Goal: Information Seeking & Learning: Learn about a topic

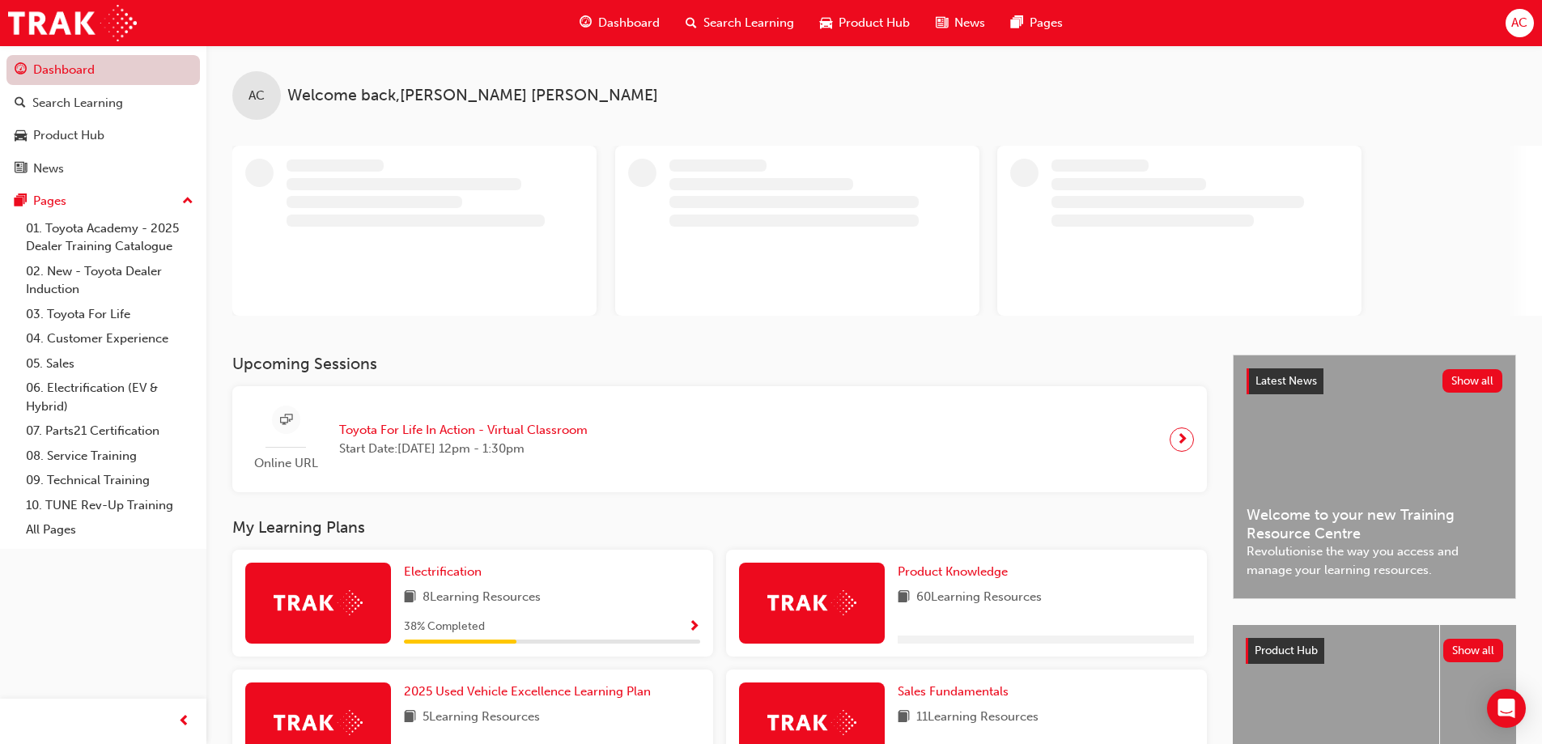
click at [118, 78] on link "Dashboard" at bounding box center [102, 70] width 193 height 30
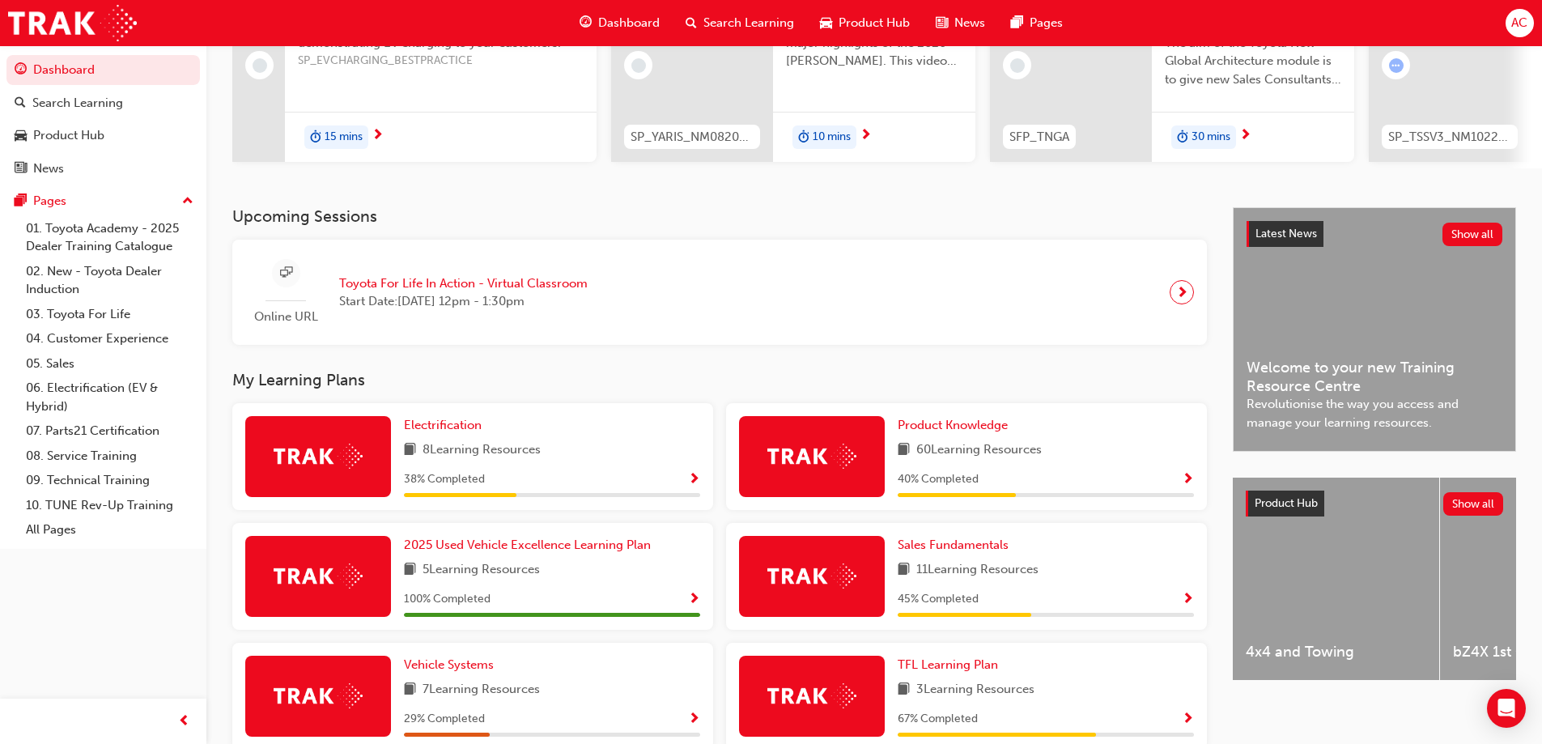
scroll to position [324, 0]
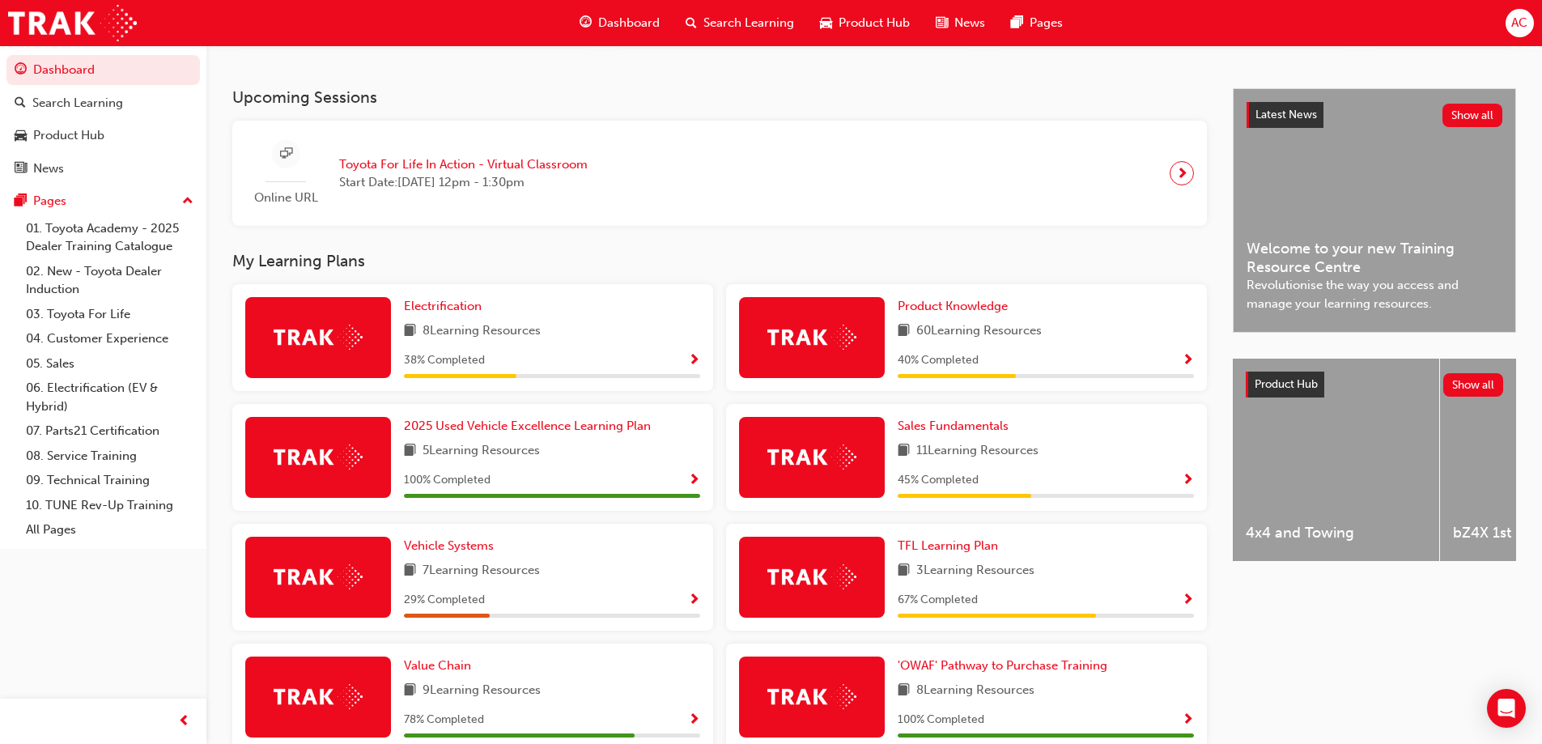
click at [982, 302] on div "Product Knowledge 60 Learning Resources 40 % Completed" at bounding box center [966, 337] width 481 height 107
click at [963, 322] on div "Product Knowledge 60 Learning Resources 40 % Completed" at bounding box center [1045, 337] width 296 height 81
click at [963, 316] on link "Product Knowledge" at bounding box center [955, 306] width 117 height 19
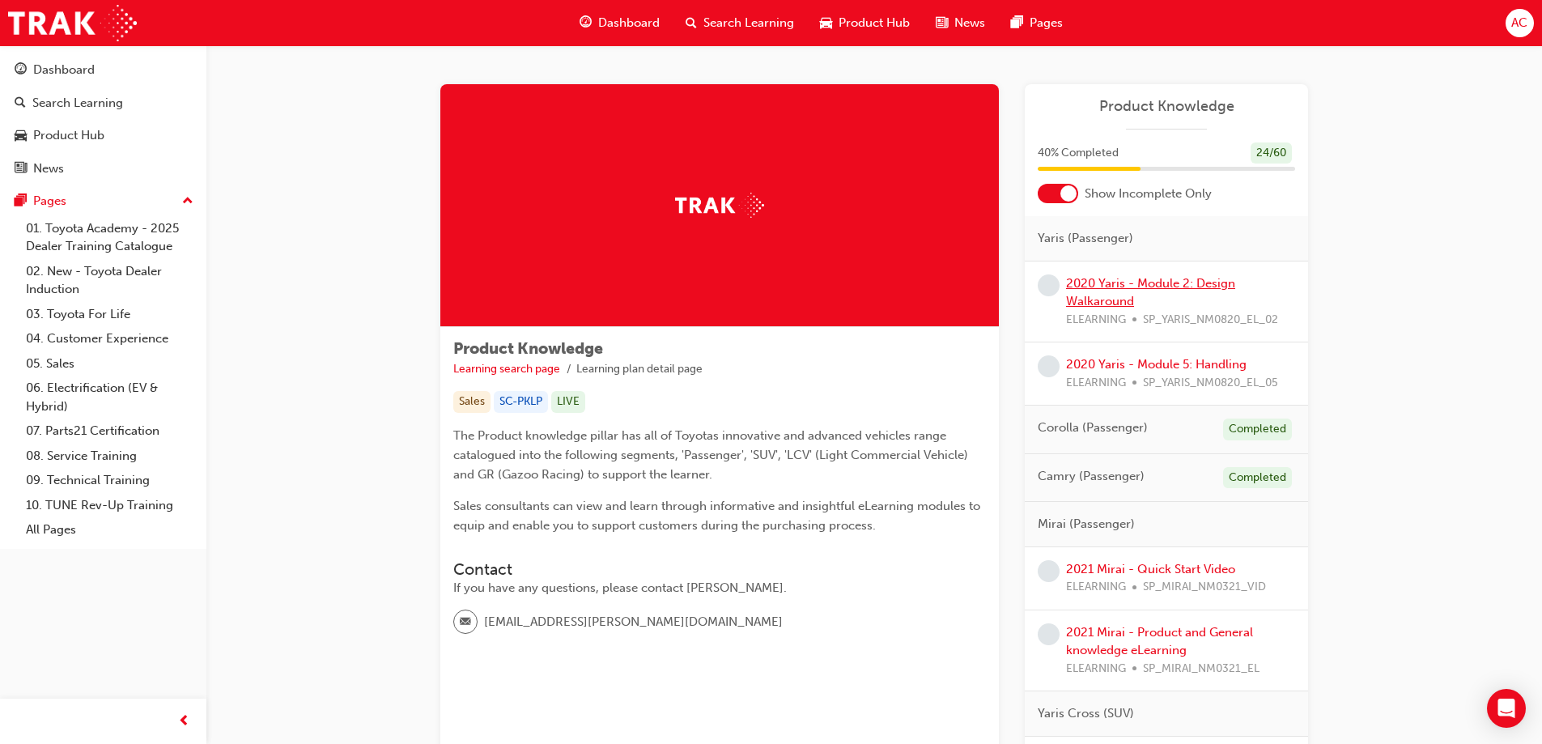
click at [1103, 299] on link "2020 Yaris - Module 2: Design Walkaround" at bounding box center [1150, 292] width 169 height 33
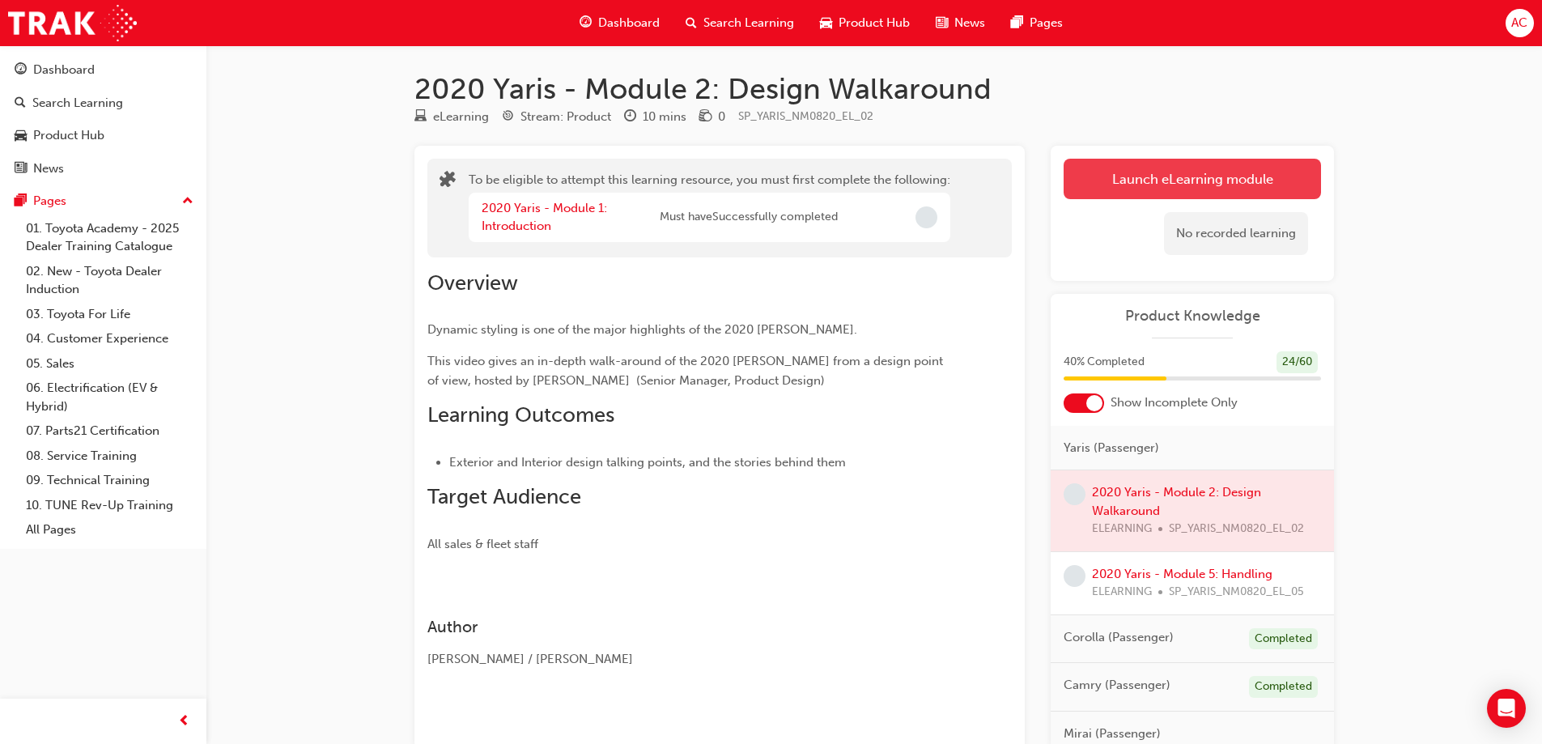
click at [1185, 174] on button "Launch eLearning module" at bounding box center [1191, 179] width 257 height 40
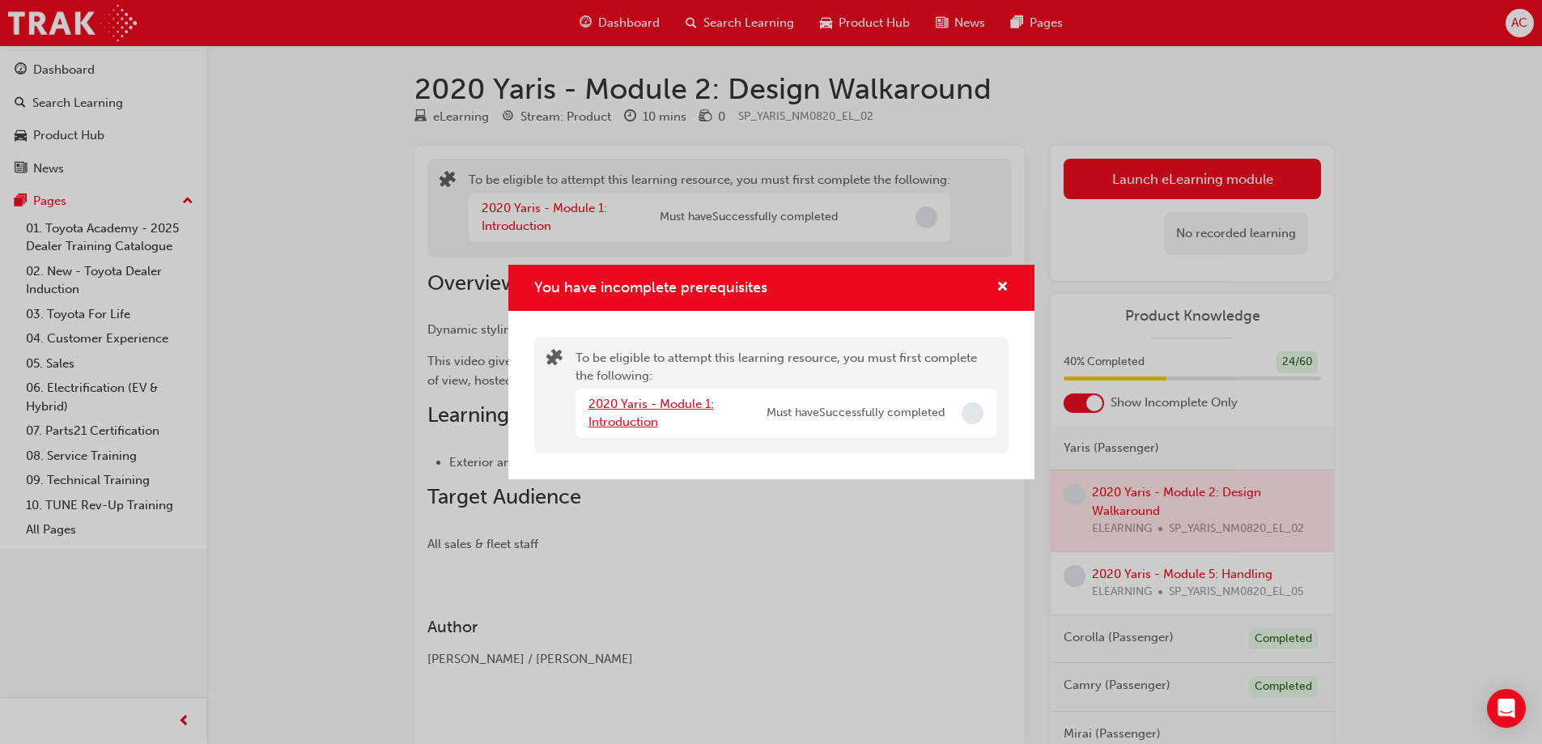
click at [650, 422] on link "2020 Yaris - Module 1: Introduction" at bounding box center [650, 413] width 125 height 33
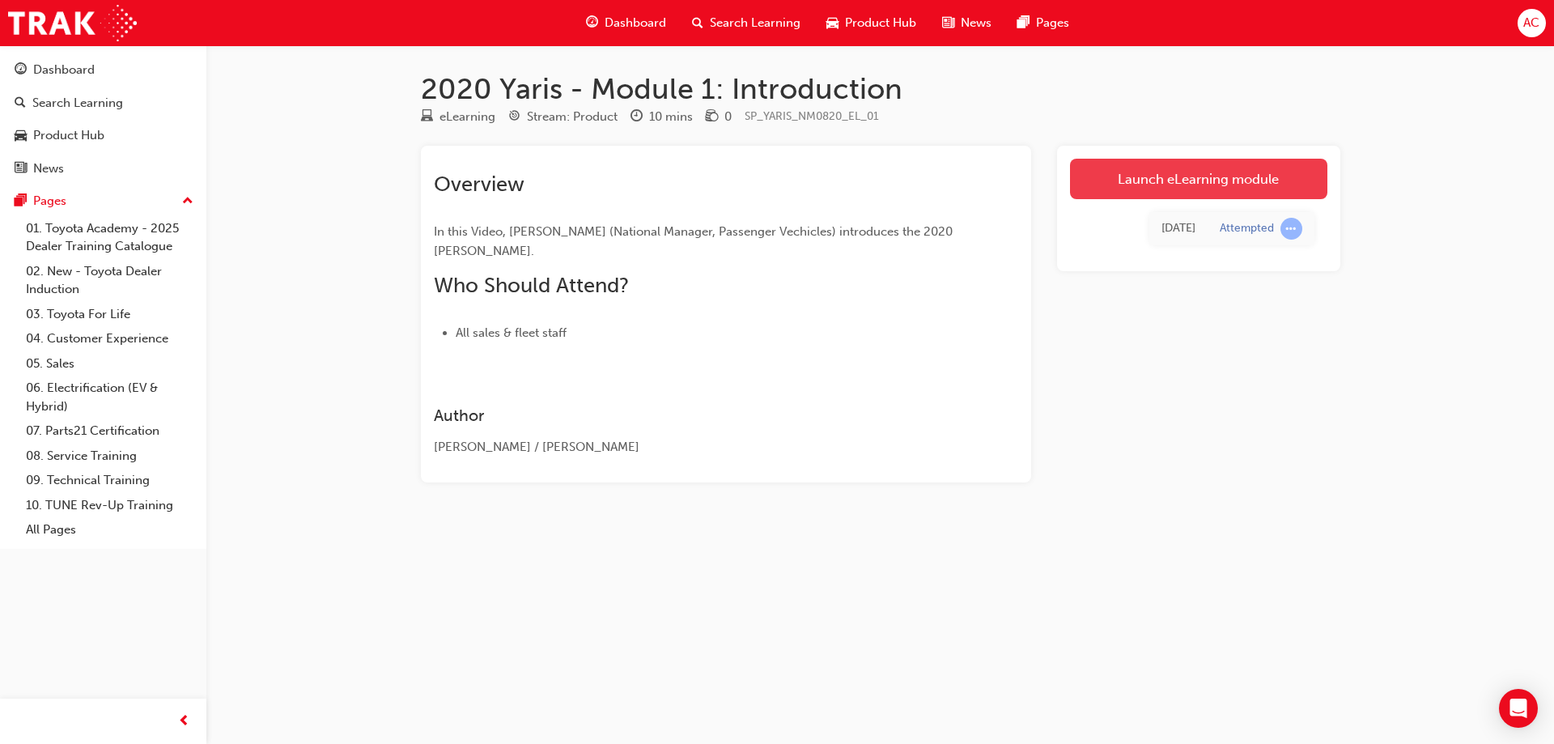
click at [1200, 195] on link "Launch eLearning module" at bounding box center [1198, 179] width 257 height 40
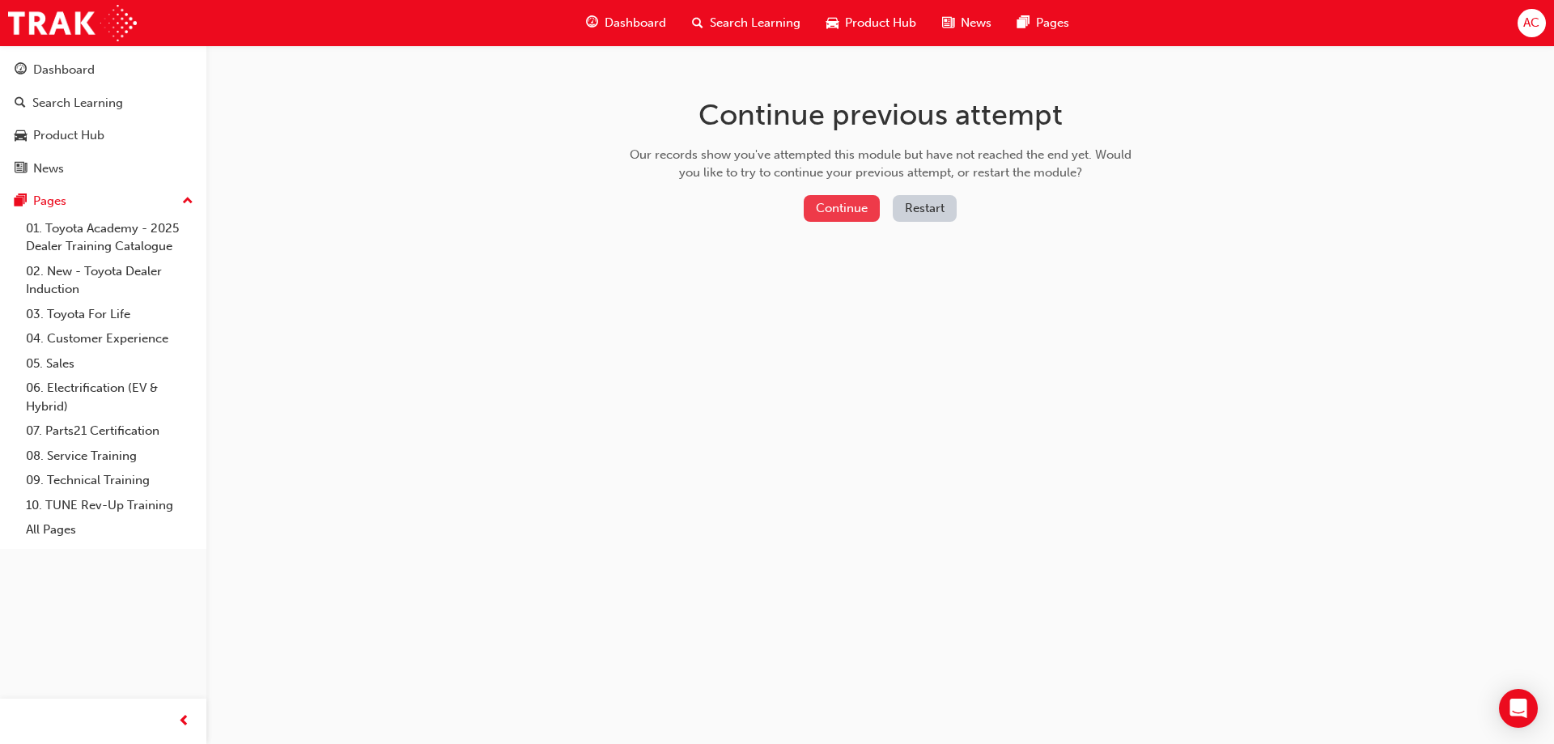
click at [872, 214] on button "Continue" at bounding box center [842, 208] width 76 height 27
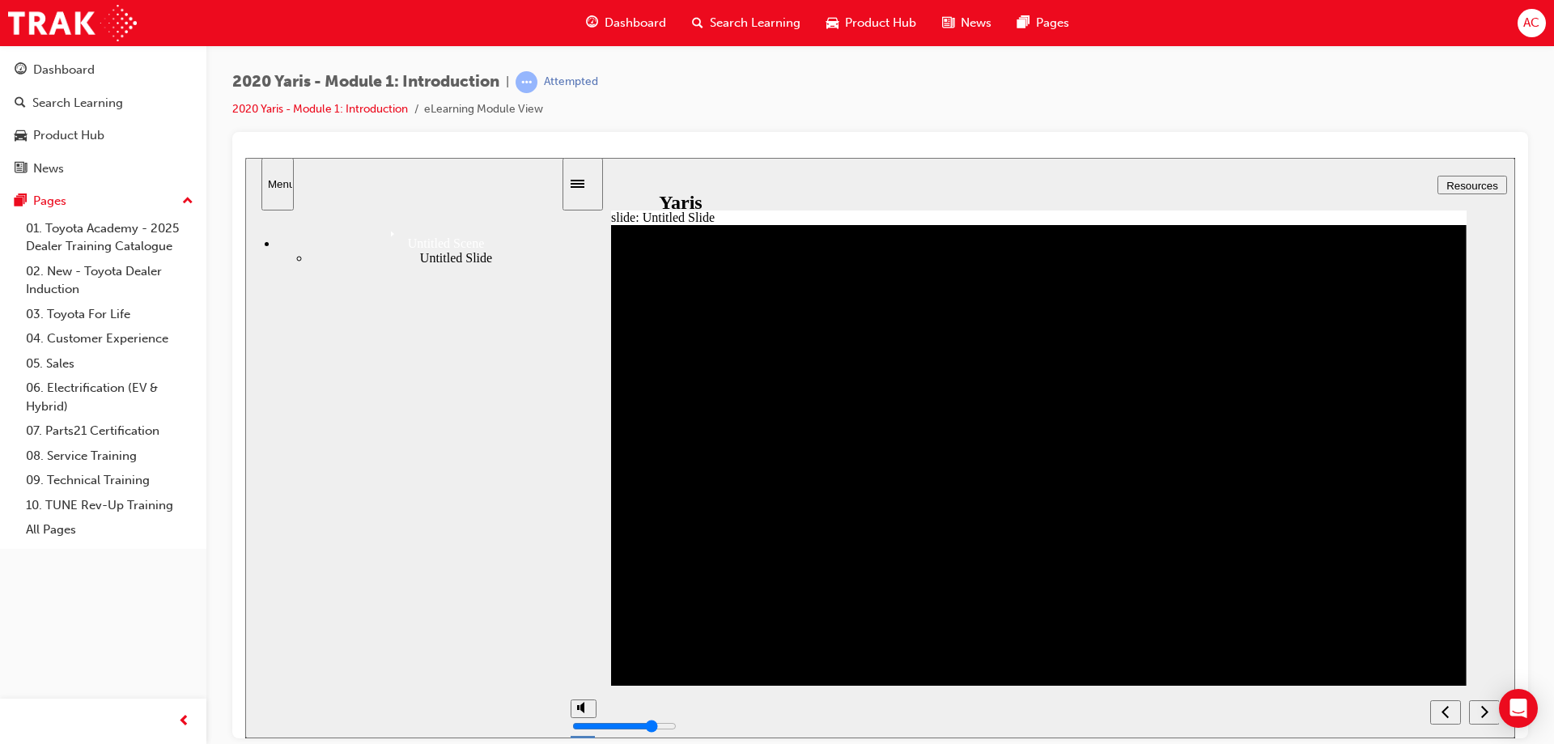
click at [1485, 709] on icon "next" at bounding box center [1484, 710] width 7 height 12
click at [1485, 711] on icon "next" at bounding box center [1484, 710] width 8 height 15
click at [1483, 712] on icon "next" at bounding box center [1484, 710] width 8 height 15
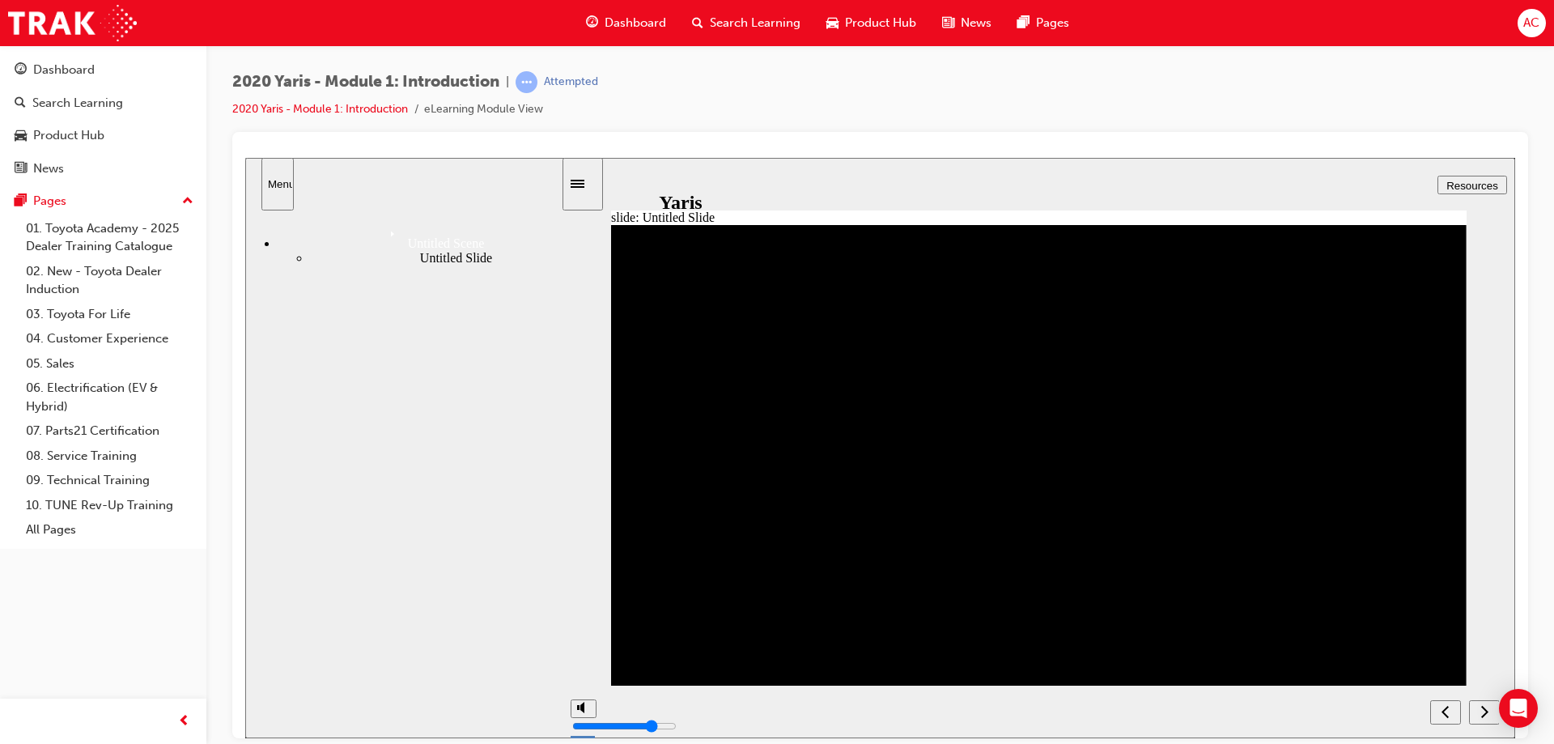
click at [1483, 712] on icon "next" at bounding box center [1484, 710] width 8 height 15
drag, startPoint x: 1312, startPoint y: 378, endPoint x: 1277, endPoint y: 363, distance: 37.7
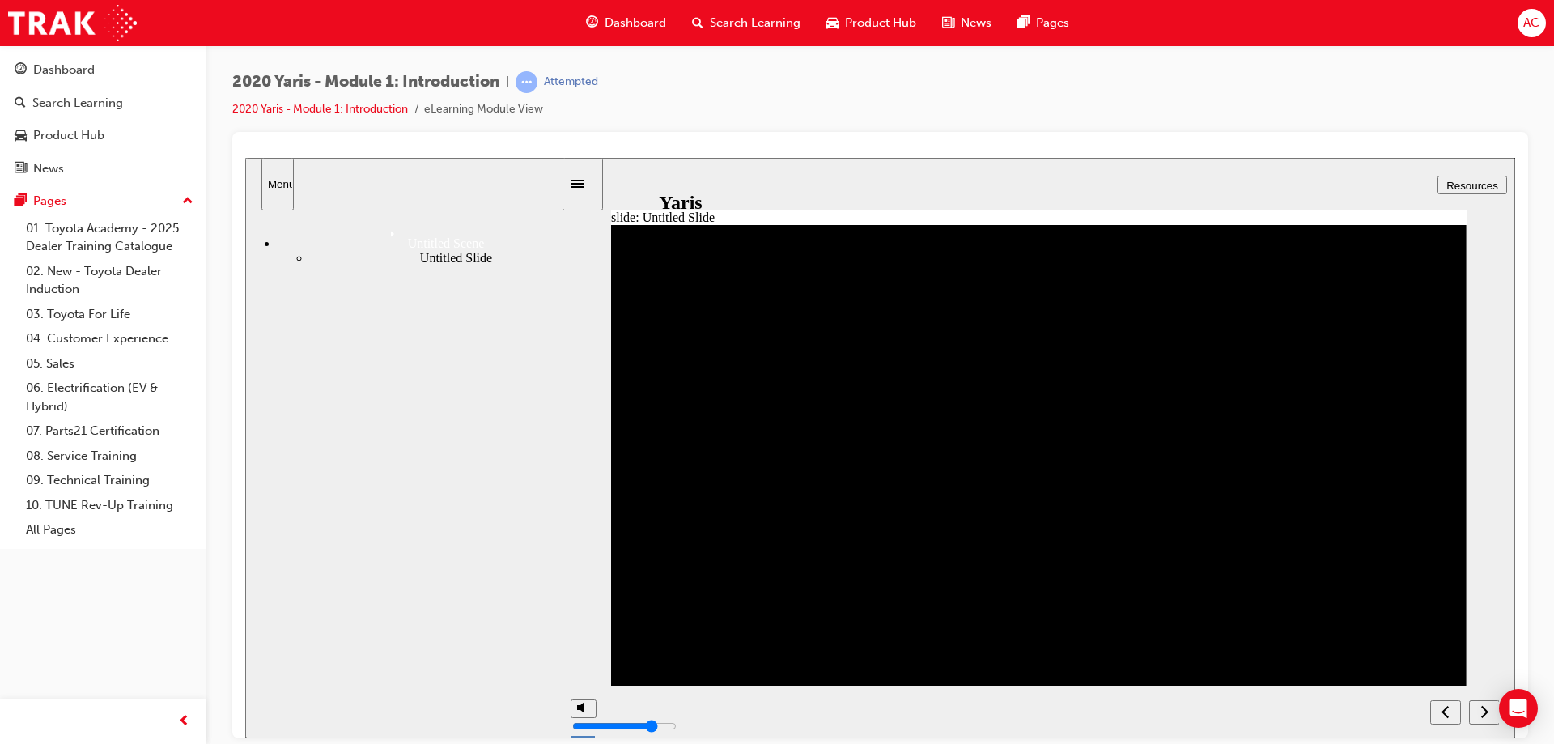
click at [1477, 711] on div "next" at bounding box center [1484, 711] width 18 height 17
click at [1487, 712] on icon "next" at bounding box center [1484, 710] width 7 height 12
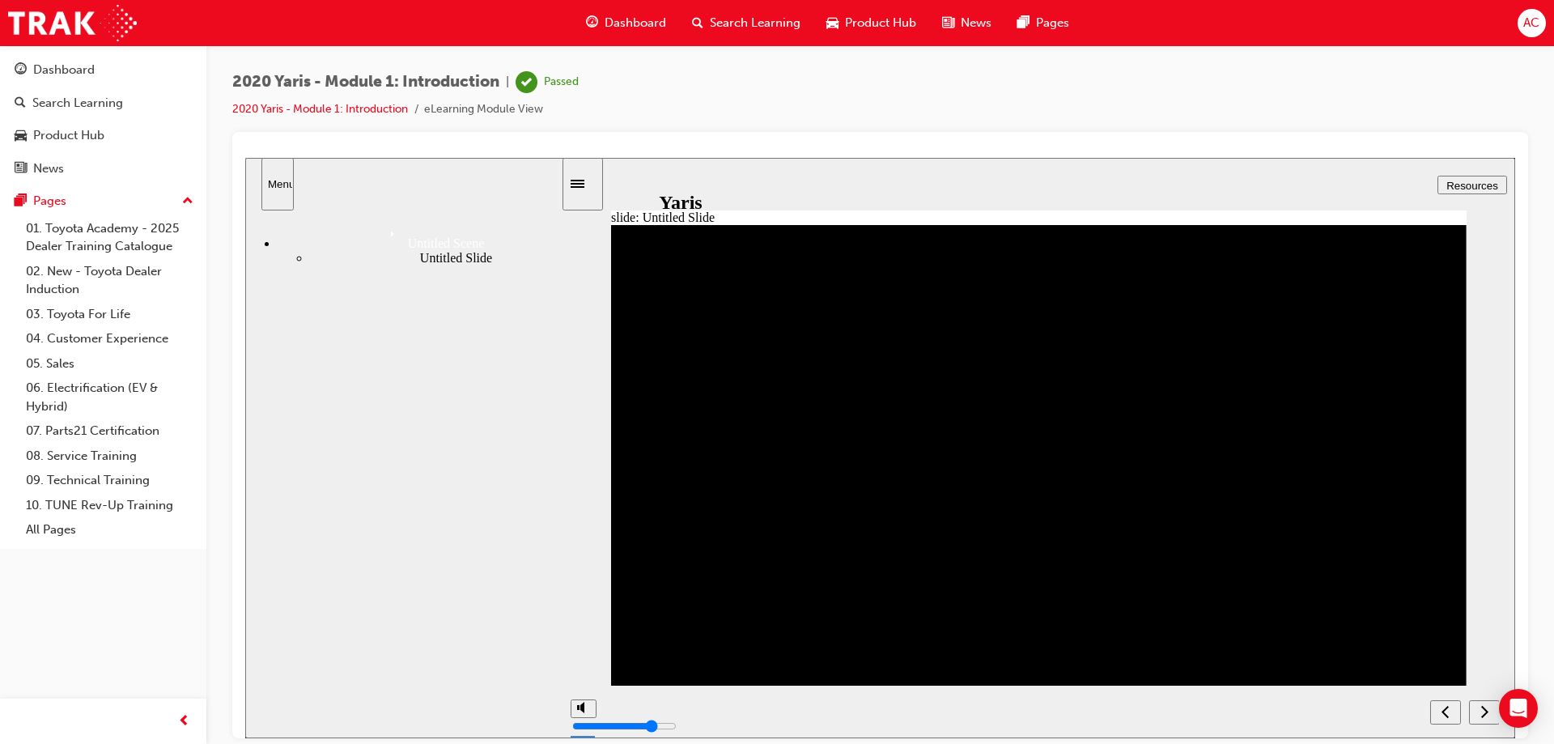
click at [1486, 711] on icon "next" at bounding box center [1484, 710] width 7 height 12
click at [1486, 710] on icon "next" at bounding box center [1484, 710] width 7 height 12
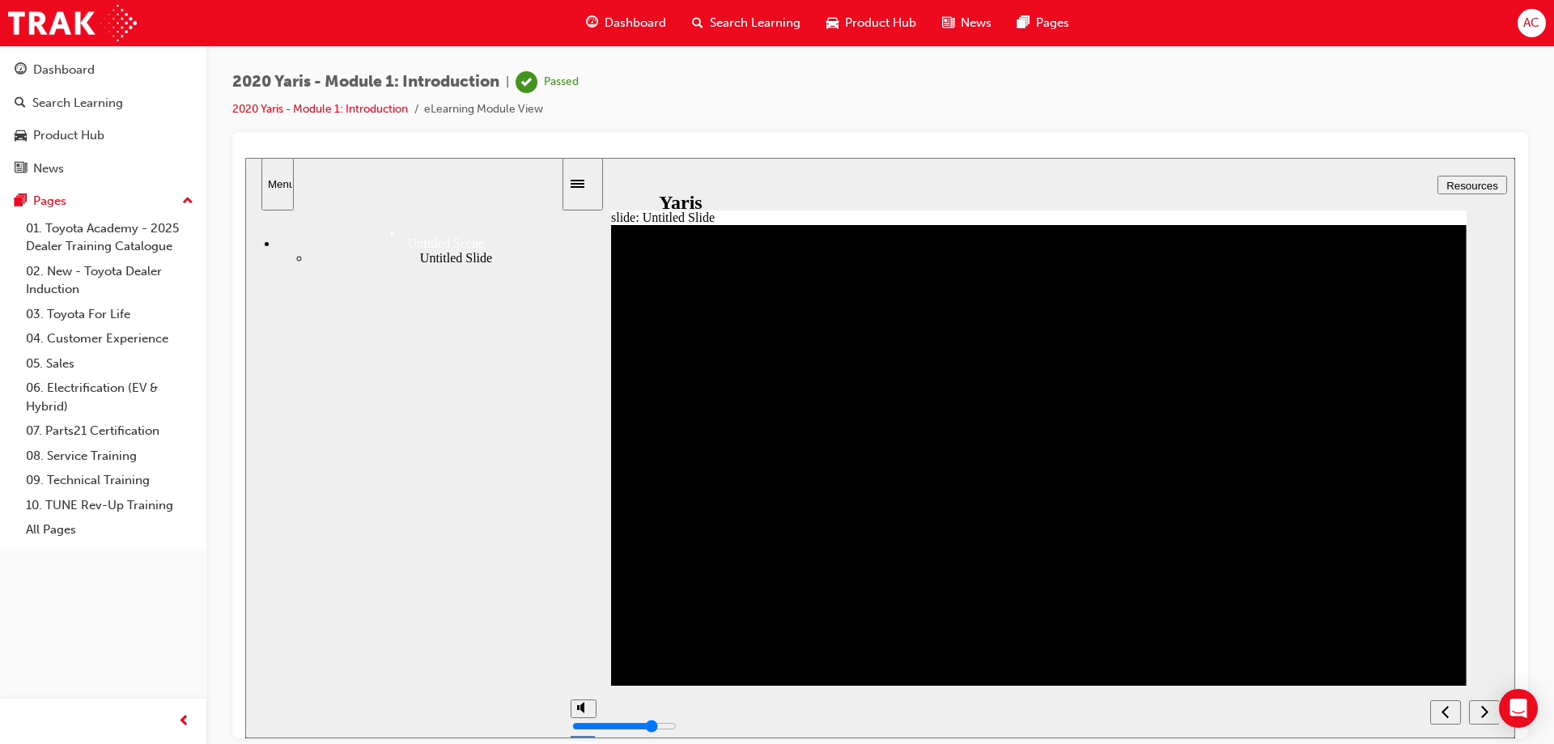
click at [647, 26] on span "Dashboard" at bounding box center [636, 23] width 62 height 19
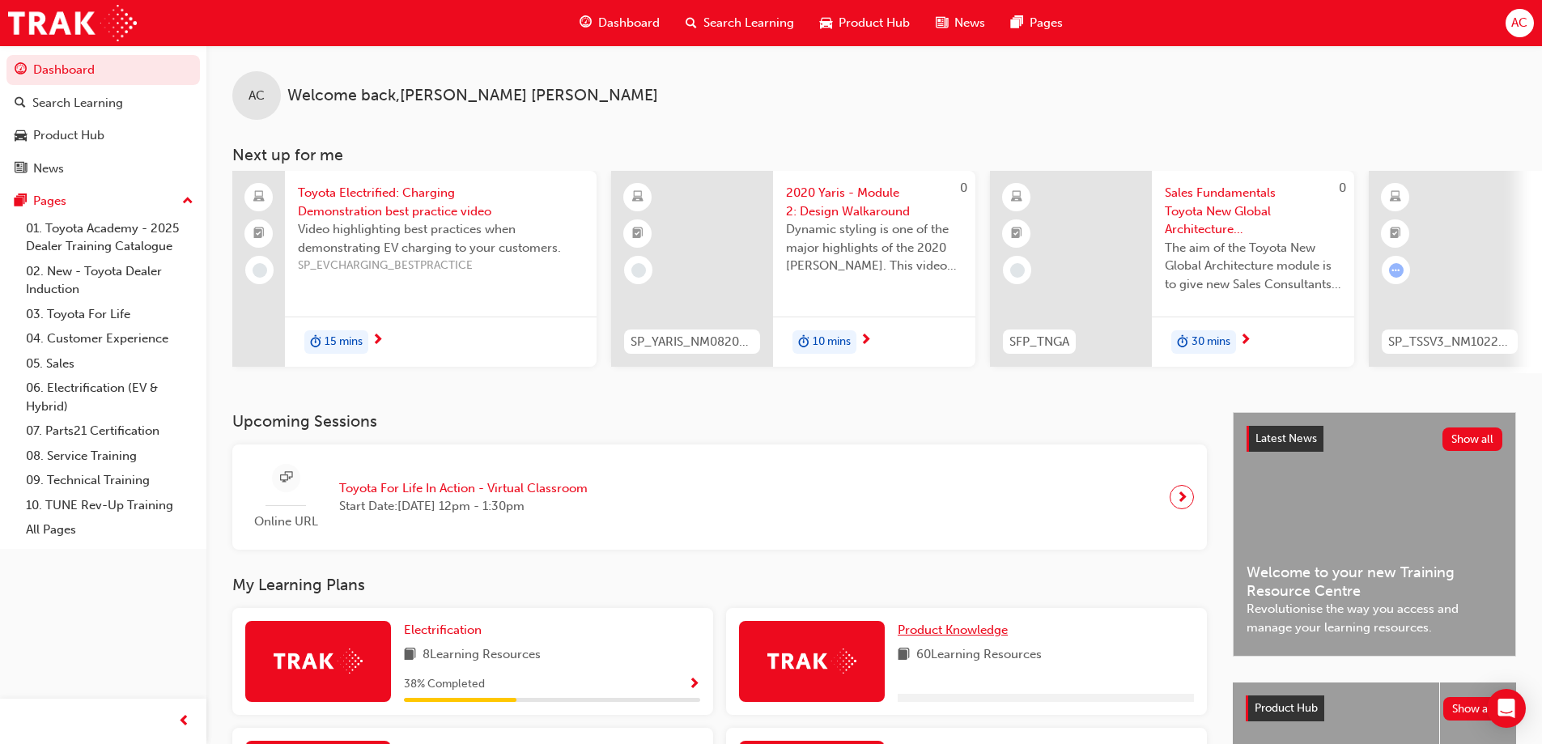
click at [943, 639] on link "Product Knowledge" at bounding box center [955, 630] width 117 height 19
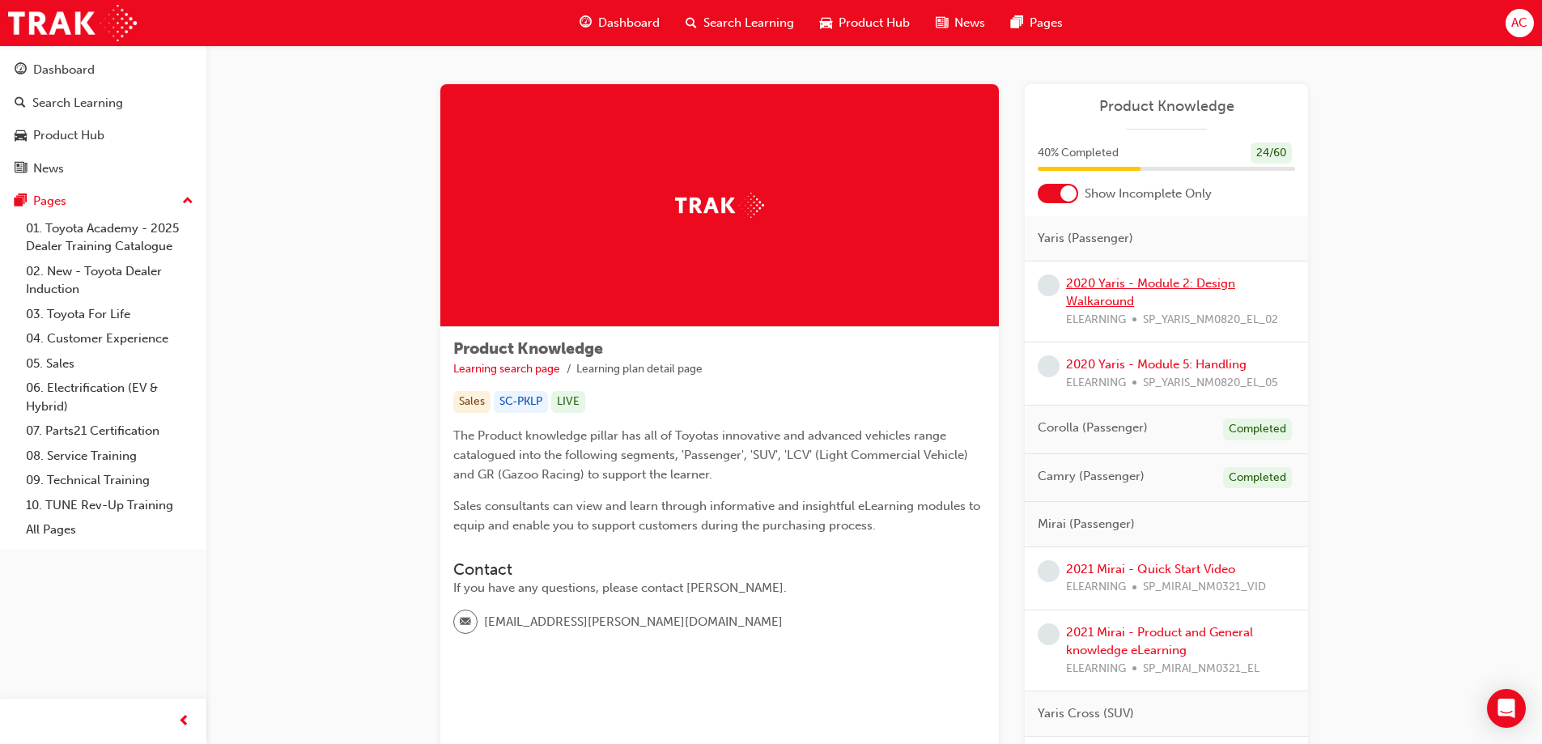
click at [1173, 284] on link "2020 Yaris - Module 2: Design Walkaround" at bounding box center [1150, 292] width 169 height 33
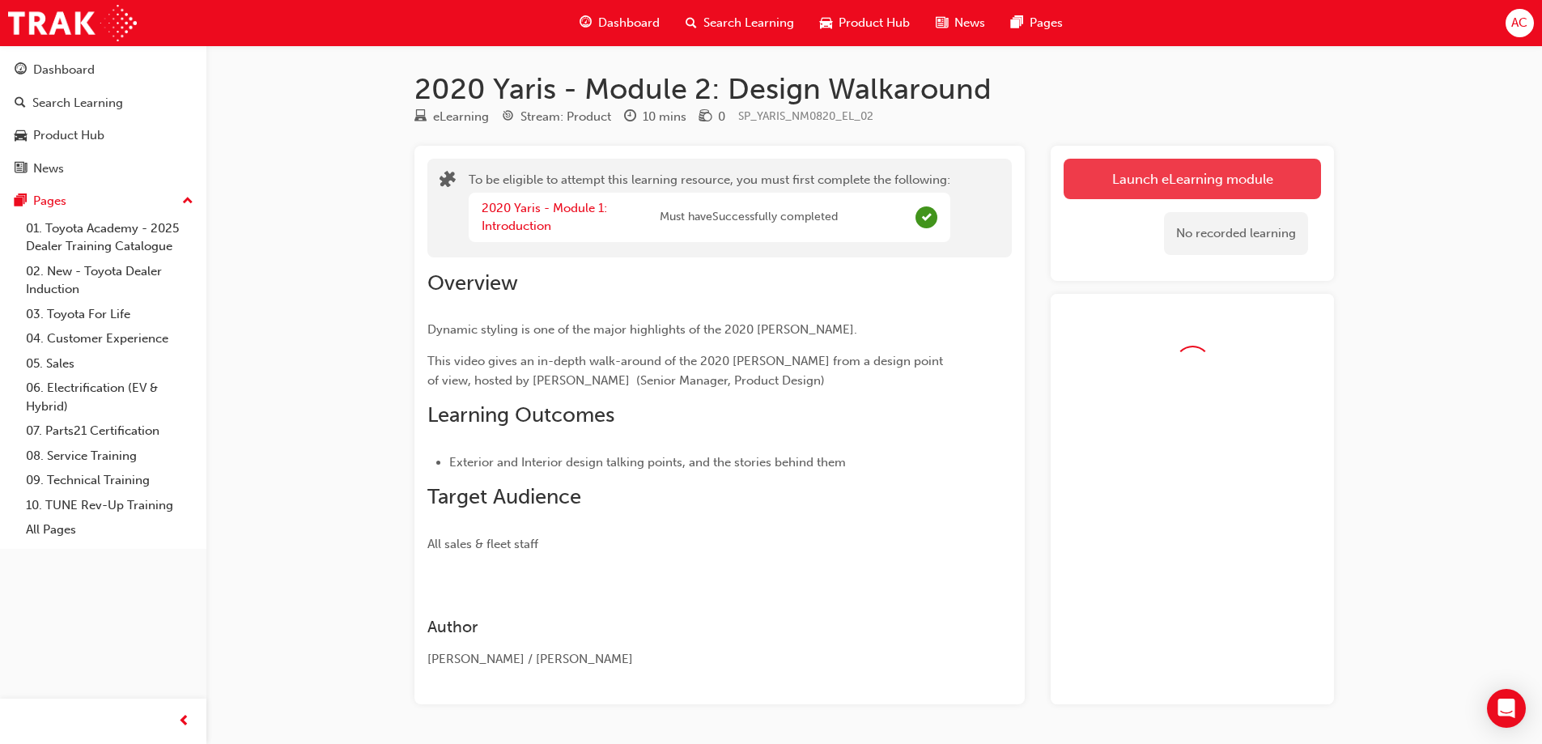
click at [1199, 197] on link "Launch eLearning module" at bounding box center [1191, 179] width 257 height 40
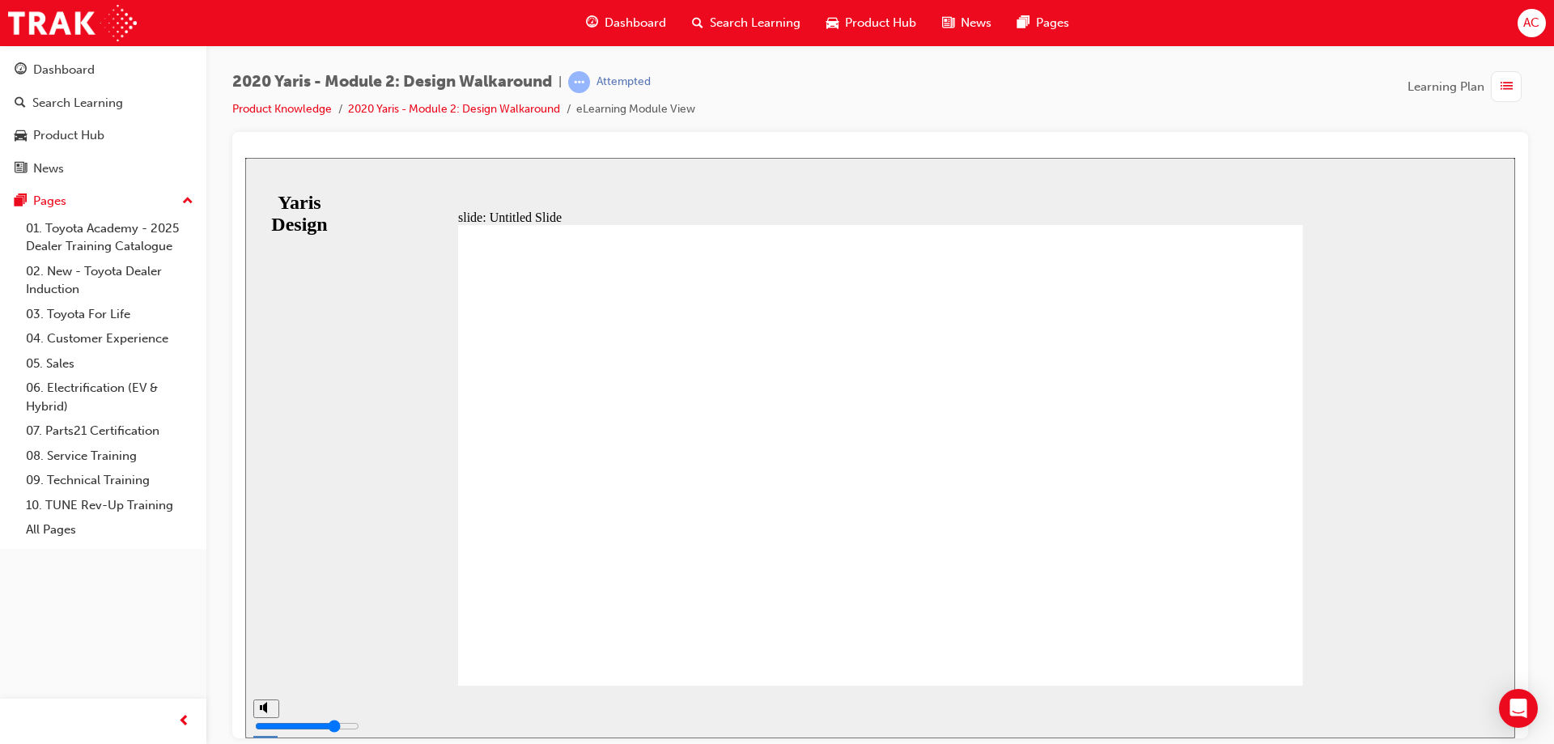
click at [1464, 708] on span "NEXT" at bounding box center [1462, 714] width 28 height 12
click at [1309, 699] on div "playback controls" at bounding box center [897, 699] width 1153 height 0
click at [1474, 711] on span "NEXT" at bounding box center [1470, 714] width 28 height 12
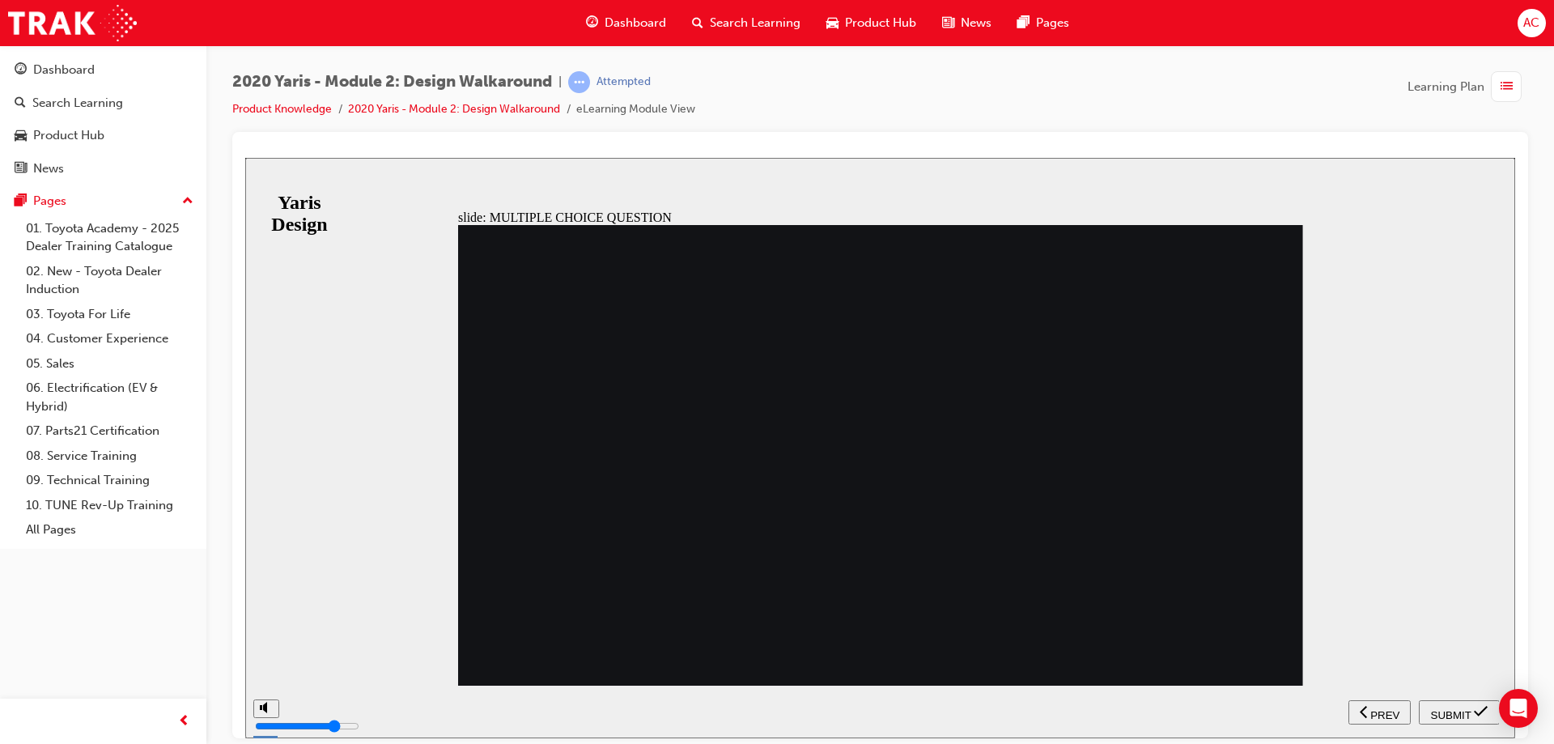
radio input "false"
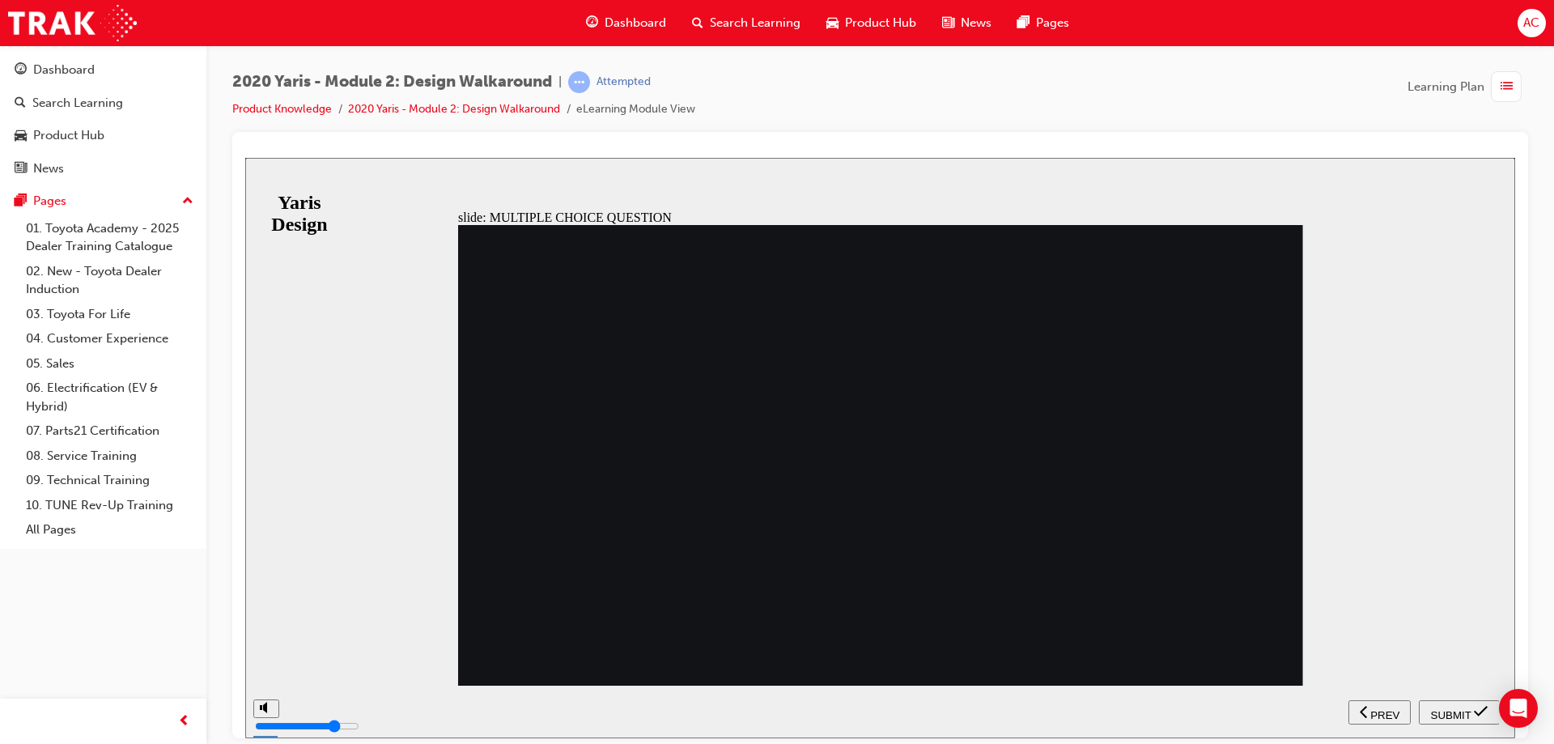
click at [1457, 709] on span "SUBMIT" at bounding box center [1451, 714] width 40 height 12
radio input "false"
radio input "true"
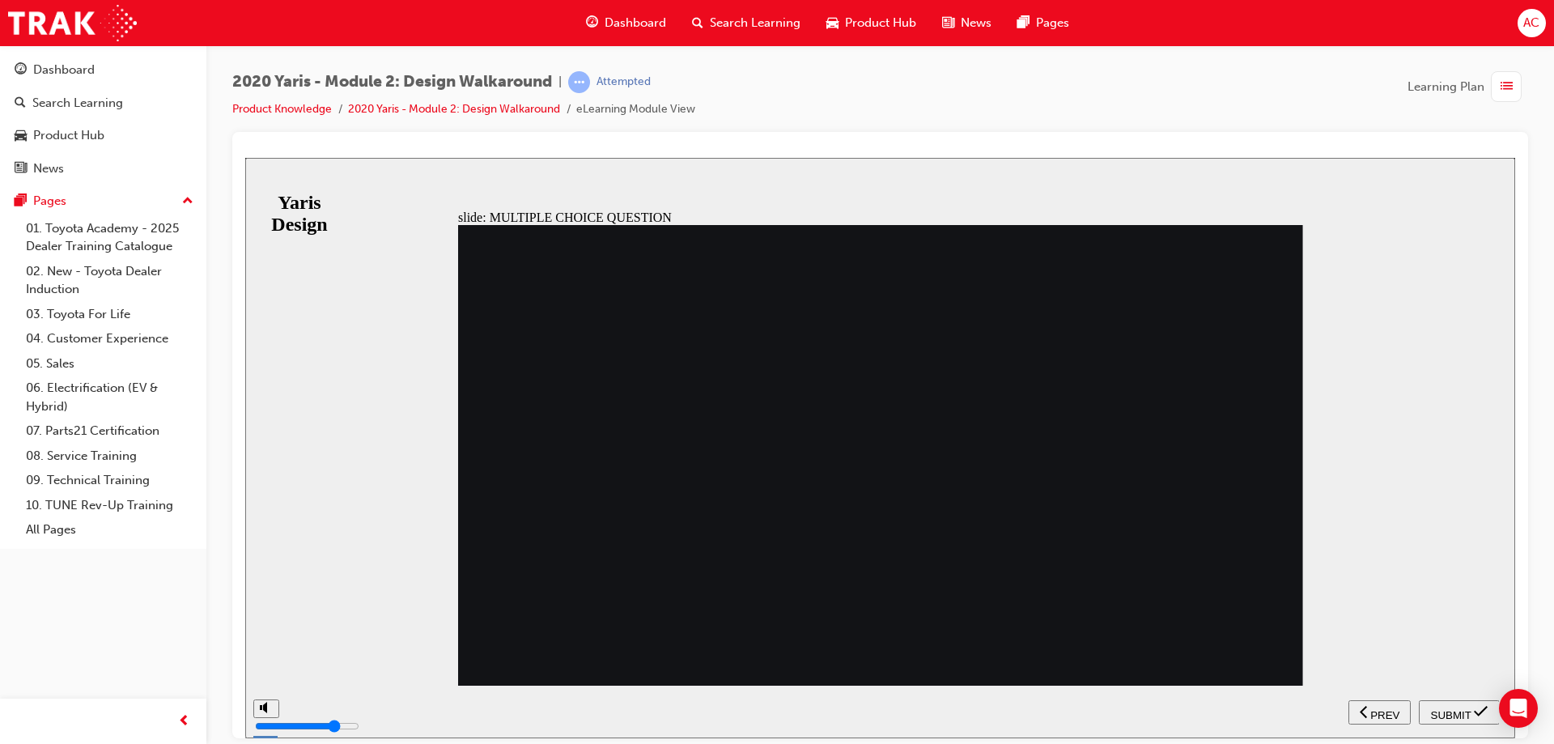
radio input "false"
radio input "true"
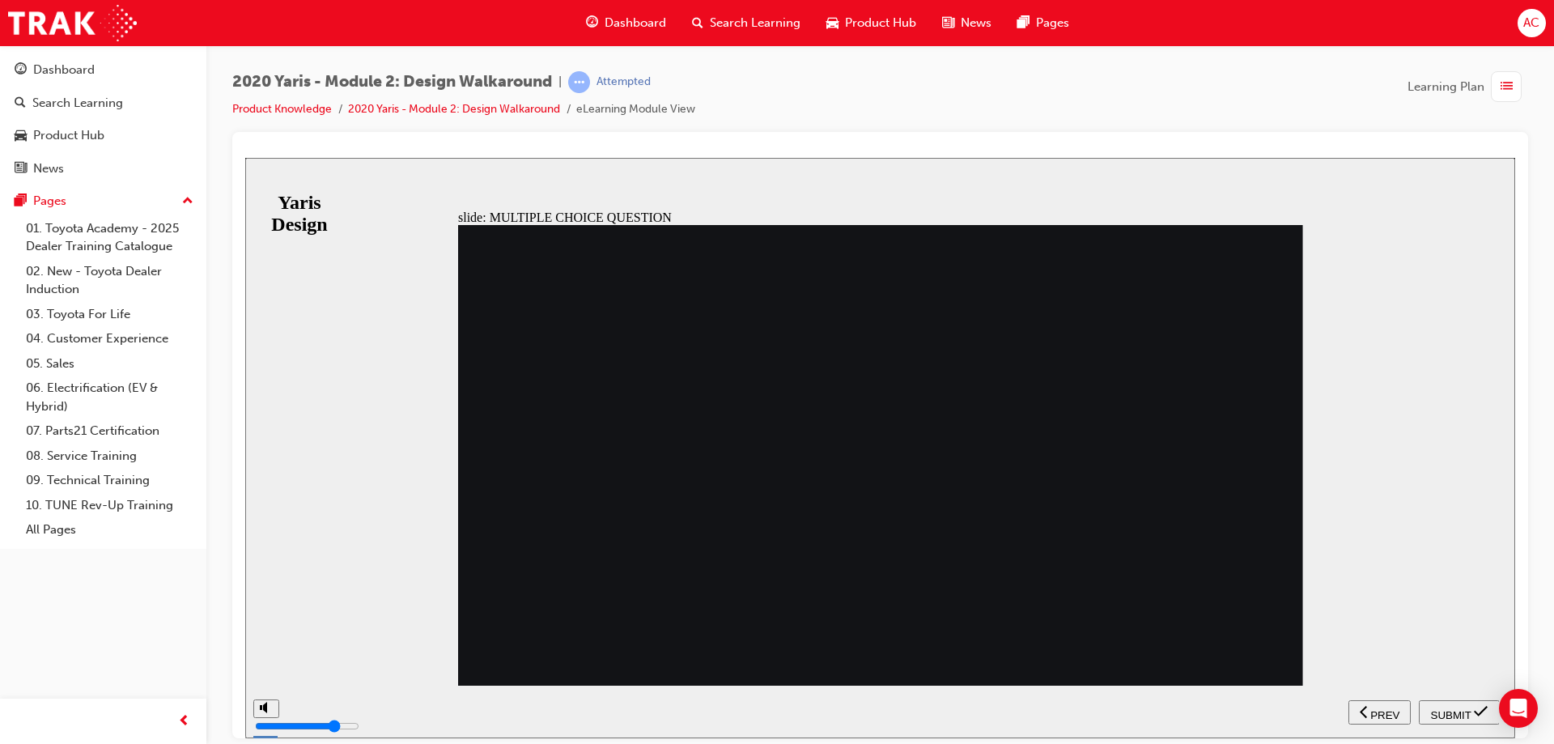
click at [1456, 717] on span "SUBMIT" at bounding box center [1451, 714] width 40 height 12
radio input "false"
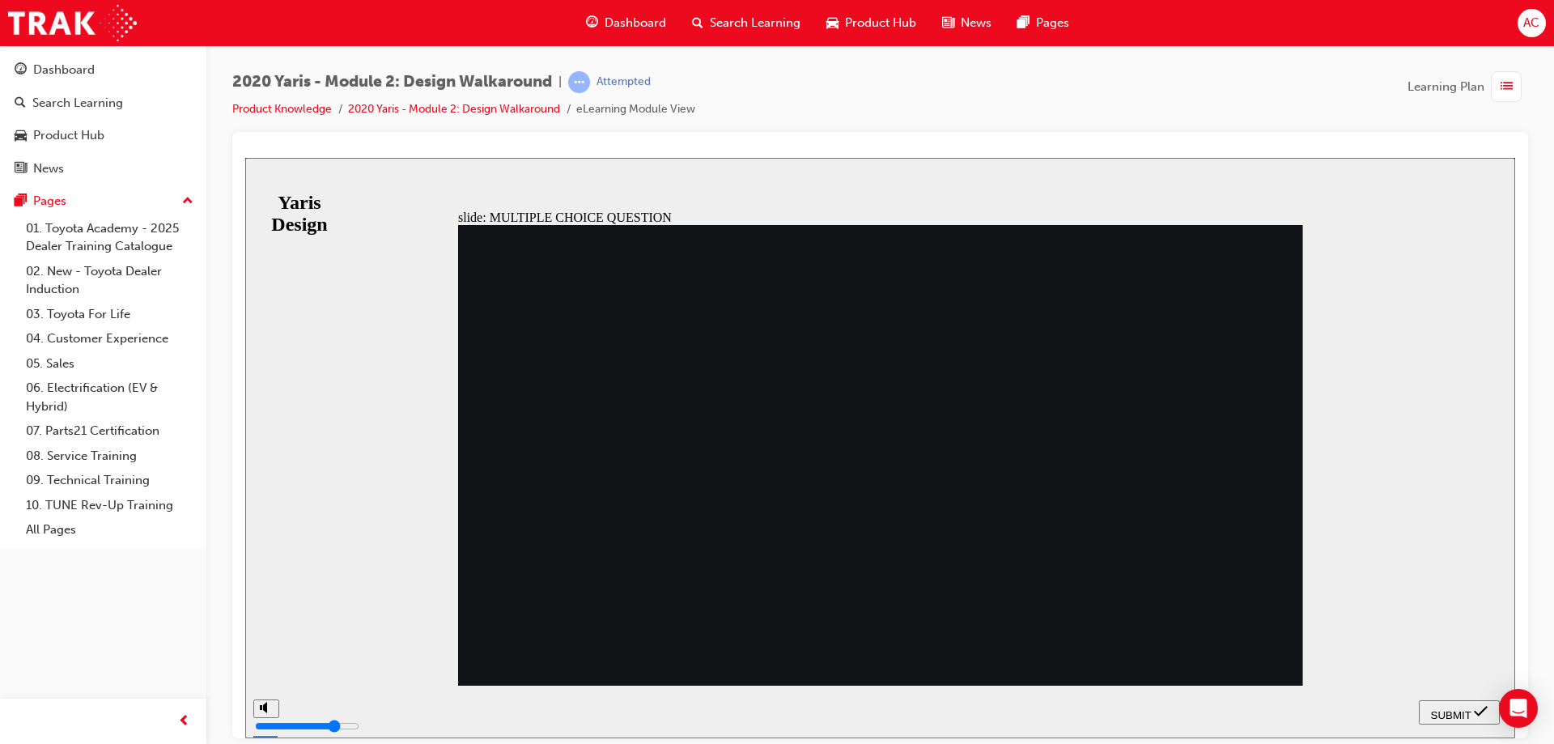
radio input "true"
click at [1438, 698] on nav "SUBMIT NEXT PREV" at bounding box center [1459, 711] width 81 height 53
click at [1425, 706] on div "SUBMIT" at bounding box center [1459, 711] width 68 height 17
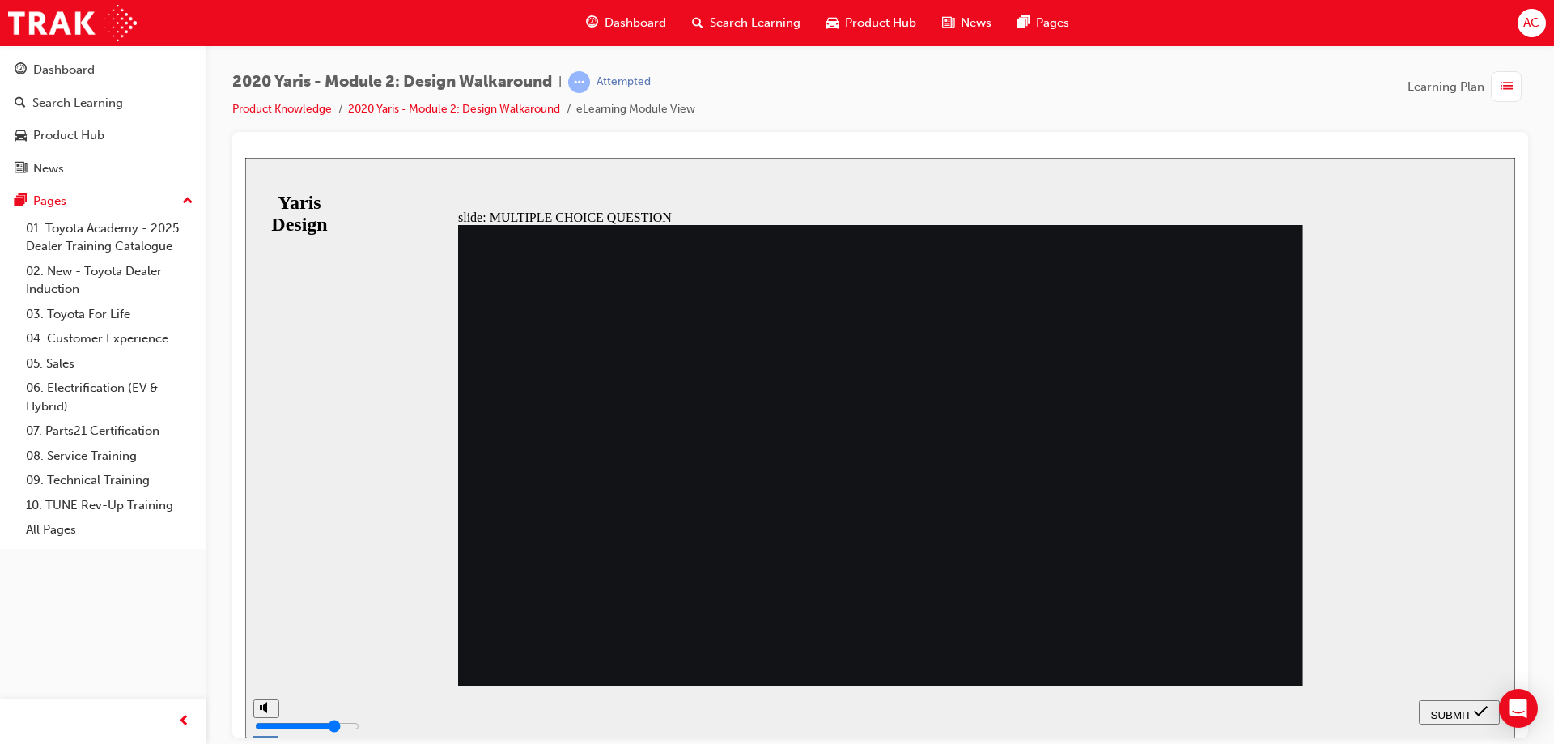
click at [1445, 708] on span "SUBMIT" at bounding box center [1451, 714] width 40 height 12
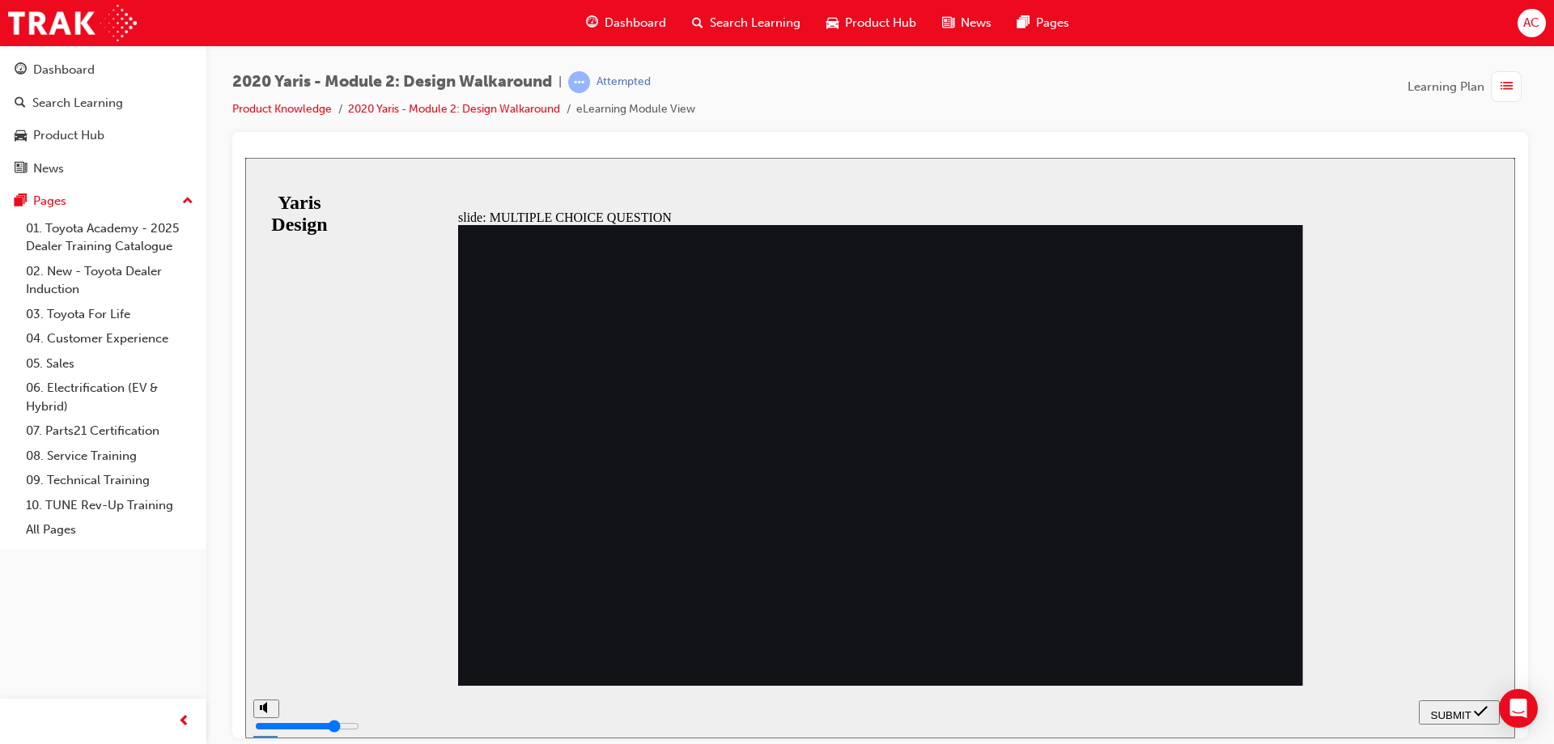
radio input "false"
radio input "true"
drag, startPoint x: 697, startPoint y: 580, endPoint x: 916, endPoint y: 638, distance: 226.9
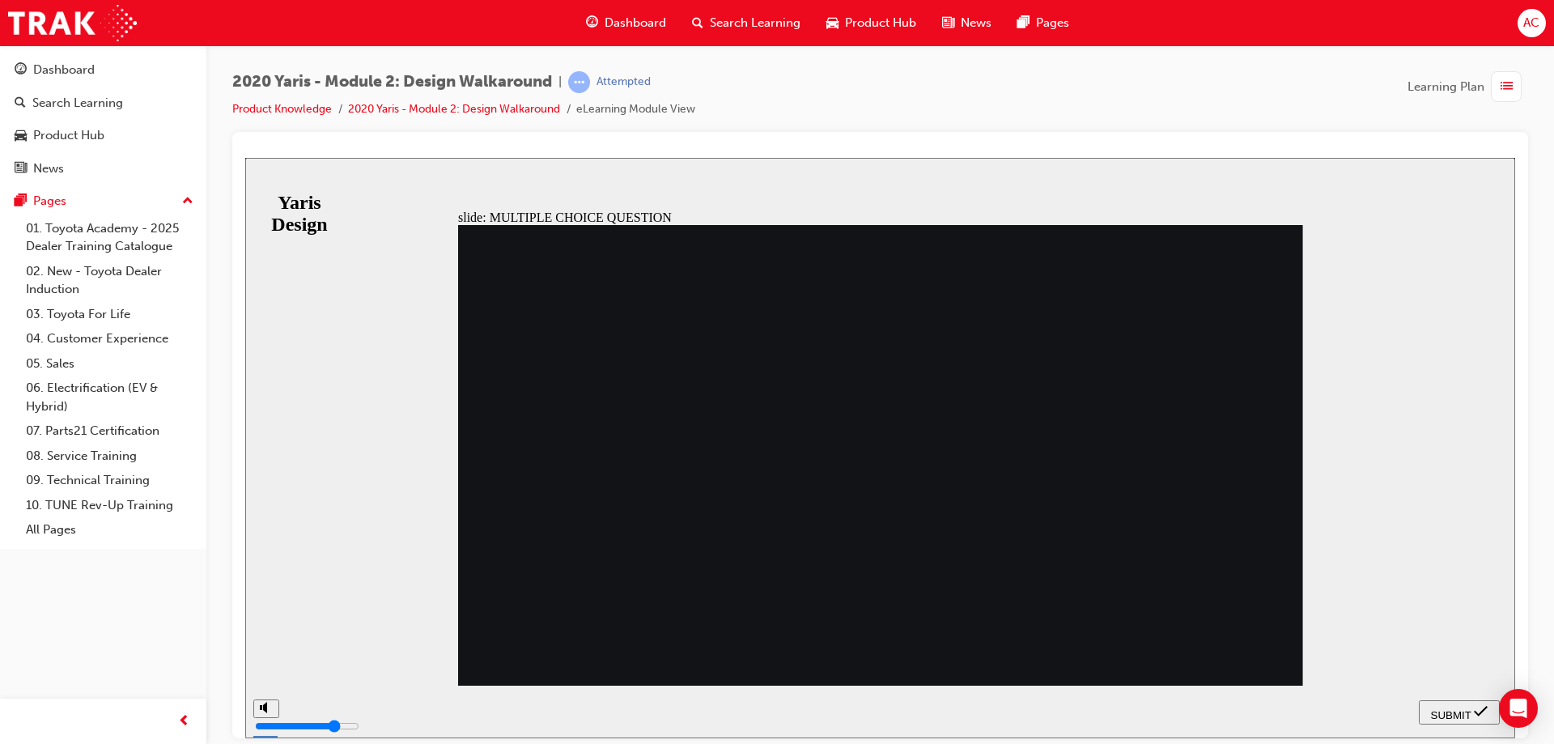
radio input "false"
radio input "true"
click at [1443, 702] on button "SUBMIT" at bounding box center [1459, 711] width 81 height 24
radio input "true"
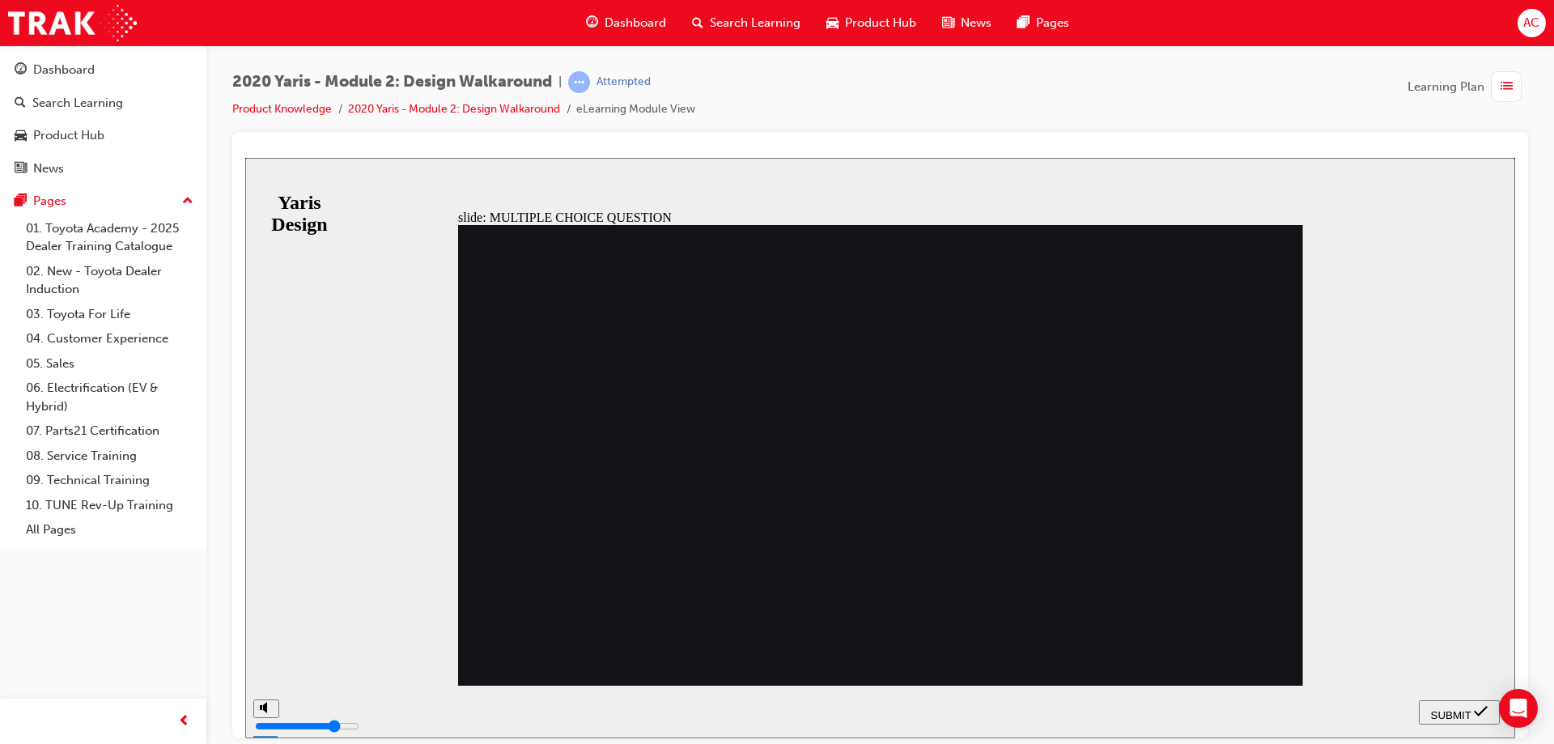
radio input "false"
radio input "true"
click at [1445, 717] on span "SUBMIT" at bounding box center [1451, 714] width 40 height 12
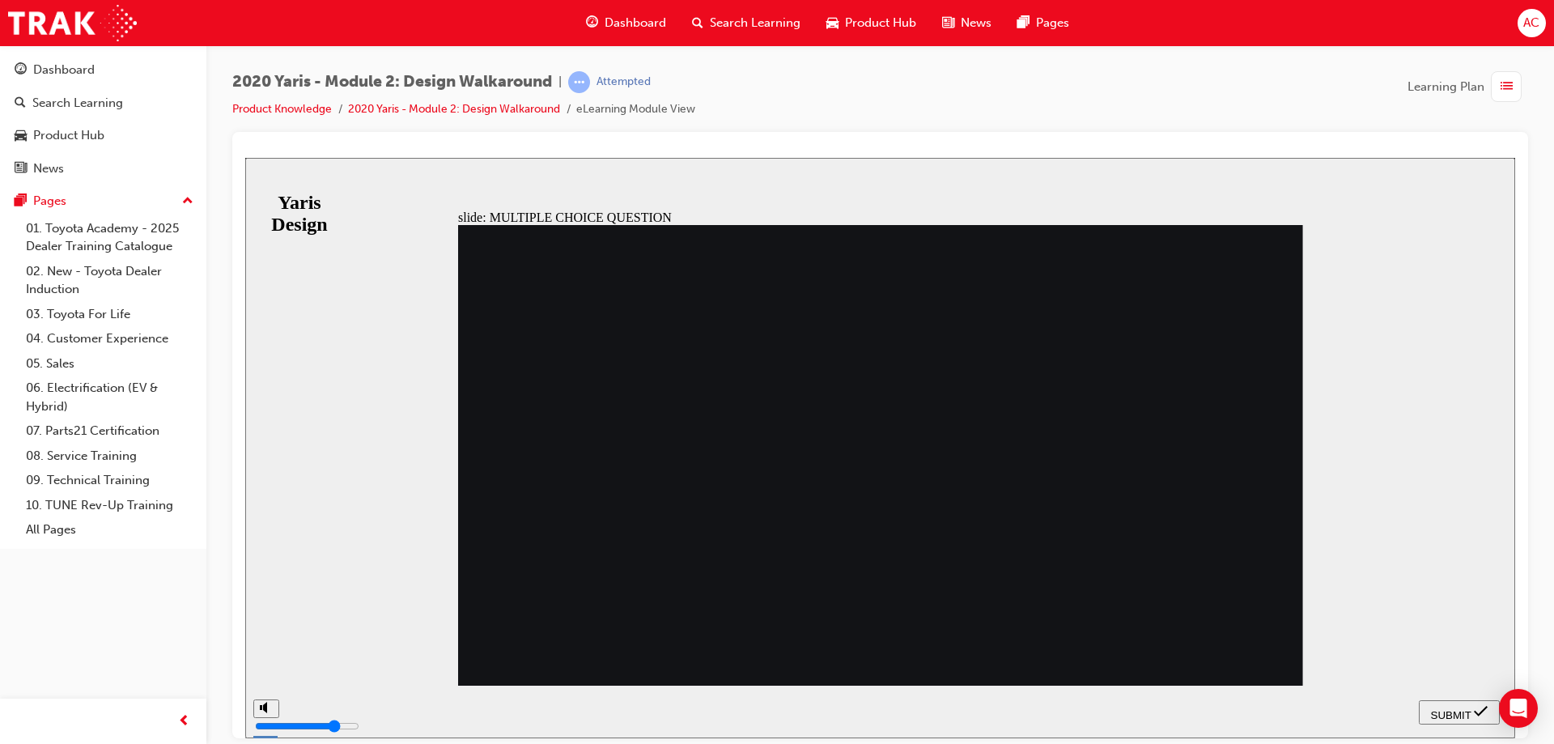
radio input "true"
click at [1451, 708] on span "SUBMIT" at bounding box center [1451, 714] width 40 height 12
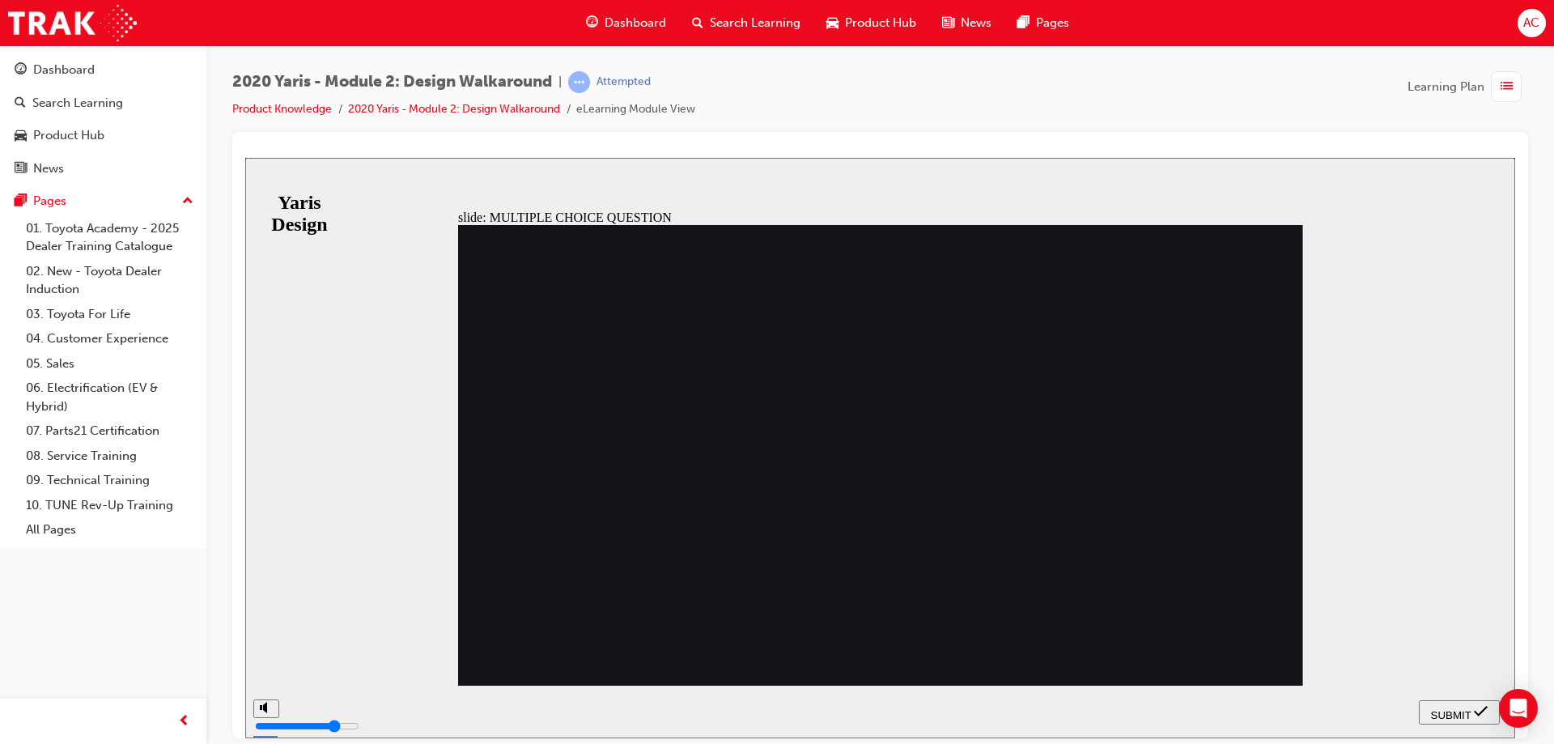
radio input "true"
click at [1436, 710] on span "SUBMIT" at bounding box center [1451, 714] width 40 height 12
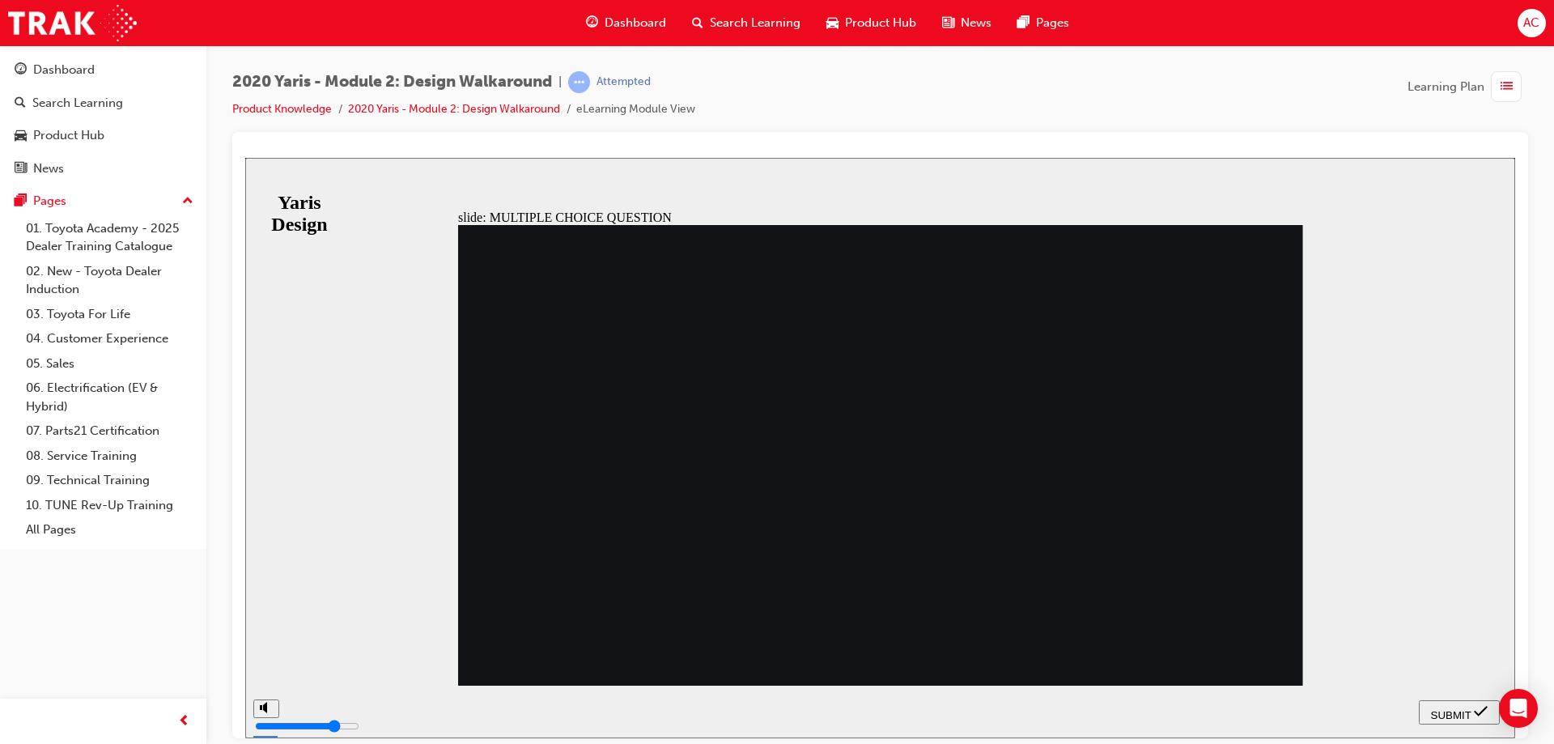
radio input "false"
drag, startPoint x: 554, startPoint y: 550, endPoint x: 706, endPoint y: 571, distance: 153.5
radio input "false"
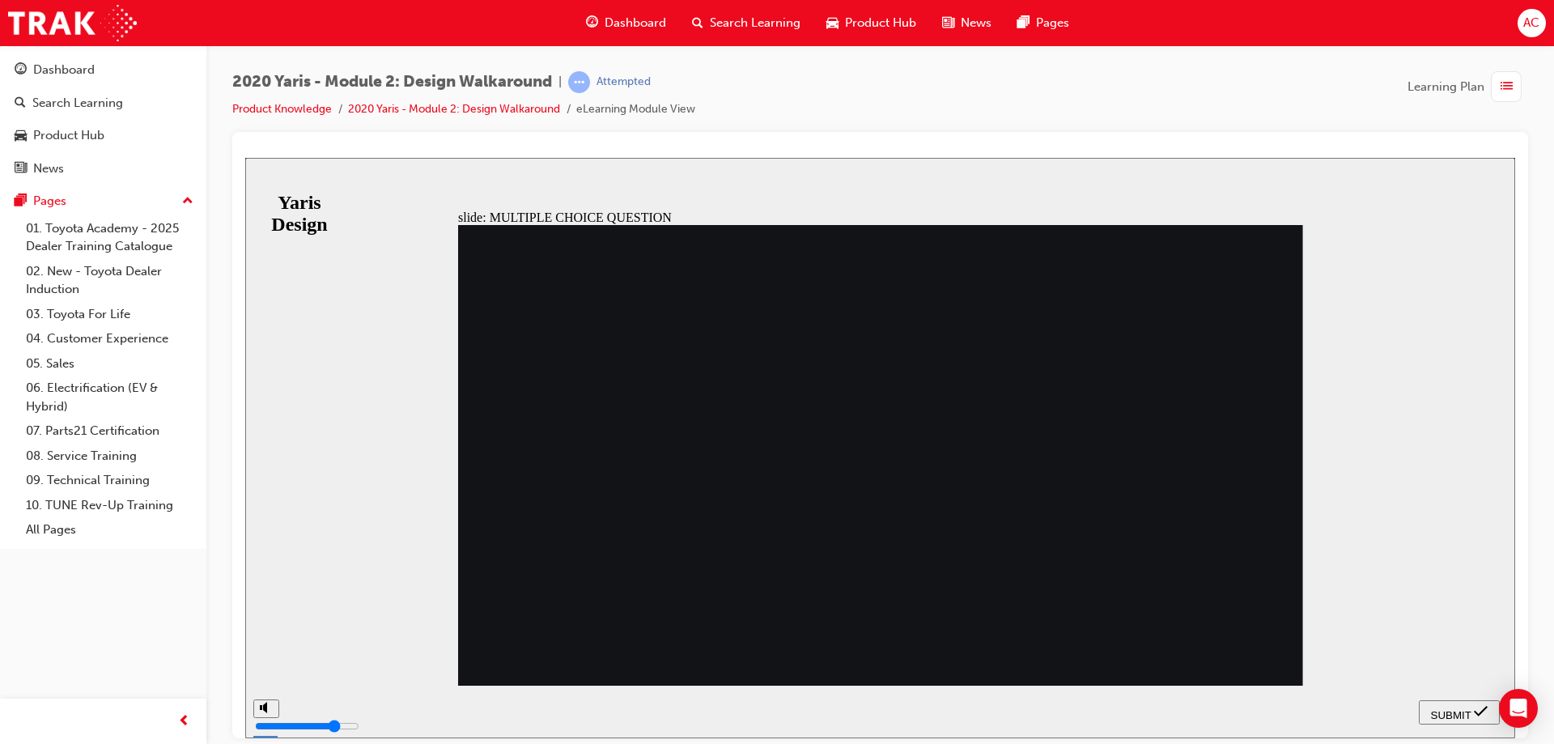
radio input "true"
click at [1439, 709] on span "SUBMIT" at bounding box center [1451, 714] width 40 height 12
radio input "true"
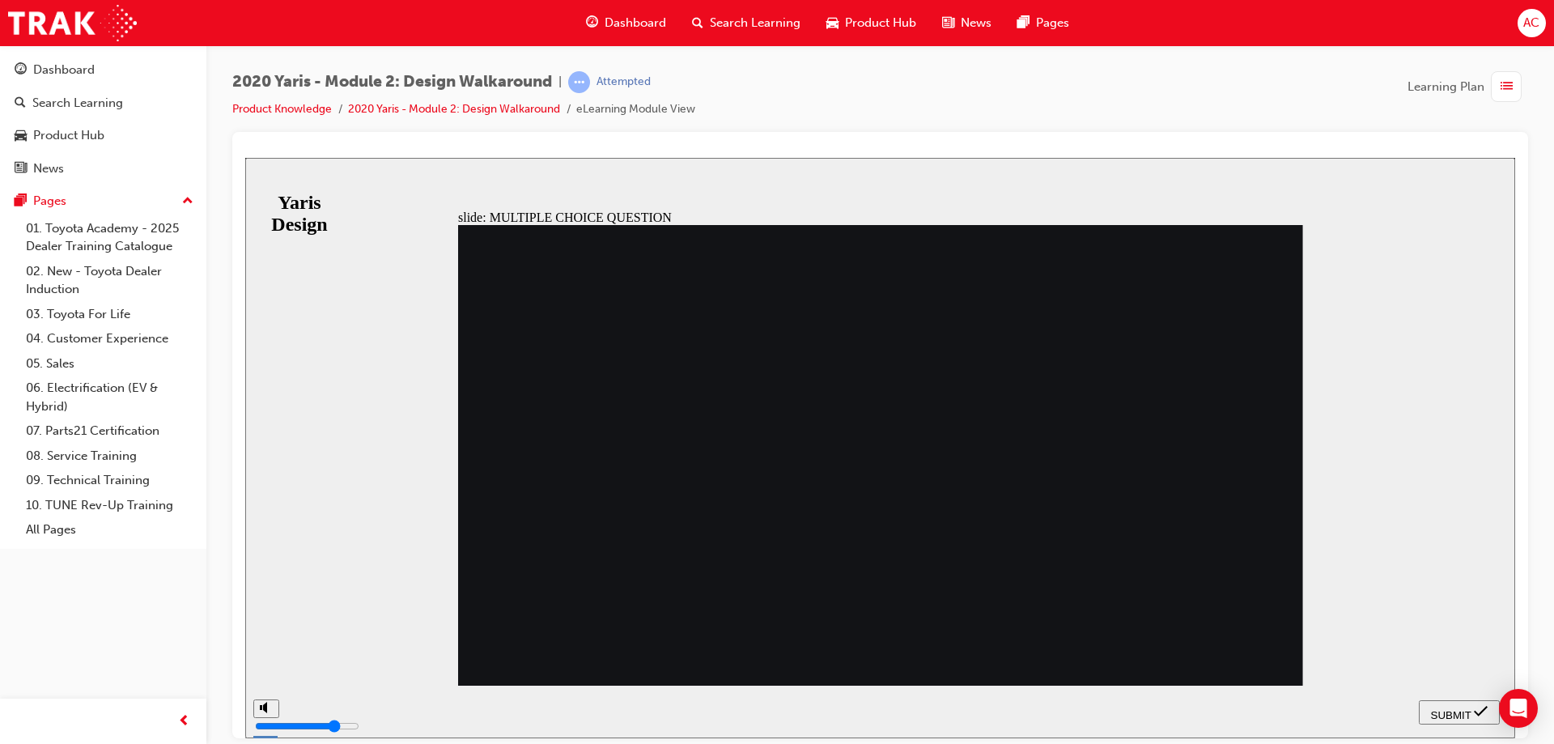
click at [1447, 708] on span "SUBMIT" at bounding box center [1451, 714] width 40 height 12
radio input "true"
click at [1445, 708] on span "SUBMIT" at bounding box center [1451, 714] width 40 height 12
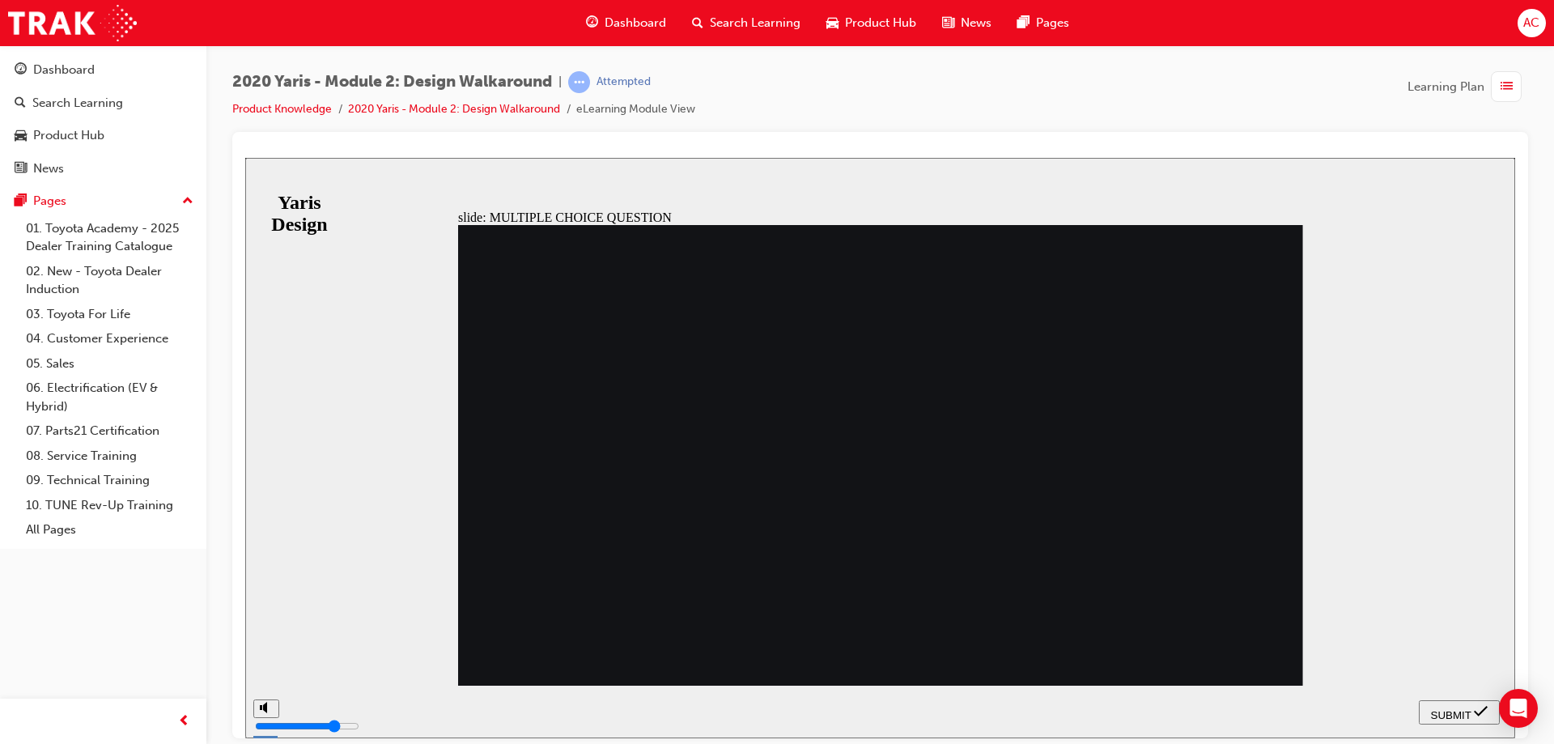
radio input "true"
click at [1469, 708] on span "SUBMIT" at bounding box center [1451, 714] width 40 height 12
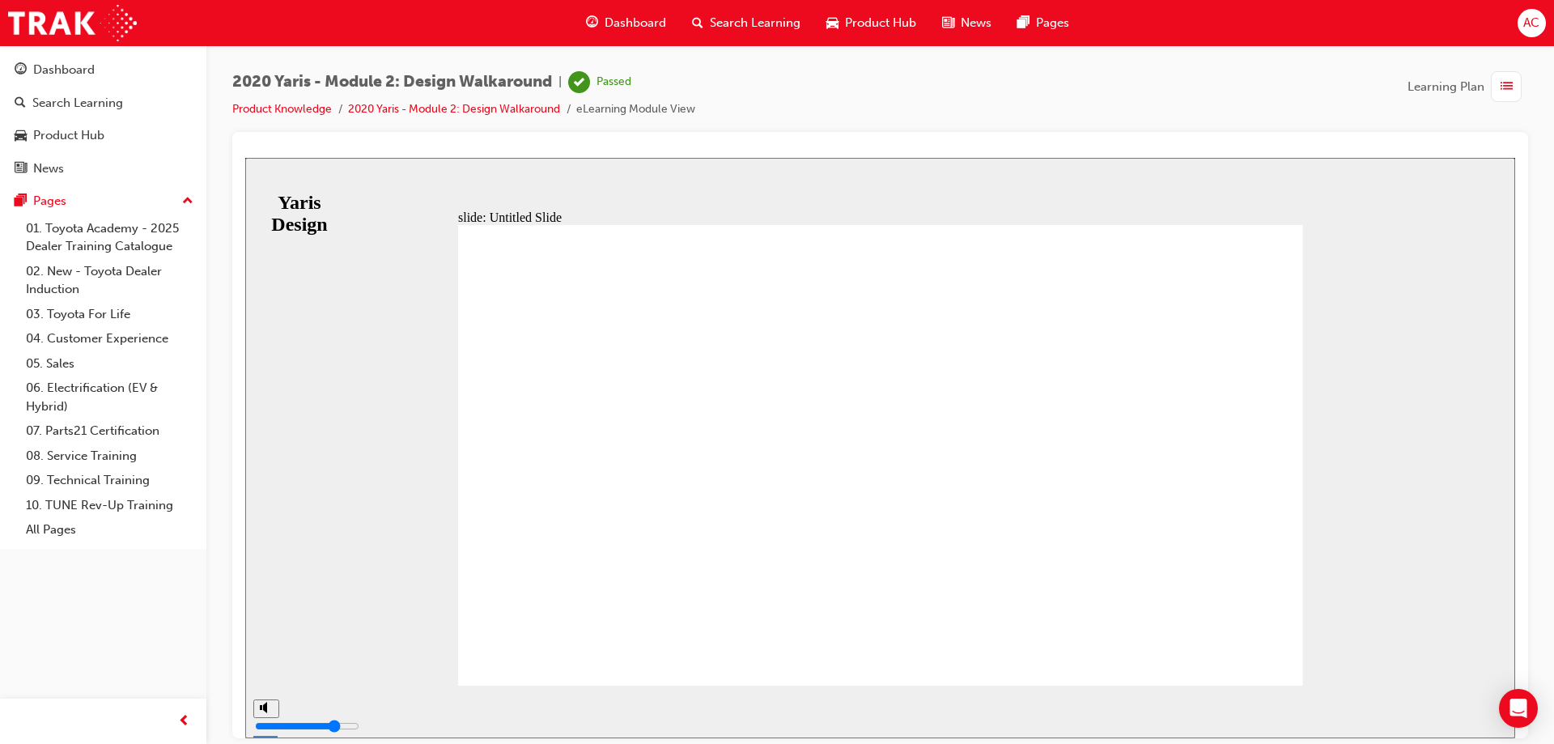
click at [616, 23] on span "Dashboard" at bounding box center [636, 23] width 62 height 19
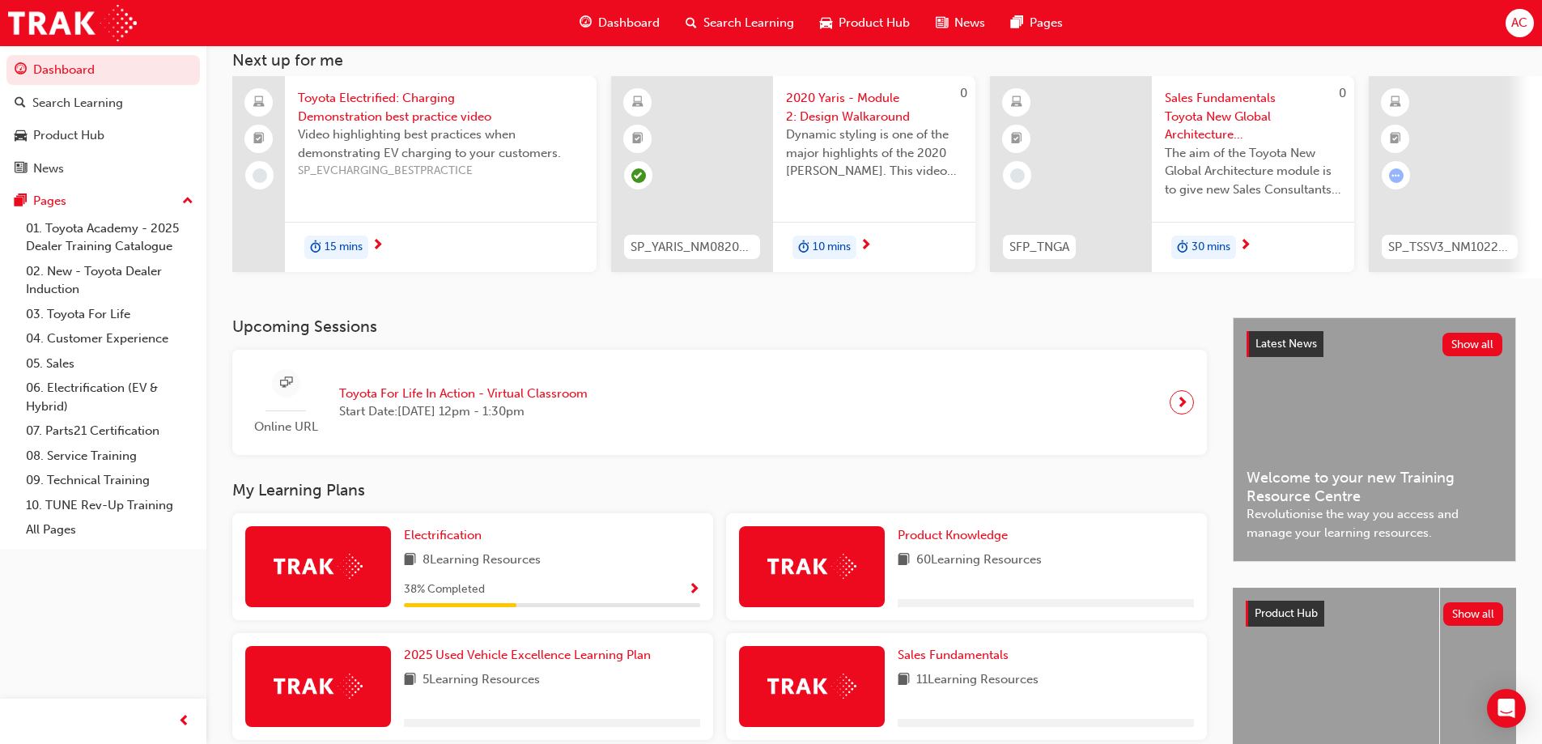
scroll to position [243, 0]
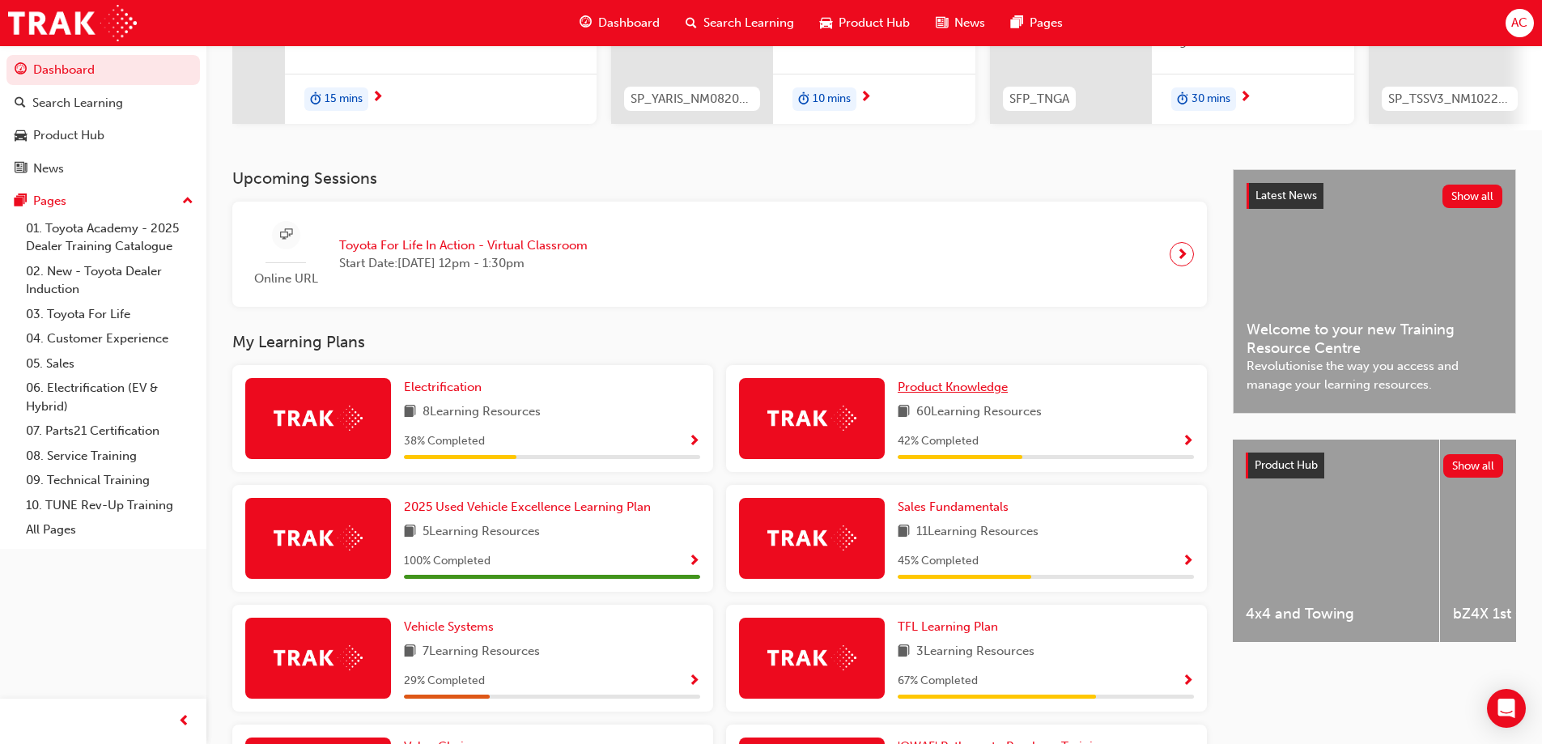
click at [938, 387] on span "Product Knowledge" at bounding box center [952, 387] width 110 height 15
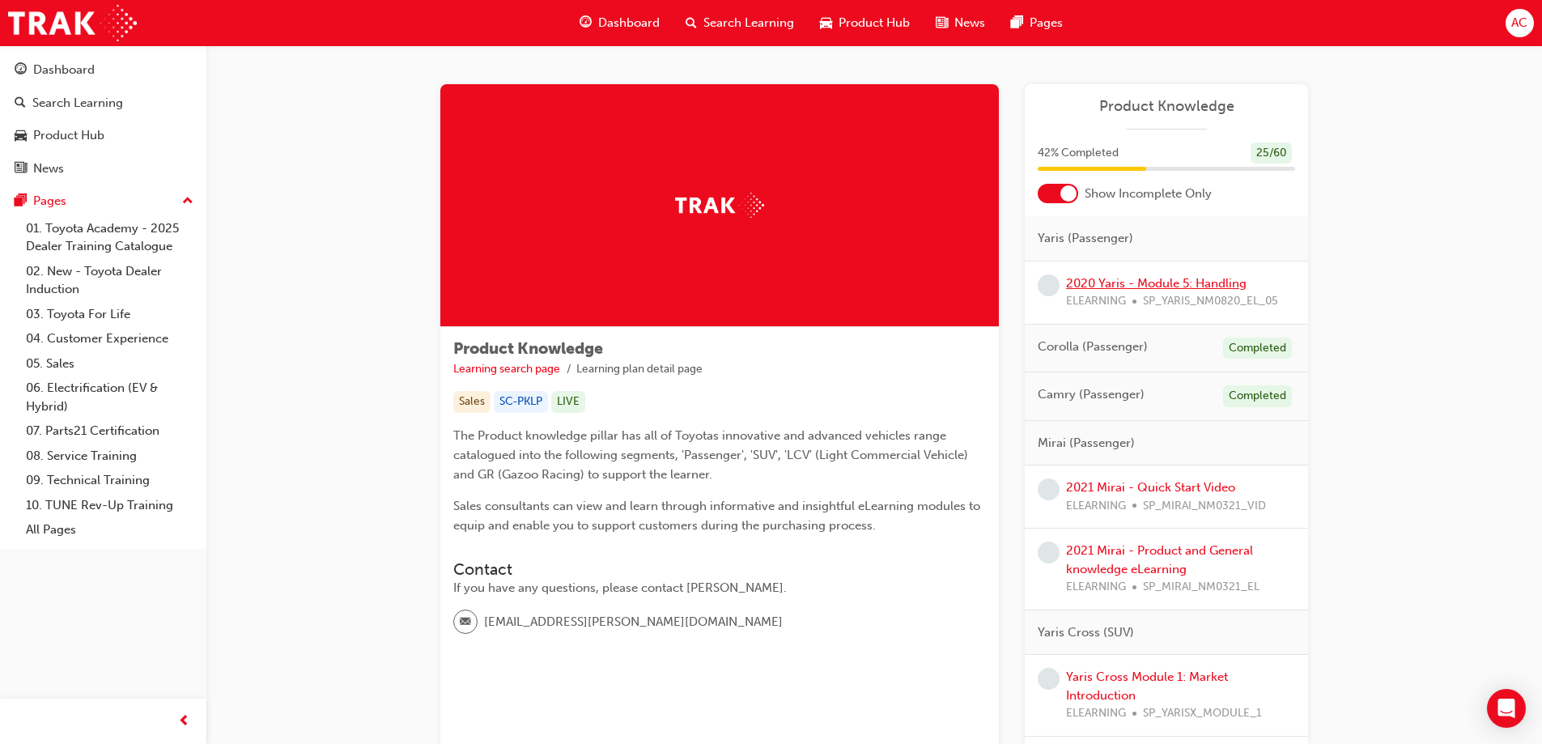
click at [1173, 284] on link "2020 Yaris - Module 5: Handling" at bounding box center [1156, 283] width 180 height 15
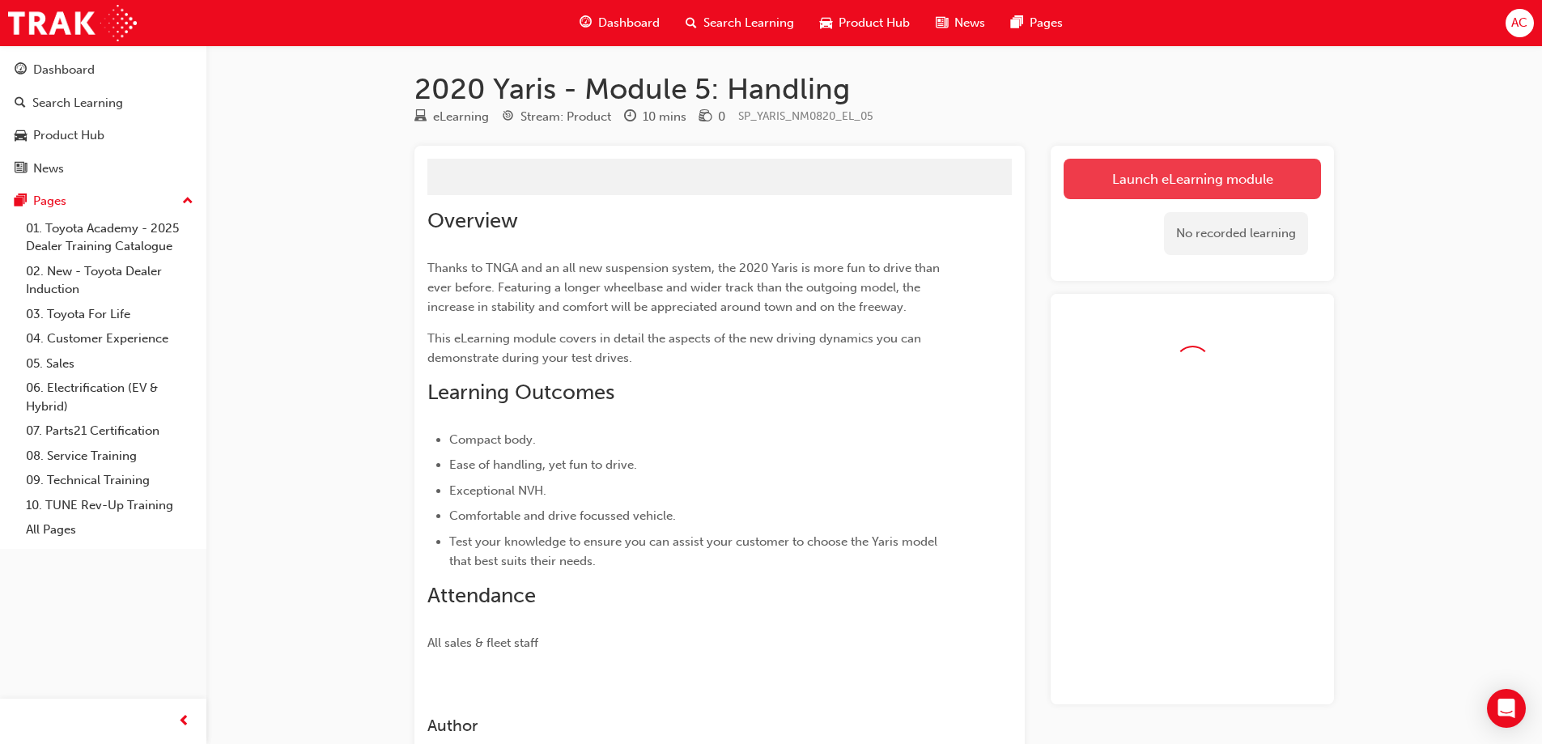
click at [1124, 189] on button "Launch eLearning module" at bounding box center [1191, 179] width 257 height 40
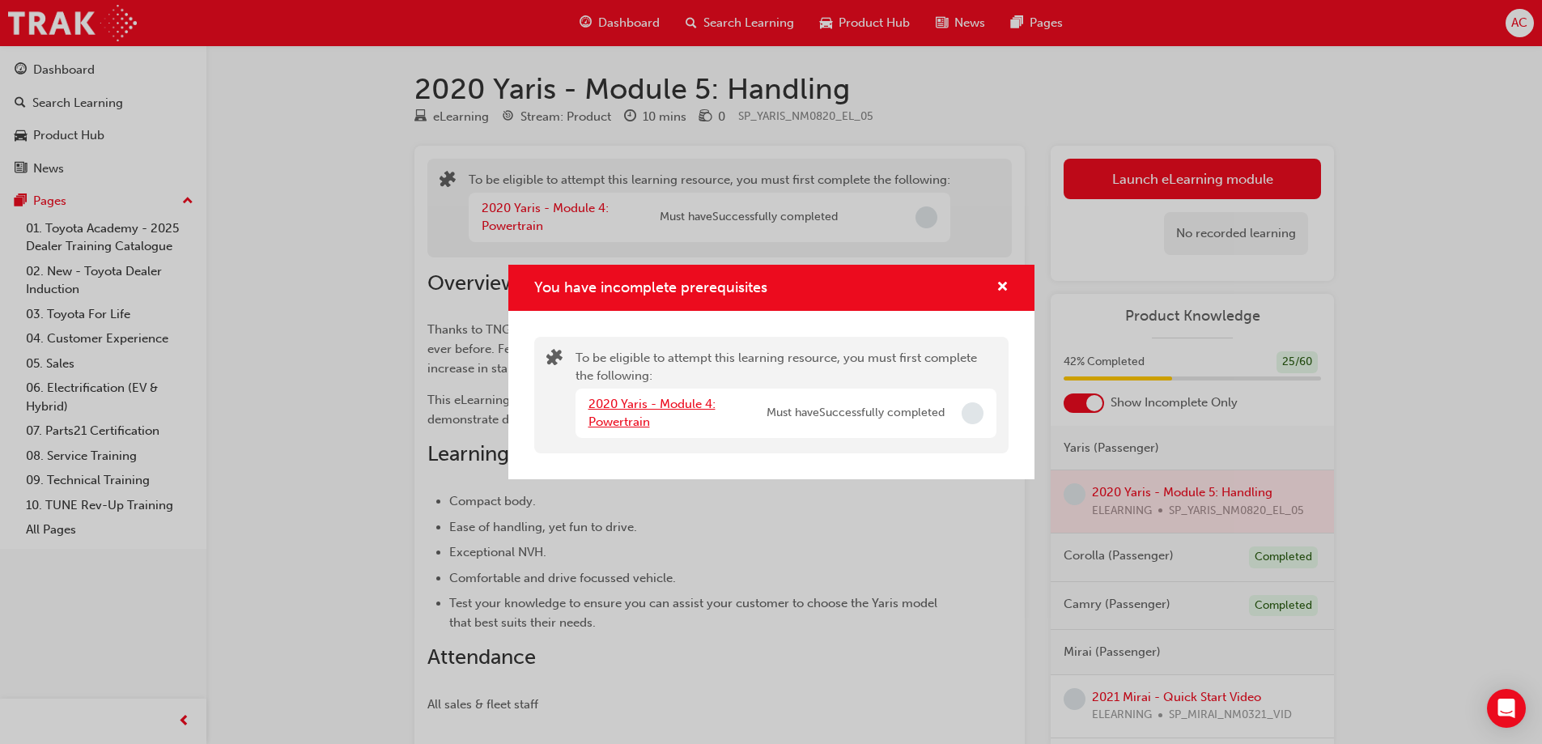
click at [643, 402] on link "2020 Yaris - Module 4: Powertrain" at bounding box center [651, 413] width 127 height 33
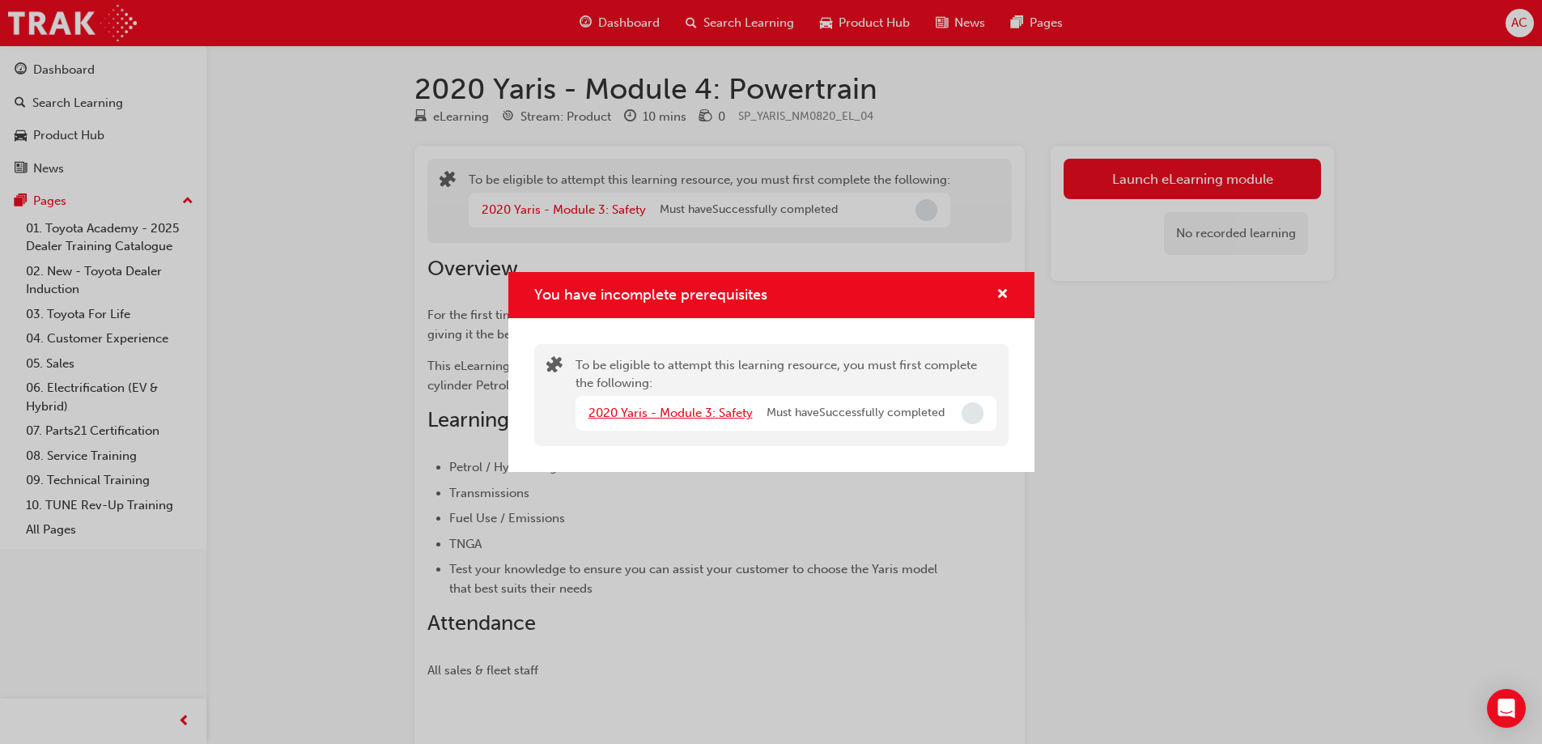
click at [727, 412] on link "2020 Yaris - Module 3: Safety" at bounding box center [670, 412] width 164 height 15
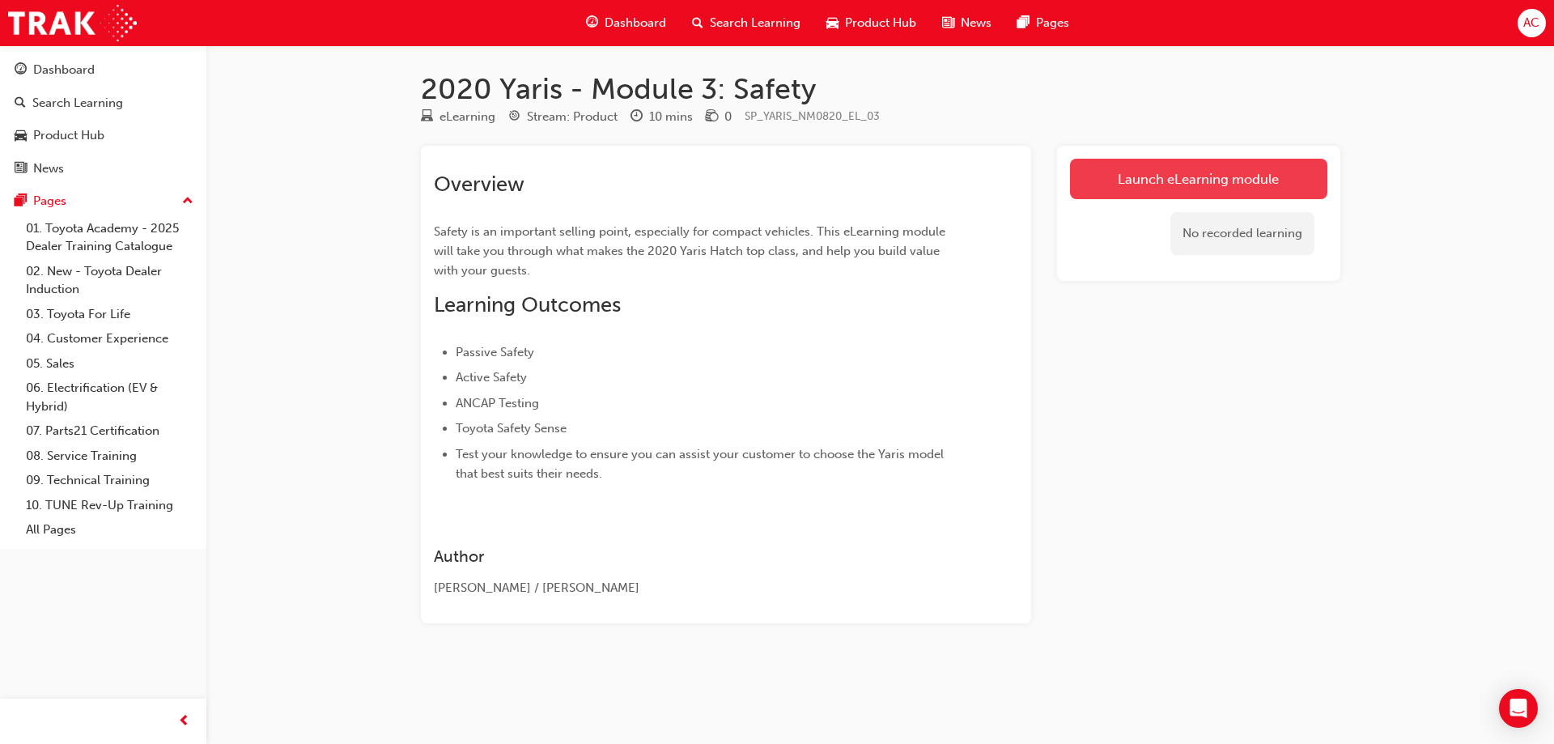
click at [1257, 177] on link "Launch eLearning module" at bounding box center [1198, 179] width 257 height 40
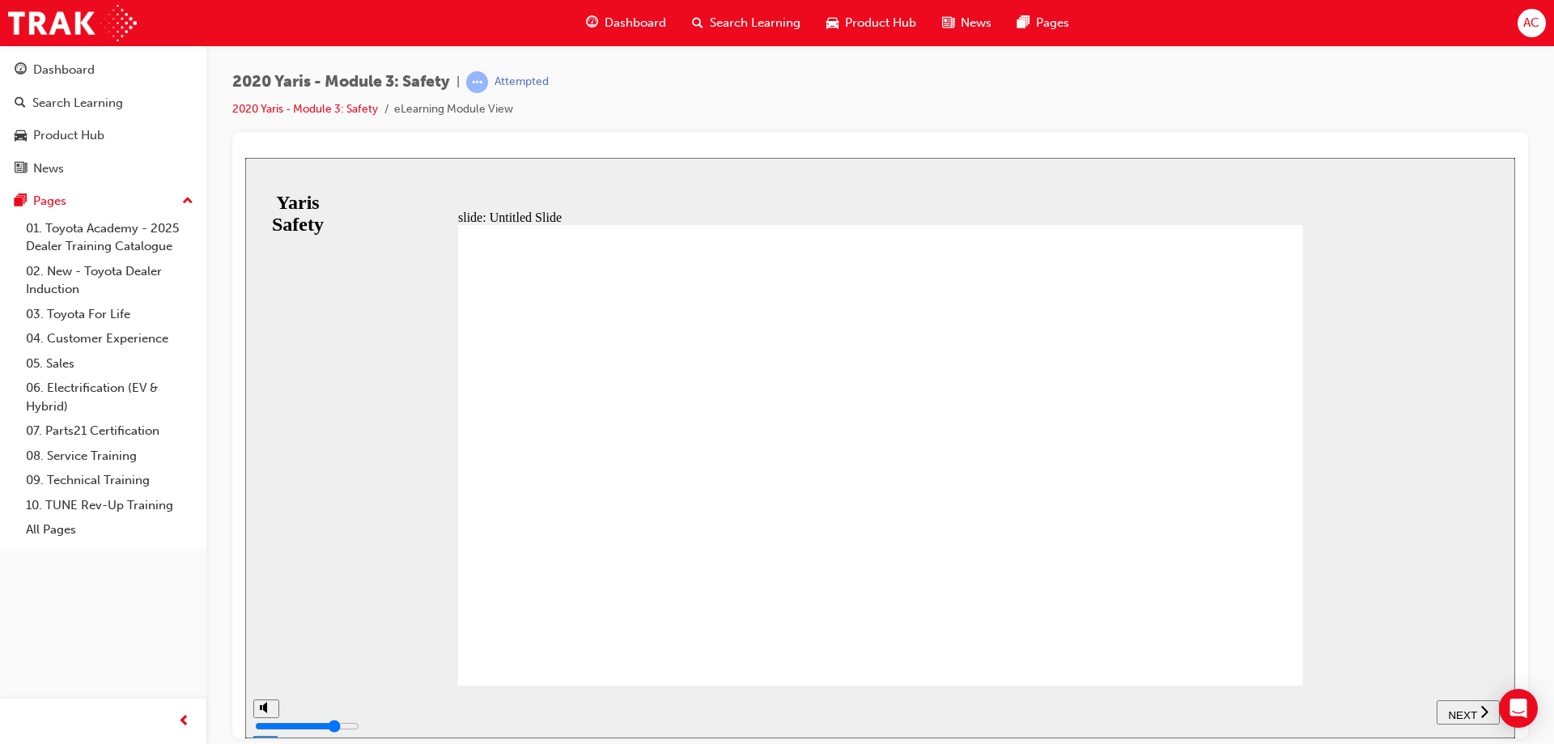
click at [1463, 708] on span "NEXT" at bounding box center [1462, 714] width 28 height 12
click at [1461, 708] on span "NEXT" at bounding box center [1462, 714] width 28 height 12
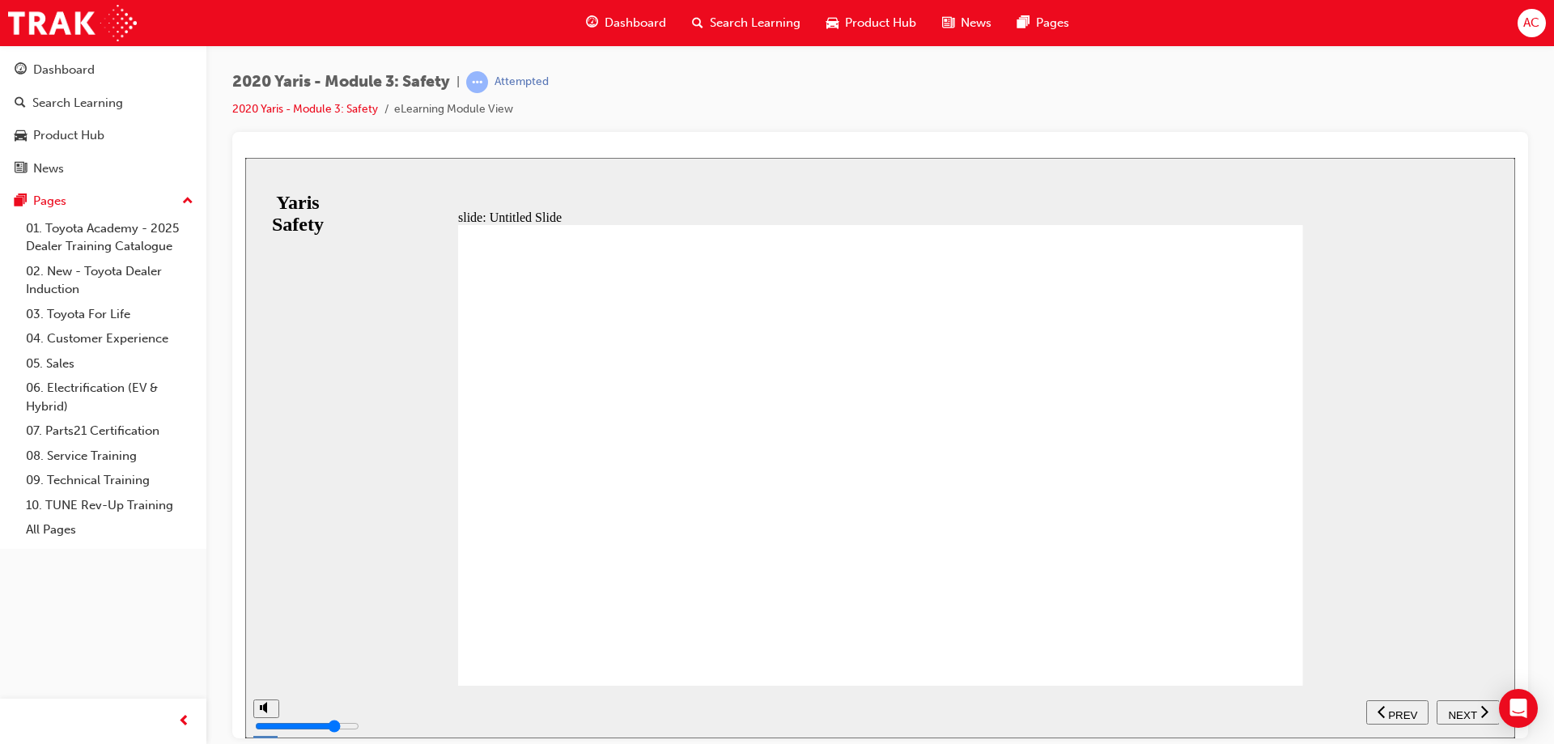
click at [1461, 708] on span "NEXT" at bounding box center [1462, 714] width 28 height 12
click at [1461, 706] on div "PREV" at bounding box center [1468, 711] width 49 height 17
click at [1461, 708] on span "NEXT" at bounding box center [1462, 714] width 28 height 12
click at [1461, 706] on div "PREV" at bounding box center [1468, 711] width 49 height 17
click at [1461, 708] on span "NEXT" at bounding box center [1462, 714] width 28 height 12
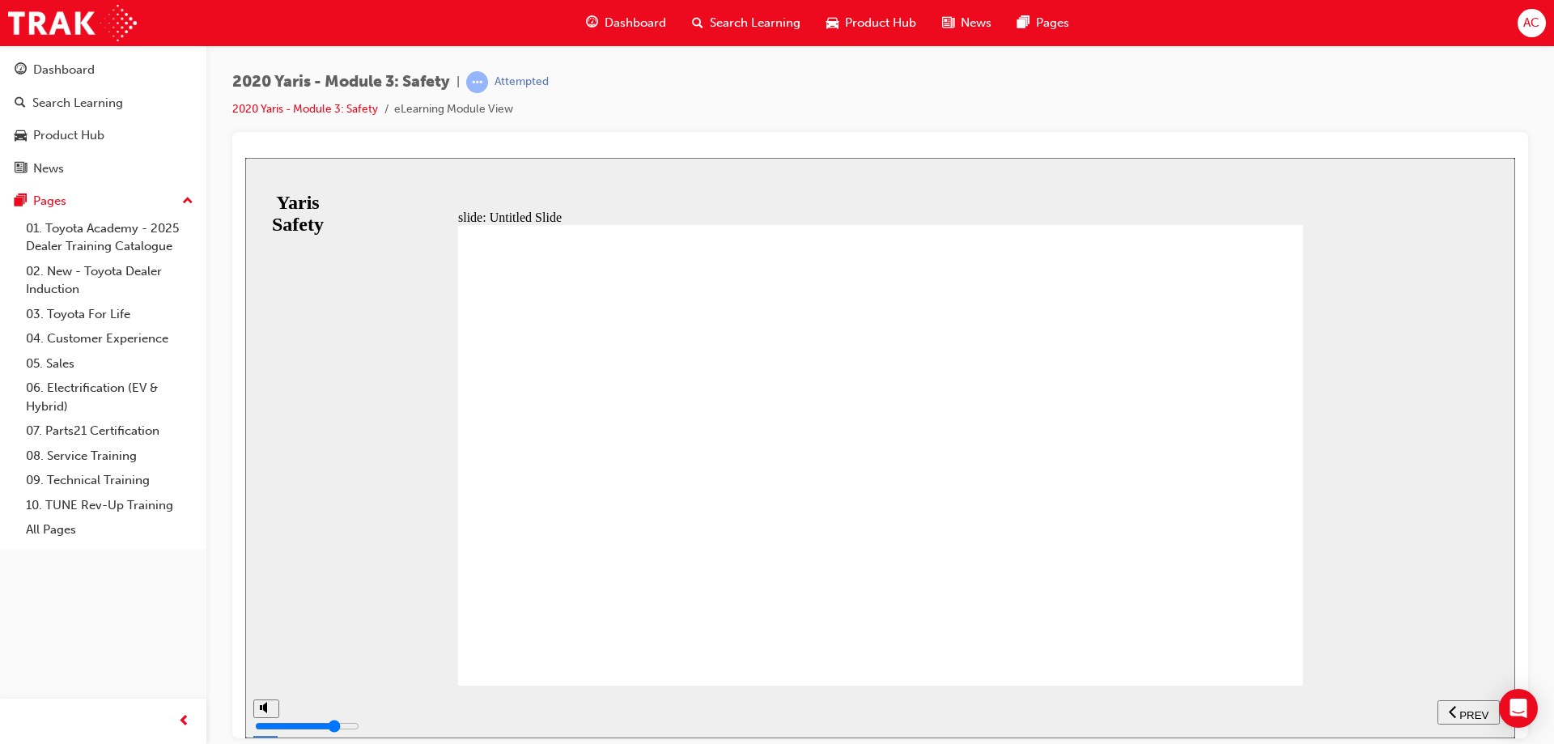
click at [1461, 706] on div "PREV" at bounding box center [1468, 711] width 49 height 17
click at [1461, 708] on span "NEXT" at bounding box center [1462, 714] width 28 height 12
click at [1461, 706] on div "PREV" at bounding box center [1468, 711] width 49 height 17
click at [1461, 708] on span "NEXT" at bounding box center [1462, 714] width 28 height 12
click at [1461, 706] on div "PREV" at bounding box center [1468, 711] width 49 height 17
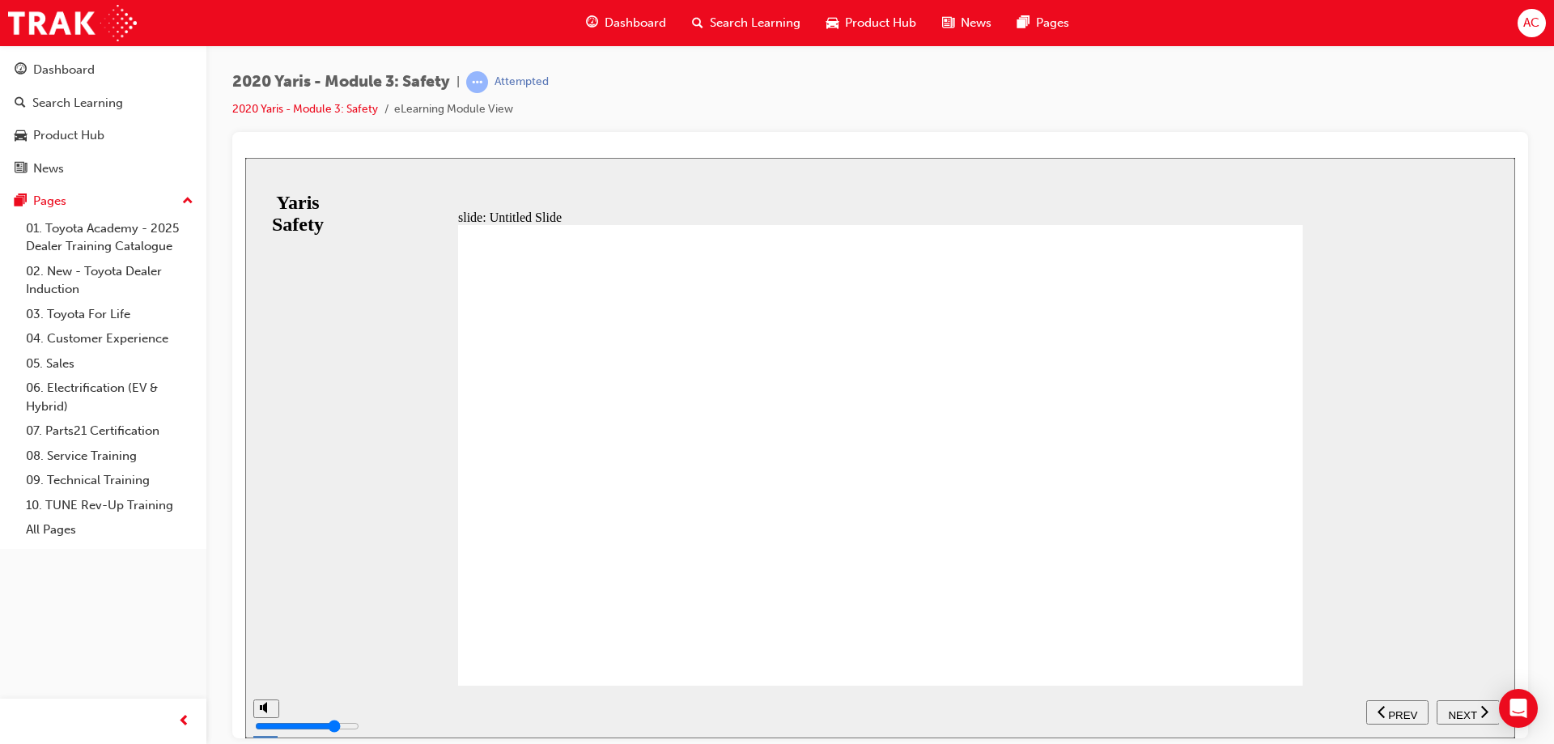
click at [1461, 708] on span "NEXT" at bounding box center [1462, 714] width 28 height 12
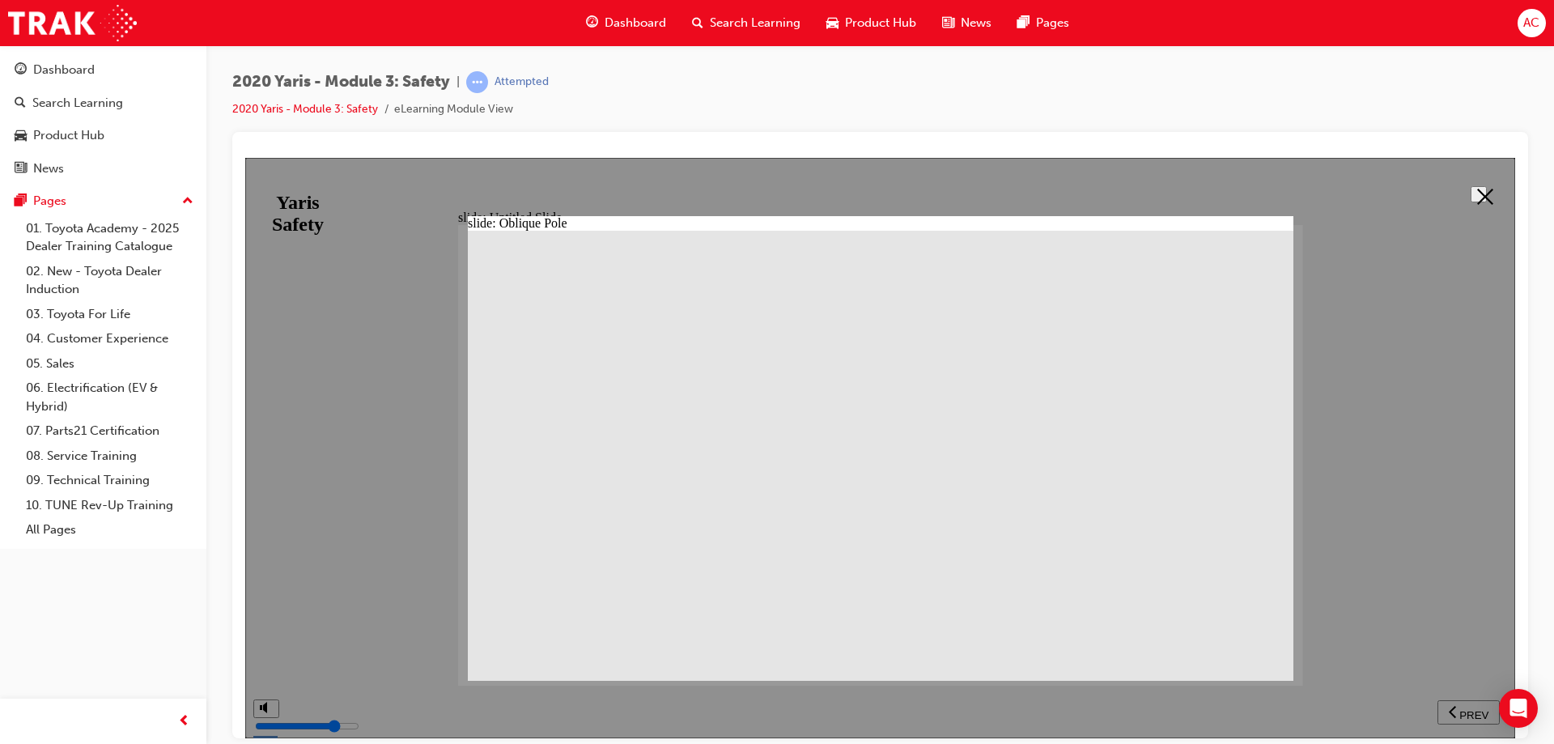
click at [1470, 193] on button at bounding box center [1478, 193] width 16 height 16
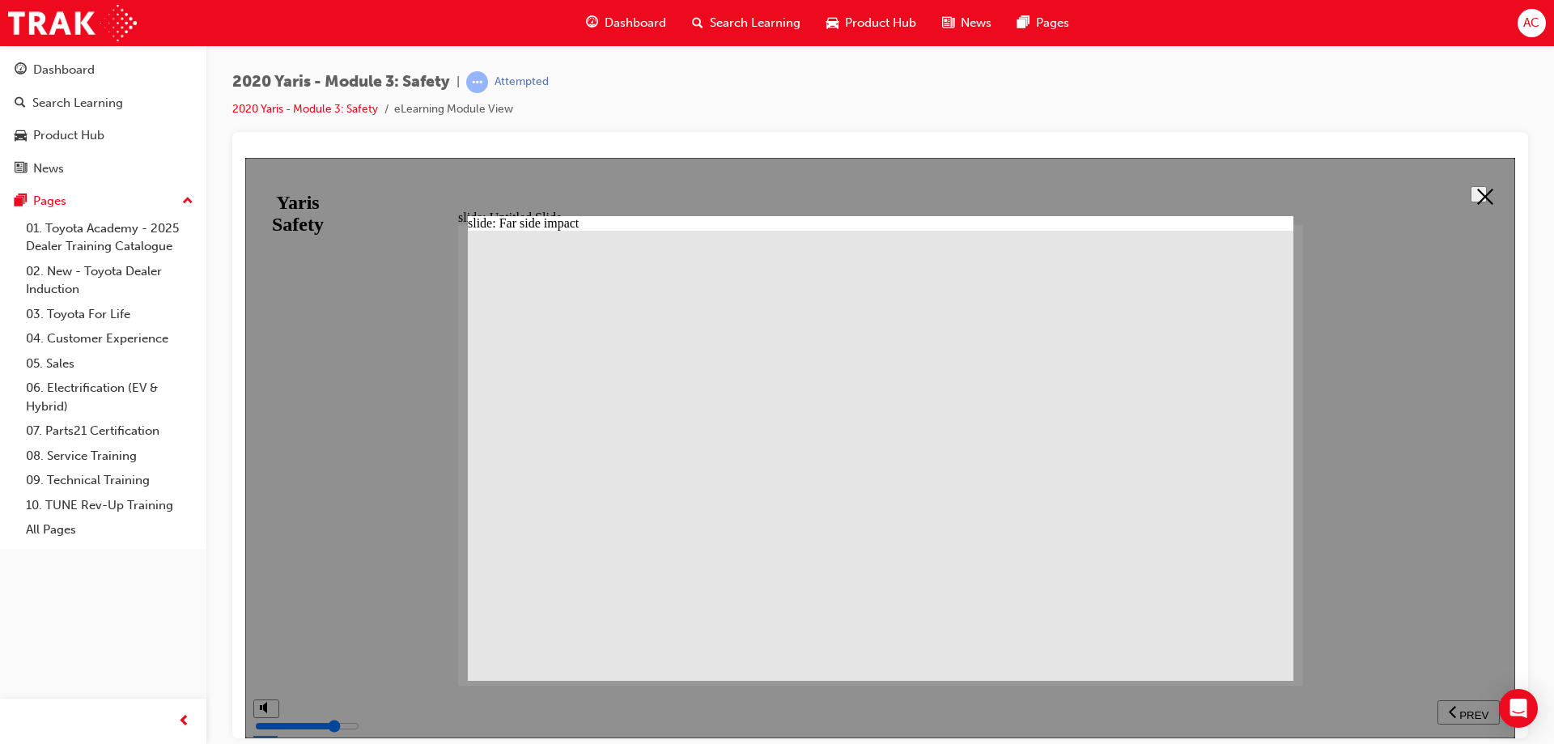
click at [1479, 189] on icon at bounding box center [1485, 196] width 16 height 16
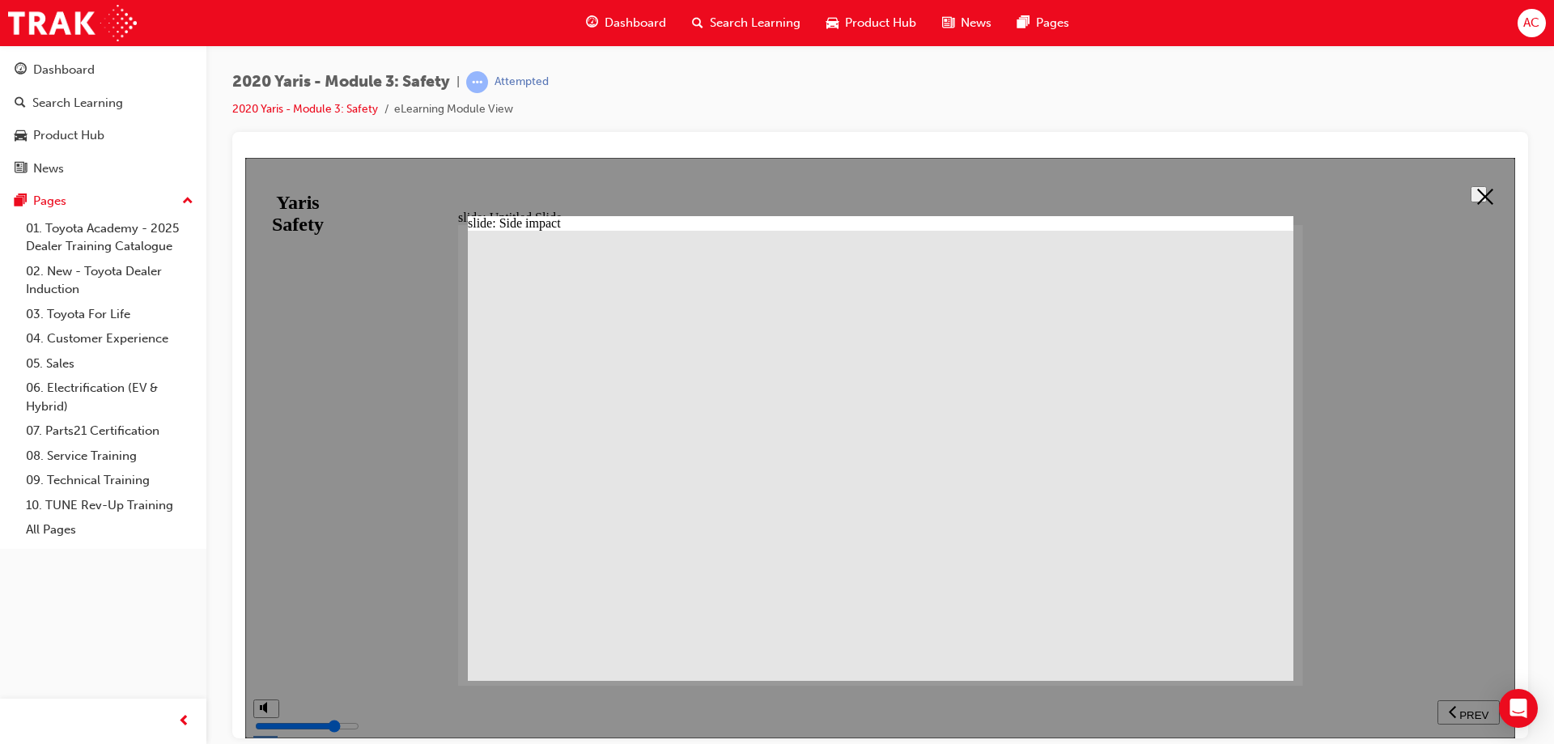
click at [1477, 190] on icon at bounding box center [1485, 196] width 16 height 16
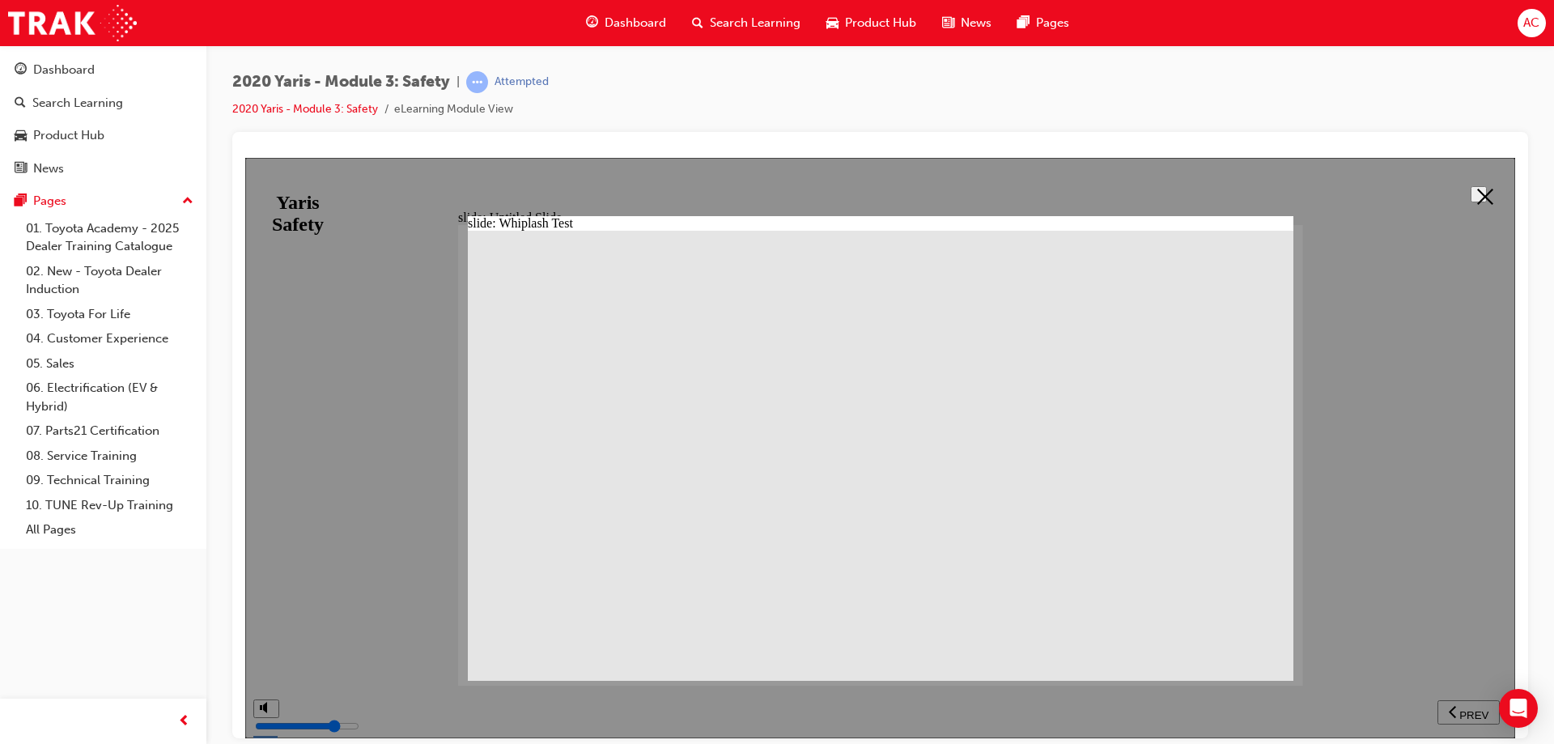
click at [1487, 189] on button at bounding box center [1478, 193] width 16 height 16
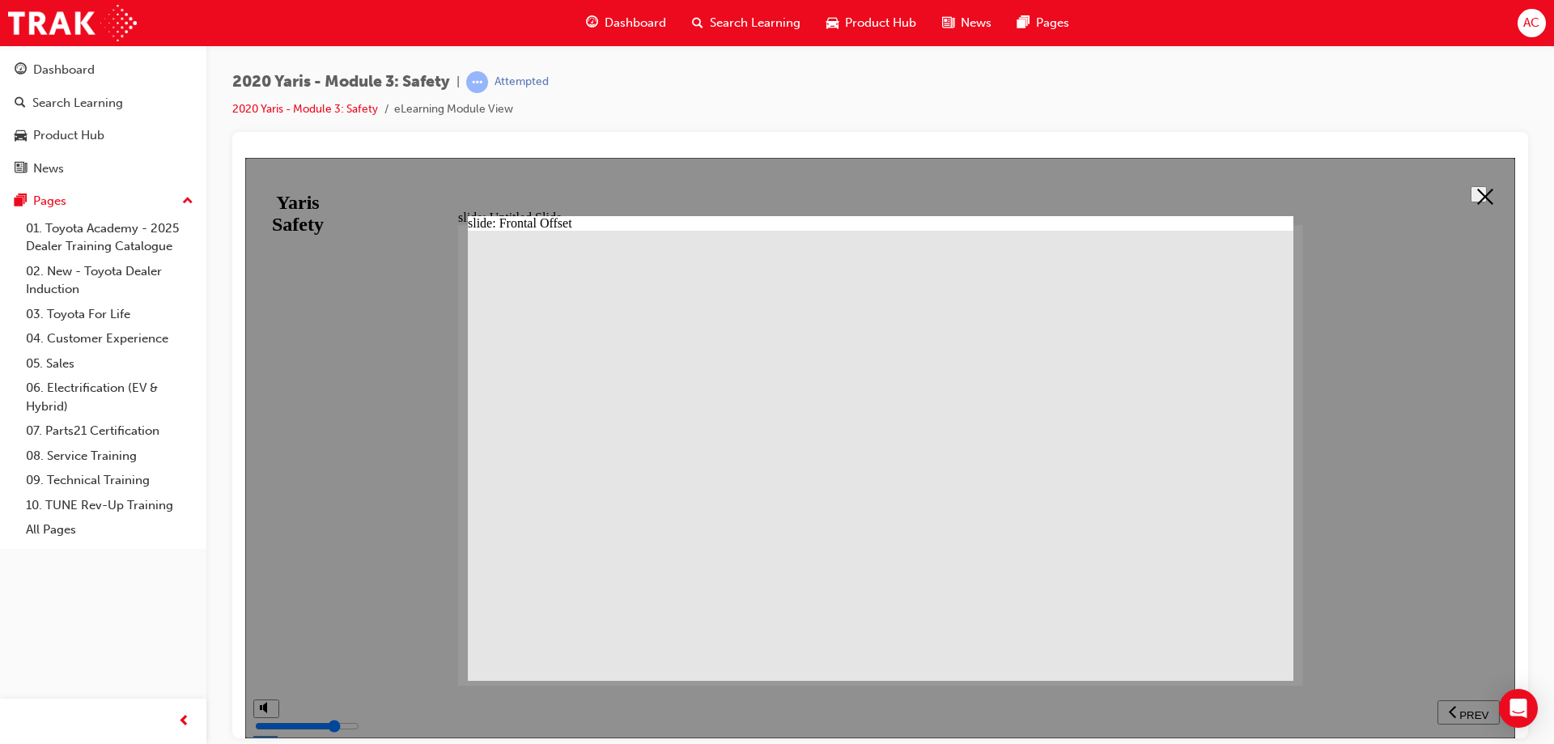
click at [1470, 189] on button at bounding box center [1478, 193] width 16 height 16
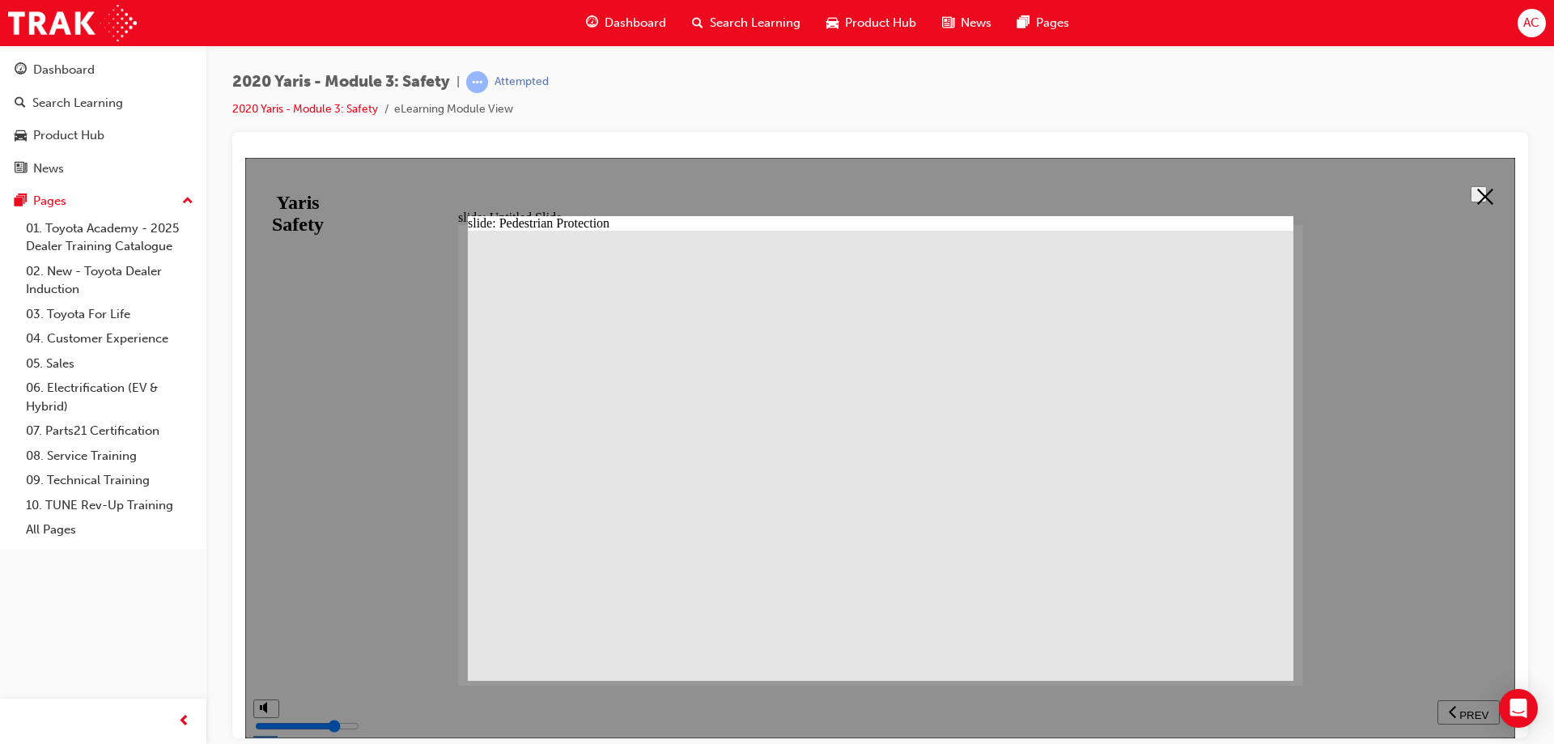
click at [1478, 188] on icon at bounding box center [1485, 196] width 16 height 16
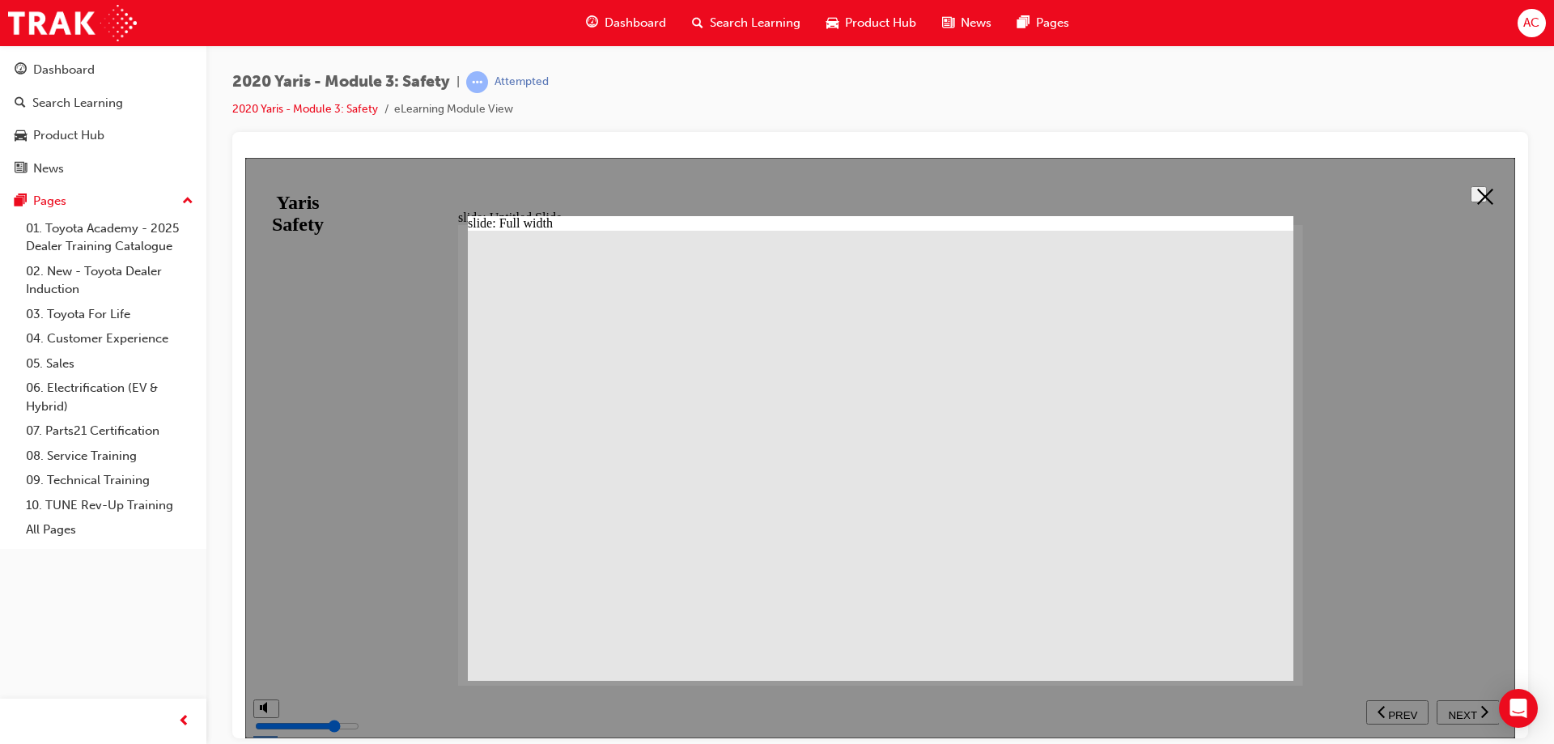
click at [1482, 188] on icon at bounding box center [1485, 196] width 16 height 16
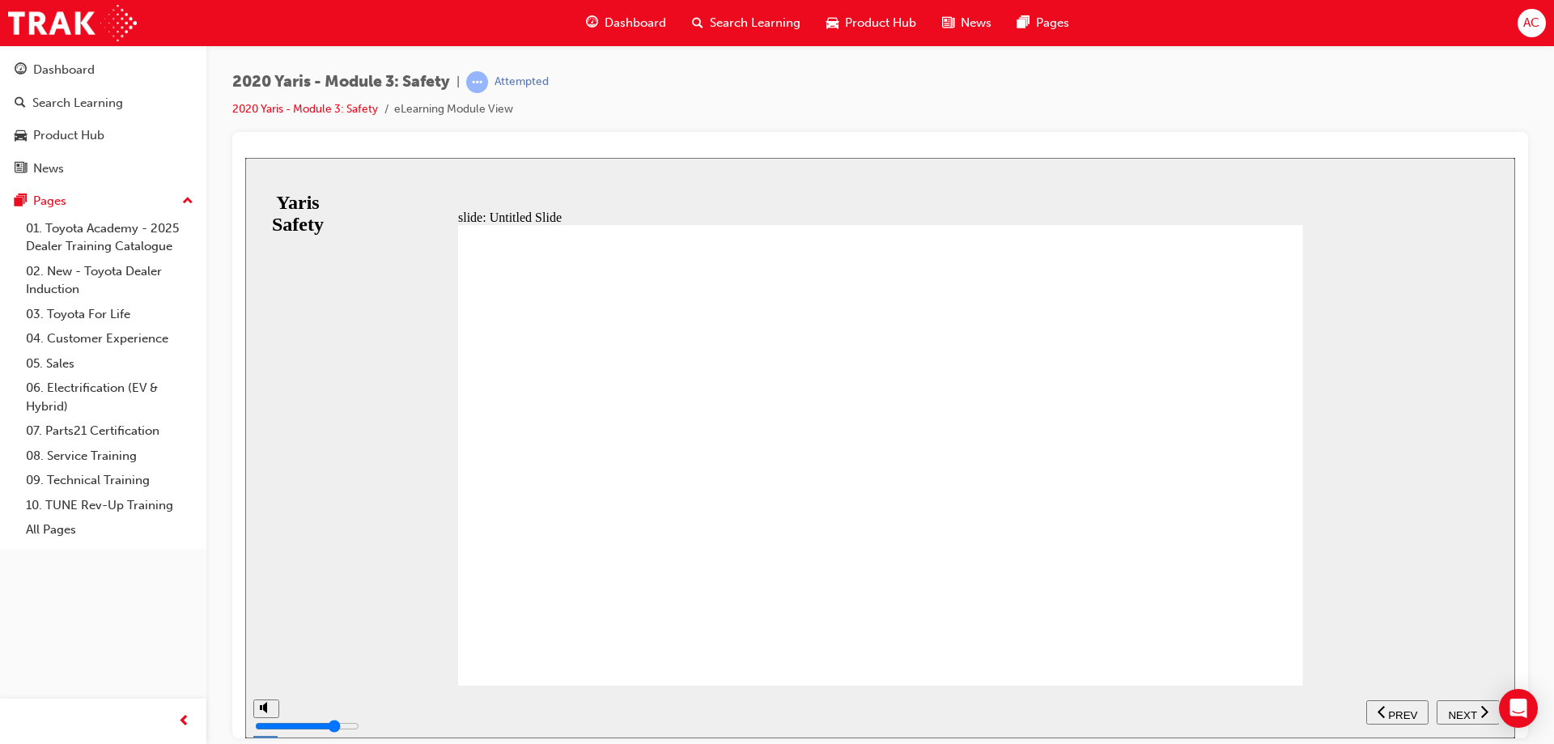
click at [1470, 719] on button "NEXT" at bounding box center [1467, 711] width 63 height 24
click at [1466, 713] on span "NEXT" at bounding box center [1462, 714] width 28 height 12
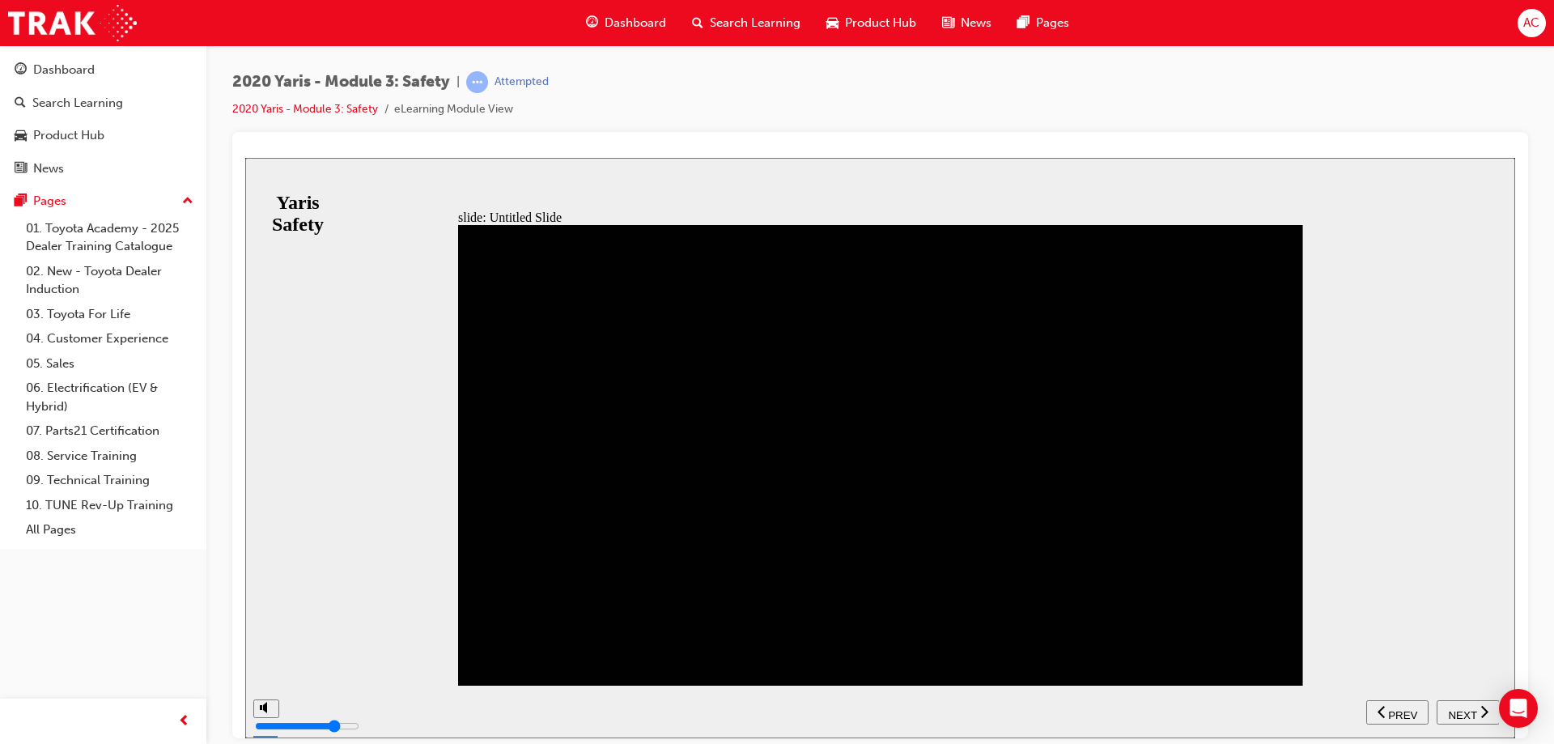
click at [1466, 713] on span "NEXT" at bounding box center [1462, 714] width 28 height 12
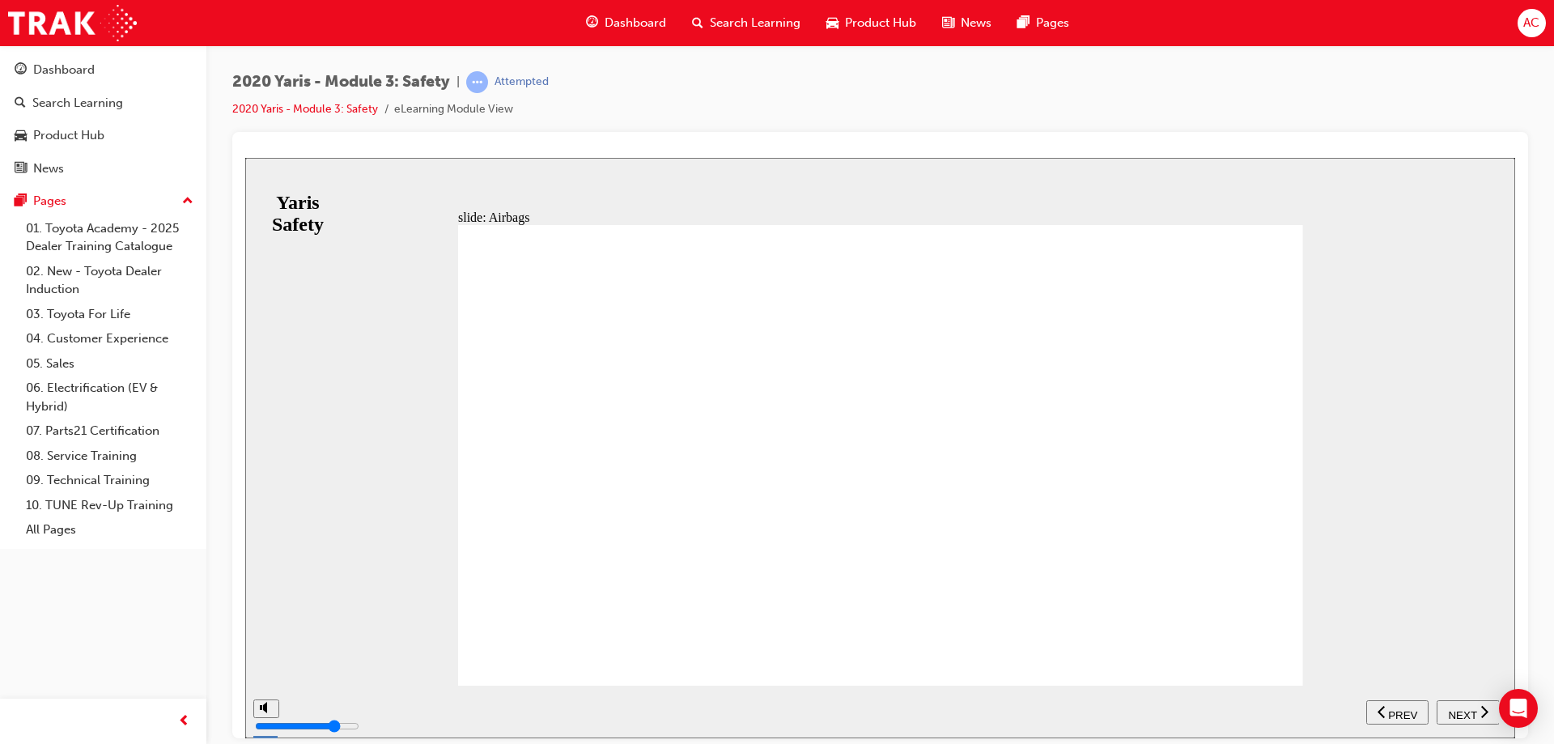
click at [1466, 713] on span "NEXT" at bounding box center [1462, 714] width 28 height 12
click at [1466, 713] on span "PREV" at bounding box center [1473, 714] width 29 height 12
click at [1466, 713] on span "NEXT" at bounding box center [1462, 714] width 28 height 12
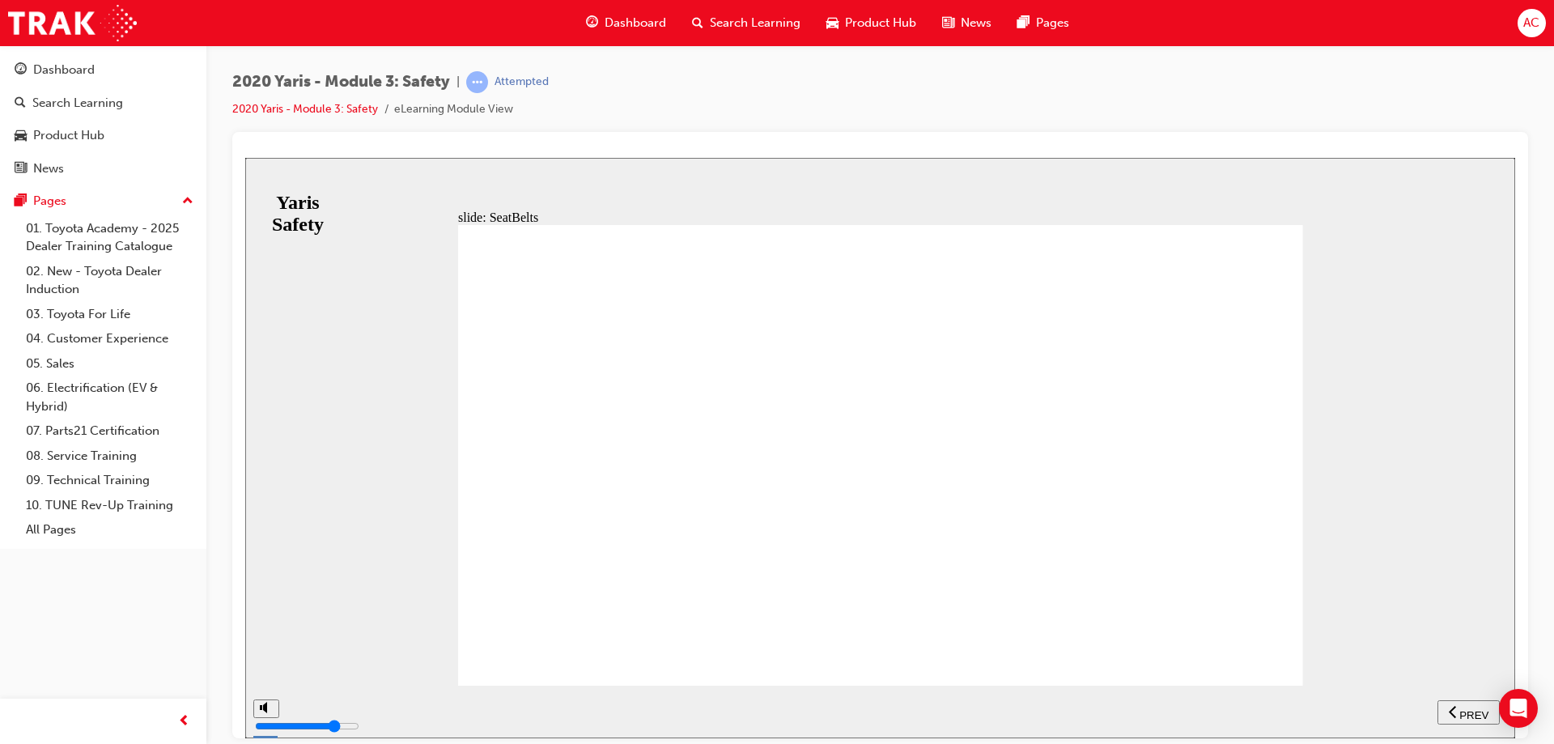
click at [1455, 715] on span "NEXT" at bounding box center [1462, 714] width 28 height 12
click at [1454, 715] on span "NEXT" at bounding box center [1462, 714] width 28 height 12
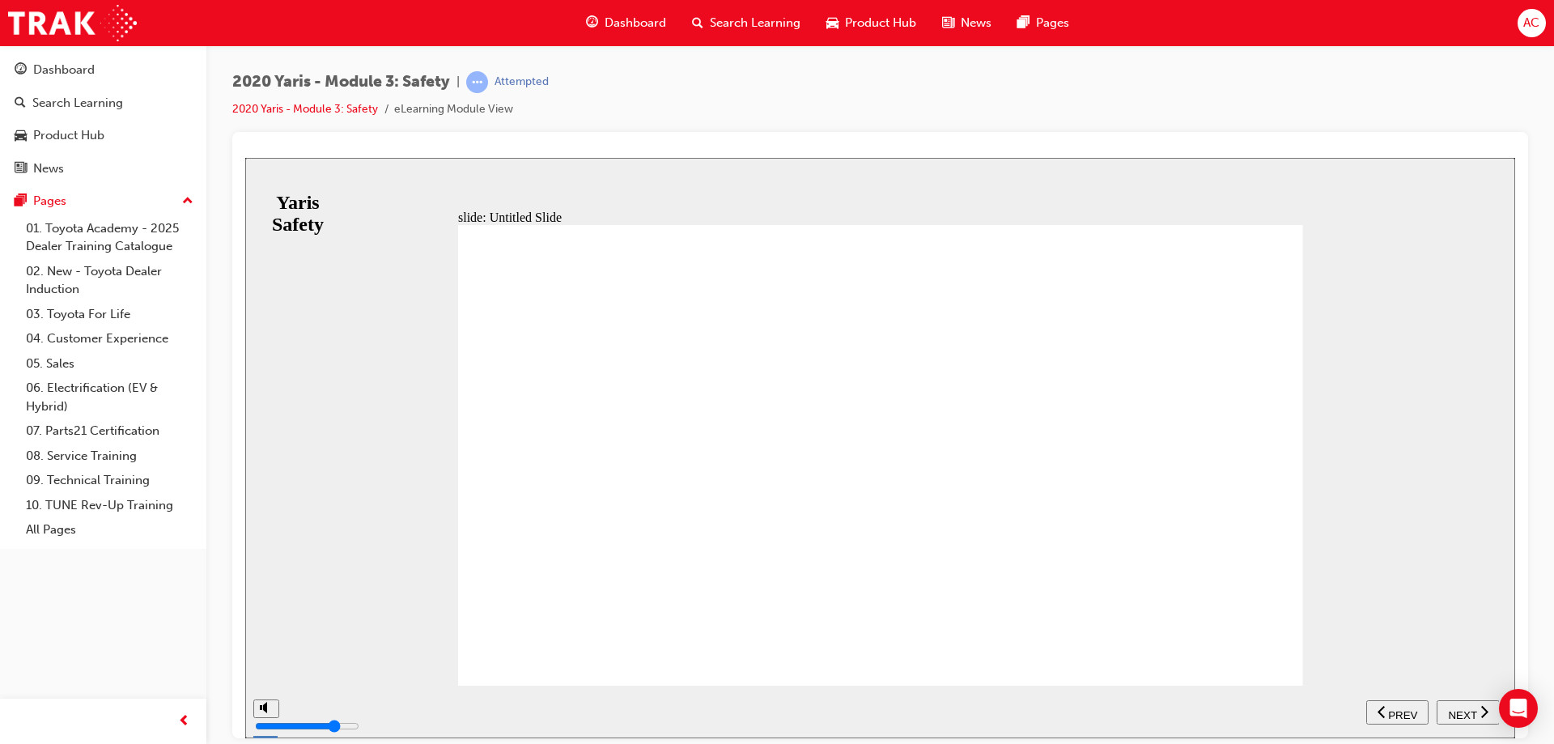
click at [1454, 715] on span "NEXT" at bounding box center [1462, 714] width 28 height 12
click at [1454, 713] on span "NEXT" at bounding box center [1462, 714] width 28 height 12
click at [1454, 711] on span "NEXT" at bounding box center [1462, 714] width 28 height 12
click at [1454, 710] on span "NEXT" at bounding box center [1462, 714] width 28 height 12
click at [1453, 710] on span "NEXT" at bounding box center [1462, 714] width 28 height 12
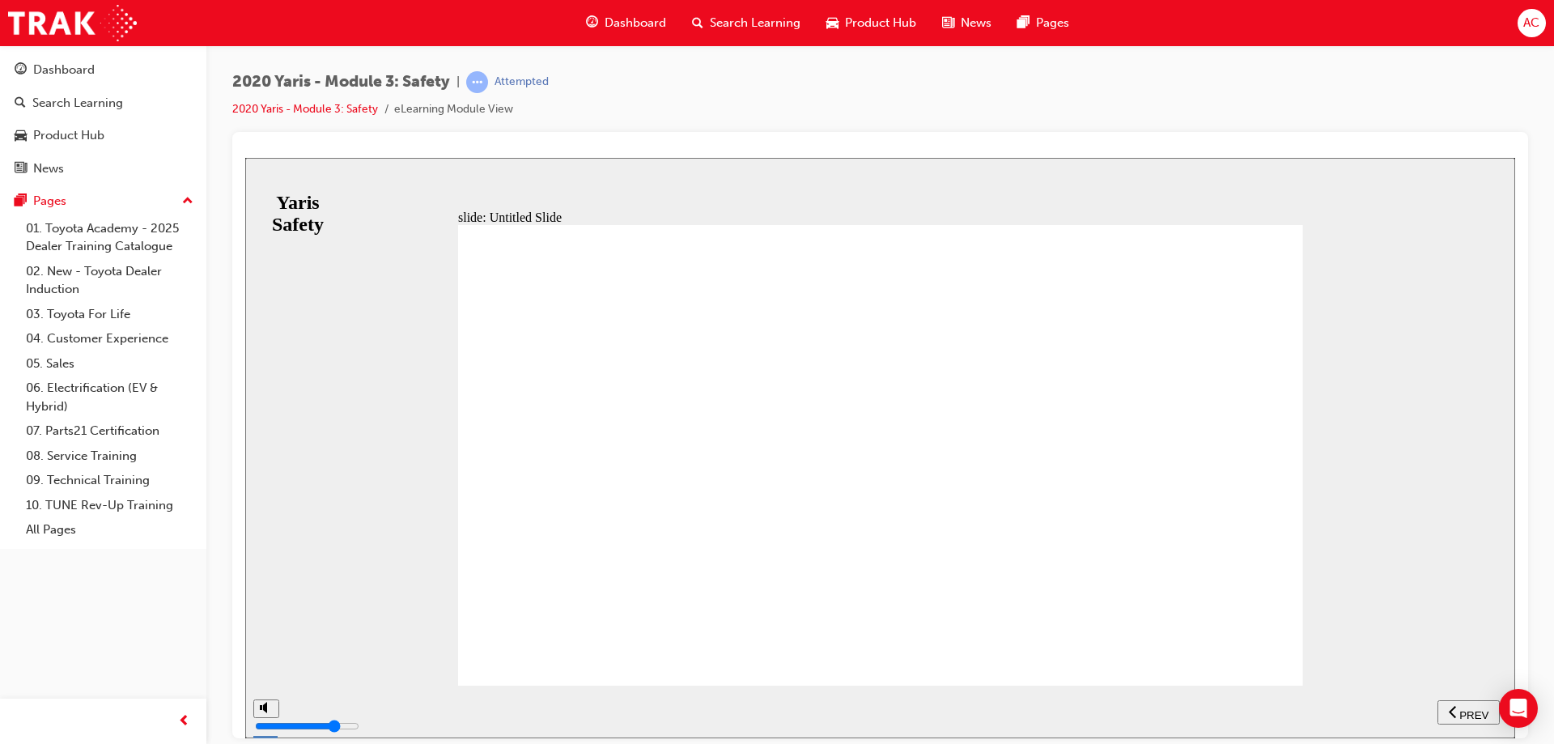
click at [1453, 710] on icon "previous" at bounding box center [1453, 710] width 8 height 15
click at [1453, 710] on span "NEXT" at bounding box center [1462, 714] width 28 height 12
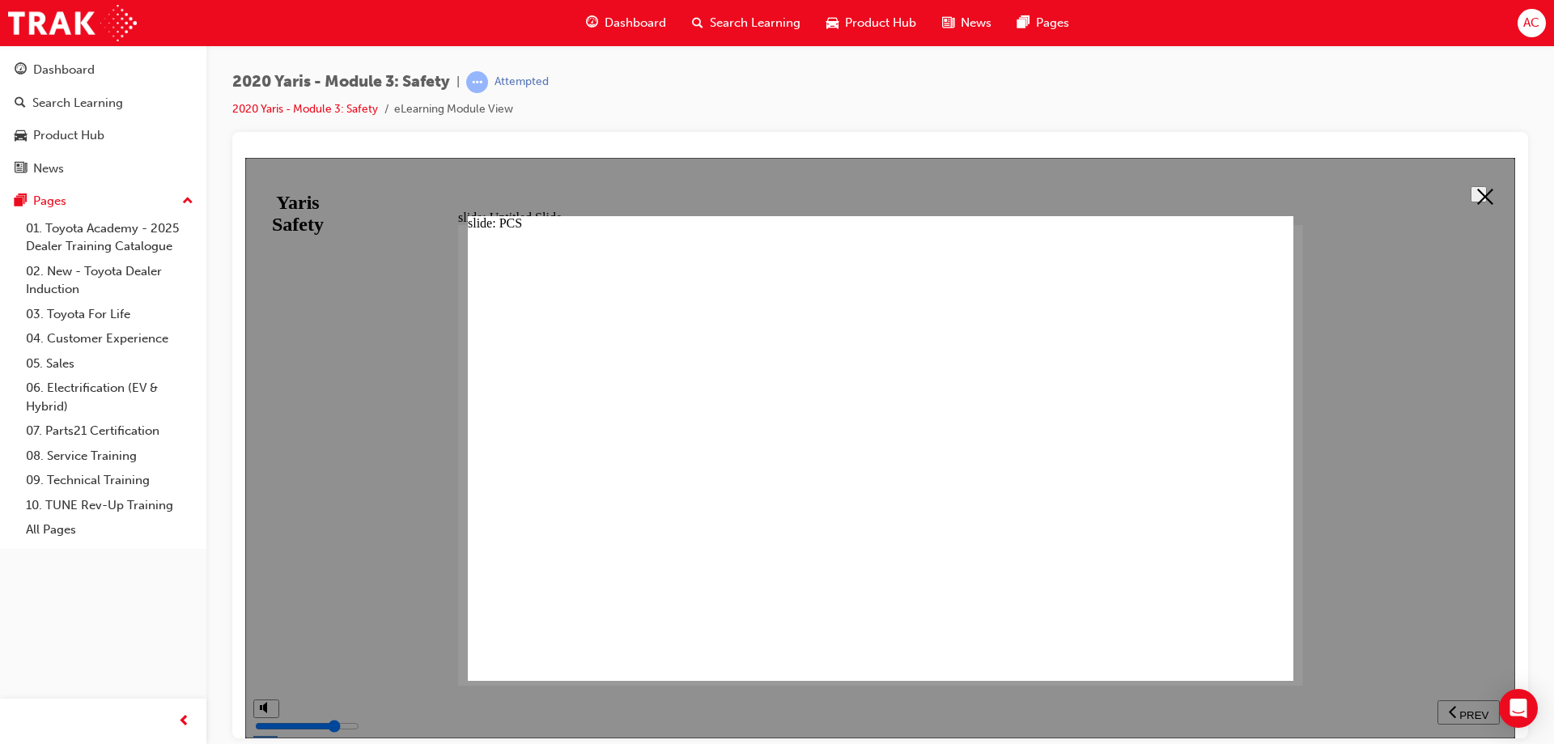
click at [1479, 196] on icon at bounding box center [1485, 196] width 16 height 16
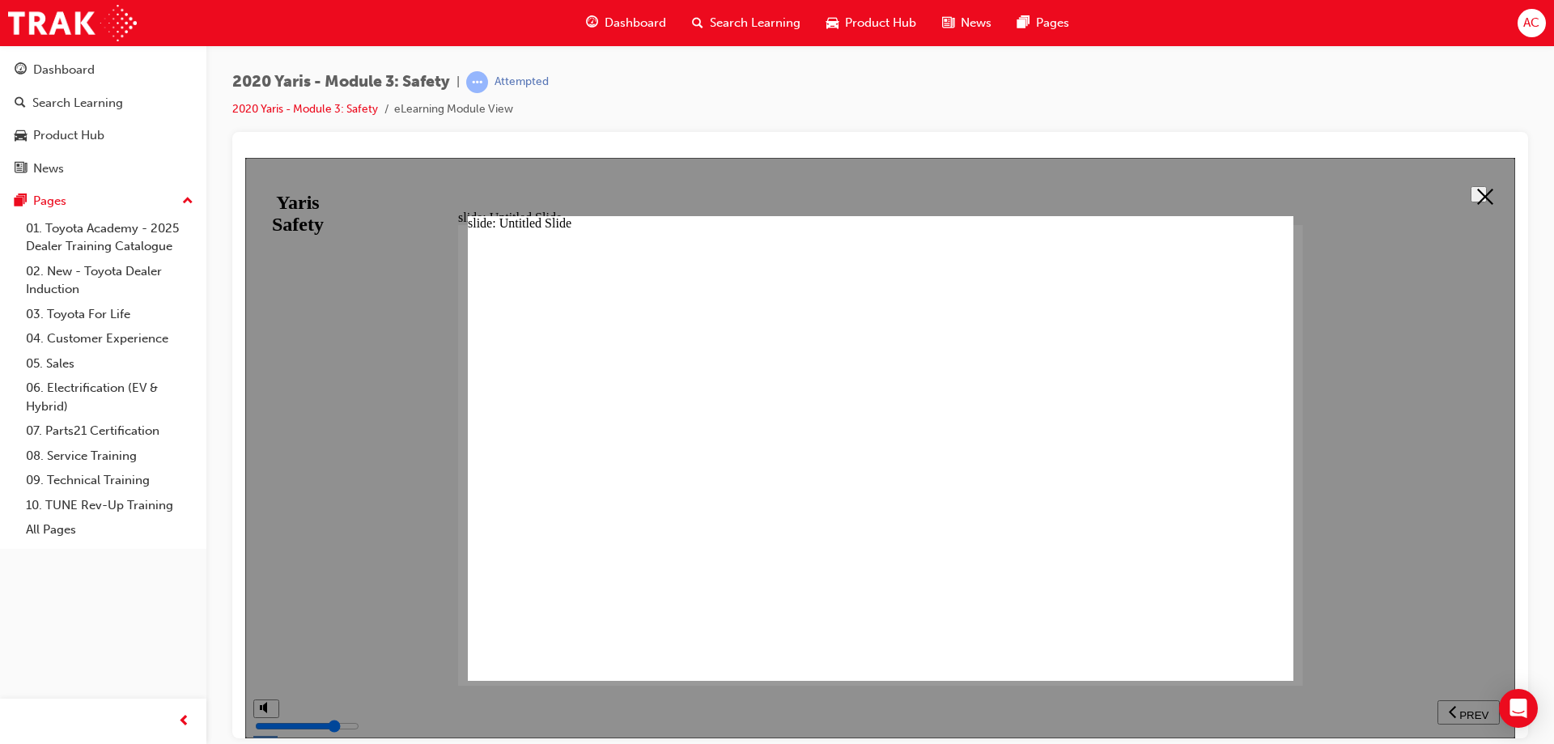
click at [1477, 188] on polygon at bounding box center [1485, 196] width 16 height 16
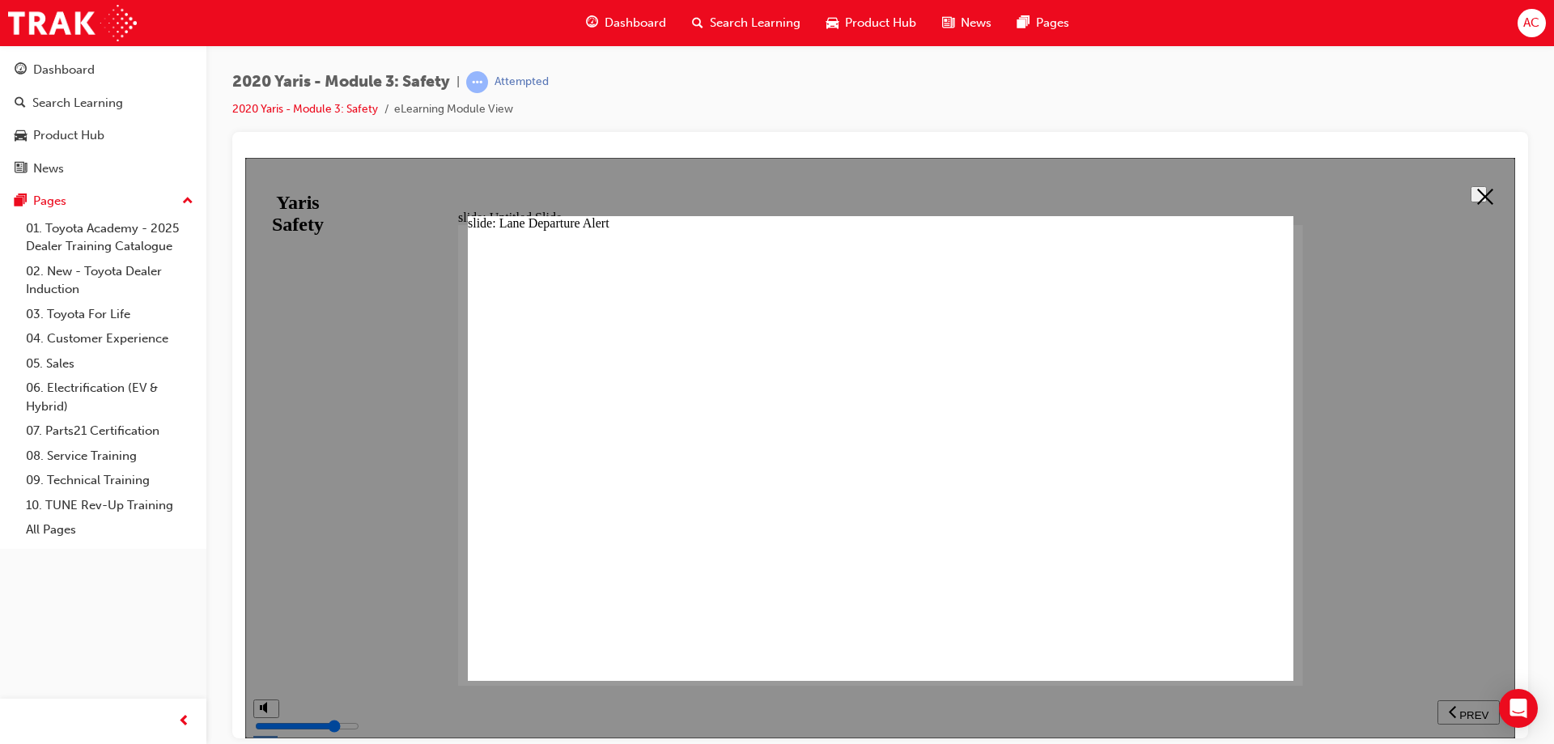
click at [1477, 193] on icon at bounding box center [1485, 196] width 16 height 16
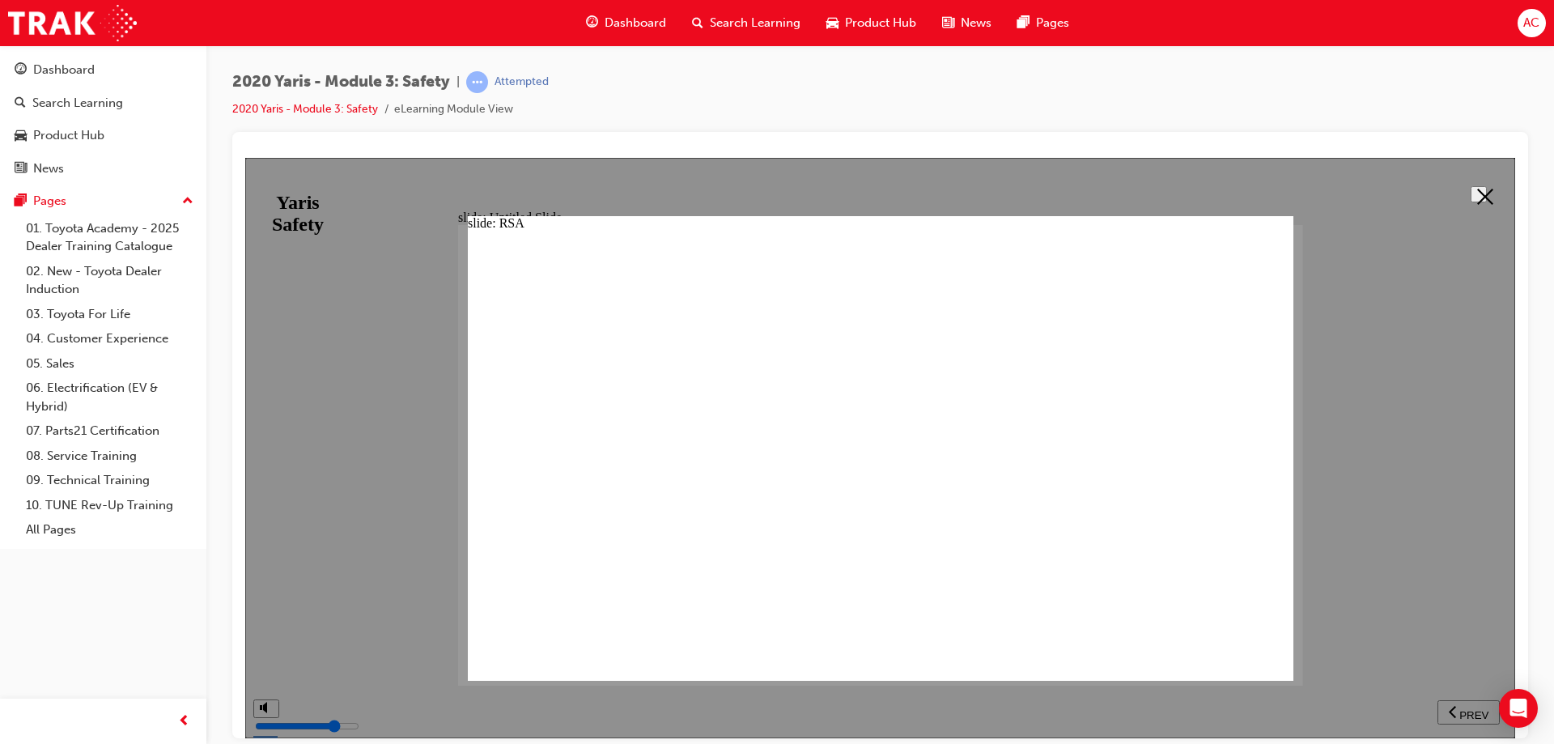
click at [1470, 191] on button at bounding box center [1478, 193] width 16 height 16
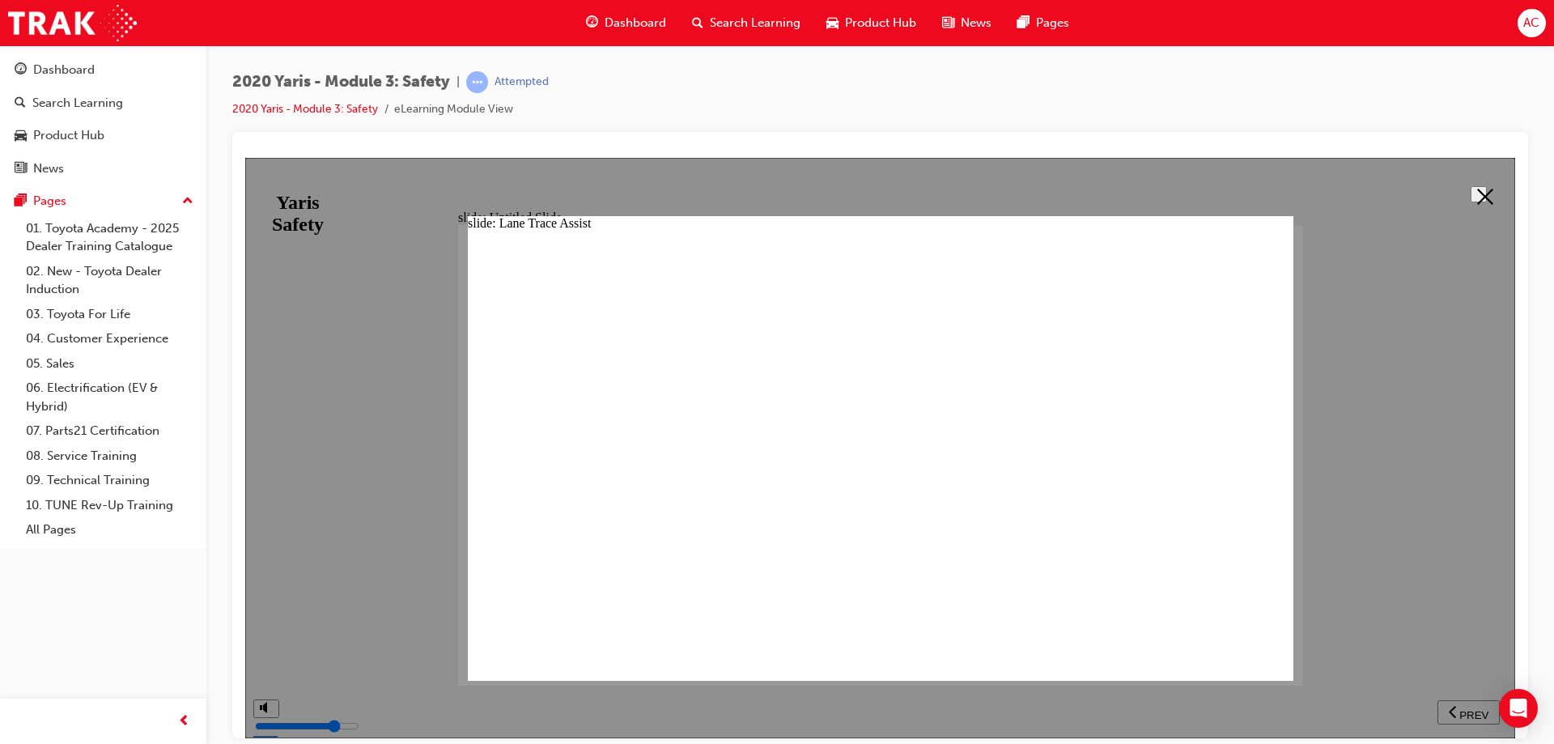
click at [1470, 193] on button at bounding box center [1478, 193] width 16 height 16
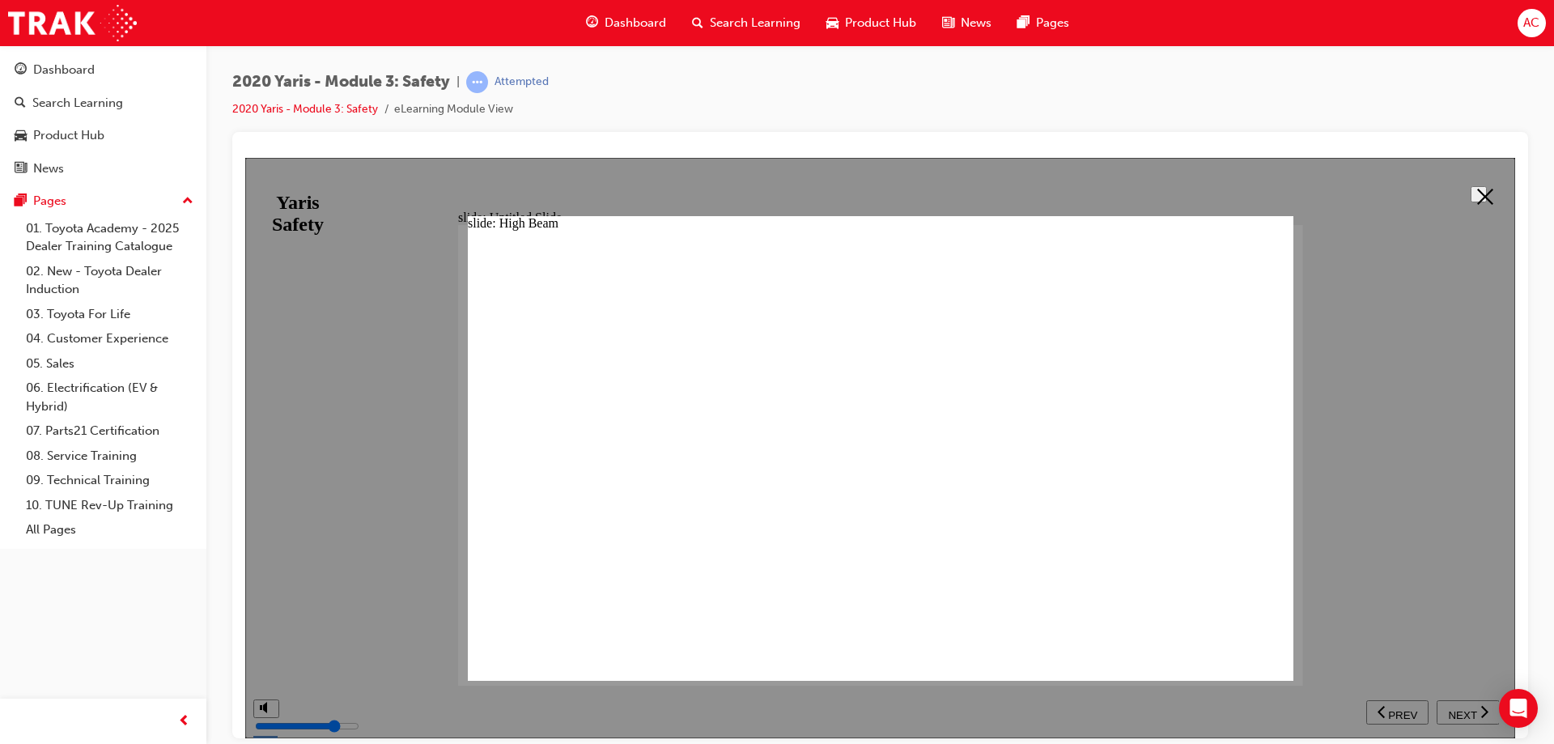
click at [1470, 200] on button at bounding box center [1478, 193] width 16 height 16
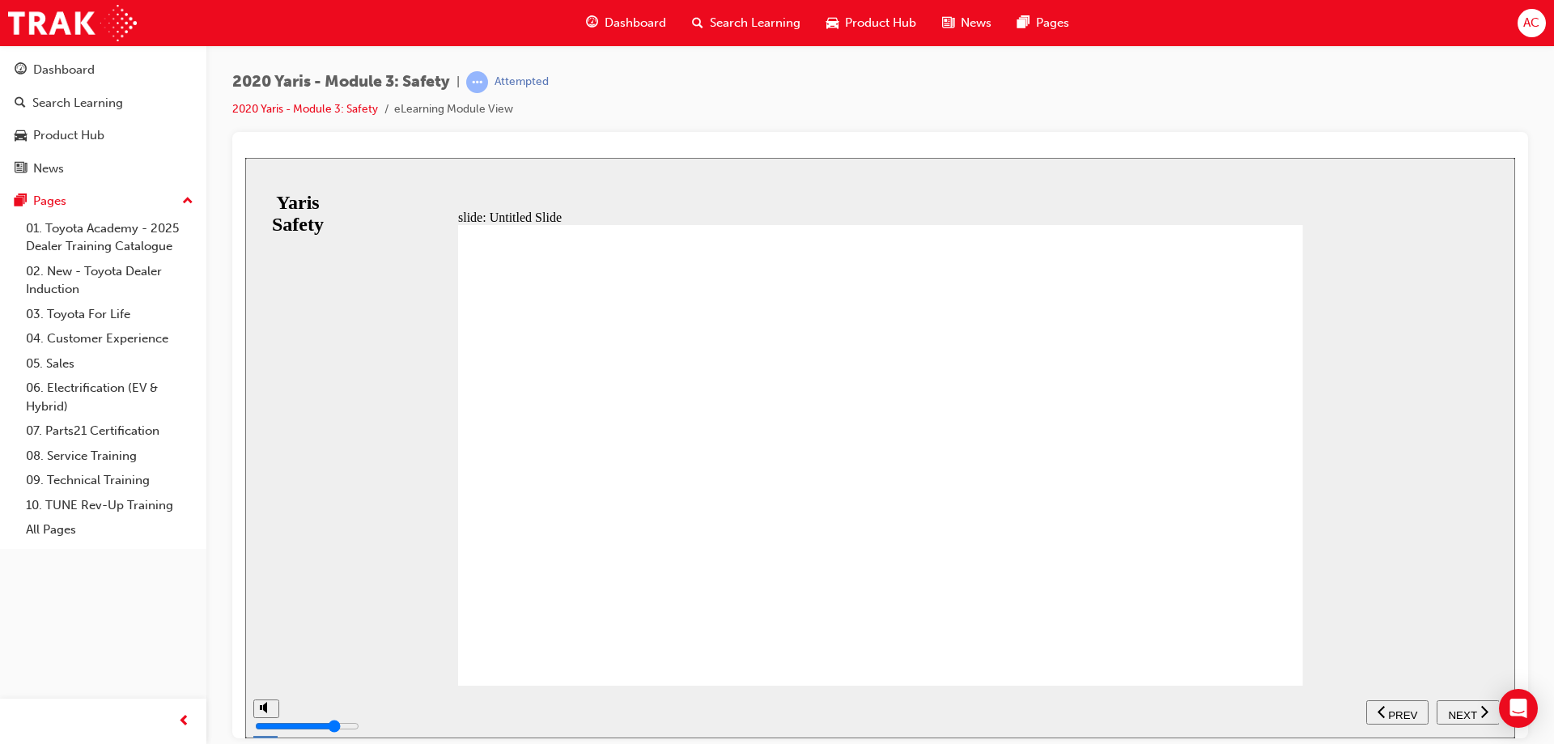
click at [1459, 708] on span "NEXT" at bounding box center [1462, 714] width 28 height 12
click at [1450, 710] on span "NEXT" at bounding box center [1462, 714] width 28 height 12
click at [1450, 709] on span "NEXT" at bounding box center [1462, 714] width 28 height 12
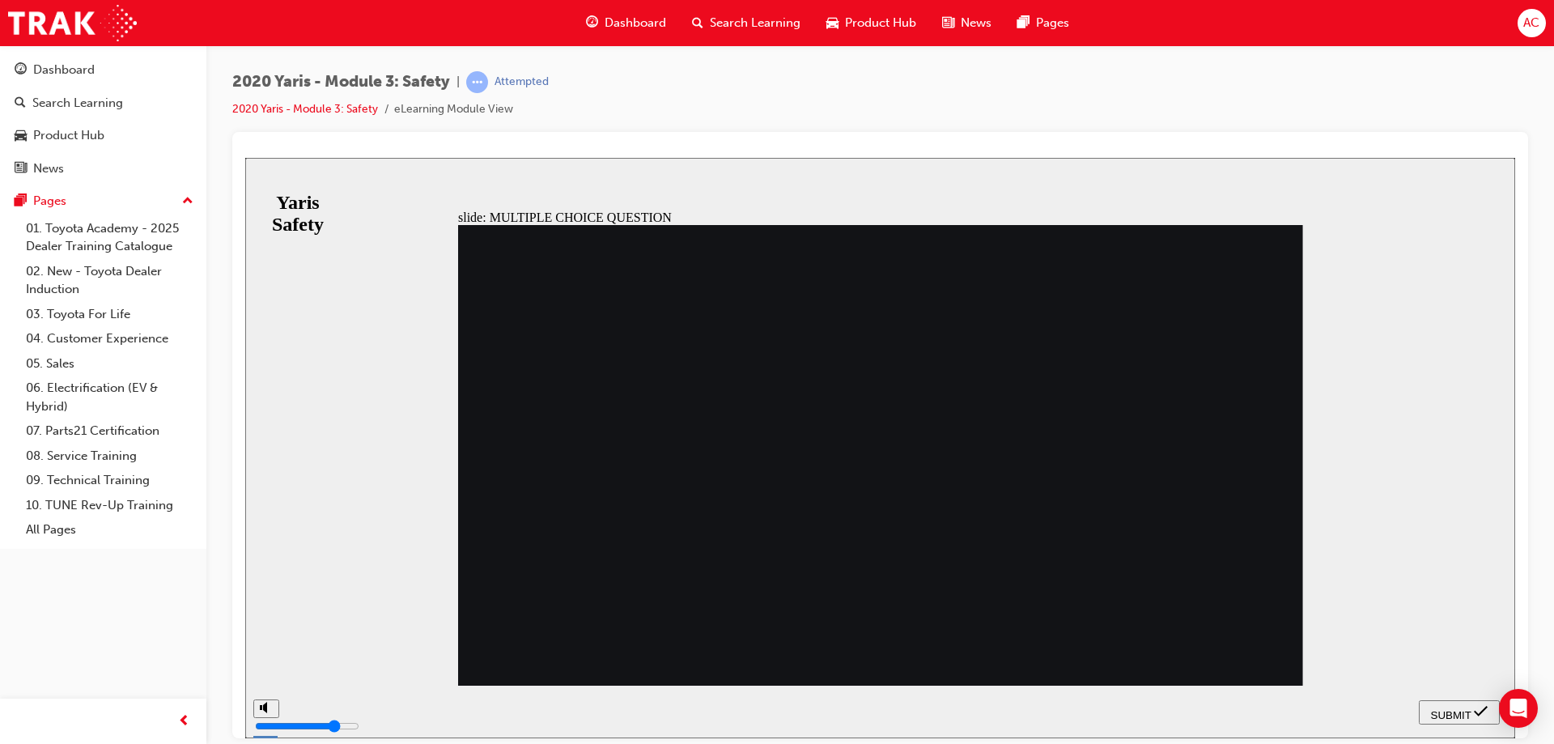
radio input "true"
click at [1457, 708] on span "SUBMIT" at bounding box center [1451, 714] width 40 height 12
drag, startPoint x: 592, startPoint y: 333, endPoint x: 925, endPoint y: 334, distance: 333.4
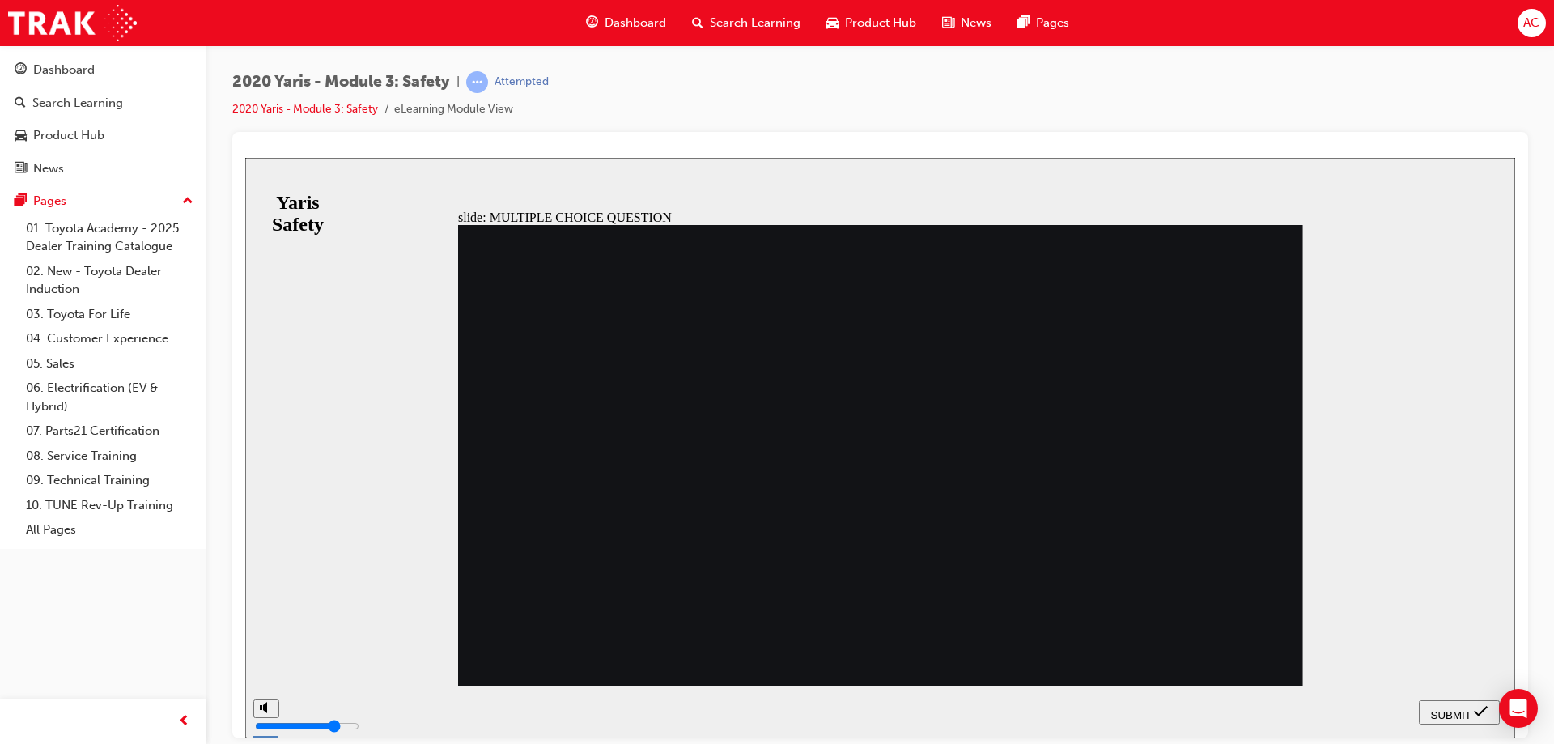
radio input "true"
click at [1462, 708] on span "SUBMIT" at bounding box center [1451, 714] width 40 height 12
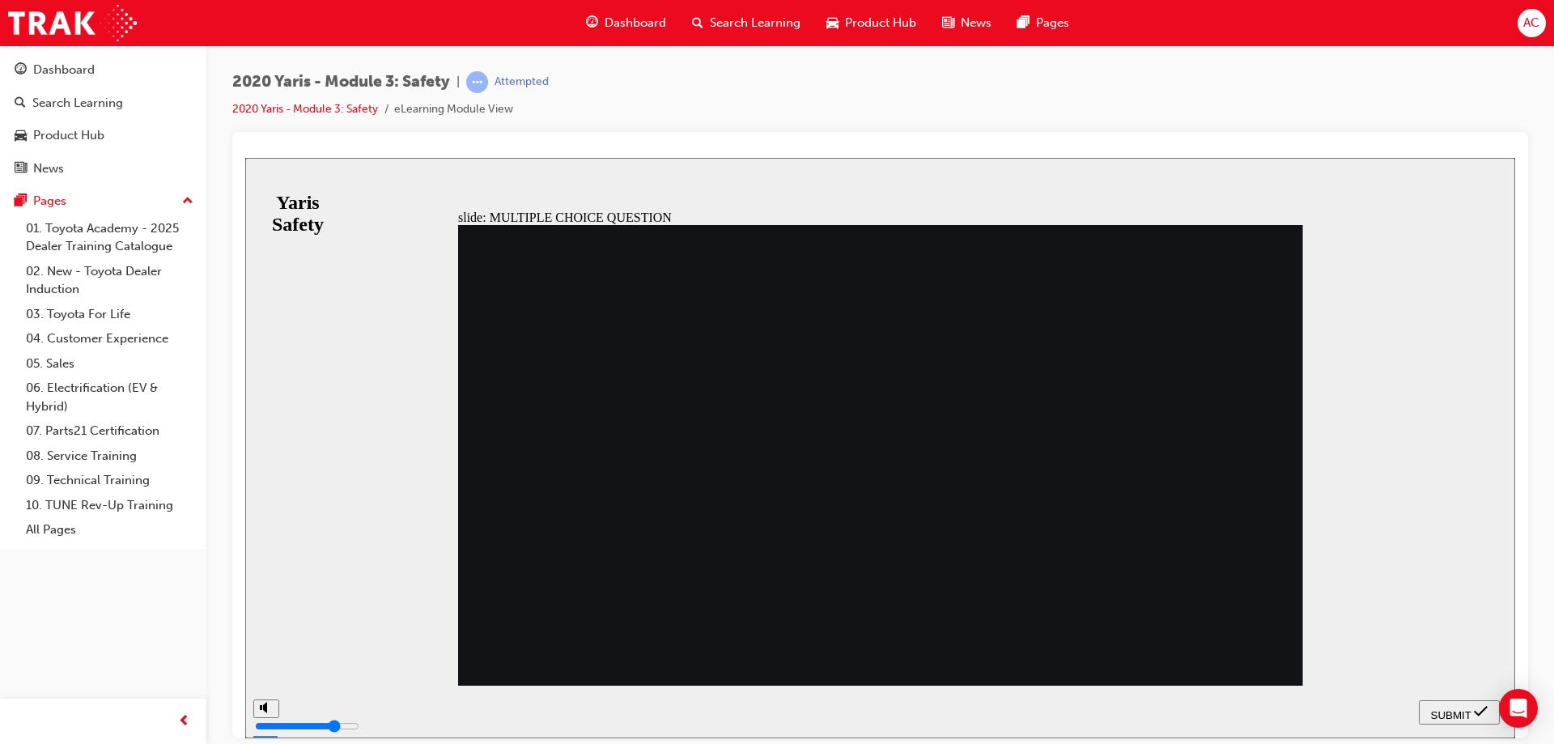
radio input "true"
click at [1474, 708] on icon "submit" at bounding box center [1481, 710] width 14 height 15
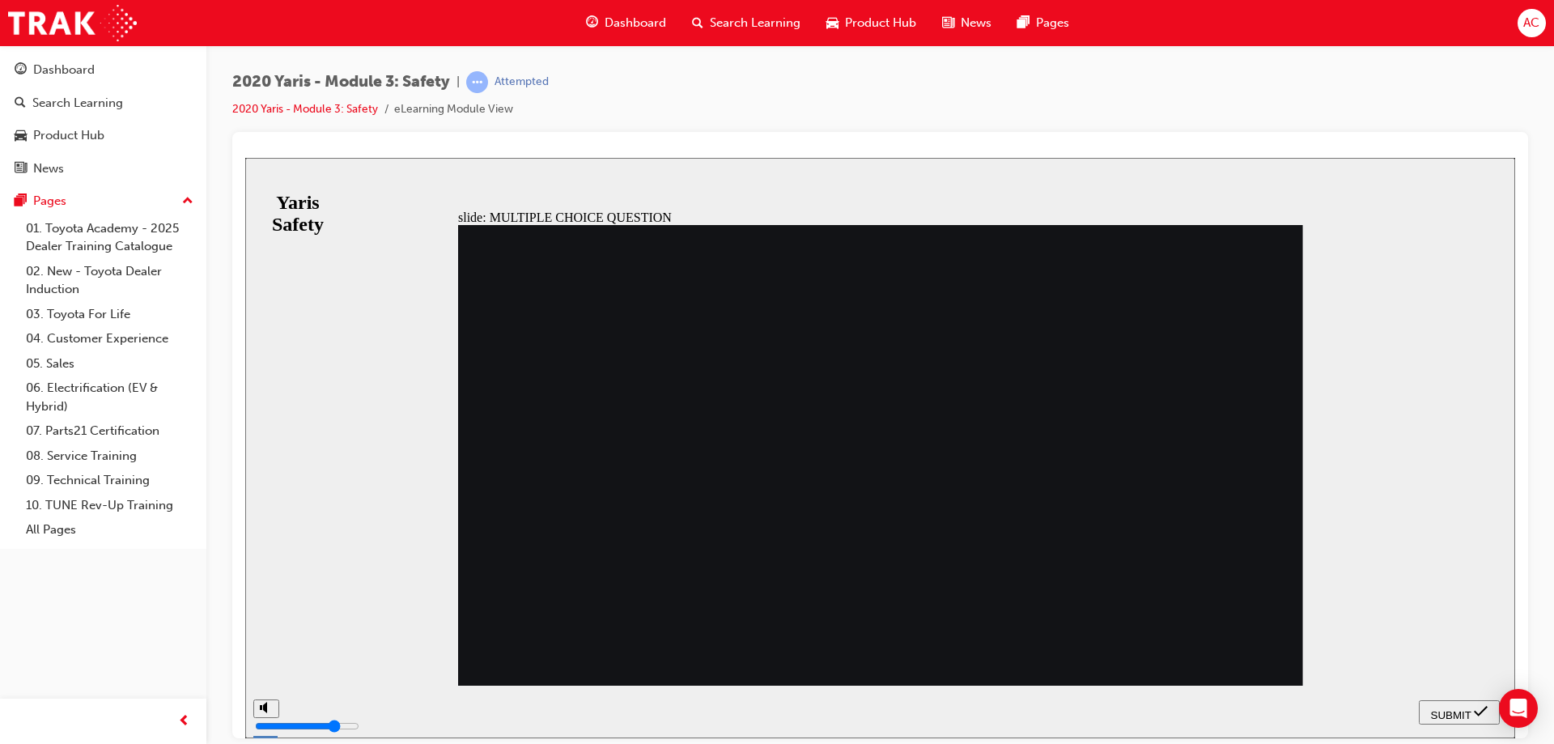
radio input "false"
radio input "true"
click at [1453, 709] on span "SUBMIT" at bounding box center [1451, 714] width 40 height 12
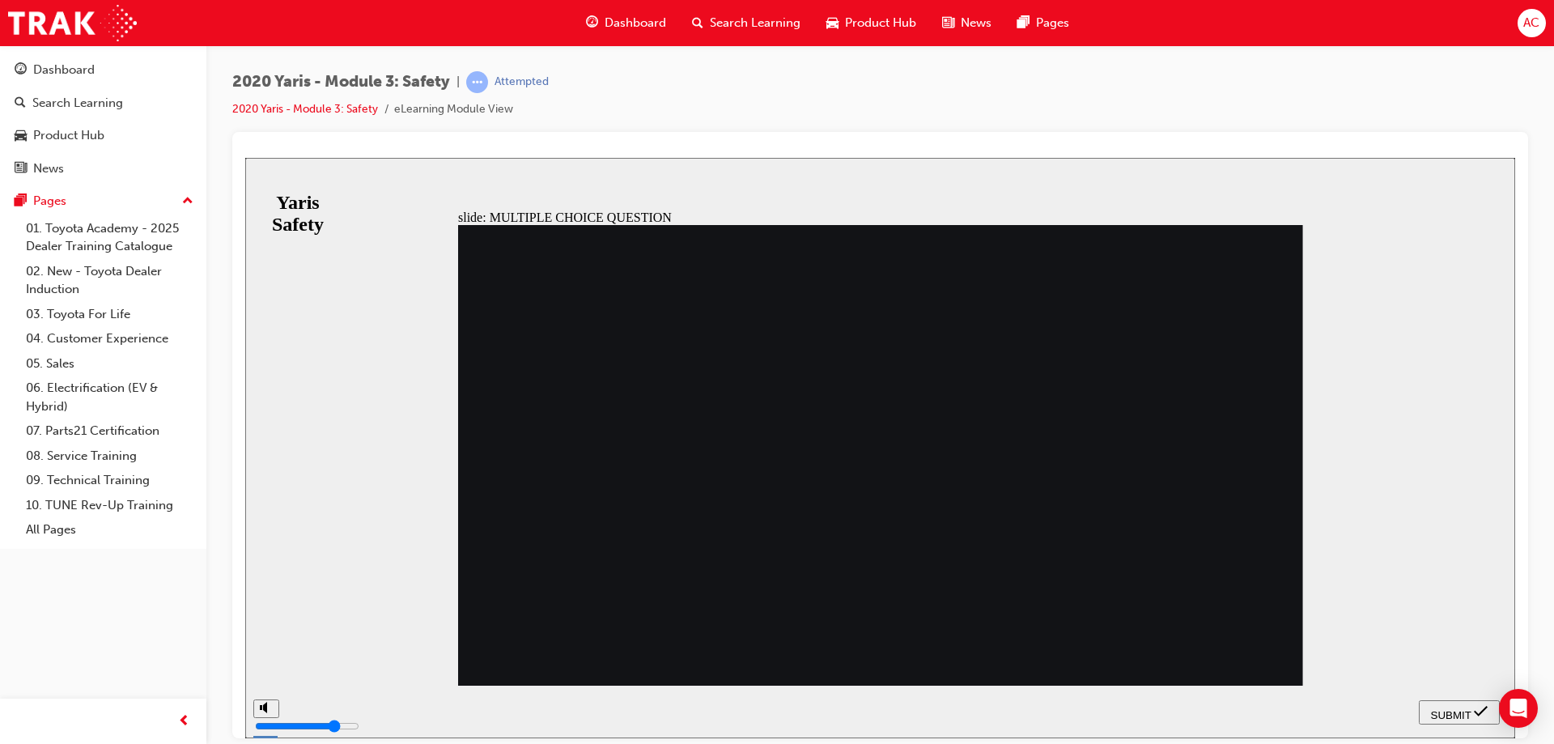
radio input "true"
click at [1441, 711] on span "SUBMIT" at bounding box center [1451, 714] width 40 height 12
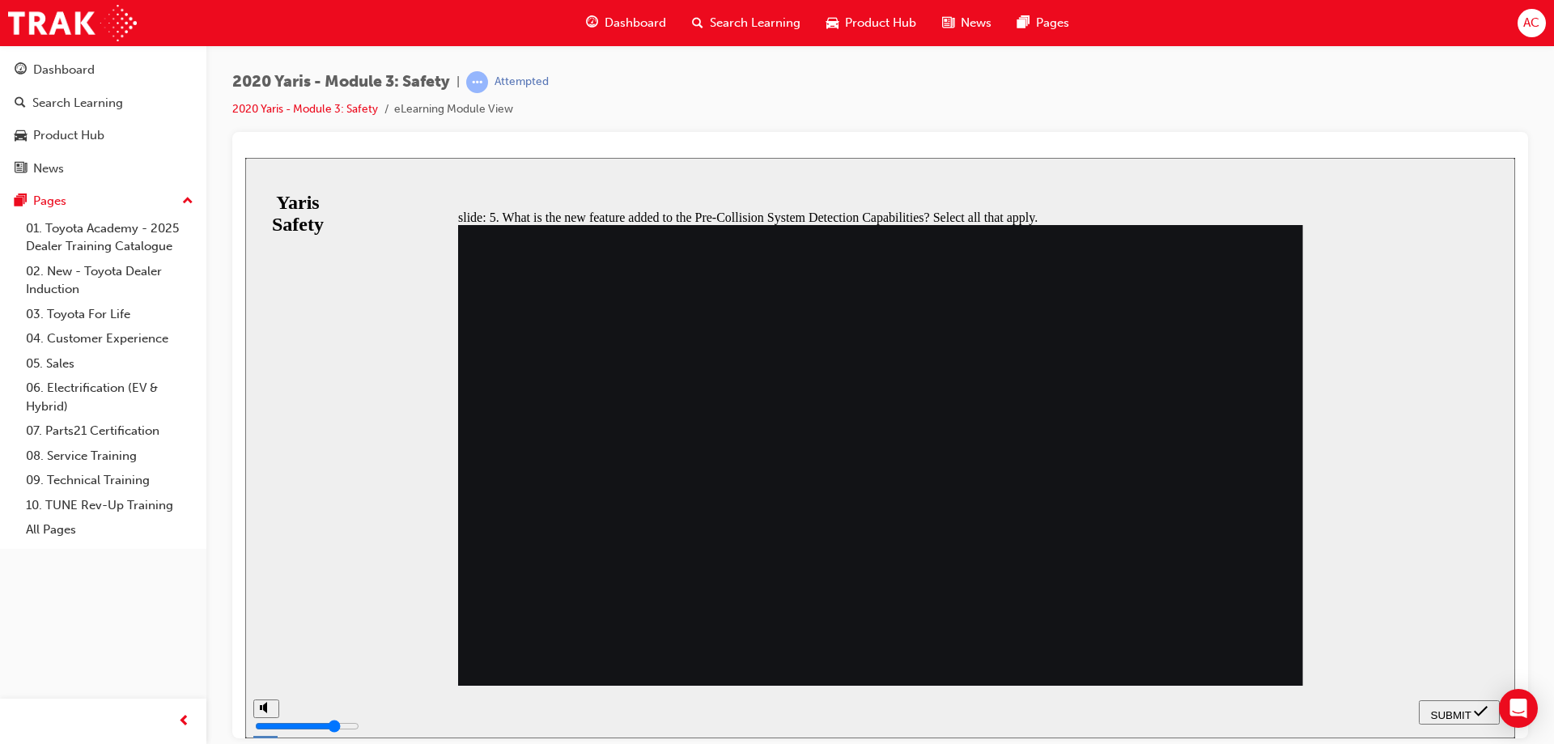
checkbox input "true"
click at [1457, 708] on span "SUBMIT" at bounding box center [1451, 714] width 40 height 12
checkbox input "true"
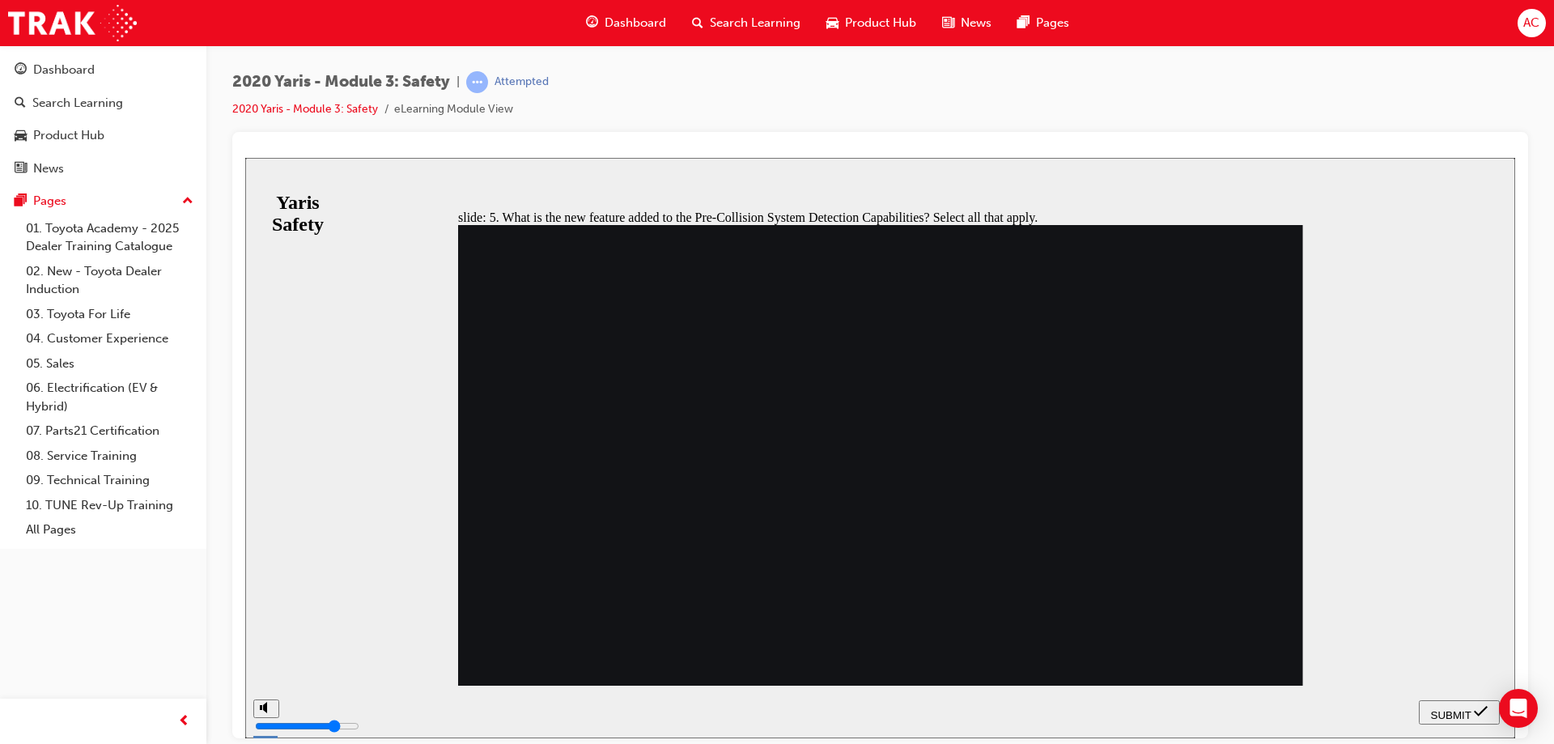
click at [1445, 714] on span "SUBMIT" at bounding box center [1451, 714] width 40 height 12
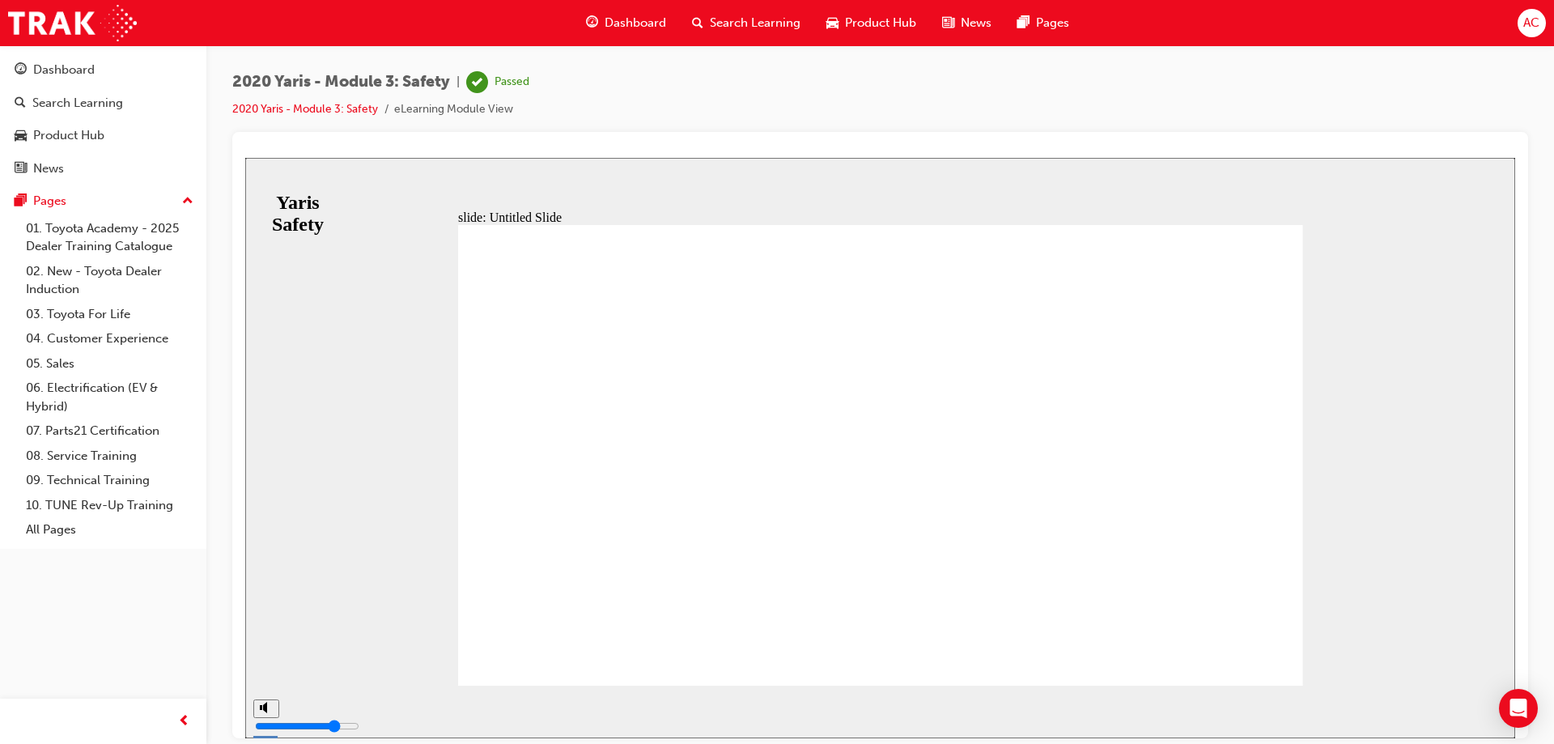
drag, startPoint x: 610, startPoint y: 24, endPoint x: 590, endPoint y: 49, distance: 31.6
click at [590, 49] on div "2020 Yaris - Module 3: Safety | Passed 2020 Yaris - Module 3: Safety eLearning …" at bounding box center [879, 374] width 1347 height 658
drag, startPoint x: 608, startPoint y: 28, endPoint x: 588, endPoint y: 67, distance: 44.2
click at [588, 67] on div "2020 Yaris - Module 3: Safety | Passed 2020 Yaris - Module 3: Safety eLearning …" at bounding box center [879, 374] width 1347 height 658
click at [630, 29] on span "Dashboard" at bounding box center [636, 23] width 62 height 19
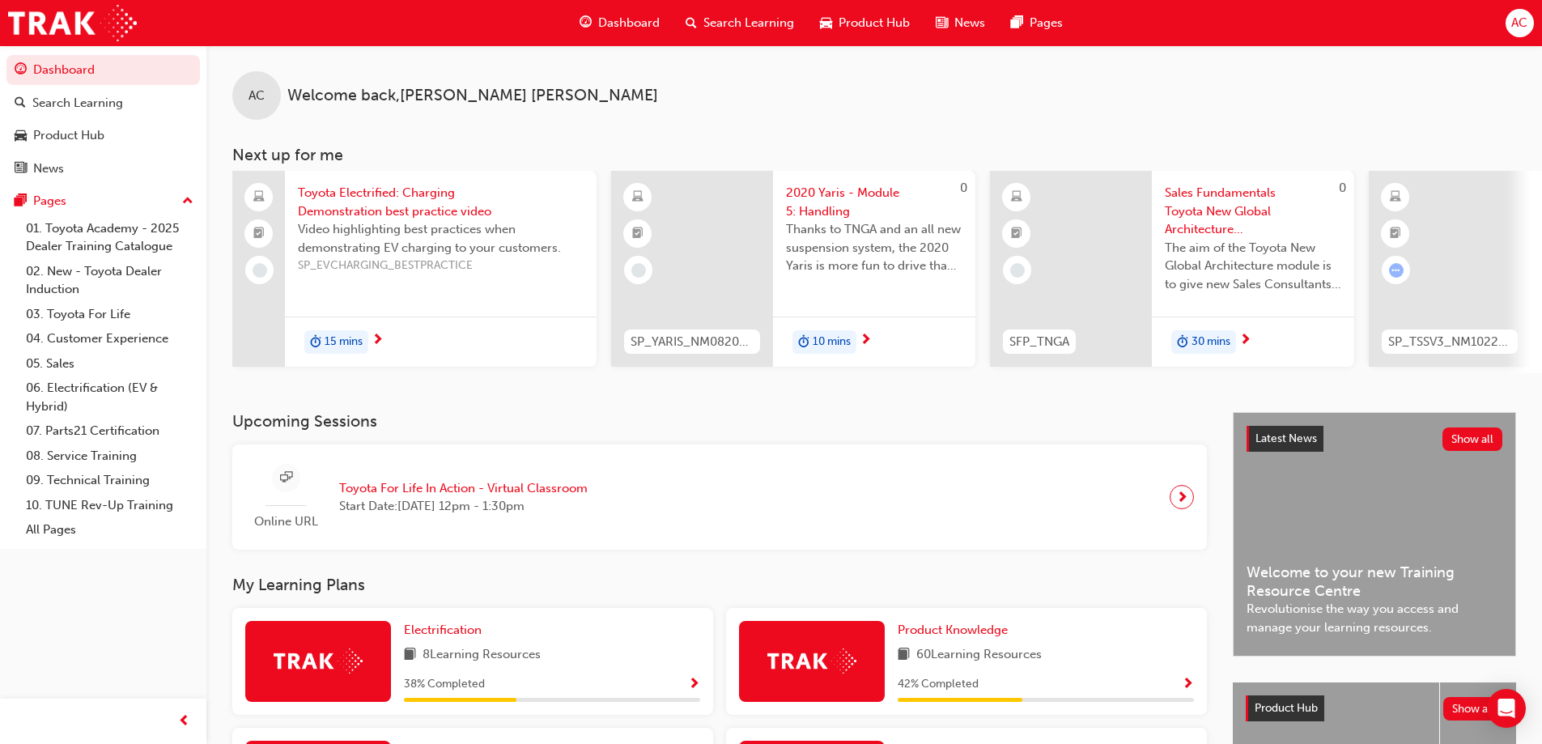
click at [623, 36] on div "Dashboard" at bounding box center [619, 22] width 106 height 33
click at [940, 649] on div "Product Knowledge 60 Learning Resources 42 % Completed" at bounding box center [1045, 661] width 296 height 81
click at [943, 639] on link "Product Knowledge" at bounding box center [955, 630] width 117 height 19
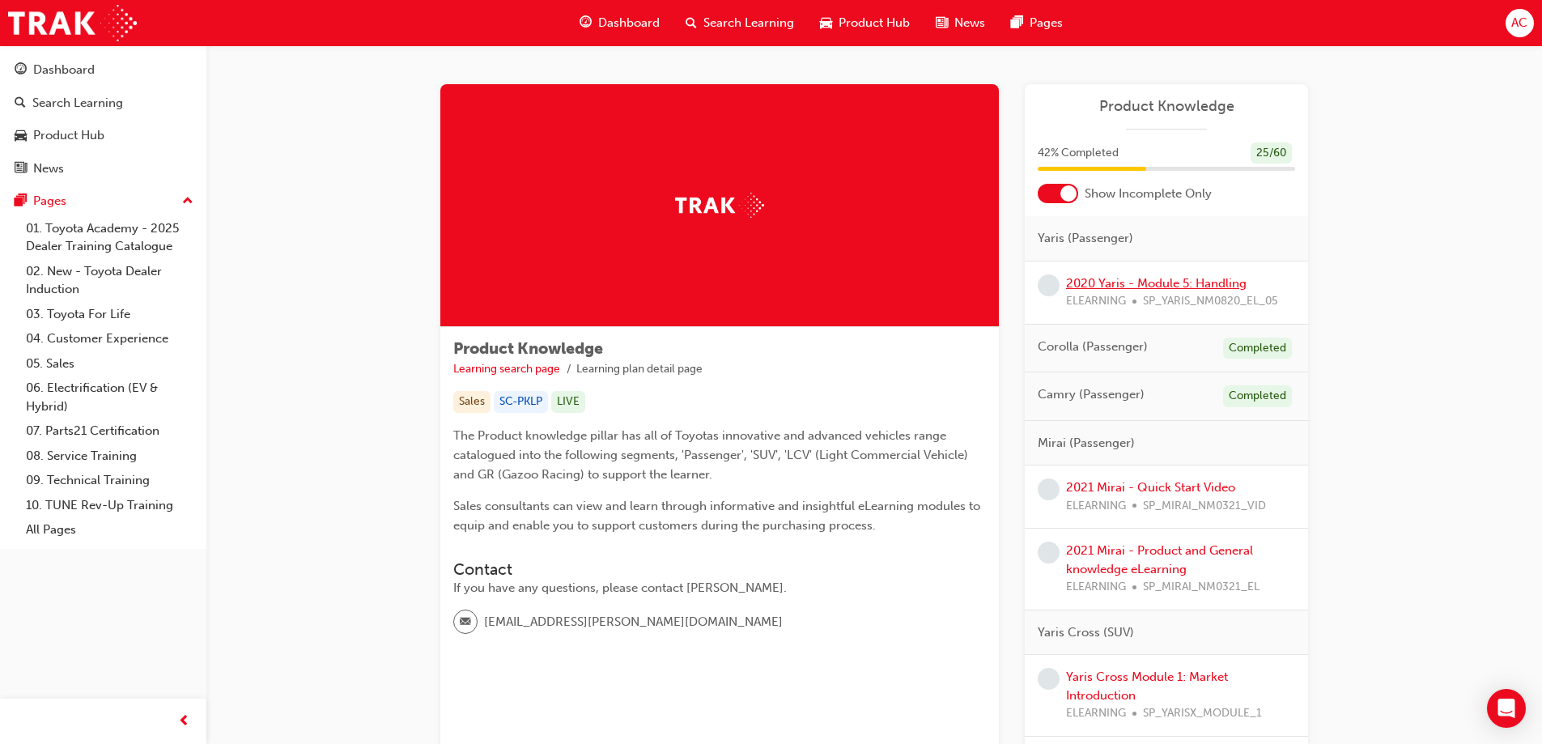
click at [1164, 282] on link "2020 Yaris - Module 5: Handling" at bounding box center [1156, 283] width 180 height 15
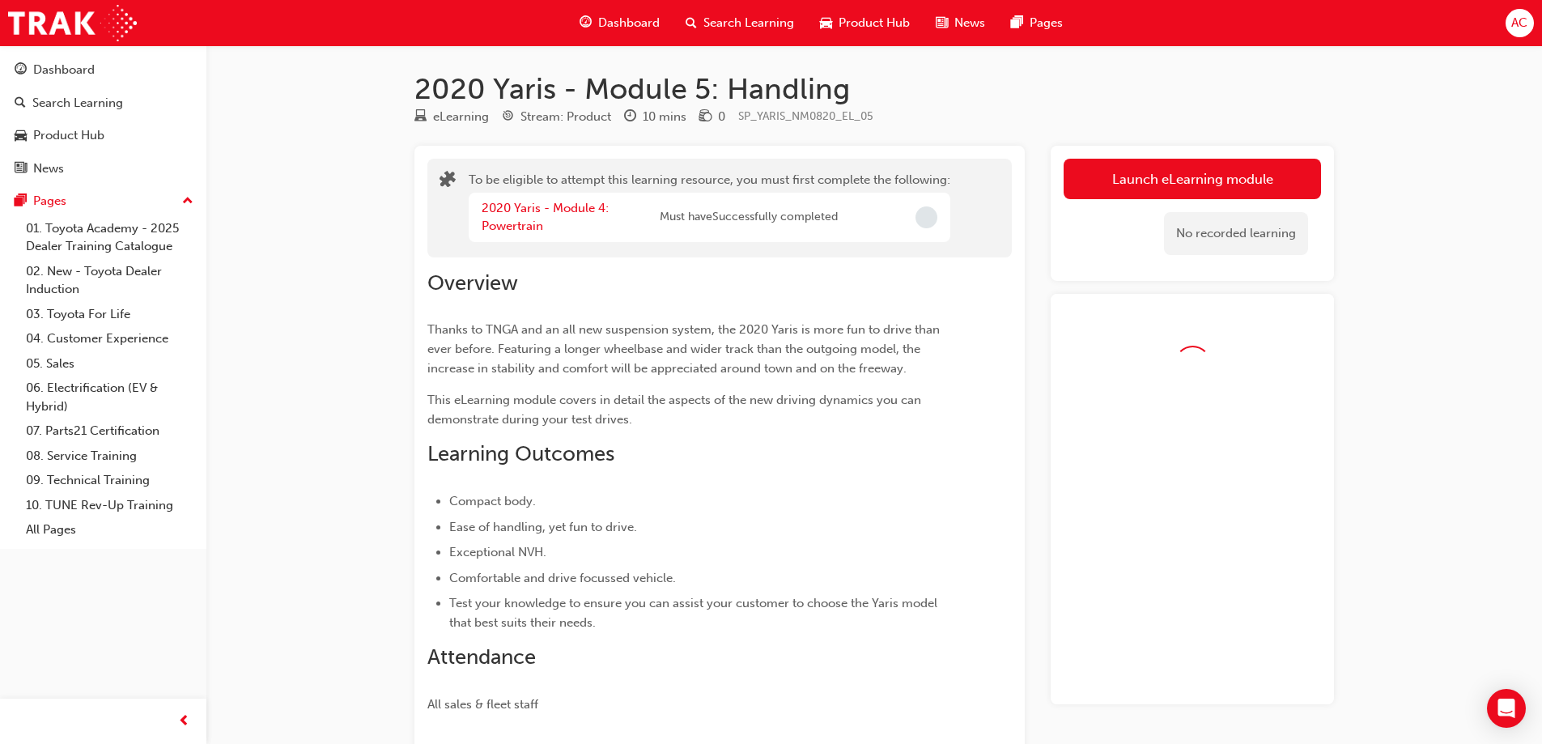
click at [1265, 158] on div "Launch eLearning module Learning Plan No recorded learning" at bounding box center [1191, 213] width 283 height 135
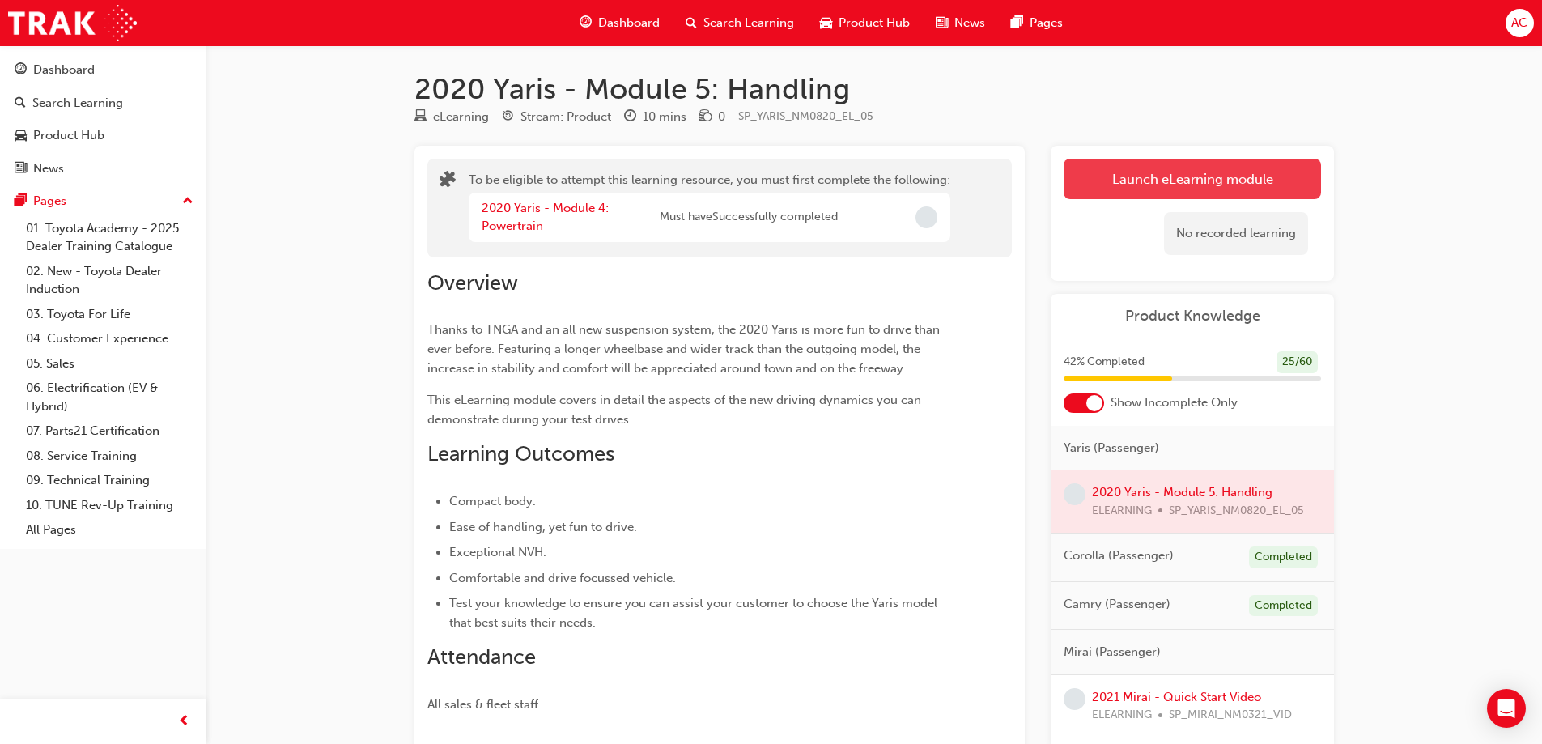
click at [1290, 189] on button "Launch eLearning module" at bounding box center [1191, 179] width 257 height 40
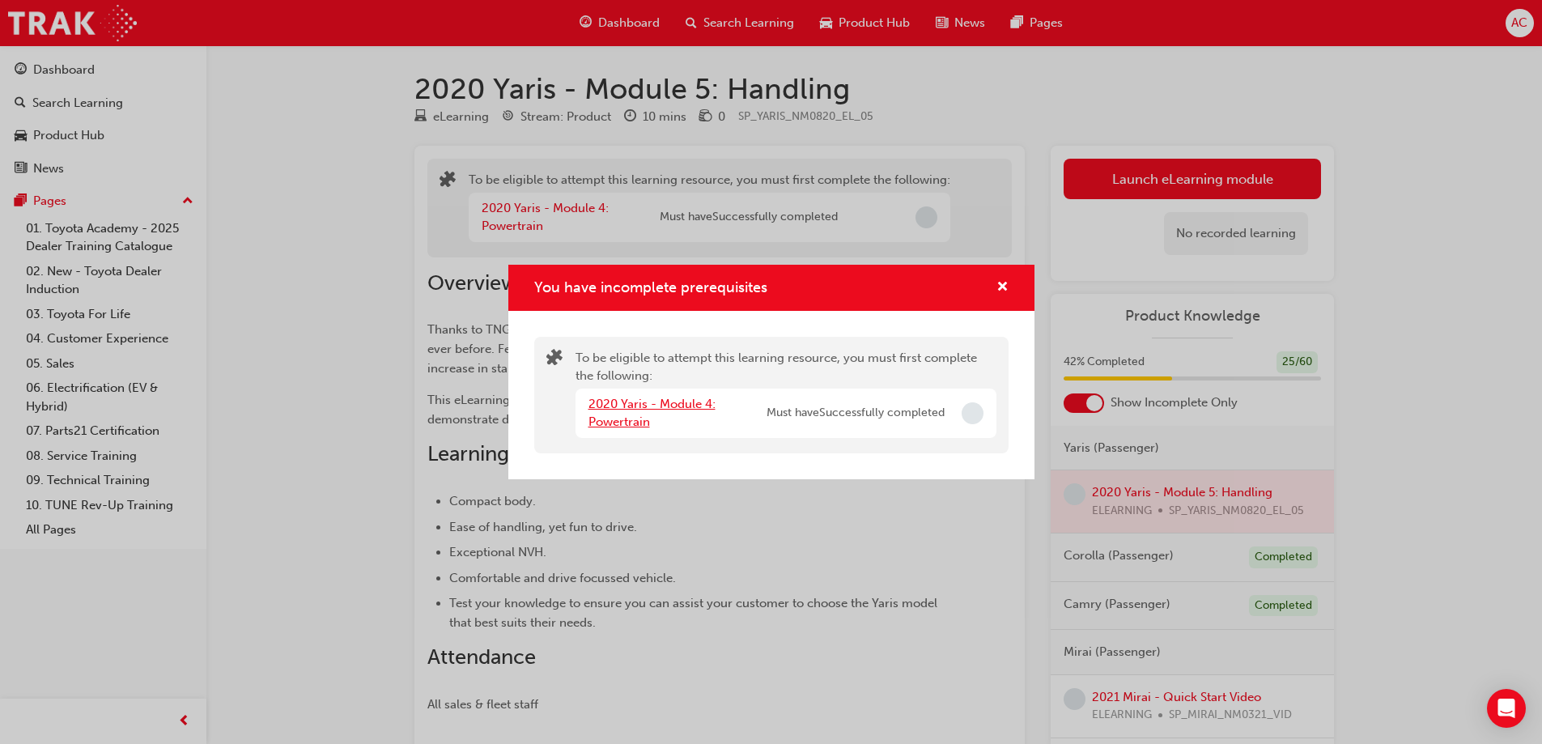
click at [664, 398] on link "2020 Yaris - Module 4: Powertrain" at bounding box center [651, 413] width 127 height 33
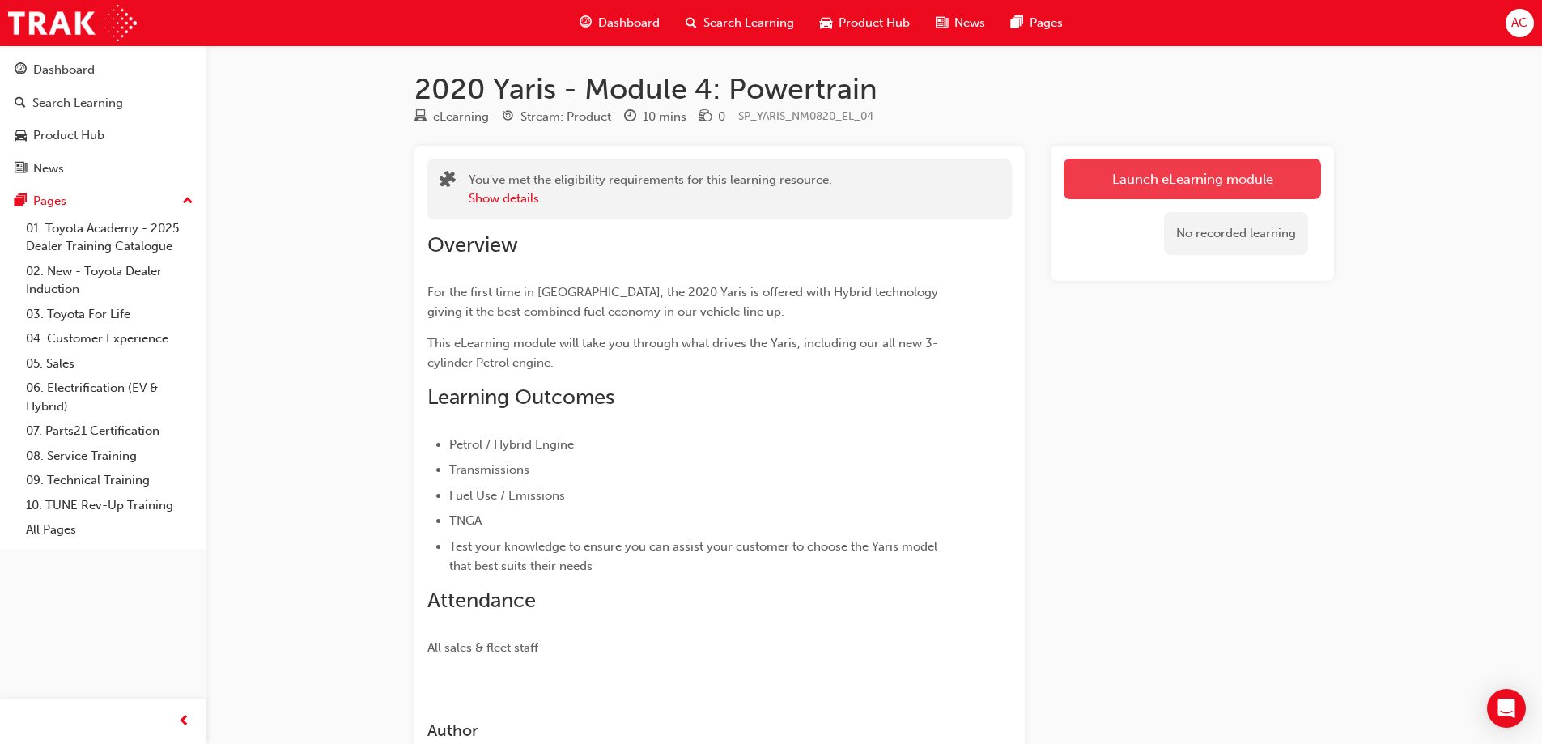
click at [1250, 190] on link "Launch eLearning module" at bounding box center [1191, 179] width 257 height 40
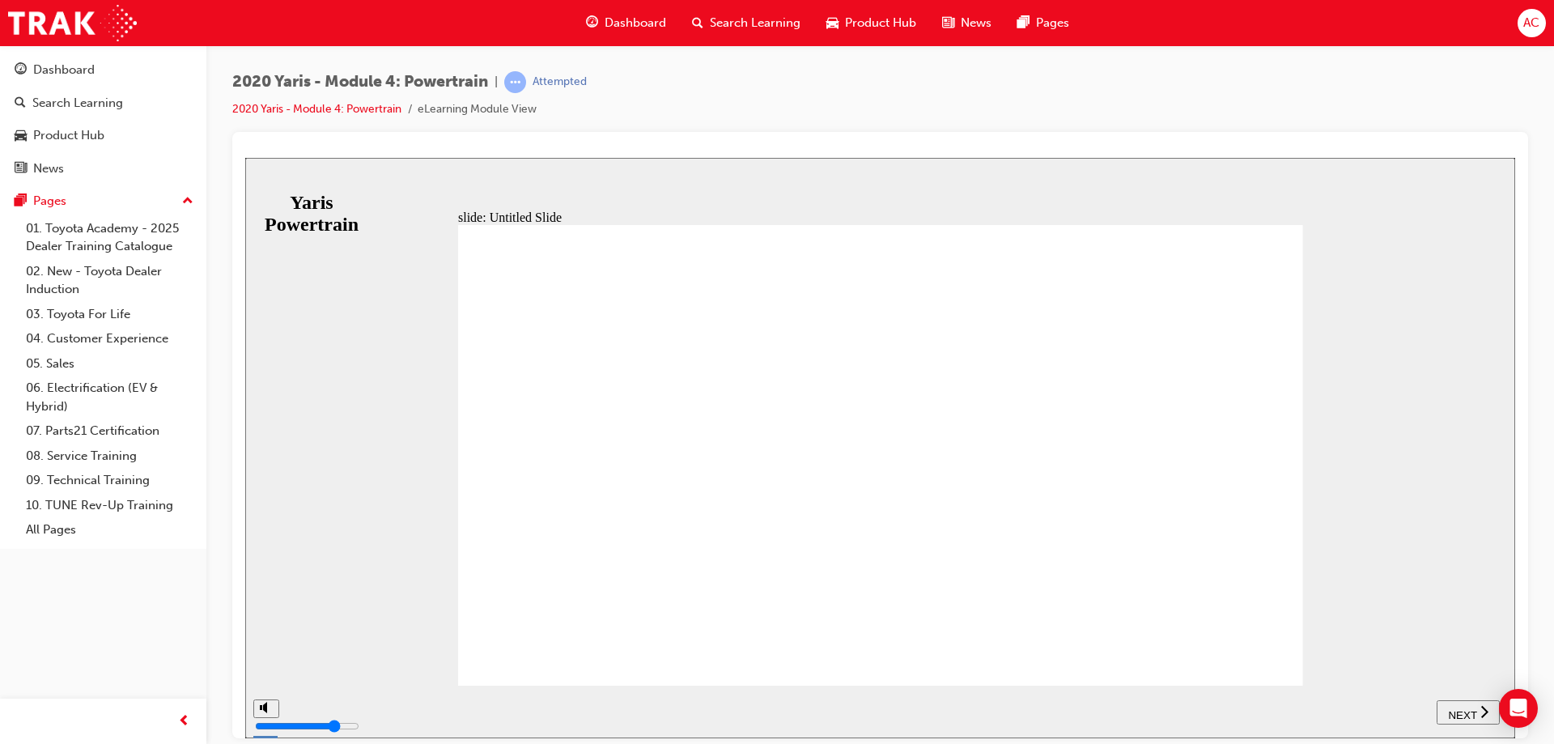
click at [1457, 712] on span "NEXT" at bounding box center [1462, 714] width 28 height 12
click at [1463, 715] on span "NEXT" at bounding box center [1462, 714] width 28 height 12
click at [1461, 710] on span "NEXT" at bounding box center [1470, 714] width 28 height 12
click at [1457, 717] on div "NEXT" at bounding box center [1468, 711] width 50 height 17
click at [1462, 708] on span "NEXT" at bounding box center [1462, 714] width 28 height 12
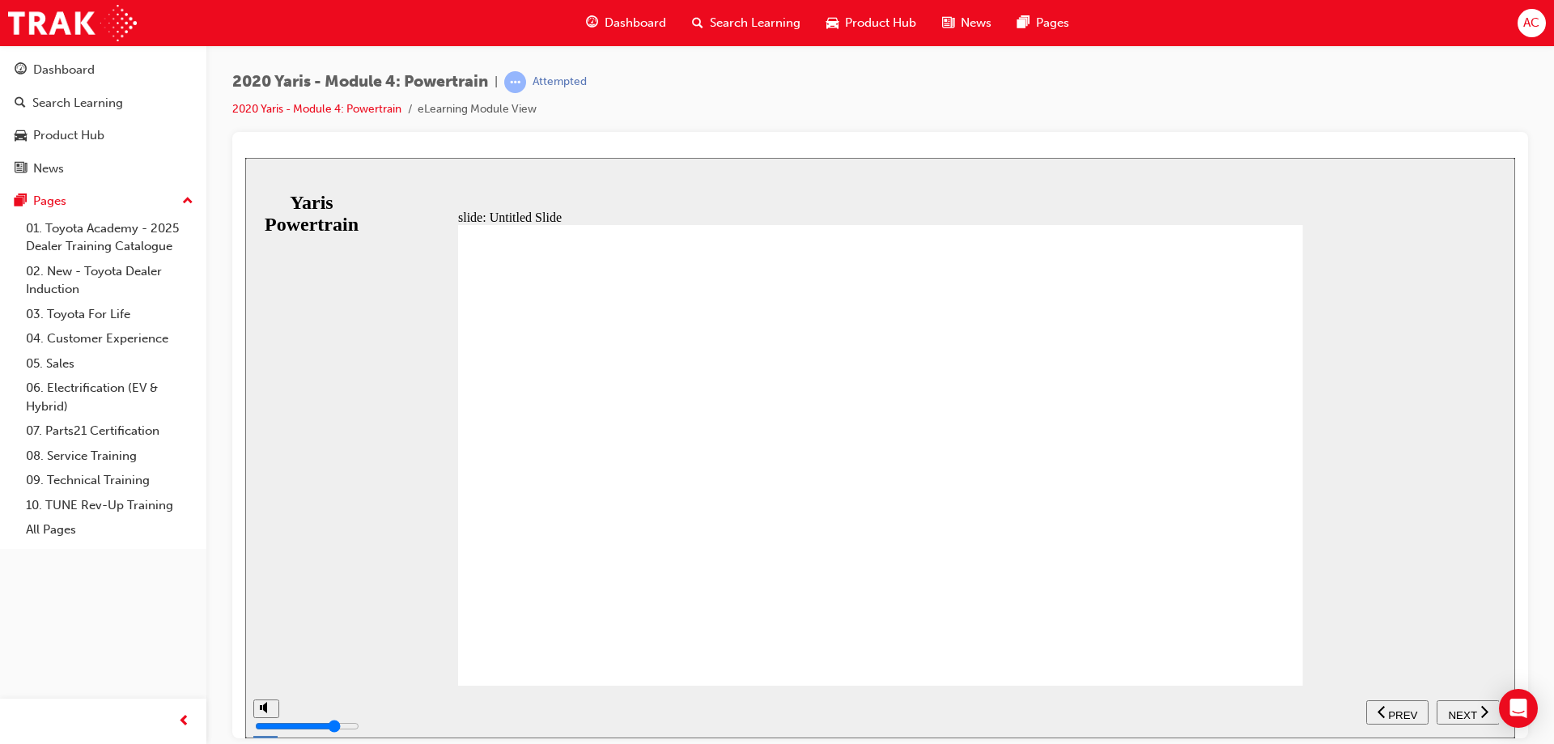
click at [1469, 715] on span "NEXT" at bounding box center [1462, 714] width 28 height 12
click at [1472, 711] on span "NEXT" at bounding box center [1462, 714] width 28 height 12
click at [1479, 712] on span "NEXT" at bounding box center [1470, 714] width 28 height 12
click at [1469, 708] on span "NEXT" at bounding box center [1462, 714] width 28 height 12
click at [1467, 708] on span "NEXT" at bounding box center [1462, 714] width 28 height 12
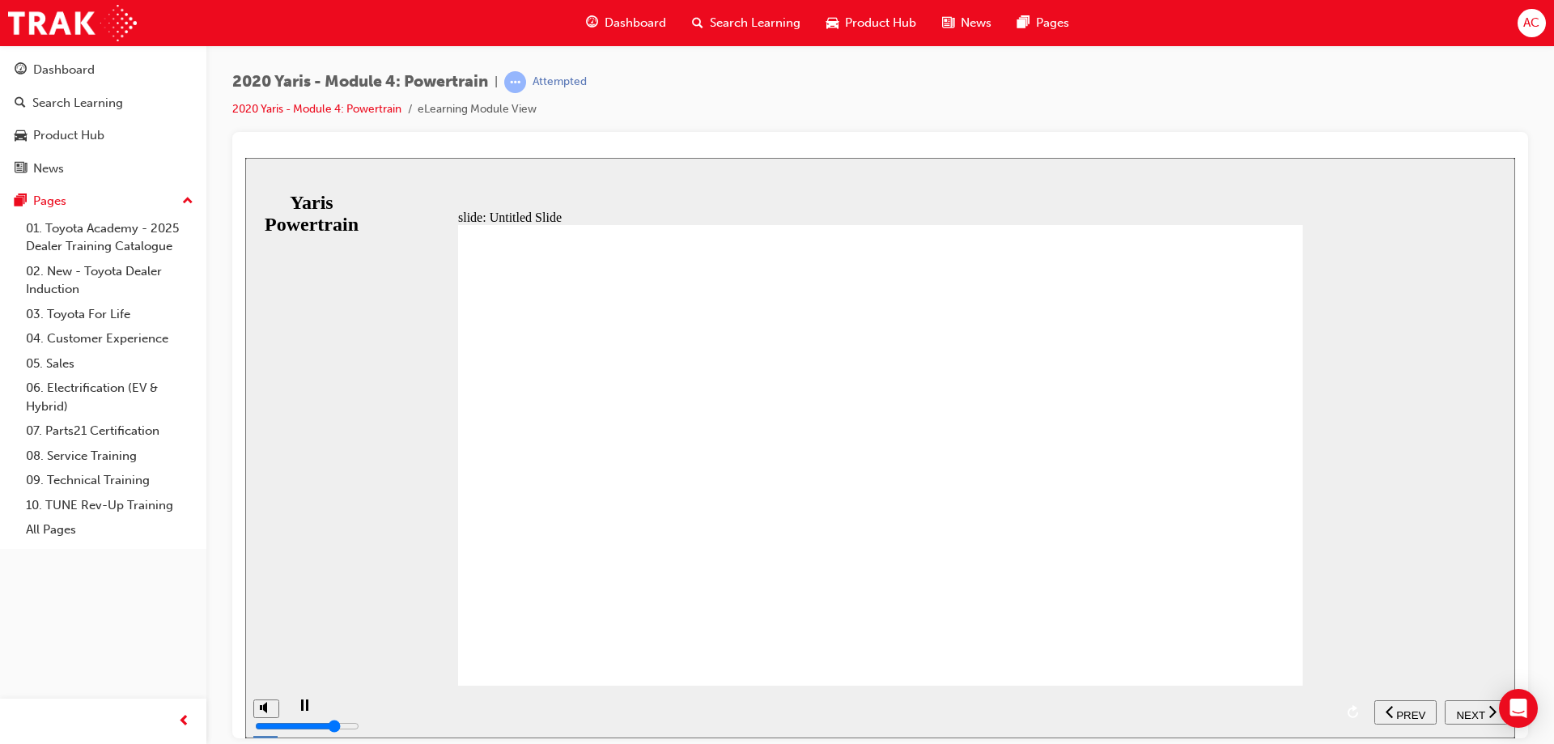
click at [1454, 712] on div "NEXT" at bounding box center [1476, 711] width 50 height 17
click at [1453, 712] on span "NEXT" at bounding box center [1462, 714] width 28 height 12
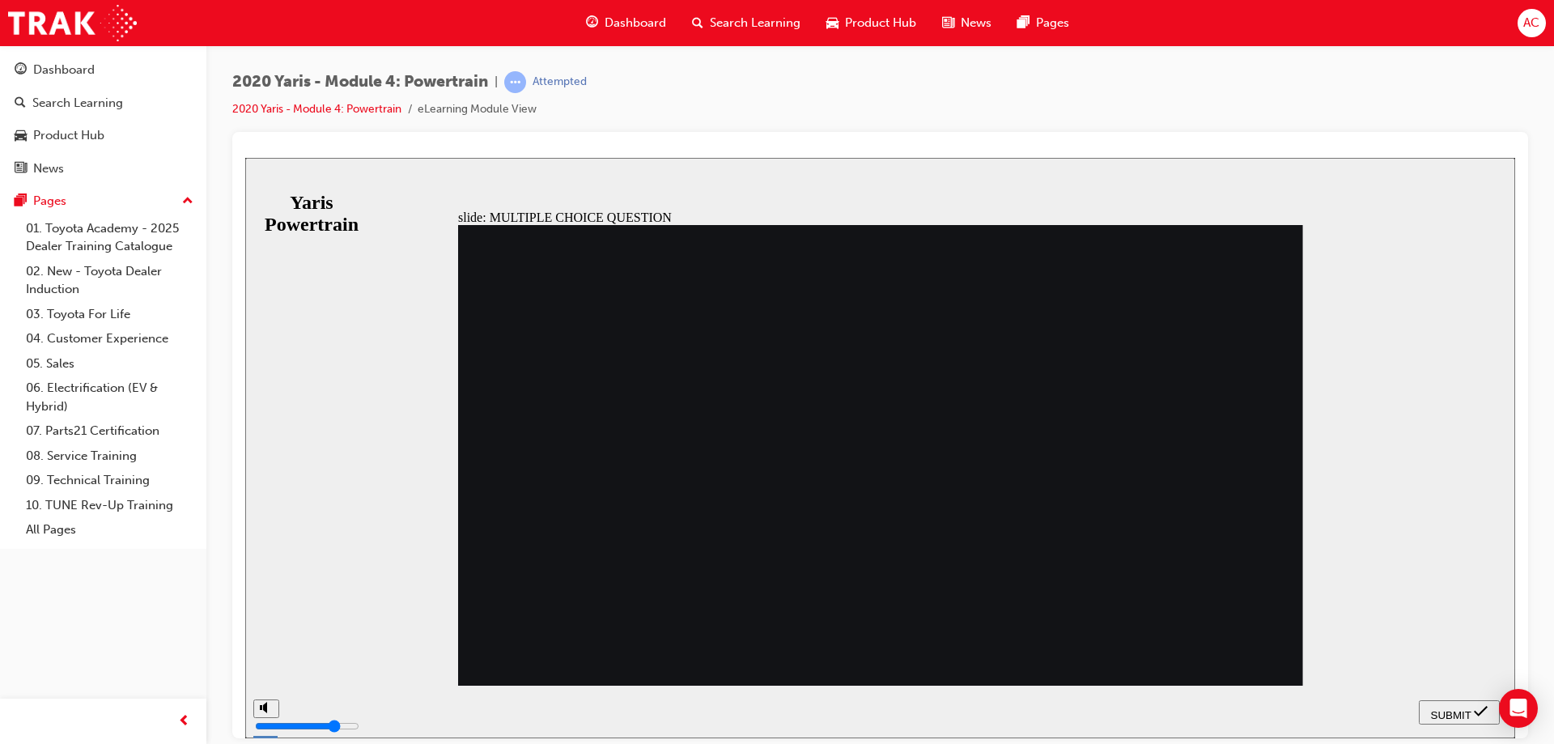
radio input "true"
click at [1456, 711] on span "SUBMIT" at bounding box center [1451, 714] width 40 height 12
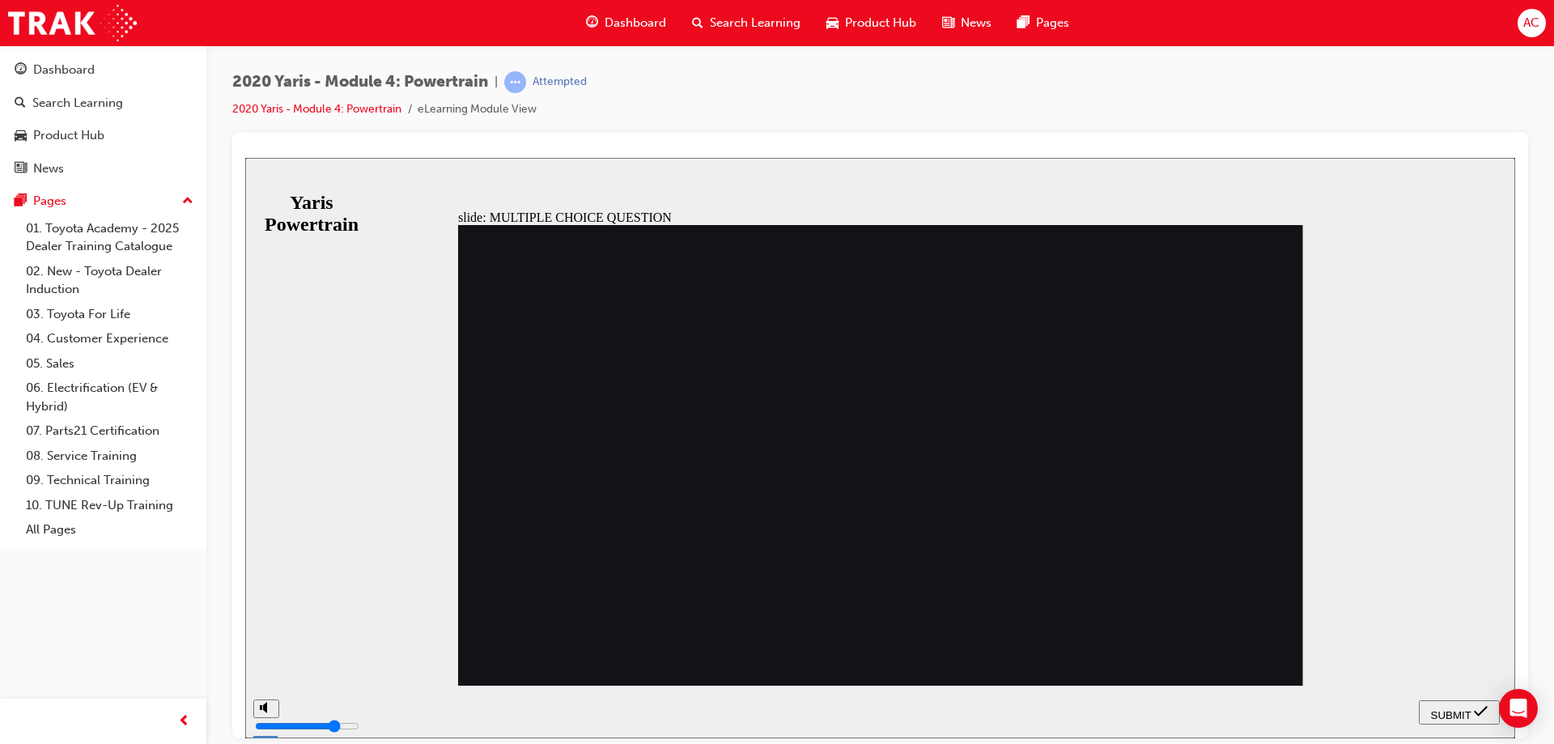
radio input "true"
click at [1460, 709] on span "SUBMIT" at bounding box center [1451, 714] width 40 height 12
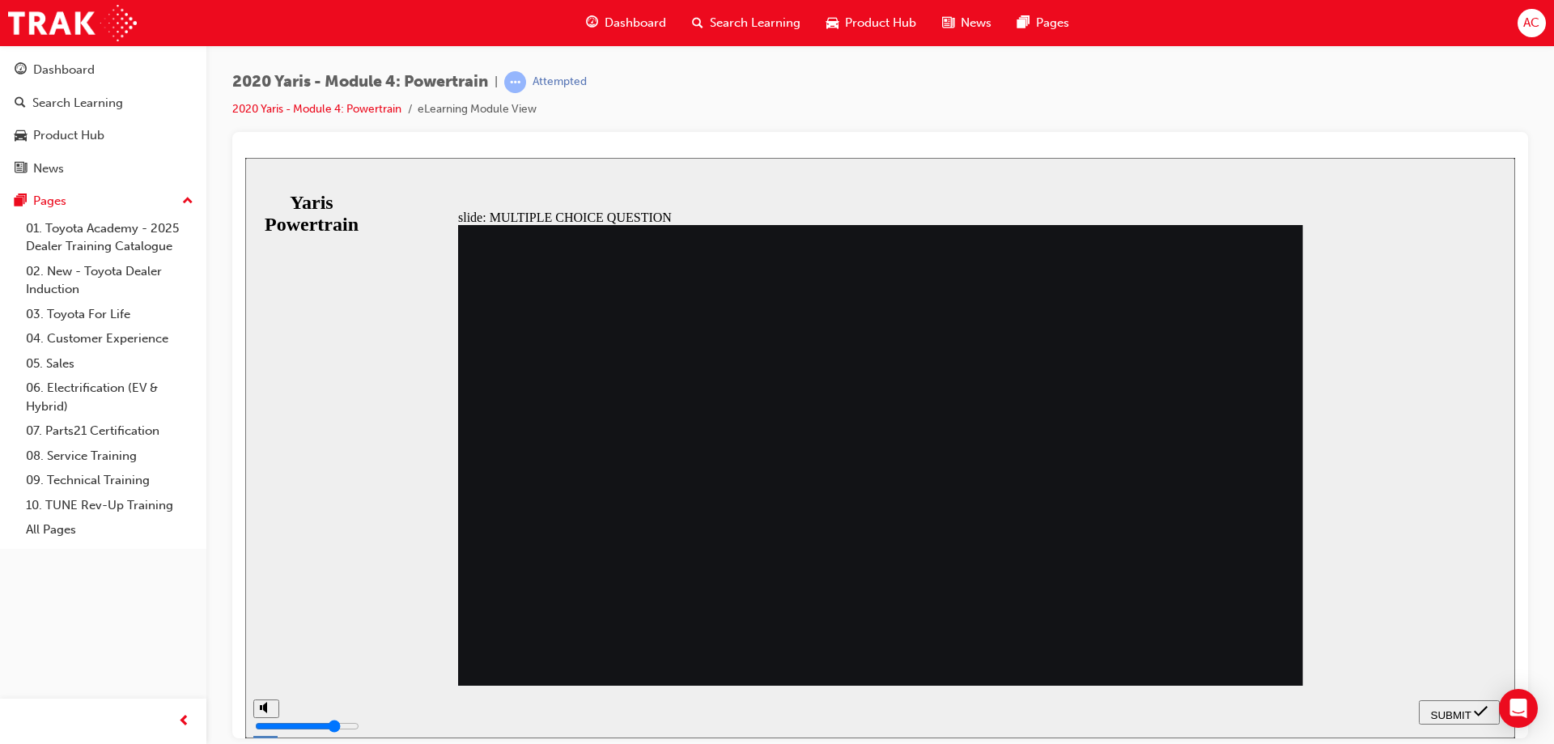
radio input "true"
click at [1469, 711] on span "SUBMIT" at bounding box center [1451, 714] width 40 height 12
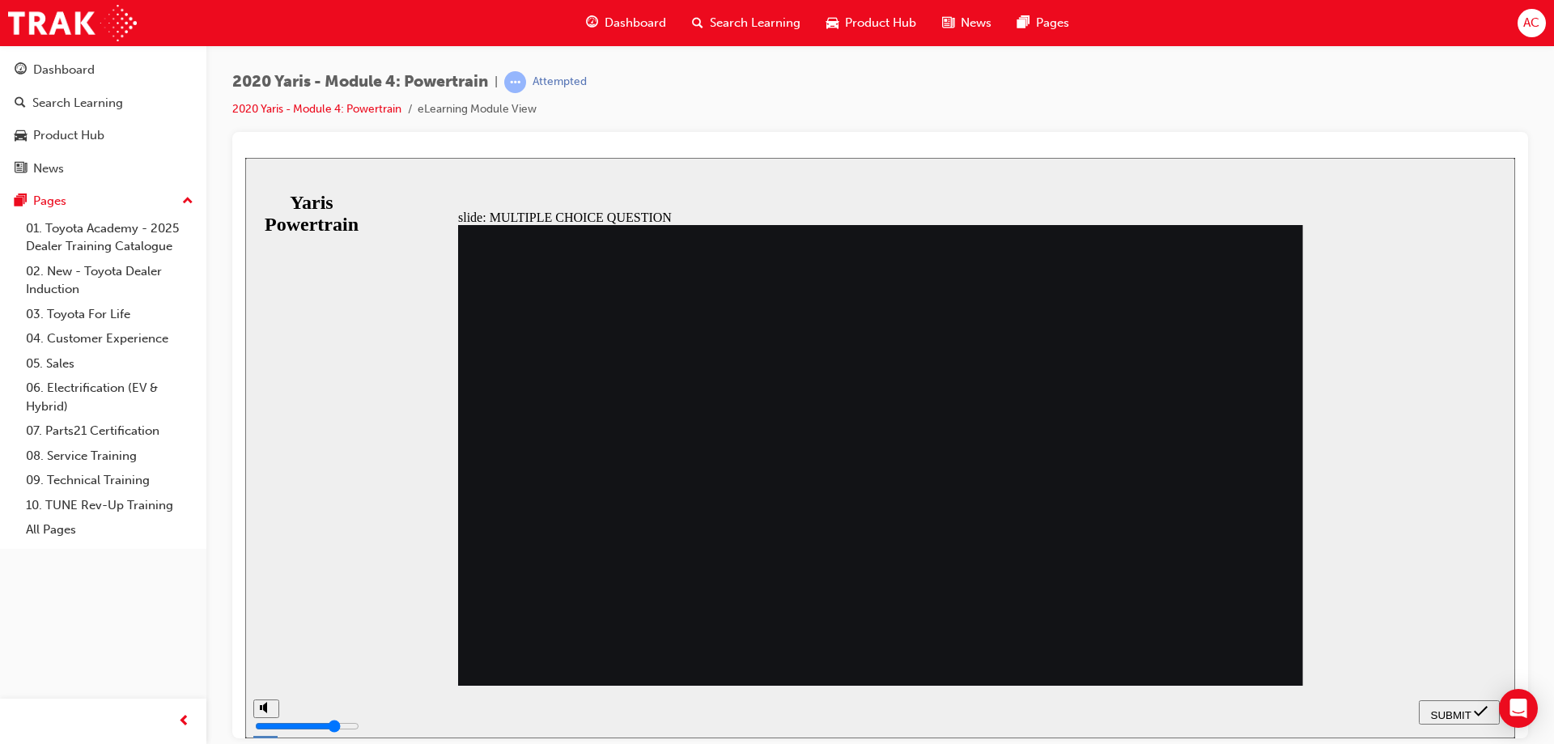
click at [1436, 710] on span "SUBMIT" at bounding box center [1451, 714] width 40 height 12
radio input "false"
radio input "true"
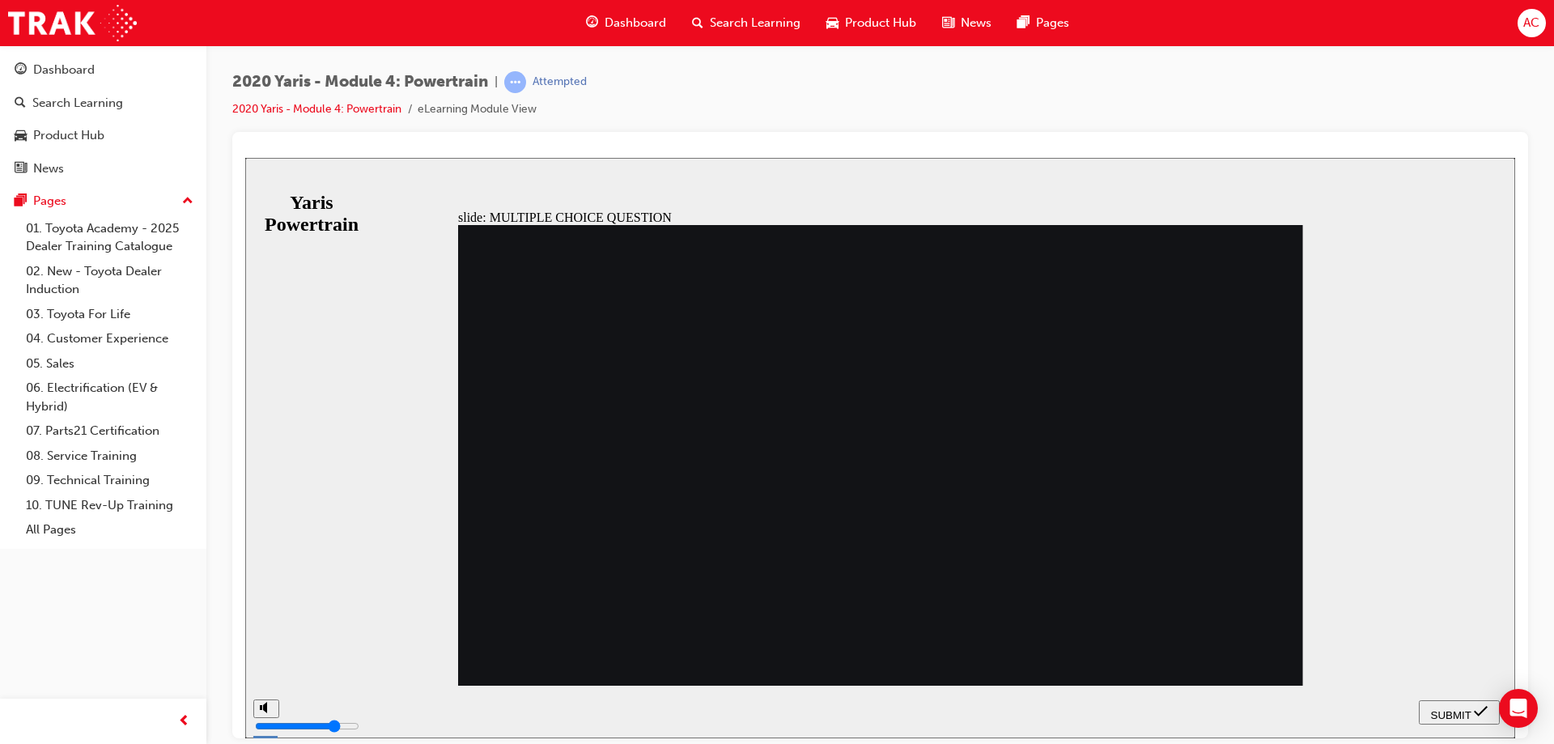
radio input "true"
radio input "false"
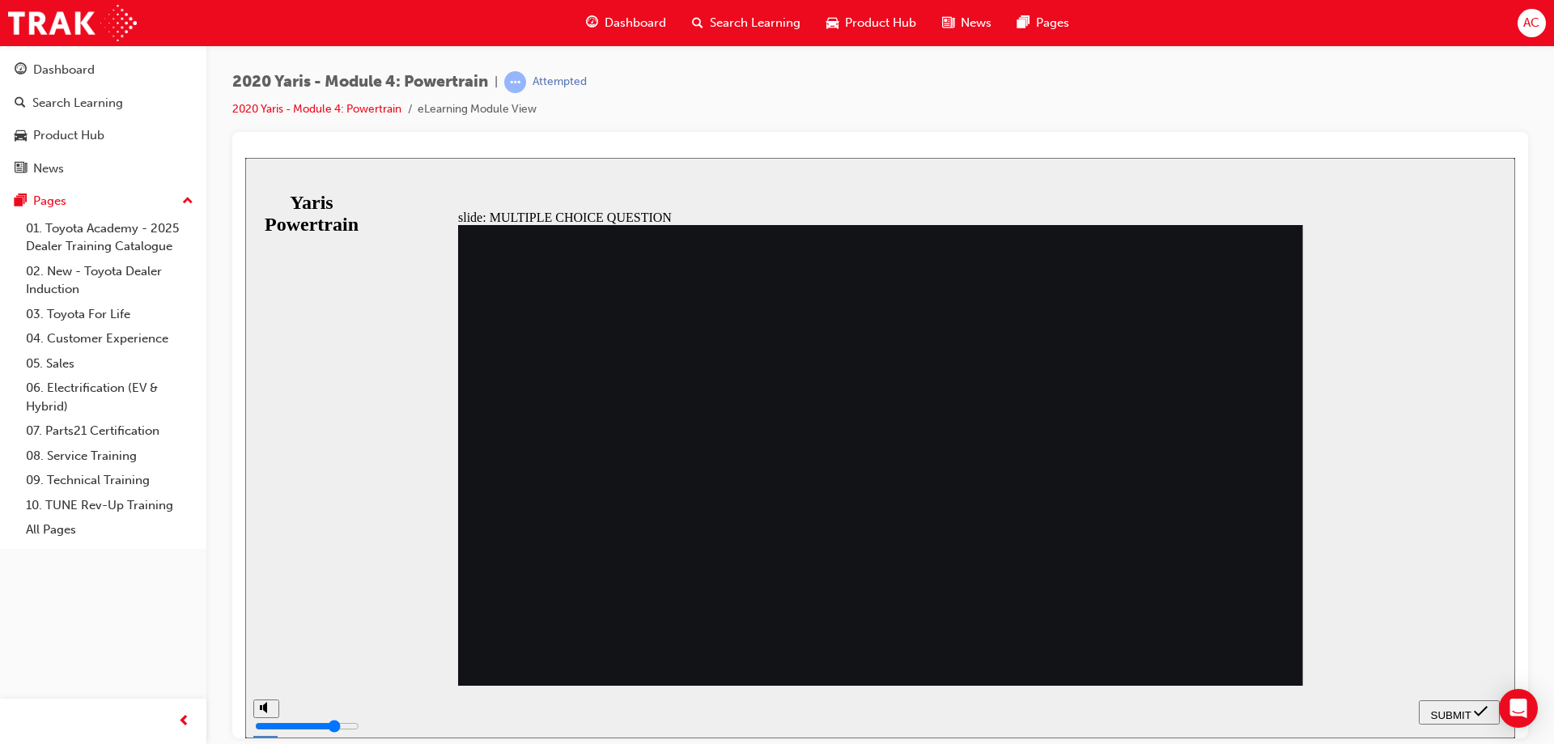
radio input "true"
click at [1435, 708] on span "SUBMIT" at bounding box center [1451, 714] width 40 height 12
radio input "true"
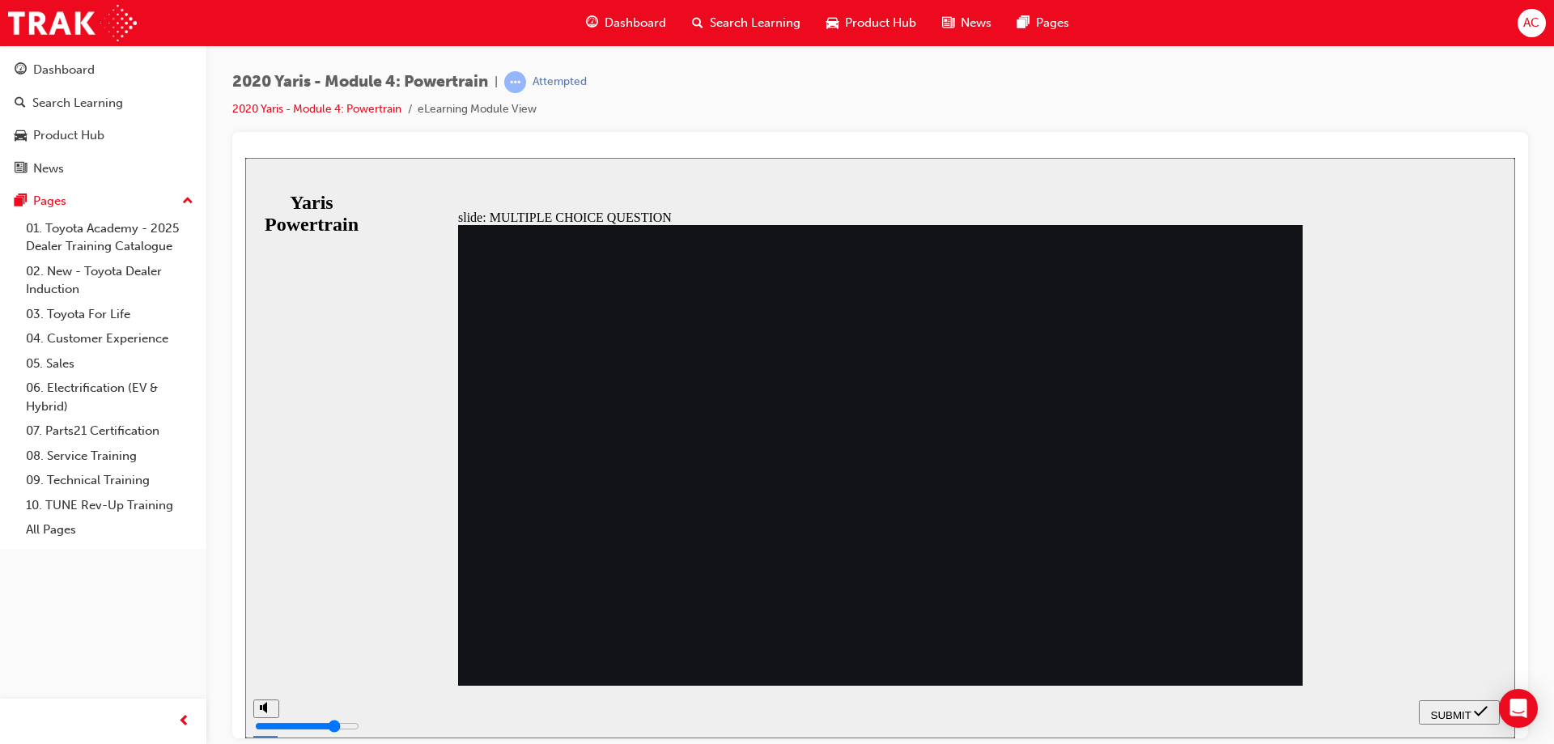
drag, startPoint x: 1435, startPoint y: 712, endPoint x: 1408, endPoint y: 706, distance: 27.5
click at [1435, 711] on span "SUBMIT" at bounding box center [1451, 714] width 40 height 12
radio input "true"
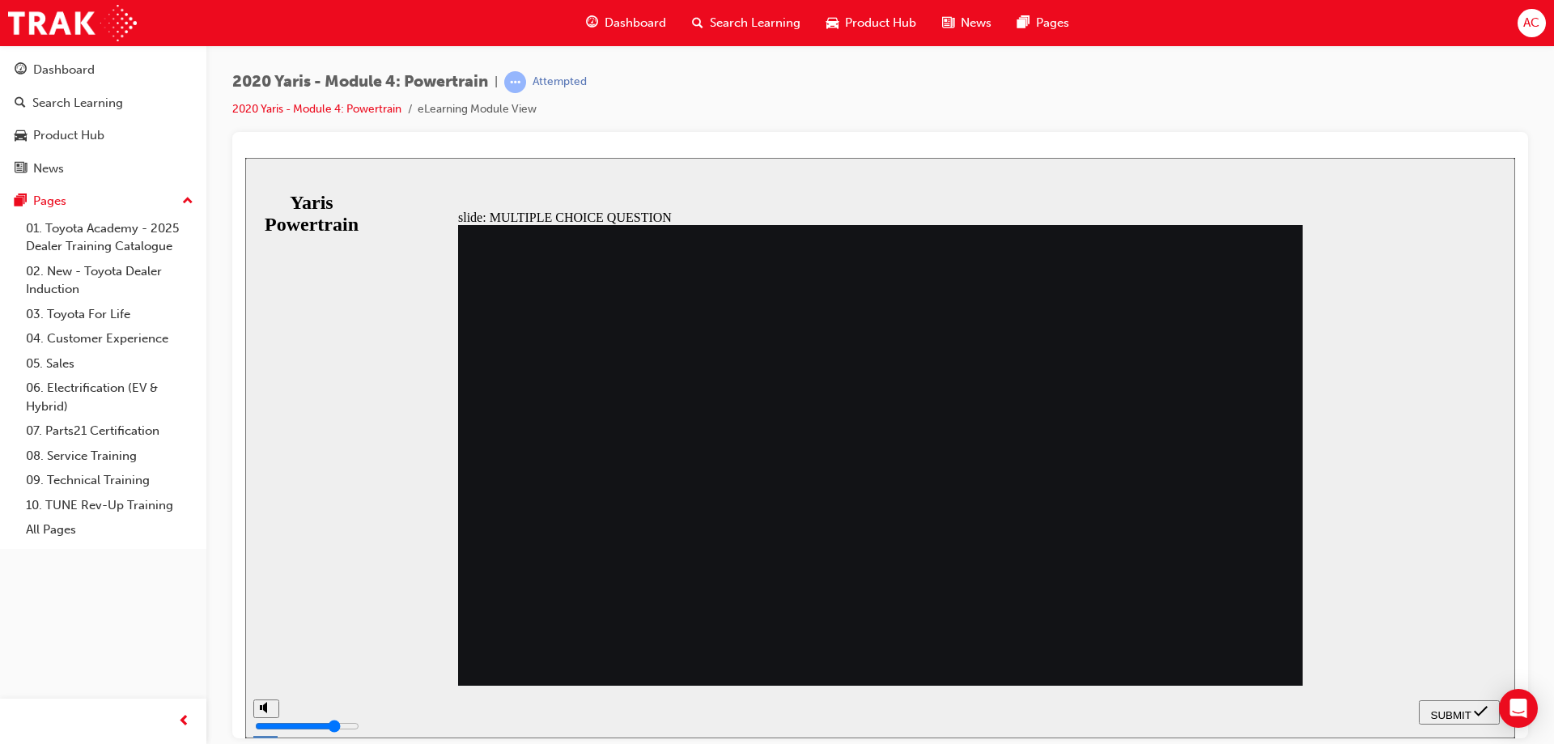
click at [1443, 710] on span "SUBMIT" at bounding box center [1451, 714] width 40 height 12
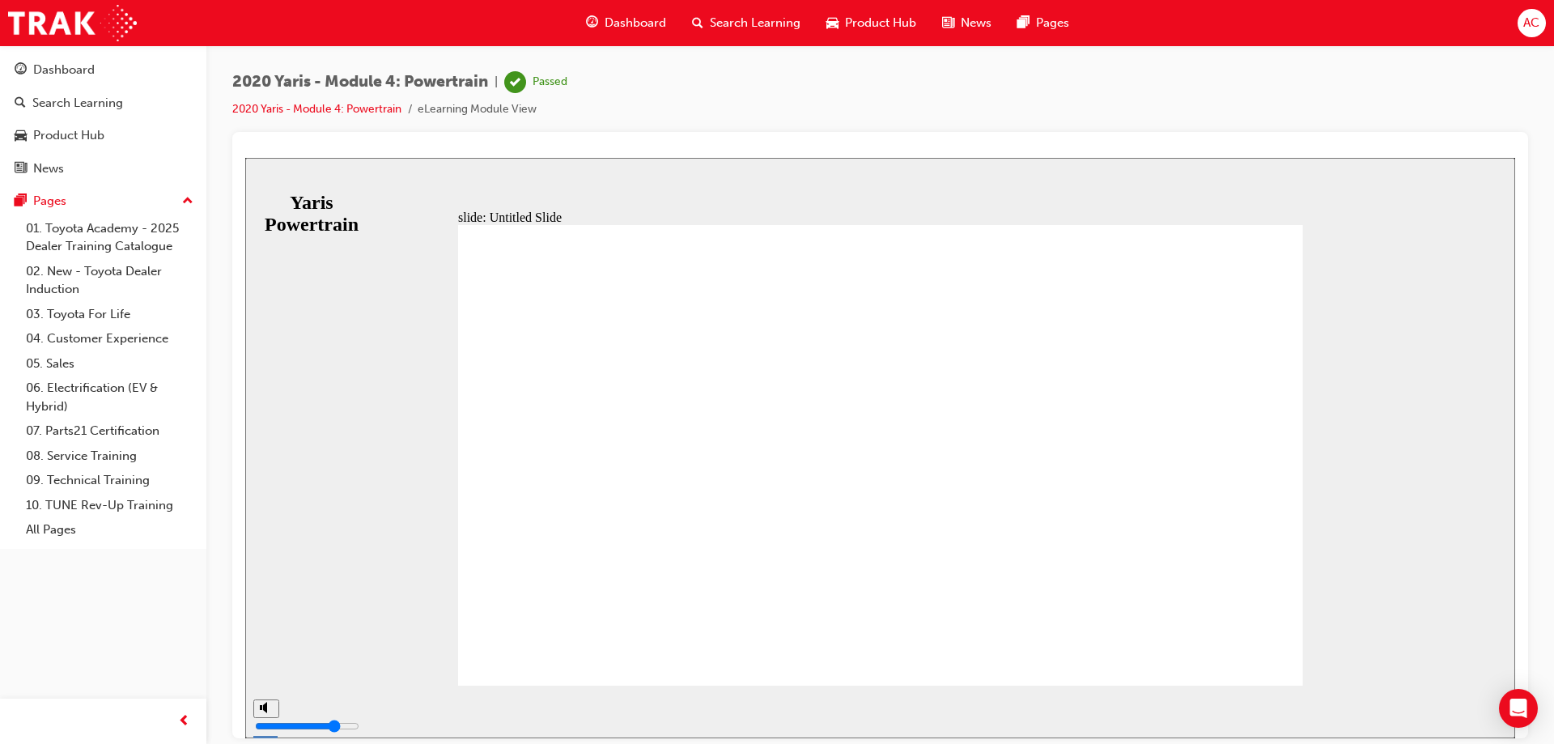
click at [594, 20] on span "guage-icon" at bounding box center [592, 23] width 12 height 20
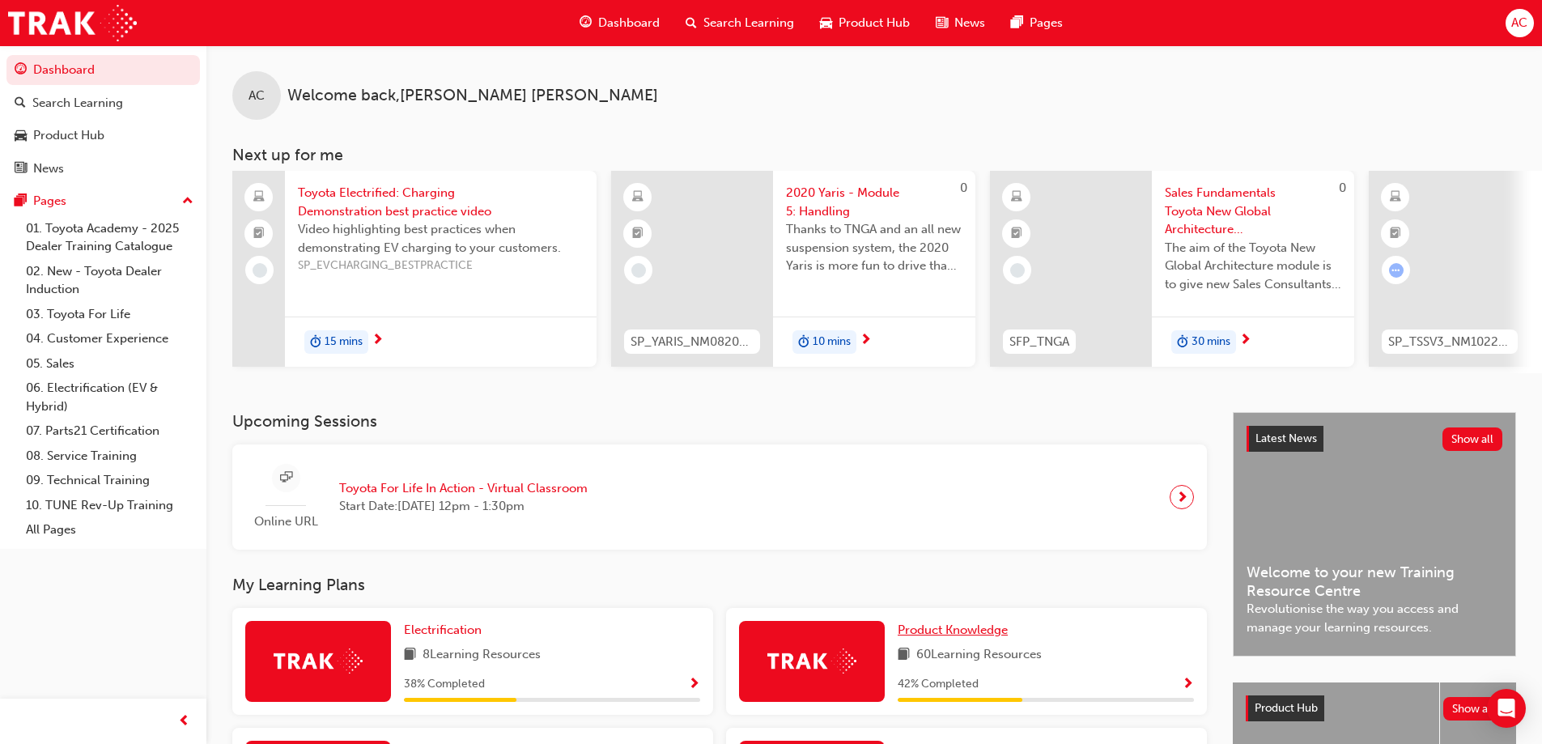
click at [974, 629] on span "Product Knowledge" at bounding box center [952, 629] width 110 height 15
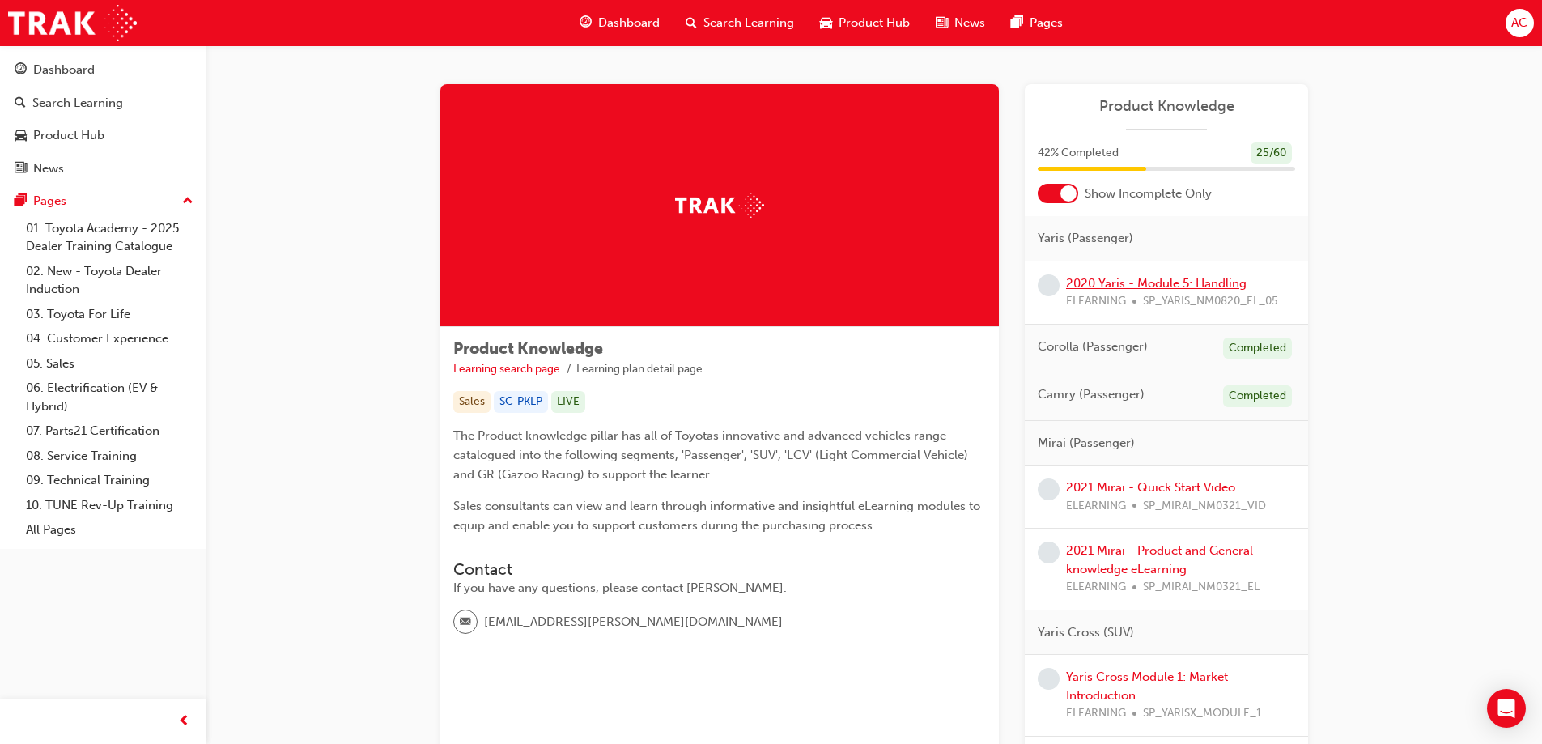
click at [1204, 287] on link "2020 Yaris - Module 5: Handling" at bounding box center [1156, 283] width 180 height 15
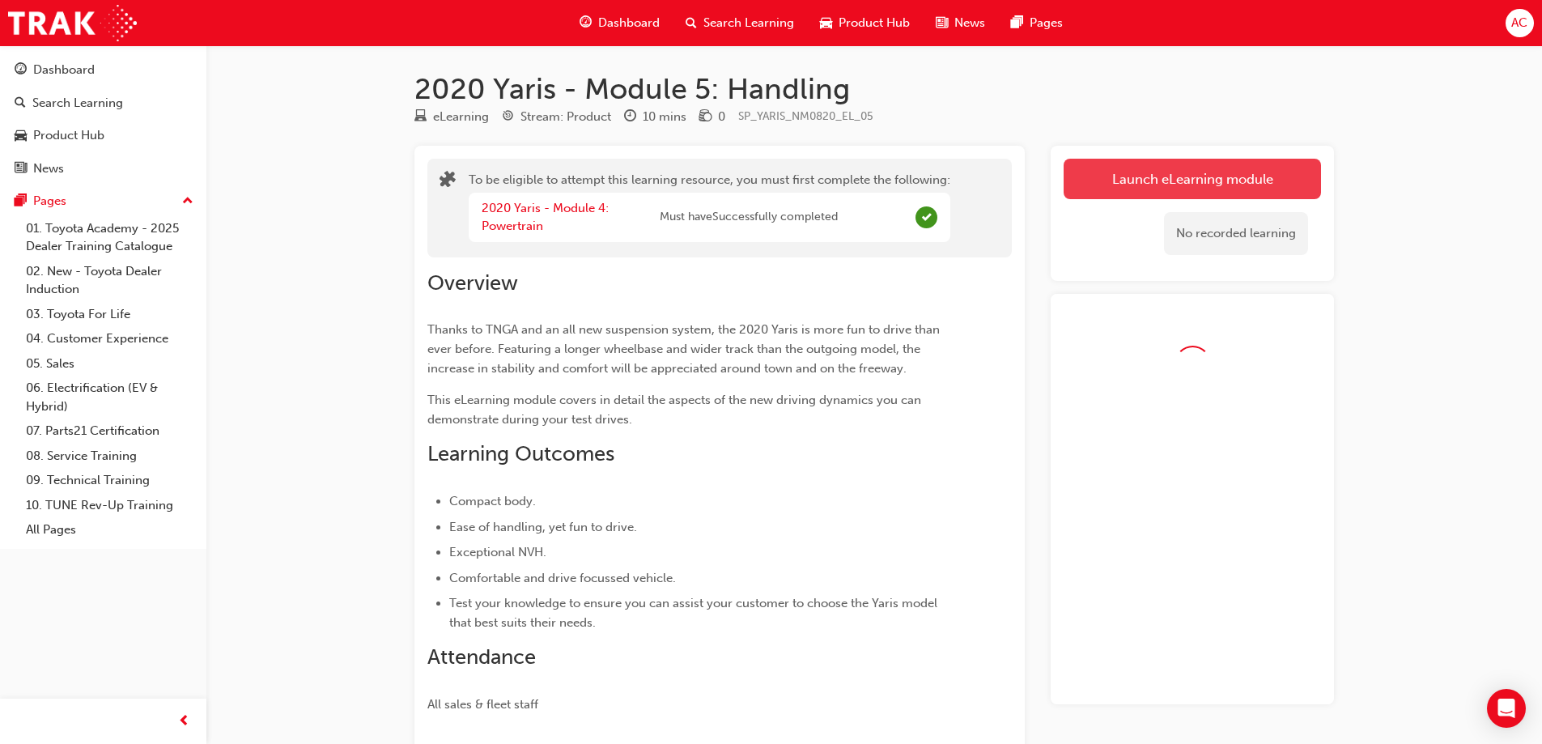
click at [1204, 194] on button "Launch eLearning module" at bounding box center [1191, 179] width 257 height 40
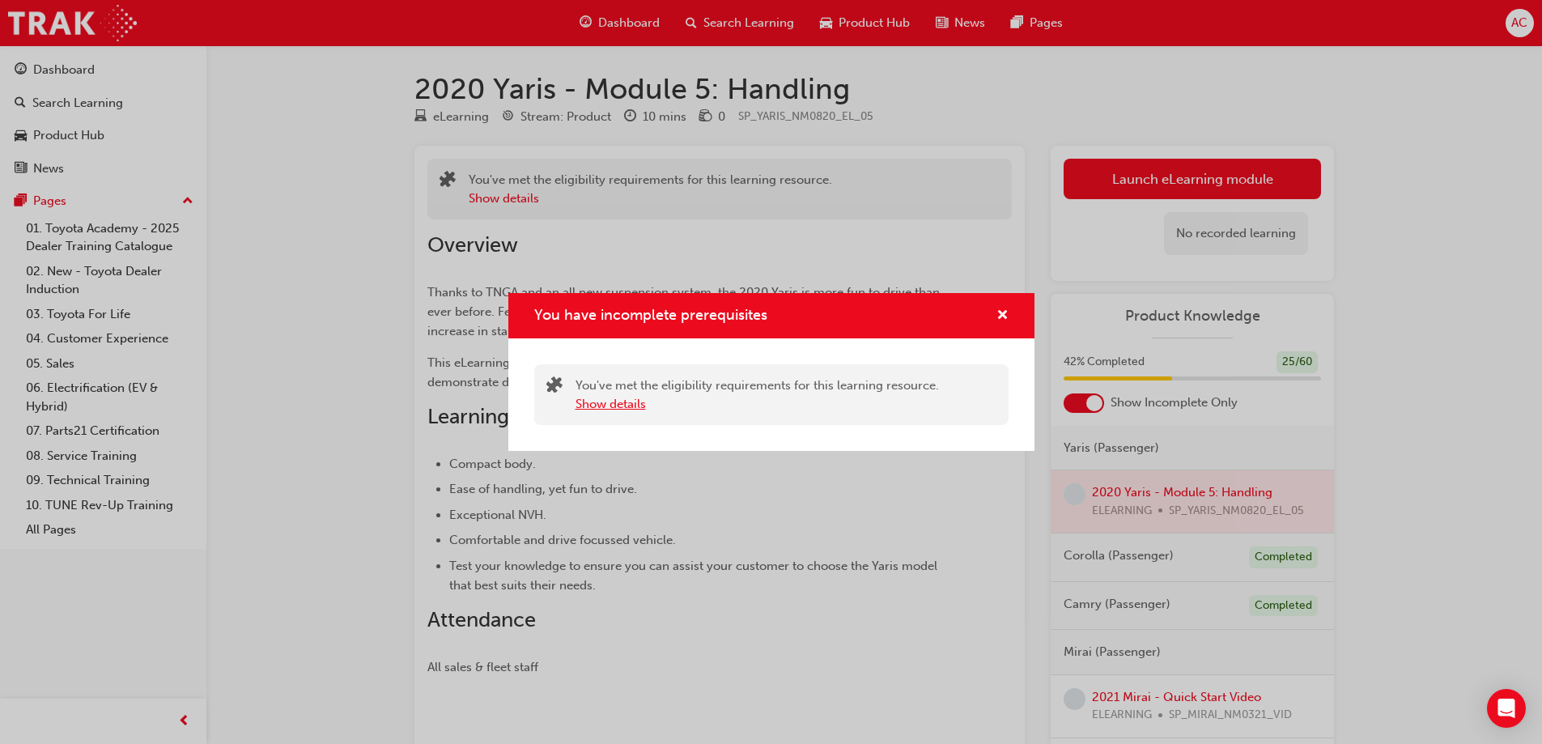
click at [614, 405] on button "Show details" at bounding box center [610, 404] width 70 height 19
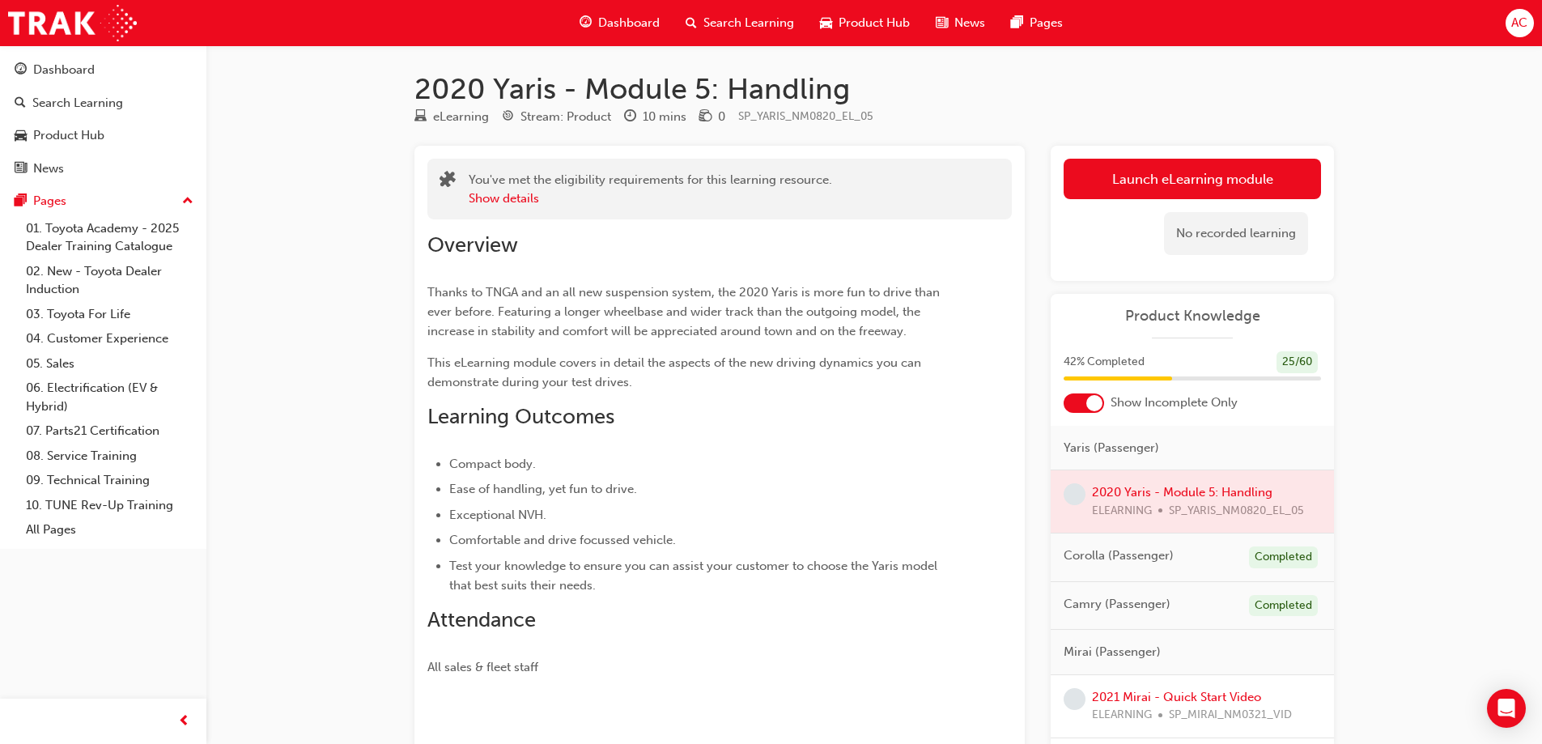
click at [1288, 182] on link "Launch eLearning module" at bounding box center [1191, 179] width 257 height 40
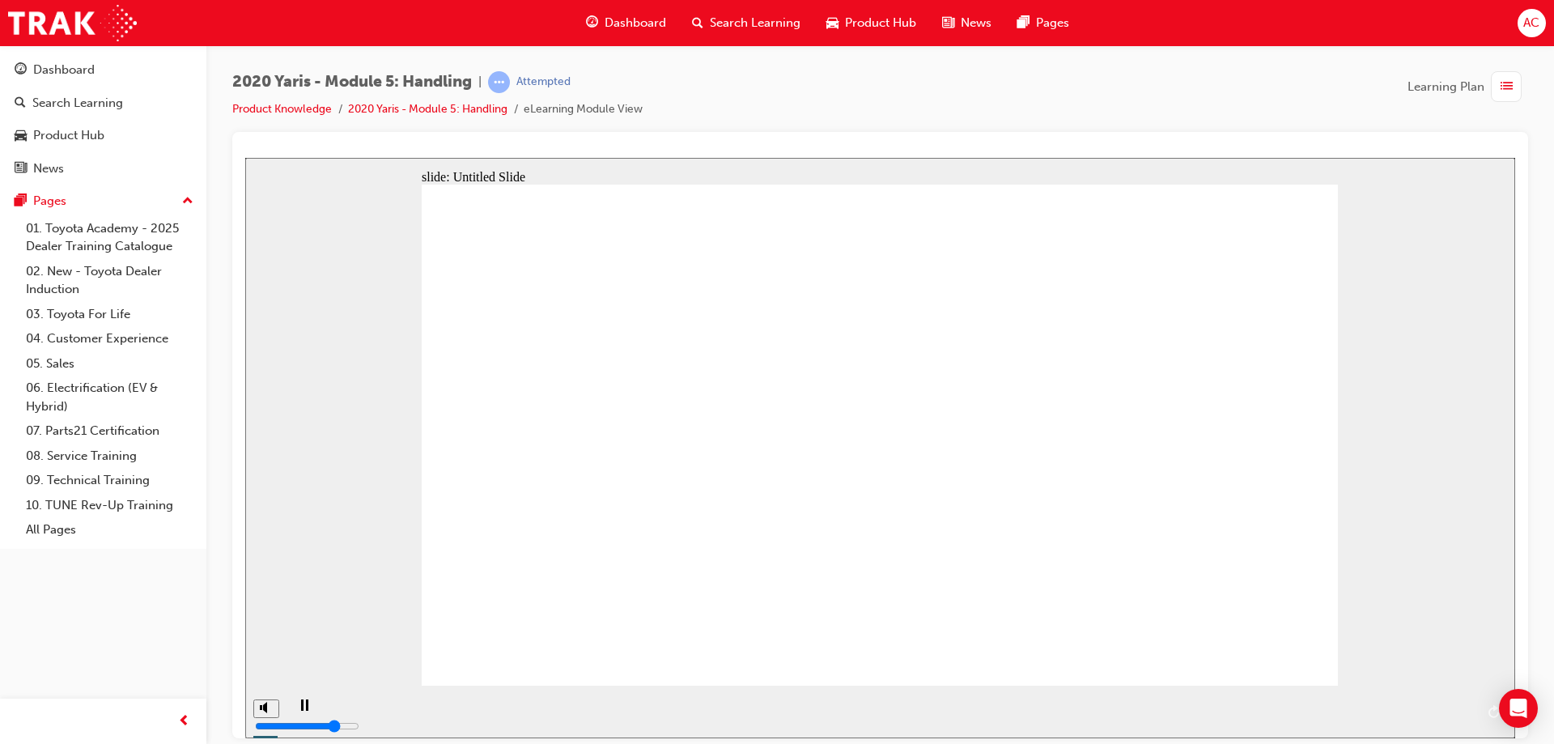
click at [1406, 699] on div "playback controls" at bounding box center [897, 699] width 1153 height 0
click at [1491, 712] on icon "next" at bounding box center [1492, 710] width 8 height 15
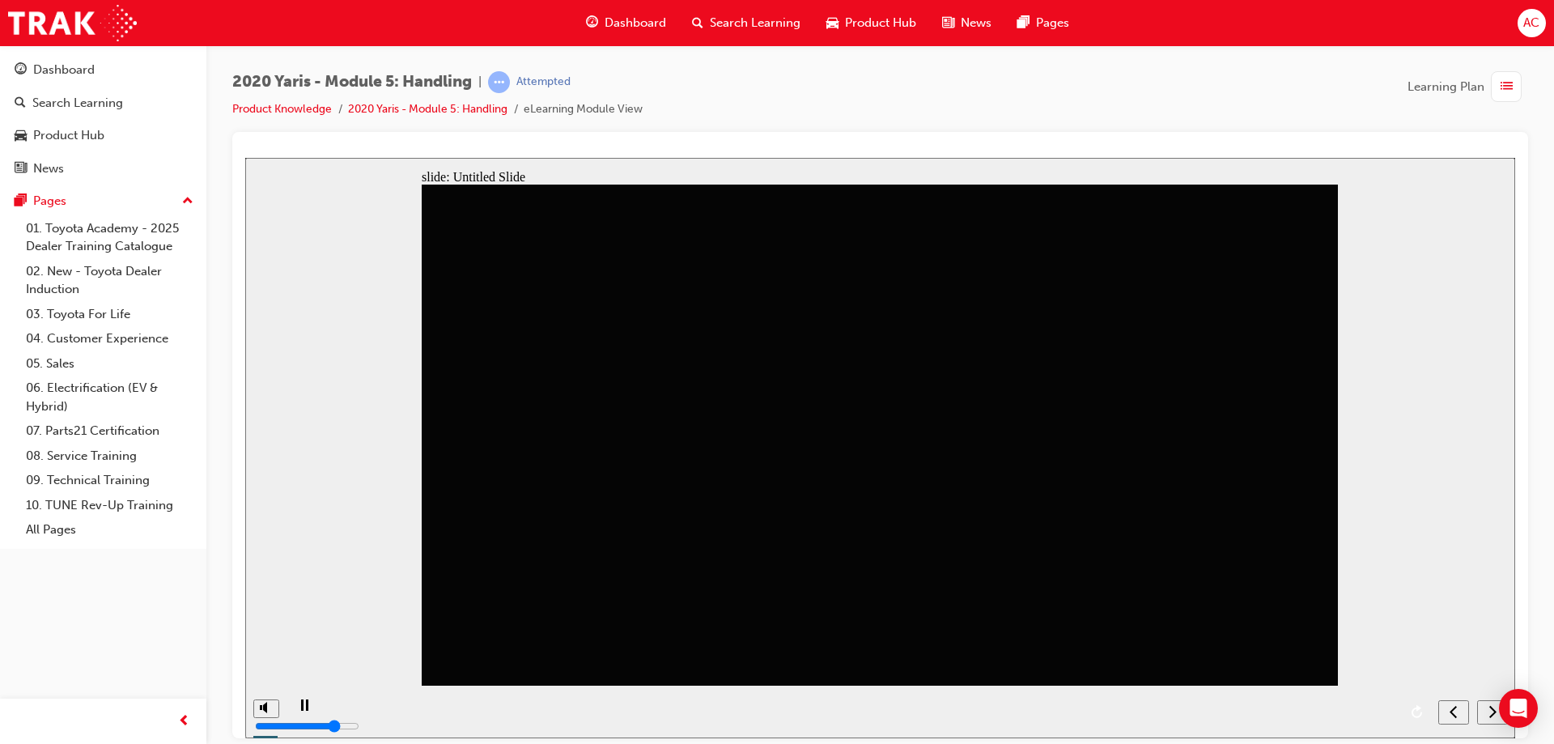
click at [1484, 717] on div "next" at bounding box center [1492, 711] width 18 height 17
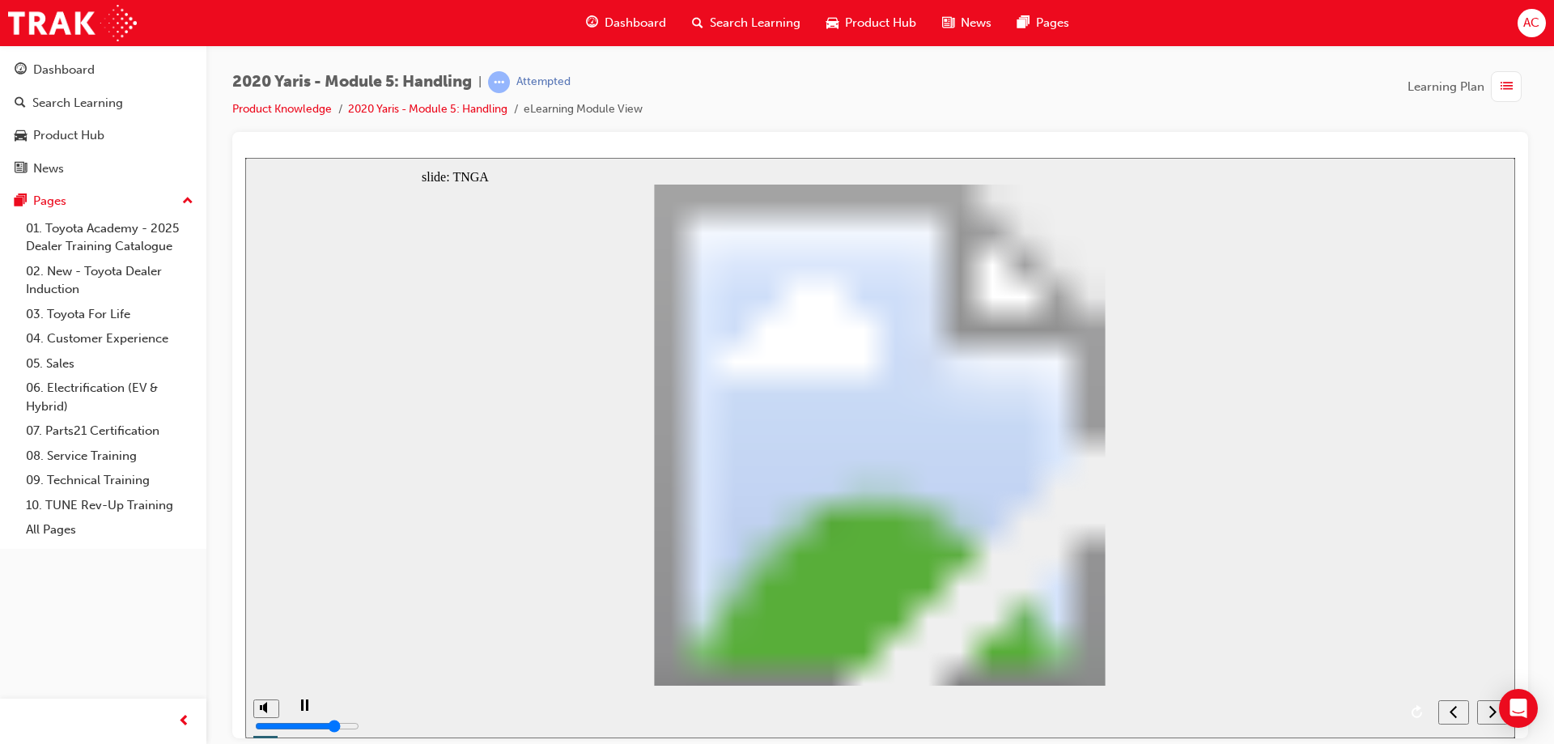
click at [1484, 717] on div "next" at bounding box center [1492, 711] width 18 height 17
click at [1483, 717] on div "next" at bounding box center [1492, 711] width 18 height 17
click at [1483, 715] on div "next" at bounding box center [1492, 711] width 18 height 17
click at [1488, 713] on icon "next" at bounding box center [1492, 710] width 8 height 15
drag, startPoint x: 1243, startPoint y: 555, endPoint x: 1539, endPoint y: 589, distance: 298.1
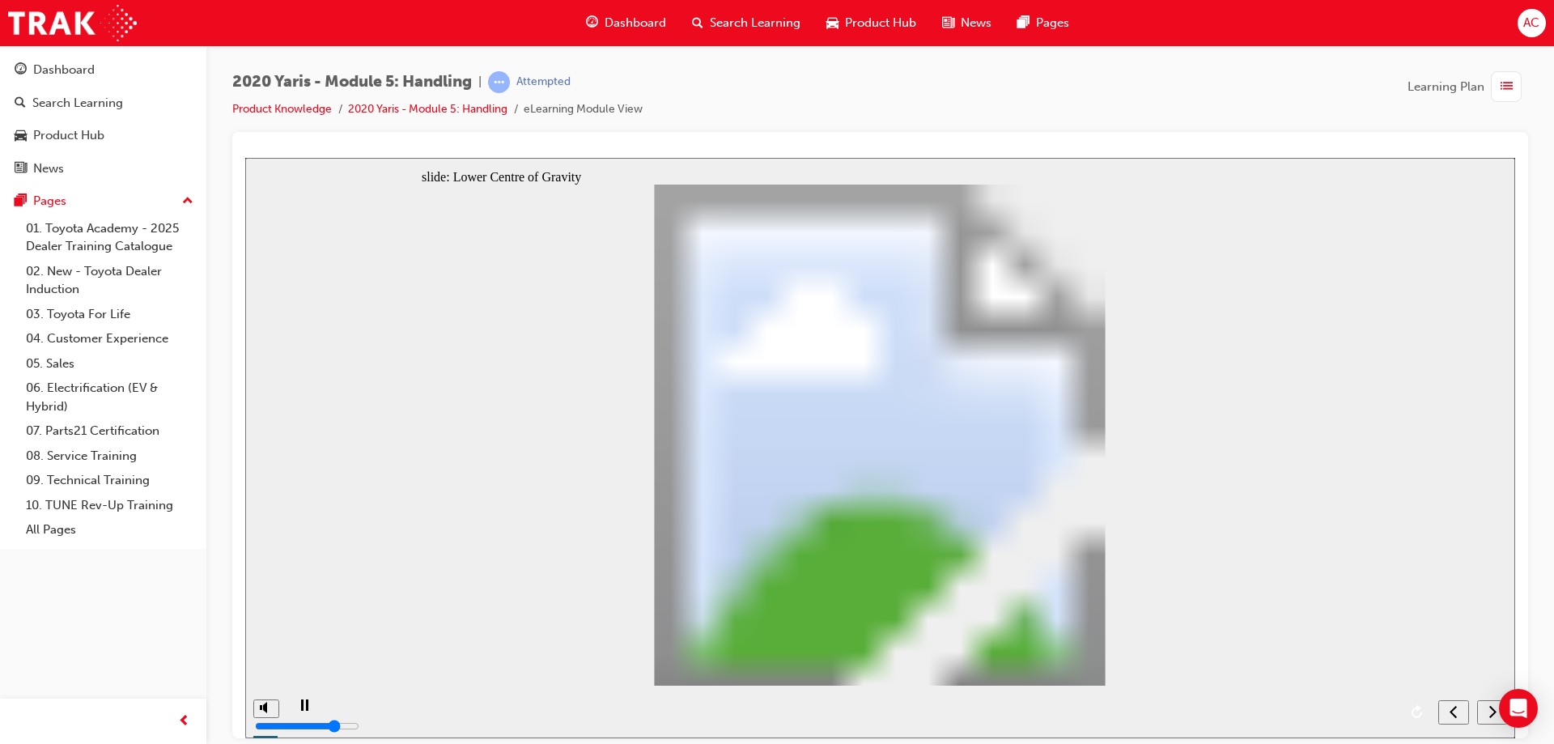
click at [1539, 589] on div "2020 Yaris - Module 5: Handling | Attempted Product Knowledge 2020 Yaris - Modu…" at bounding box center [879, 374] width 1347 height 658
click at [1483, 714] on div "next" at bounding box center [1492, 711] width 18 height 17
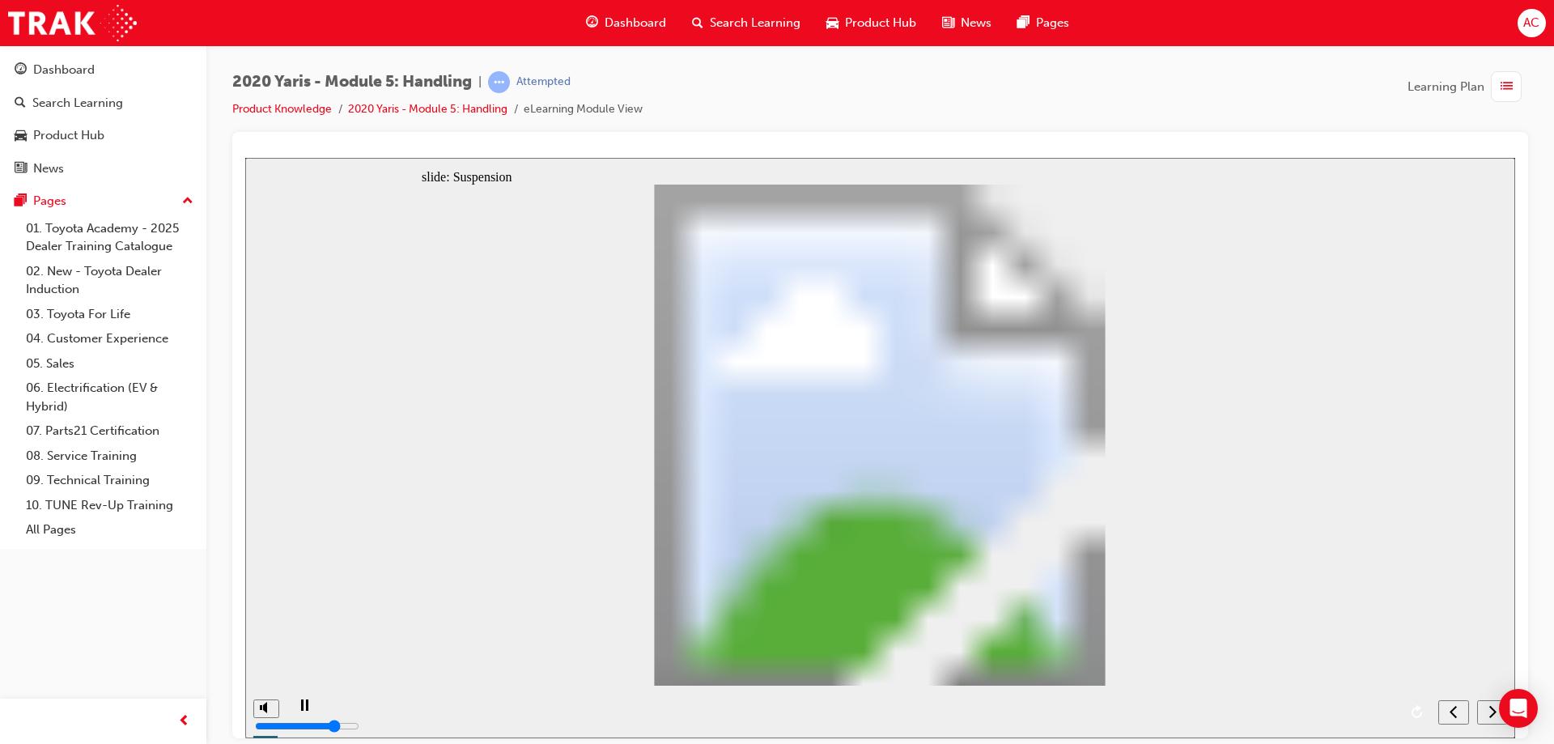
click at [1483, 714] on div "next" at bounding box center [1492, 711] width 18 height 17
click at [1484, 711] on div "next" at bounding box center [1492, 711] width 18 height 17
click at [1485, 710] on div "next" at bounding box center [1492, 711] width 18 height 17
click at [1488, 714] on div "next" at bounding box center [1492, 711] width 18 height 17
click at [1493, 711] on icon "next" at bounding box center [1492, 710] width 8 height 15
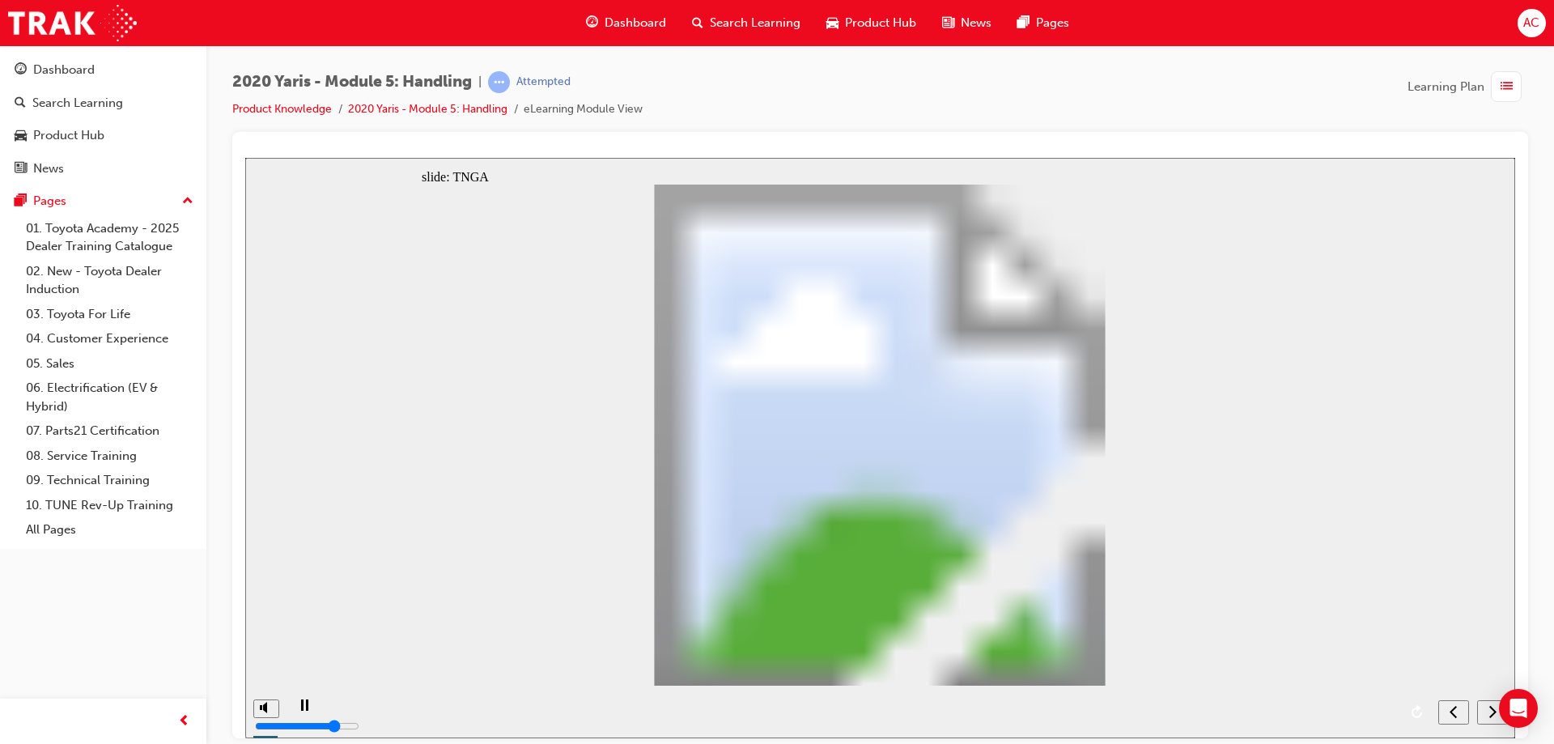
click at [1493, 711] on icon "next" at bounding box center [1492, 710] width 8 height 15
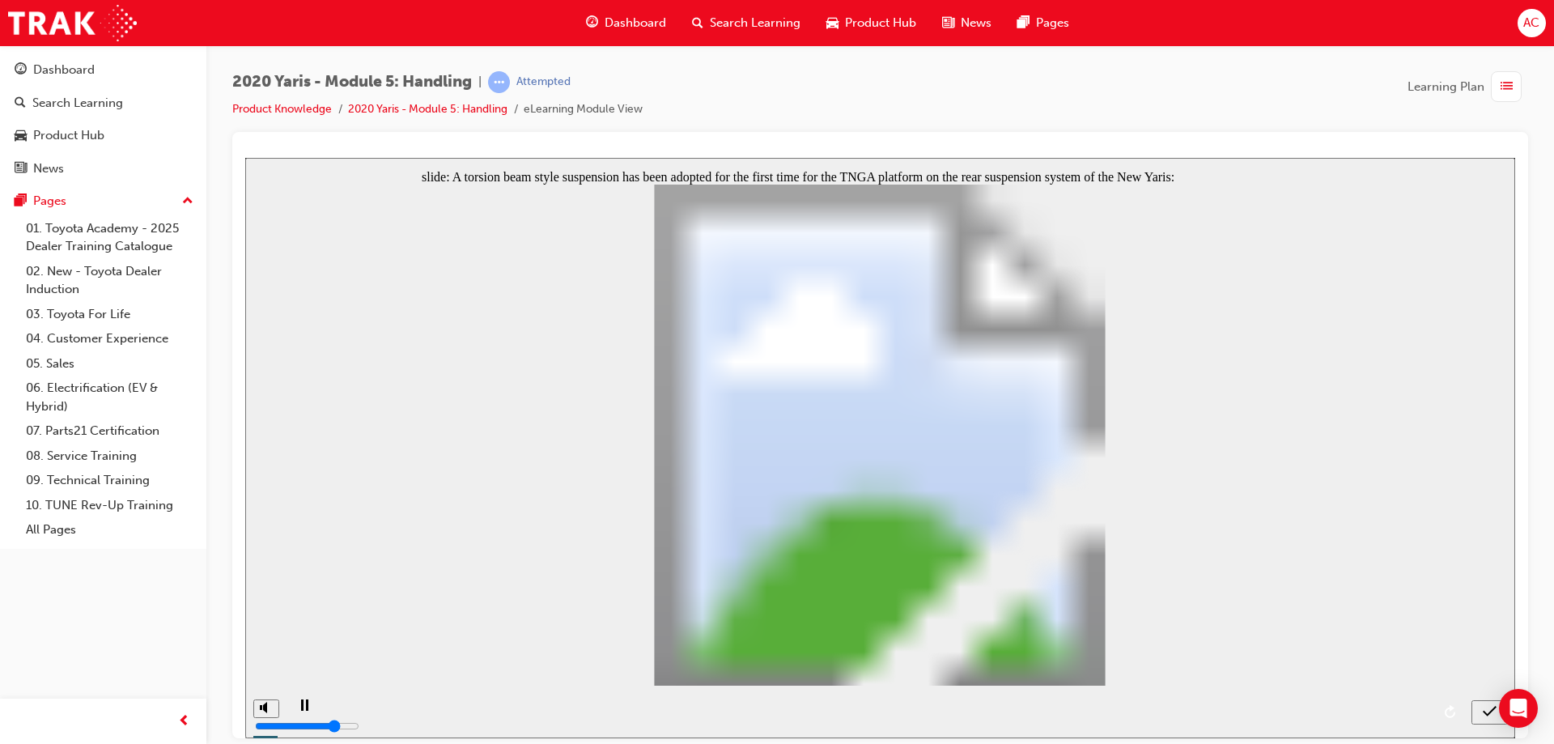
radio input "true"
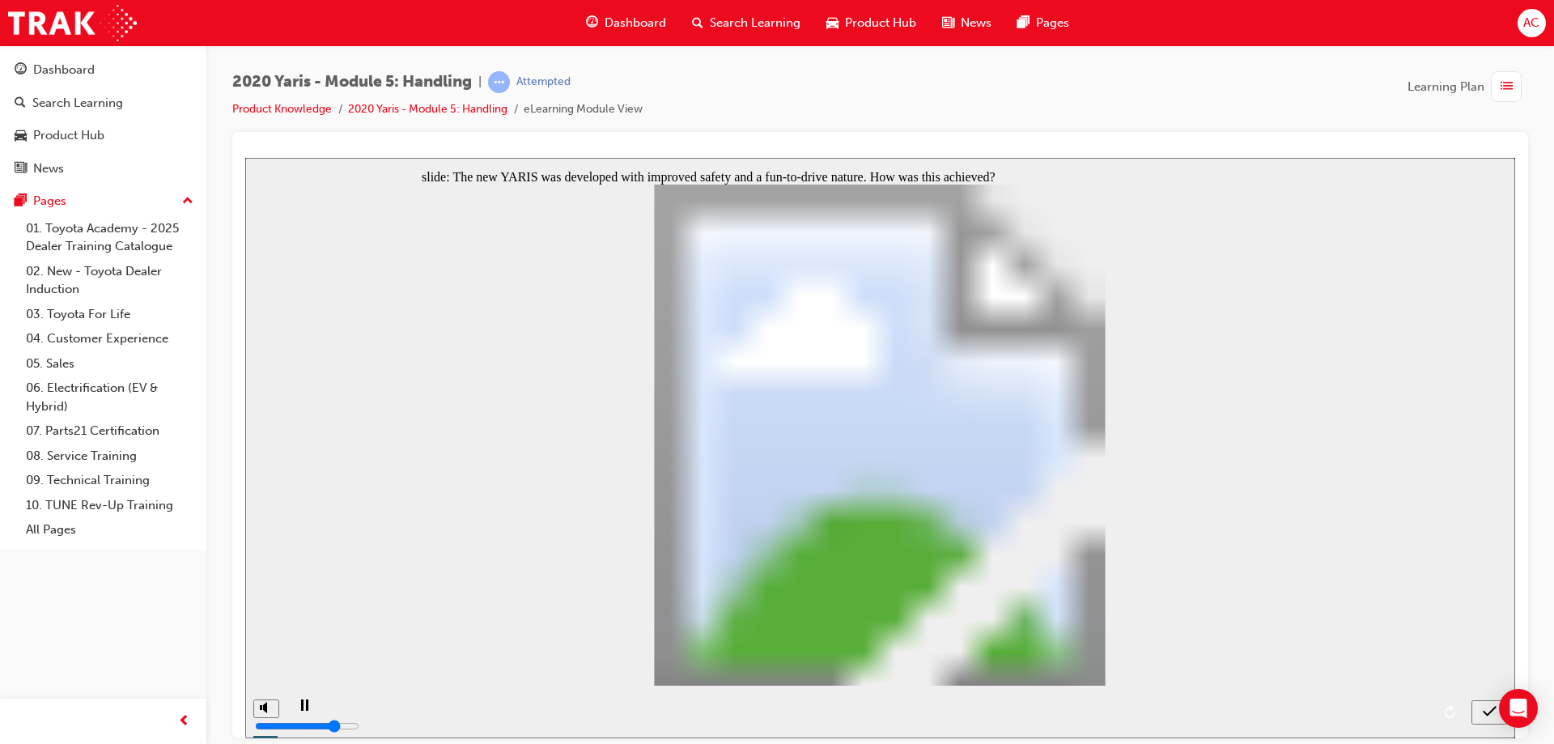
radio input "false"
radio input "true"
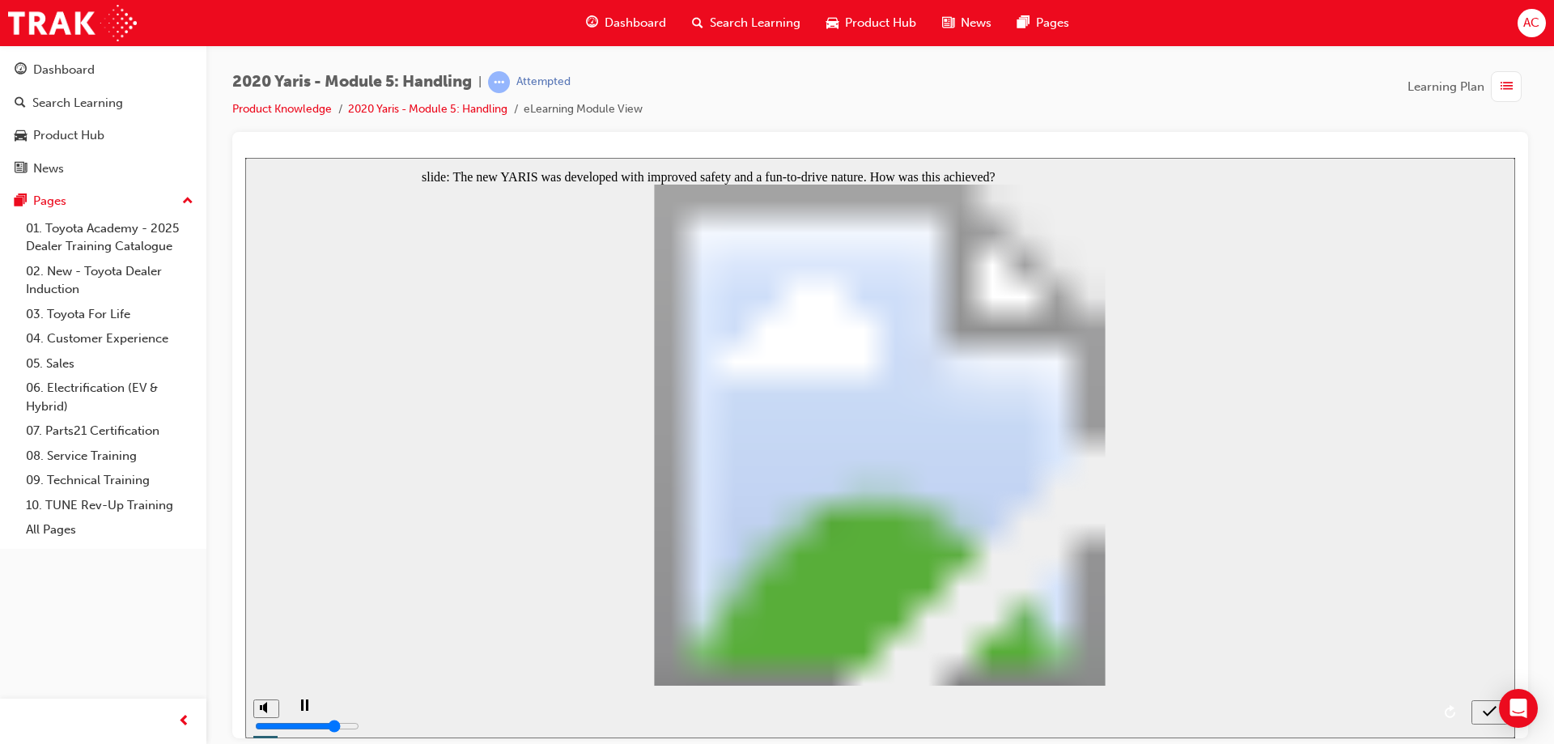
radio input "true"
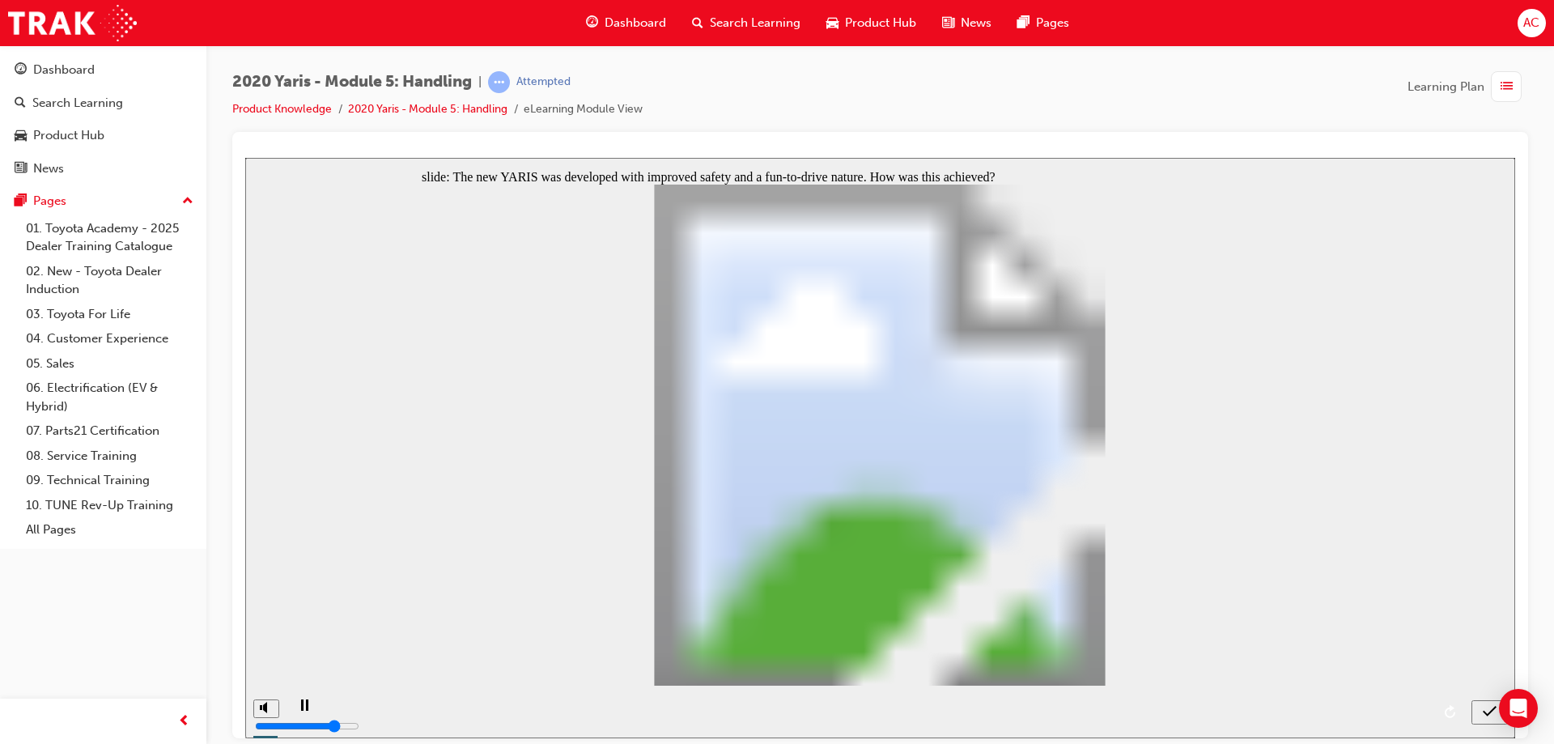
radio input "false"
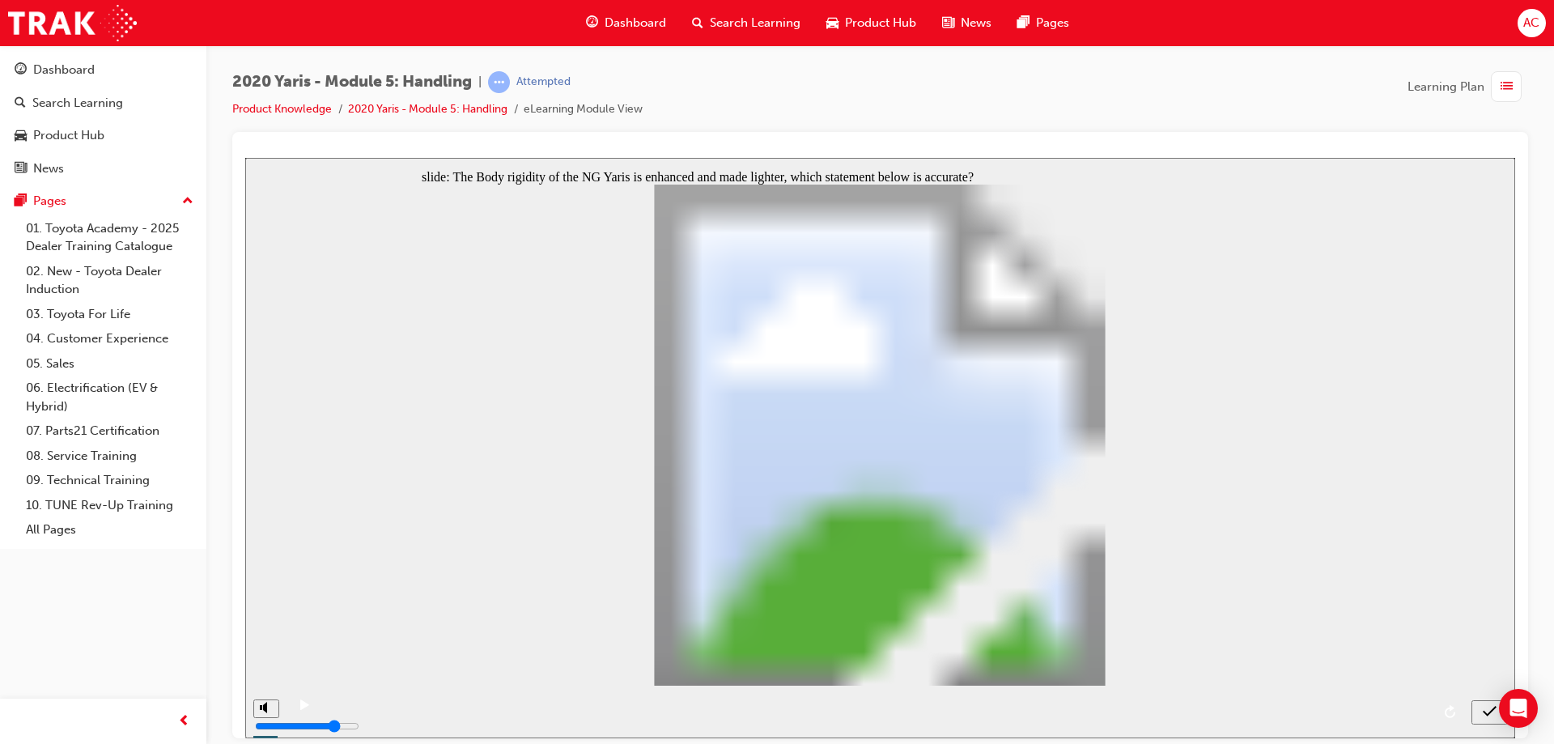
radio input "false"
radio input "true"
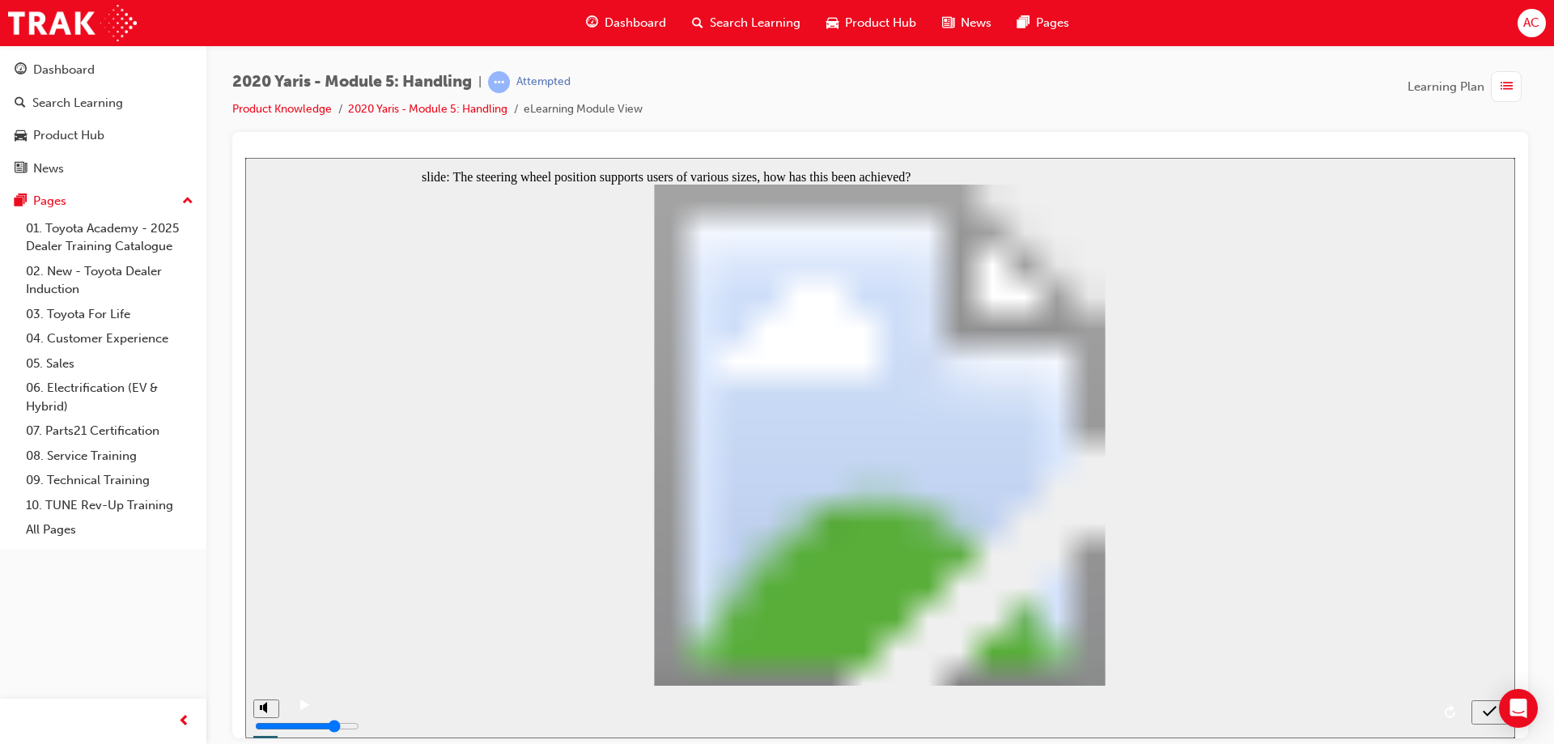
radio input "true"
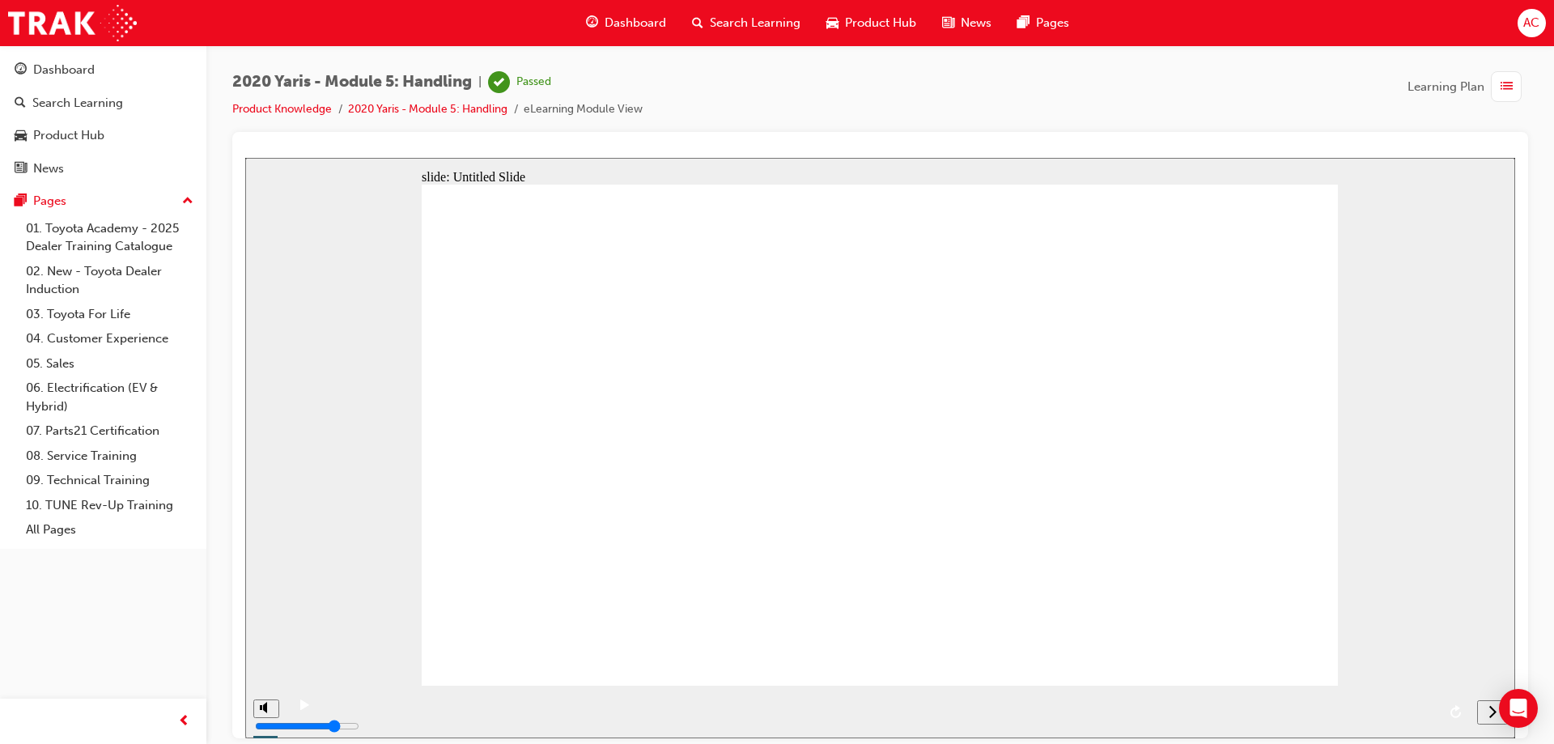
click at [614, 28] on span "Dashboard" at bounding box center [636, 23] width 62 height 19
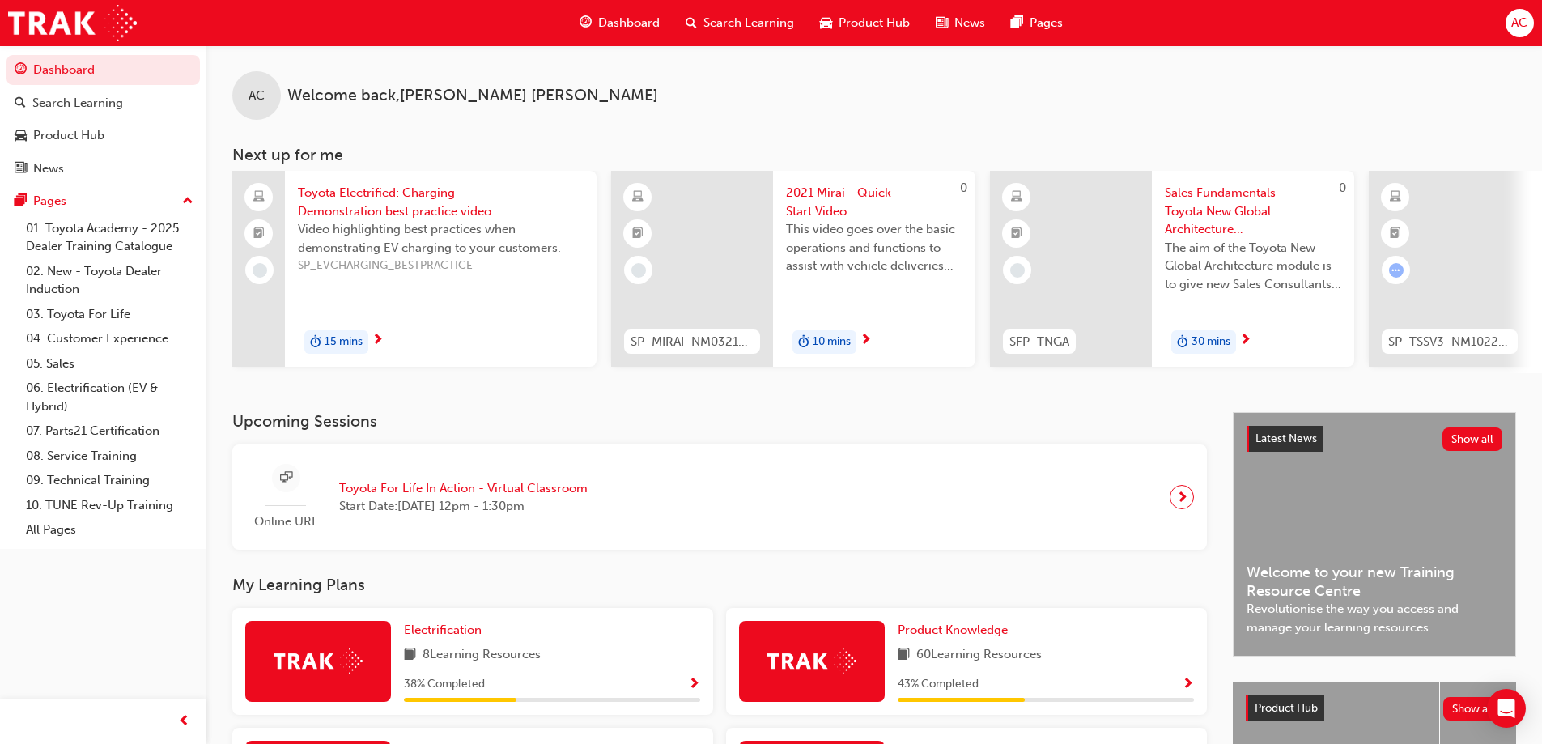
drag, startPoint x: 609, startPoint y: 26, endPoint x: 842, endPoint y: 62, distance: 235.0
click at [842, 62] on div "AC Welcome back , [PERSON_NAME]" at bounding box center [873, 82] width 1335 height 74
click at [643, 30] on span "Dashboard" at bounding box center [629, 23] width 62 height 19
drag, startPoint x: 623, startPoint y: 80, endPoint x: 572, endPoint y: 78, distance: 51.0
click at [572, 78] on div "AC Welcome back , [PERSON_NAME]" at bounding box center [873, 82] width 1335 height 74
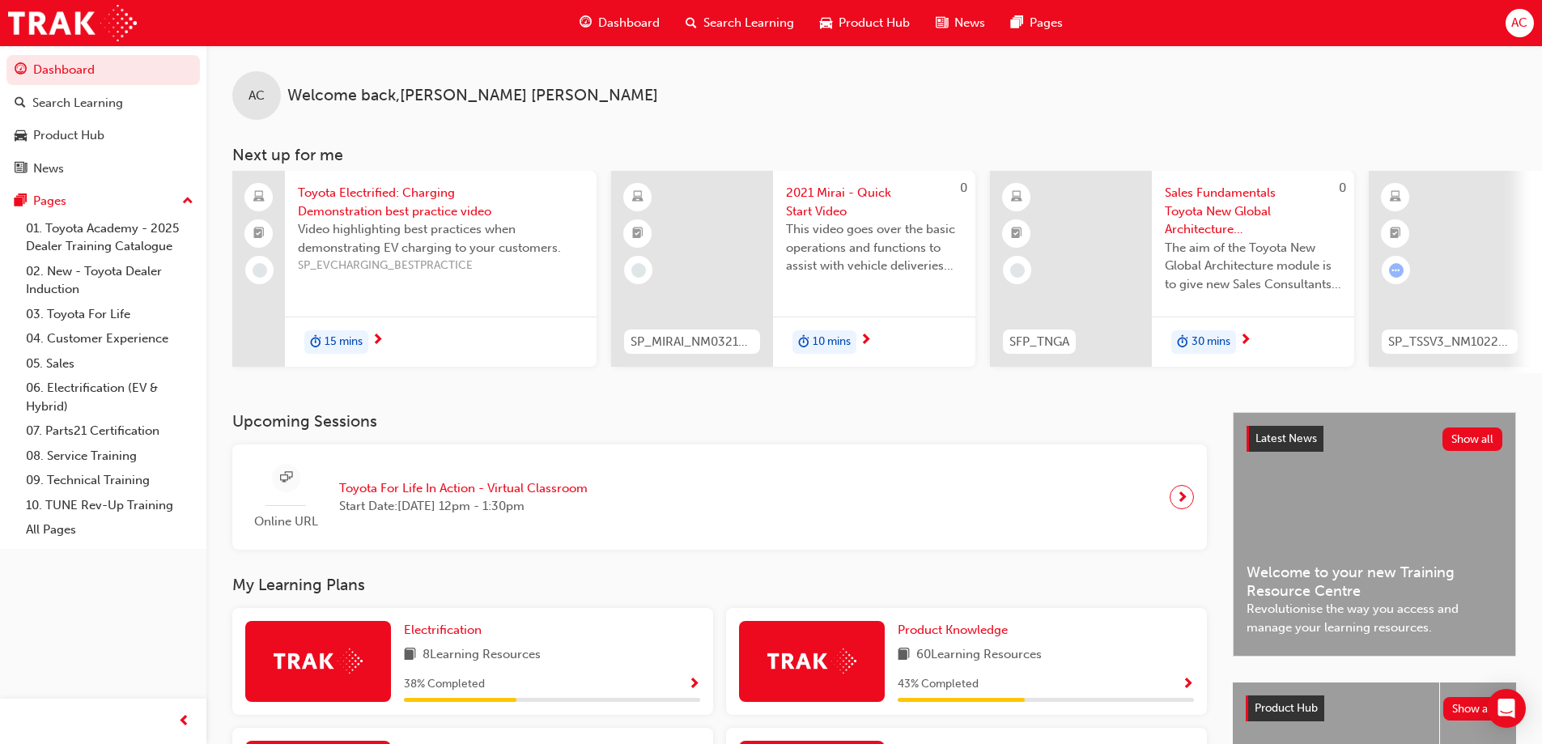
click at [600, 31] on div "Dashboard" at bounding box center [619, 22] width 106 height 33
click at [946, 637] on span "Product Knowledge" at bounding box center [952, 629] width 110 height 15
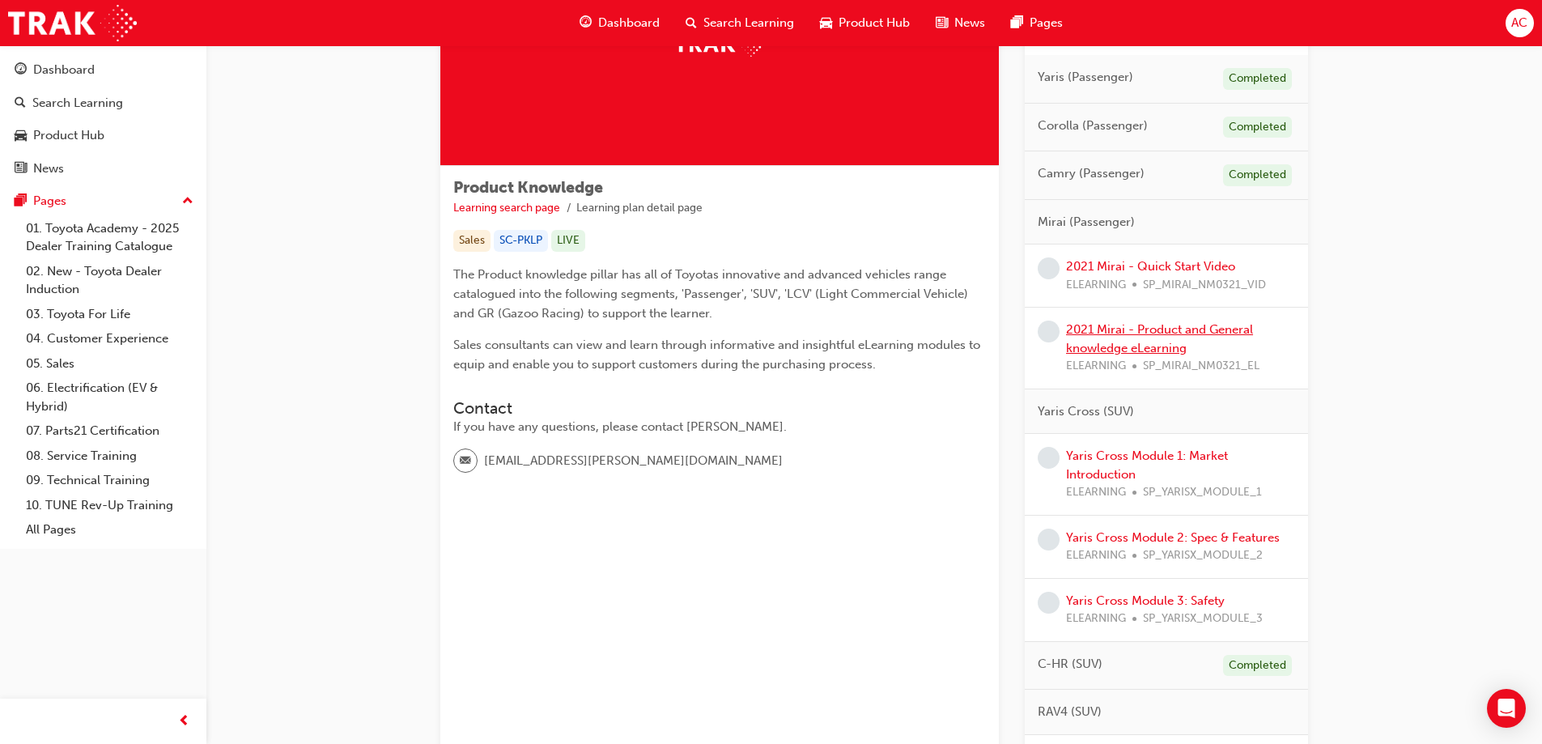
scroll to position [162, 0]
click at [1135, 459] on link "Yaris Cross Module 1: Market Introduction" at bounding box center [1147, 464] width 162 height 33
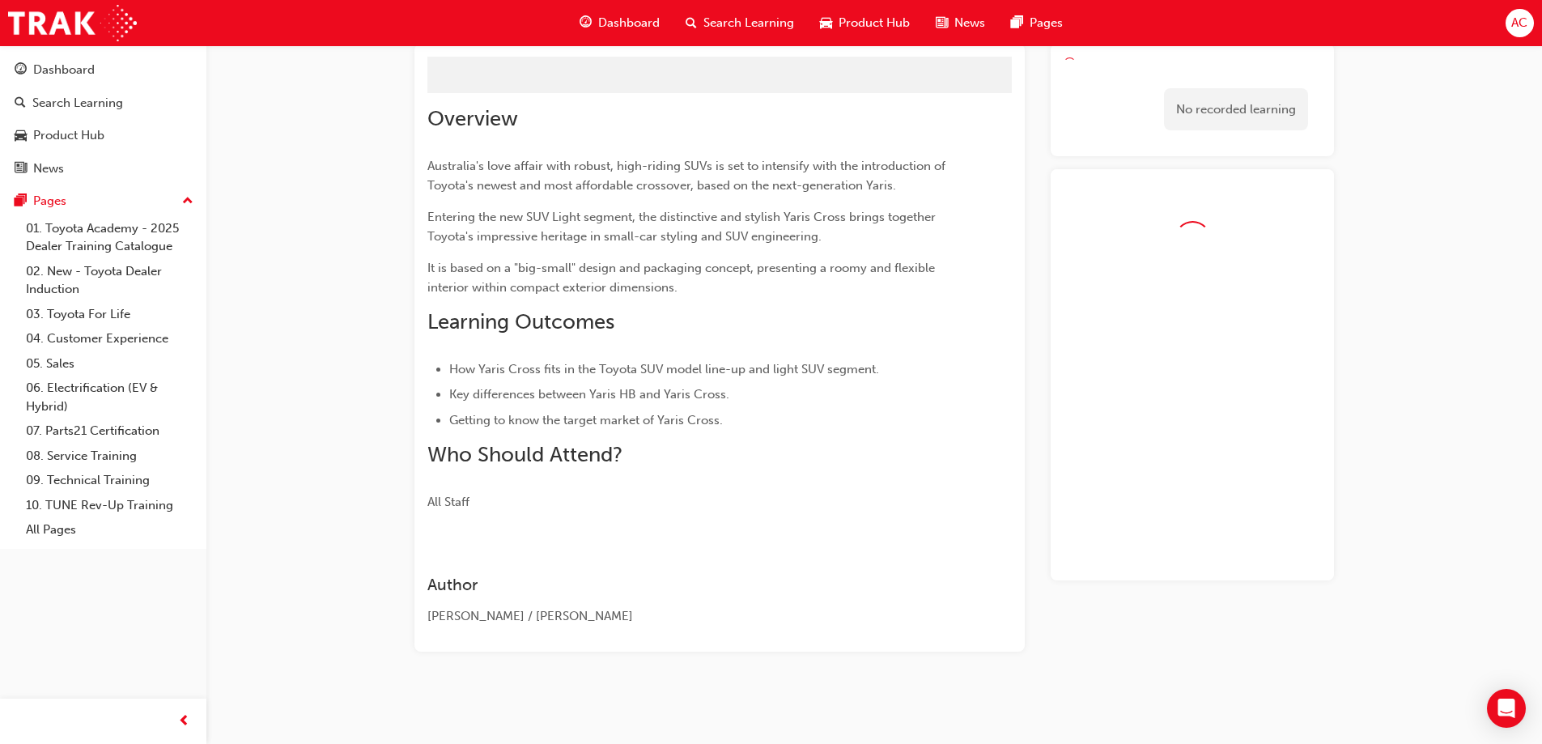
scroll to position [66, 0]
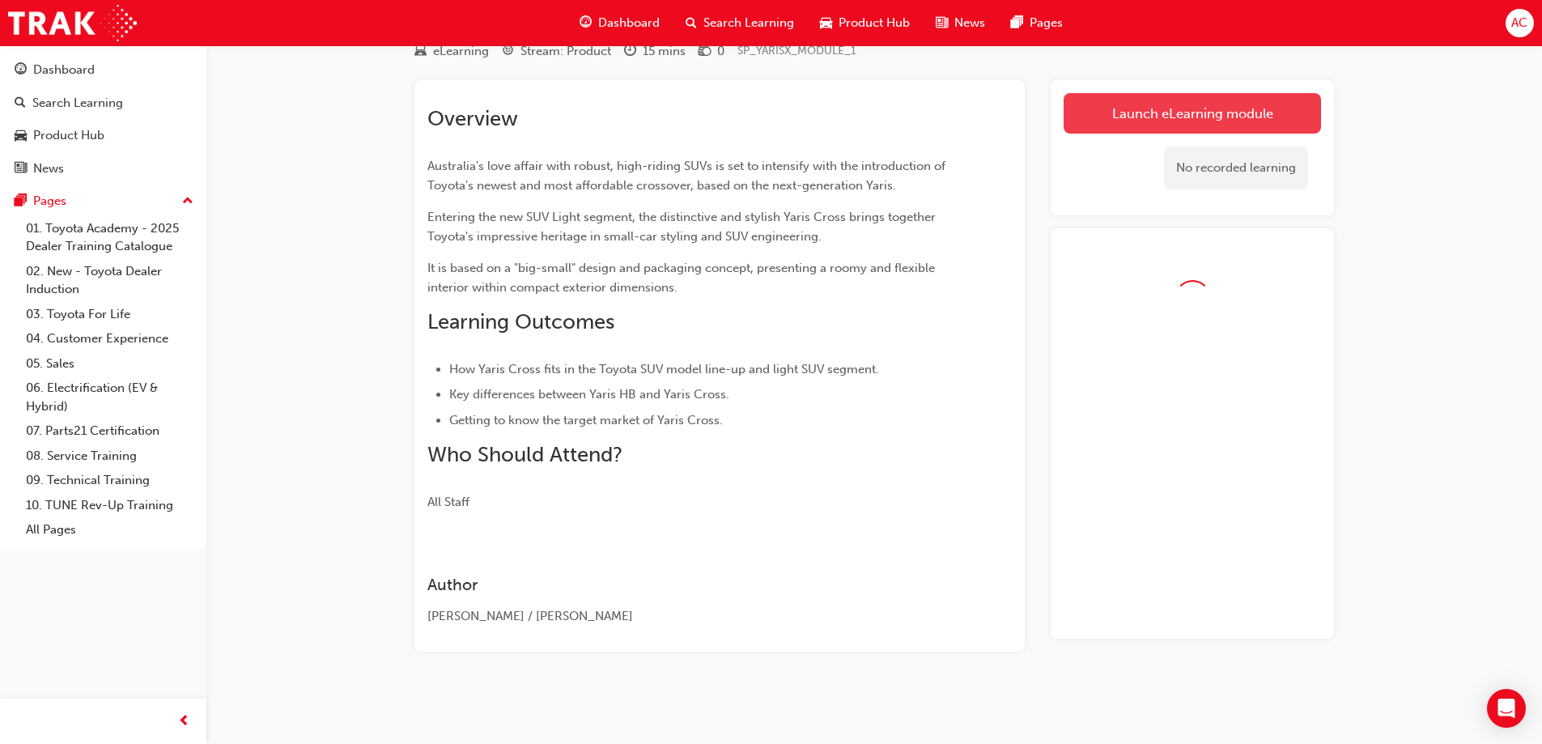
click at [1141, 128] on link "Launch eLearning module" at bounding box center [1191, 113] width 257 height 40
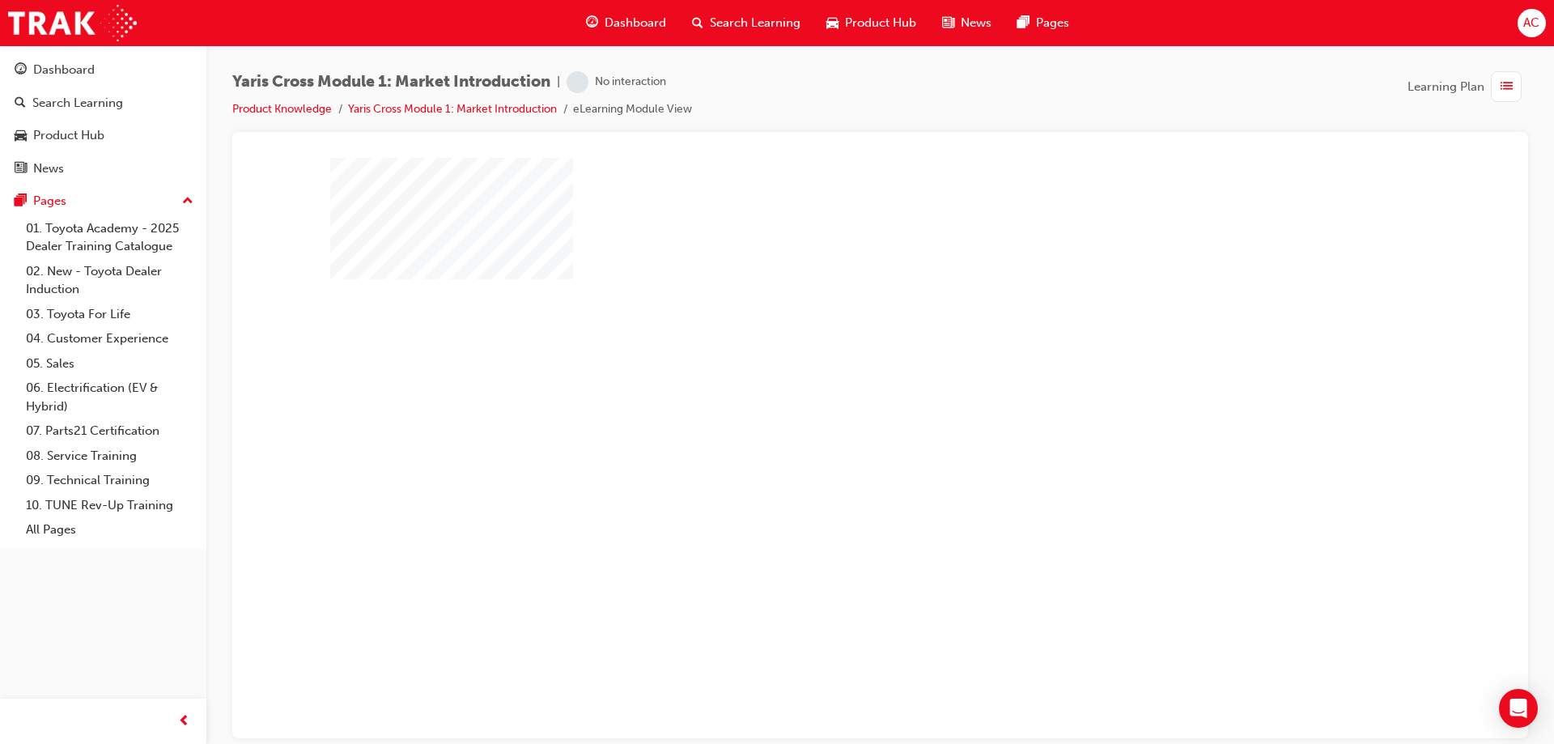
click at [834, 401] on div "play" at bounding box center [834, 401] width 0 height 0
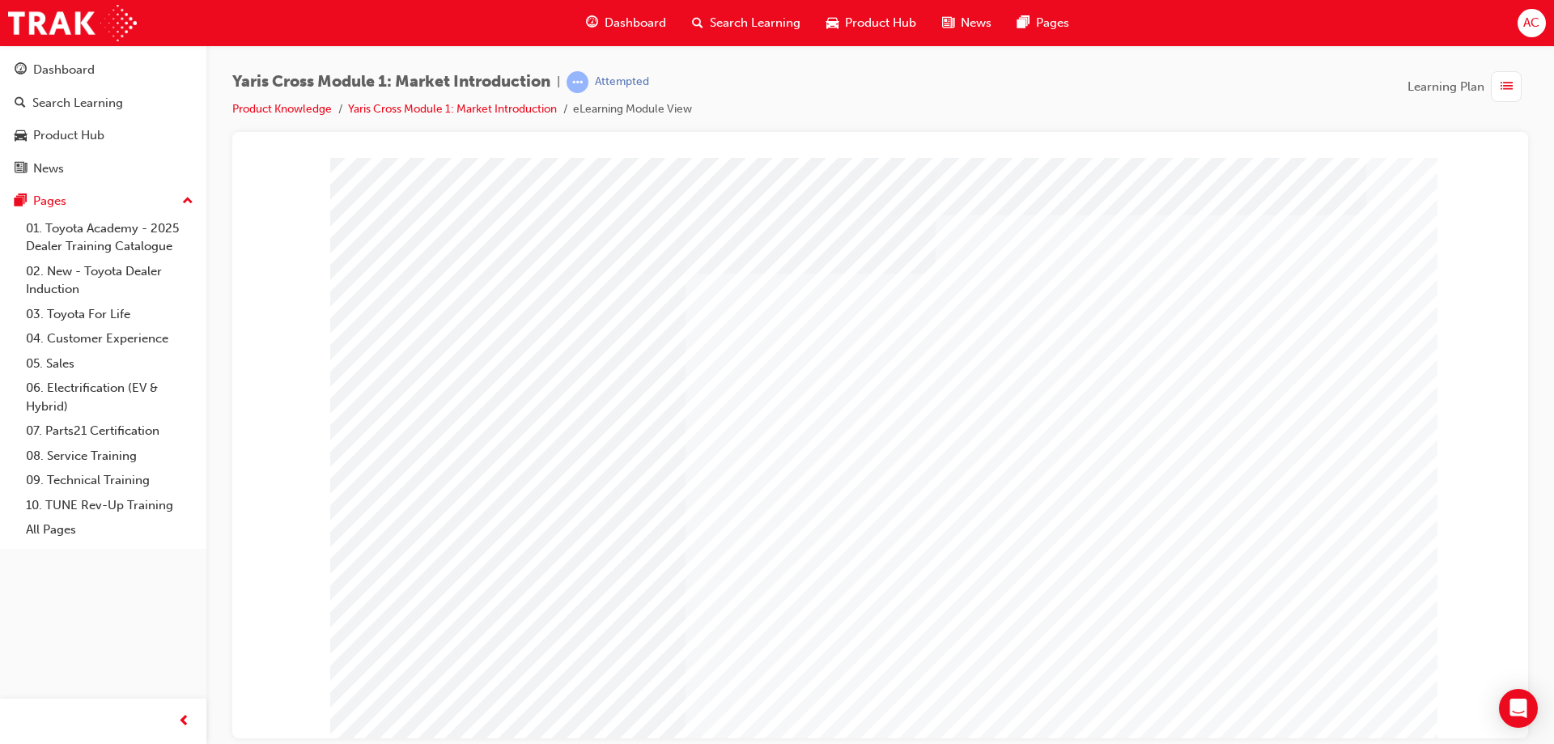
drag, startPoint x: 1283, startPoint y: 699, endPoint x: 1295, endPoint y: 702, distance: 11.6
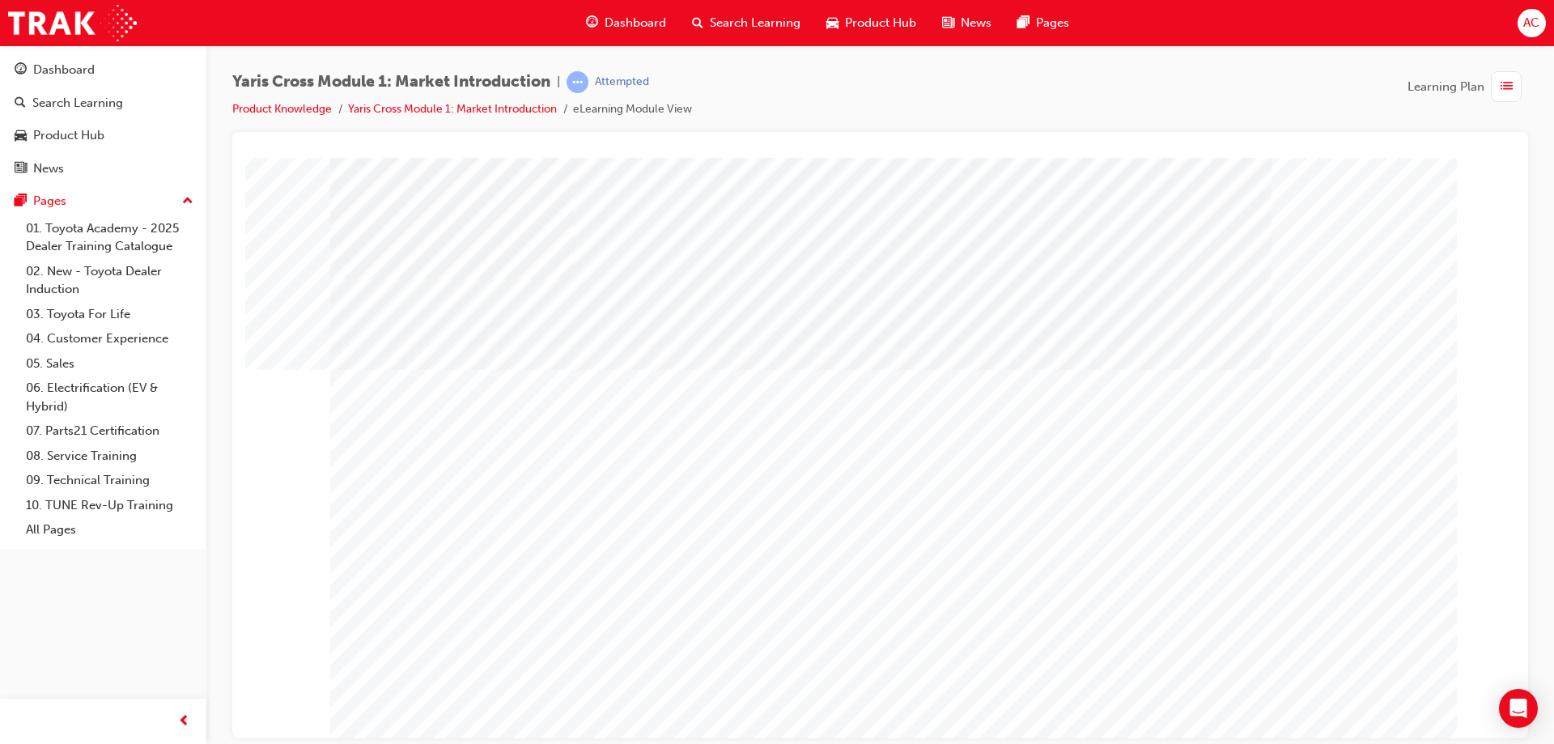
click at [599, 13] on div "Dashboard" at bounding box center [626, 22] width 106 height 33
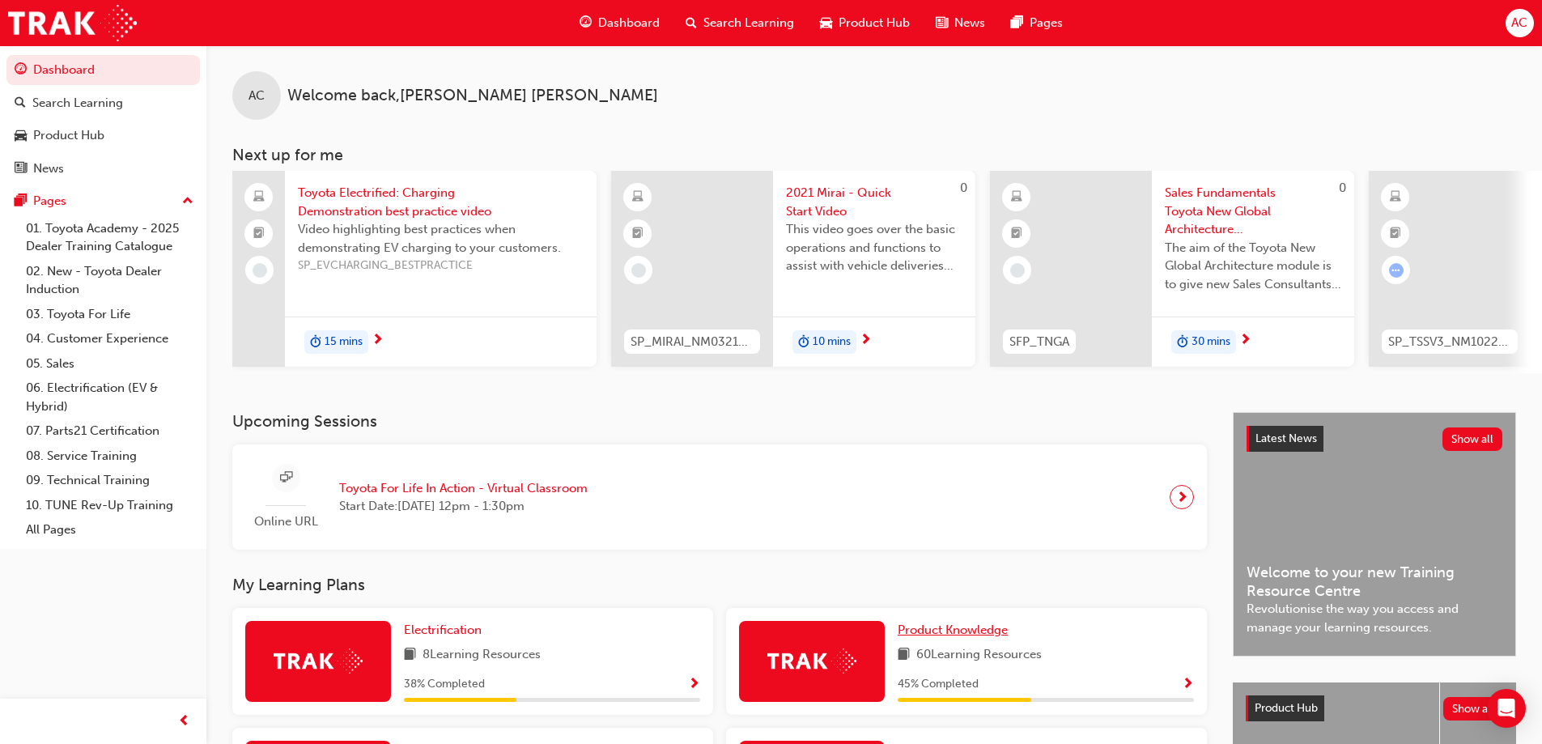
click at [965, 637] on span "Product Knowledge" at bounding box center [952, 629] width 110 height 15
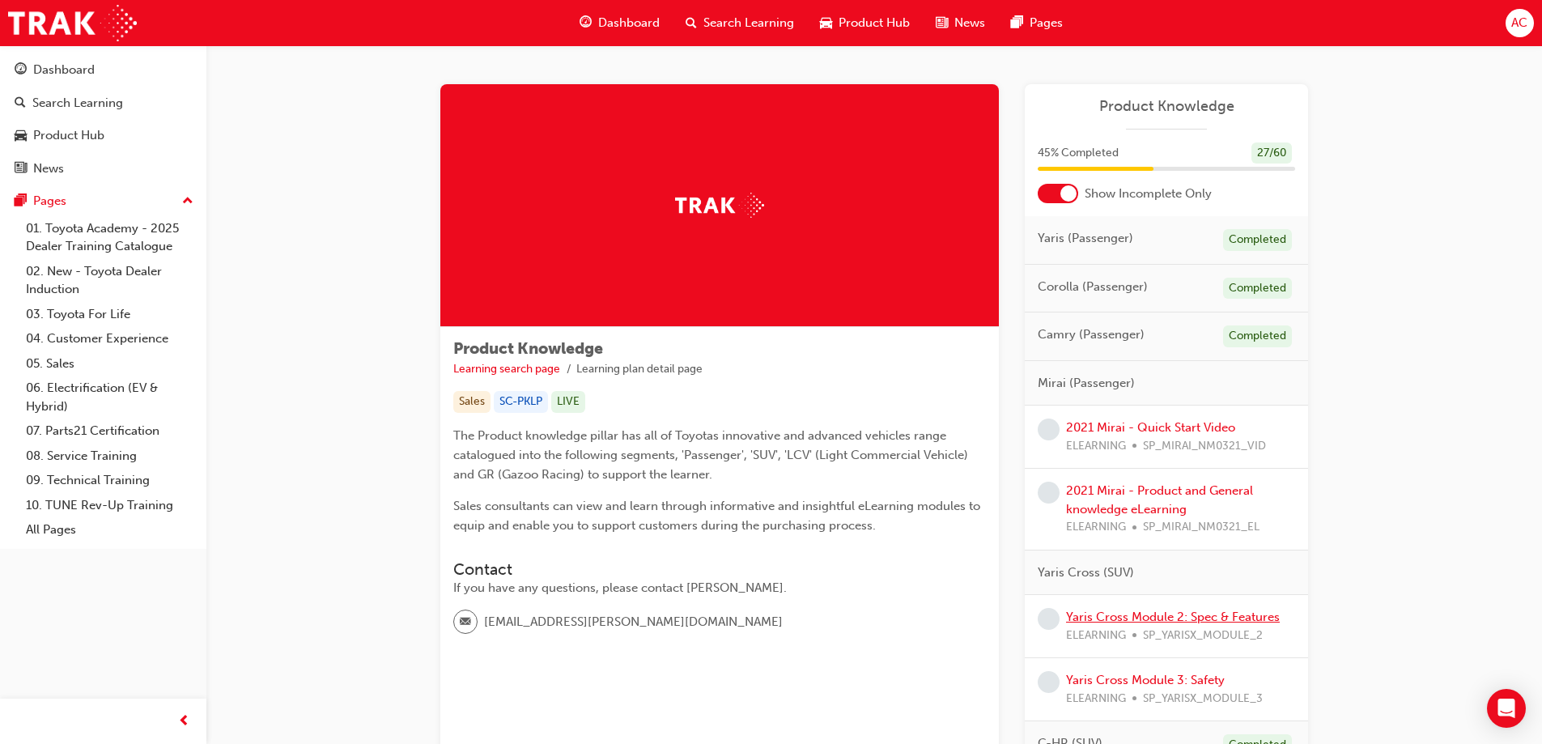
click at [1197, 613] on link "Yaris Cross Module 2: Spec & Features" at bounding box center [1173, 616] width 214 height 15
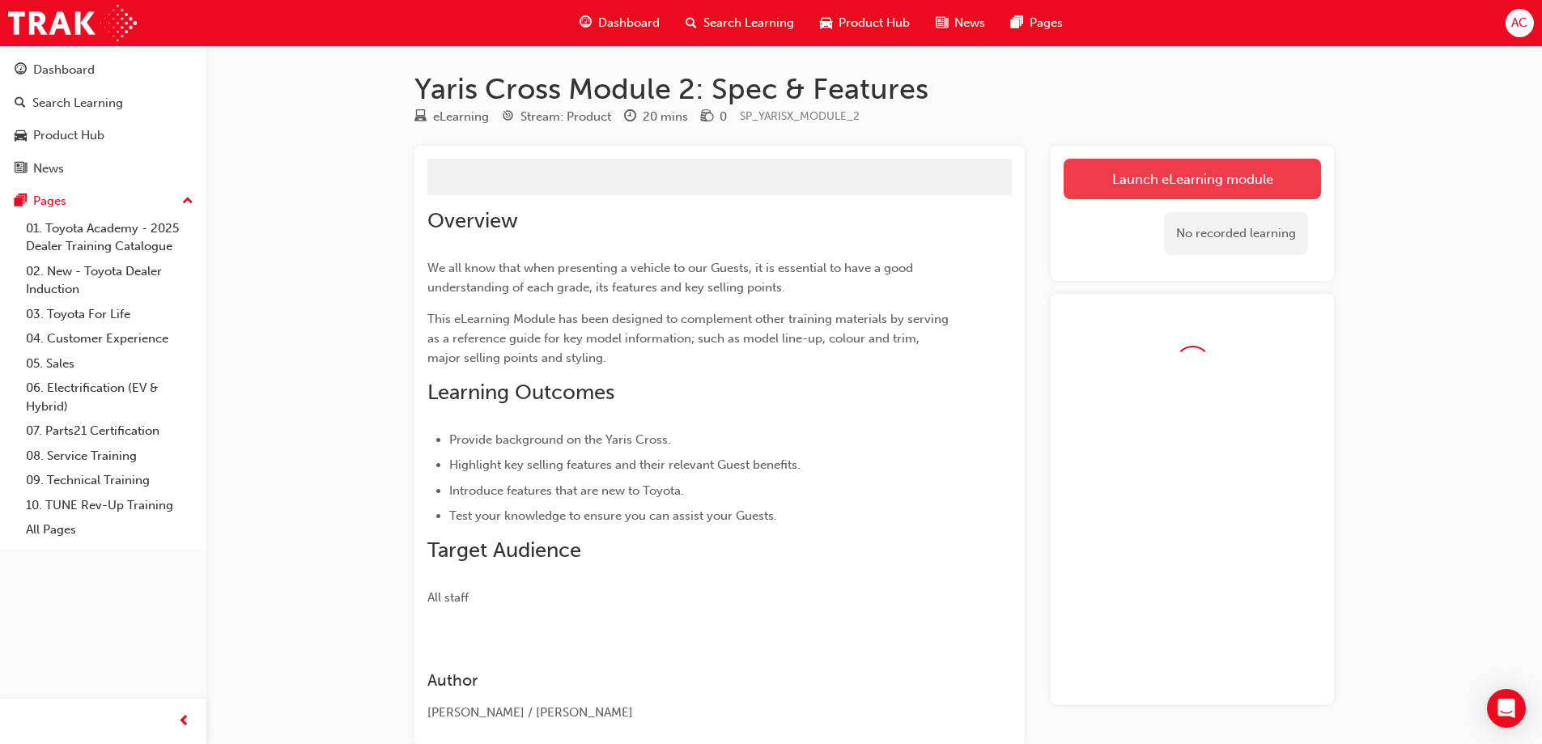
click at [1152, 169] on link "Launch eLearning module" at bounding box center [1191, 179] width 257 height 40
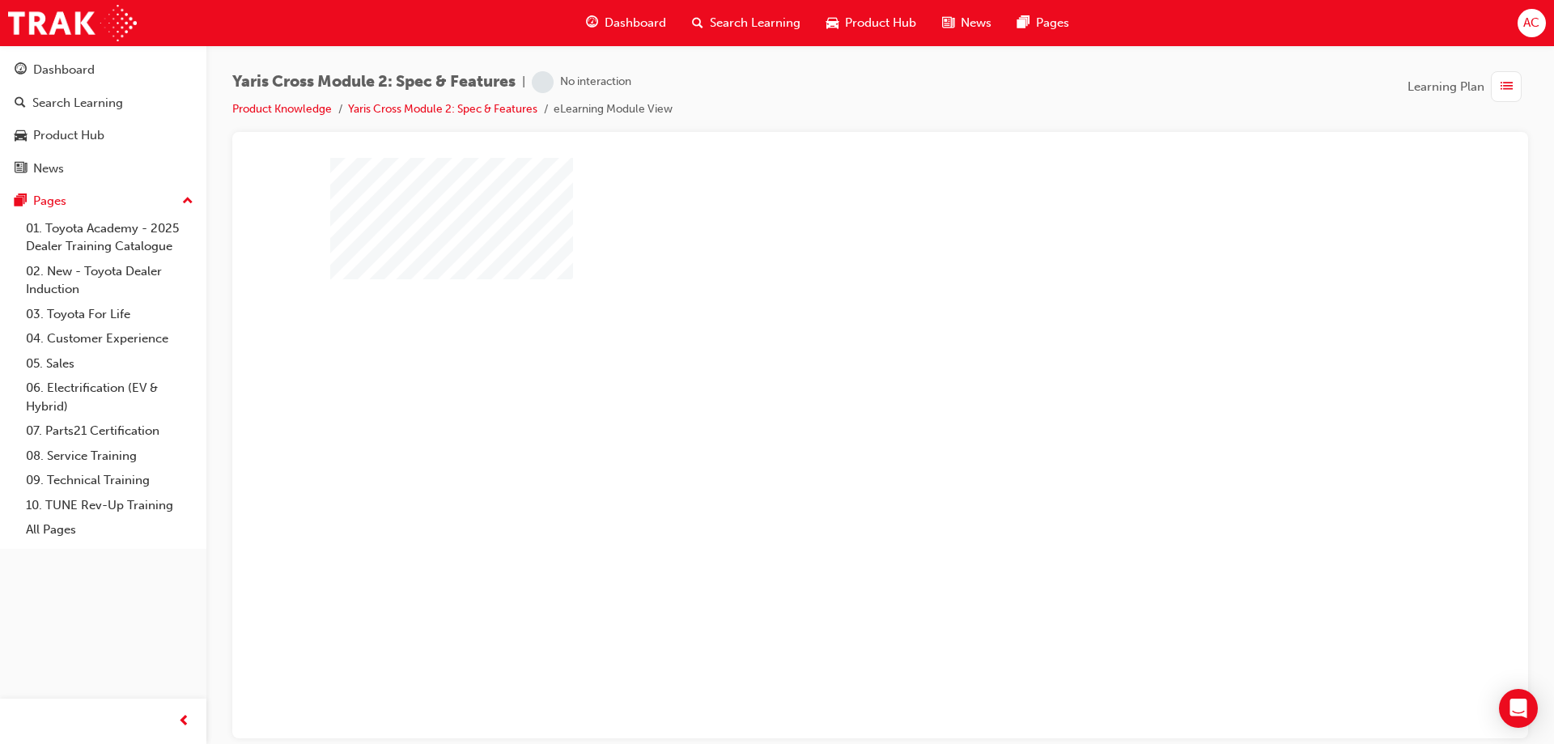
click at [834, 401] on div "play" at bounding box center [834, 401] width 0 height 0
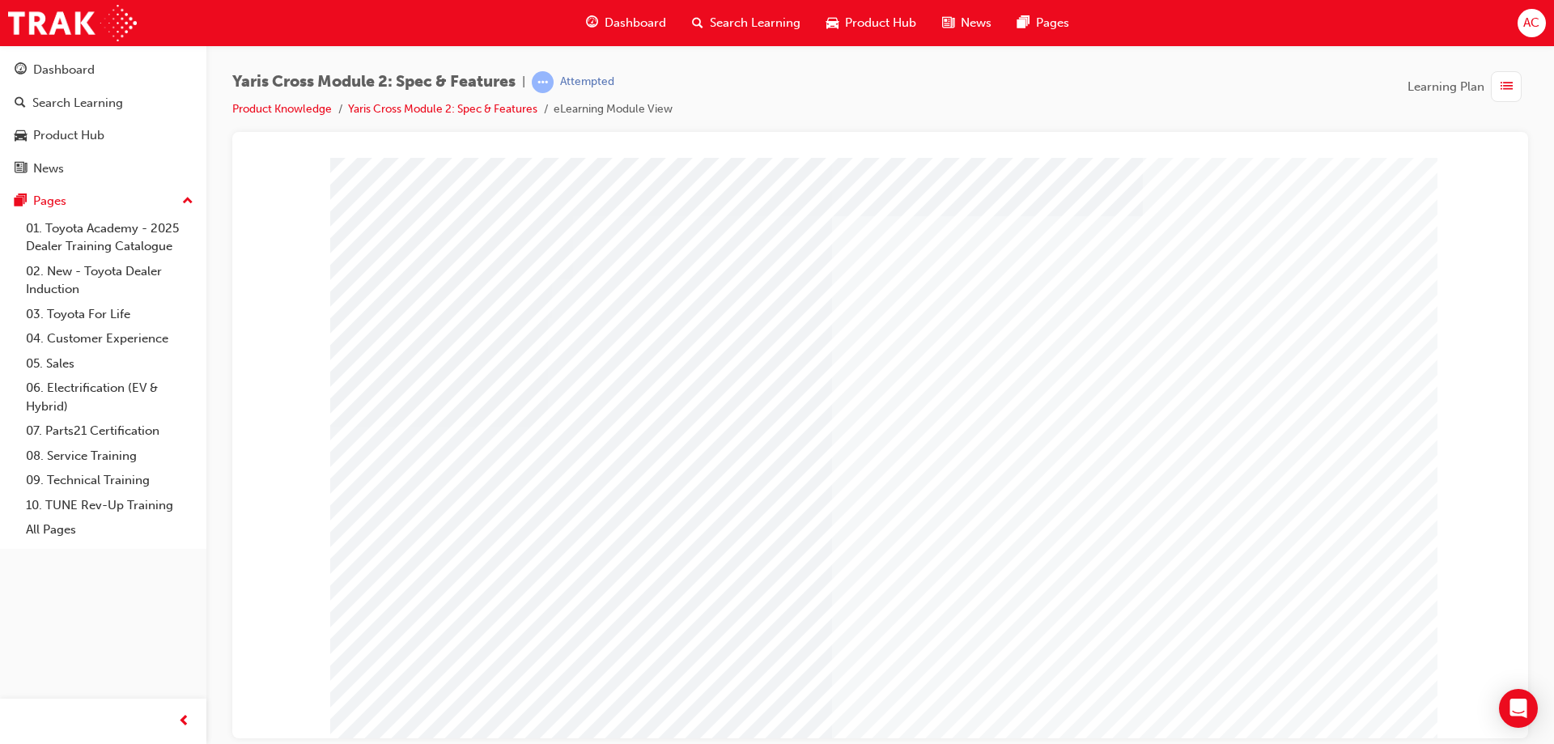
drag, startPoint x: 505, startPoint y: 633, endPoint x: 922, endPoint y: 655, distance: 417.3
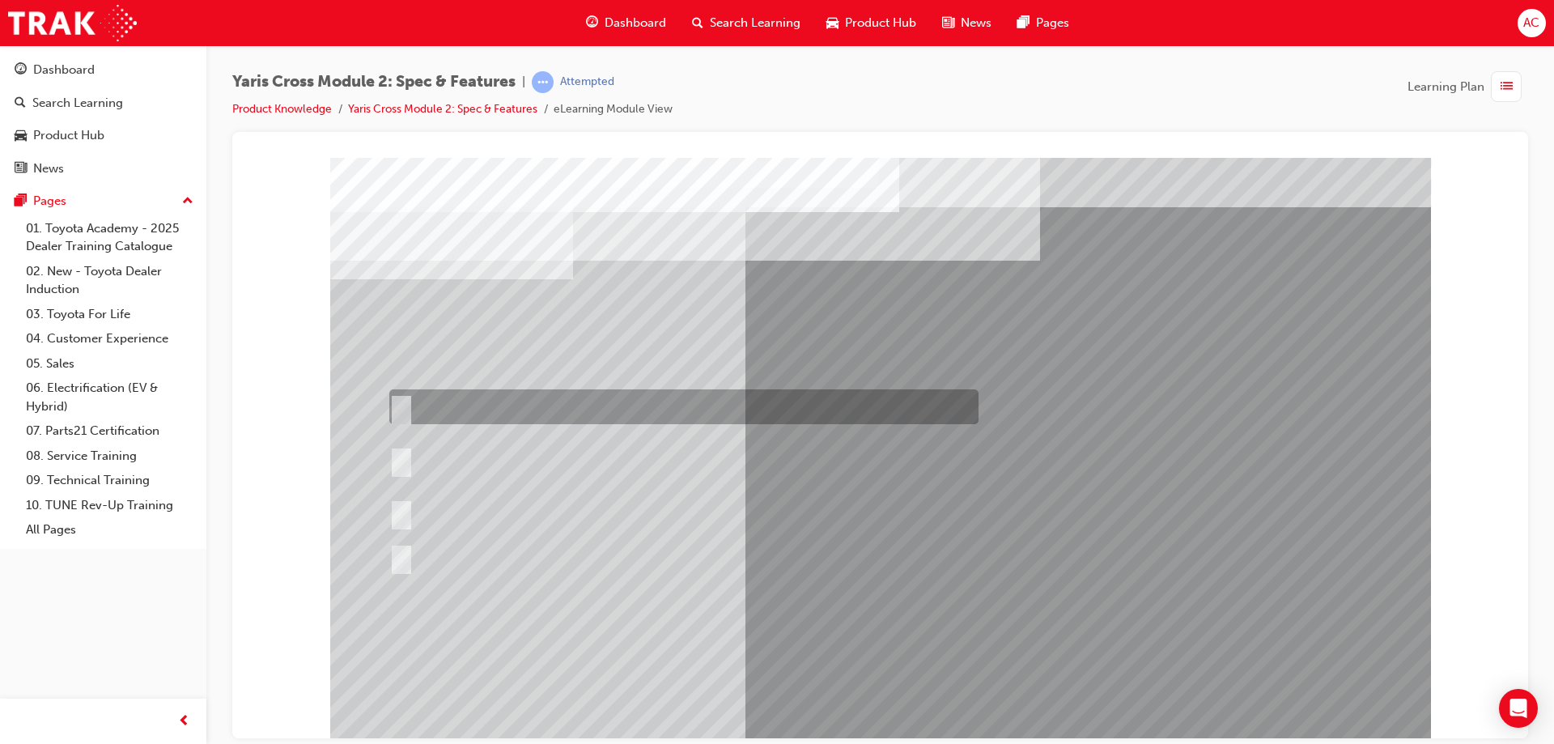
click at [578, 405] on div at bounding box center [679, 406] width 589 height 35
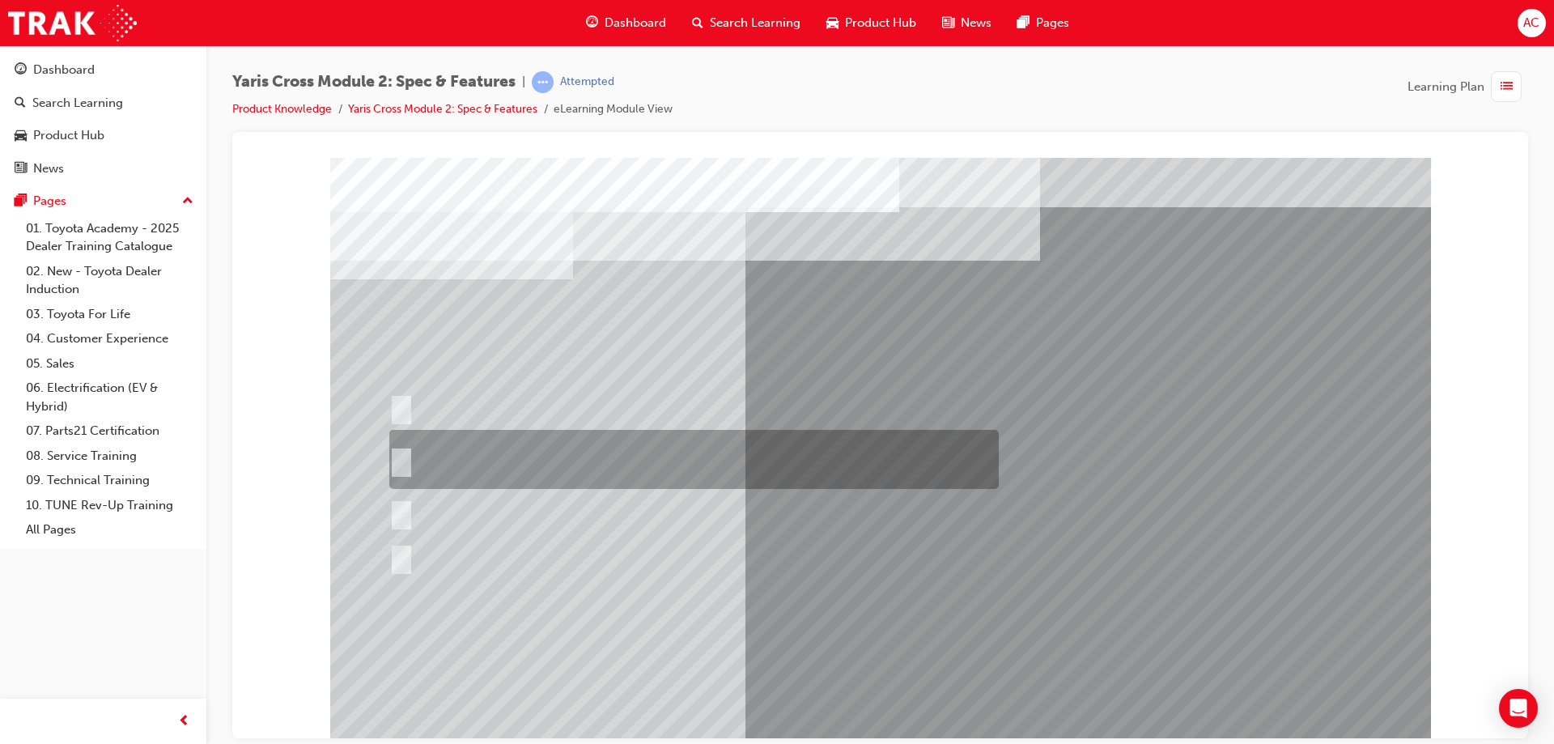
click at [628, 468] on div at bounding box center [689, 459] width 609 height 59
radio input "false"
radio input "true"
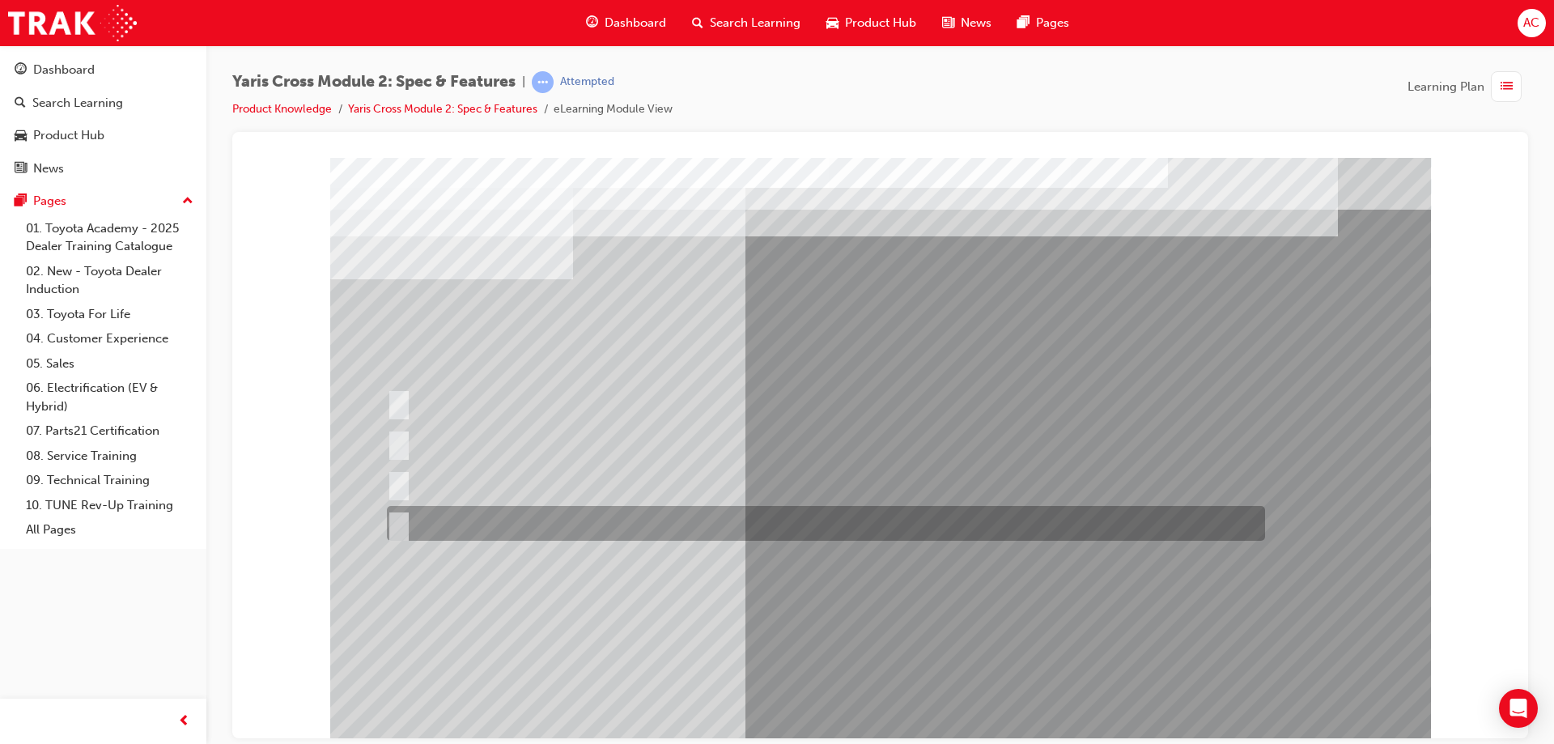
click at [664, 524] on div at bounding box center [822, 523] width 878 height 35
radio input "true"
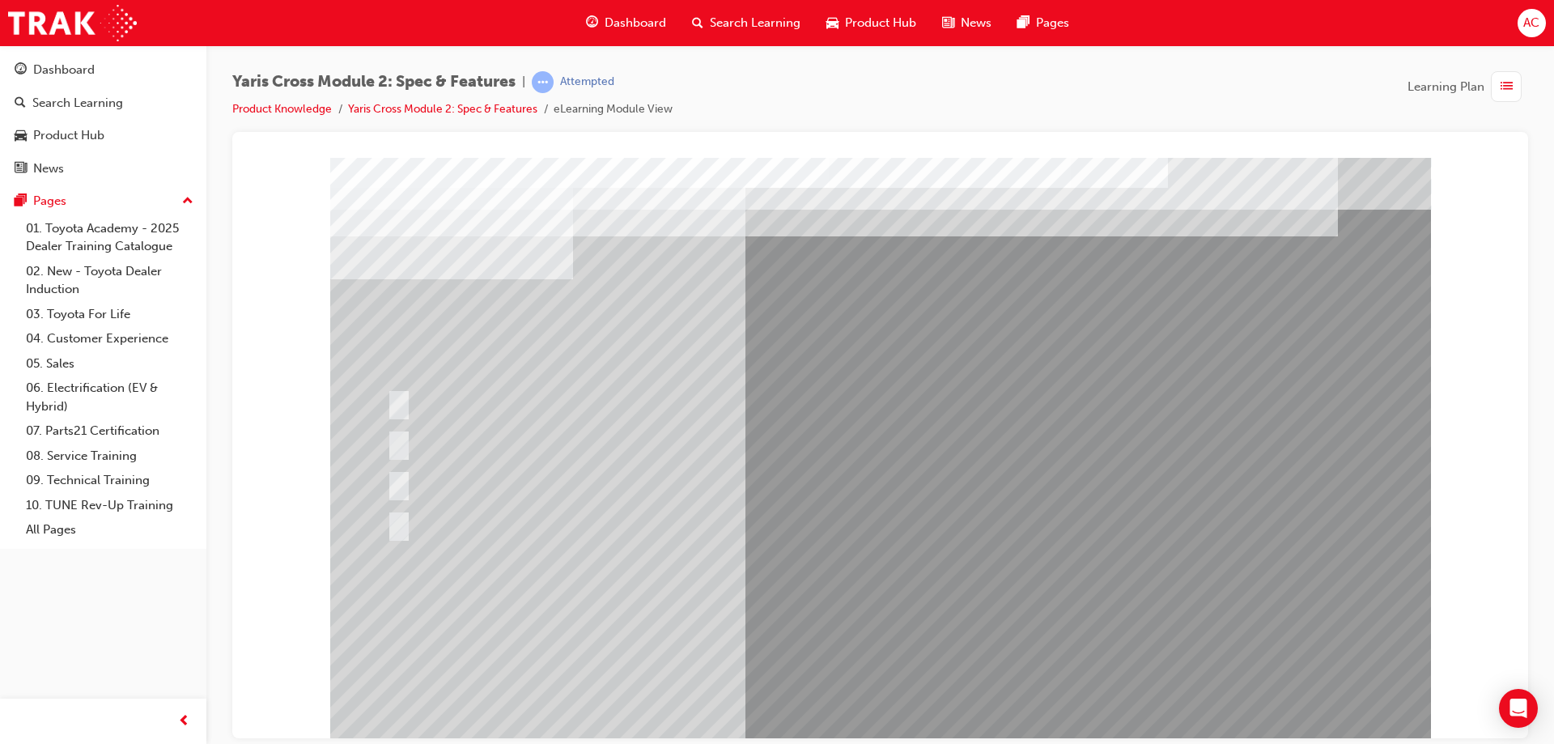
click at [492, 478] on div at bounding box center [822, 482] width 878 height 35
click at [492, 434] on div at bounding box center [652, 442] width 539 height 35
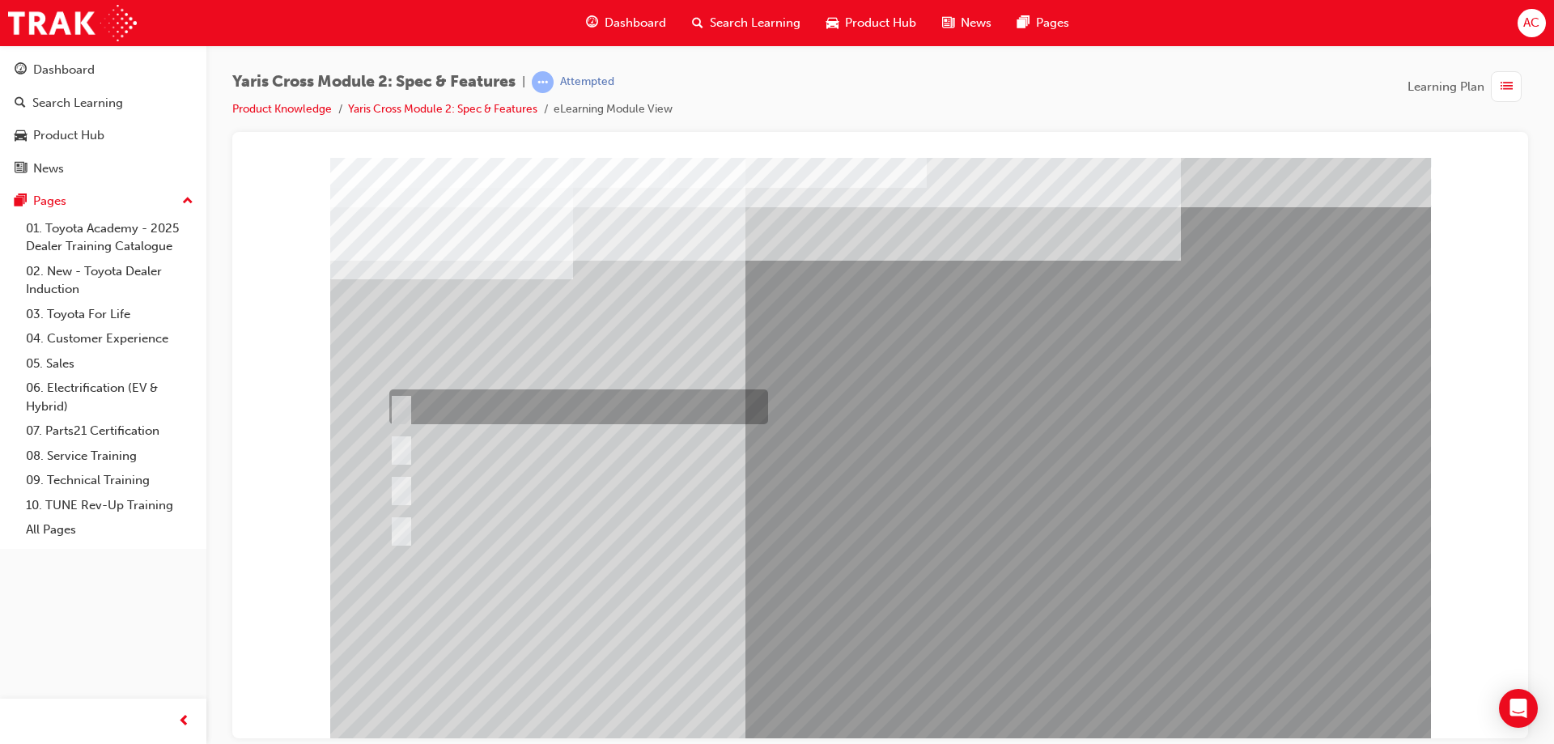
click at [478, 410] on div at bounding box center [574, 406] width 379 height 35
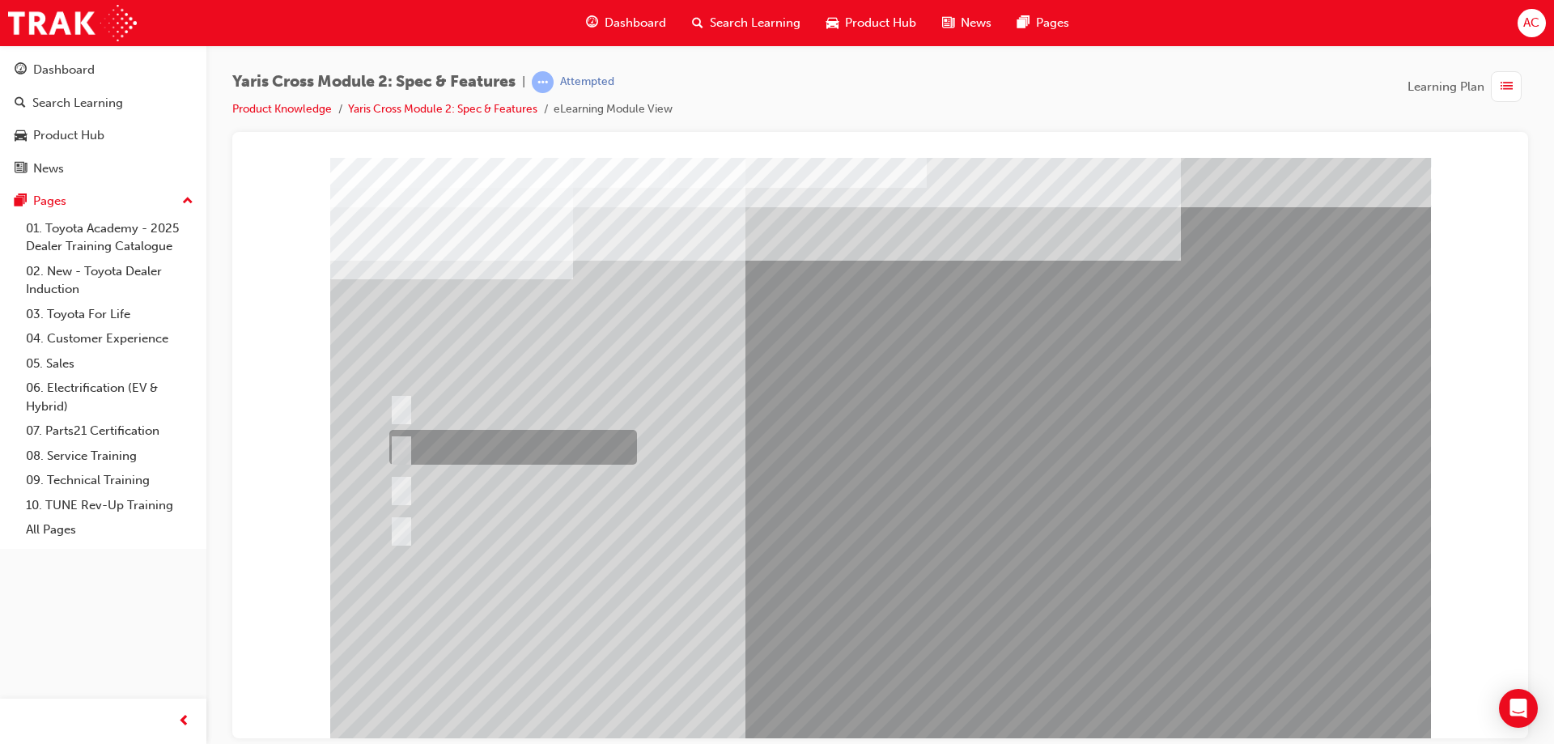
drag, startPoint x: 470, startPoint y: 448, endPoint x: 500, endPoint y: 465, distance: 34.0
click at [474, 447] on div at bounding box center [509, 447] width 248 height 35
radio input "false"
radio input "true"
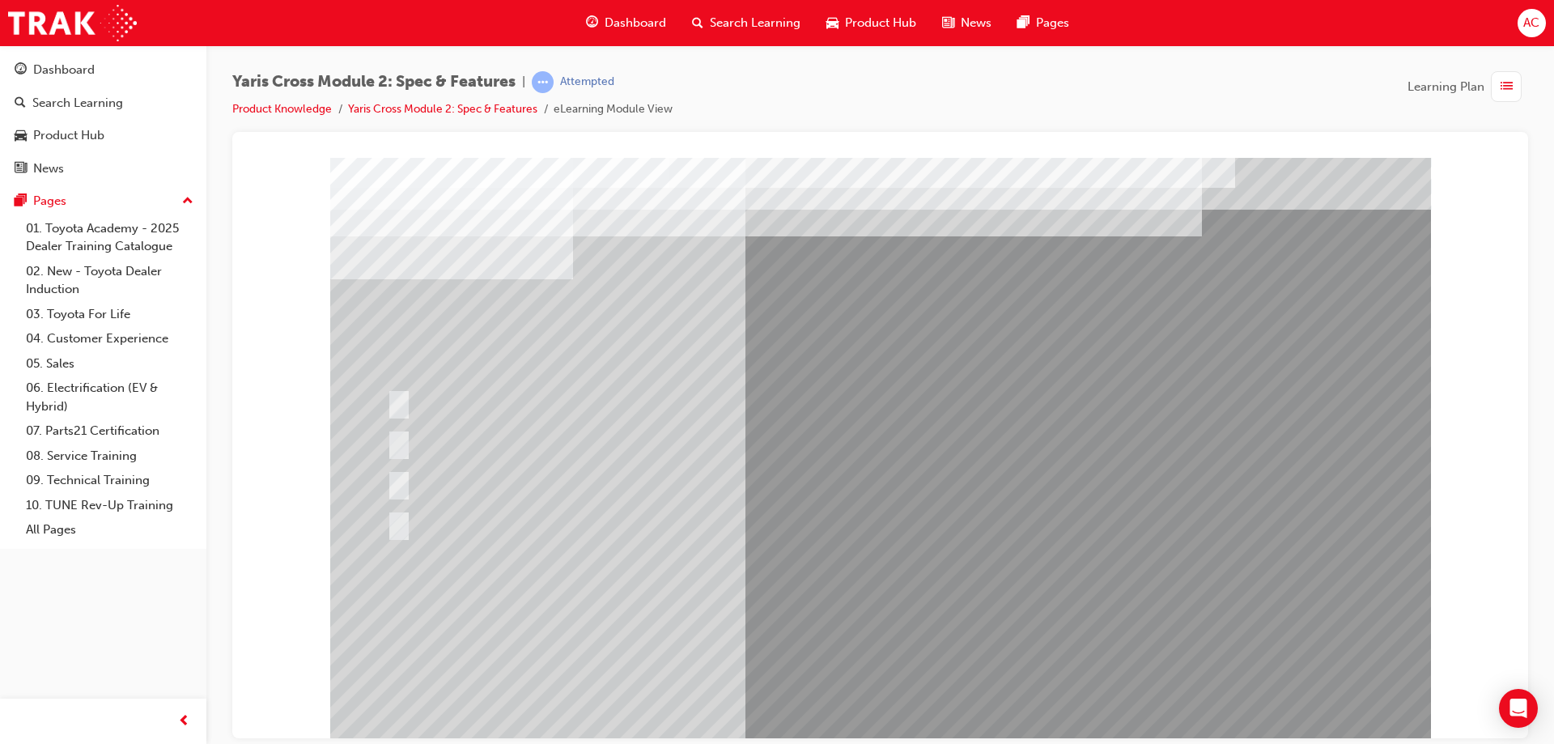
drag, startPoint x: 511, startPoint y: 477, endPoint x: 549, endPoint y: 490, distance: 40.9
click at [510, 477] on div at bounding box center [502, 482] width 238 height 35
radio input "true"
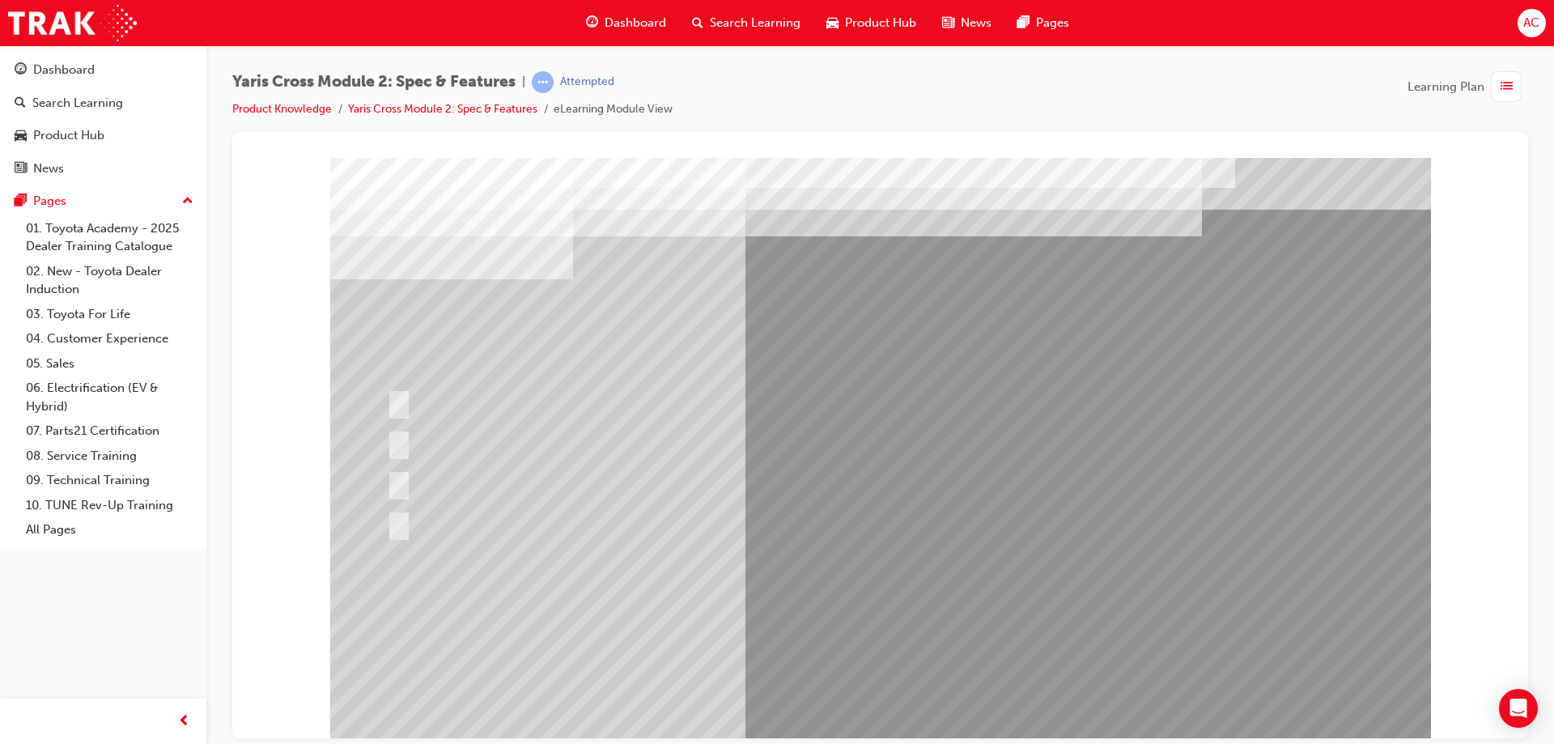
click at [867, 700] on div at bounding box center [880, 448] width 1101 height 583
click at [543, 521] on div at bounding box center [855, 523] width 945 height 35
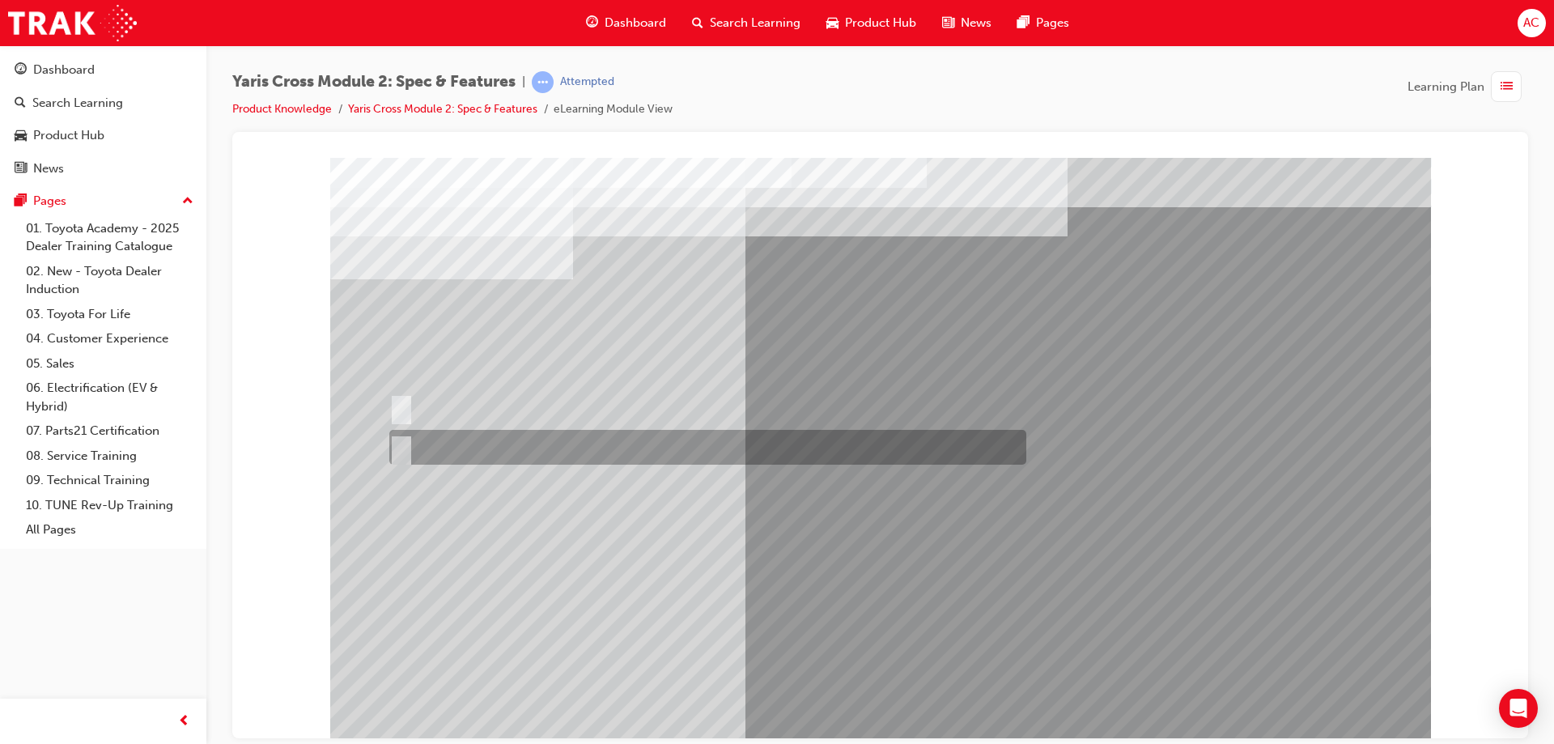
click at [471, 444] on div at bounding box center [703, 447] width 637 height 35
radio input "true"
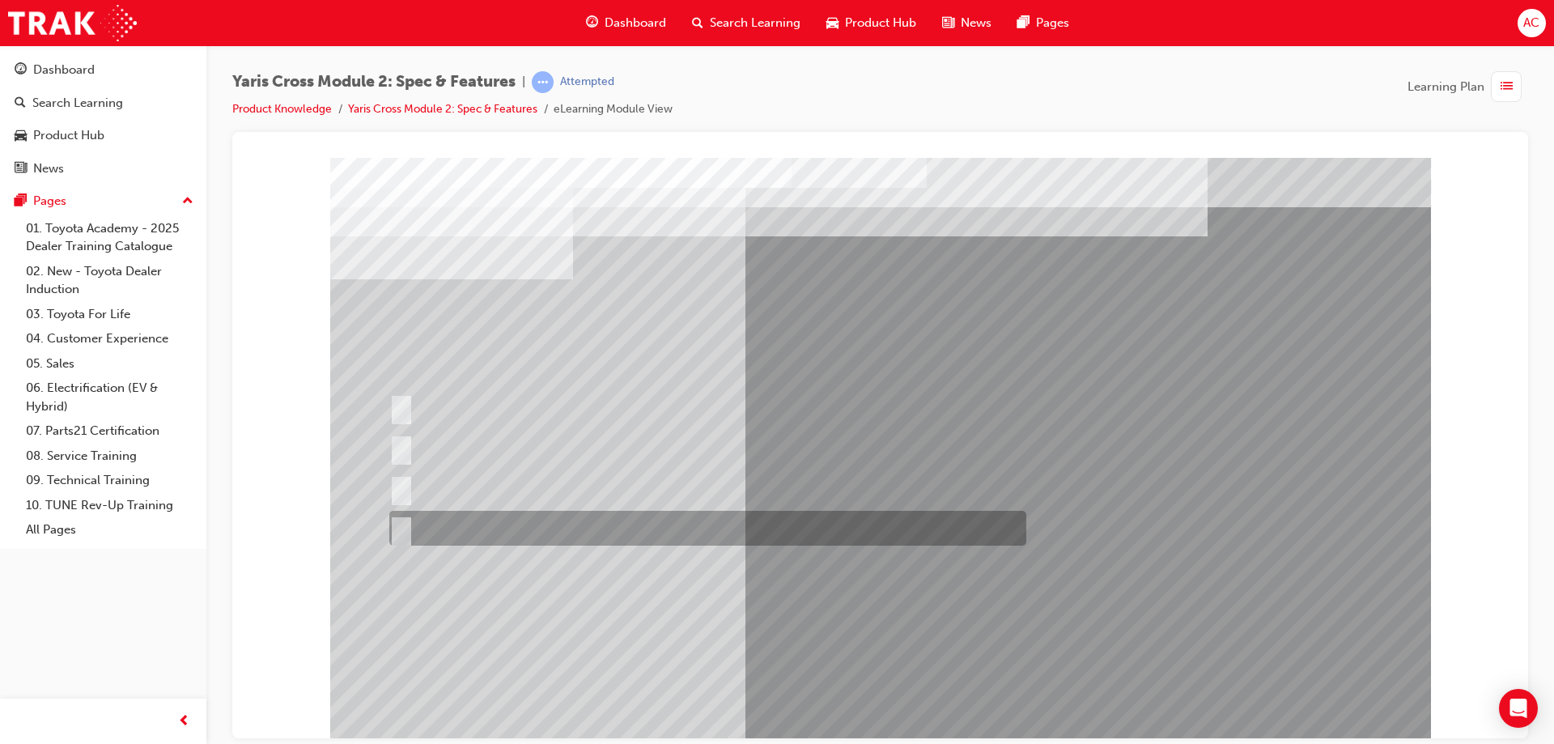
click at [502, 516] on div at bounding box center [703, 528] width 637 height 35
radio input "true"
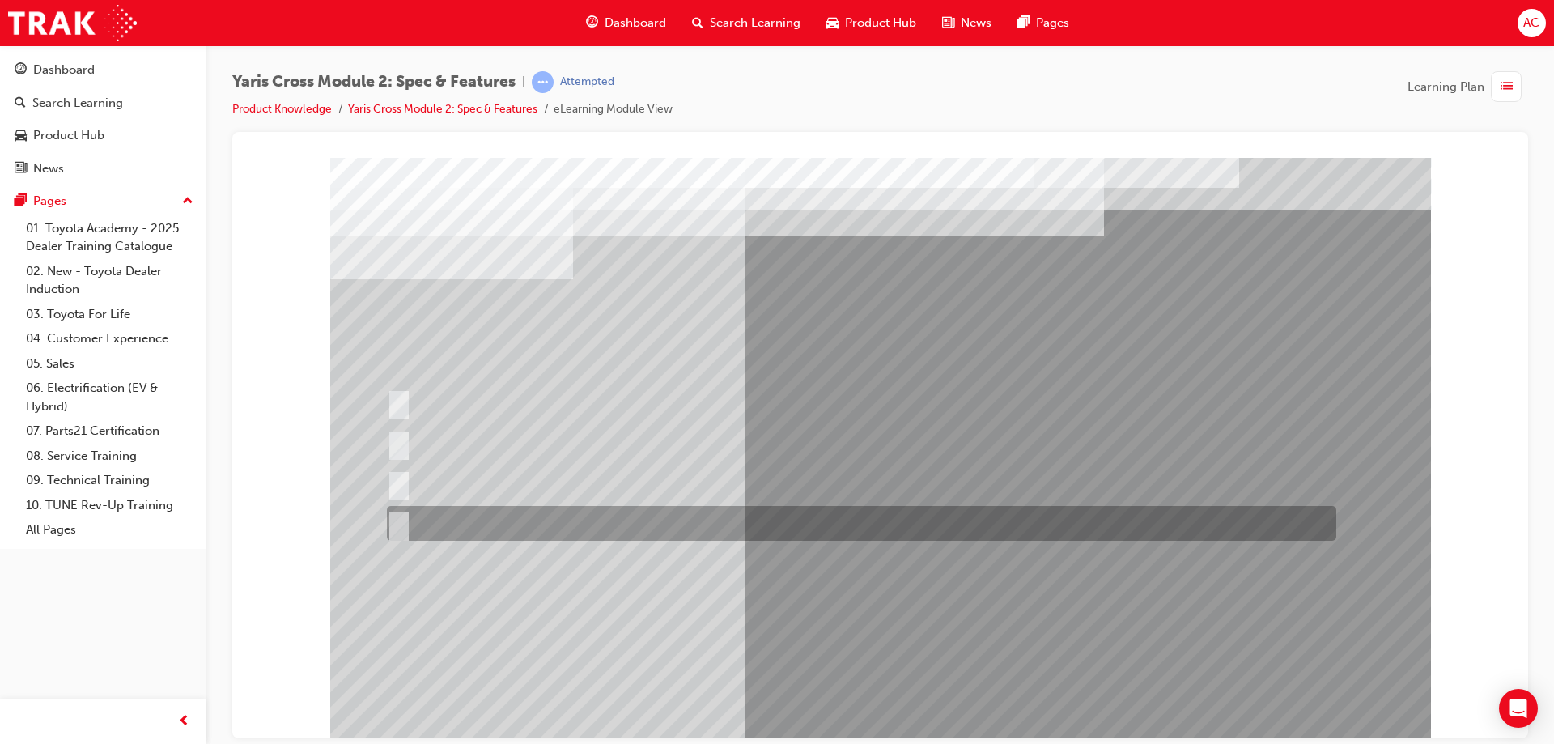
click at [481, 524] on div at bounding box center [857, 523] width 949 height 35
radio input "true"
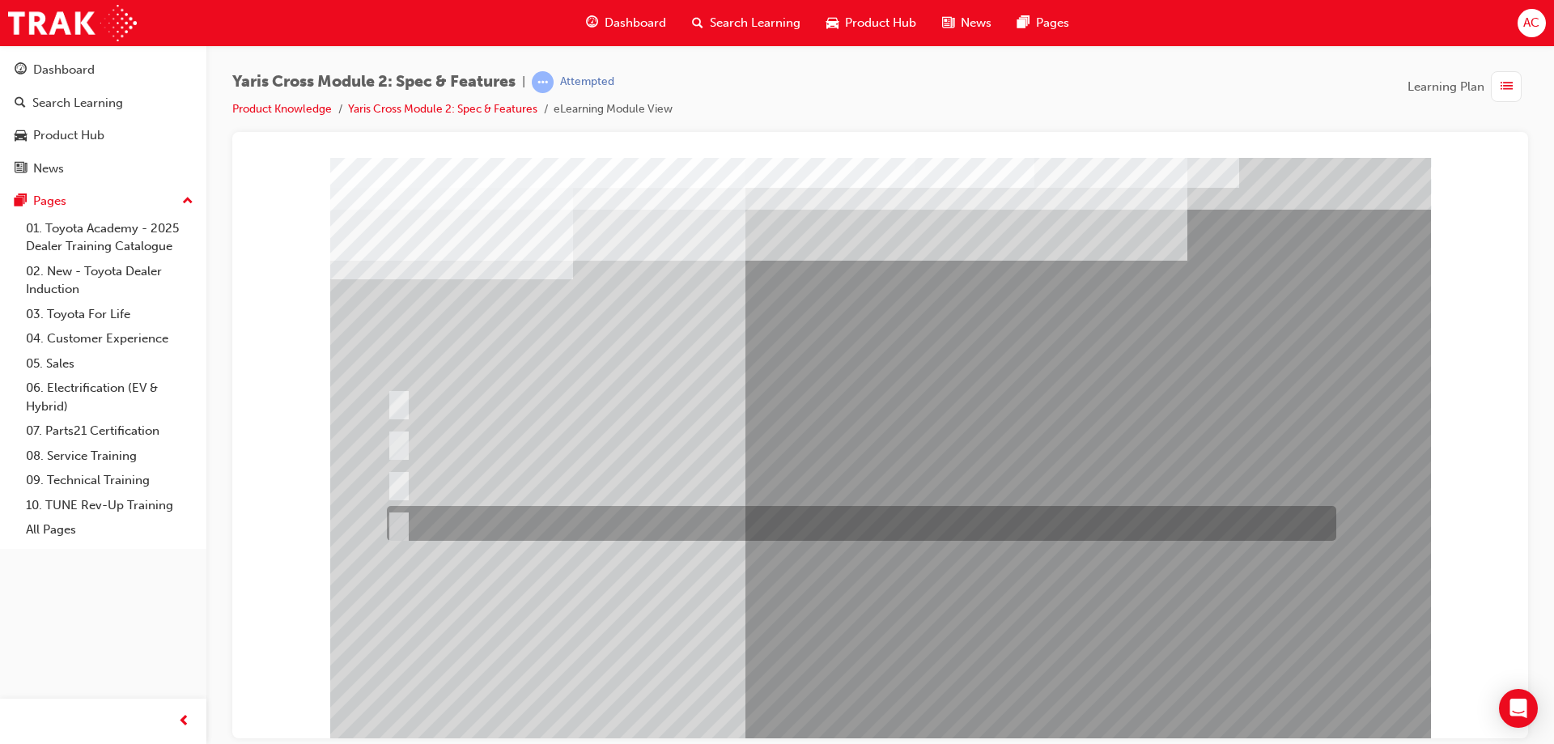
drag, startPoint x: 495, startPoint y: 520, endPoint x: 524, endPoint y: 528, distance: 29.2
click at [496, 520] on div at bounding box center [857, 523] width 949 height 35
radio input "true"
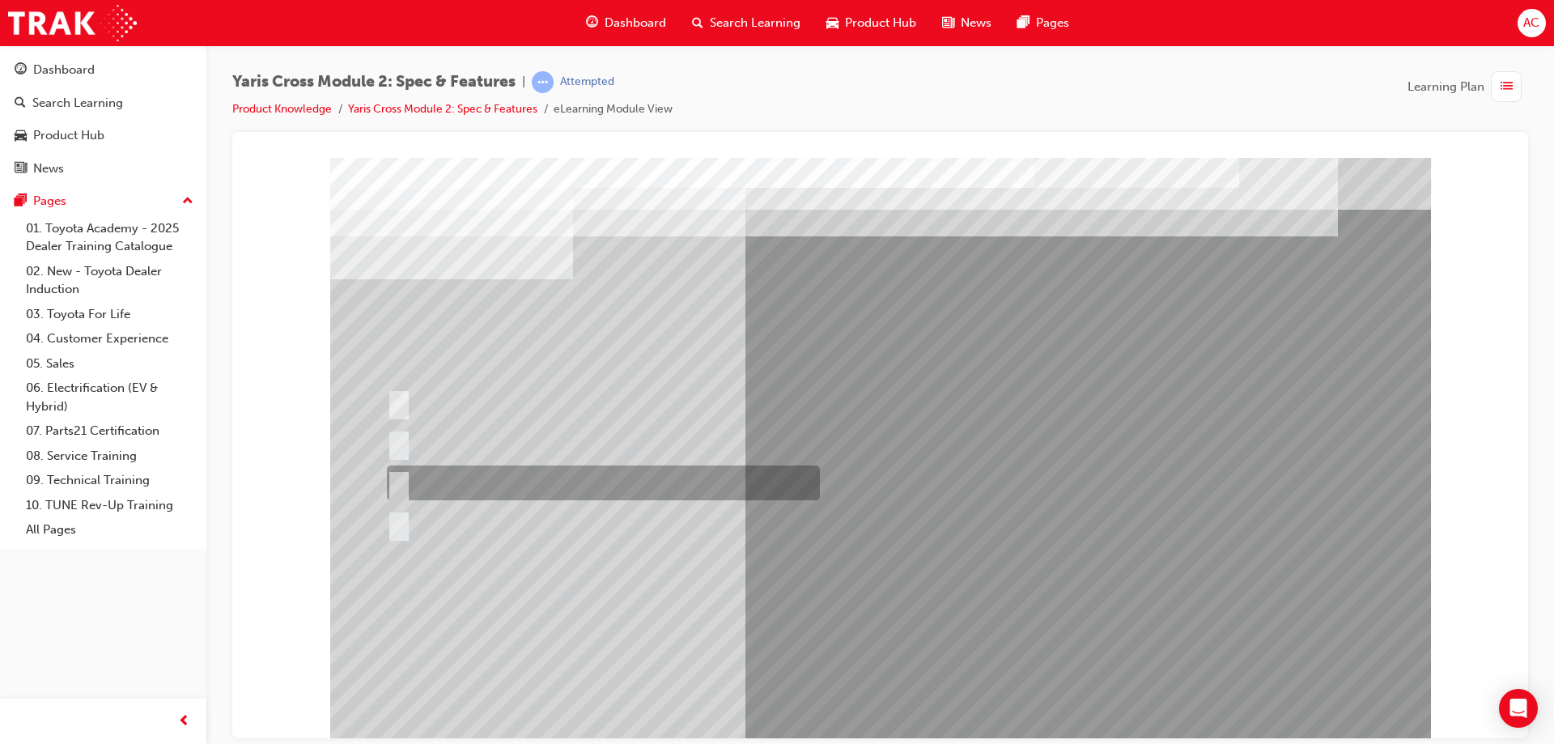
click at [630, 480] on div at bounding box center [599, 482] width 433 height 35
radio input "true"
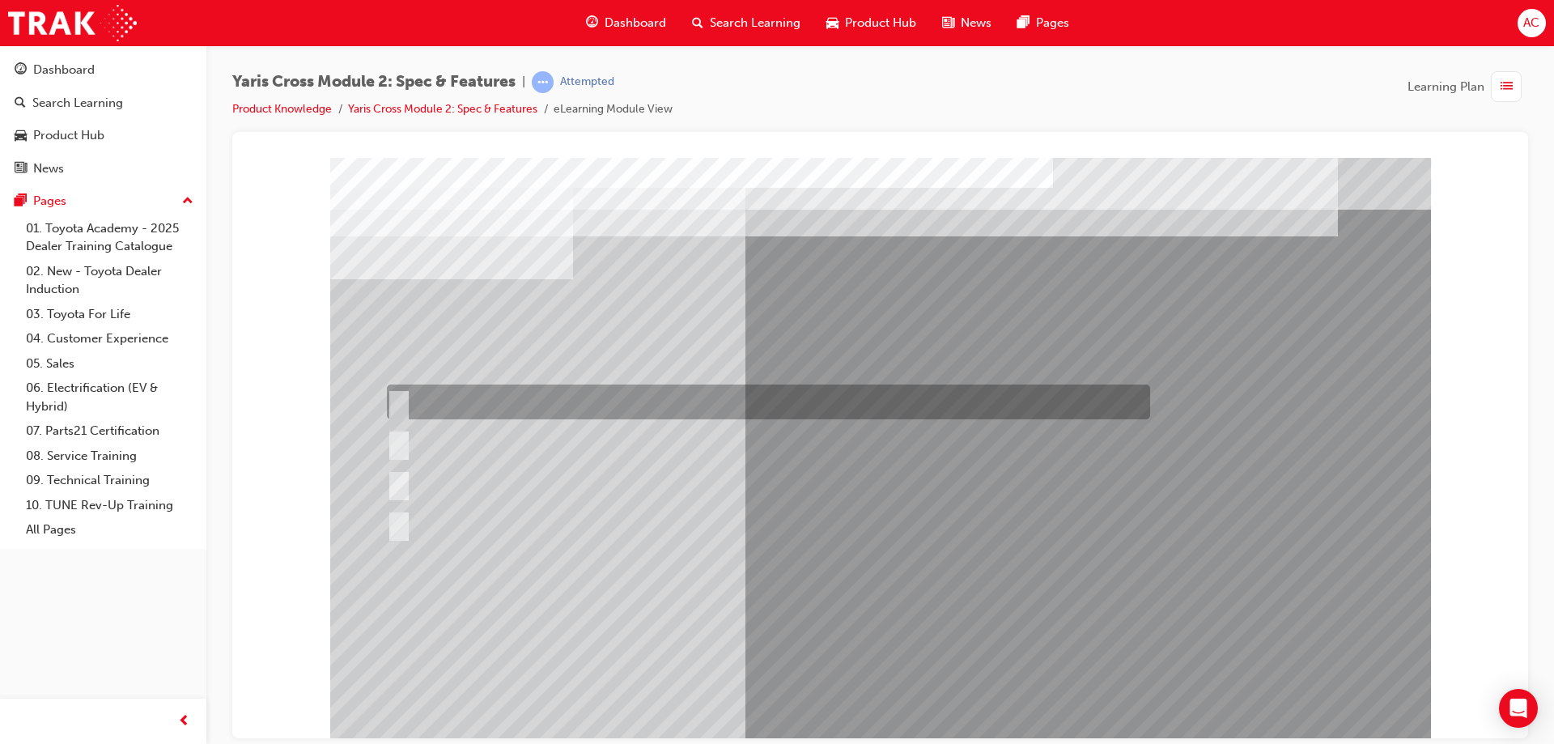
click at [596, 402] on div at bounding box center [764, 401] width 763 height 35
radio input "true"
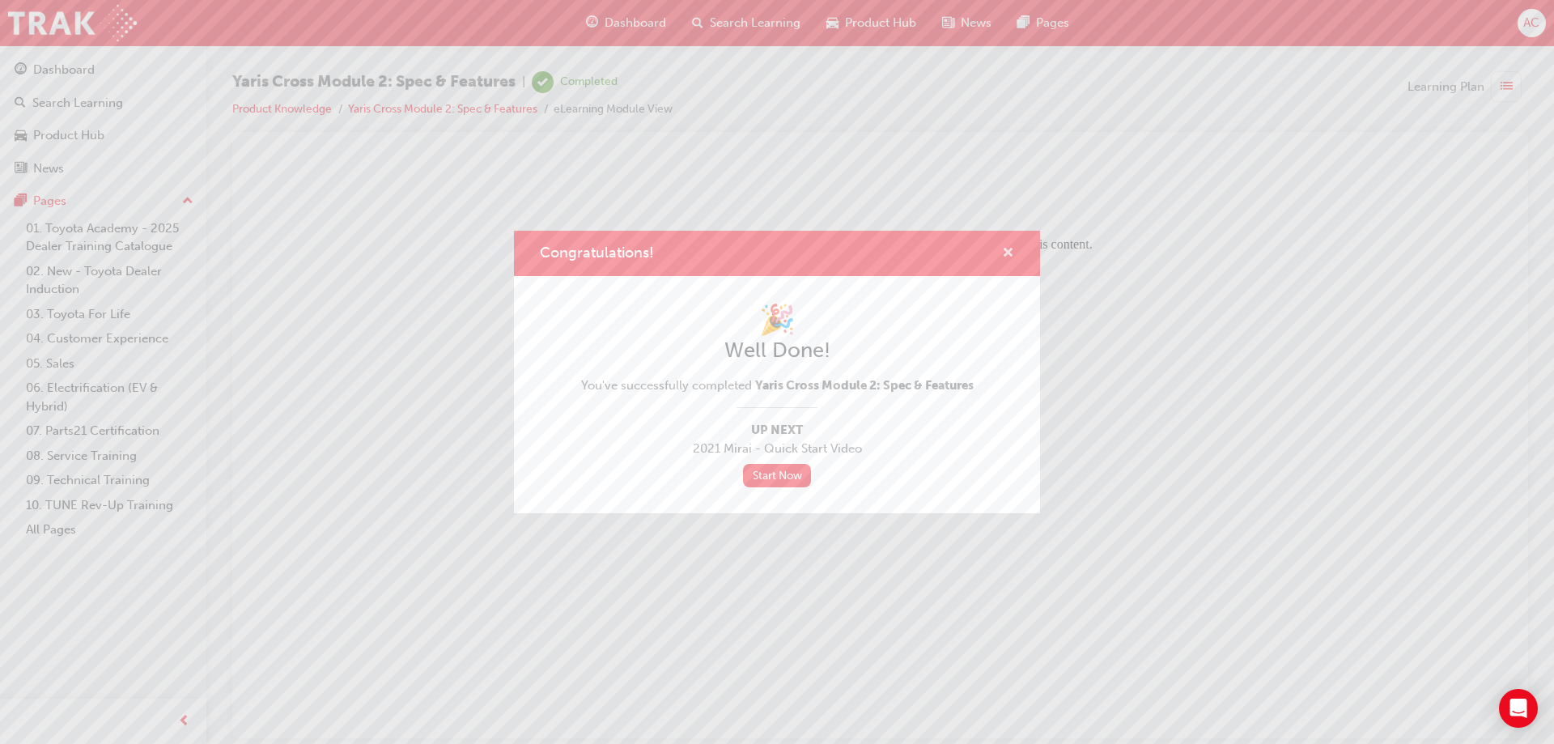
click at [1006, 253] on span "cross-icon" at bounding box center [1008, 254] width 12 height 15
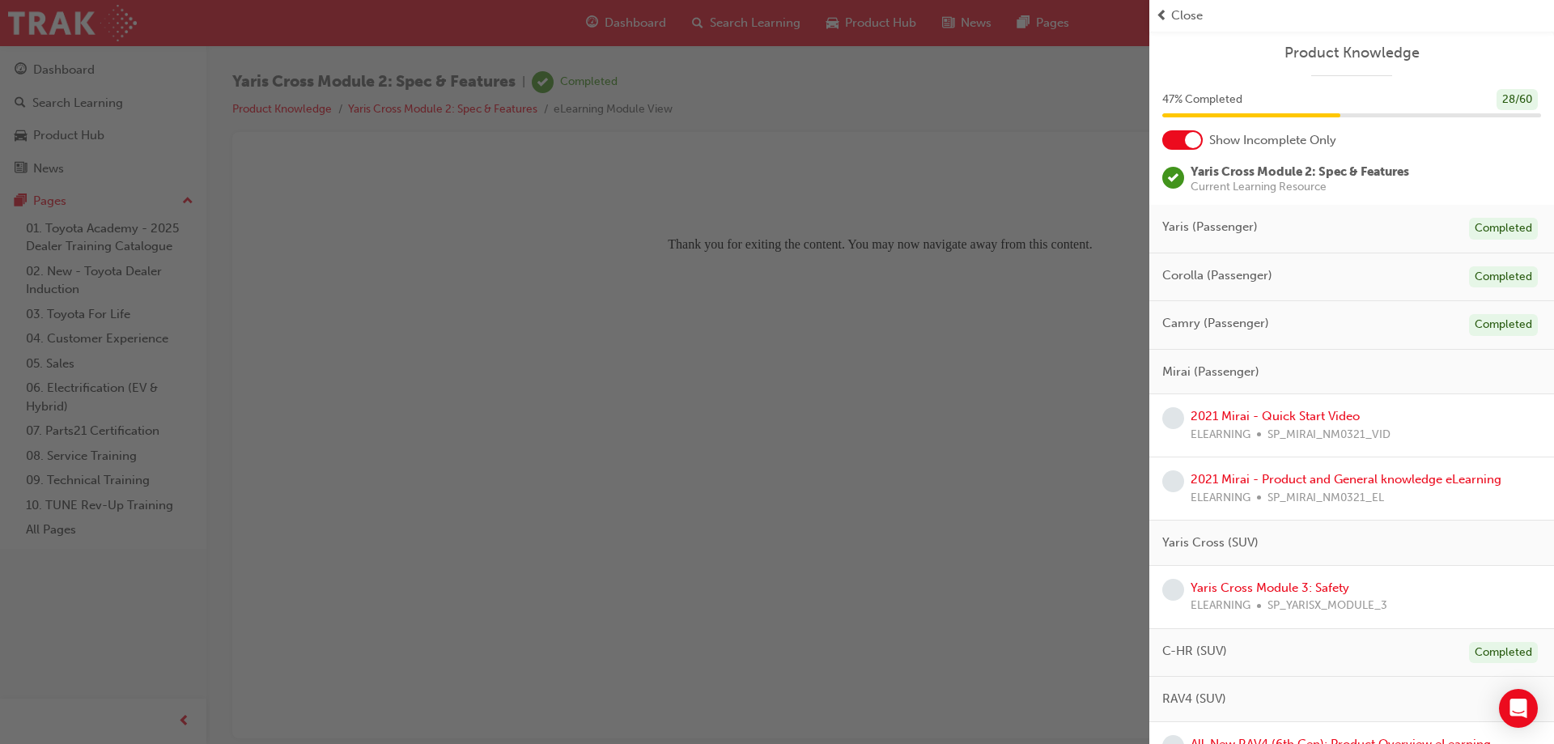
click at [474, 246] on div "button" at bounding box center [574, 372] width 1149 height 744
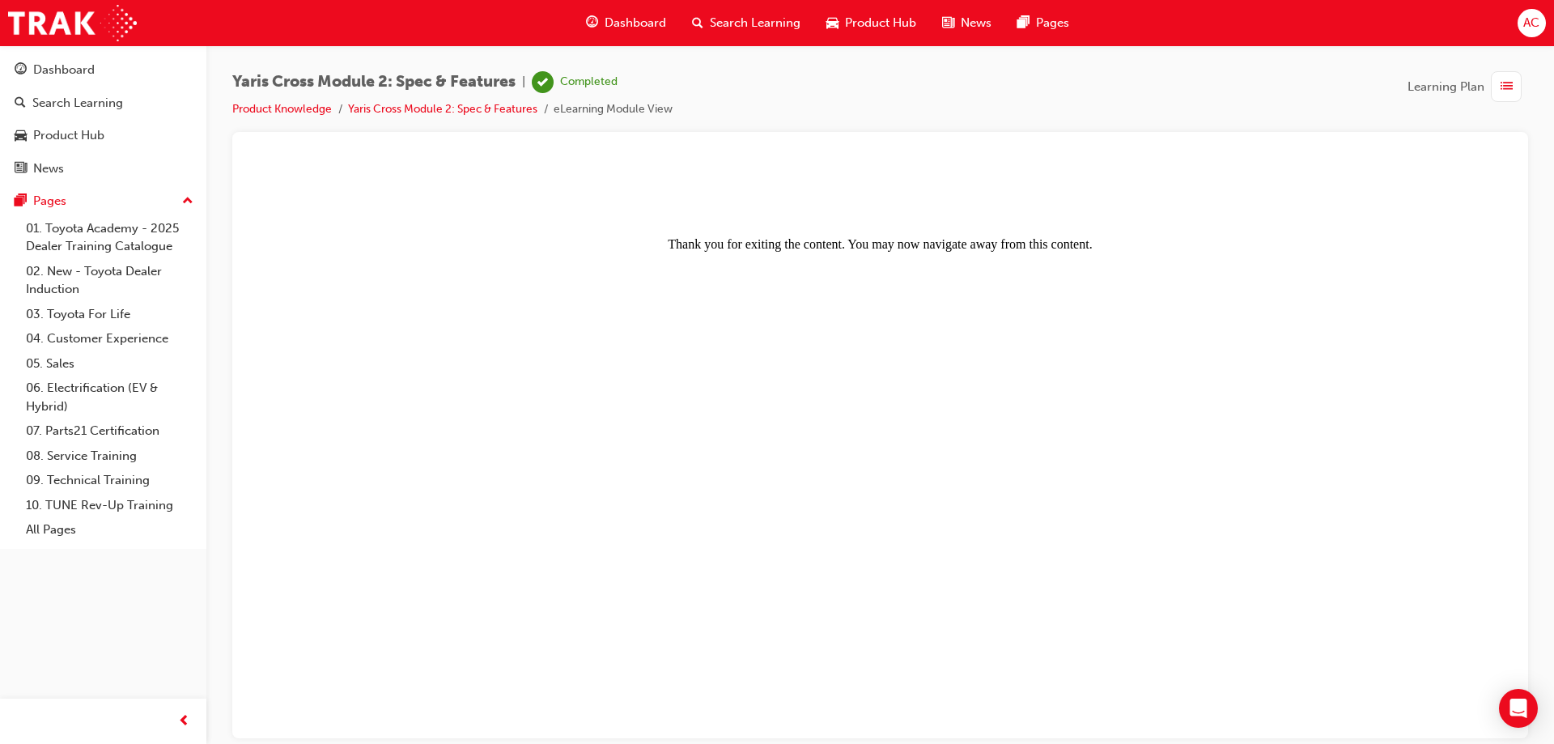
click at [613, 11] on div "Dashboard" at bounding box center [626, 22] width 106 height 33
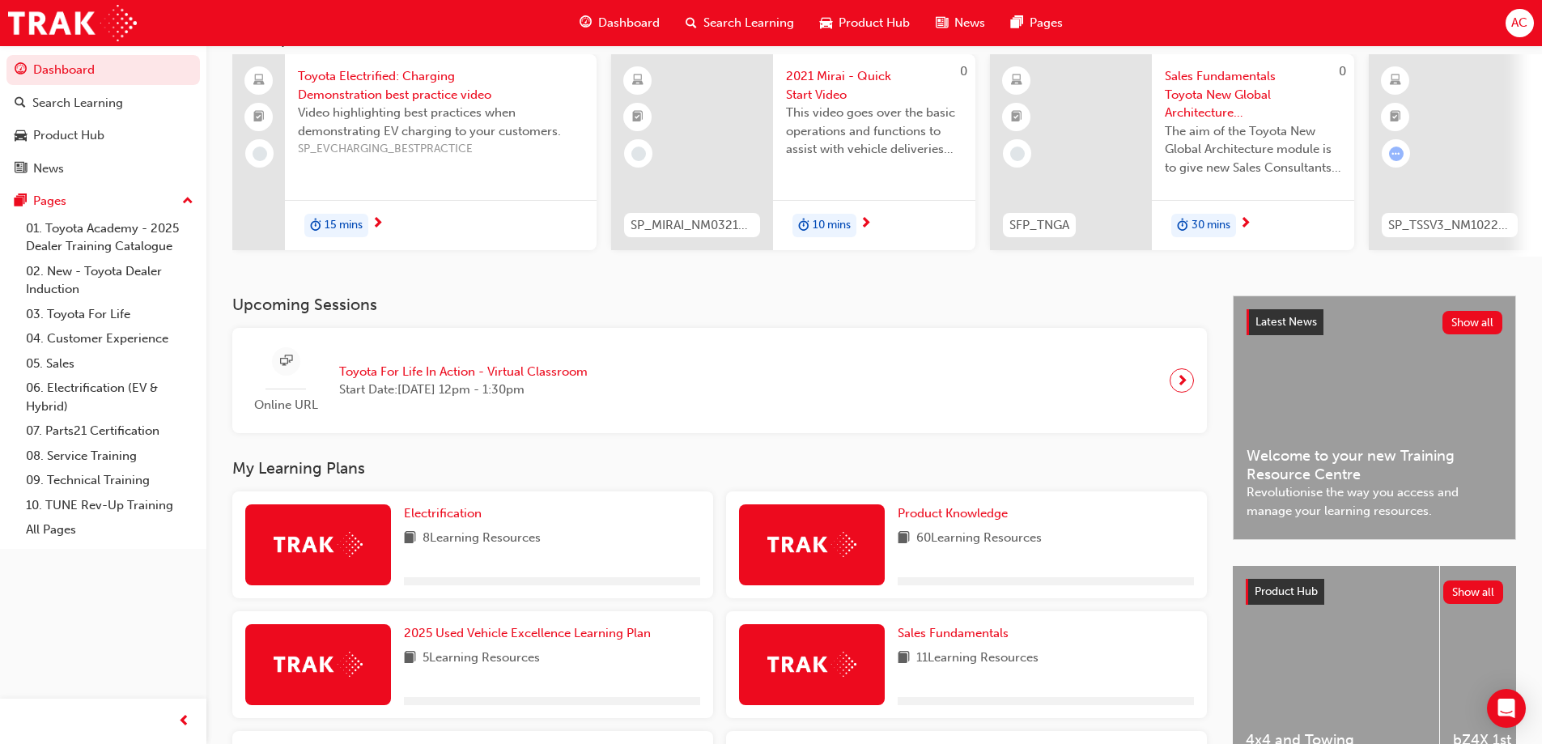
scroll to position [243, 0]
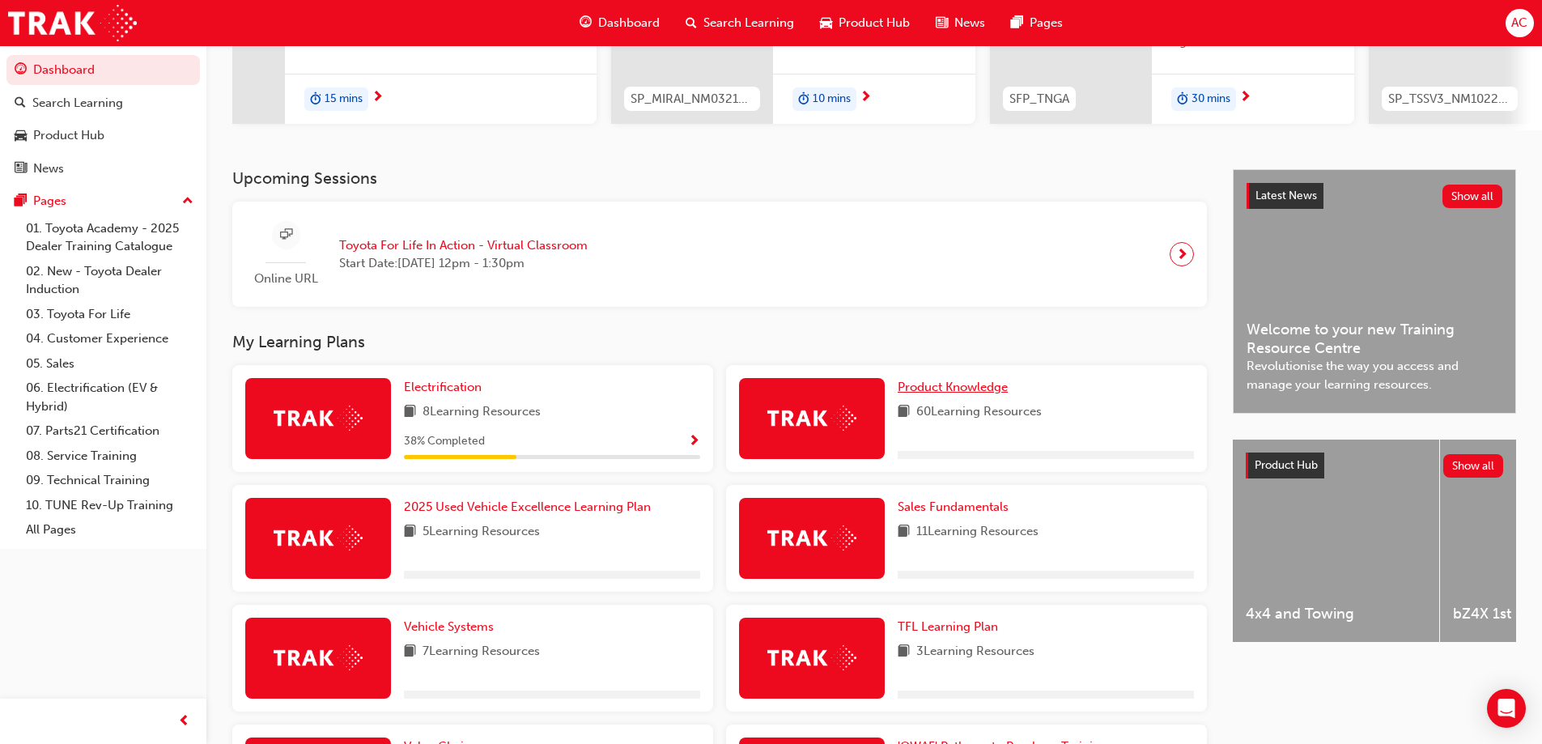
click at [936, 391] on span "Product Knowledge" at bounding box center [952, 387] width 110 height 15
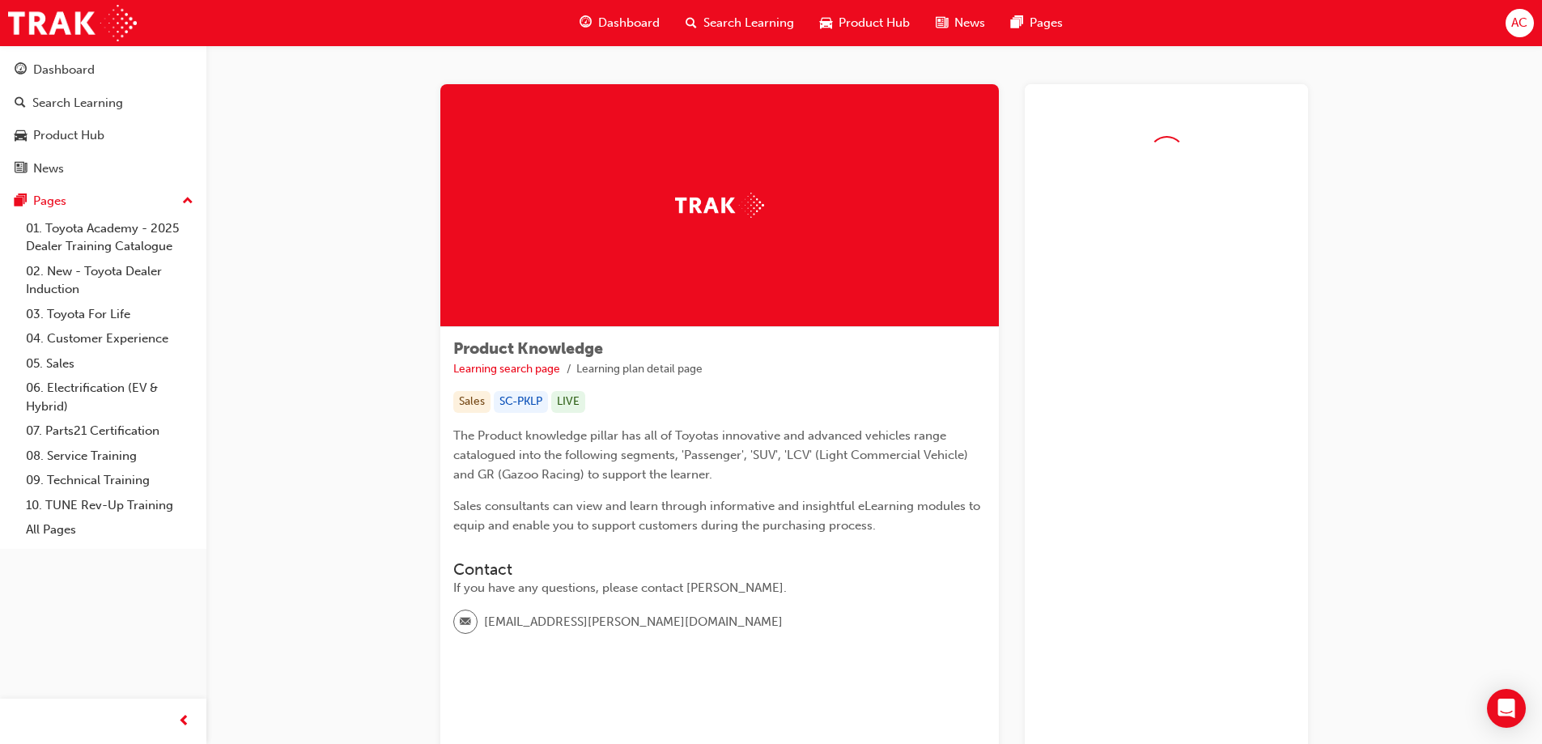
drag, startPoint x: 933, startPoint y: 389, endPoint x: 378, endPoint y: 278, distance: 566.3
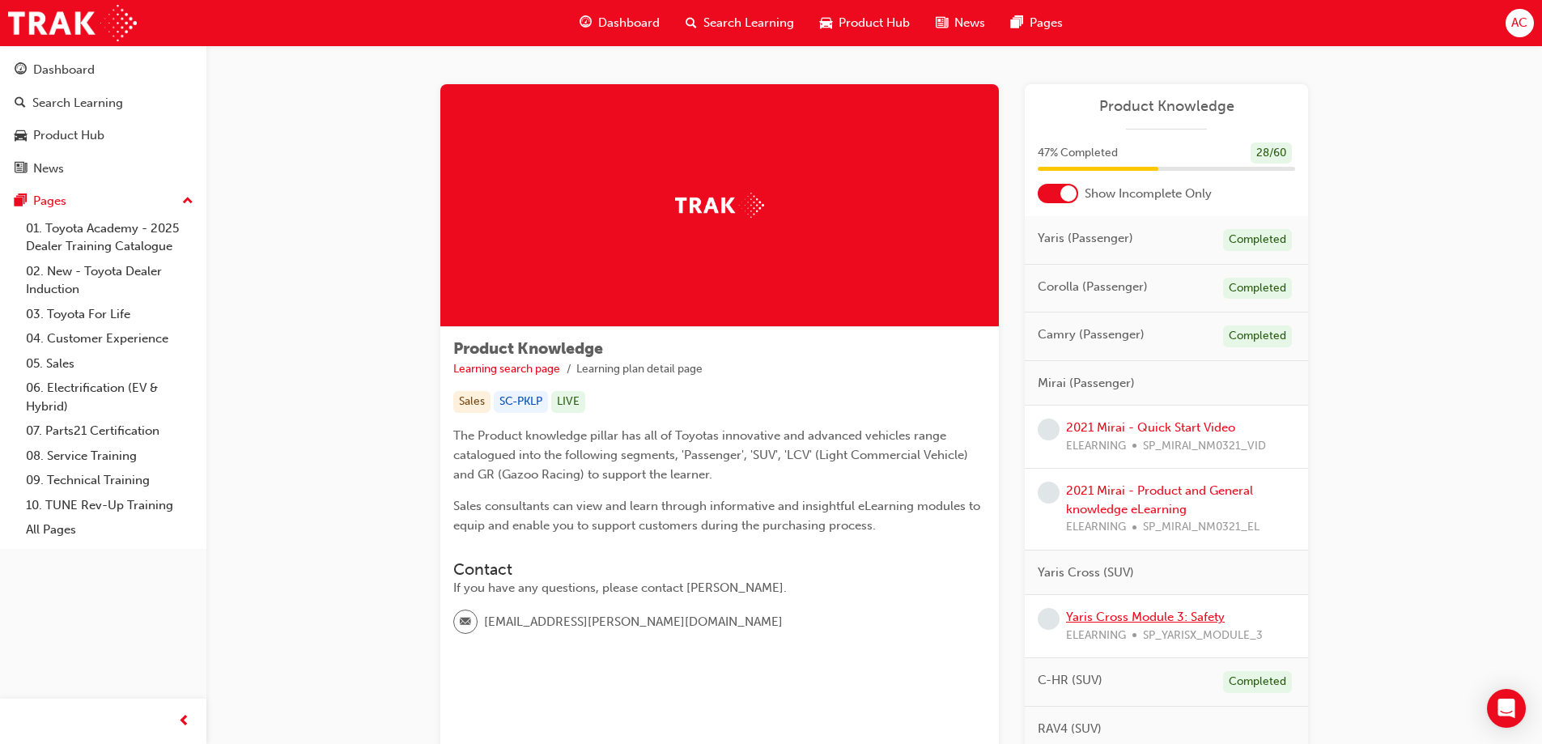
click at [1177, 614] on link "Yaris Cross Module 3: Safety" at bounding box center [1145, 616] width 159 height 15
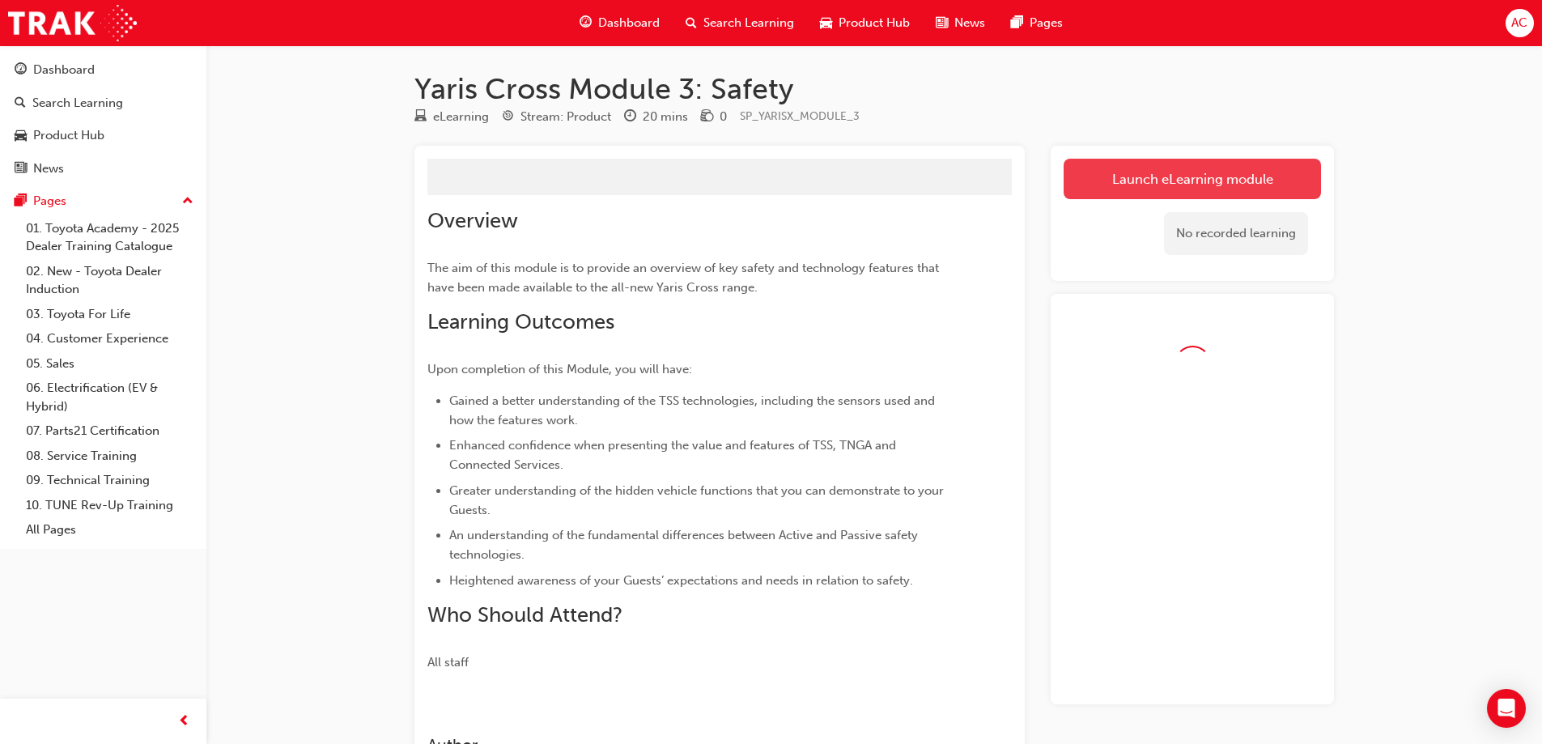
click at [1161, 189] on link "Launch eLearning module" at bounding box center [1191, 179] width 257 height 40
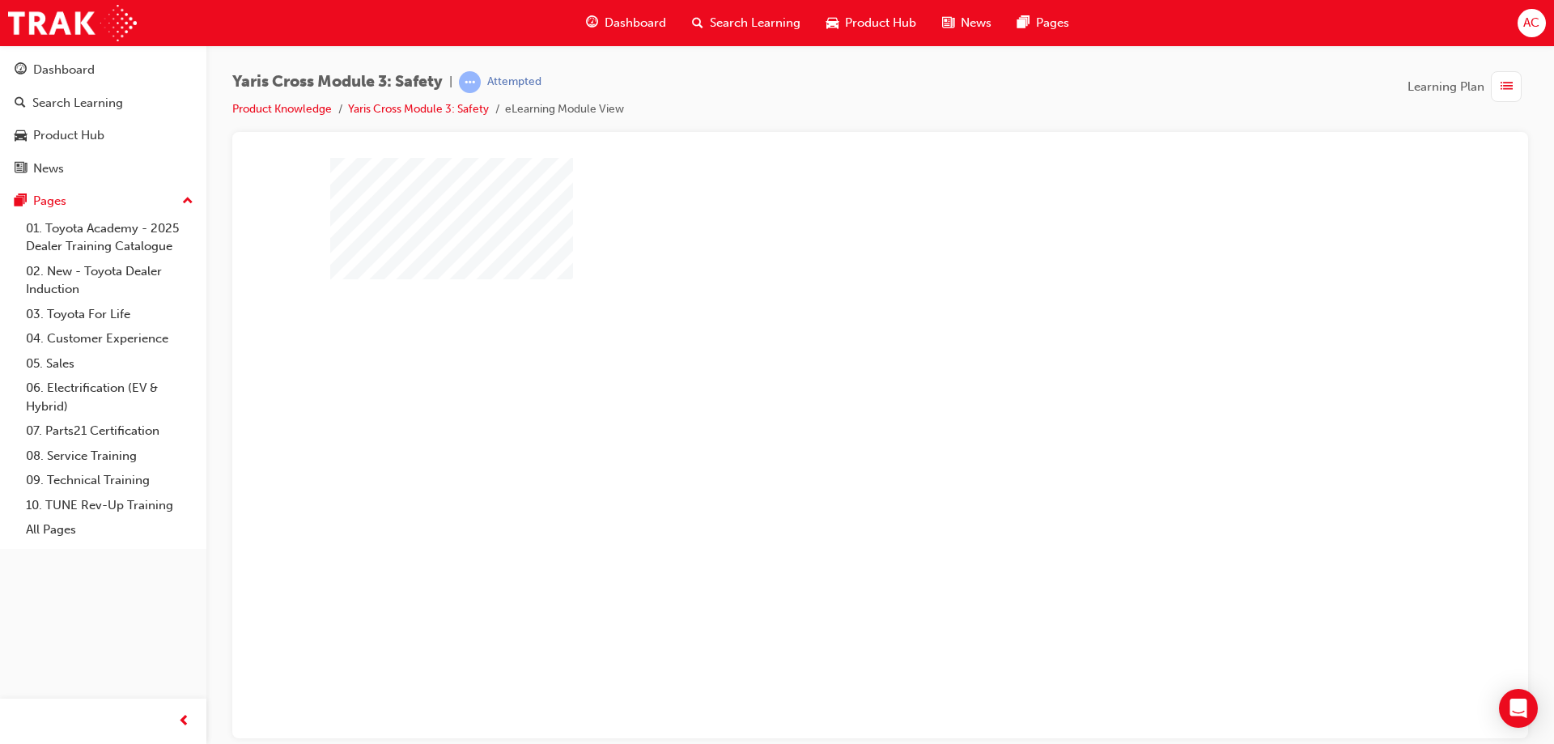
click at [834, 401] on div "play" at bounding box center [834, 401] width 0 height 0
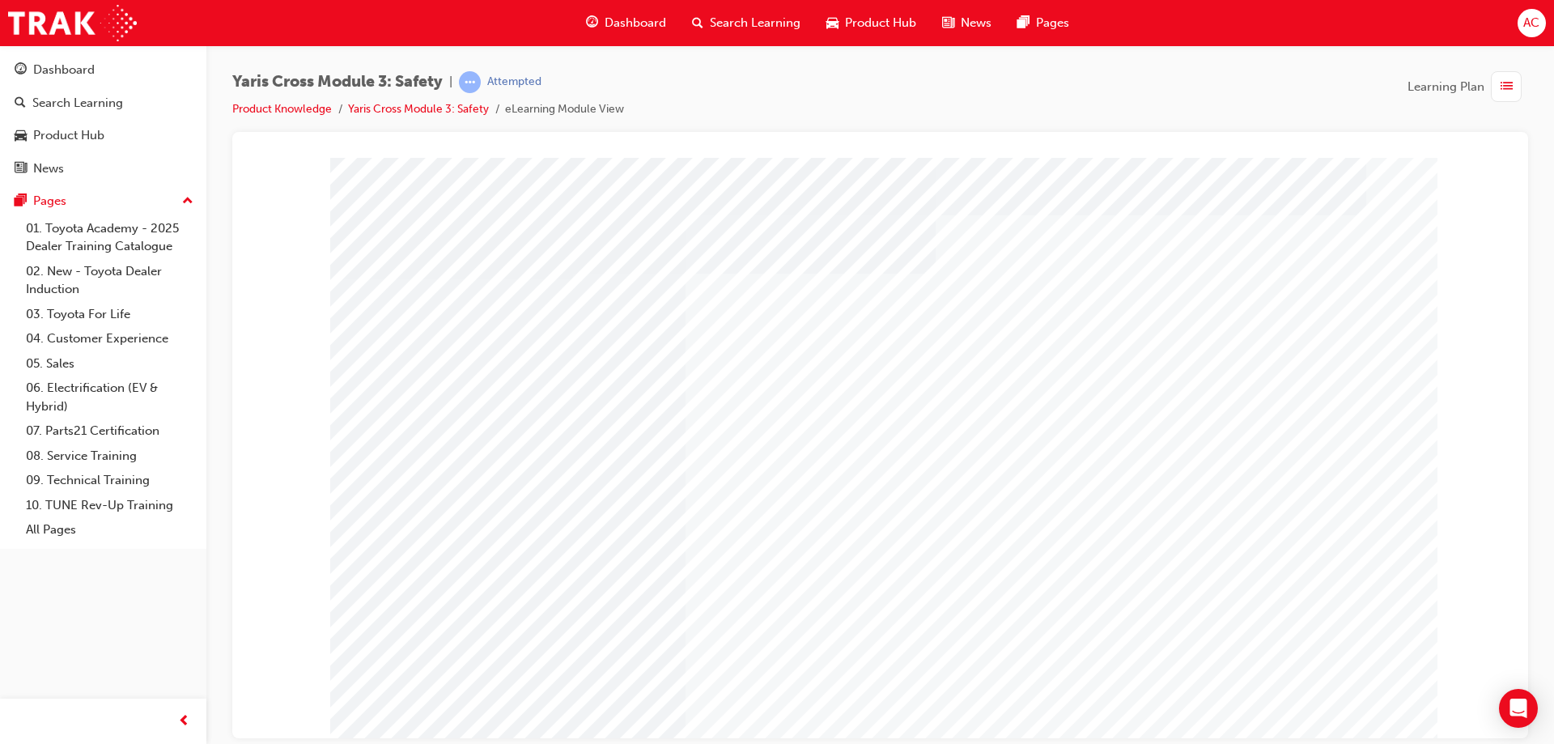
drag, startPoint x: 986, startPoint y: 546, endPoint x: 1328, endPoint y: 742, distance: 394.4
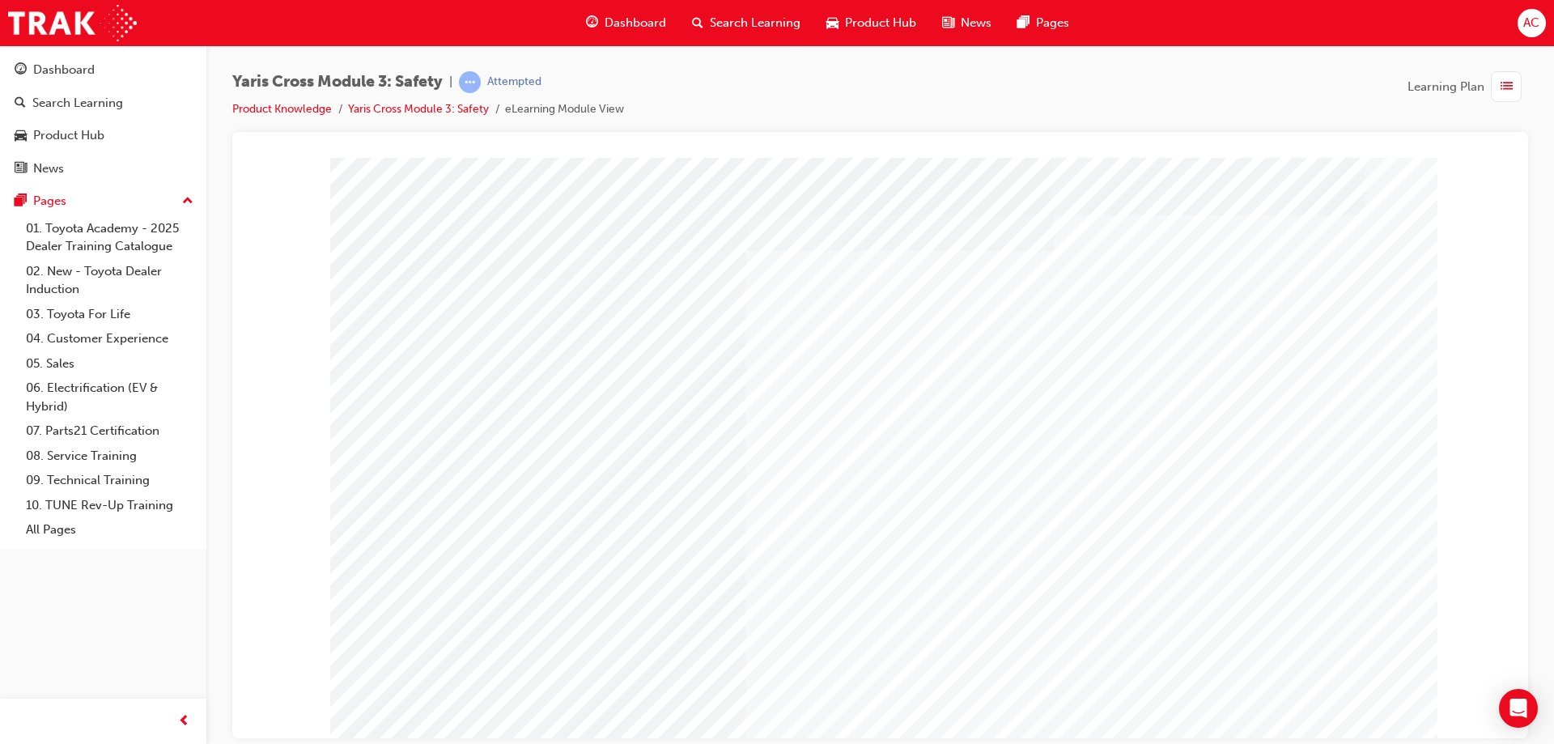
click at [1328, 743] on div "Yaris Cross Module 3: Safety | Attempted Product Knowledge Yaris Cross Module 3…" at bounding box center [777, 372] width 1554 height 744
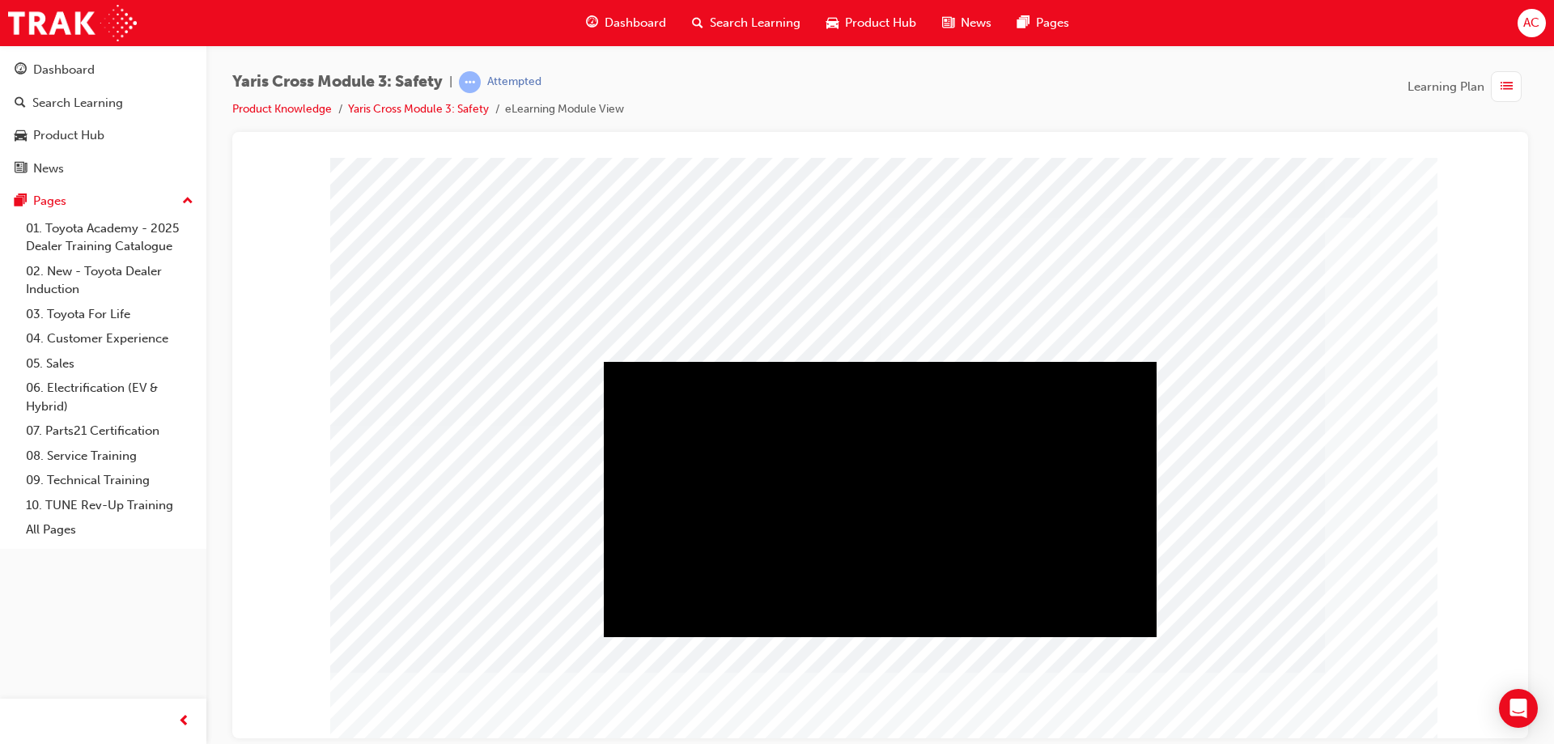
click at [923, 361] on div "Play" at bounding box center [880, 361] width 553 height 0
click at [1085, 361] on div "Video" at bounding box center [880, 361] width 553 height 0
drag, startPoint x: 1084, startPoint y: 617, endPoint x: 1071, endPoint y: 617, distance: 12.9
click at [1071, 361] on div "Video" at bounding box center [880, 361] width 553 height 0
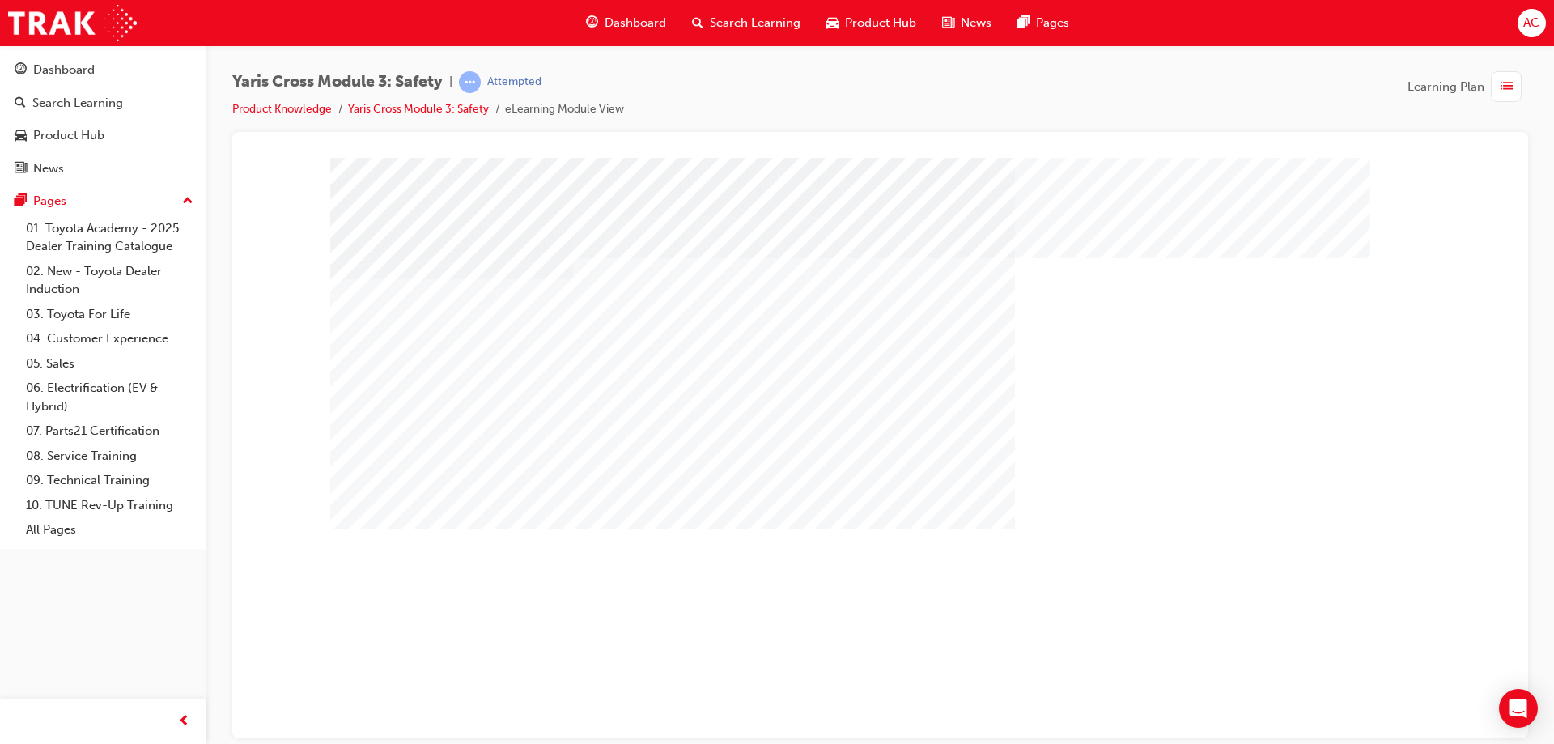
drag, startPoint x: 480, startPoint y: 622, endPoint x: 483, endPoint y: 672, distance: 50.3
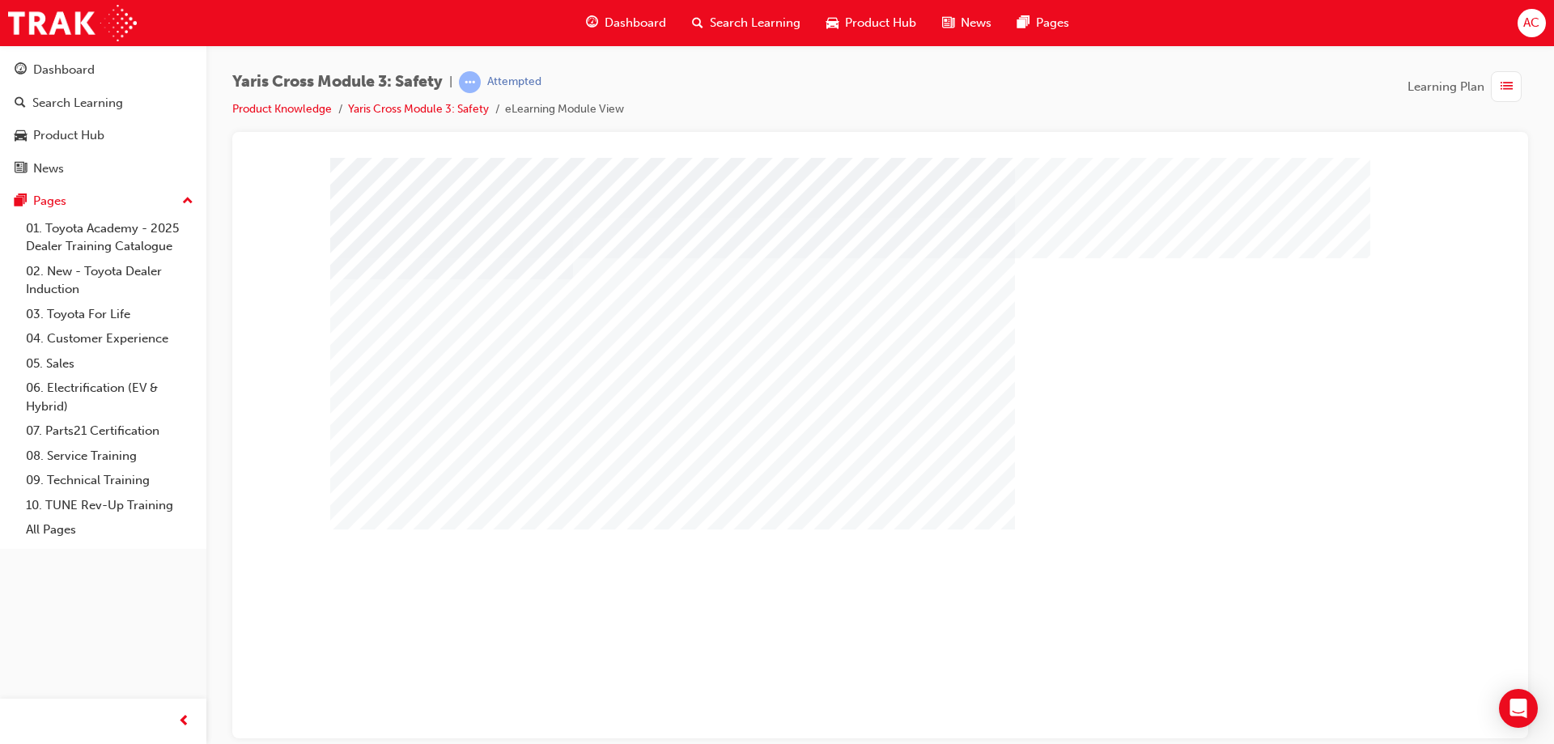
click at [1334, 740] on div "Yaris Cross Module 3: Safety | Attempted Product Knowledge Yaris Cross Module 3…" at bounding box center [777, 372] width 1554 height 744
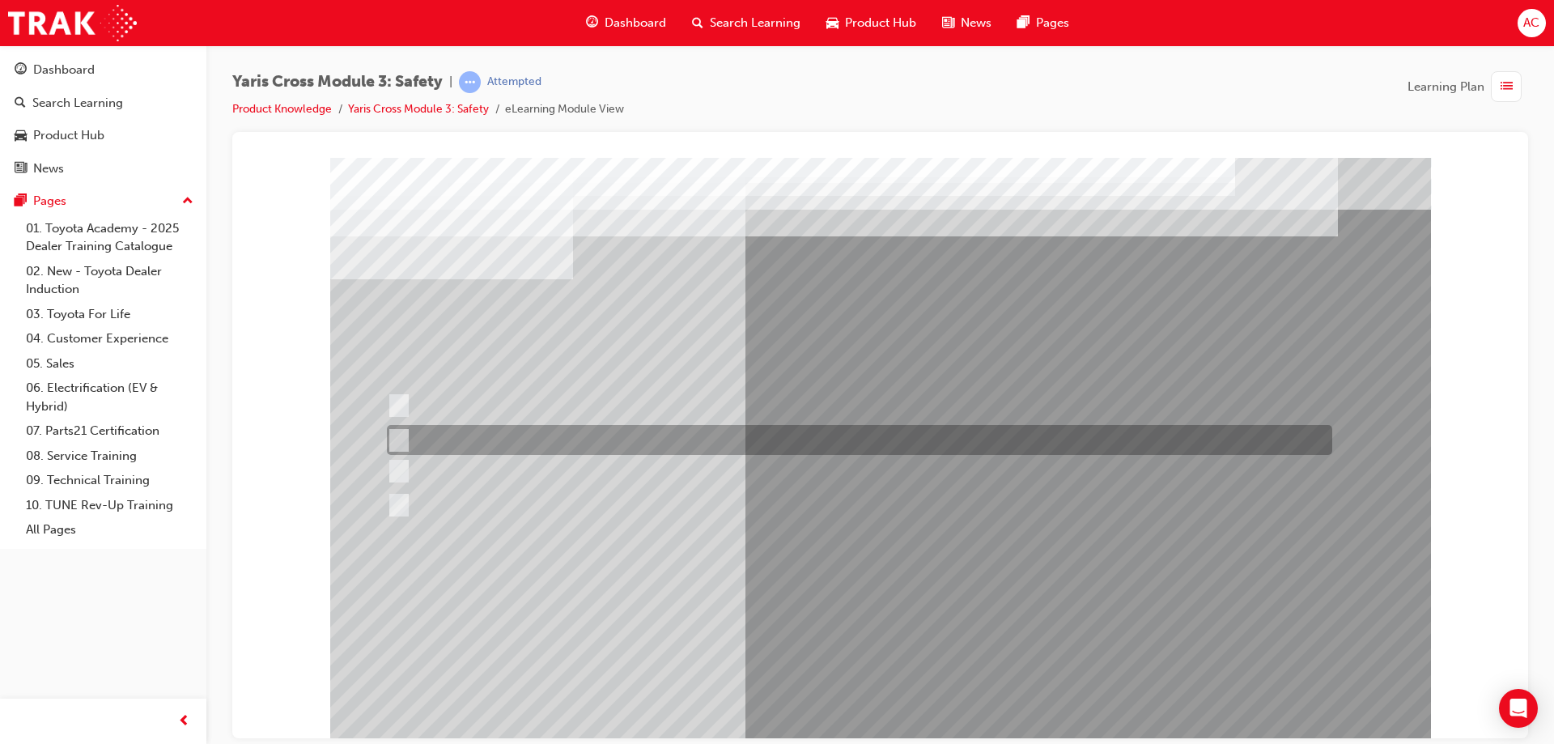
click at [490, 427] on div at bounding box center [855, 440] width 945 height 30
checkbox input "true"
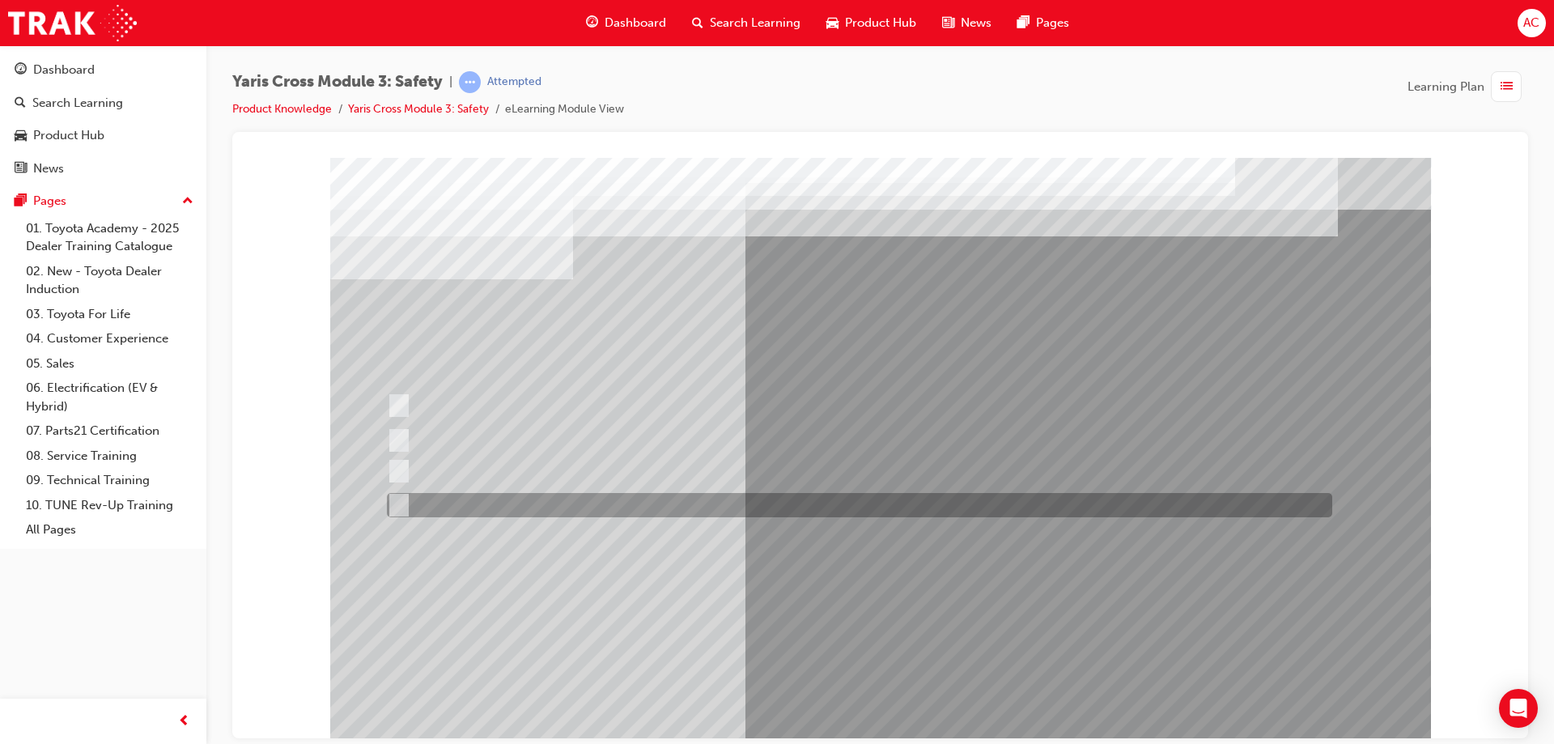
click at [477, 511] on div at bounding box center [855, 505] width 945 height 24
checkbox input "true"
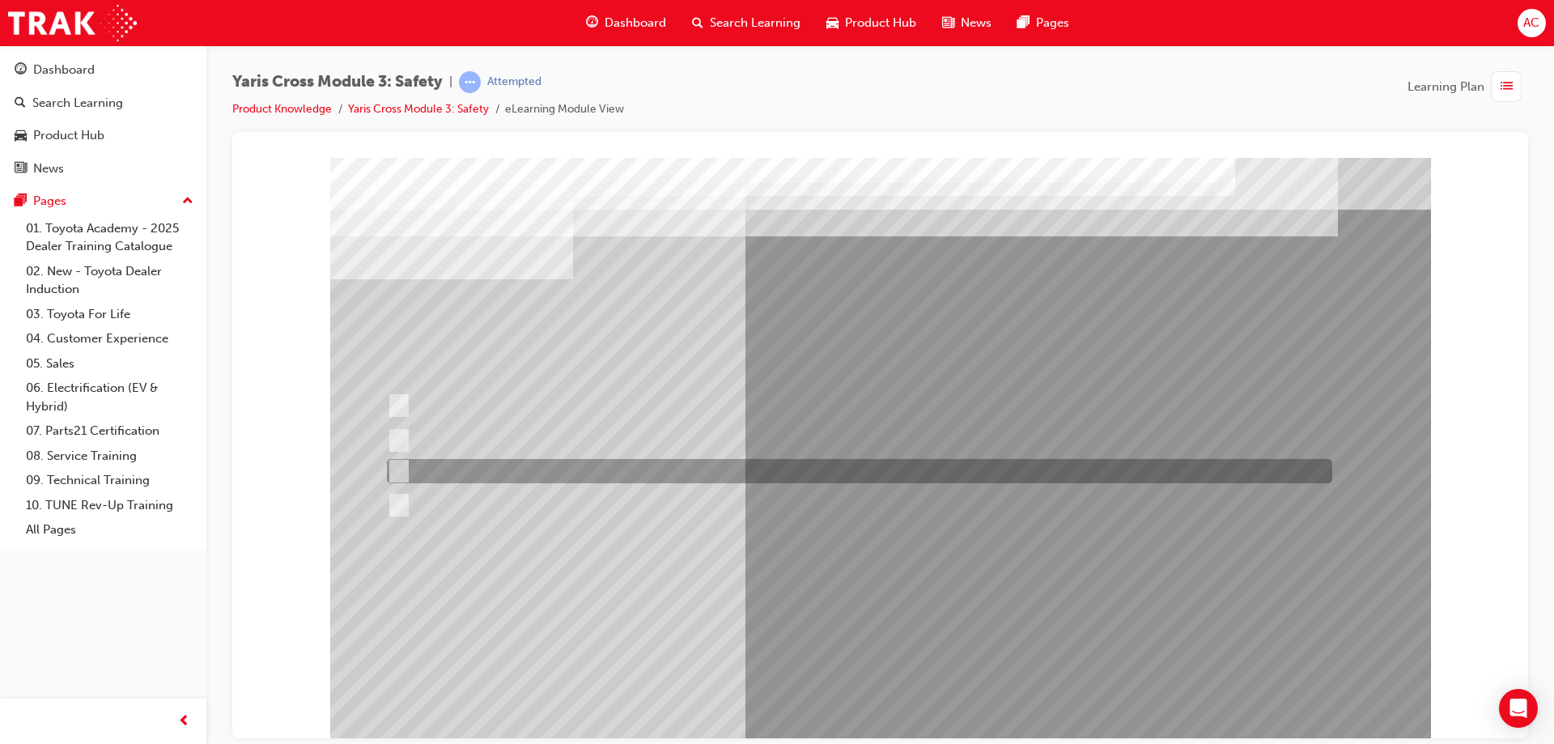
click at [507, 466] on div at bounding box center [855, 471] width 945 height 24
checkbox input "true"
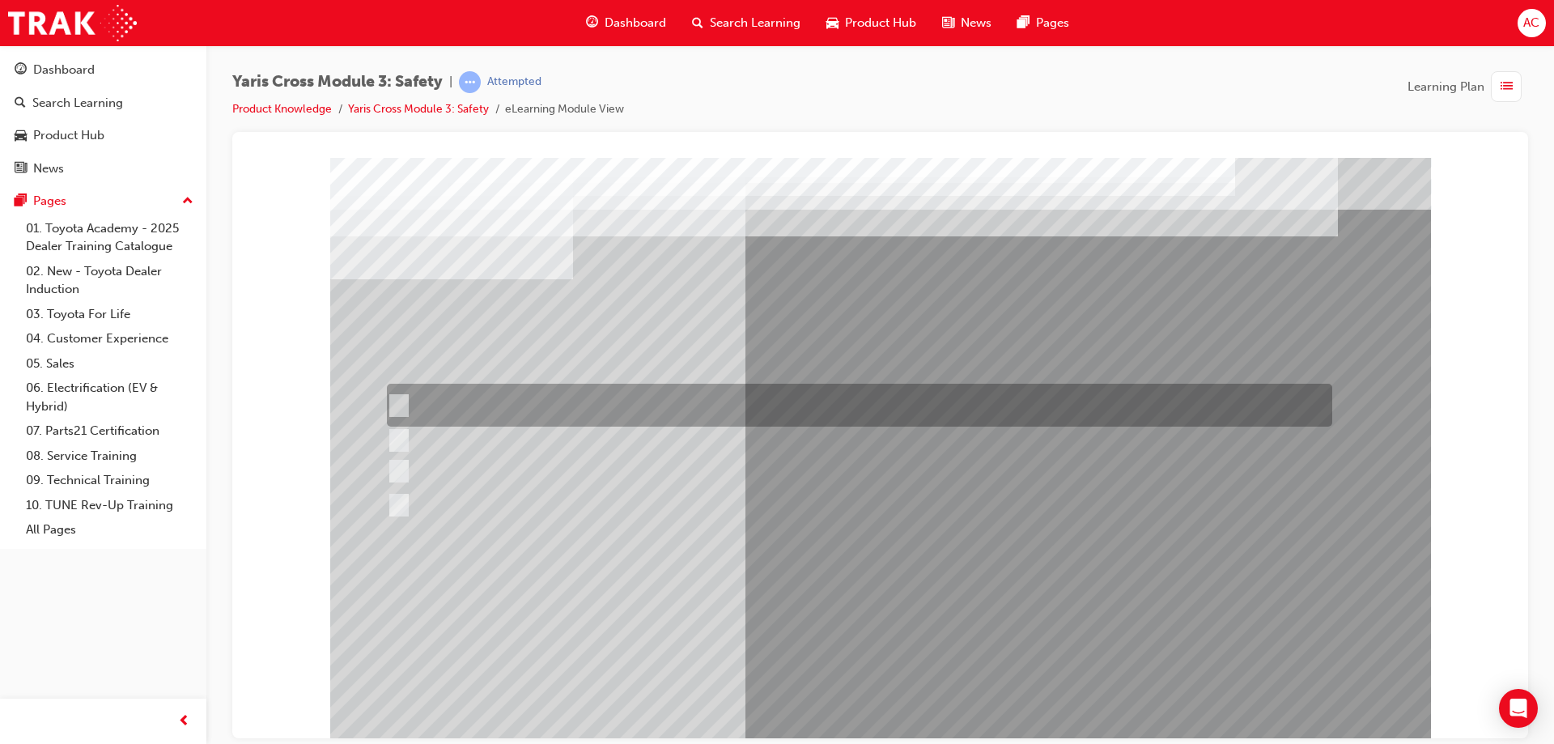
click at [784, 403] on div at bounding box center [855, 405] width 945 height 43
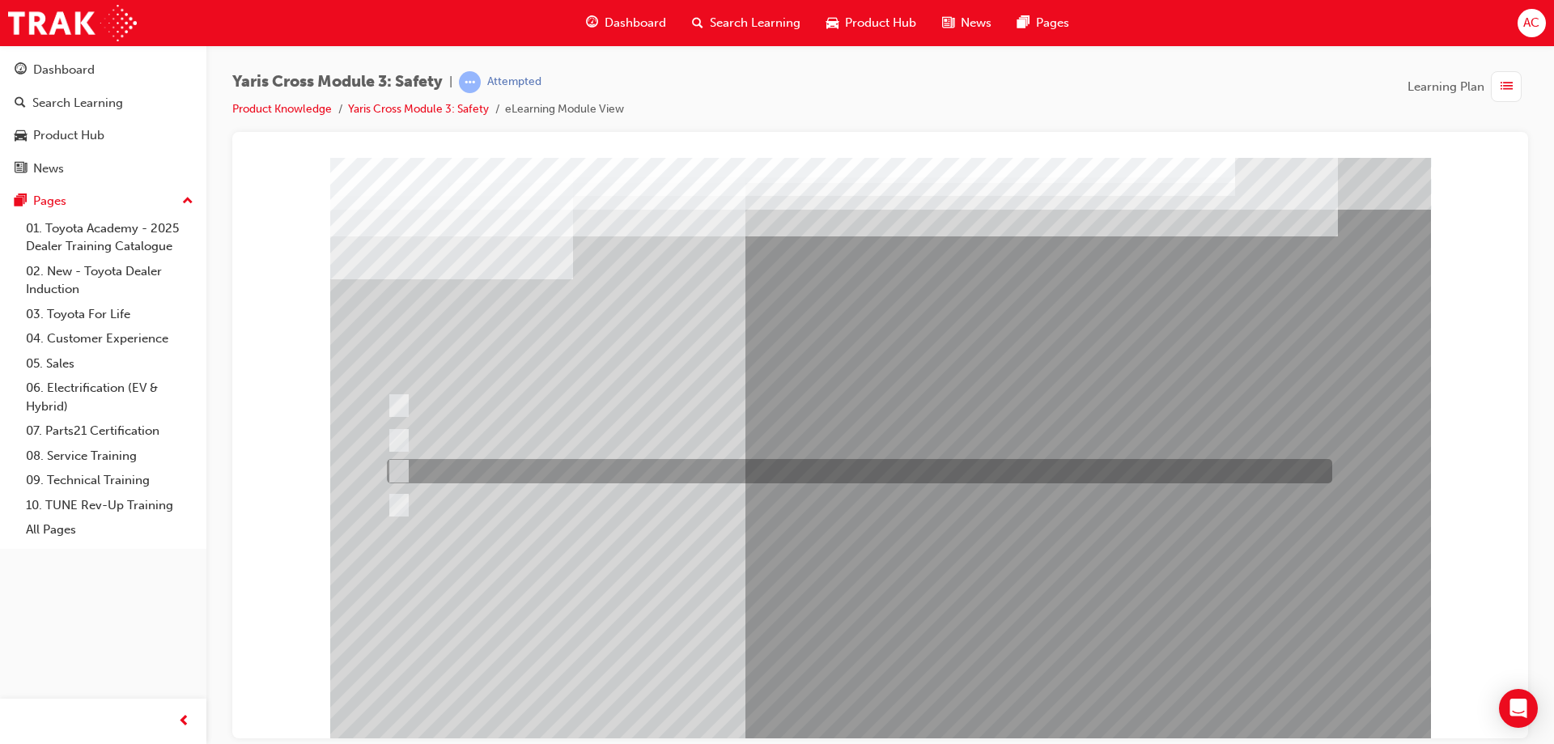
click at [728, 482] on div at bounding box center [855, 471] width 945 height 24
radio input "false"
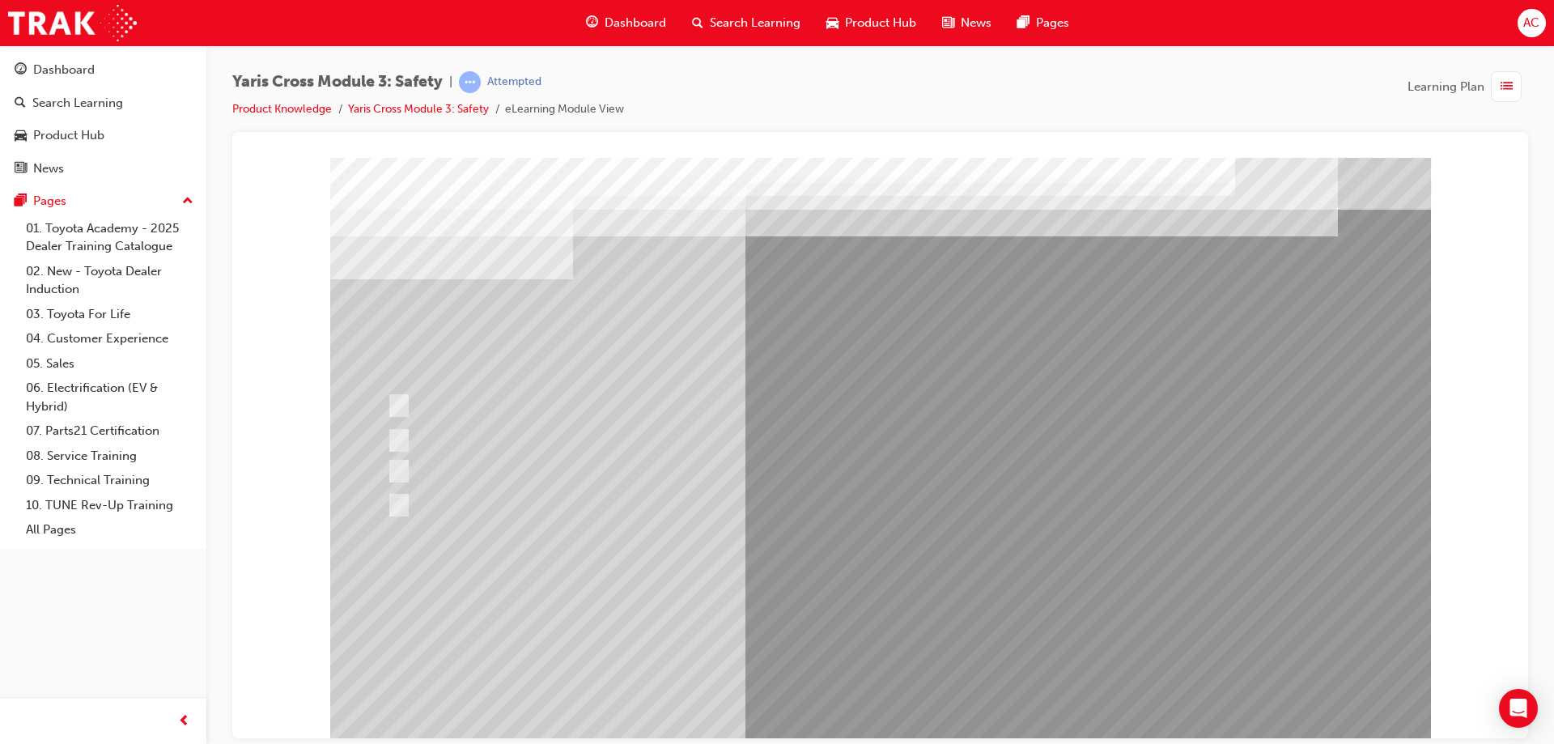
click at [719, 502] on div at bounding box center [855, 505] width 945 height 24
radio input "false"
radio input "true"
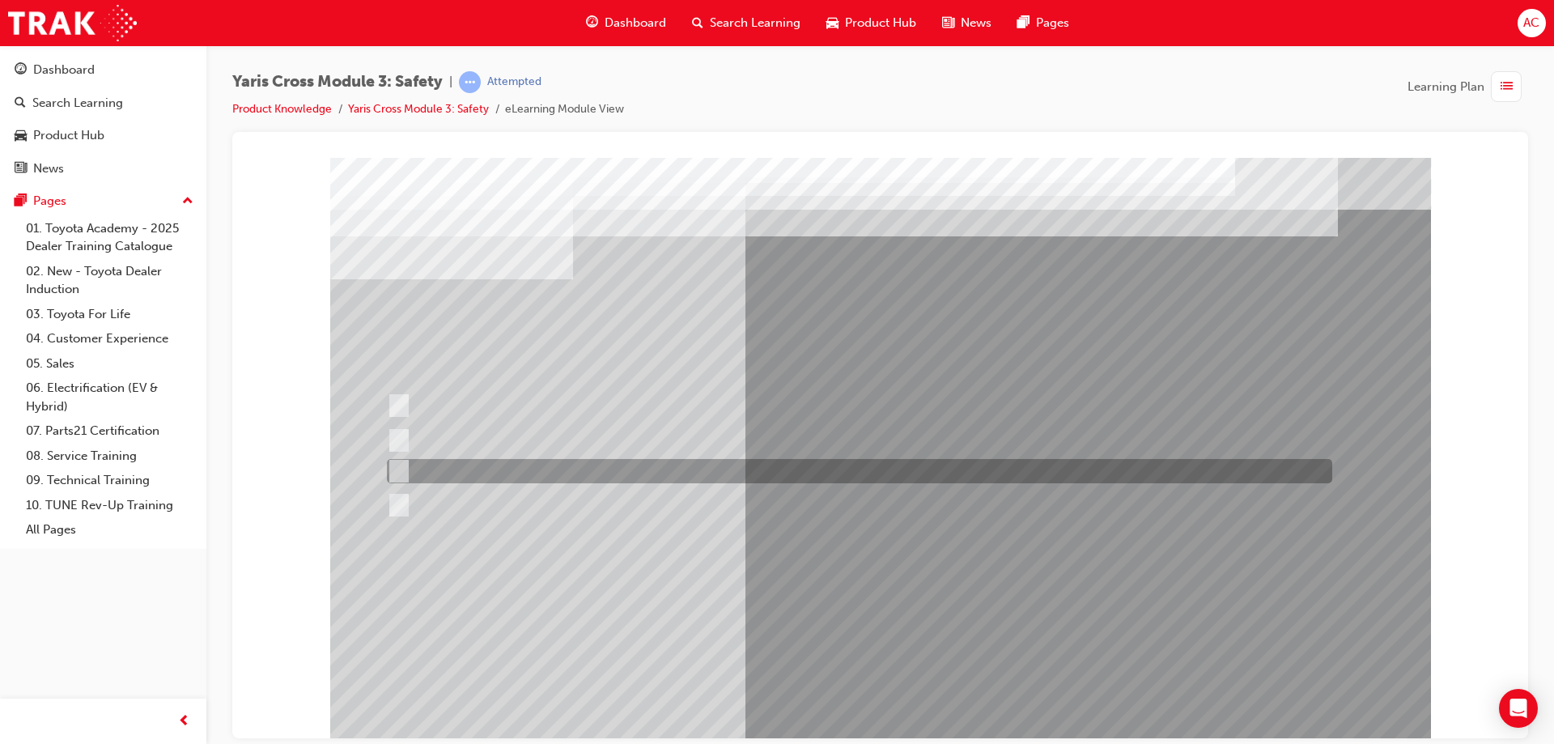
click at [688, 465] on div at bounding box center [855, 471] width 945 height 24
radio input "true"
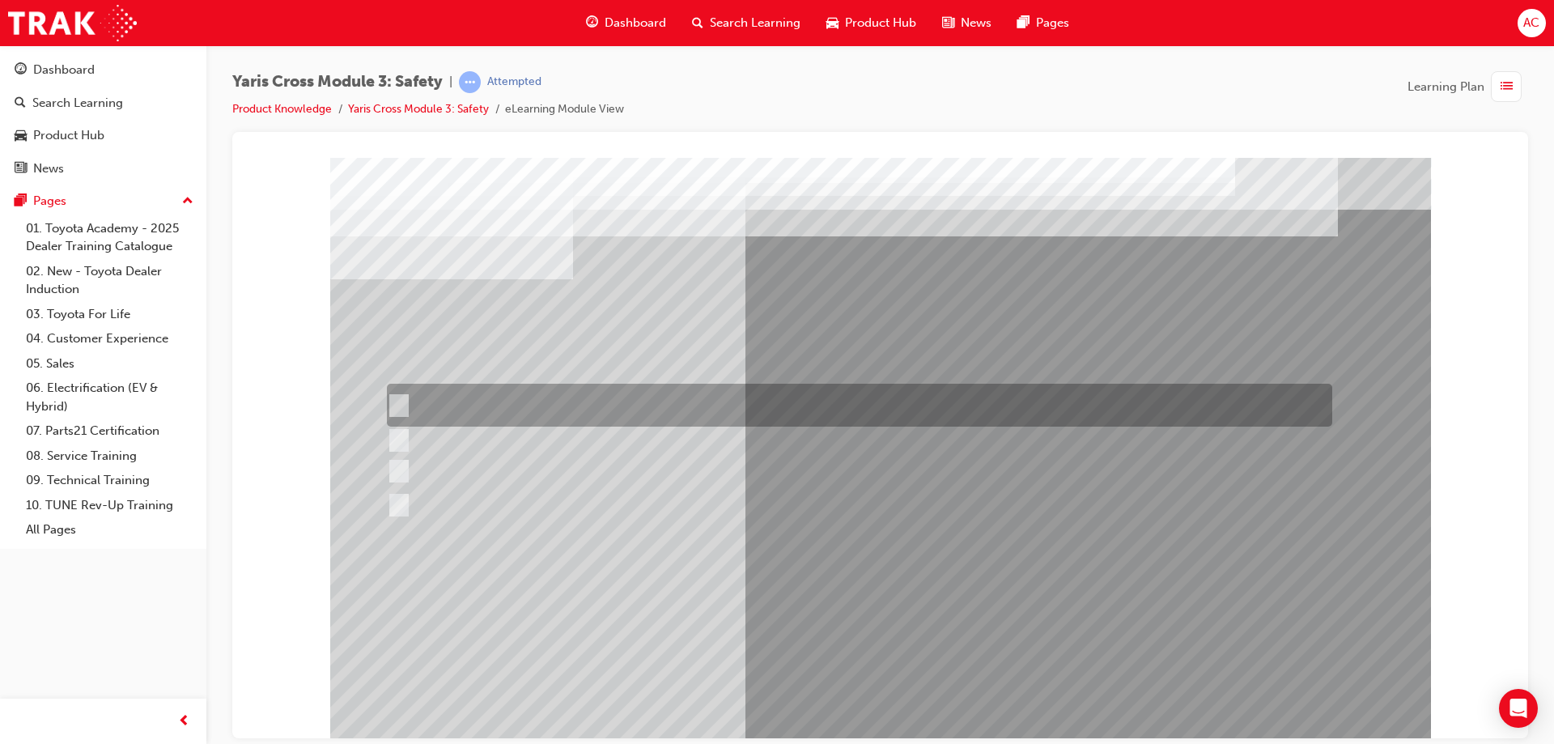
click at [713, 412] on div at bounding box center [855, 405] width 945 height 43
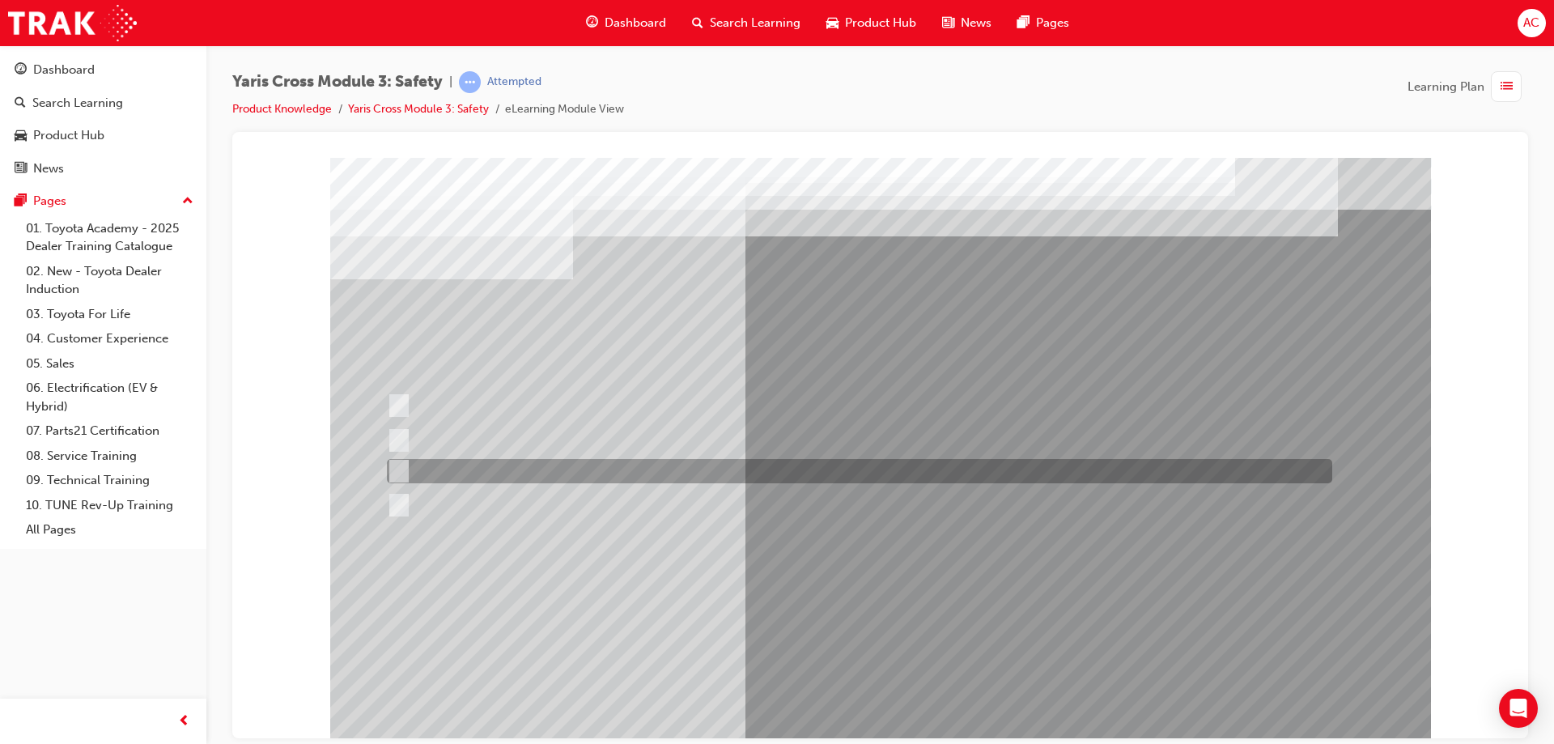
click at [705, 482] on div at bounding box center [855, 471] width 945 height 24
radio input "false"
radio input "true"
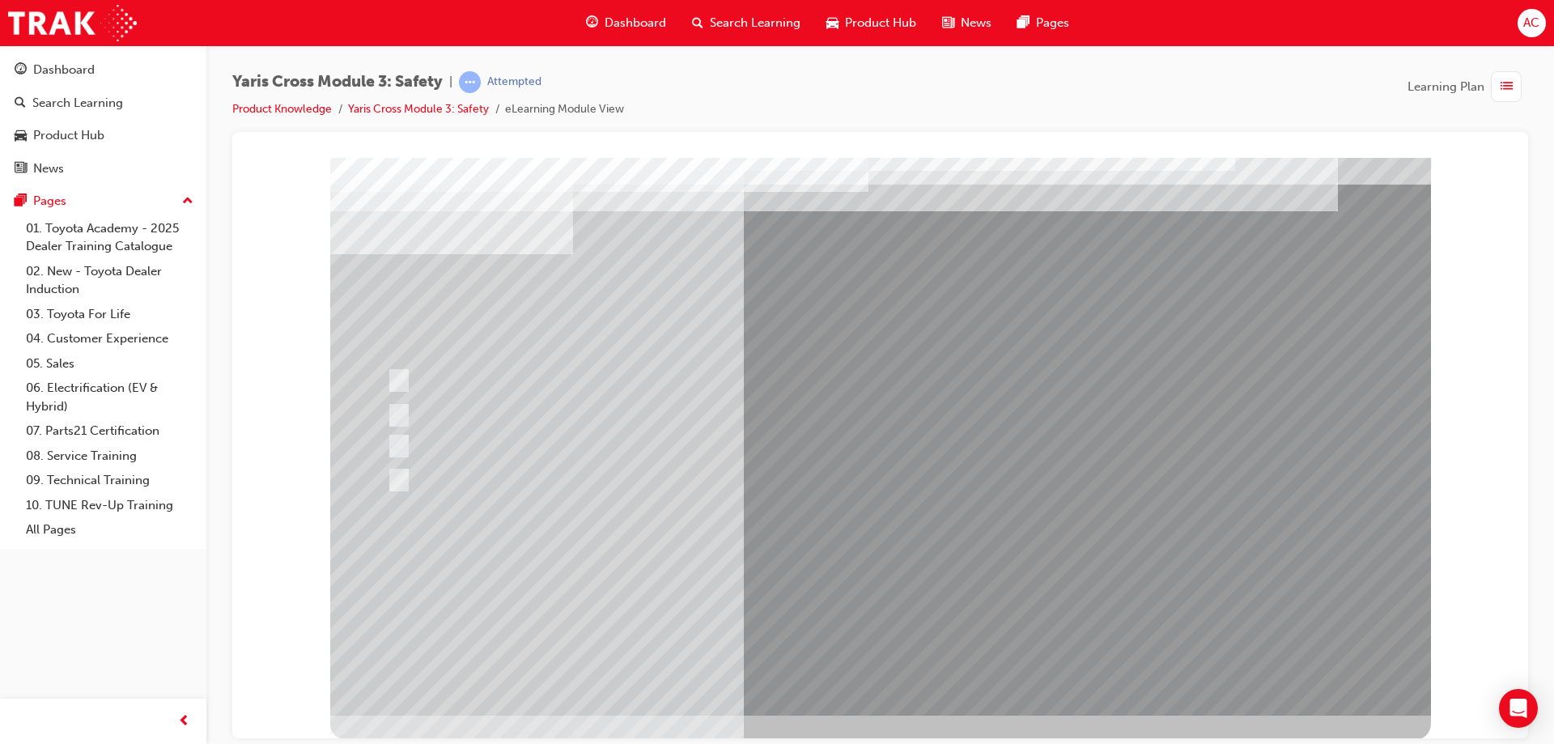
scroll to position [27, 0]
drag, startPoint x: 818, startPoint y: 673, endPoint x: 841, endPoint y: 673, distance: 22.7
click at [830, 673] on div at bounding box center [880, 421] width 1101 height 583
drag, startPoint x: 841, startPoint y: 673, endPoint x: 858, endPoint y: 677, distance: 17.3
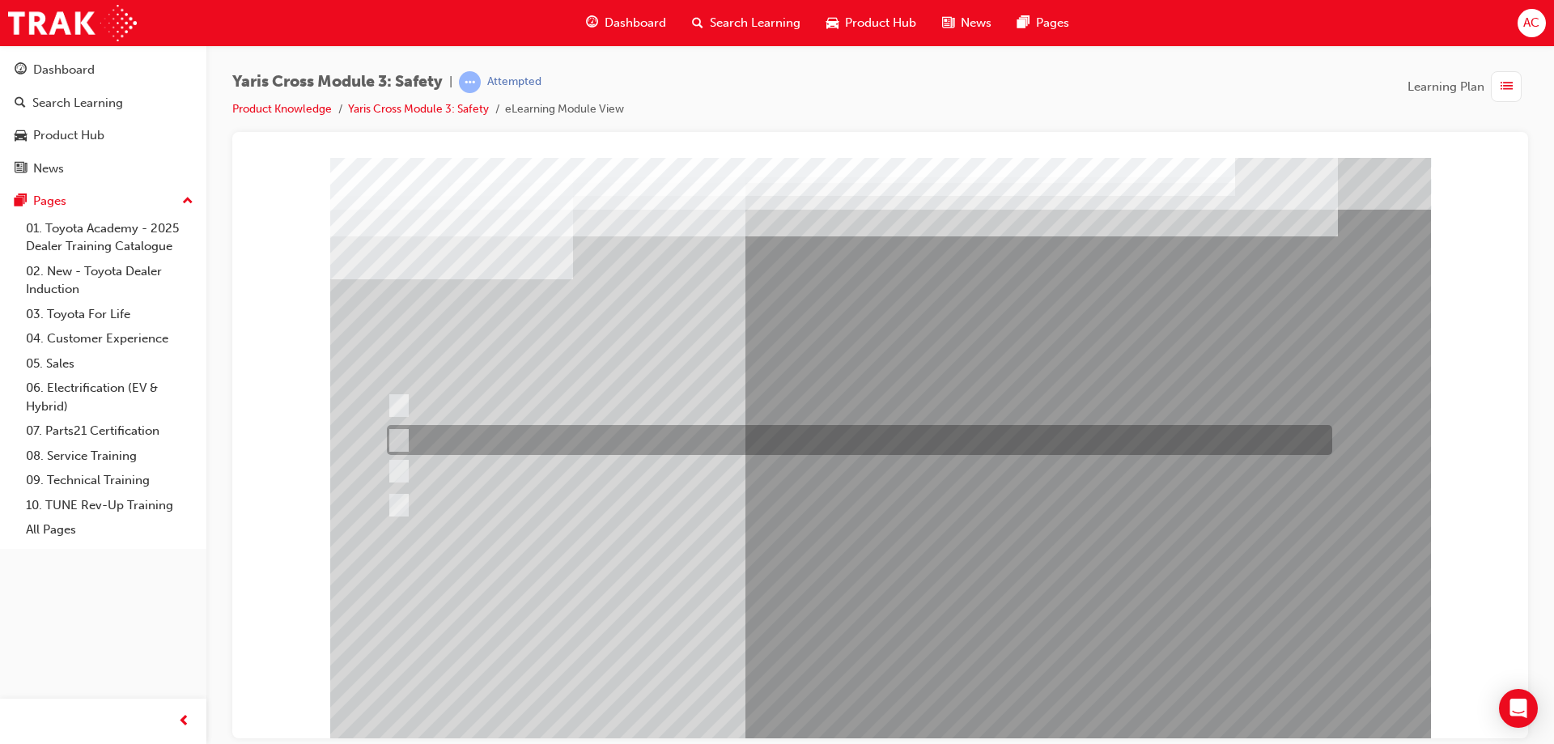
click at [511, 437] on div at bounding box center [855, 440] width 945 height 30
radio input "true"
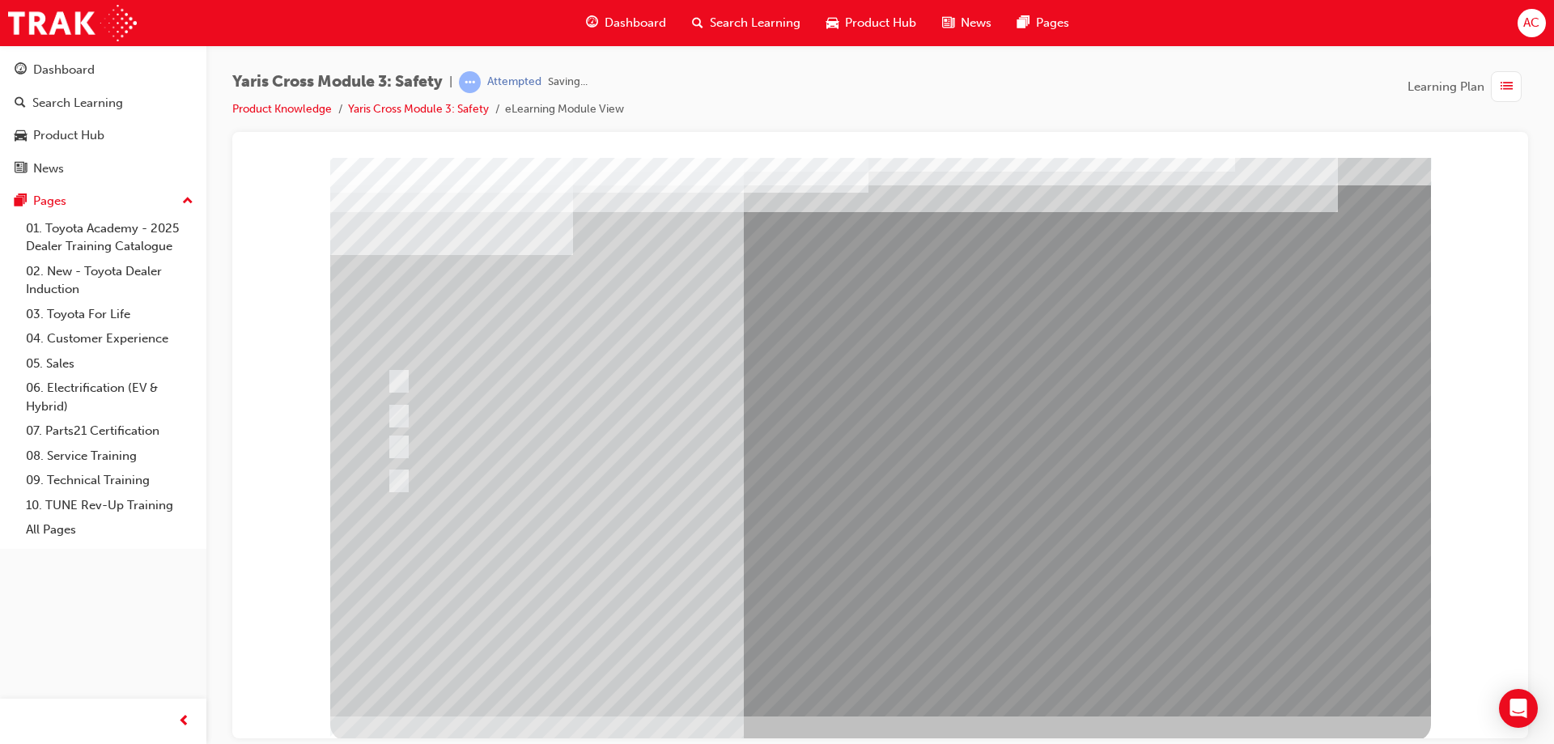
scroll to position [27, 0]
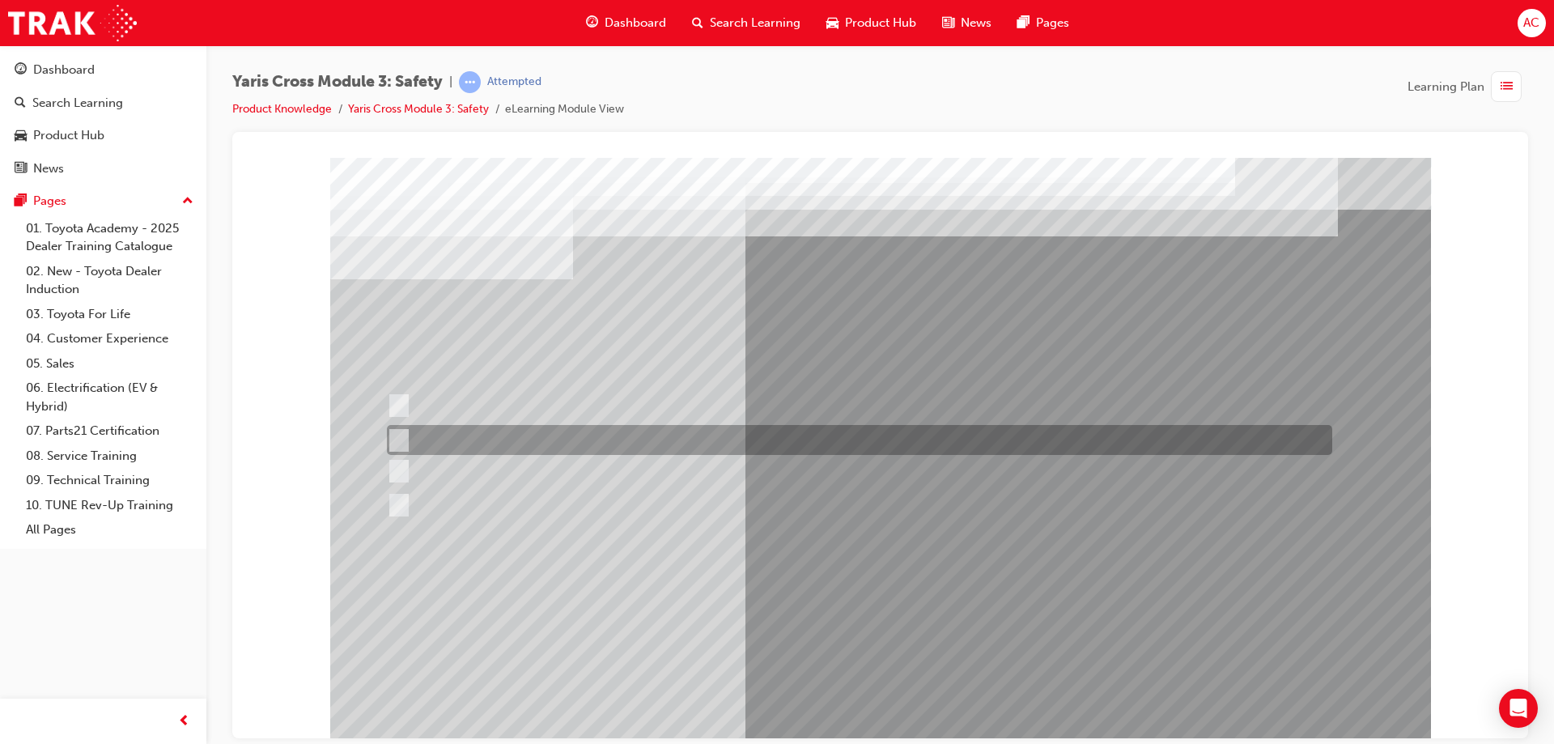
click at [583, 448] on div at bounding box center [855, 440] width 945 height 30
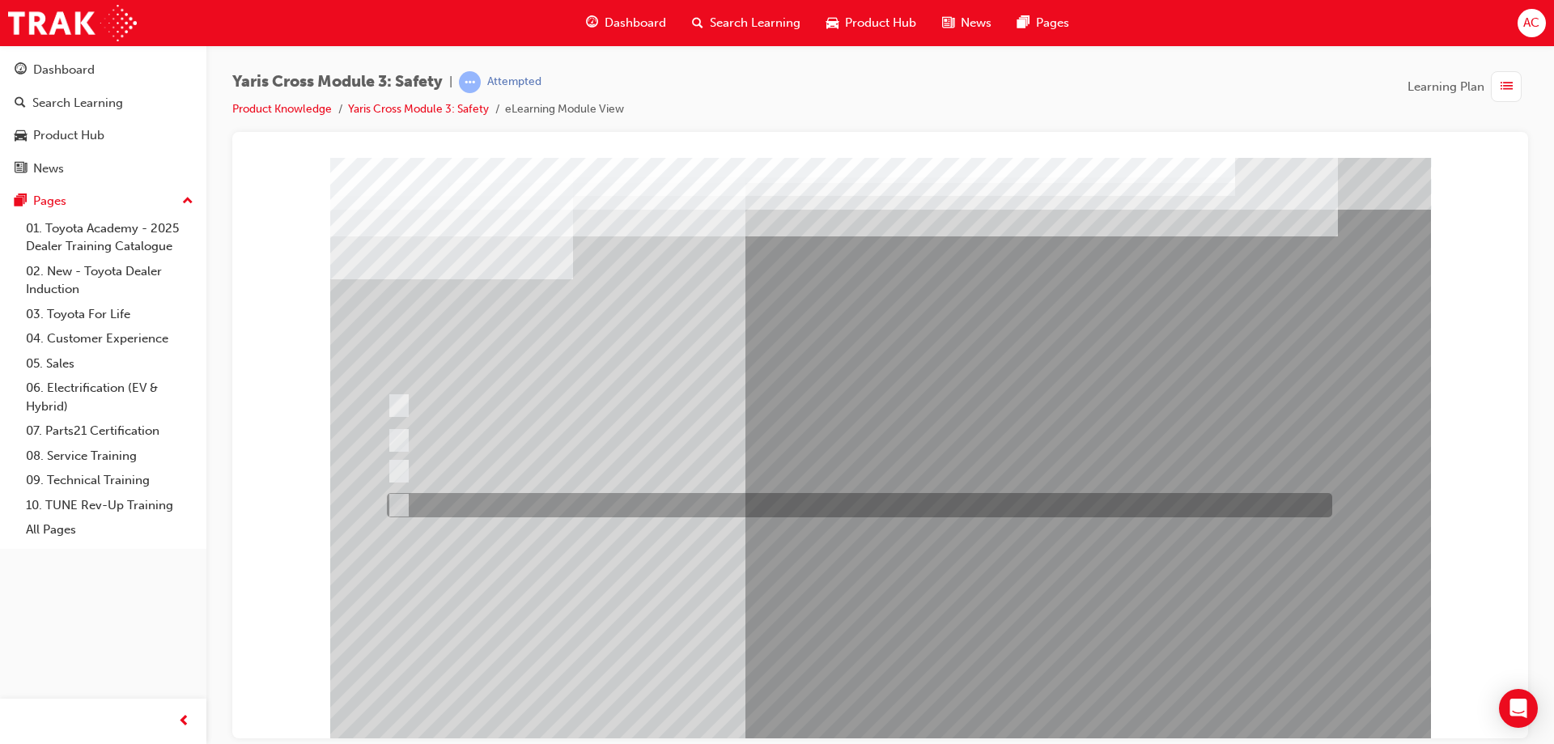
drag, startPoint x: 610, startPoint y: 501, endPoint x: 679, endPoint y: 562, distance: 91.7
click at [611, 502] on div at bounding box center [855, 505] width 945 height 24
radio input "false"
radio input "true"
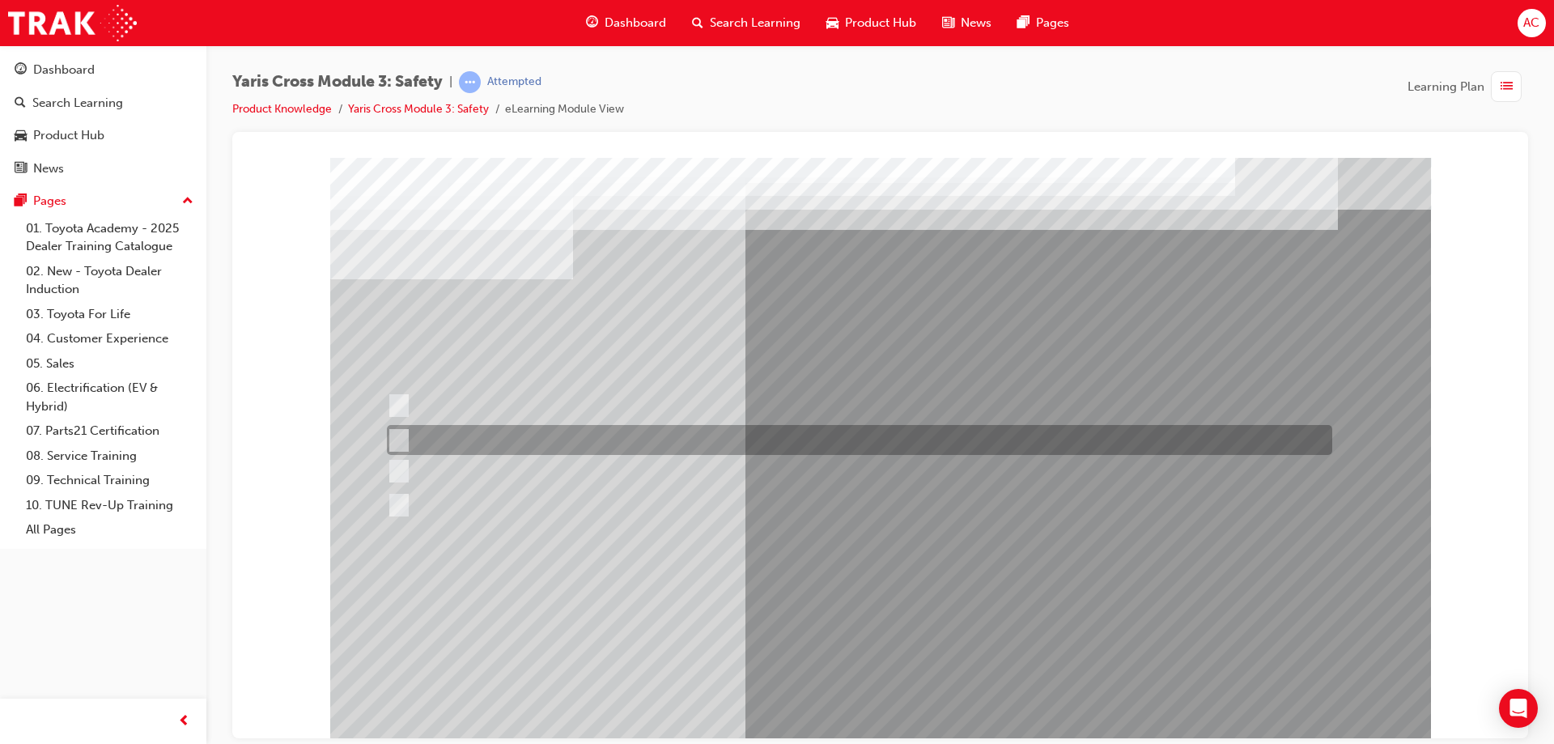
click at [466, 441] on div at bounding box center [855, 440] width 945 height 30
radio input "true"
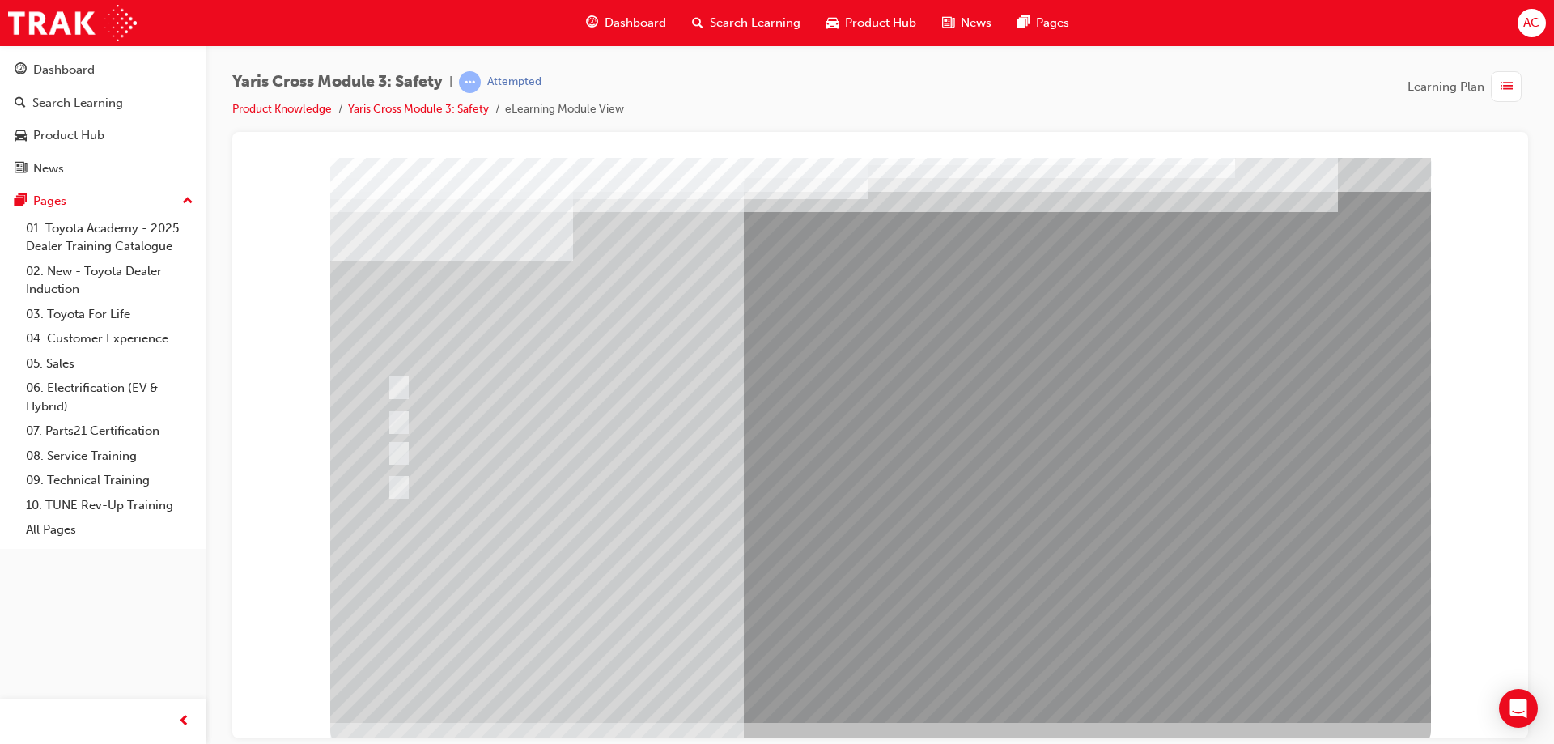
scroll to position [27, 0]
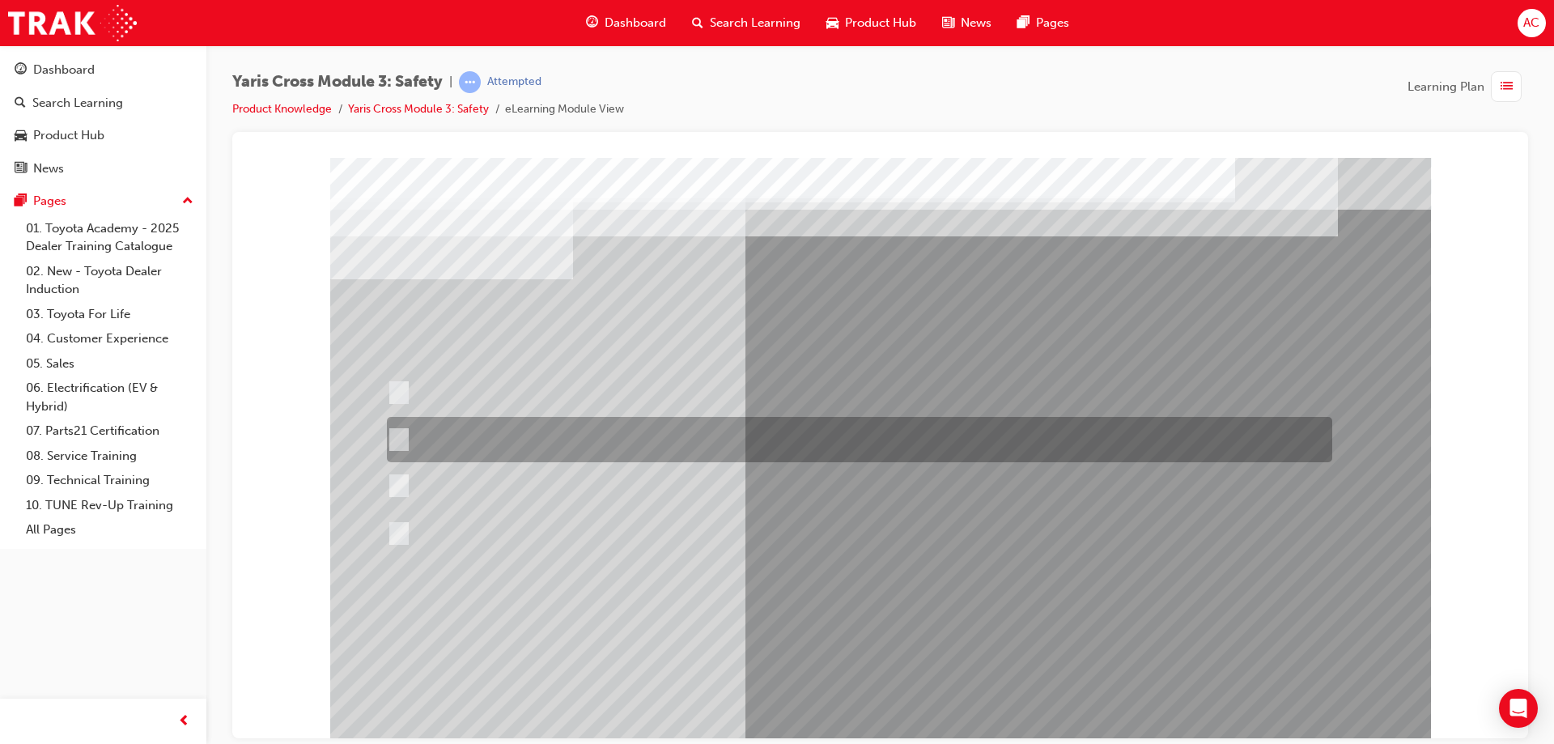
drag, startPoint x: 465, startPoint y: 435, endPoint x: 516, endPoint y: 477, distance: 66.7
click at [466, 435] on div at bounding box center [855, 439] width 945 height 45
radio input "true"
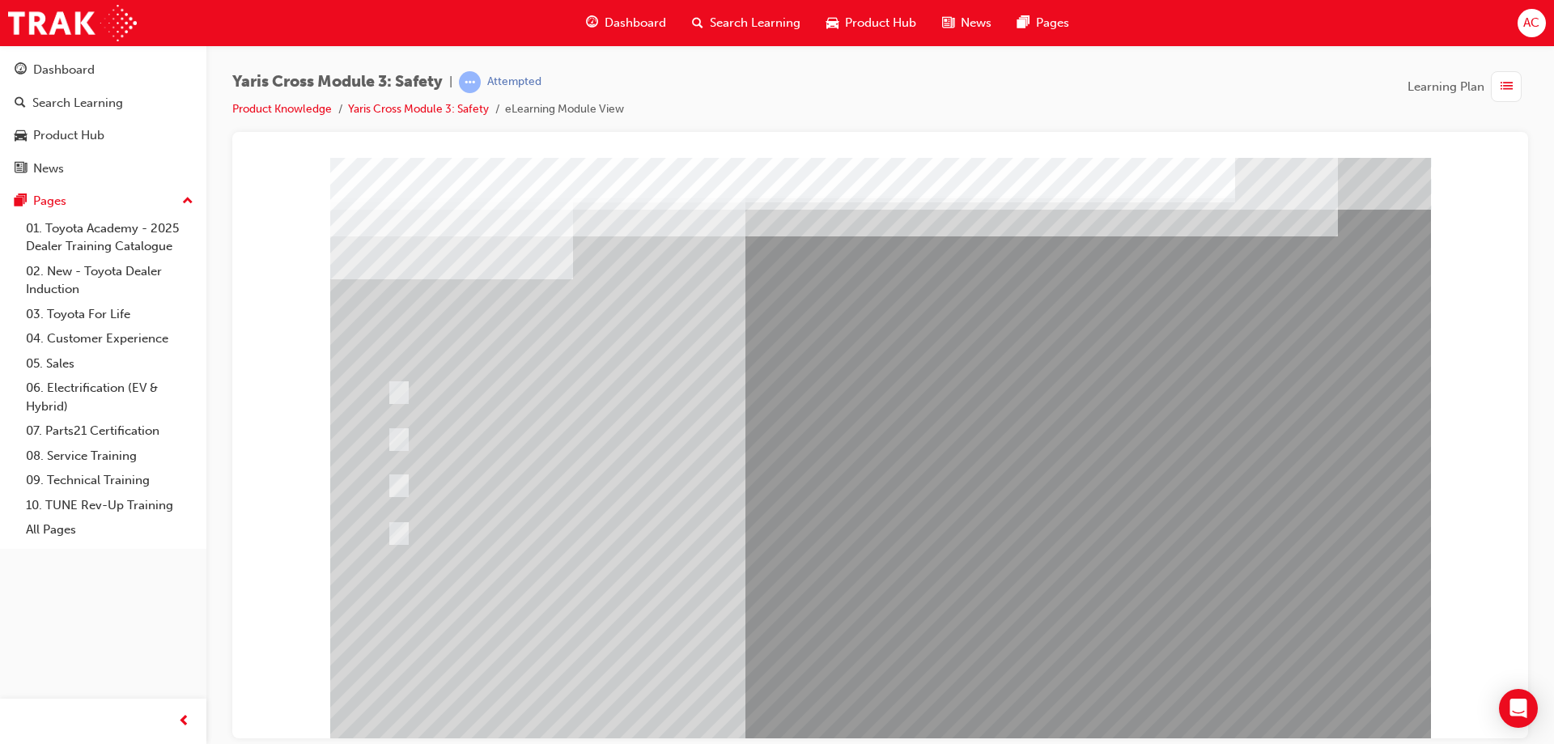
click at [885, 678] on div at bounding box center [880, 448] width 1101 height 583
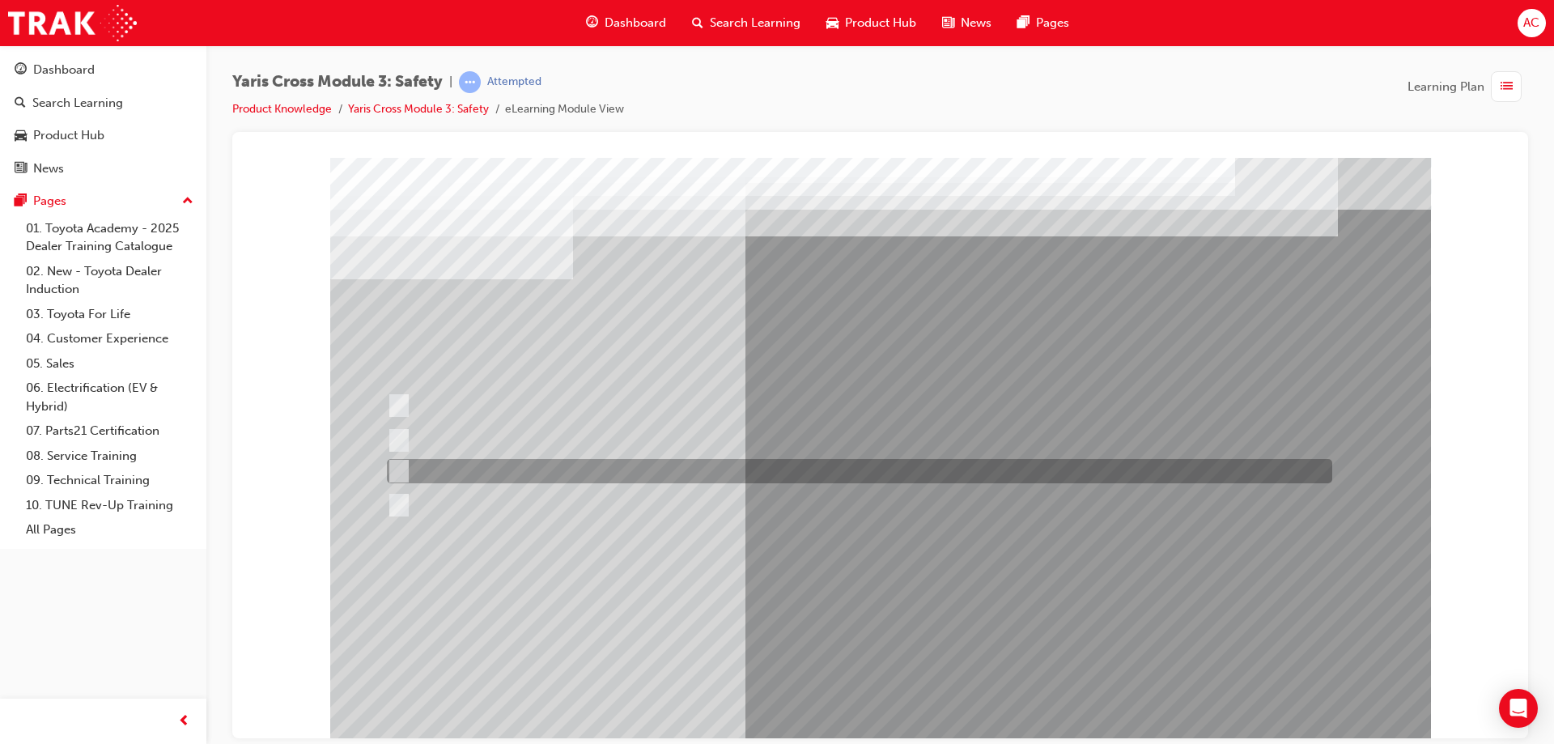
click at [638, 477] on div at bounding box center [855, 471] width 945 height 24
radio input "true"
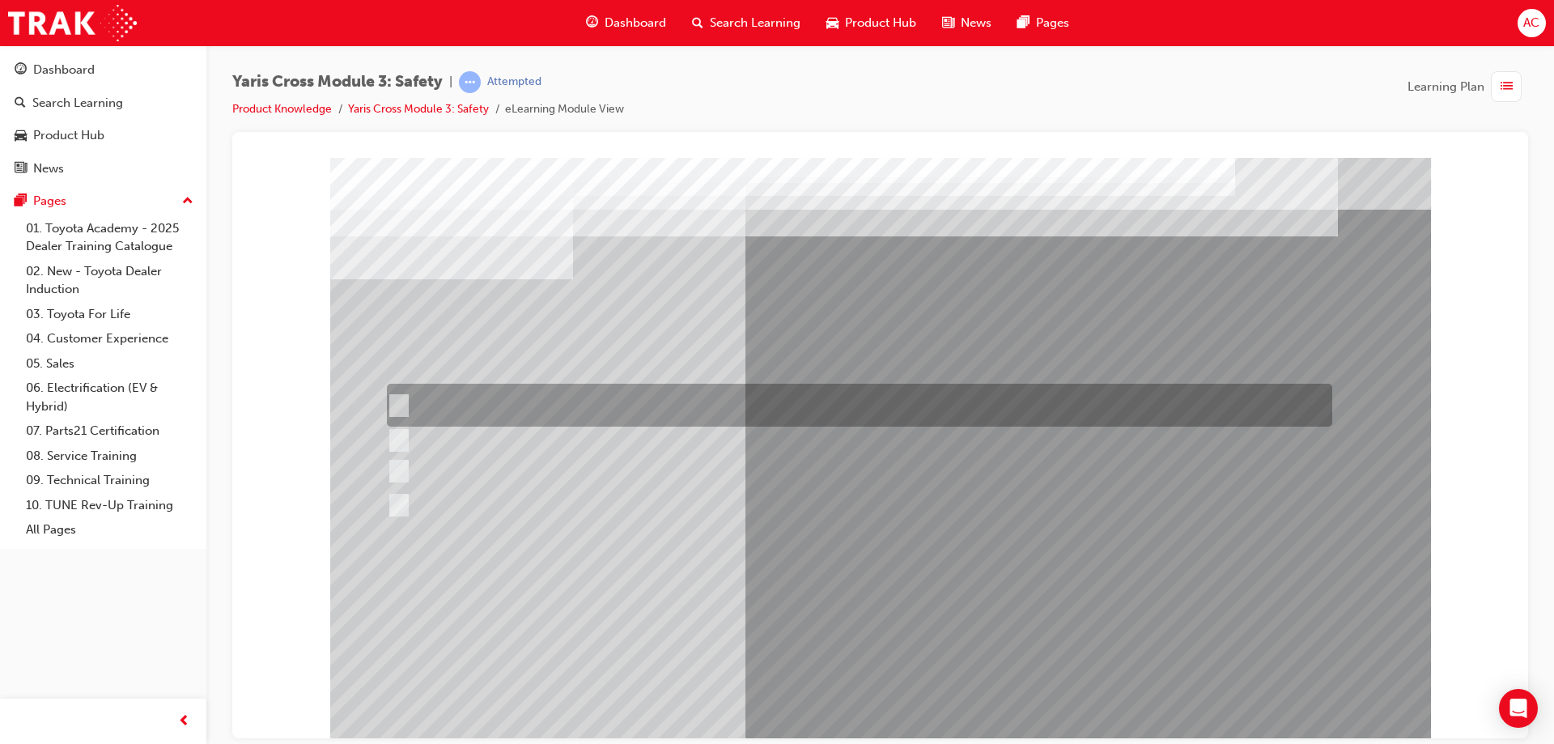
click at [573, 410] on div at bounding box center [855, 405] width 945 height 43
checkbox input "true"
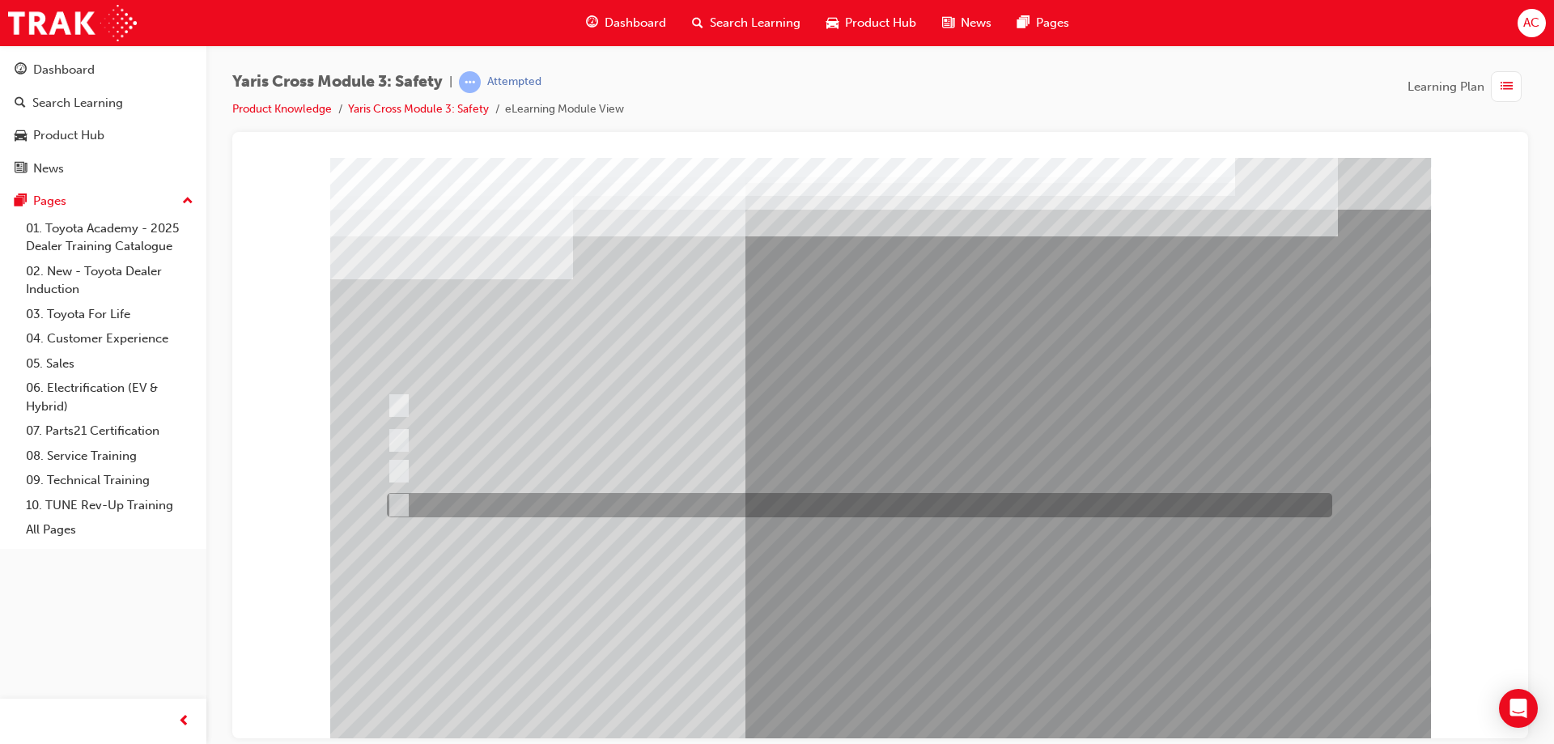
click at [575, 503] on div at bounding box center [855, 505] width 945 height 24
checkbox input "true"
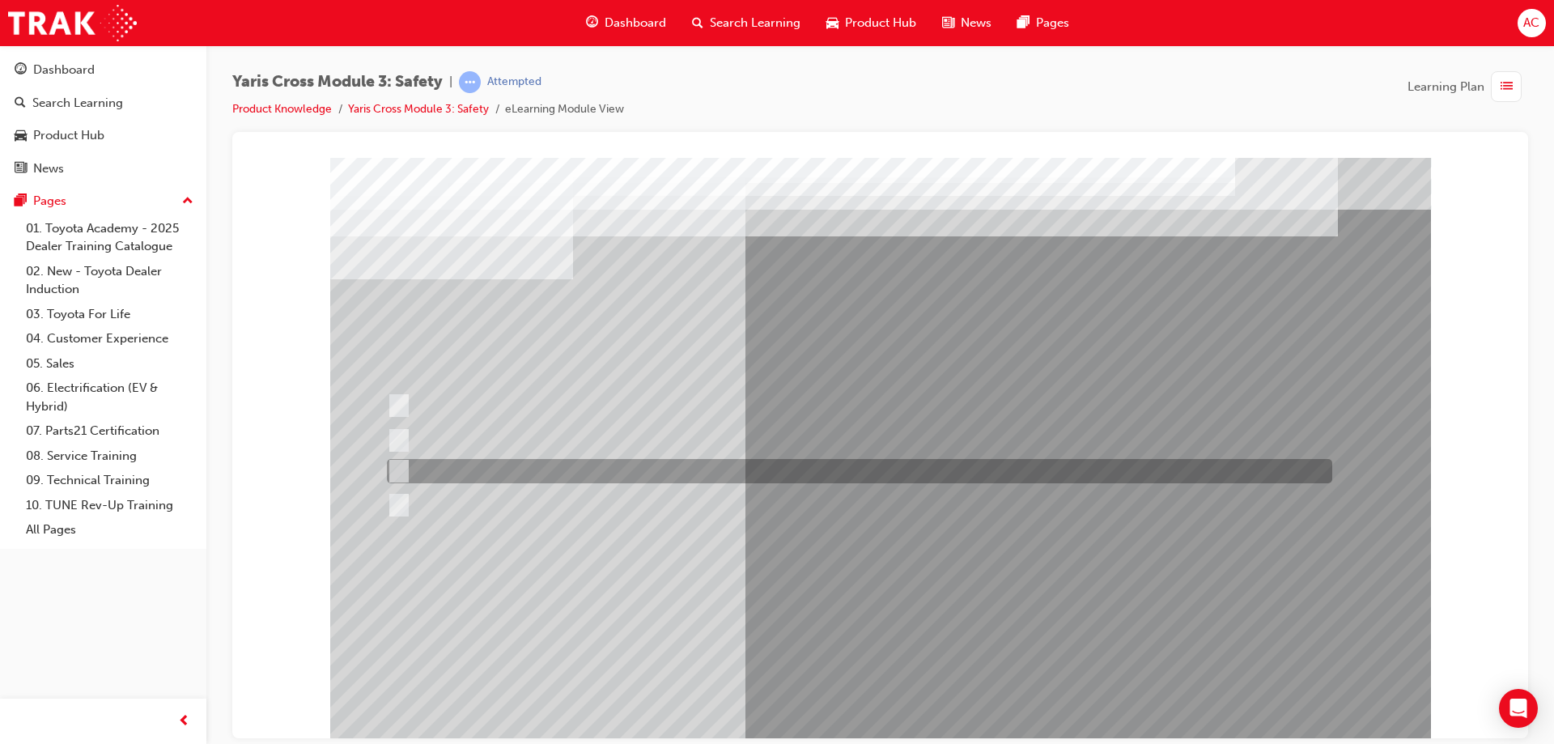
click at [591, 471] on div at bounding box center [855, 471] width 945 height 24
checkbox input "true"
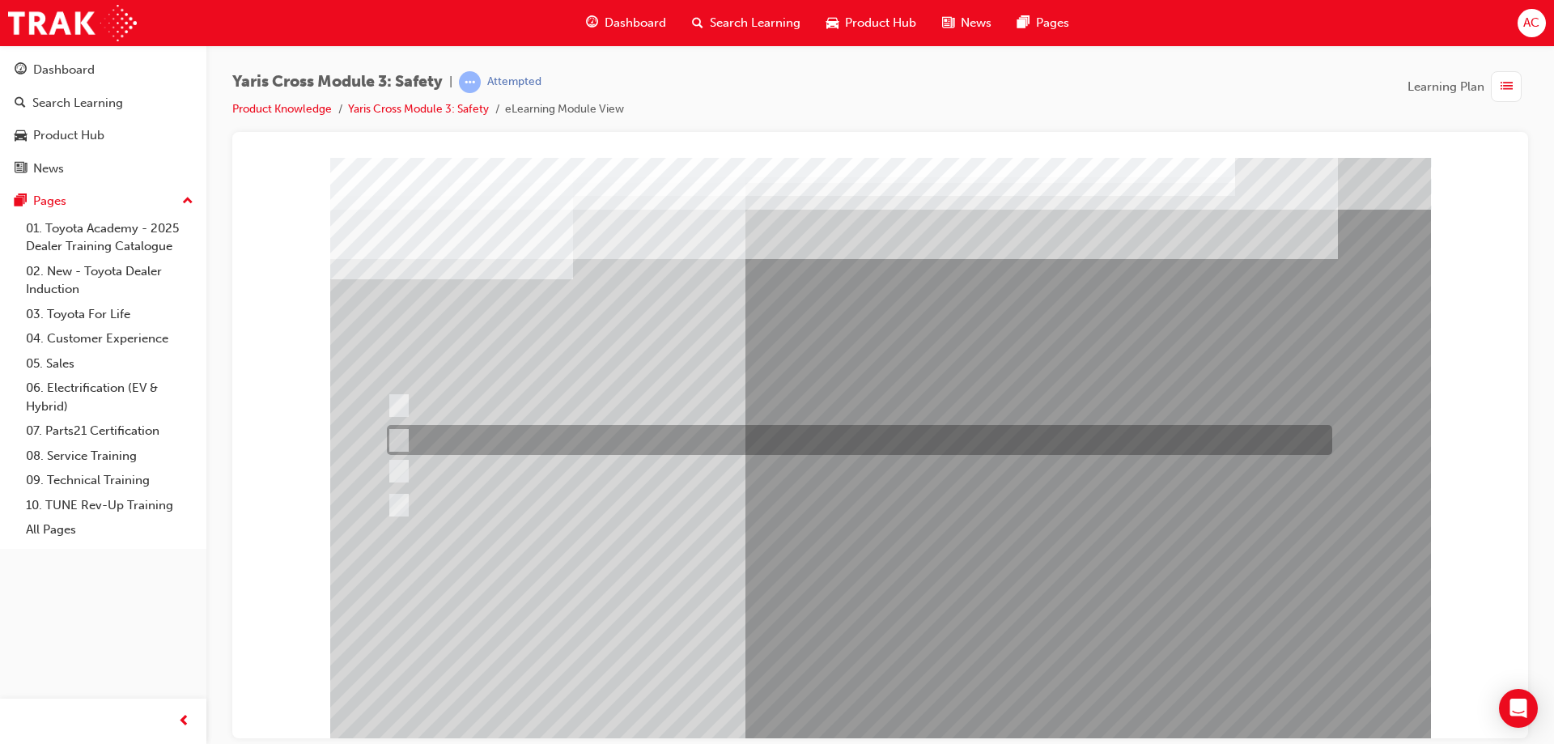
click at [490, 451] on div at bounding box center [855, 440] width 945 height 30
radio input "true"
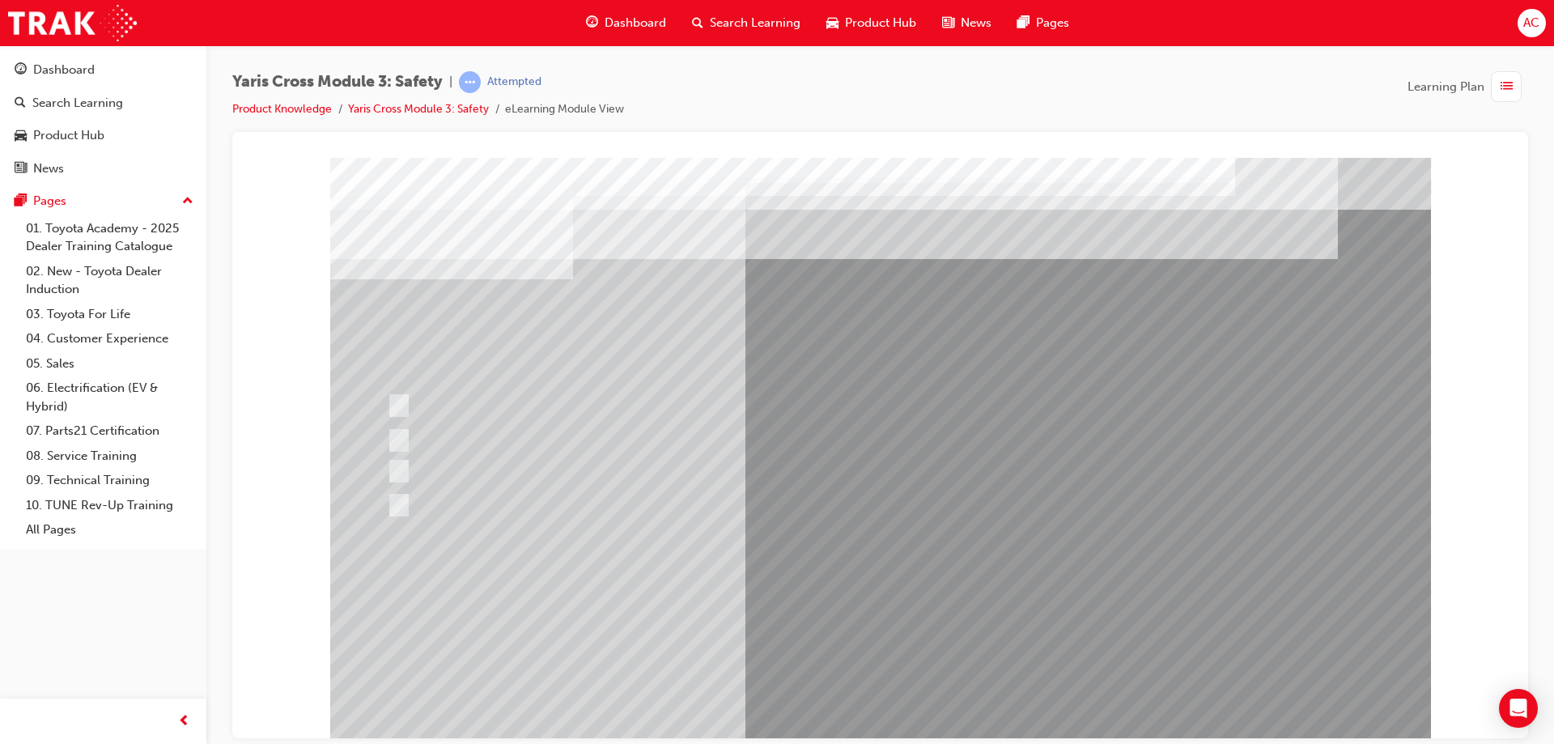
click at [897, 699] on div at bounding box center [880, 448] width 1101 height 583
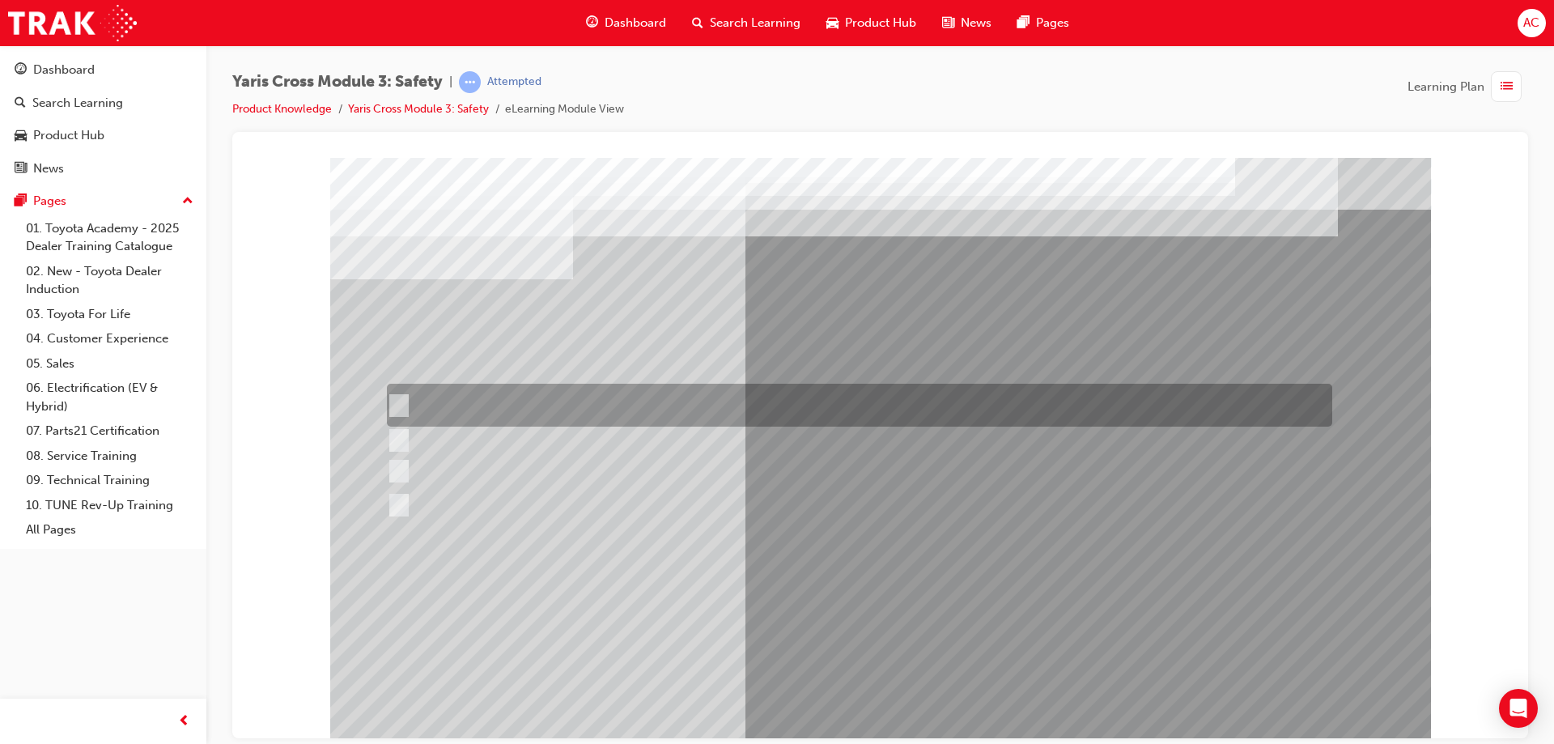
click at [528, 397] on div at bounding box center [855, 405] width 945 height 43
radio input "true"
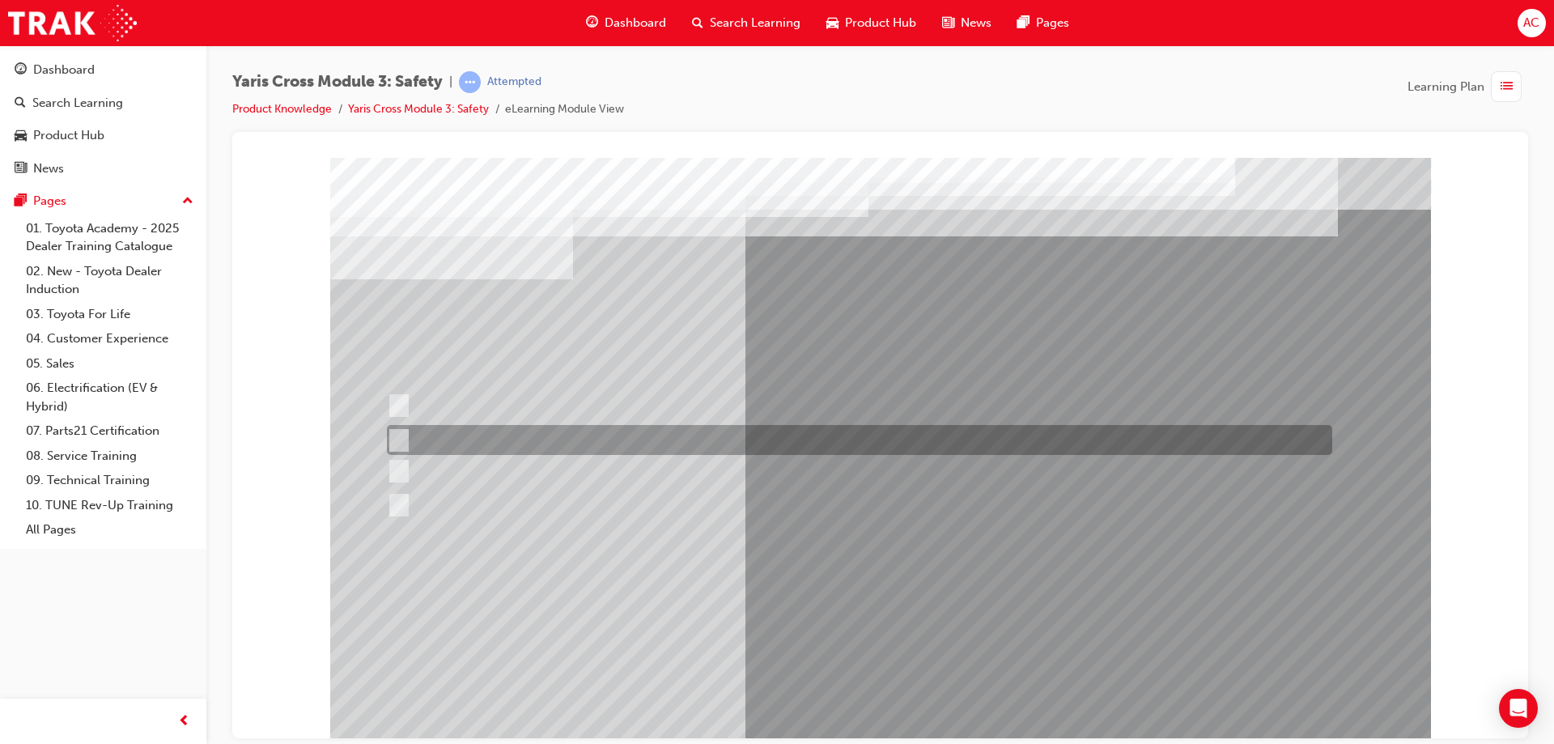
click at [637, 445] on div at bounding box center [855, 440] width 945 height 30
checkbox input "true"
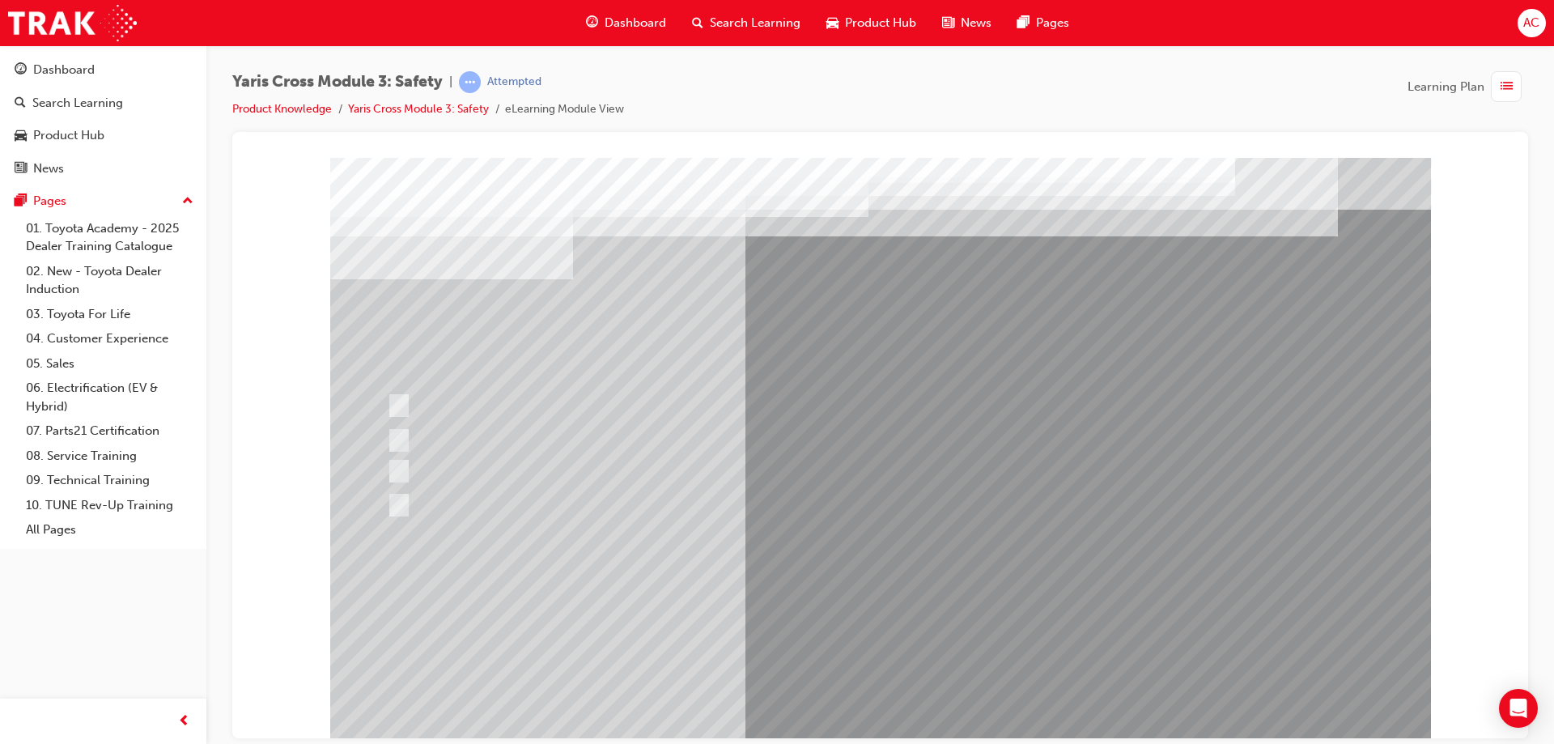
drag, startPoint x: 885, startPoint y: 693, endPoint x: 880, endPoint y: 661, distance: 31.8
click at [885, 692] on div at bounding box center [880, 448] width 1101 height 583
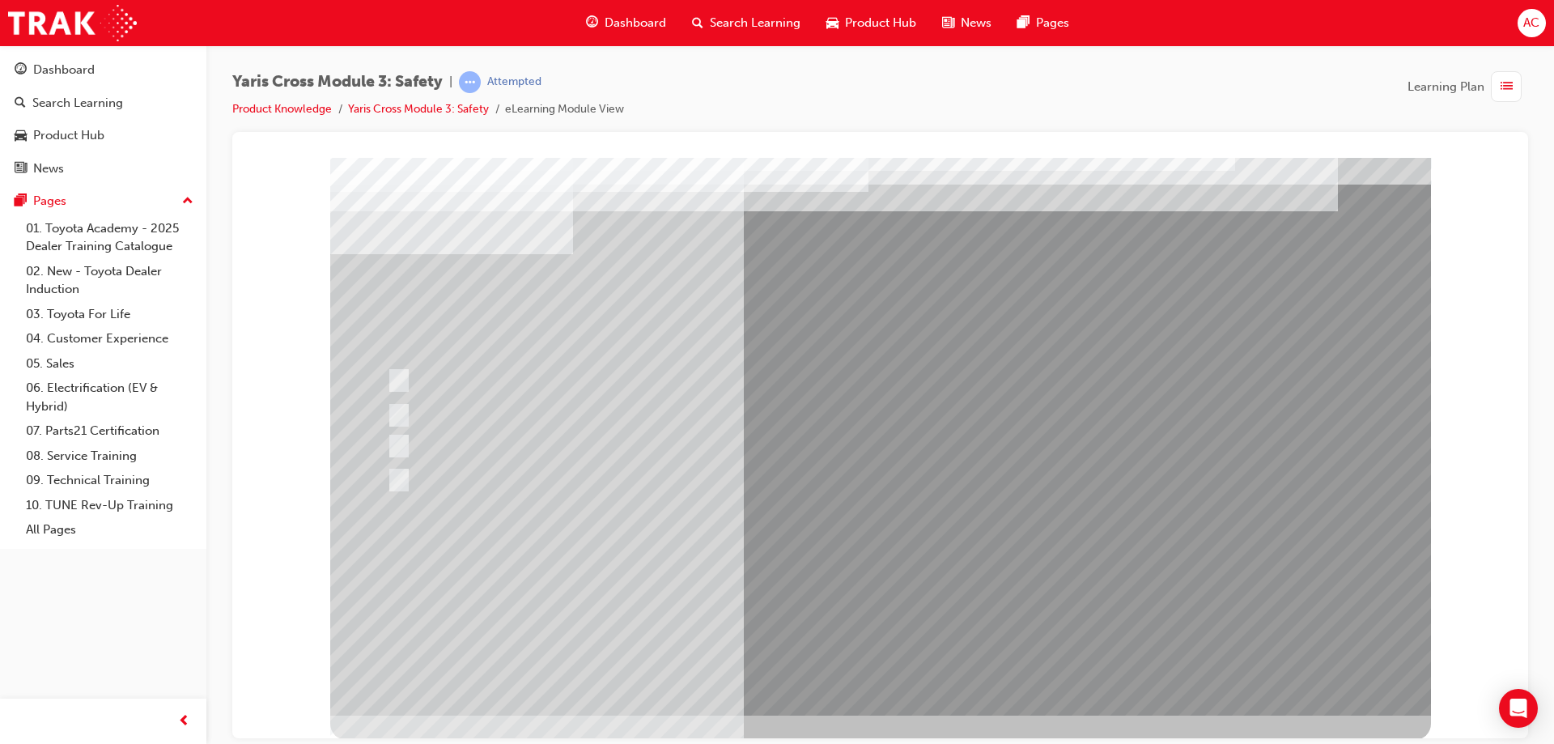
scroll to position [27, 0]
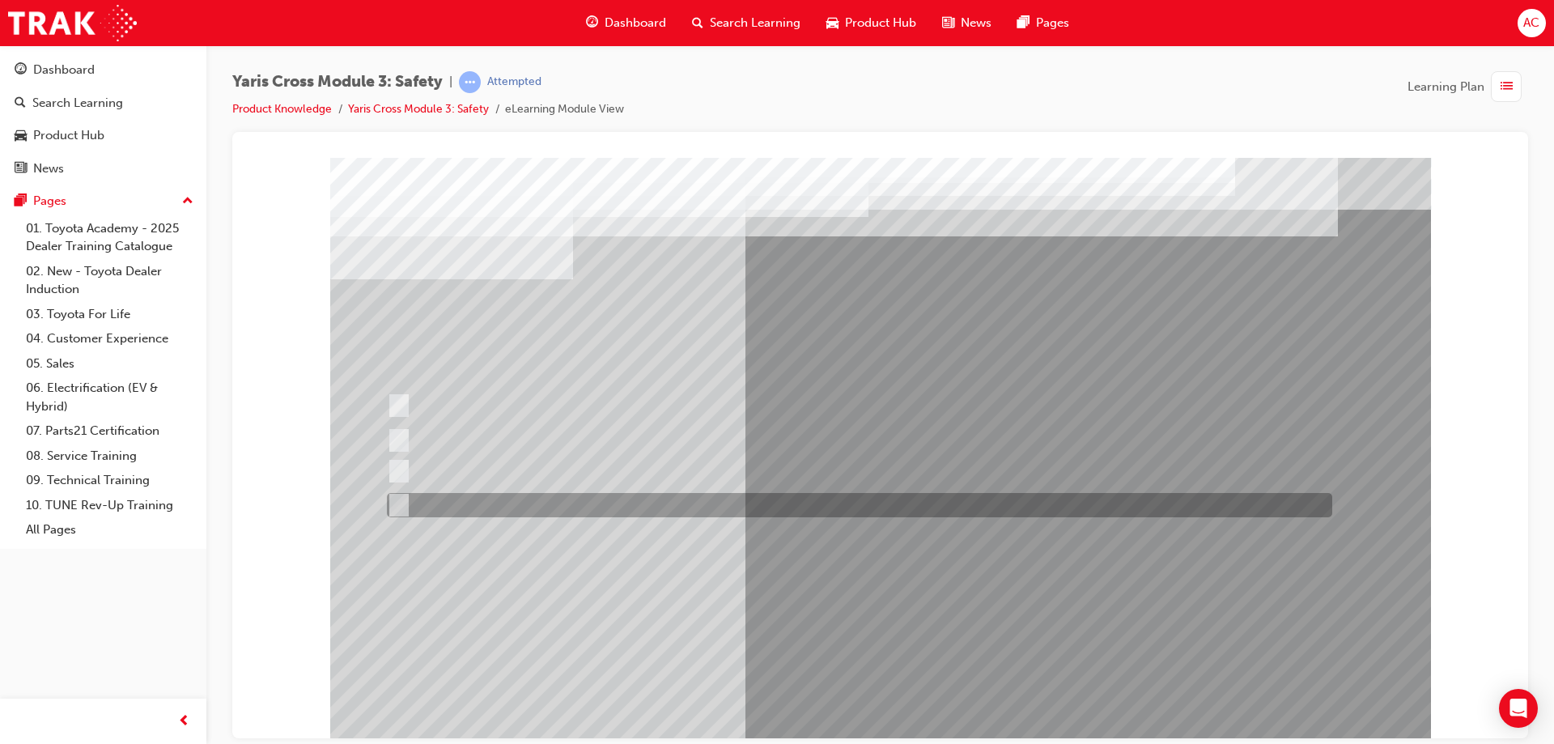
drag, startPoint x: 407, startPoint y: 501, endPoint x: 468, endPoint y: 467, distance: 69.6
click at [426, 494] on div at bounding box center [855, 505] width 945 height 24
radio input "true"
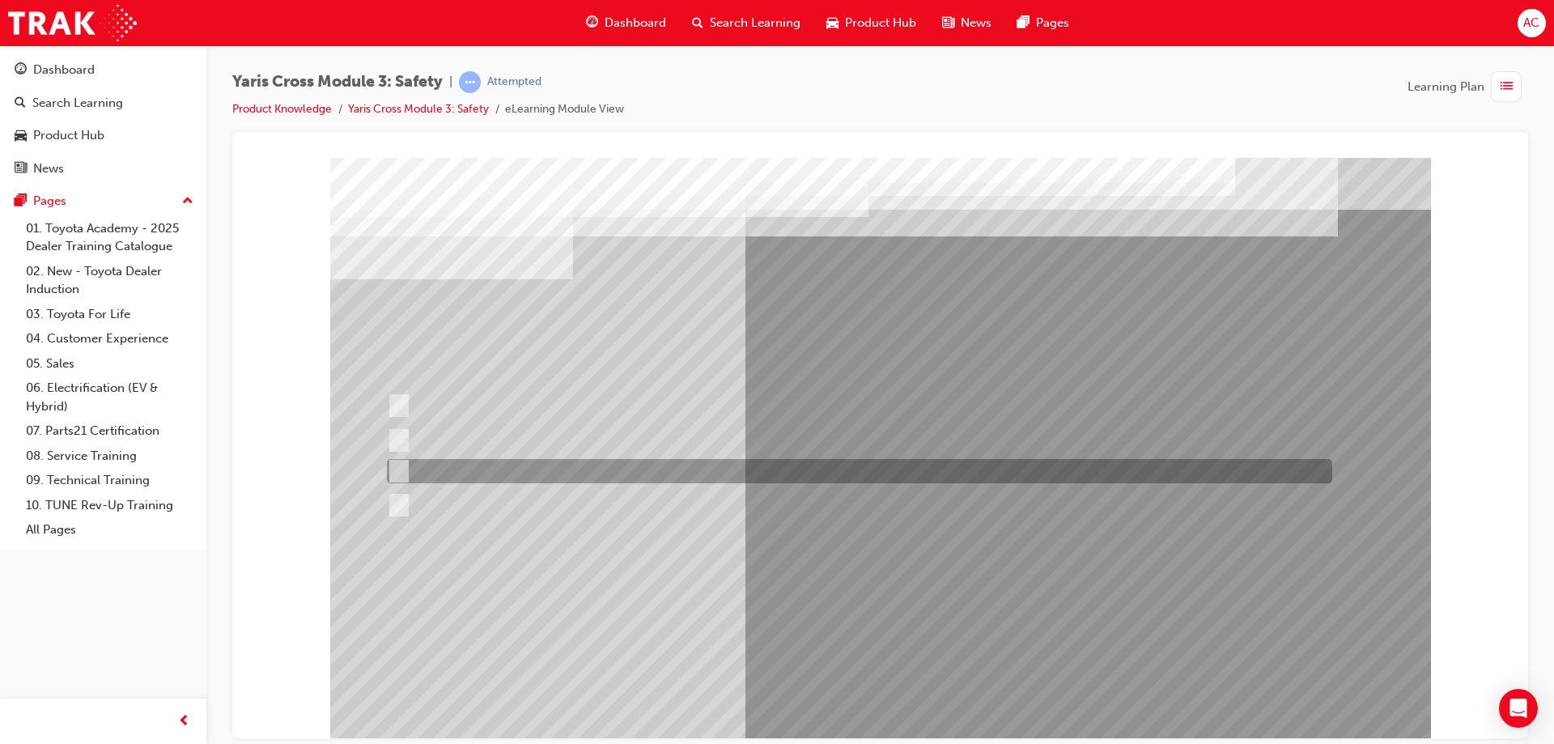
drag, startPoint x: 468, startPoint y: 467, endPoint x: 489, endPoint y: 443, distance: 32.1
click at [469, 467] on div at bounding box center [855, 471] width 945 height 24
radio input "true"
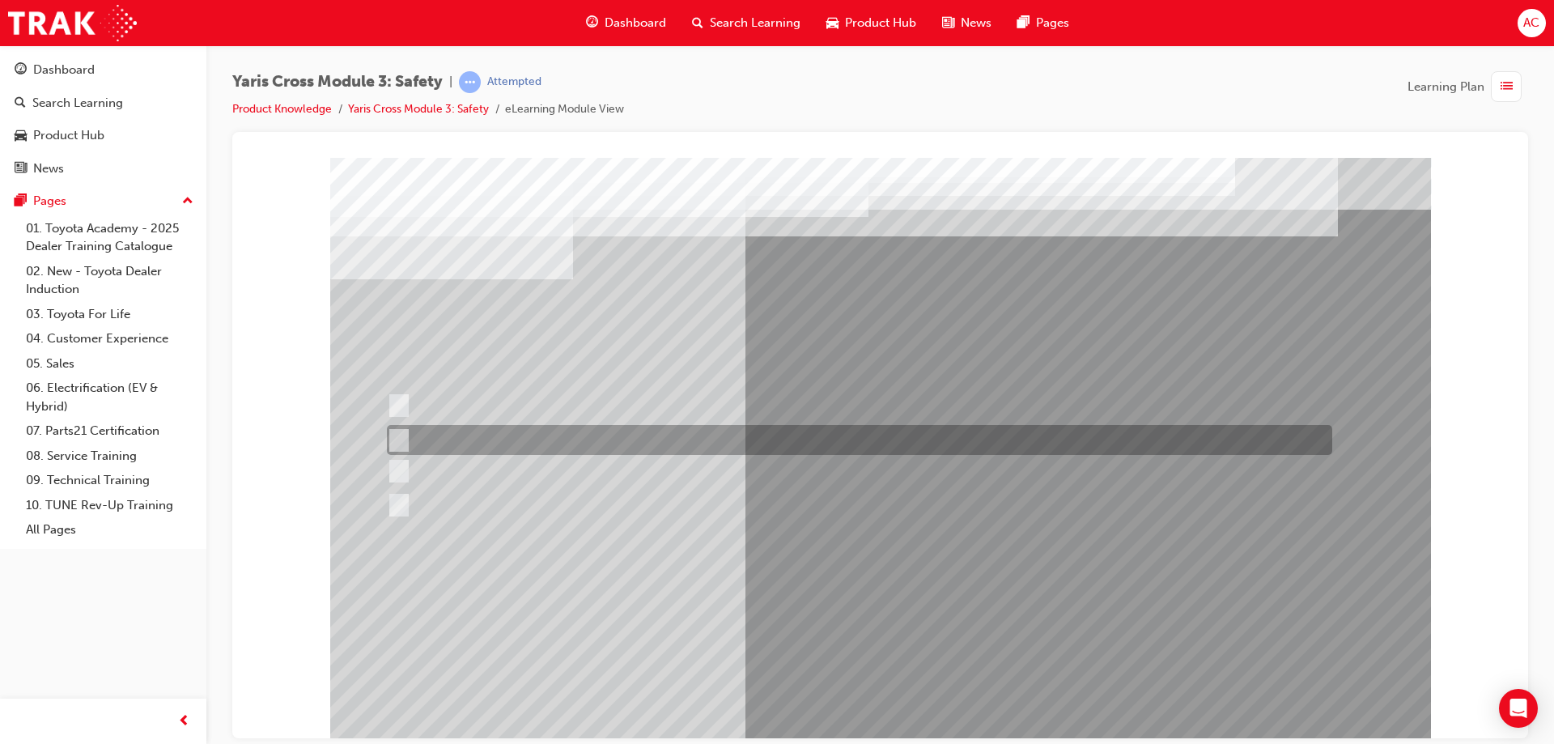
click at [486, 433] on div at bounding box center [855, 440] width 945 height 30
radio input "true"
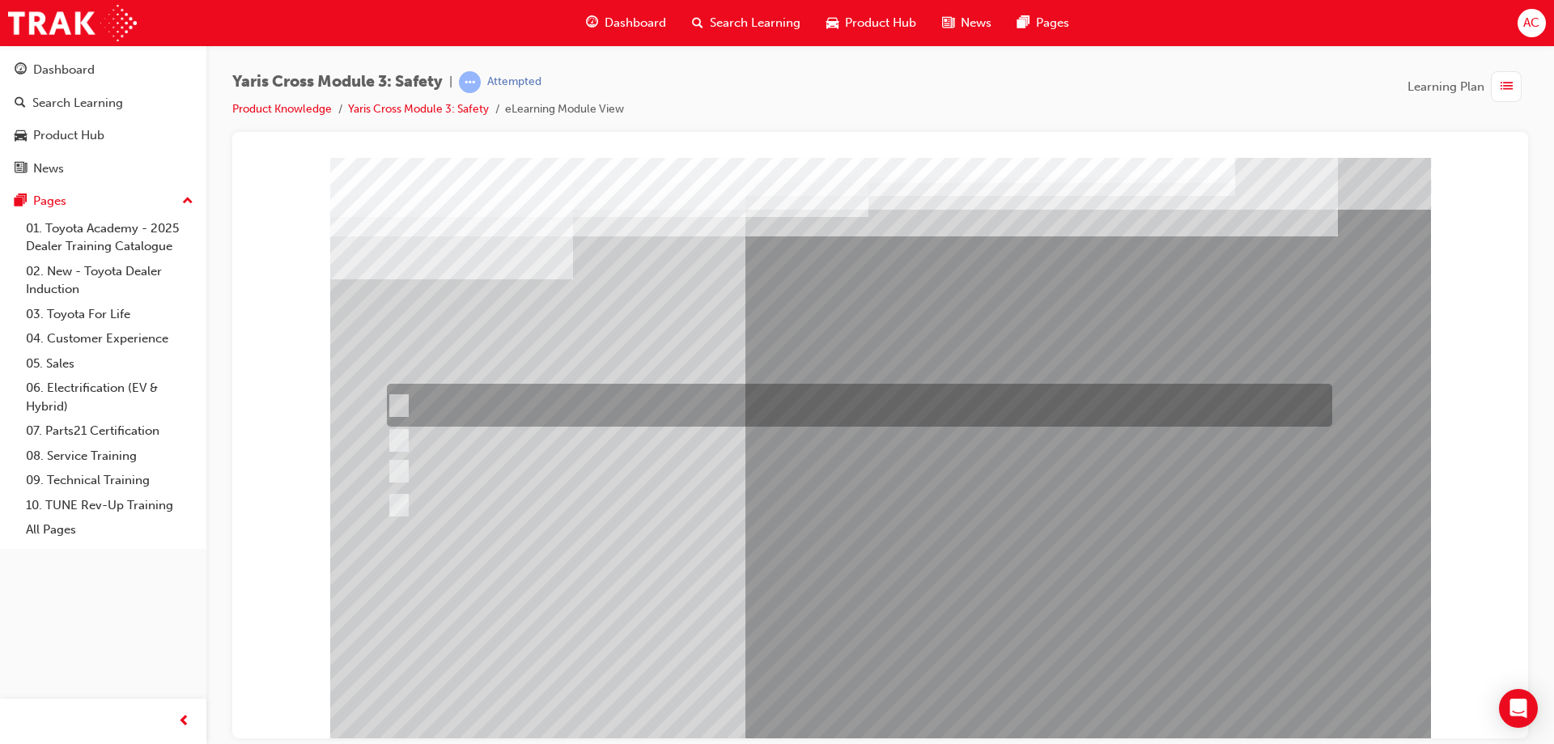
click at [681, 400] on div at bounding box center [855, 405] width 945 height 43
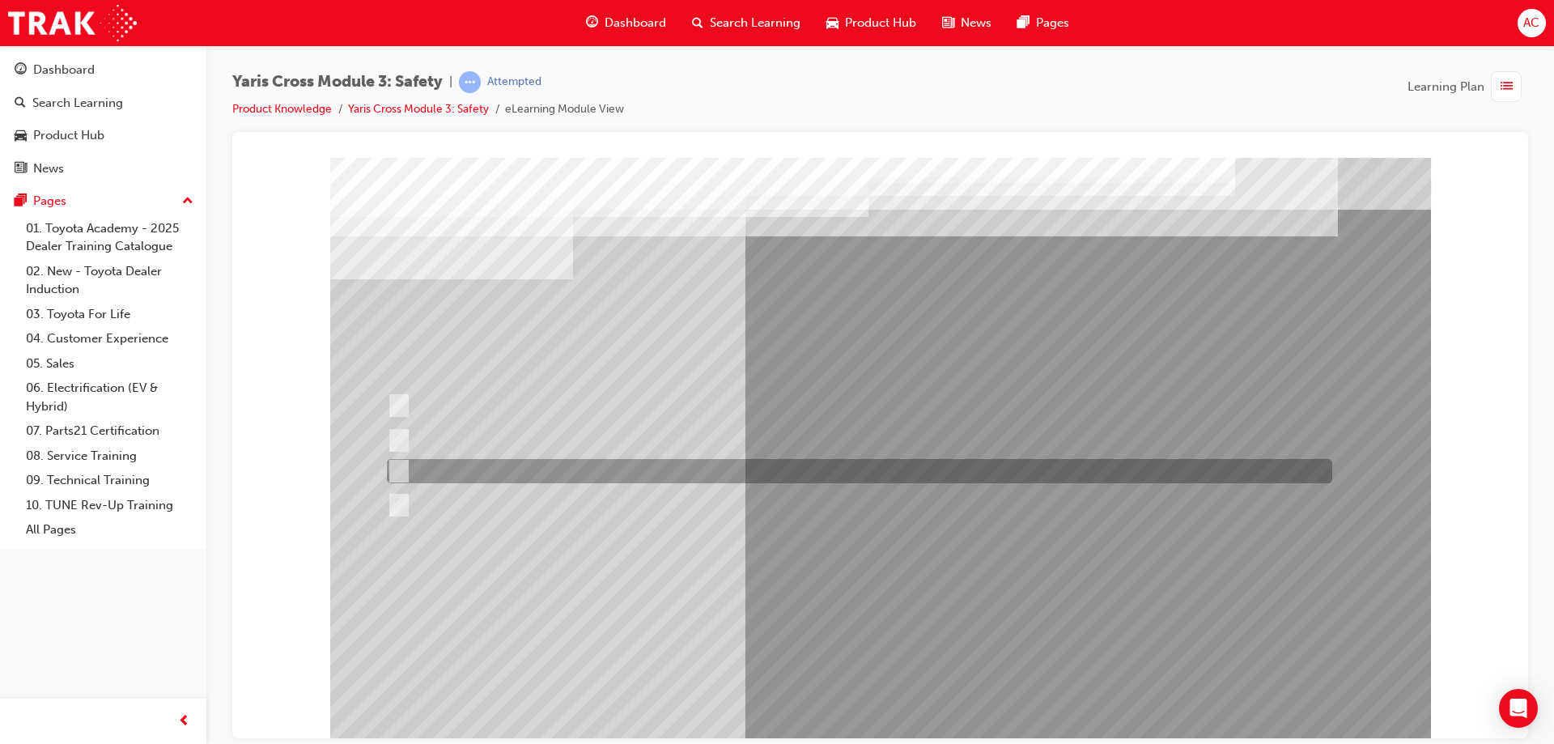
click at [595, 475] on div at bounding box center [855, 471] width 945 height 24
radio input "false"
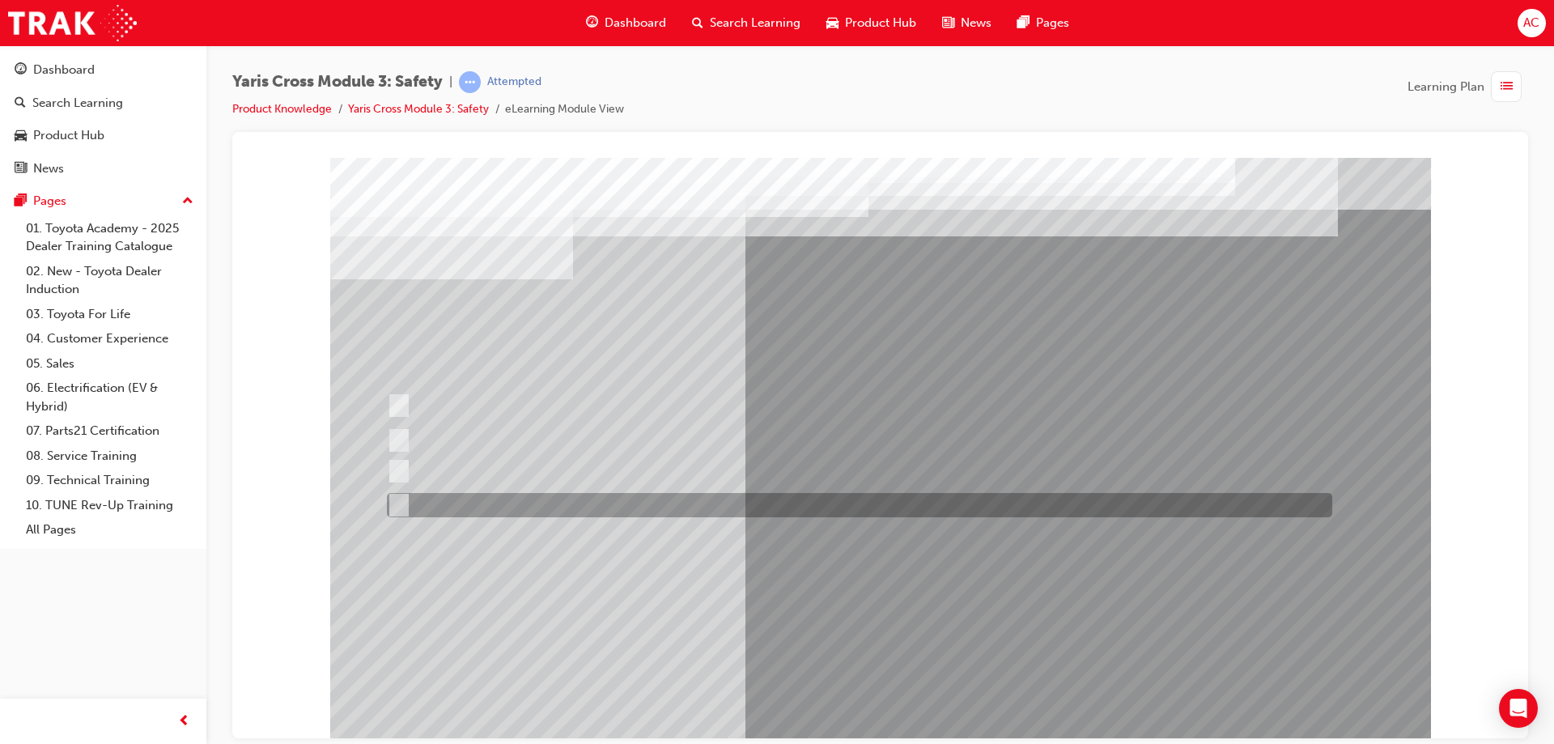
click at [581, 514] on div at bounding box center [855, 505] width 945 height 24
radio input "false"
radio input "true"
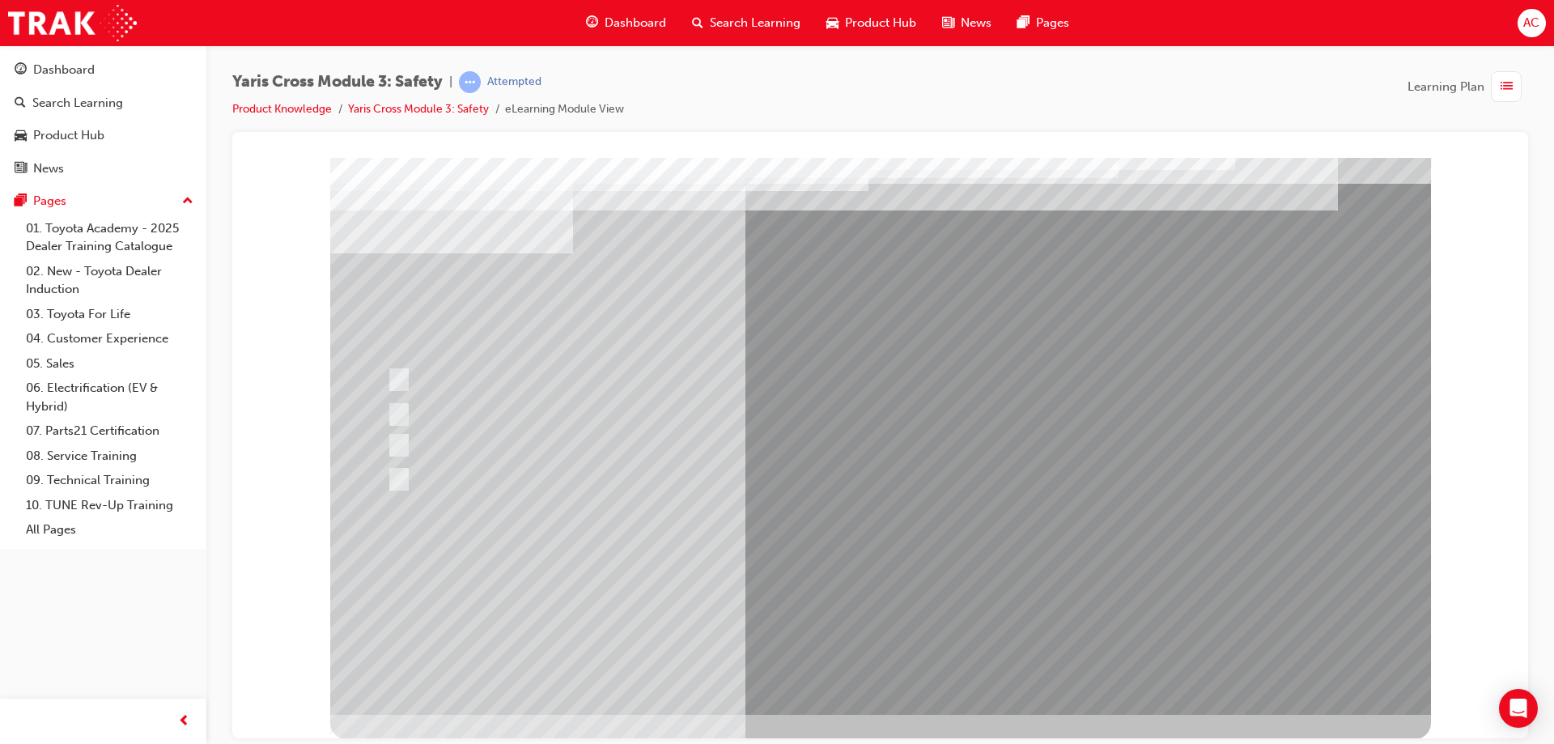
click at [832, 617] on div at bounding box center [880, 422] width 1101 height 583
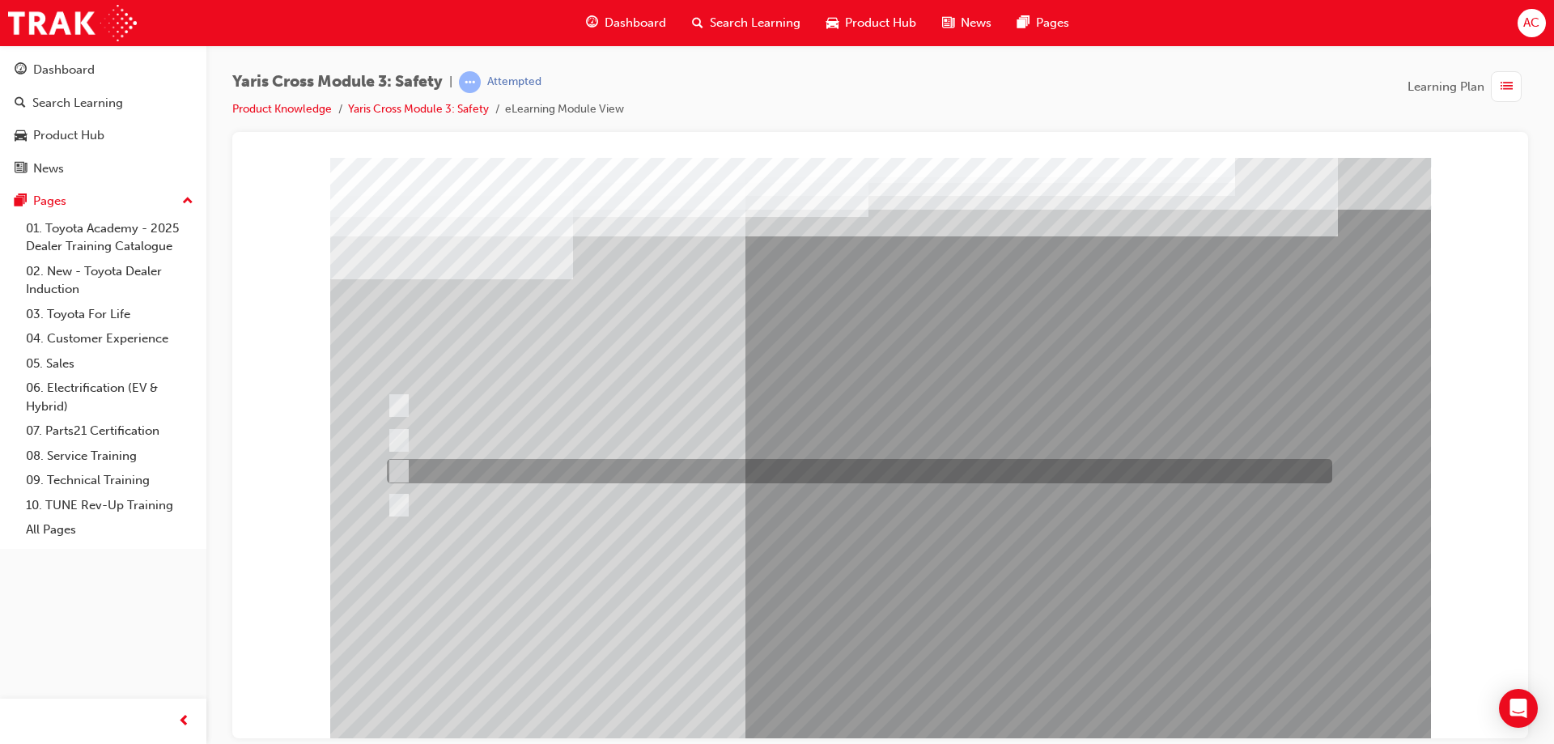
click at [554, 461] on div at bounding box center [855, 471] width 945 height 24
radio input "true"
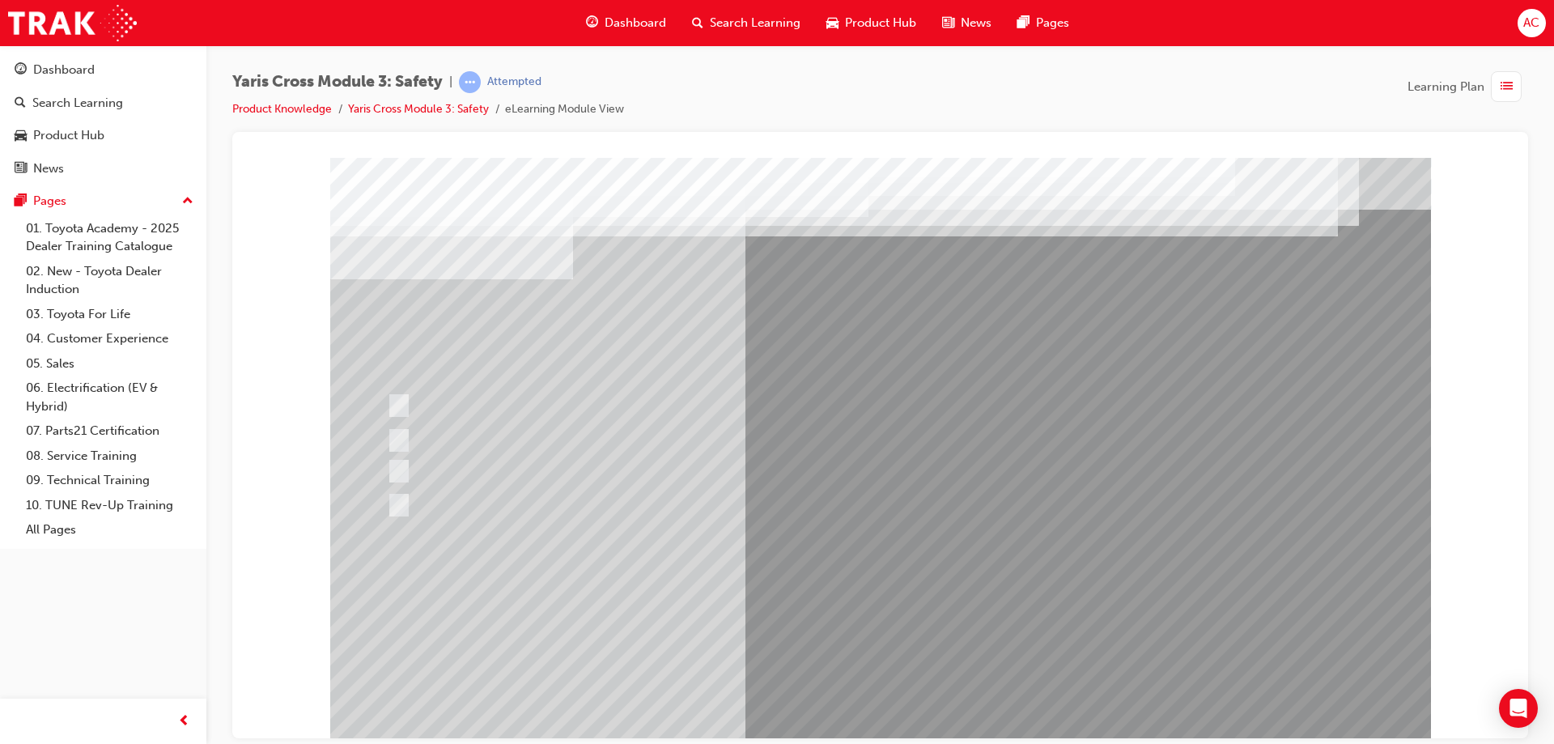
click at [886, 696] on div at bounding box center [880, 448] width 1101 height 583
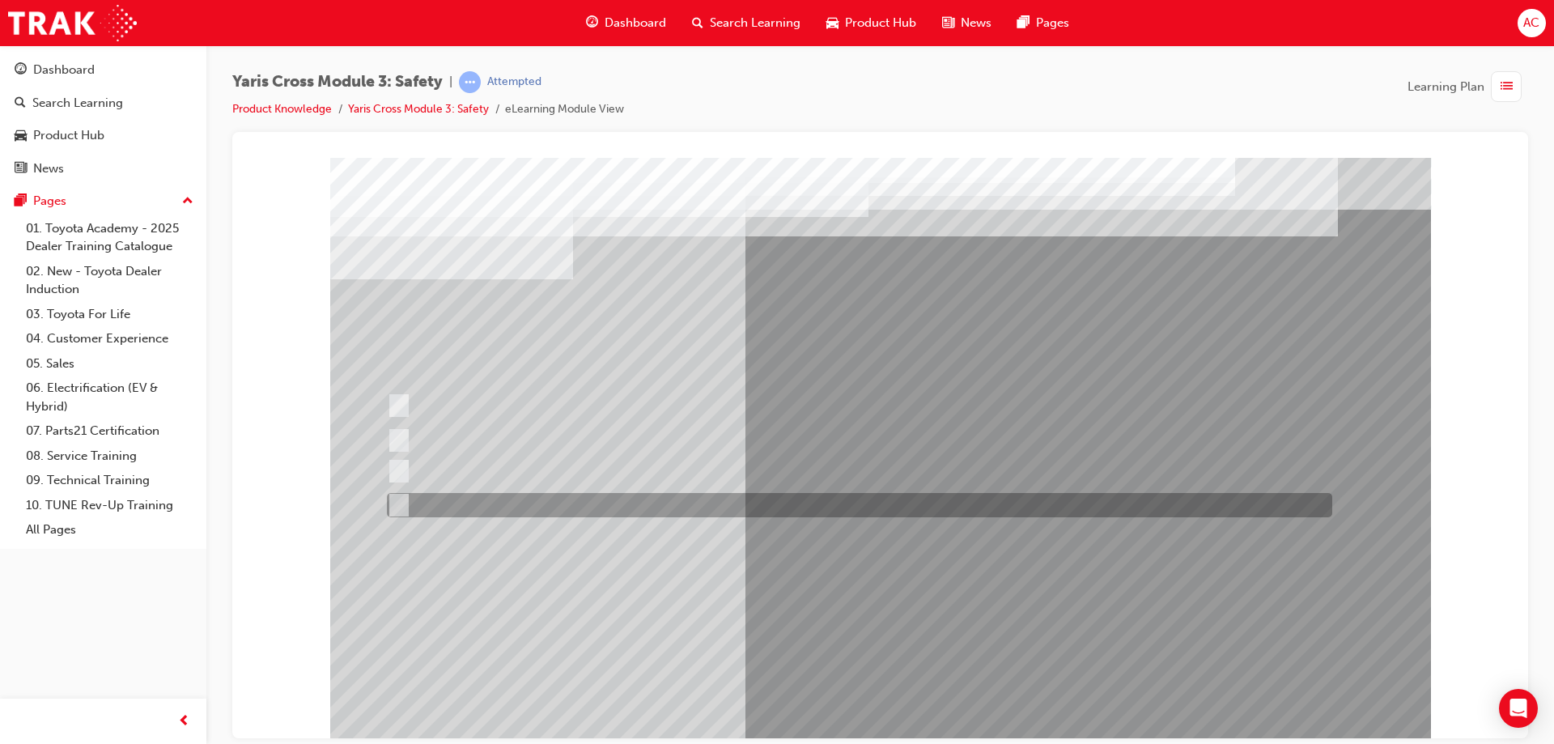
click at [605, 511] on div at bounding box center [855, 505] width 945 height 24
radio input "true"
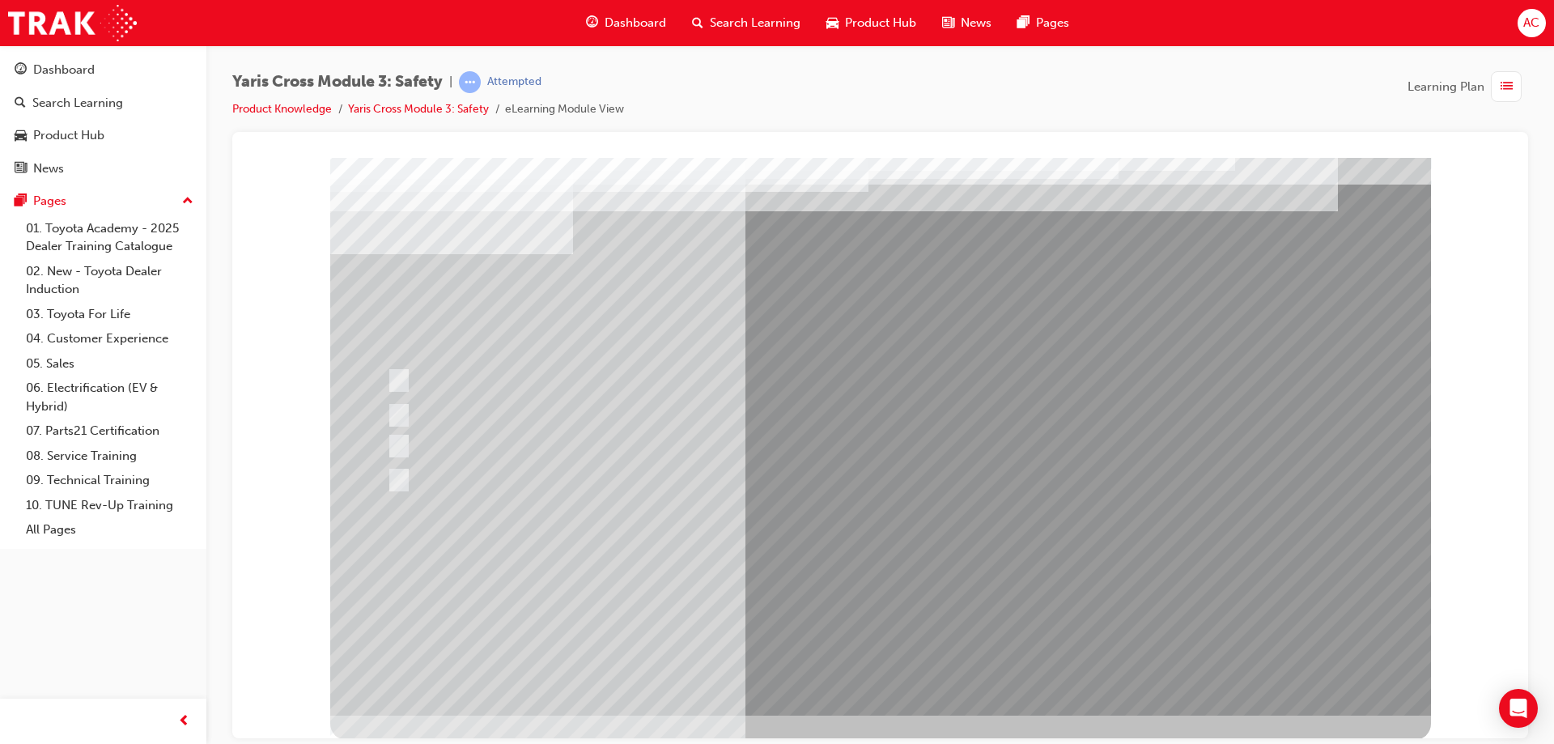
scroll to position [27, 0]
click at [921, 583] on div at bounding box center [880, 421] width 1101 height 583
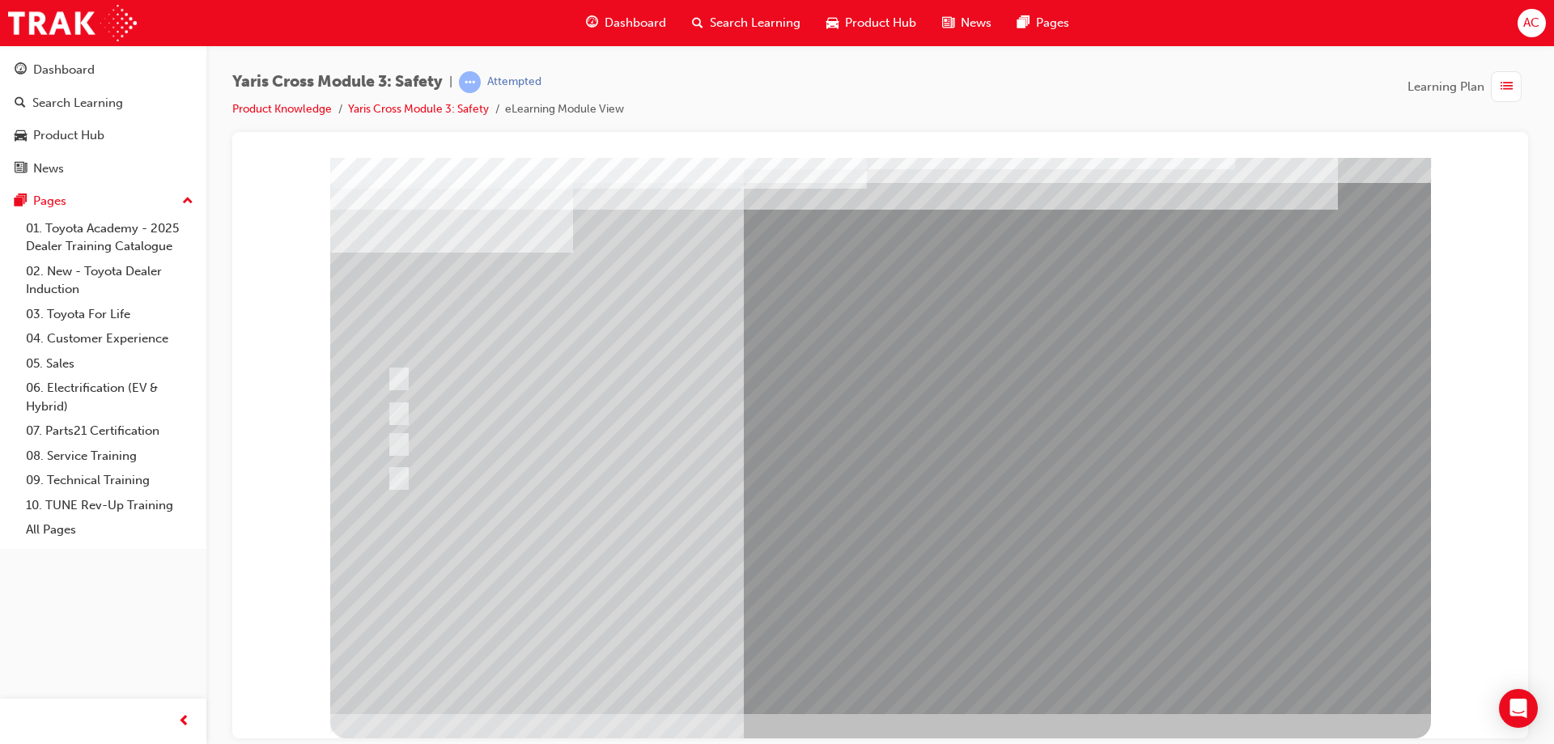
scroll to position [0, 0]
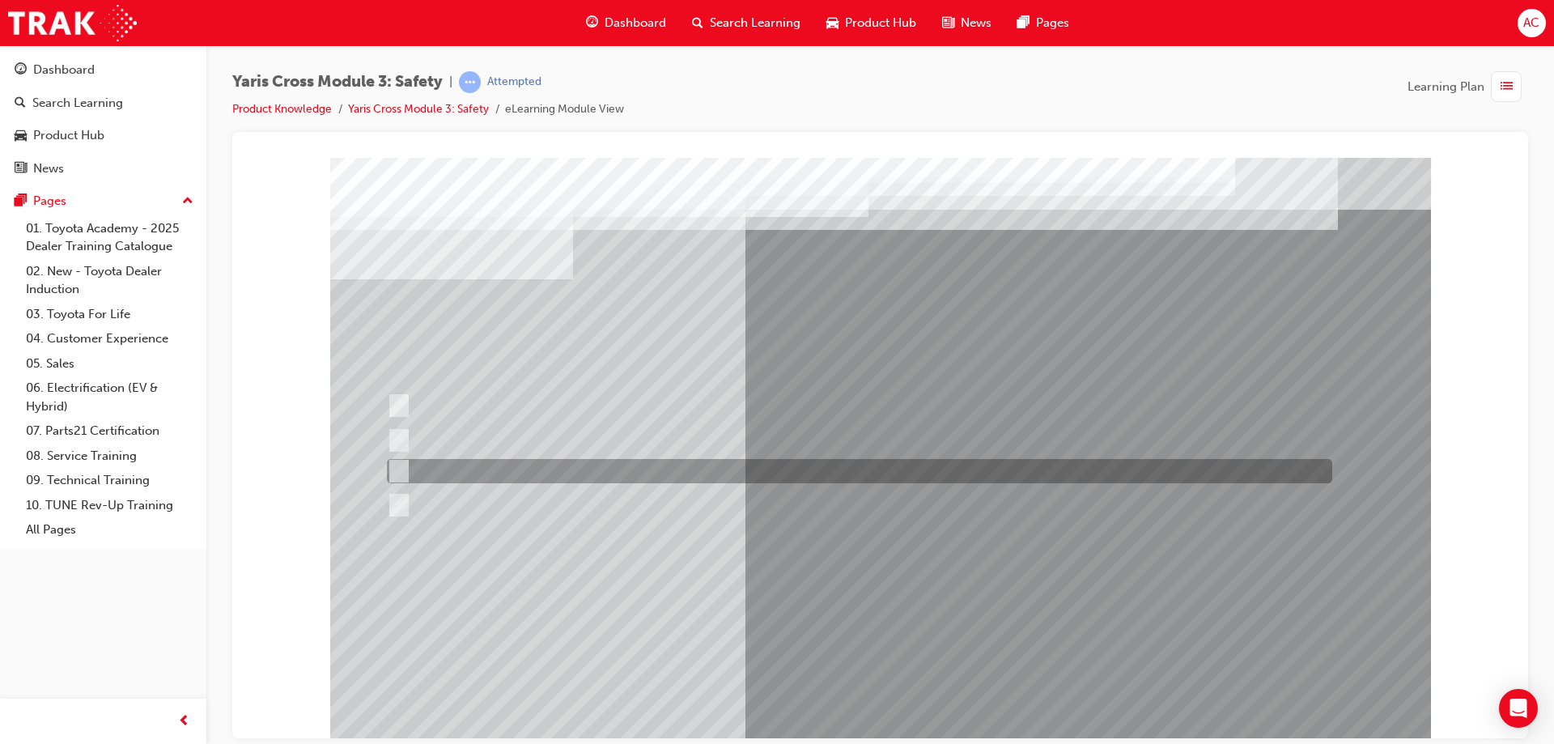
click at [516, 470] on div at bounding box center [855, 471] width 945 height 24
radio input "true"
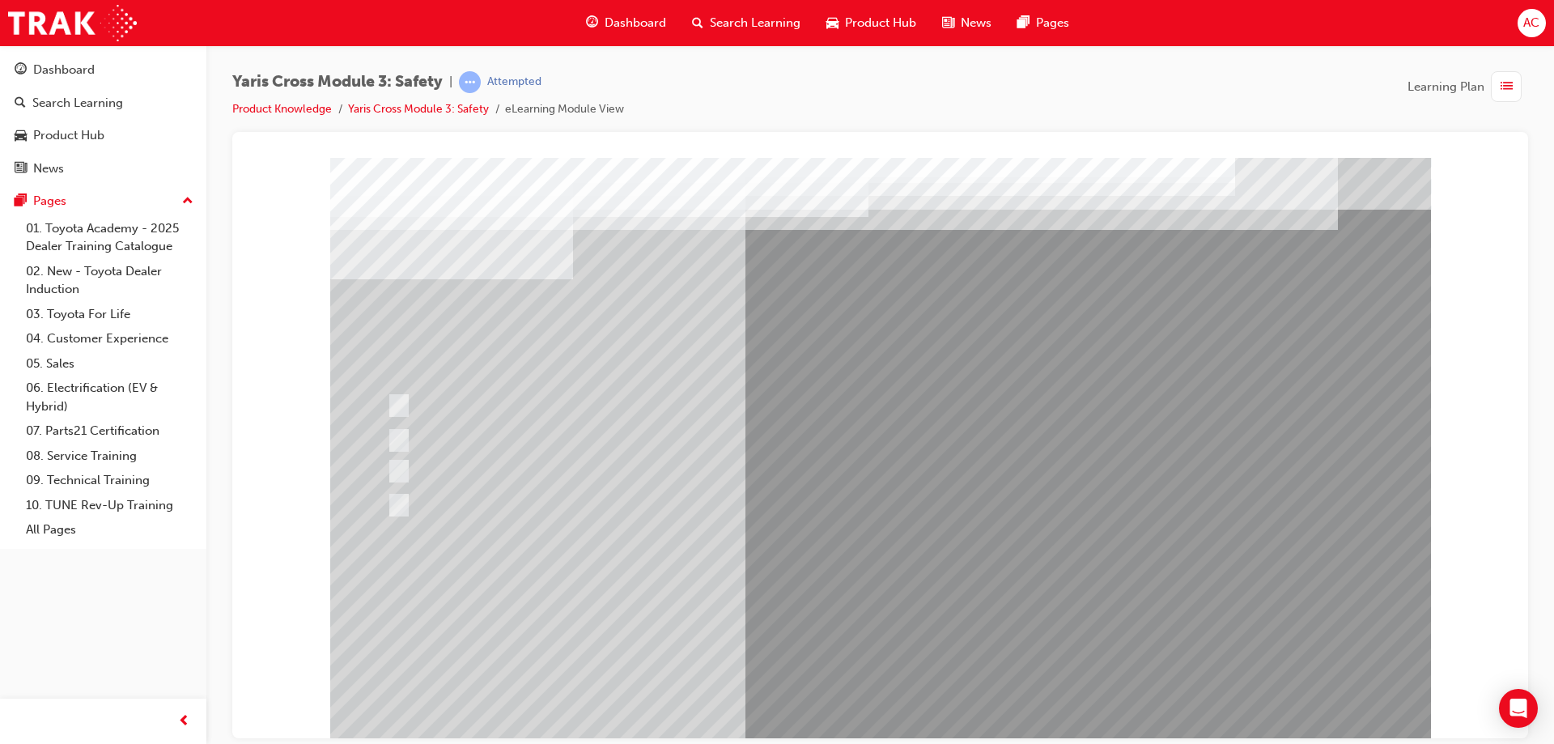
drag, startPoint x: 954, startPoint y: 702, endPoint x: 902, endPoint y: 701, distance: 51.8
click at [935, 701] on div at bounding box center [880, 448] width 1101 height 583
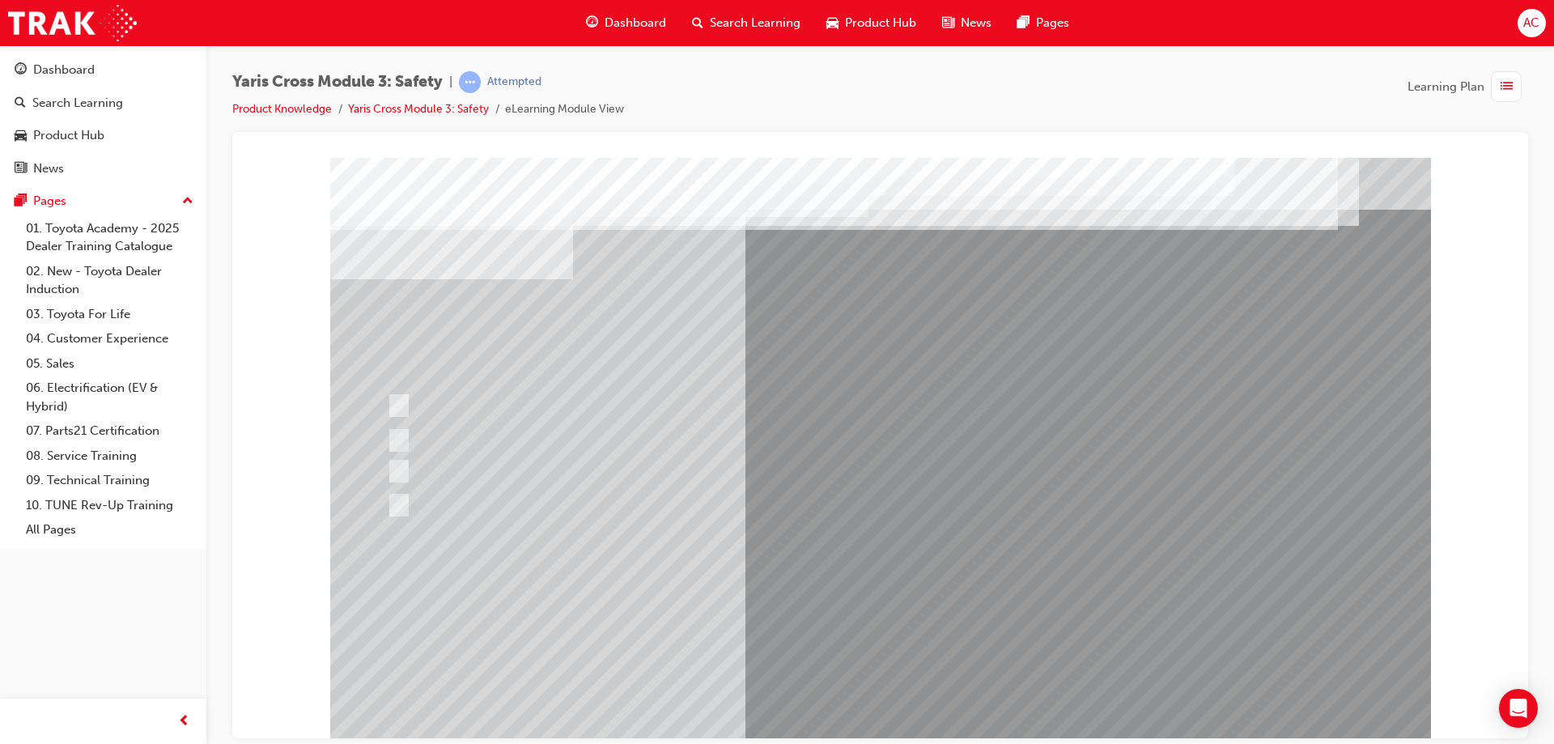
click at [893, 694] on div at bounding box center [880, 448] width 1101 height 583
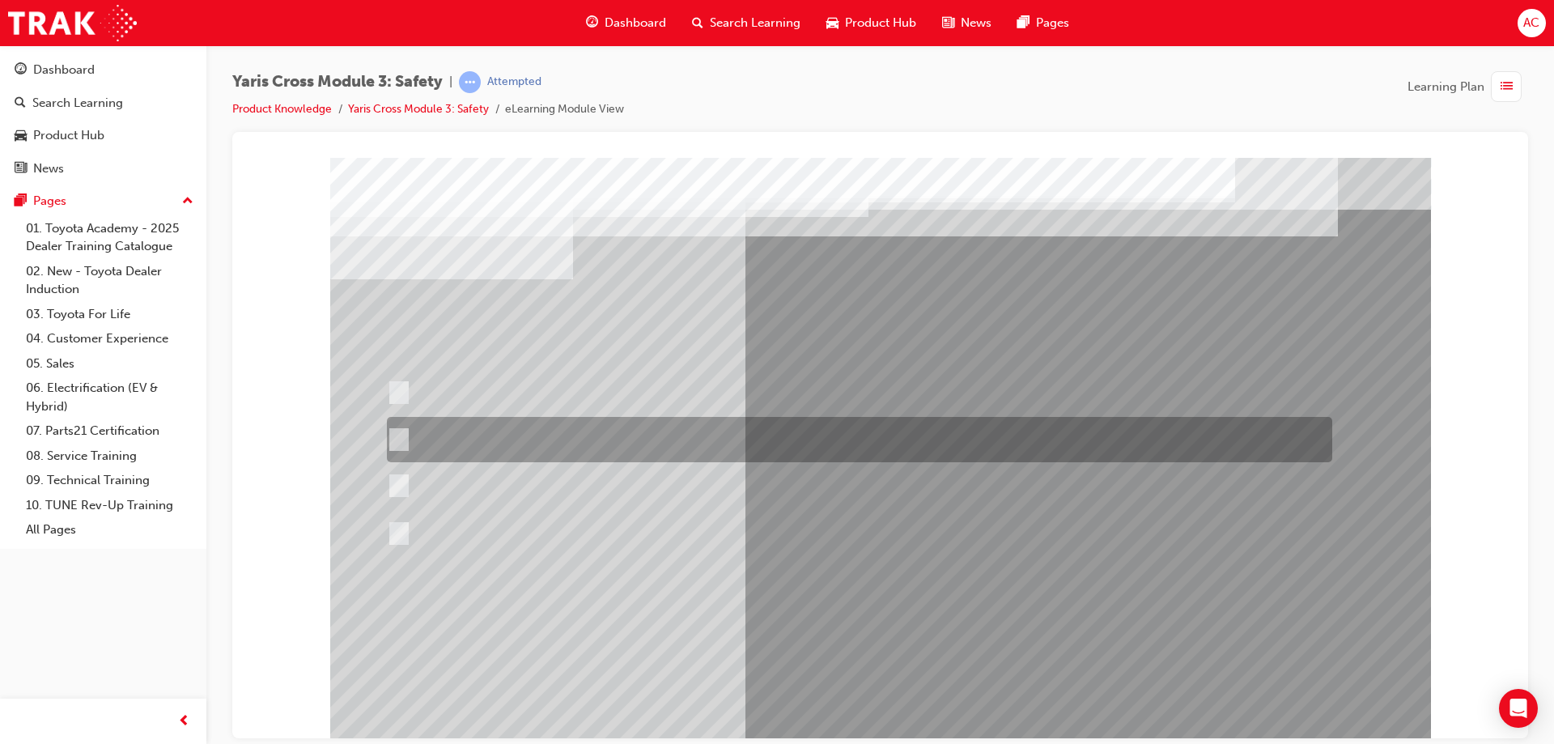
click at [698, 453] on div at bounding box center [855, 439] width 945 height 45
radio input "true"
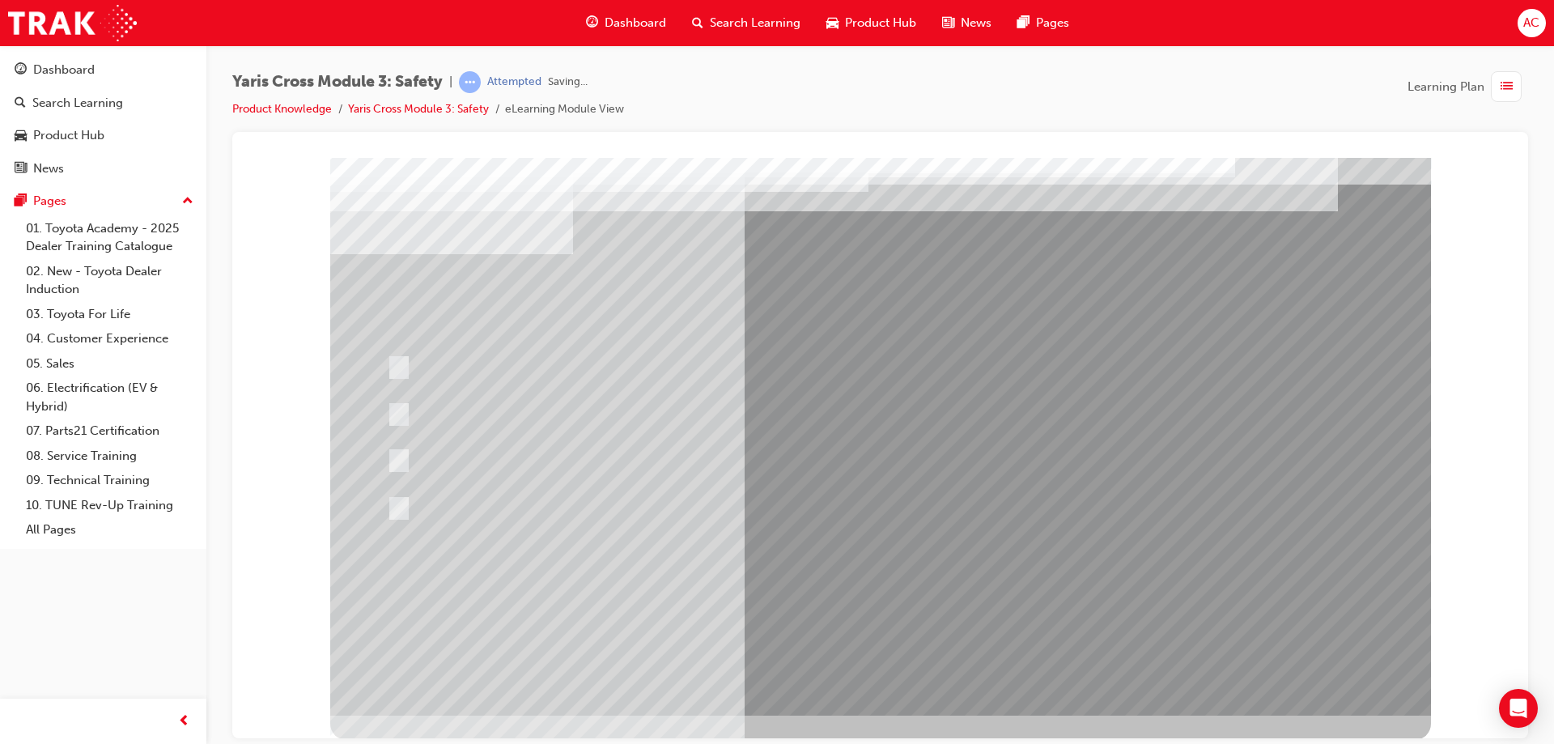
scroll to position [27, 0]
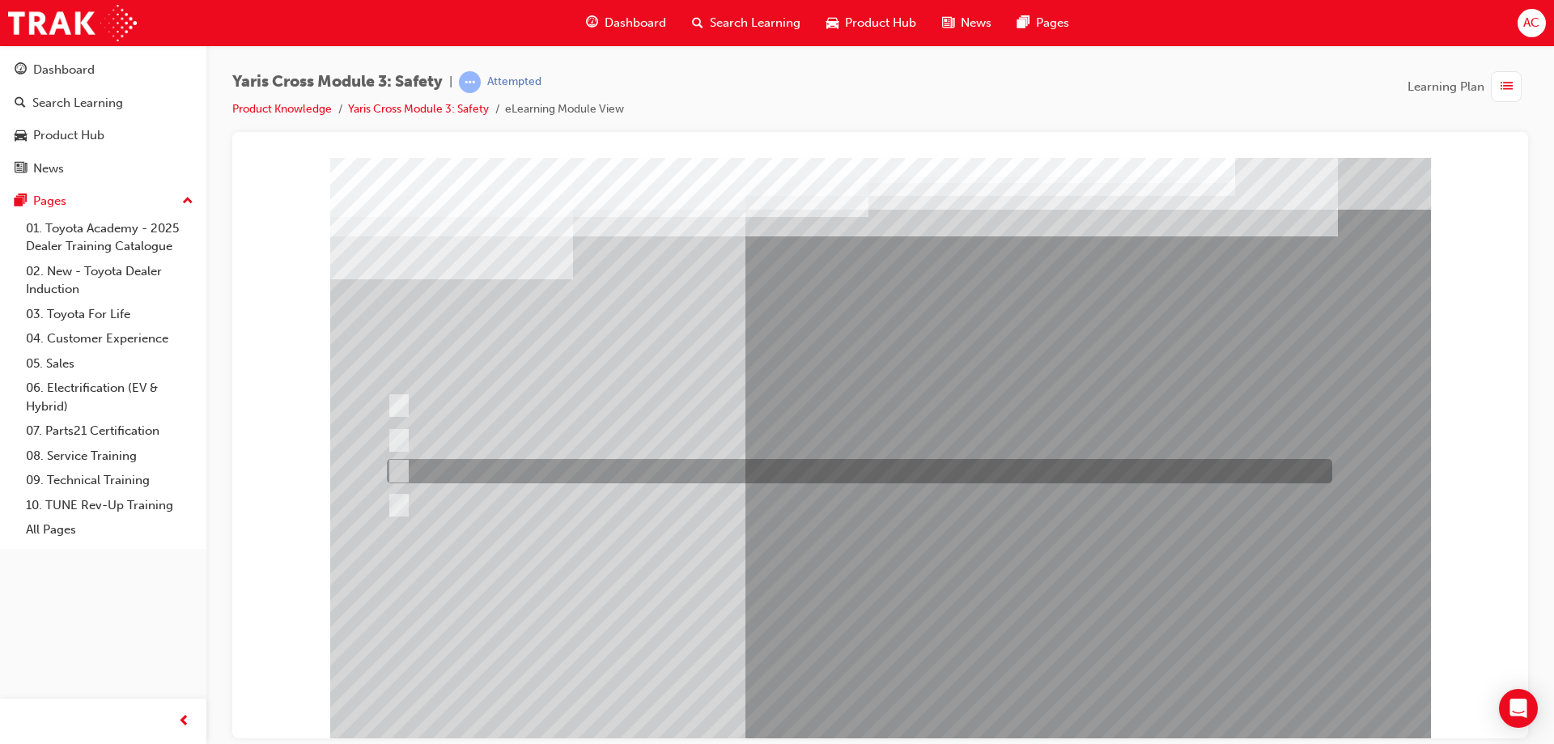
click at [553, 462] on div at bounding box center [855, 471] width 945 height 24
radio input "true"
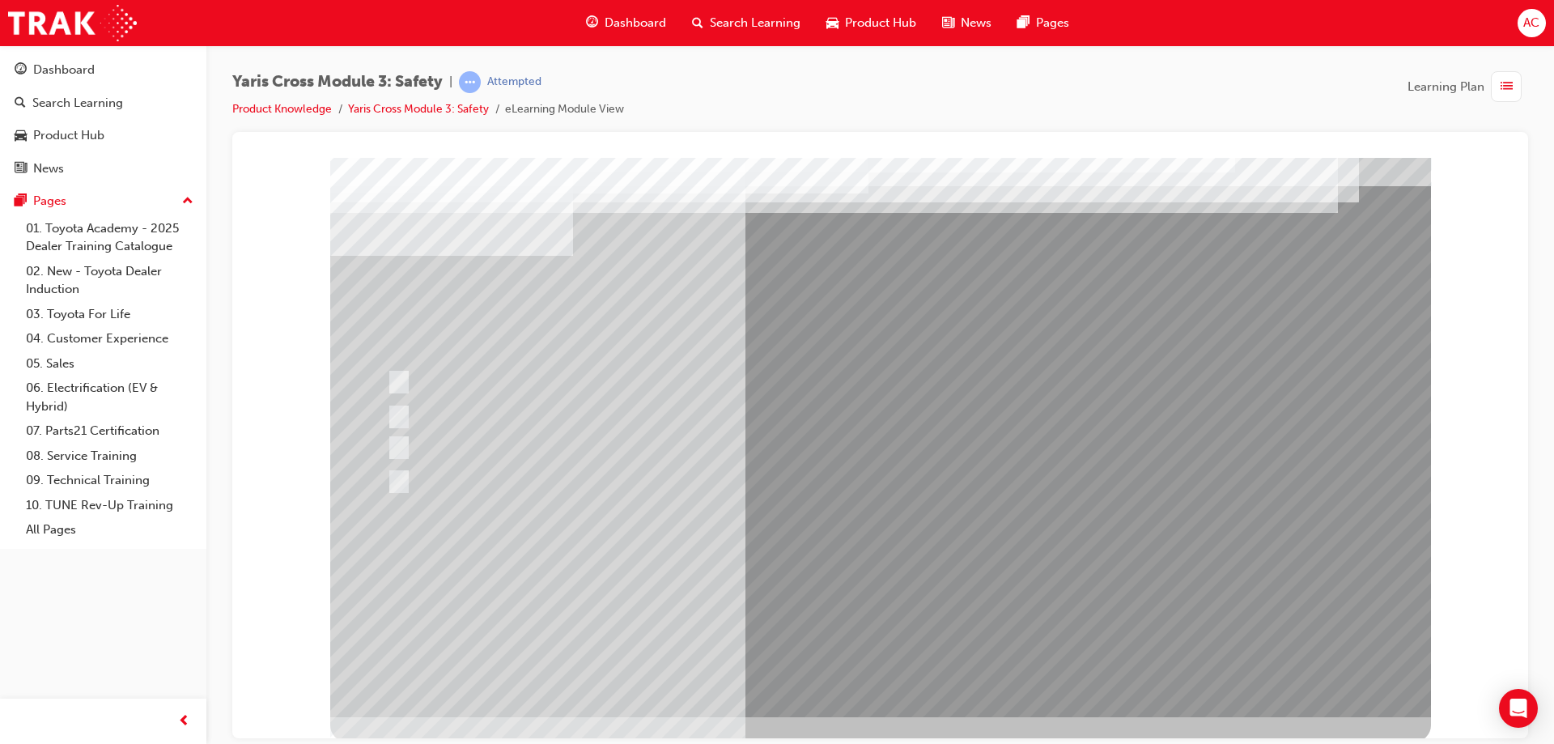
scroll to position [27, 0]
click at [855, 682] on div at bounding box center [880, 421] width 1101 height 583
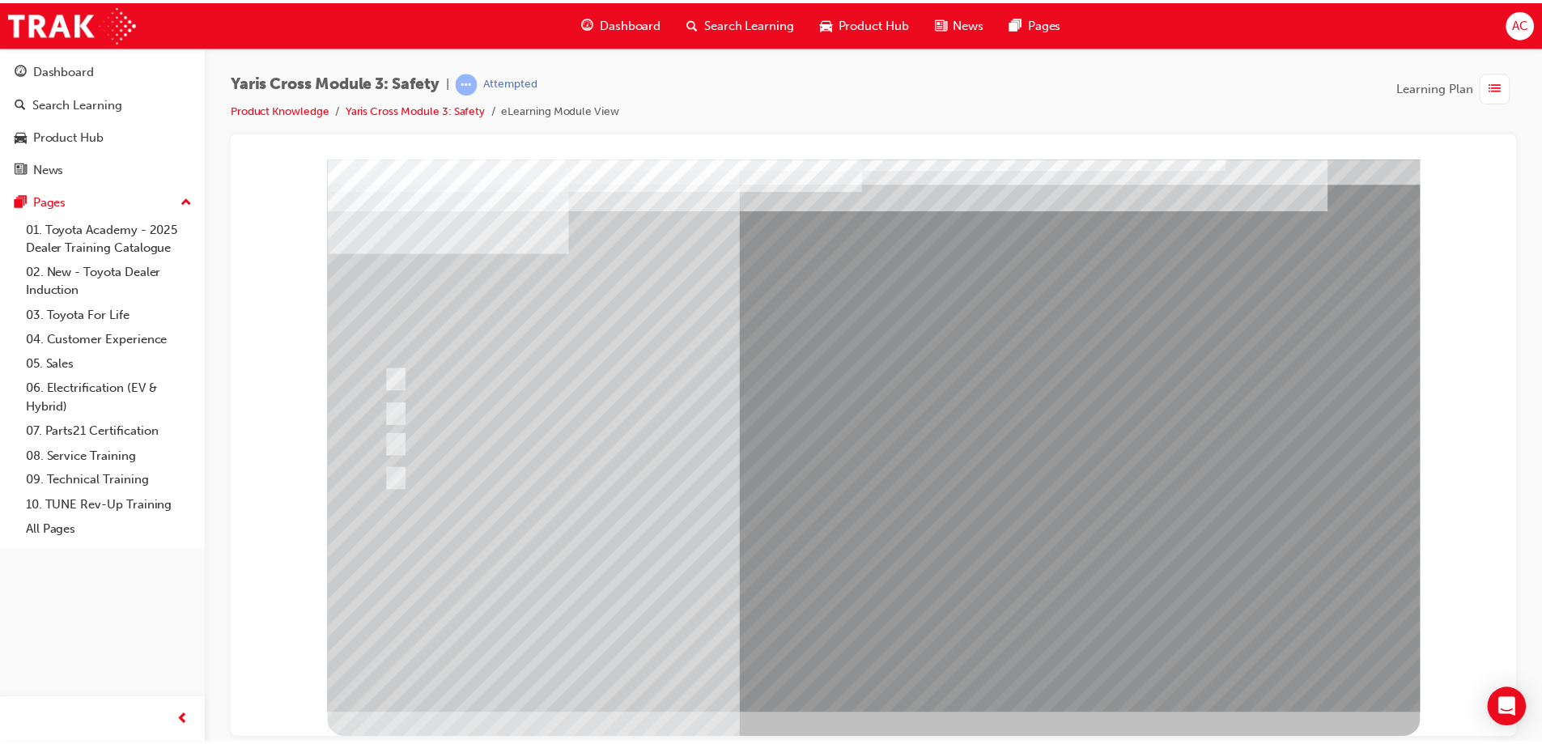
scroll to position [0, 0]
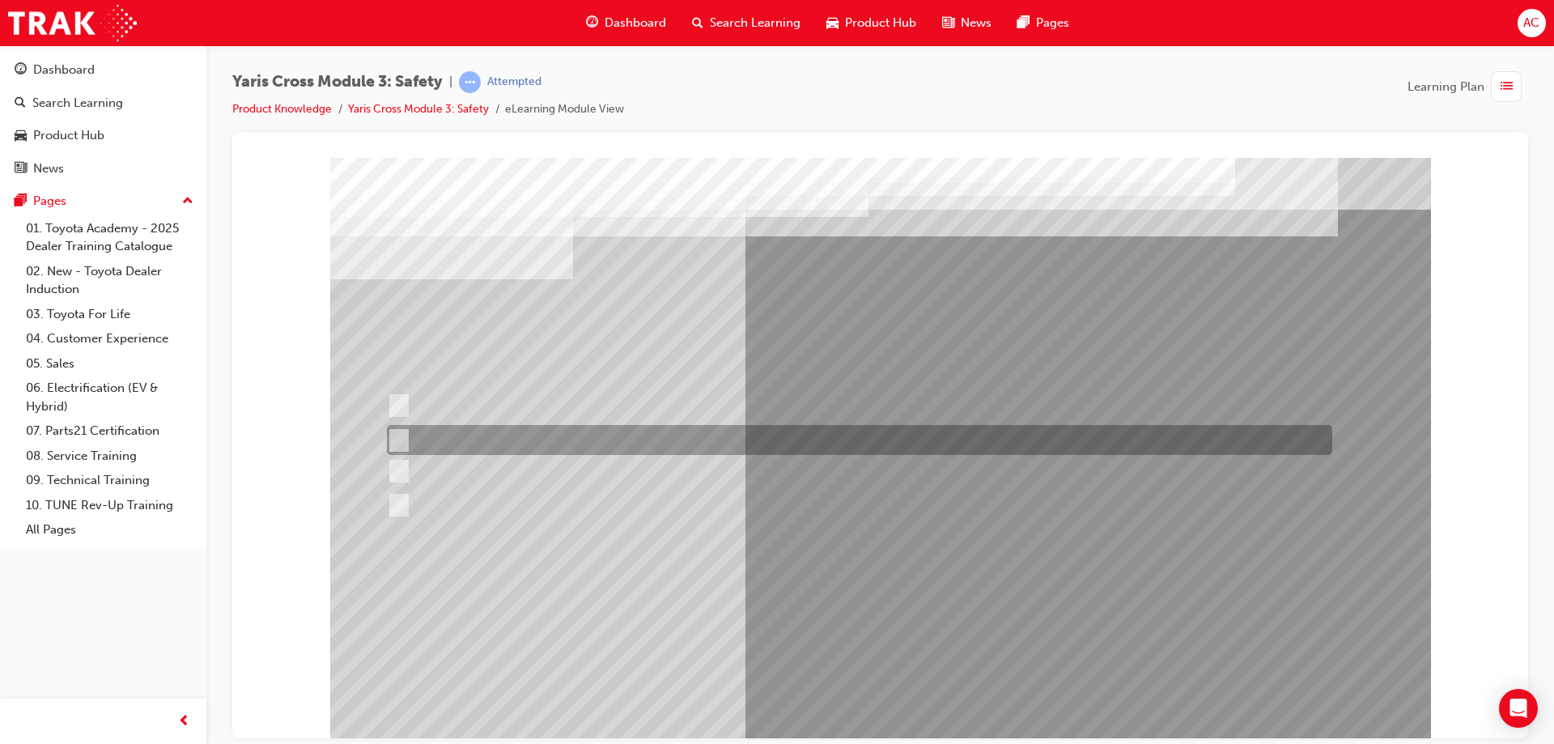
click at [598, 435] on div at bounding box center [855, 440] width 945 height 30
checkbox input "true"
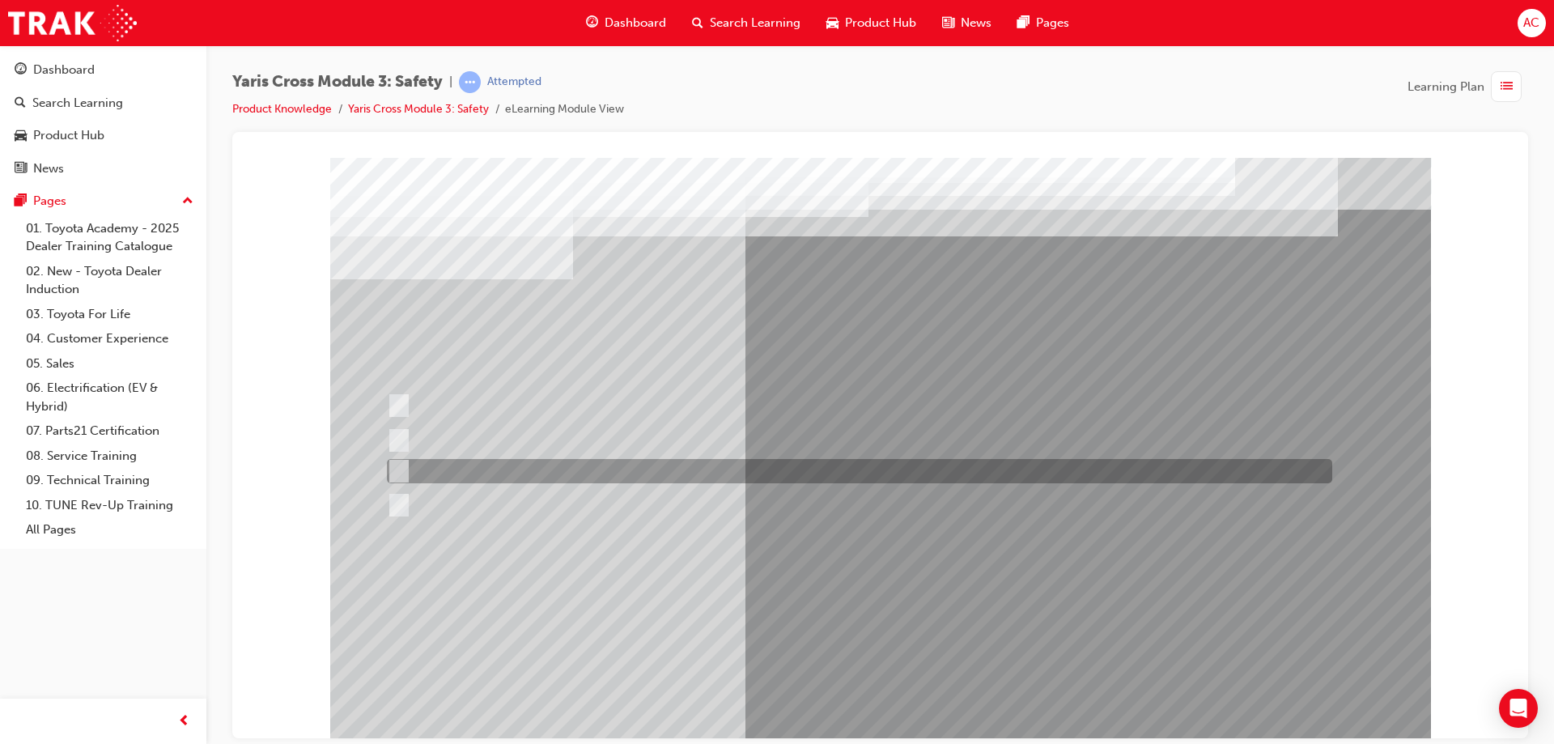
click at [600, 474] on div at bounding box center [855, 471] width 945 height 24
checkbox input "true"
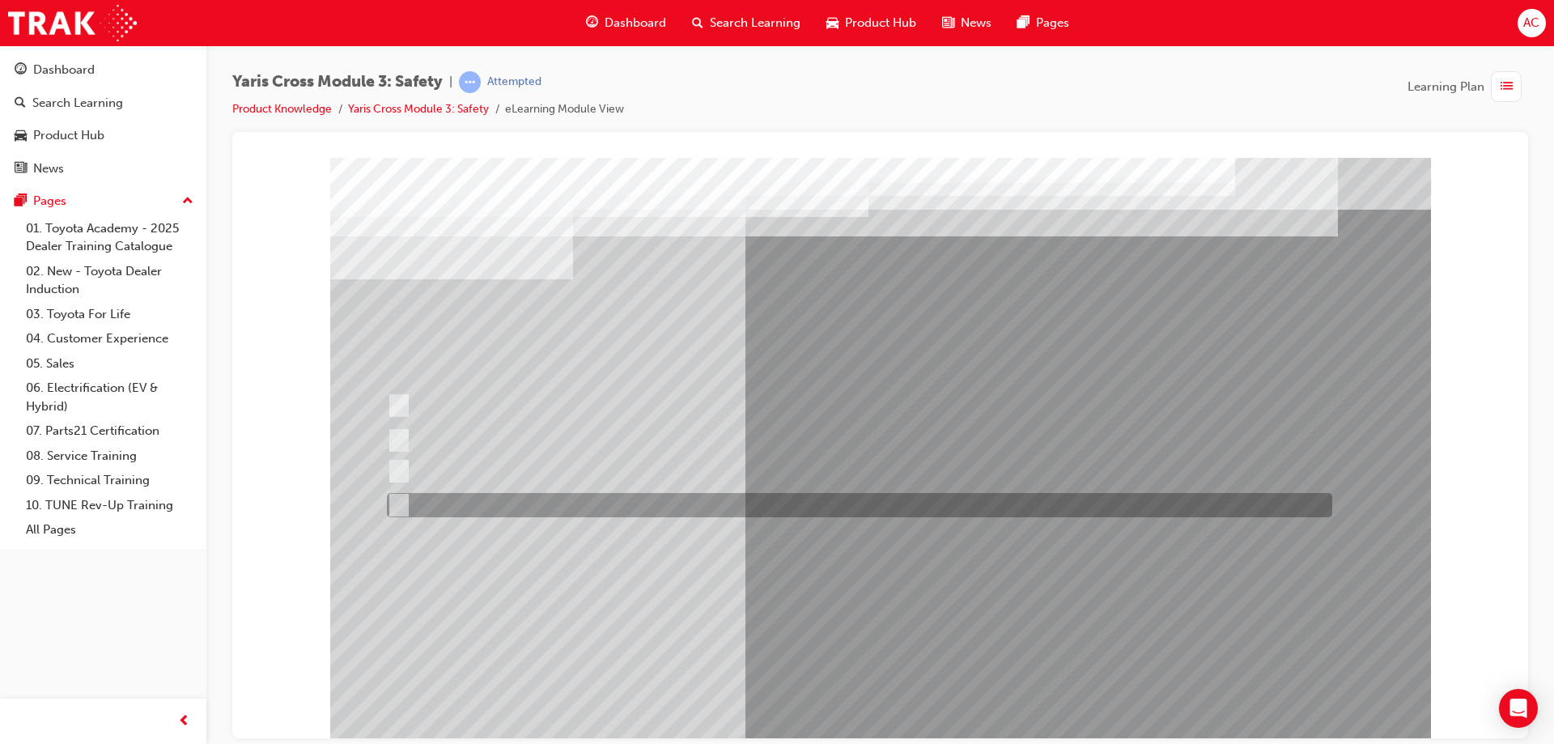
drag, startPoint x: 592, startPoint y: 493, endPoint x: 641, endPoint y: 512, distance: 52.3
click at [592, 494] on div at bounding box center [855, 505] width 945 height 24
checkbox input "true"
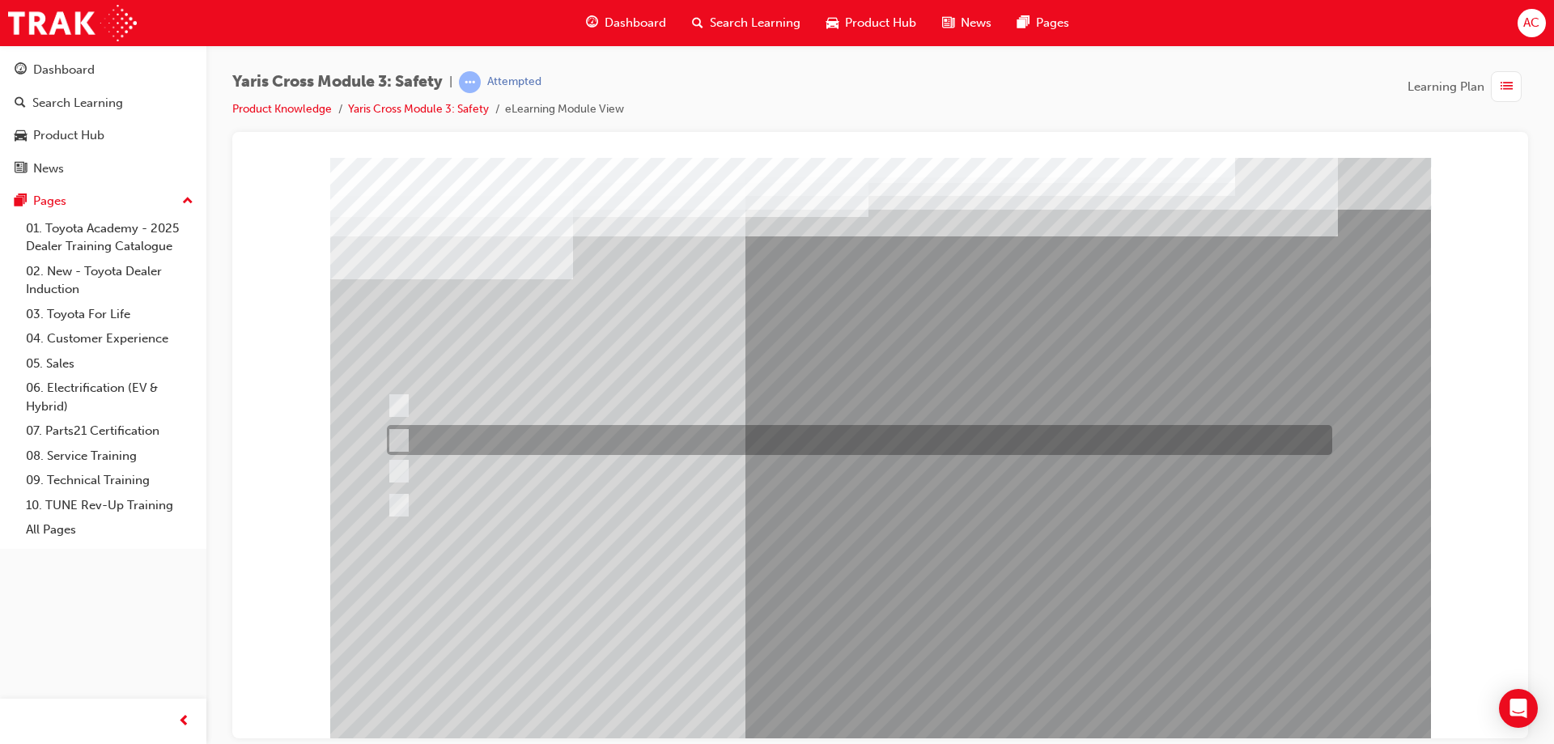
click at [594, 430] on div at bounding box center [855, 440] width 945 height 30
checkbox input "false"
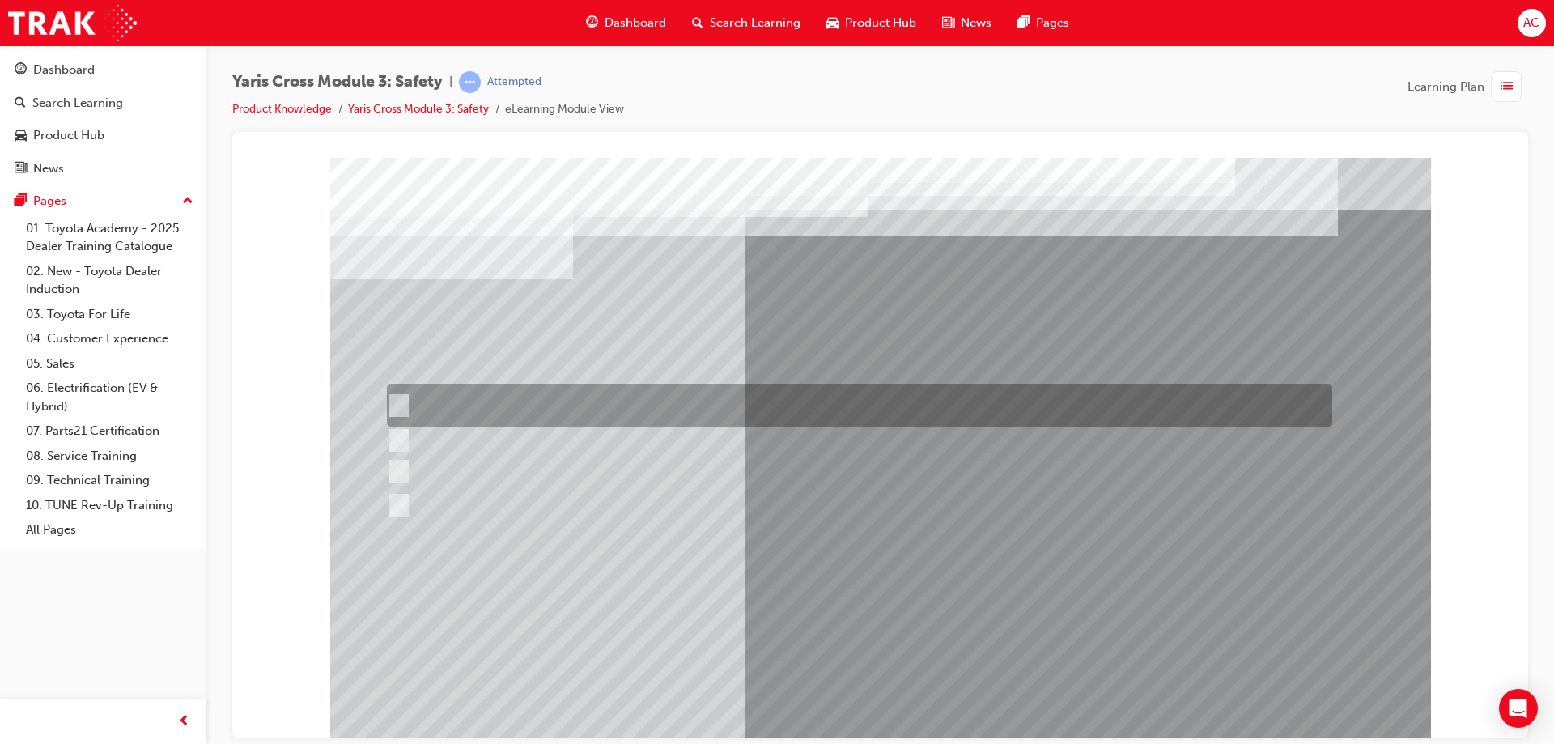
click at [578, 400] on div at bounding box center [855, 405] width 945 height 43
checkbox input "true"
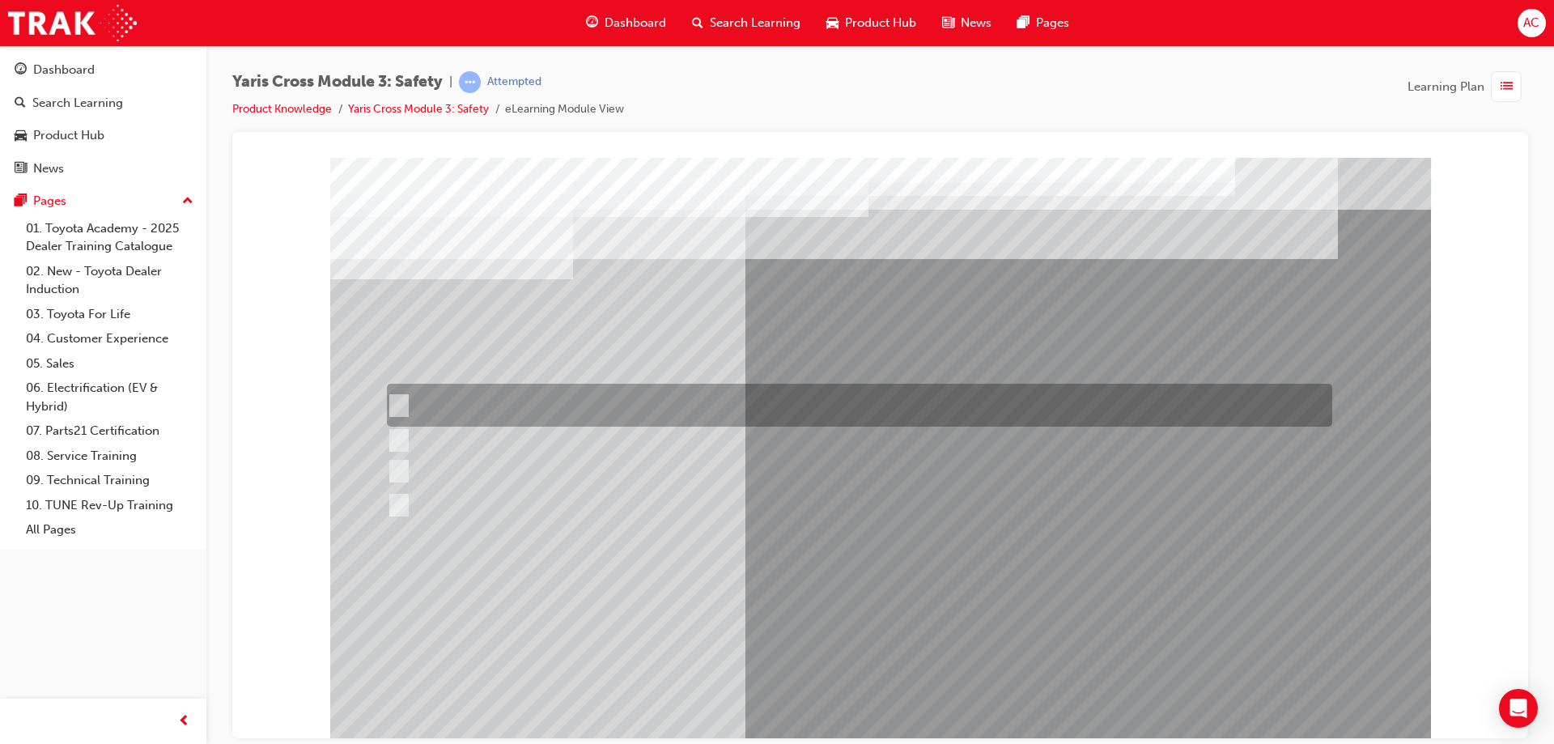
click at [532, 402] on div at bounding box center [855, 405] width 945 height 43
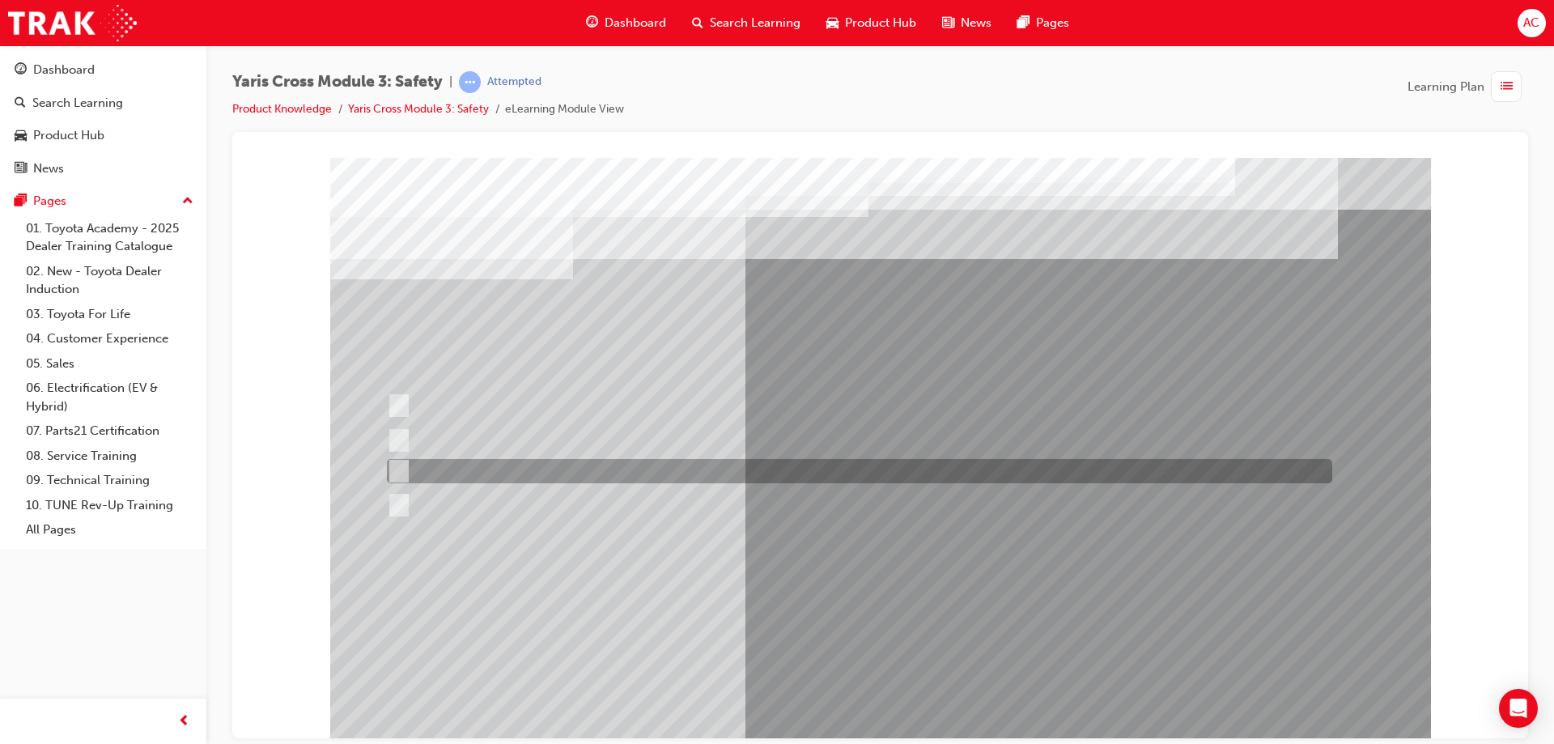
click at [525, 477] on div at bounding box center [855, 471] width 945 height 24
radio input "false"
radio input "true"
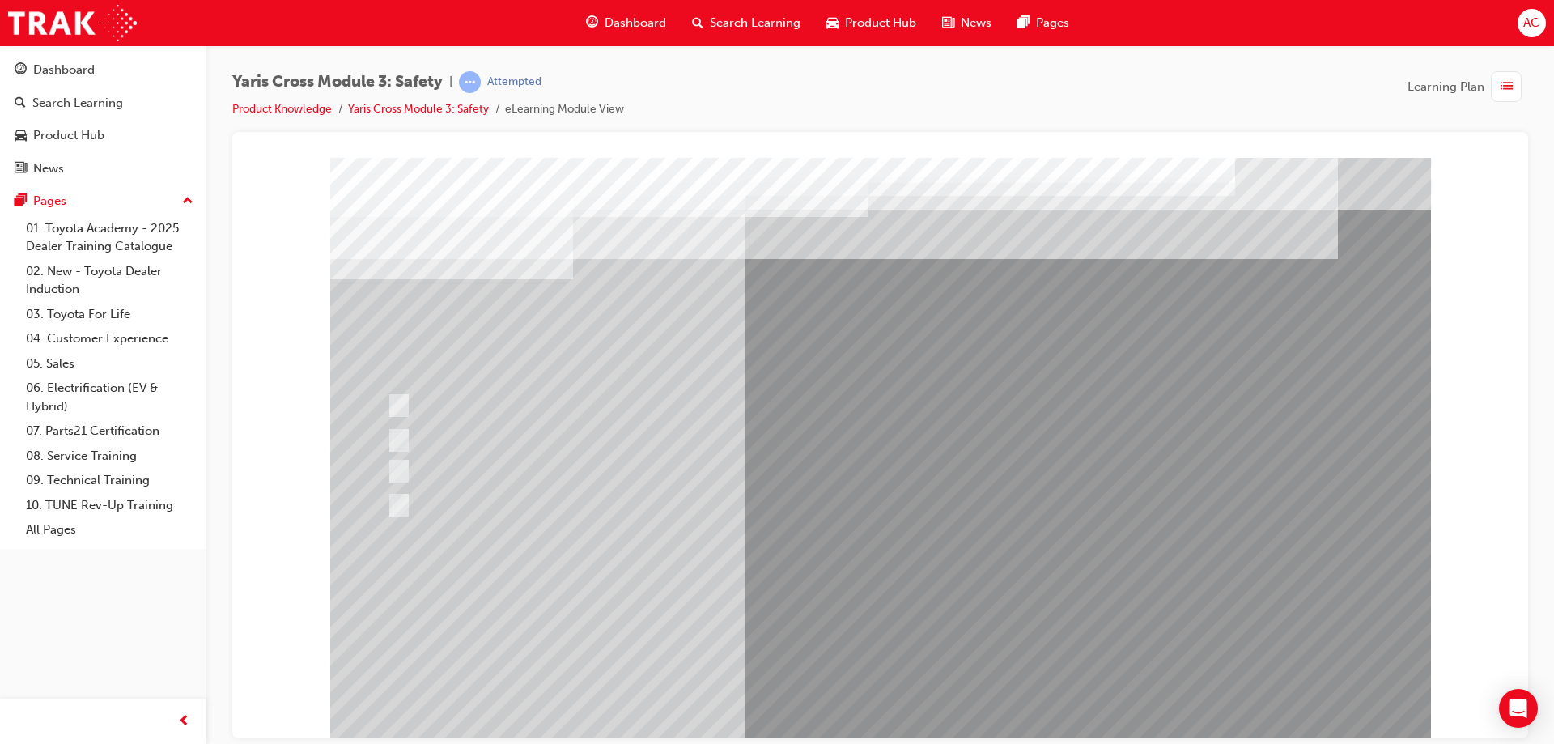
click at [872, 698] on div at bounding box center [880, 448] width 1101 height 583
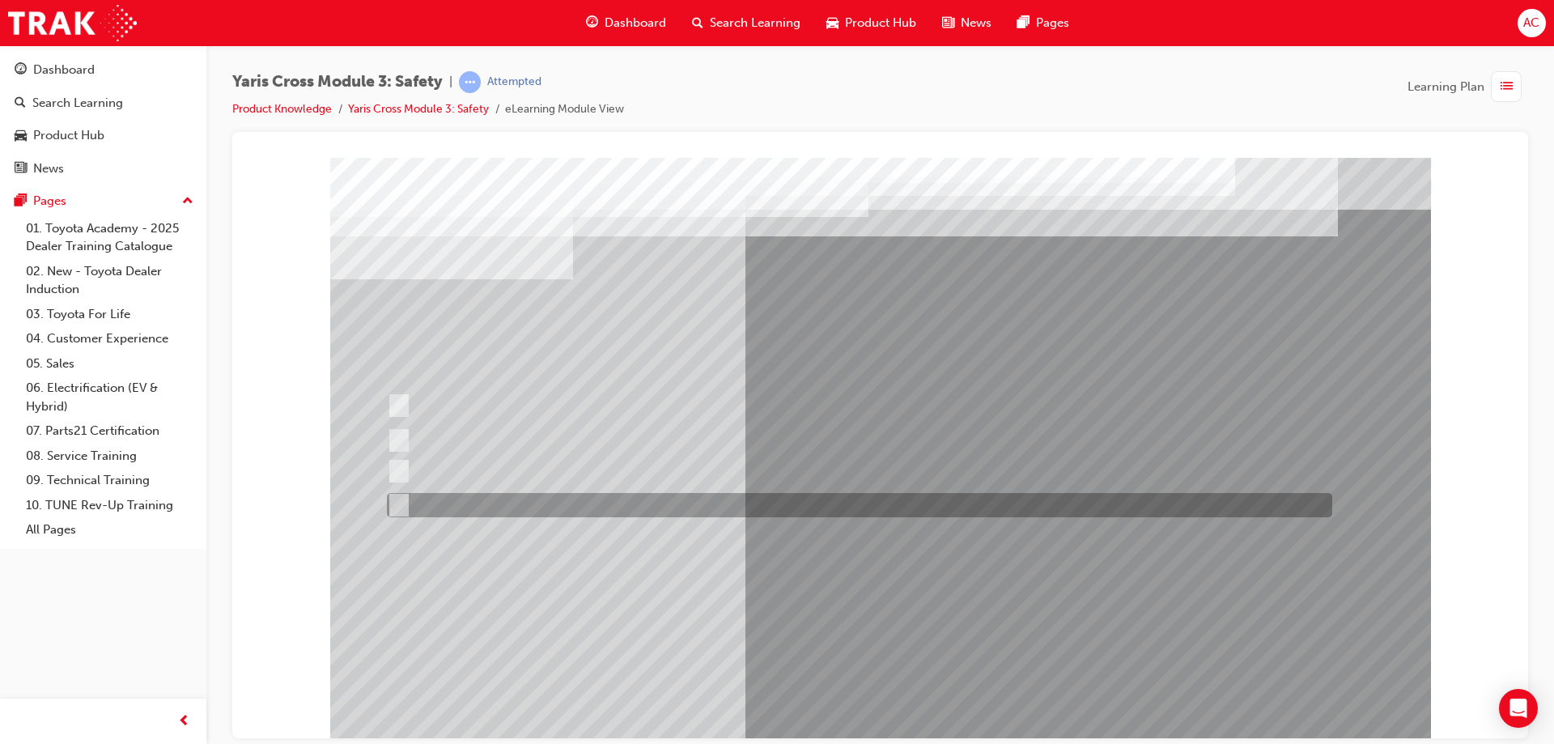
click at [446, 503] on div at bounding box center [855, 505] width 945 height 24
radio input "true"
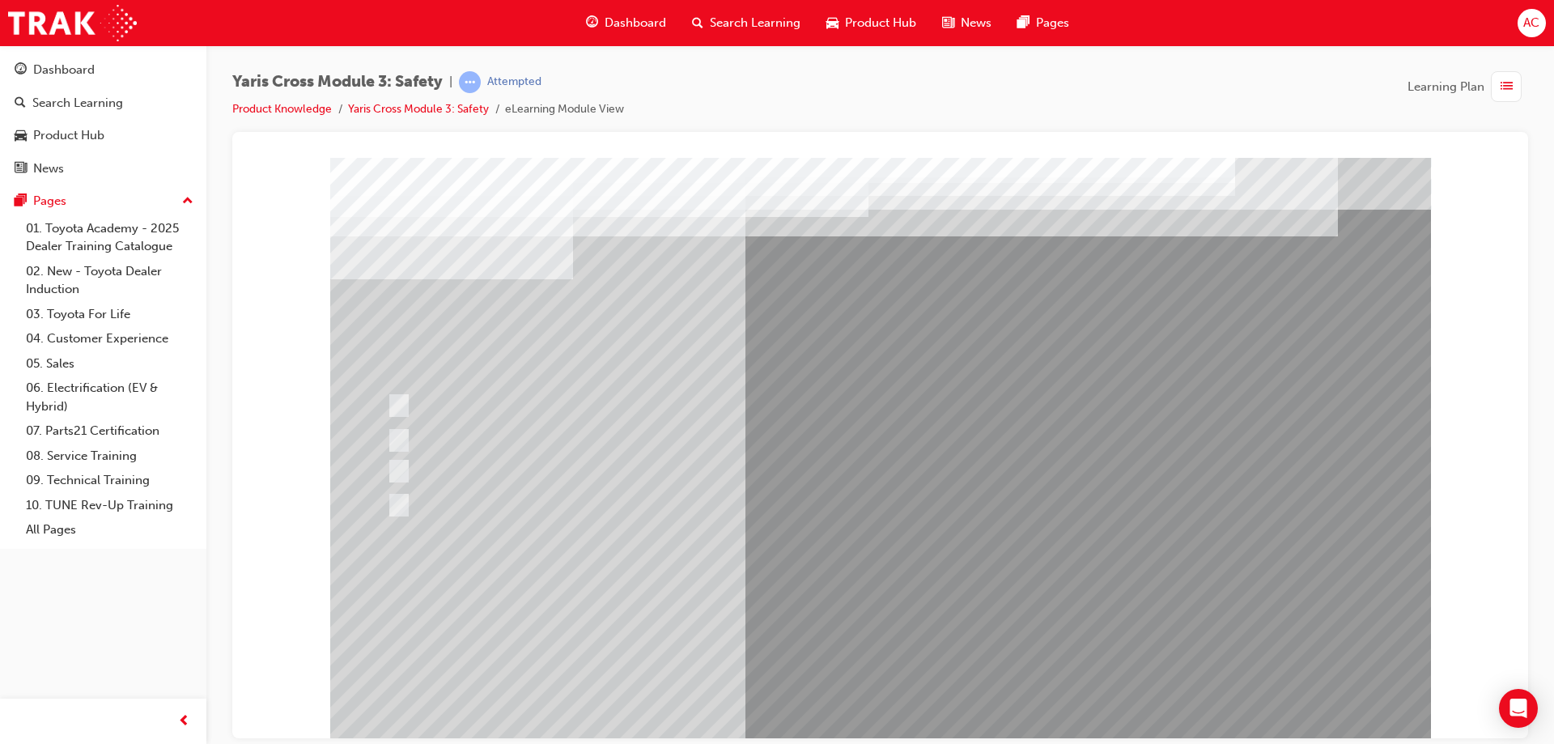
click at [871, 706] on div at bounding box center [880, 448] width 1101 height 583
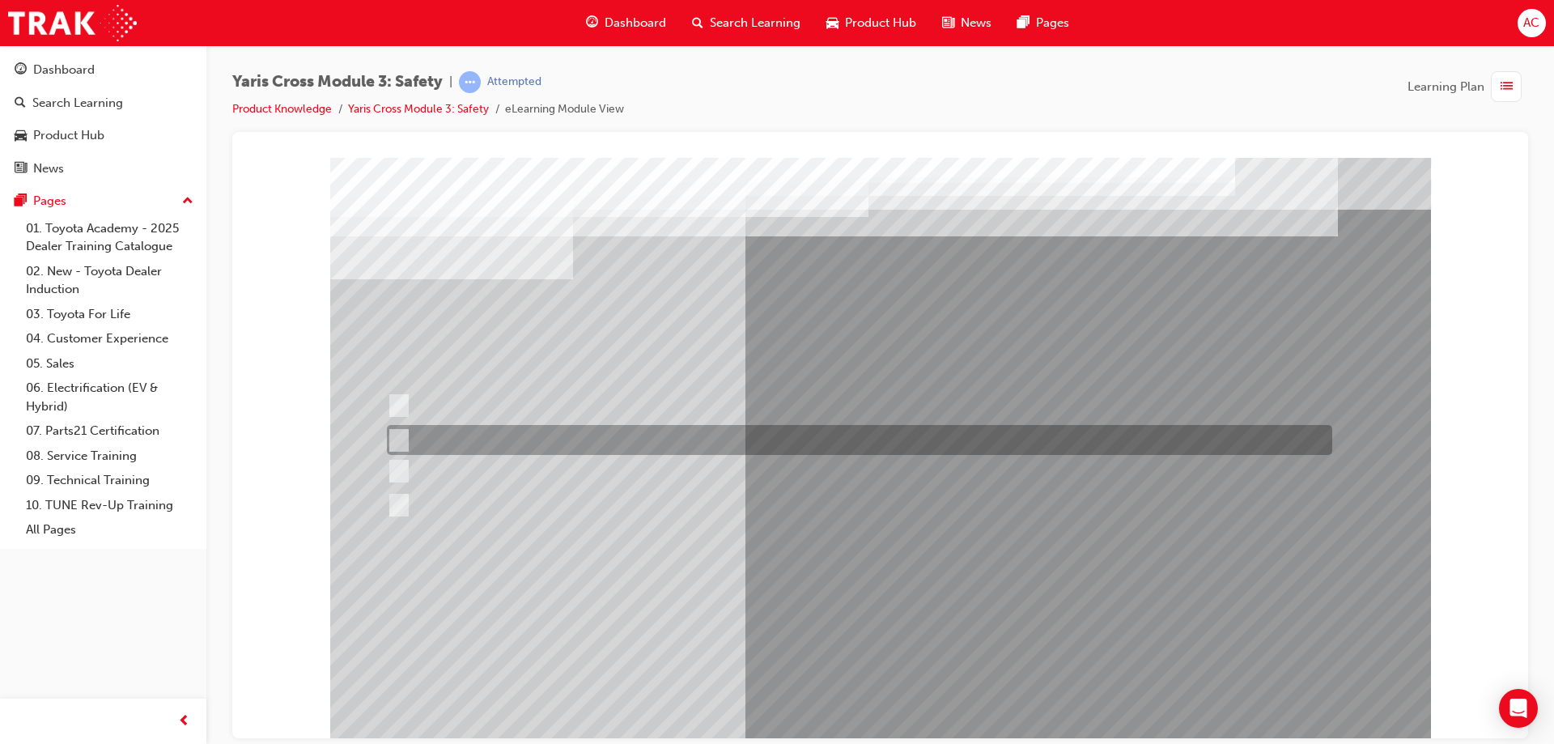
click at [509, 430] on div at bounding box center [855, 440] width 945 height 30
checkbox input "true"
click at [496, 477] on div at bounding box center [855, 471] width 945 height 24
checkbox input "true"
click at [539, 448] on div at bounding box center [855, 440] width 945 height 30
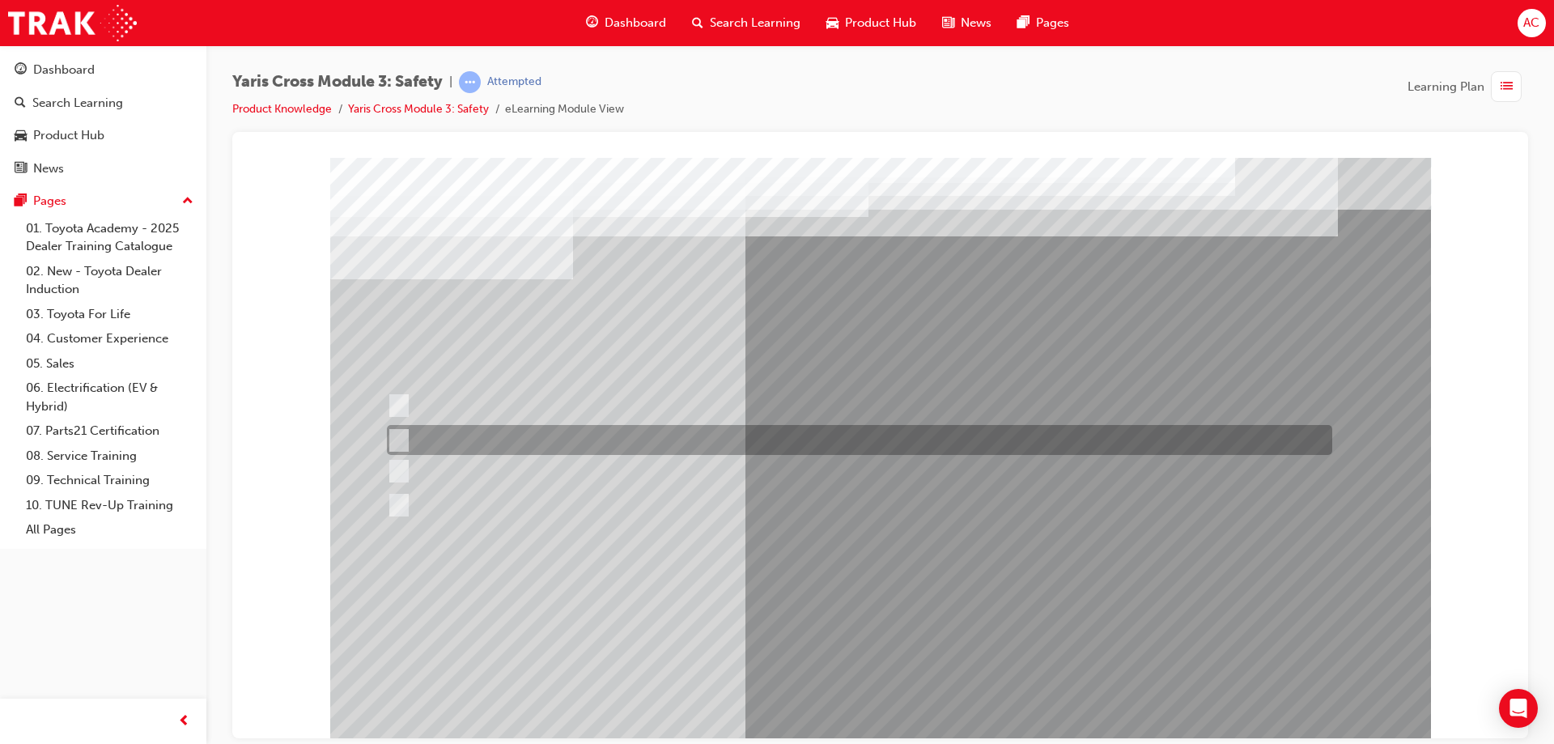
checkbox input "false"
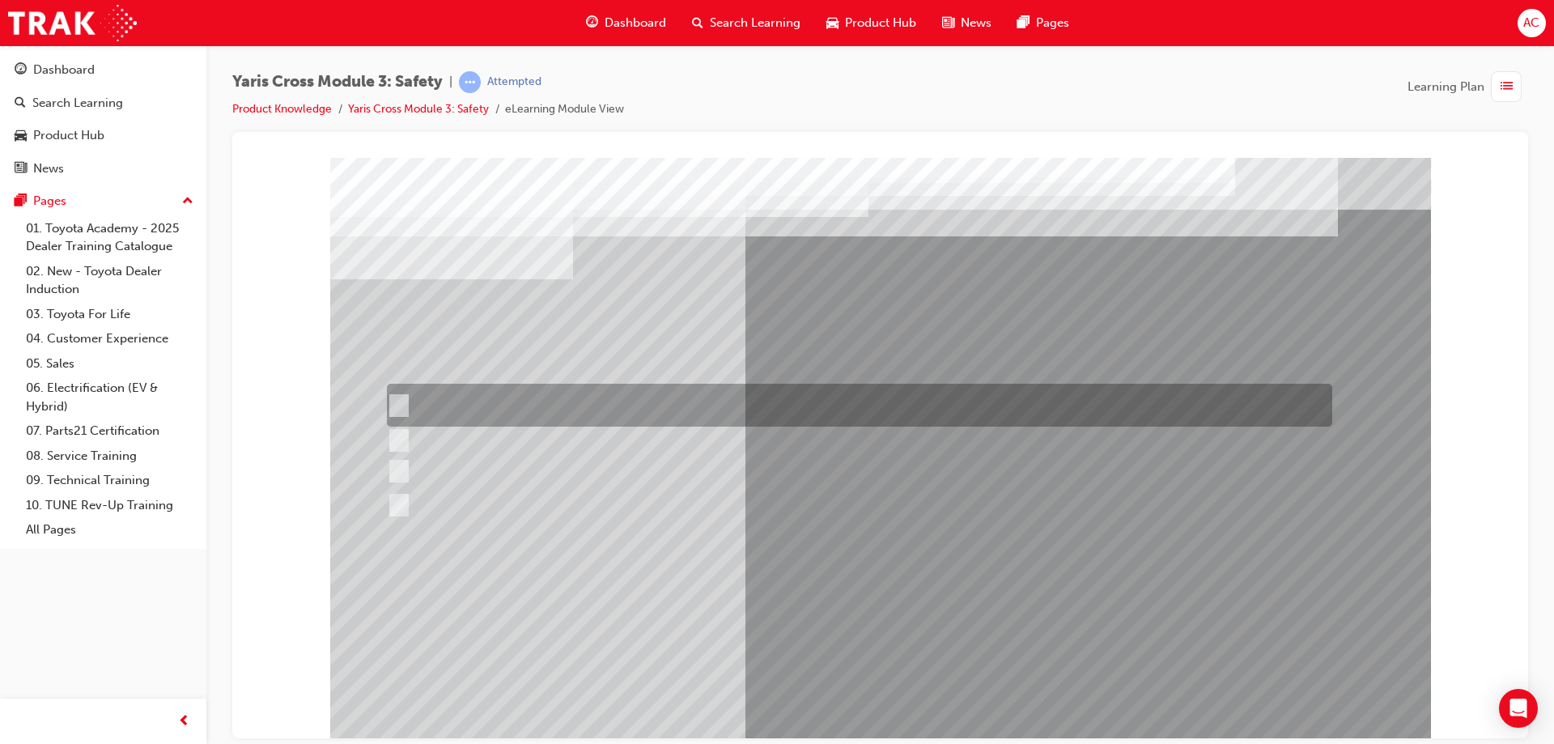
click at [595, 397] on div at bounding box center [855, 405] width 945 height 43
checkbox input "true"
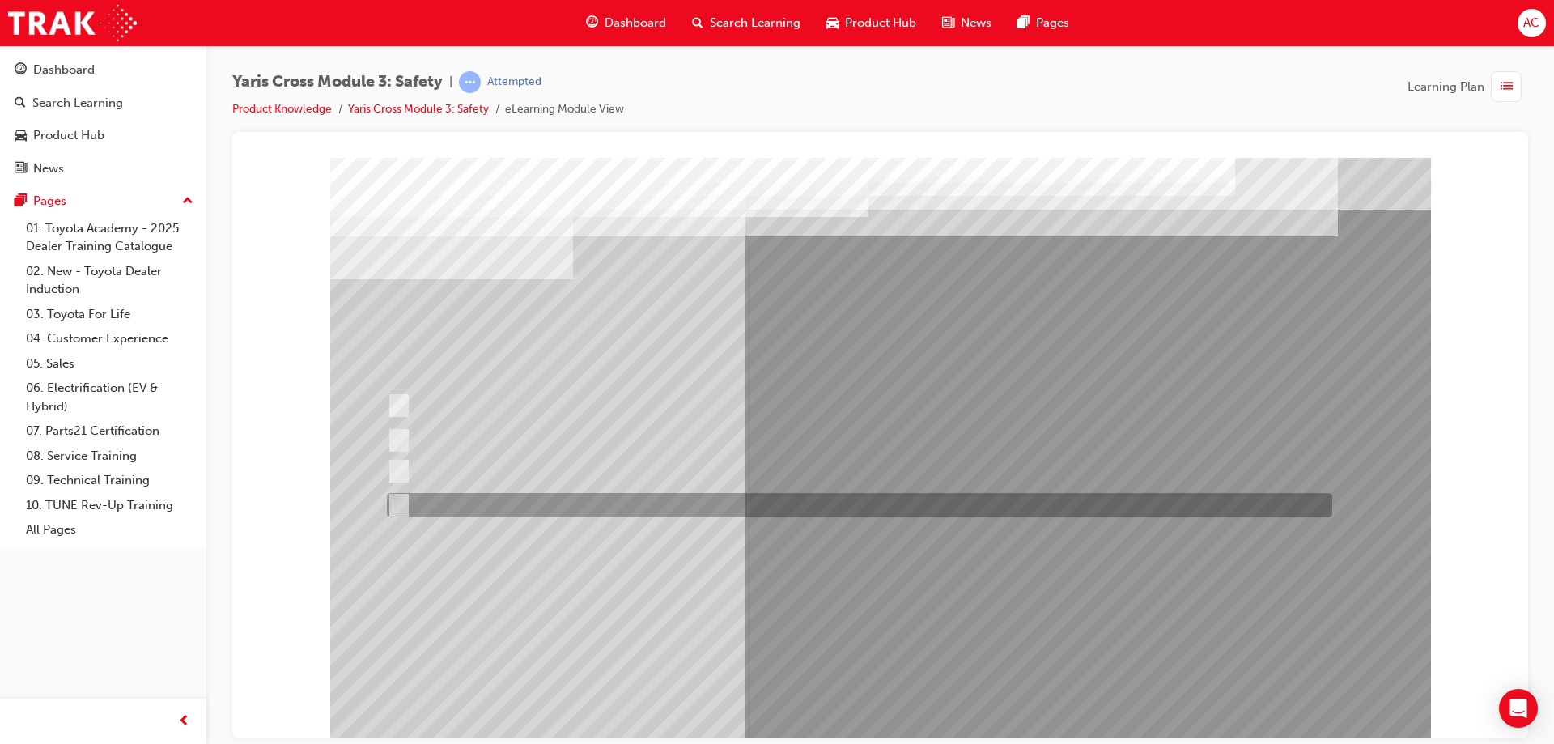
click at [542, 511] on div at bounding box center [855, 505] width 945 height 24
checkbox input "true"
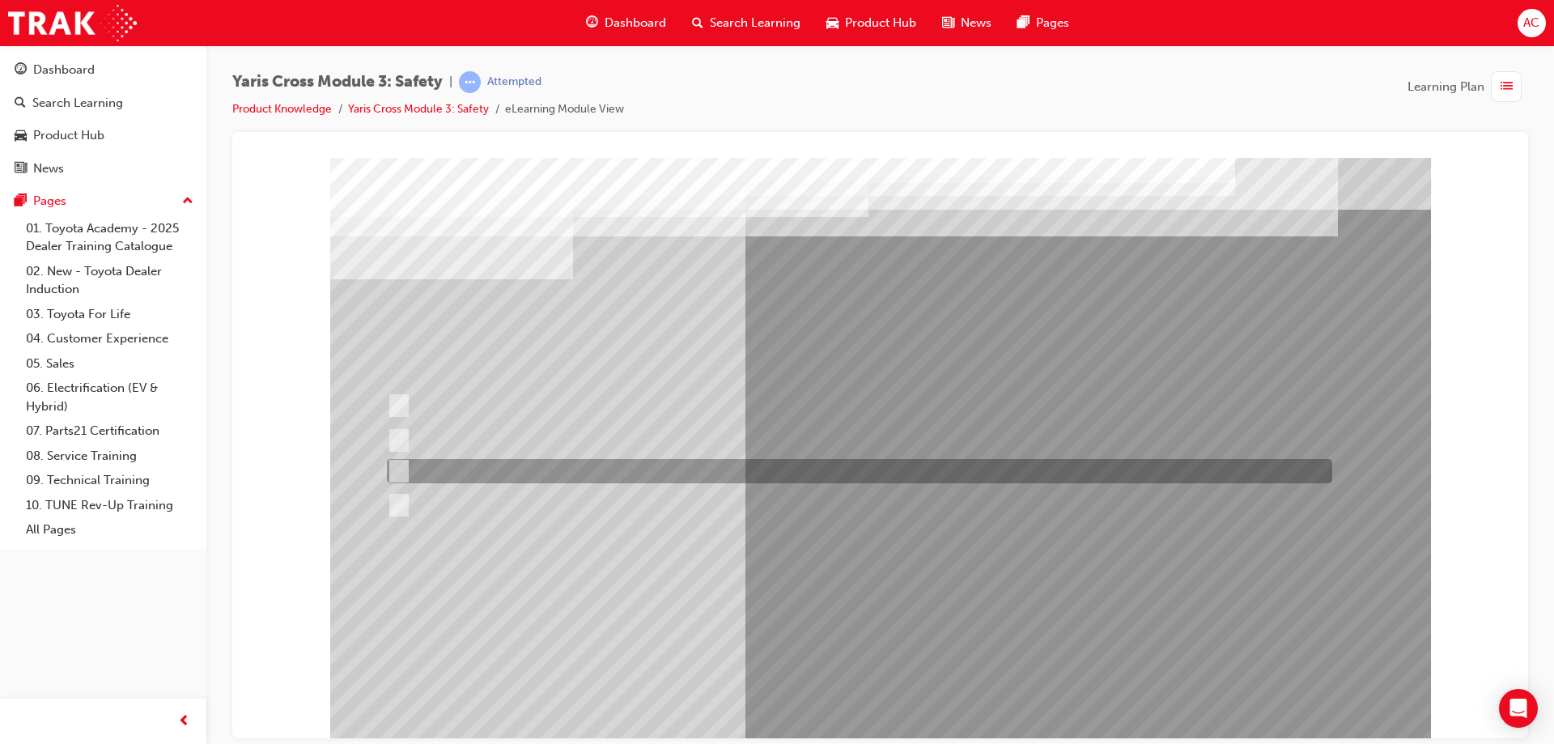
click at [617, 476] on div at bounding box center [855, 471] width 945 height 24
checkbox input "false"
click at [604, 442] on div at bounding box center [855, 440] width 945 height 30
checkbox input "true"
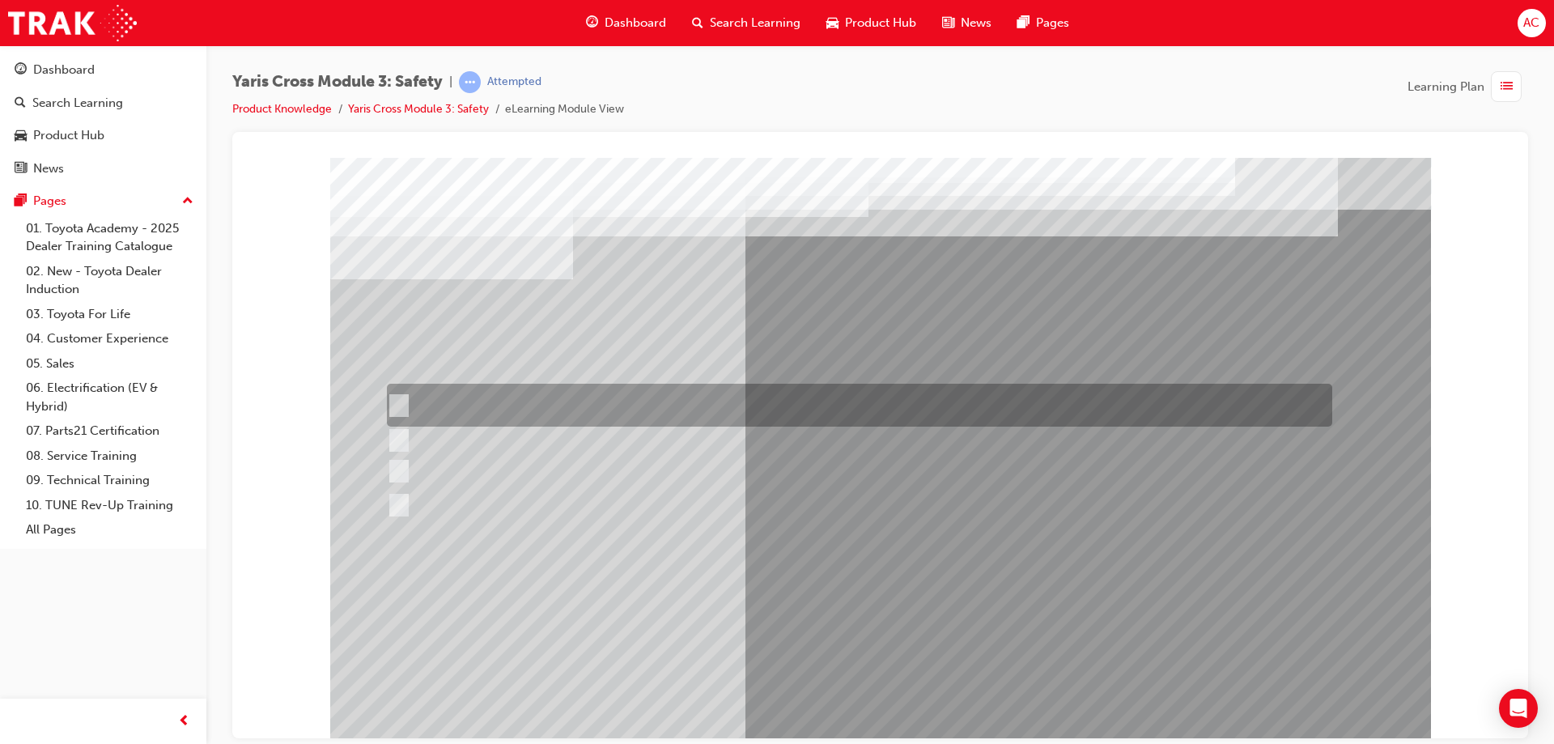
click at [669, 416] on div at bounding box center [855, 405] width 945 height 43
checkbox input "false"
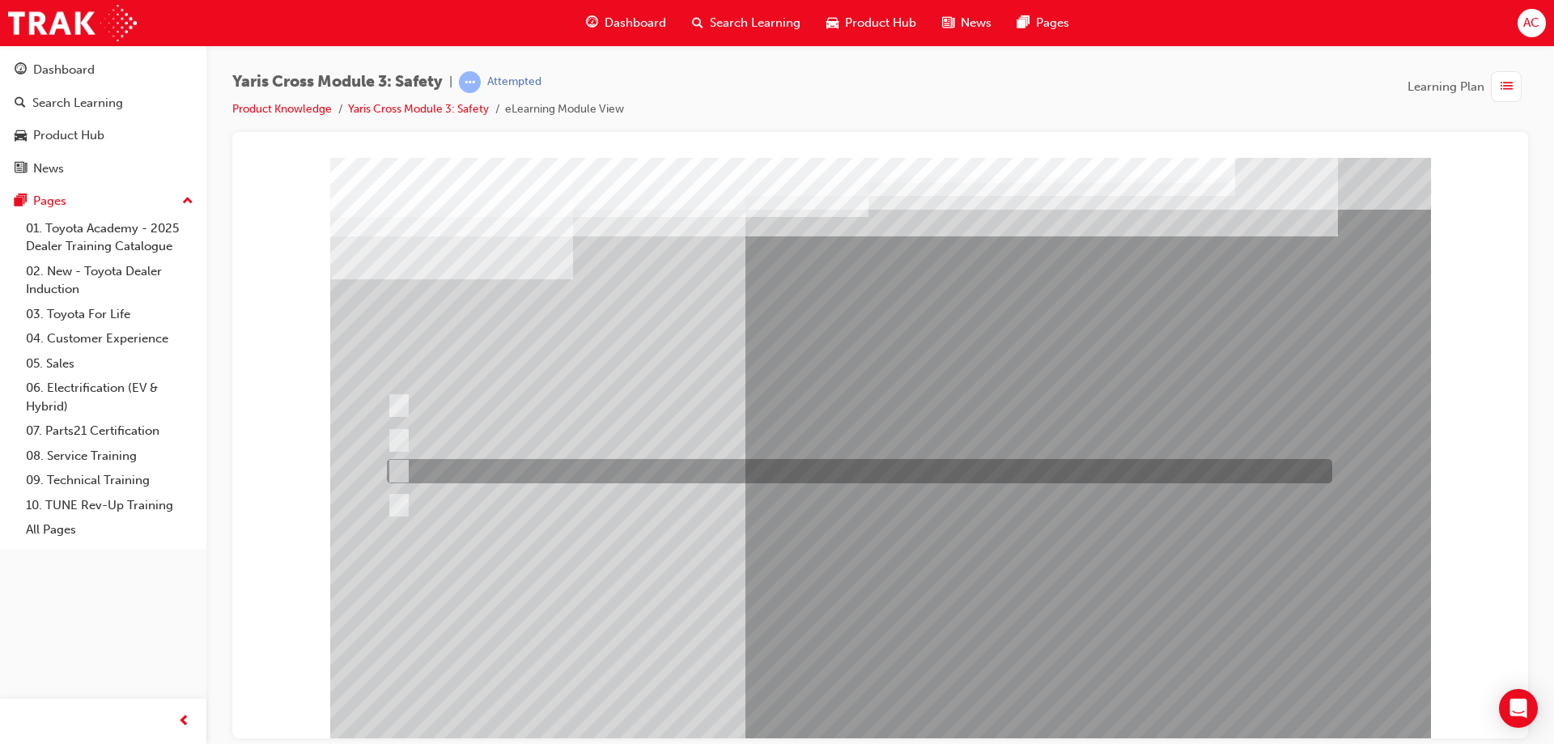
click at [677, 478] on div at bounding box center [855, 471] width 945 height 24
checkbox input "true"
click at [651, 444] on div at bounding box center [855, 440] width 945 height 30
checkbox input "false"
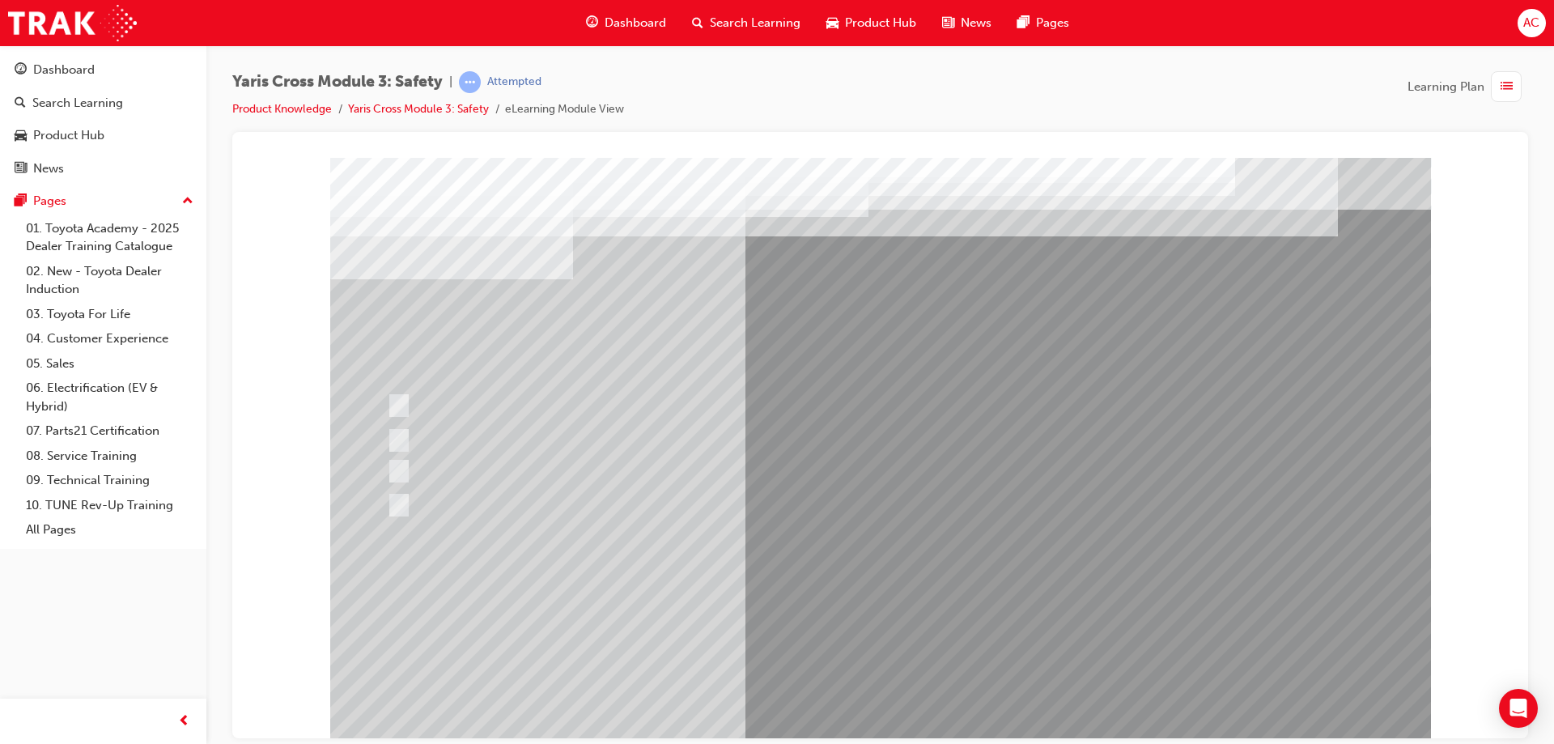
click at [846, 608] on div at bounding box center [880, 448] width 1101 height 583
click at [533, 493] on div at bounding box center [855, 505] width 945 height 24
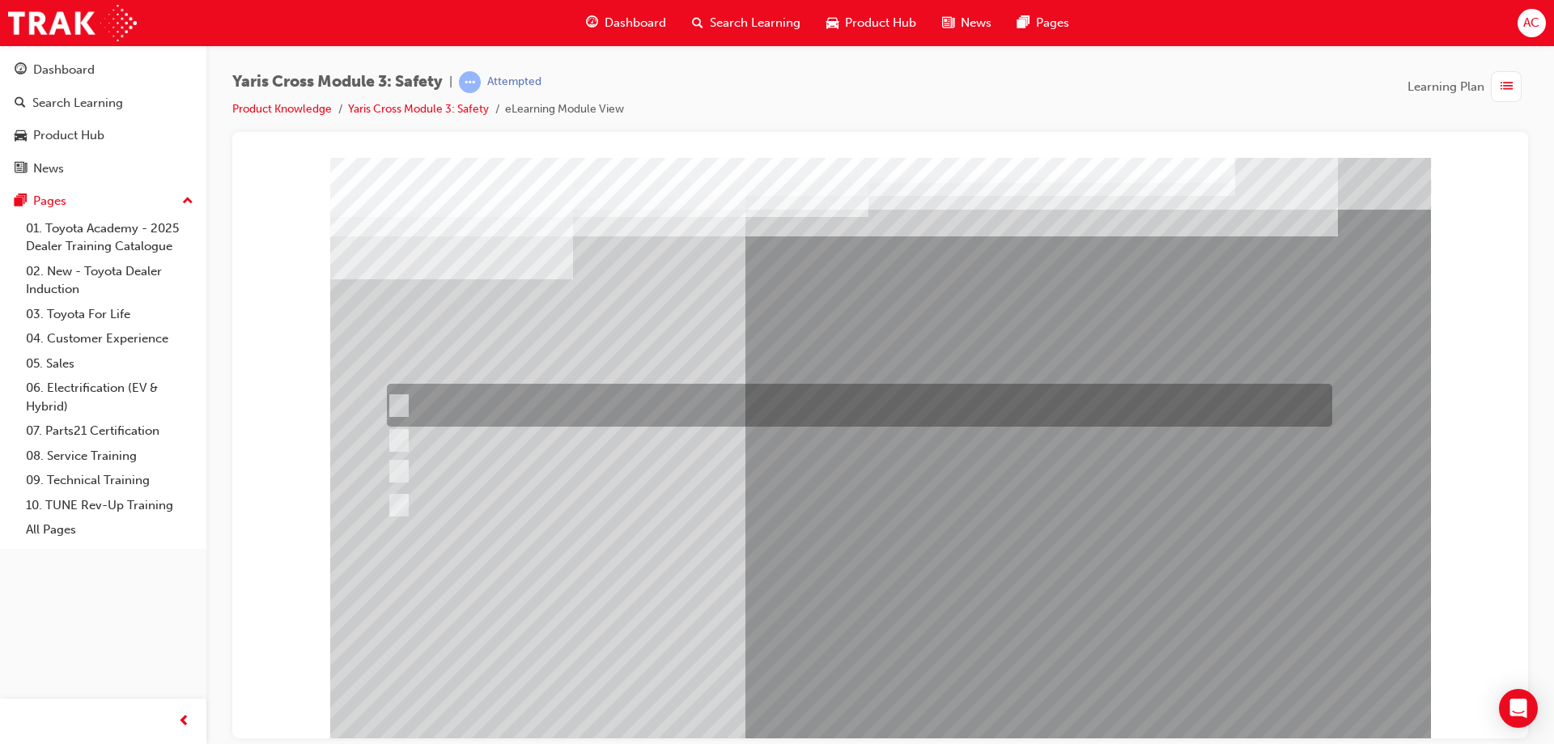
click at [699, 405] on div at bounding box center [855, 405] width 945 height 43
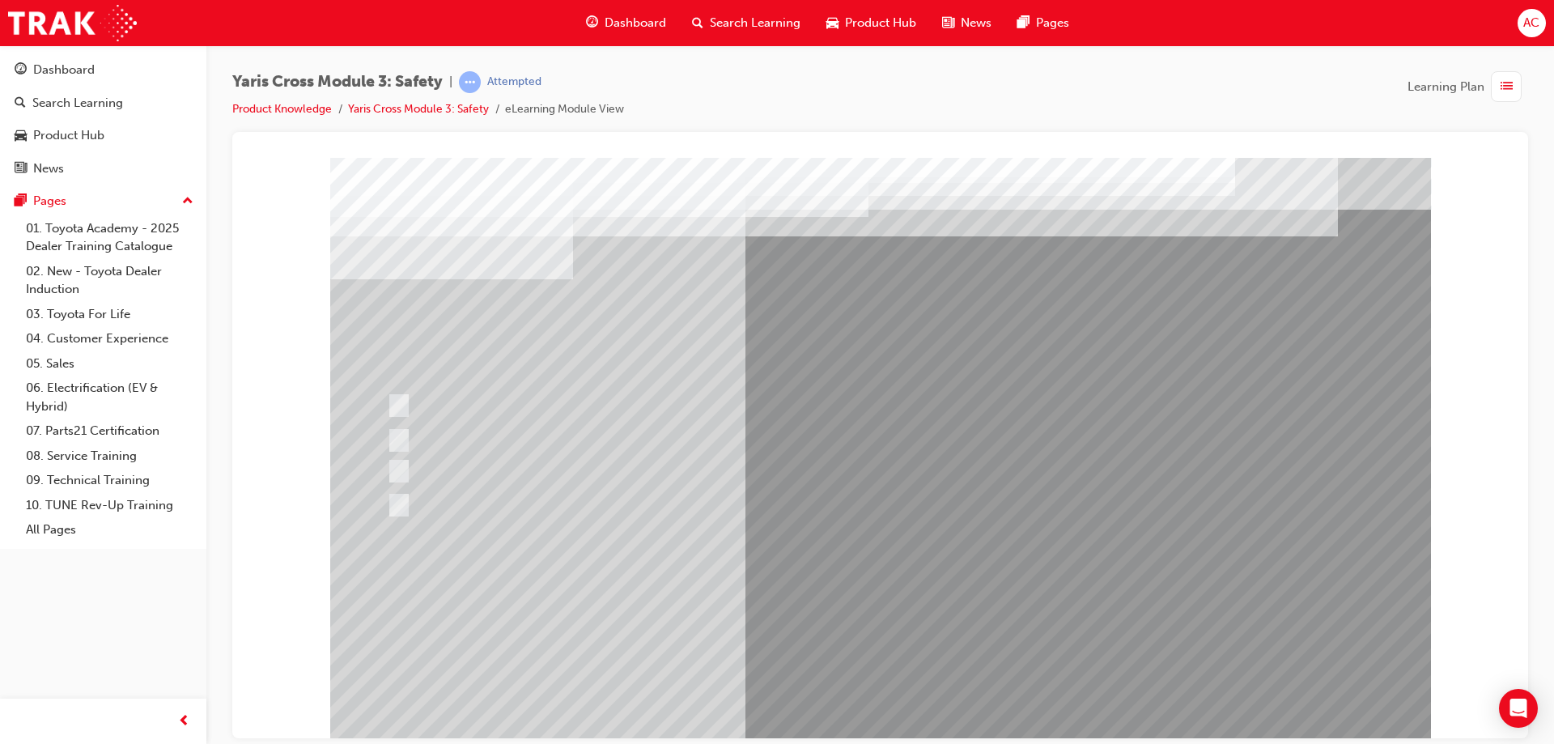
click at [668, 507] on div at bounding box center [855, 505] width 945 height 24
radio input "false"
radio input "true"
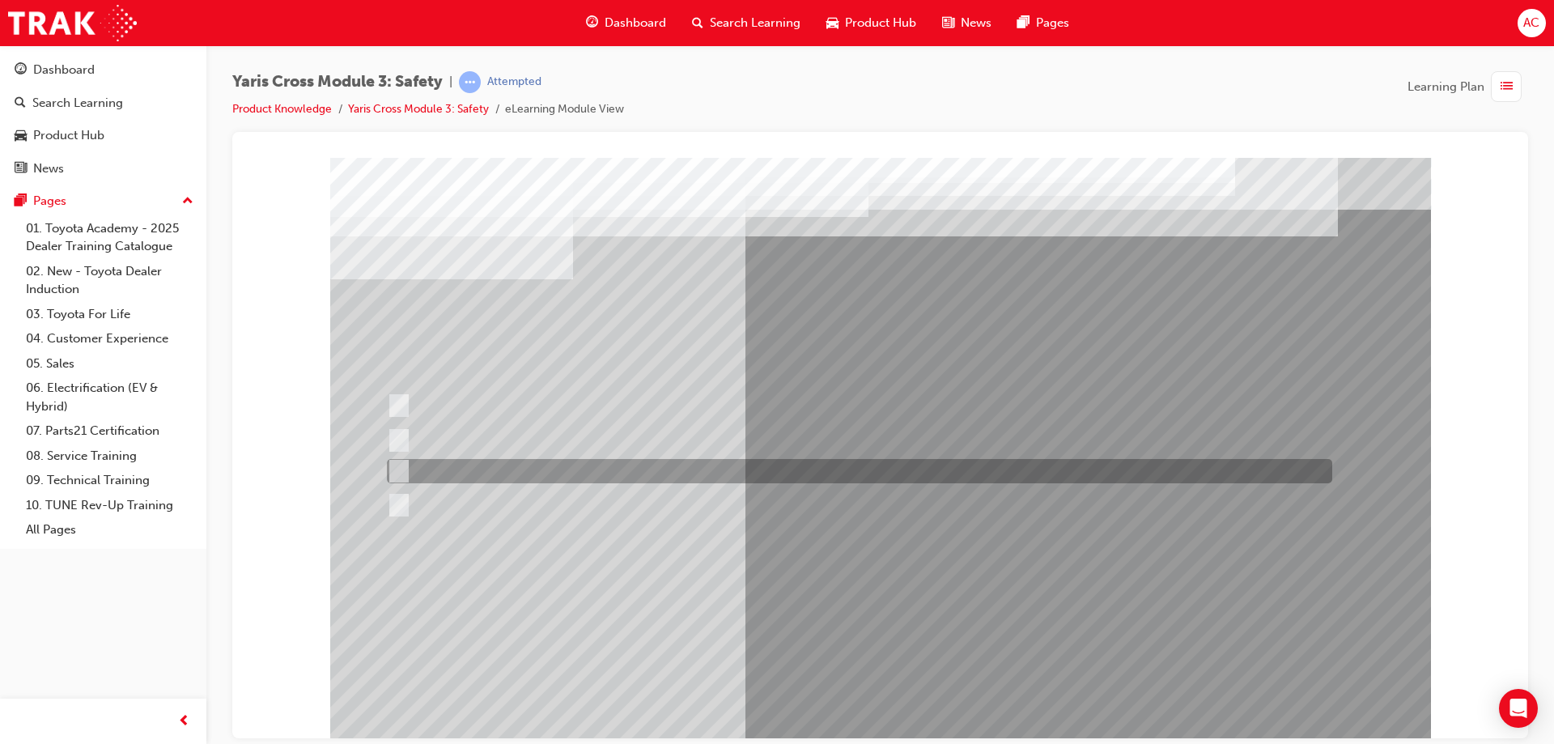
click at [670, 472] on div at bounding box center [855, 471] width 945 height 24
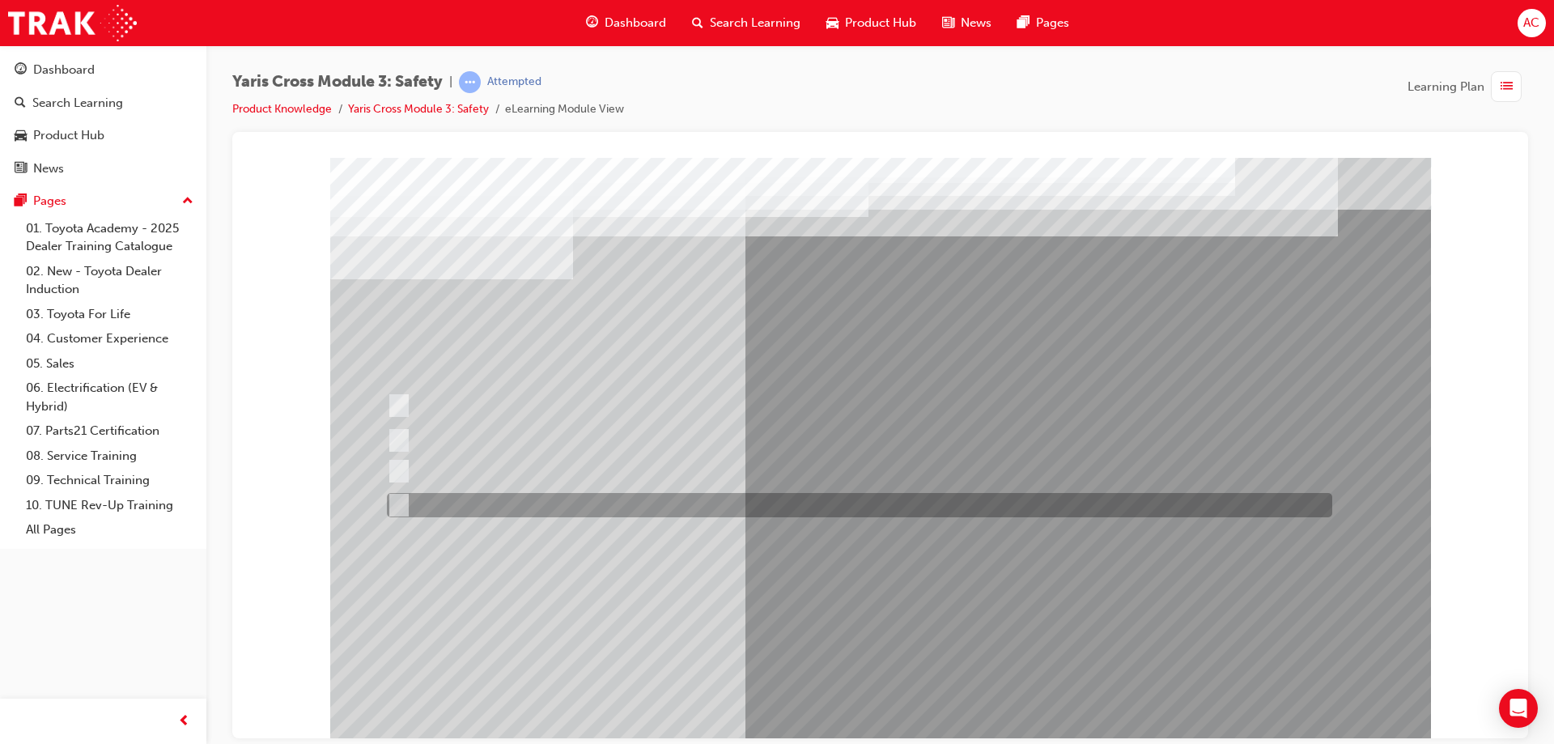
click at [691, 513] on div at bounding box center [855, 505] width 945 height 24
radio input "false"
radio input "true"
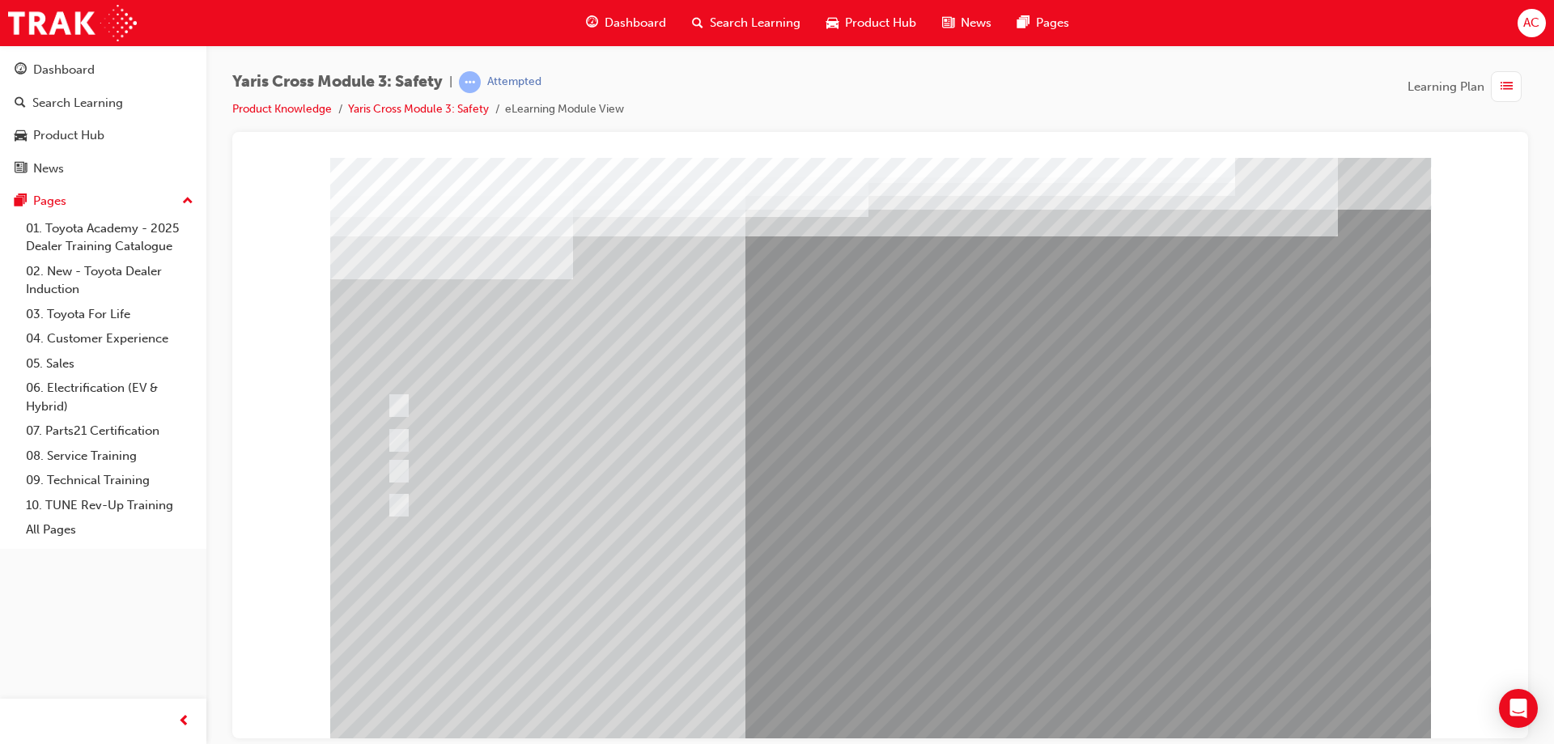
drag, startPoint x: 842, startPoint y: 695, endPoint x: 848, endPoint y: 703, distance: 9.9
click at [847, 702] on div at bounding box center [880, 448] width 1101 height 583
drag, startPoint x: 846, startPoint y: 620, endPoint x: 851, endPoint y: 608, distance: 12.8
click at [846, 618] on div at bounding box center [880, 448] width 1101 height 583
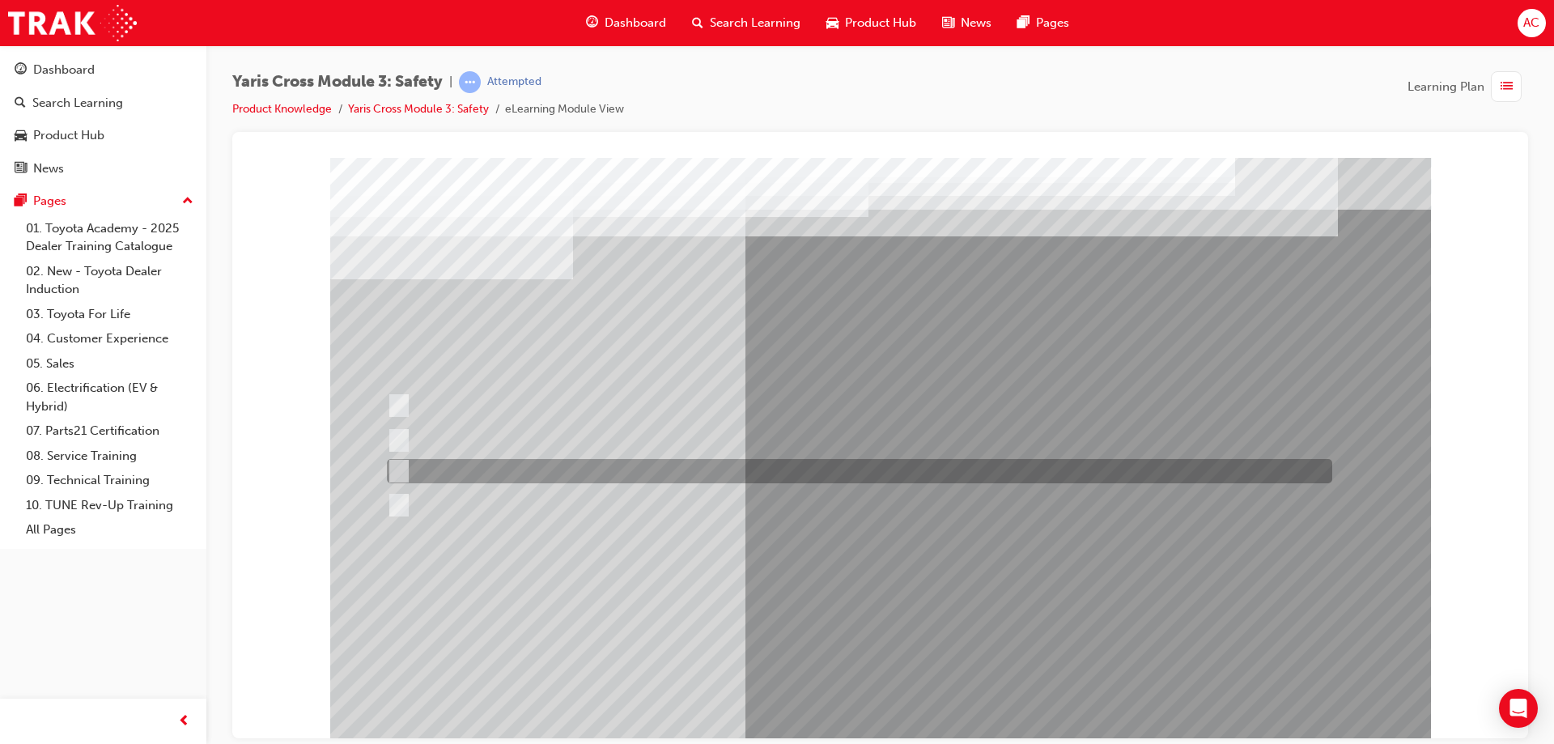
click at [524, 460] on div at bounding box center [855, 471] width 945 height 24
radio input "true"
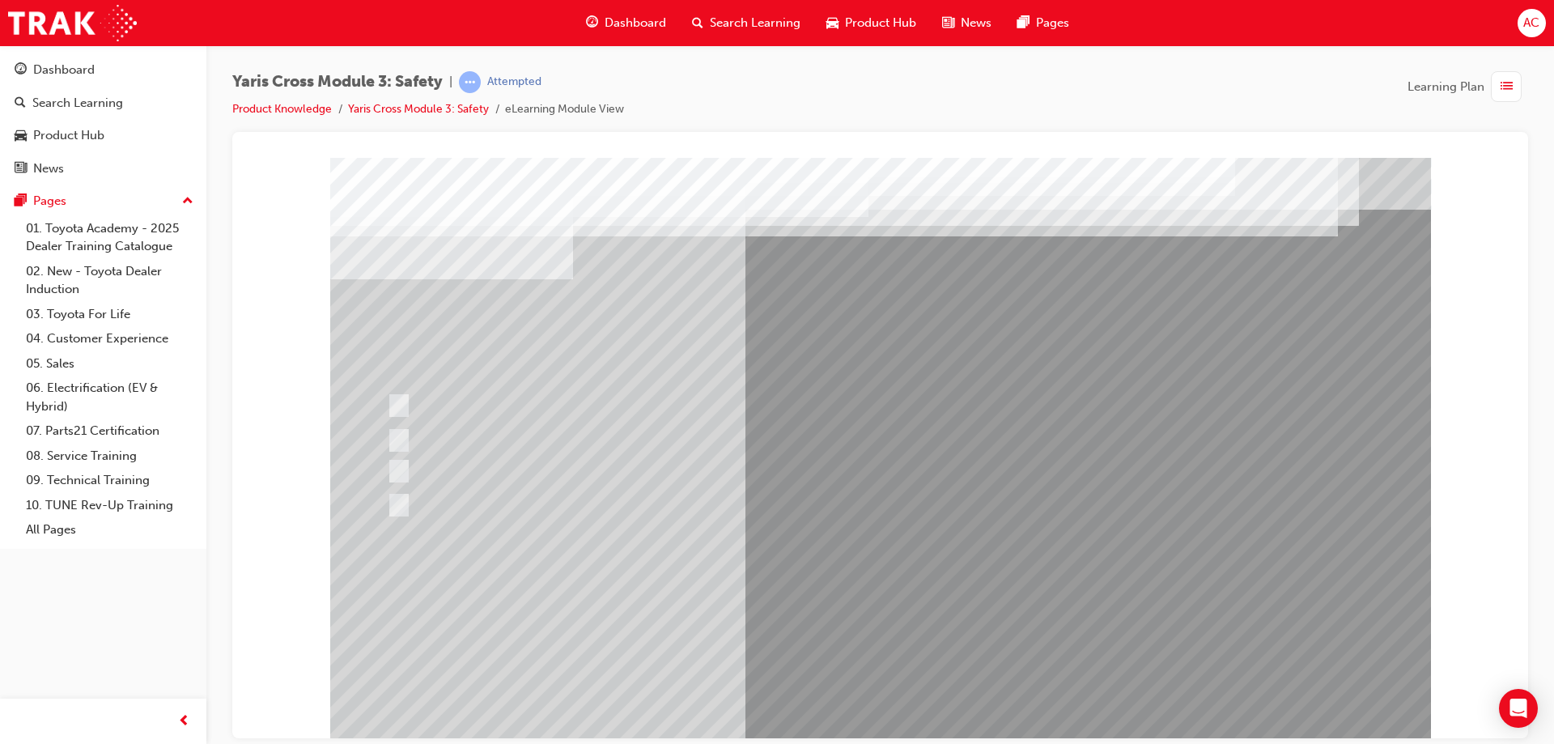
click at [880, 706] on div at bounding box center [880, 448] width 1101 height 583
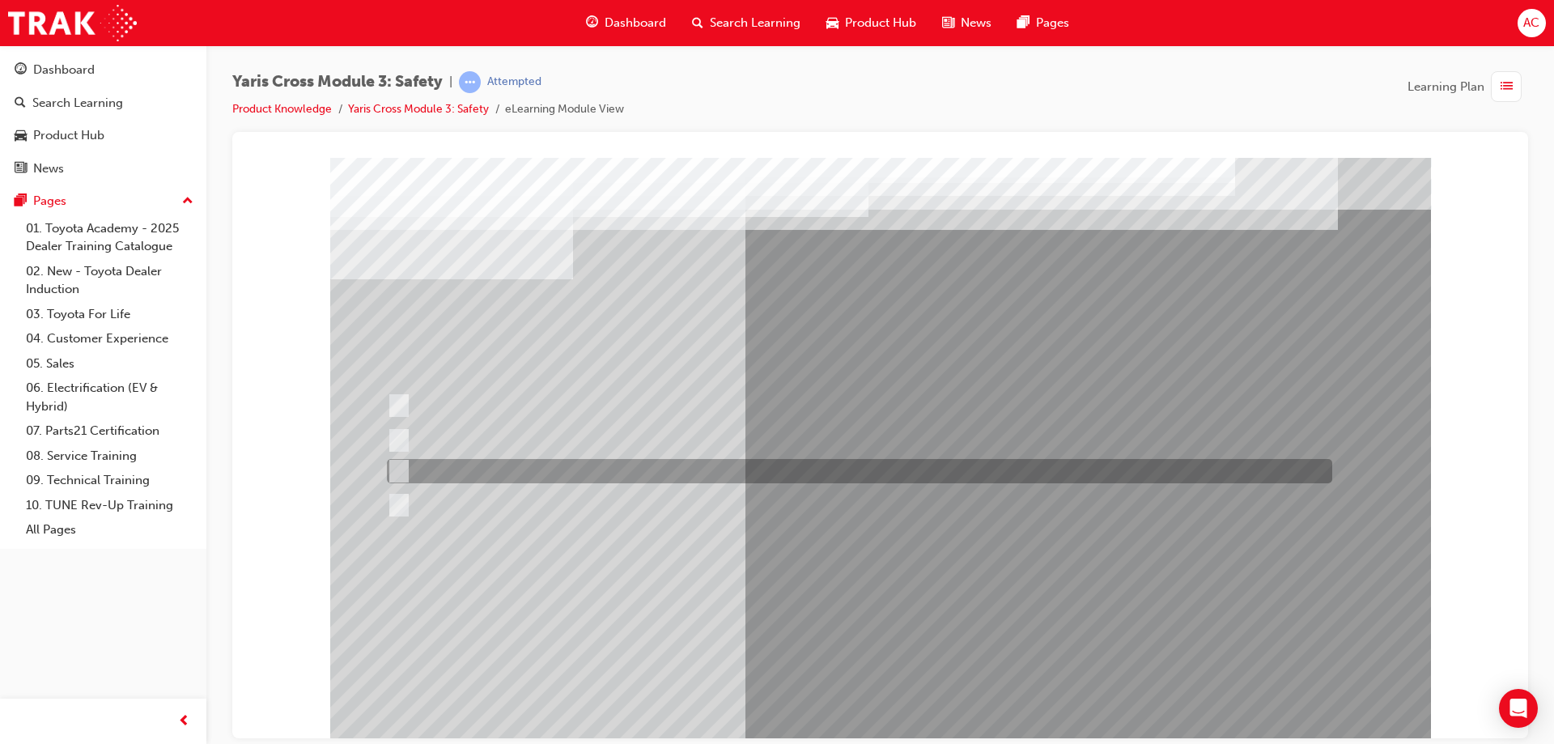
click at [491, 465] on div at bounding box center [855, 471] width 945 height 24
radio input "true"
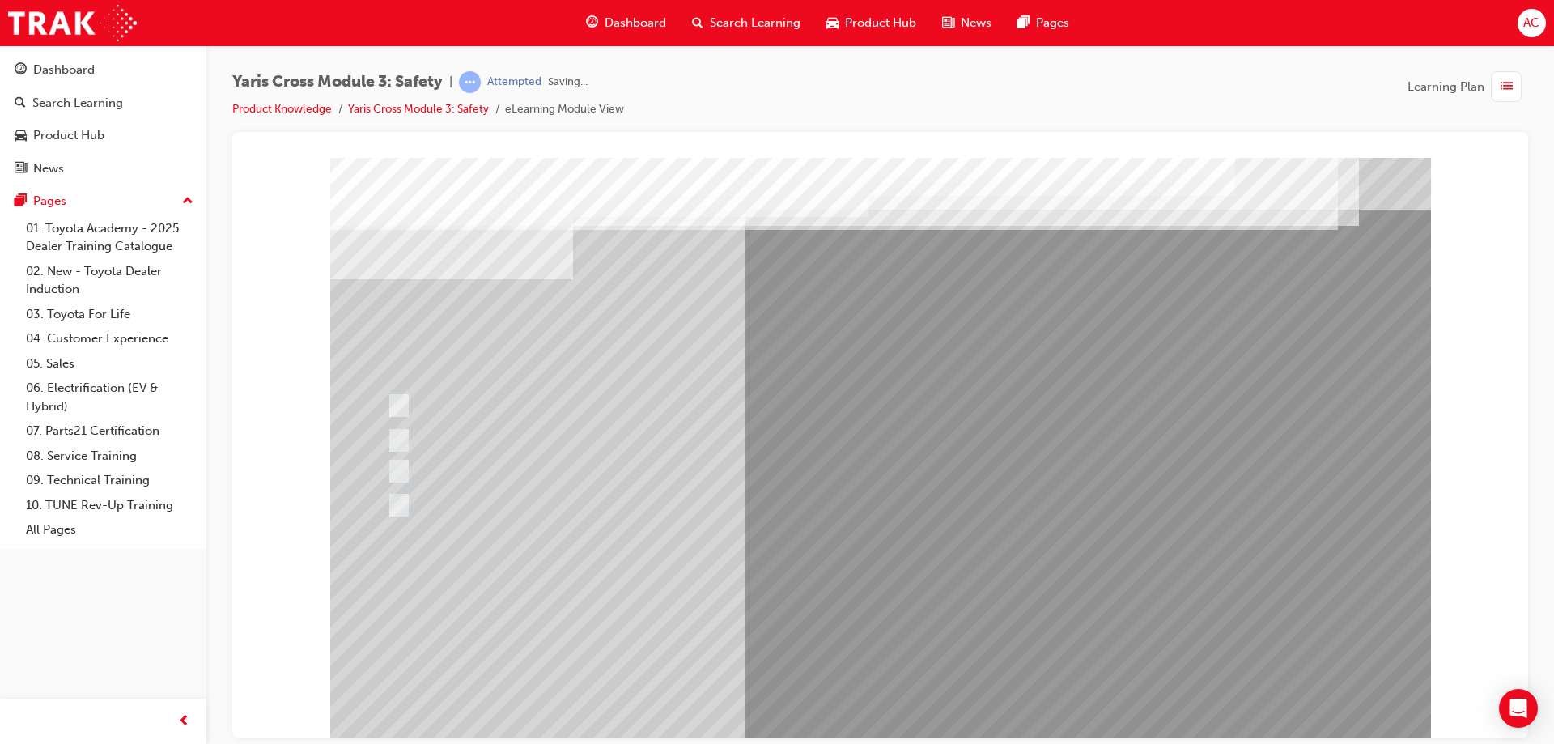
click at [870, 617] on div at bounding box center [880, 448] width 1101 height 583
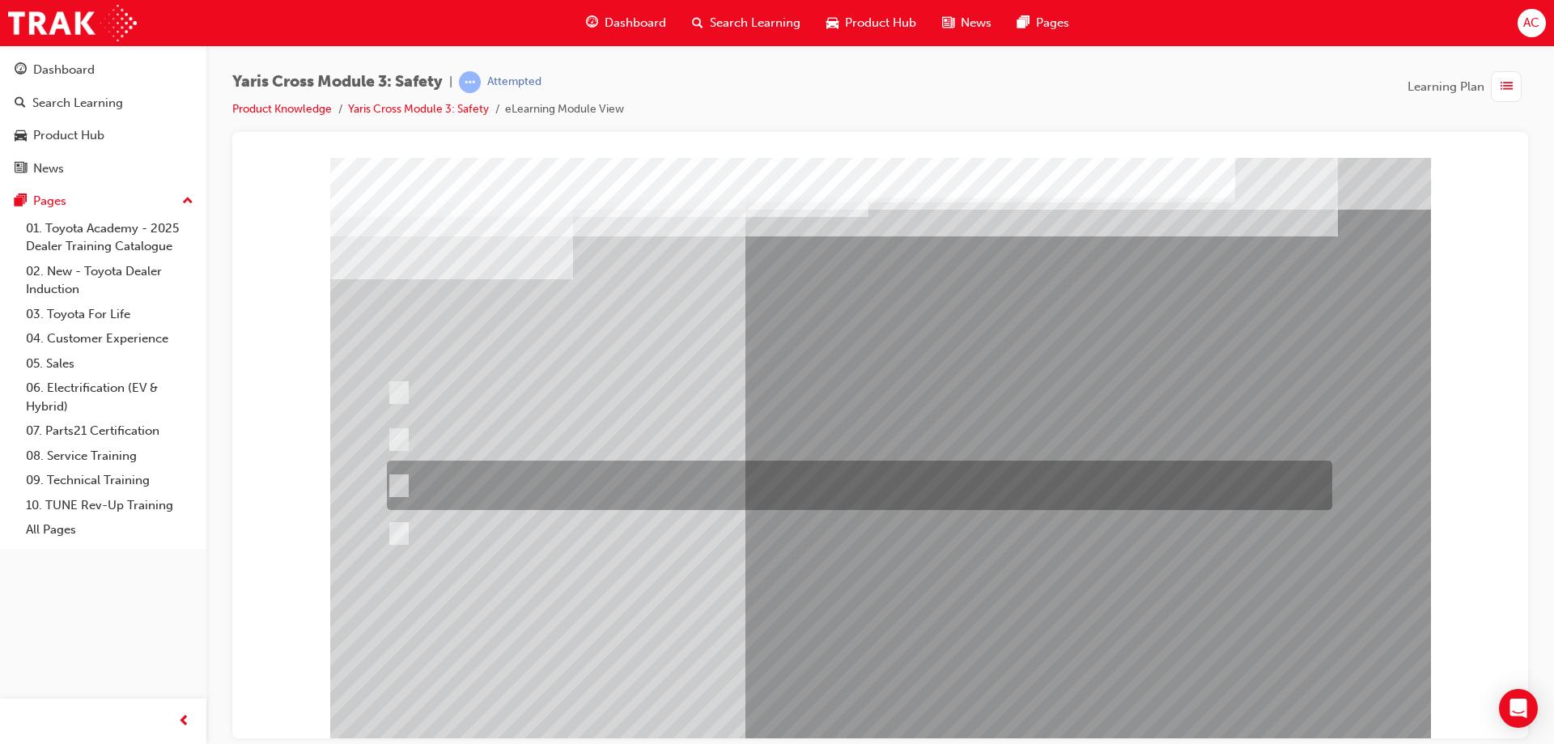
click at [550, 463] on div at bounding box center [855, 484] width 945 height 49
radio input "true"
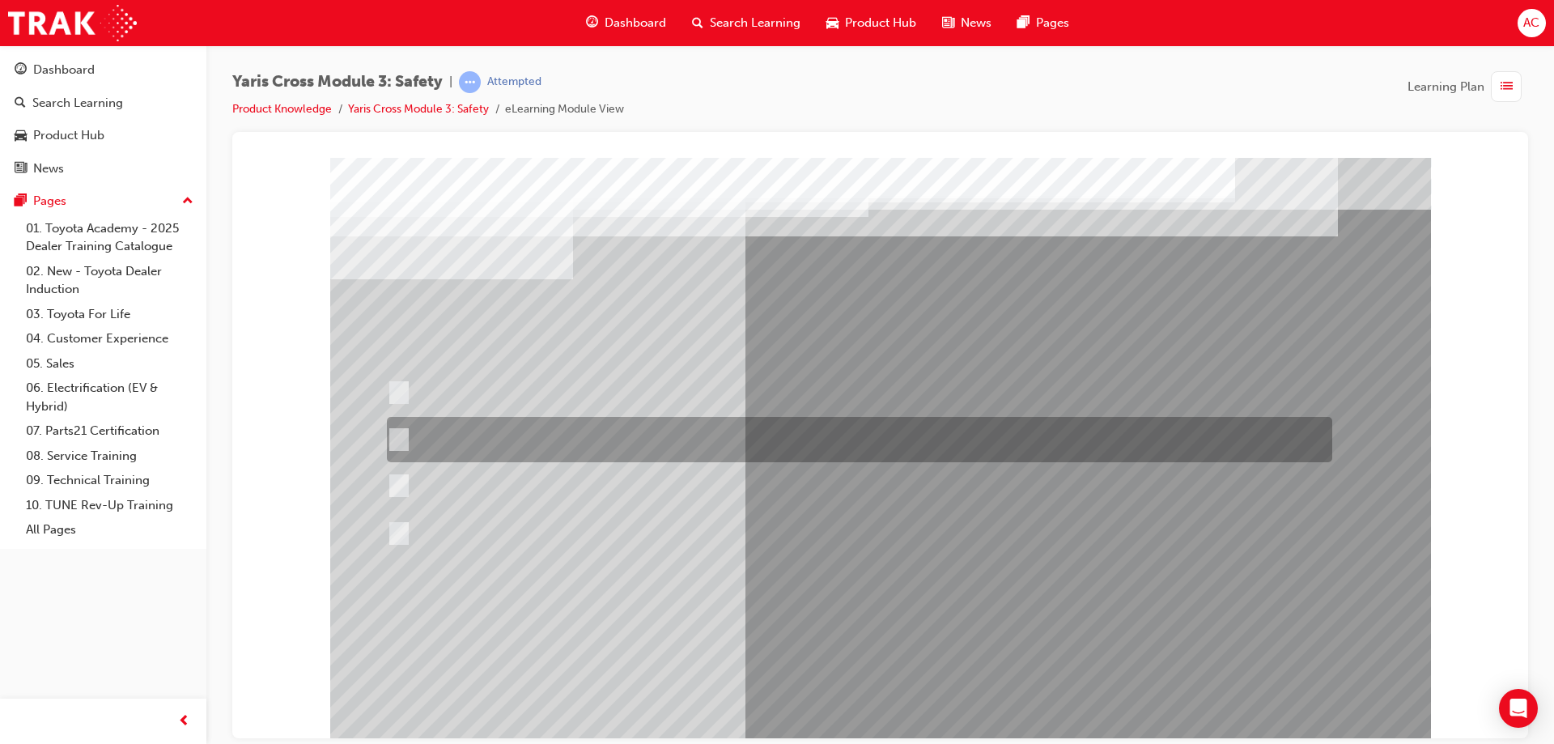
click at [565, 450] on div at bounding box center [855, 439] width 945 height 45
radio input "true"
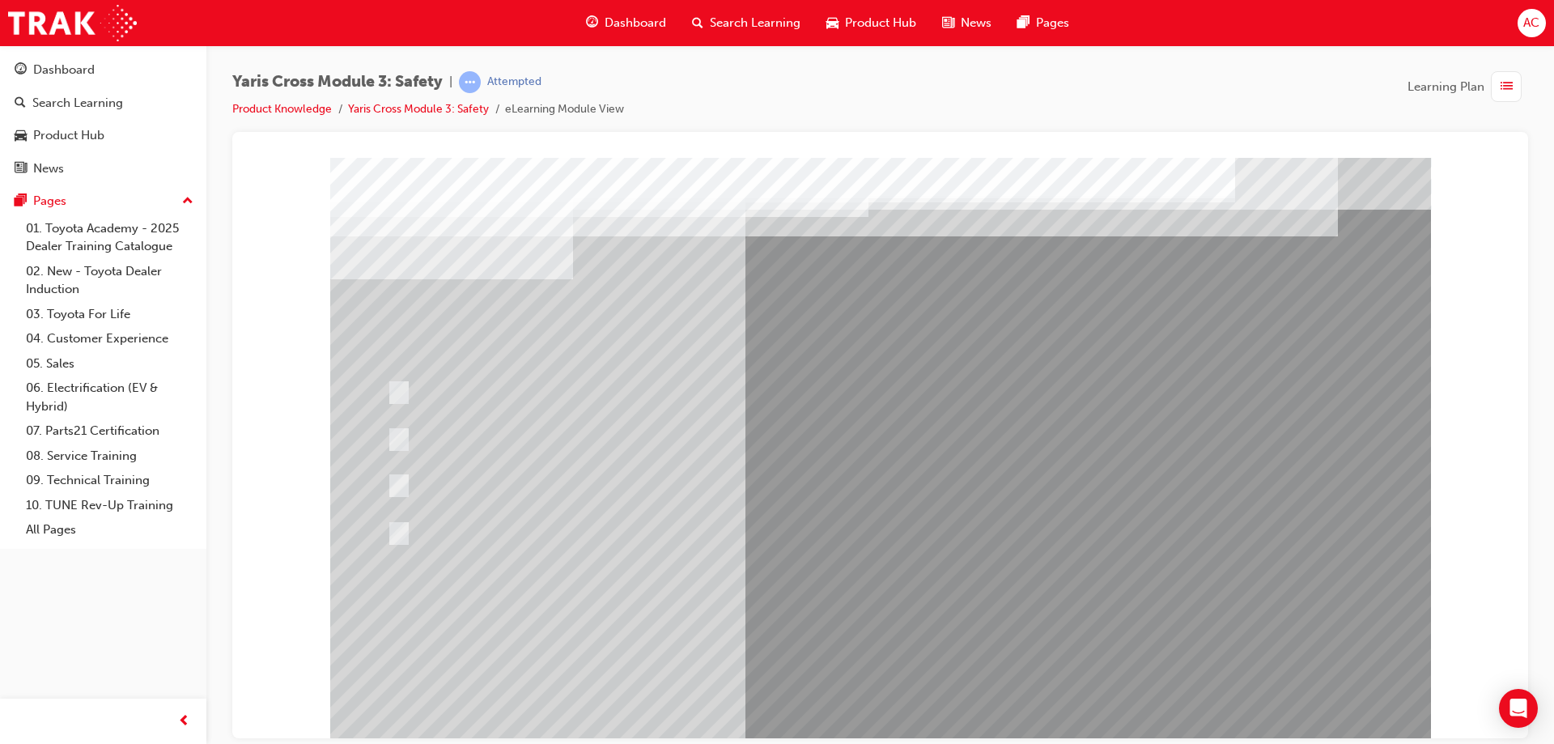
click at [846, 679] on div at bounding box center [880, 448] width 1101 height 583
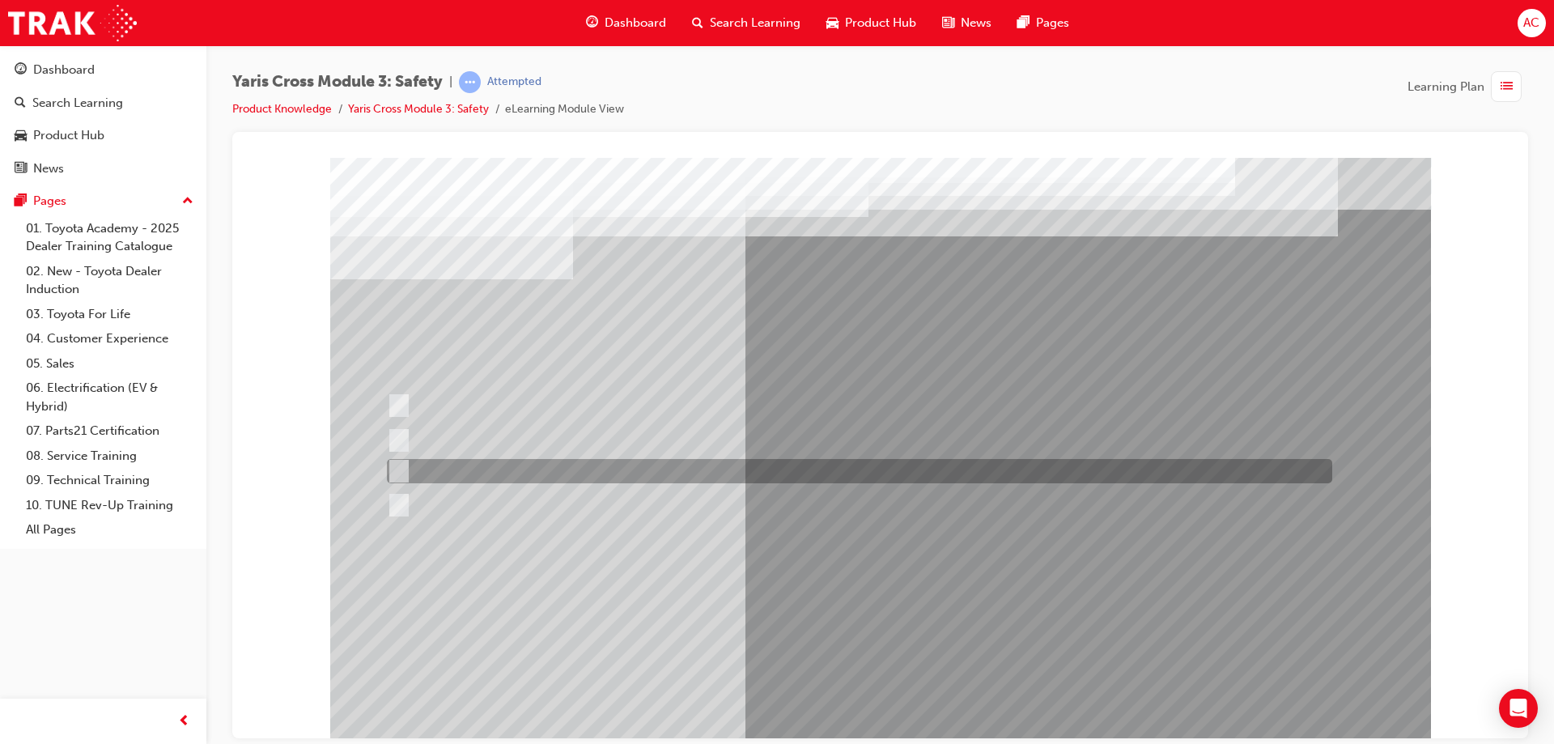
click at [692, 469] on div at bounding box center [855, 471] width 945 height 24
radio input "true"
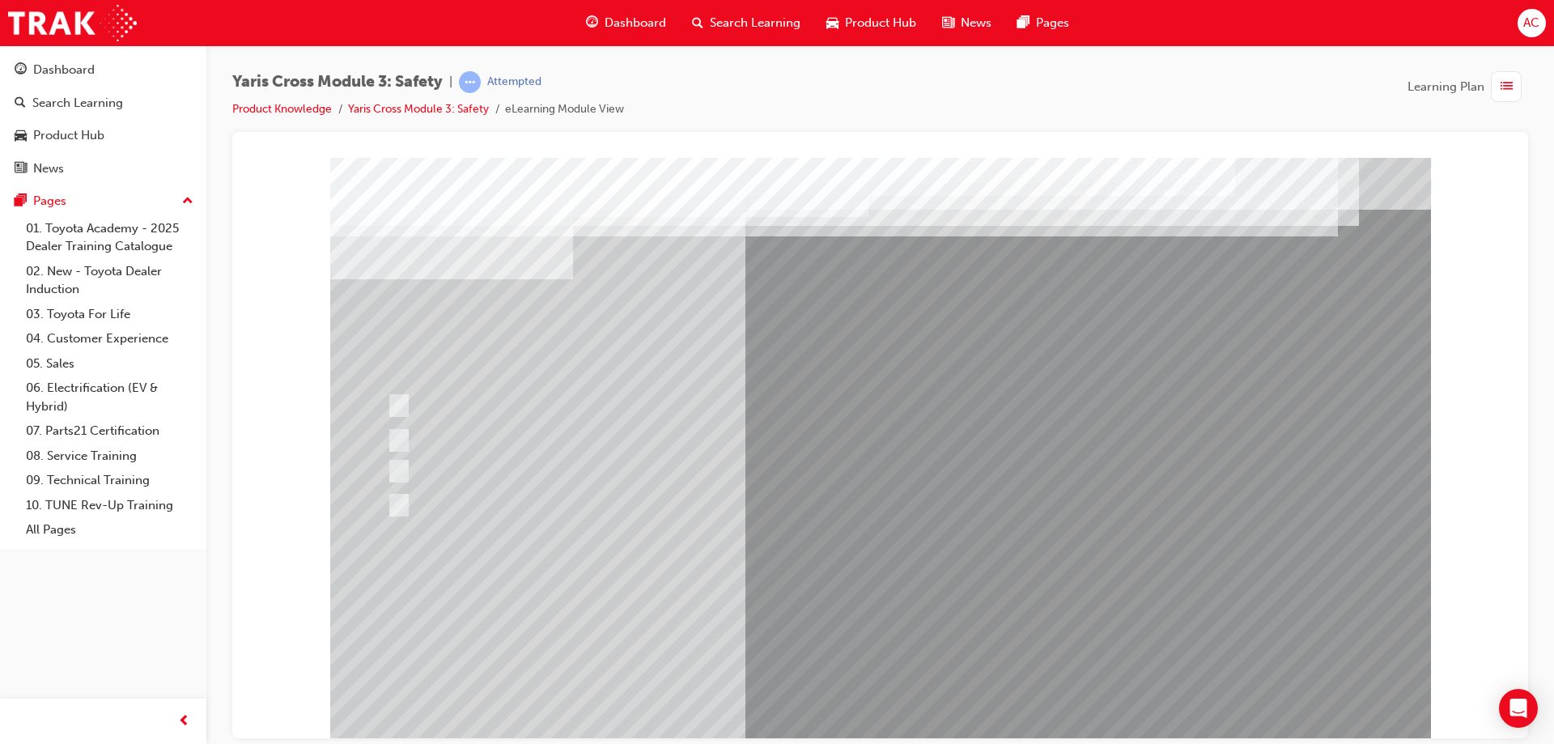
click at [877, 604] on div at bounding box center [880, 448] width 1101 height 583
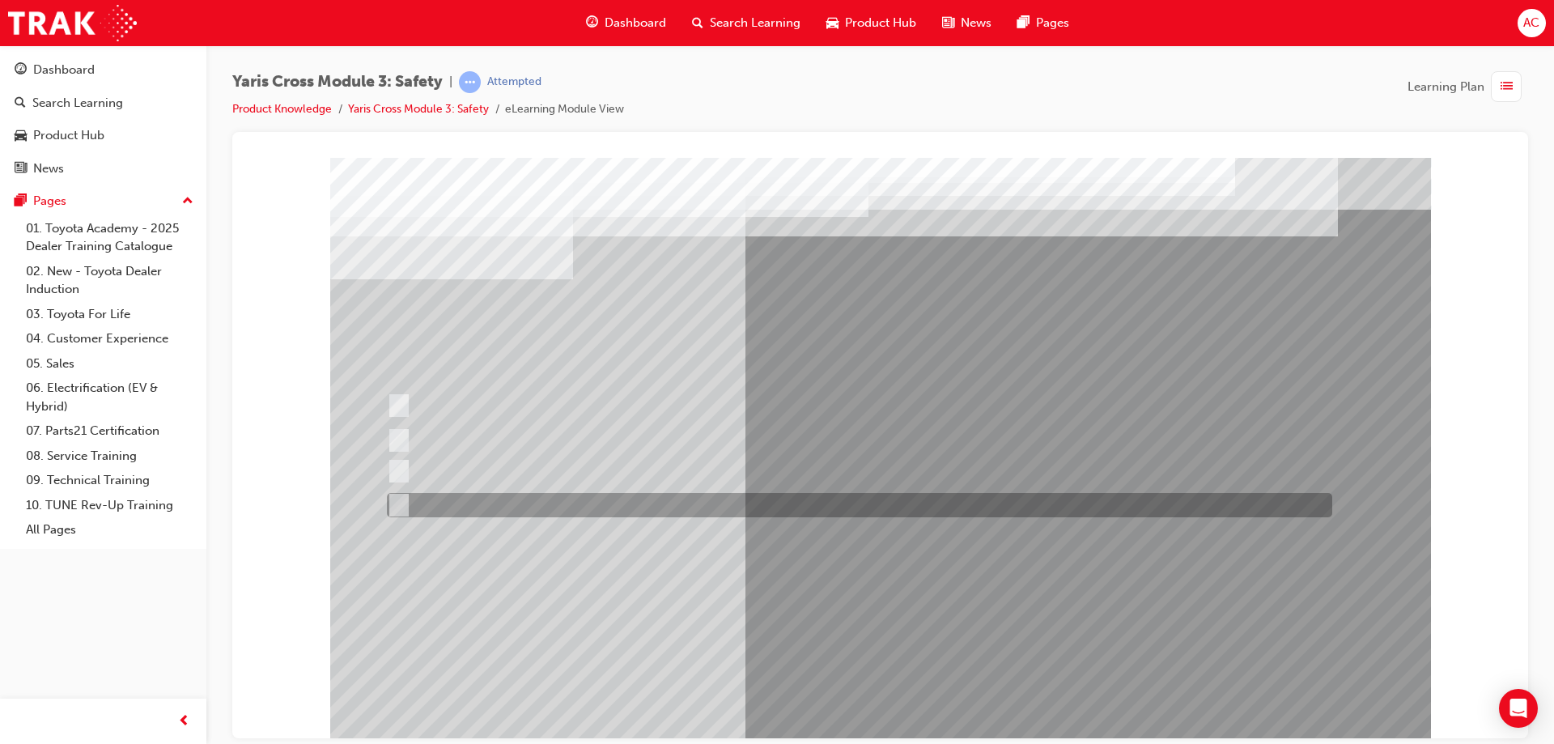
drag, startPoint x: 555, startPoint y: 507, endPoint x: 579, endPoint y: 478, distance: 37.3
click at [558, 504] on div at bounding box center [855, 505] width 945 height 24
checkbox input "true"
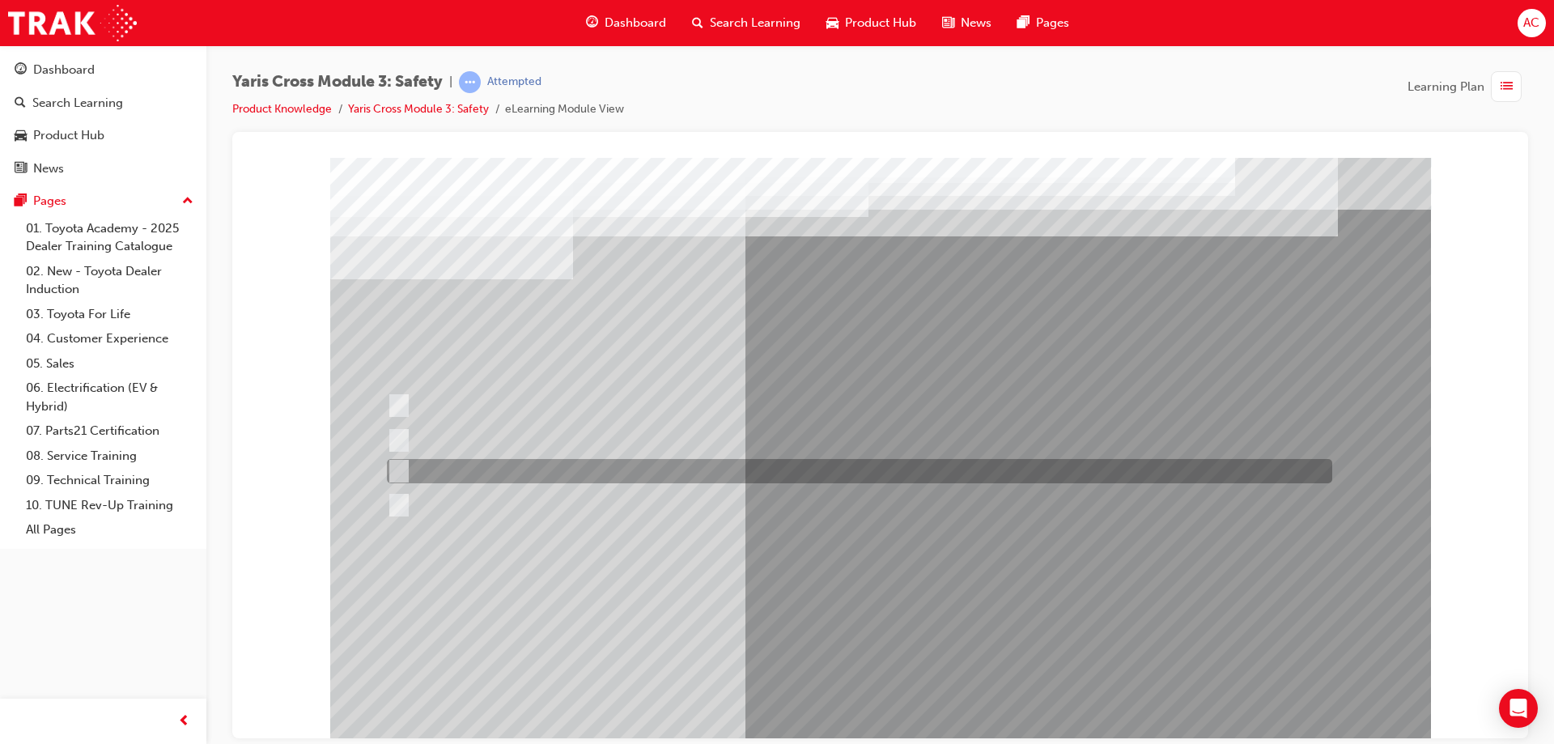
drag, startPoint x: 579, startPoint y: 478, endPoint x: 598, endPoint y: 407, distance: 73.6
click at [579, 473] on div at bounding box center [855, 471] width 945 height 24
checkbox input "true"
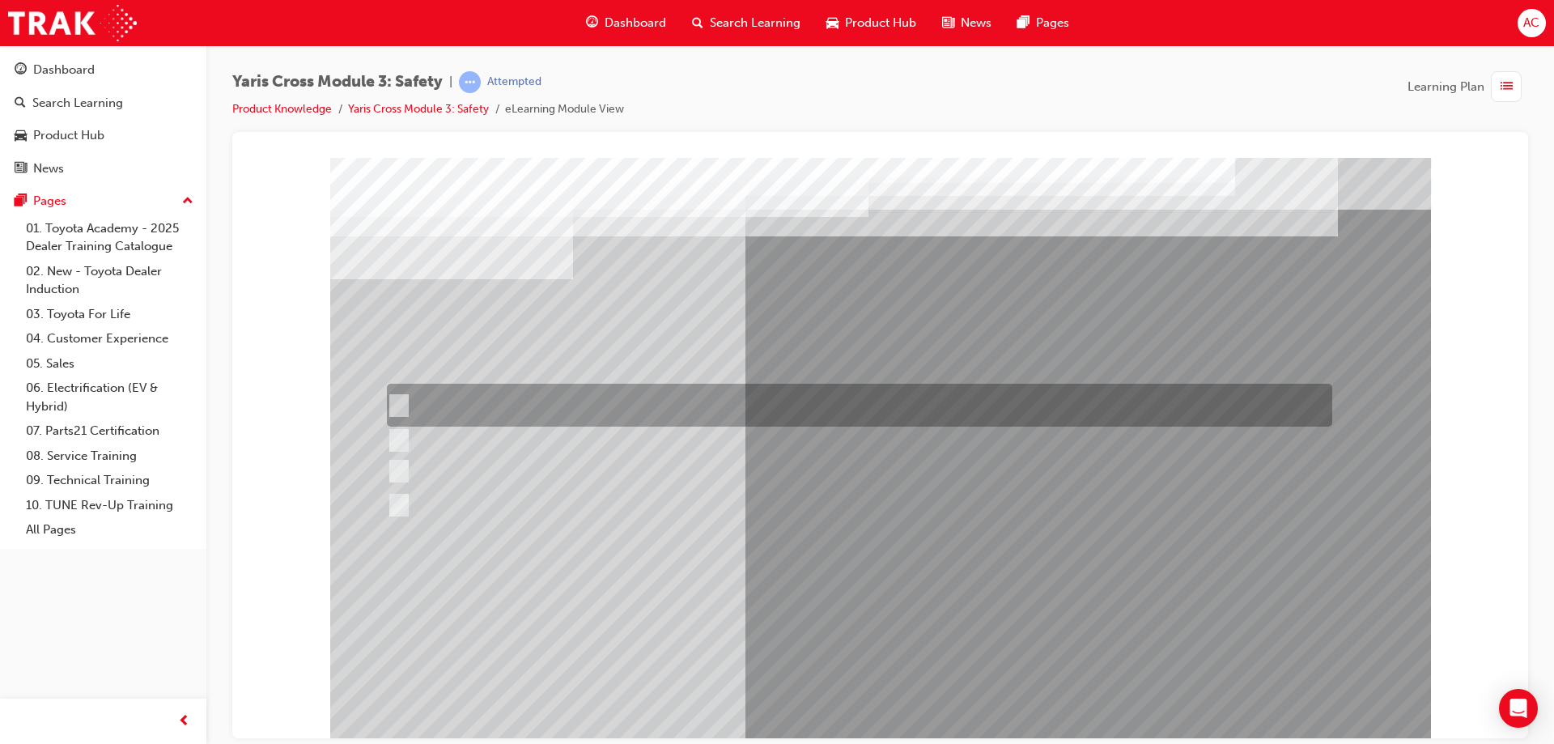
click at [602, 394] on div at bounding box center [855, 405] width 945 height 43
checkbox input "true"
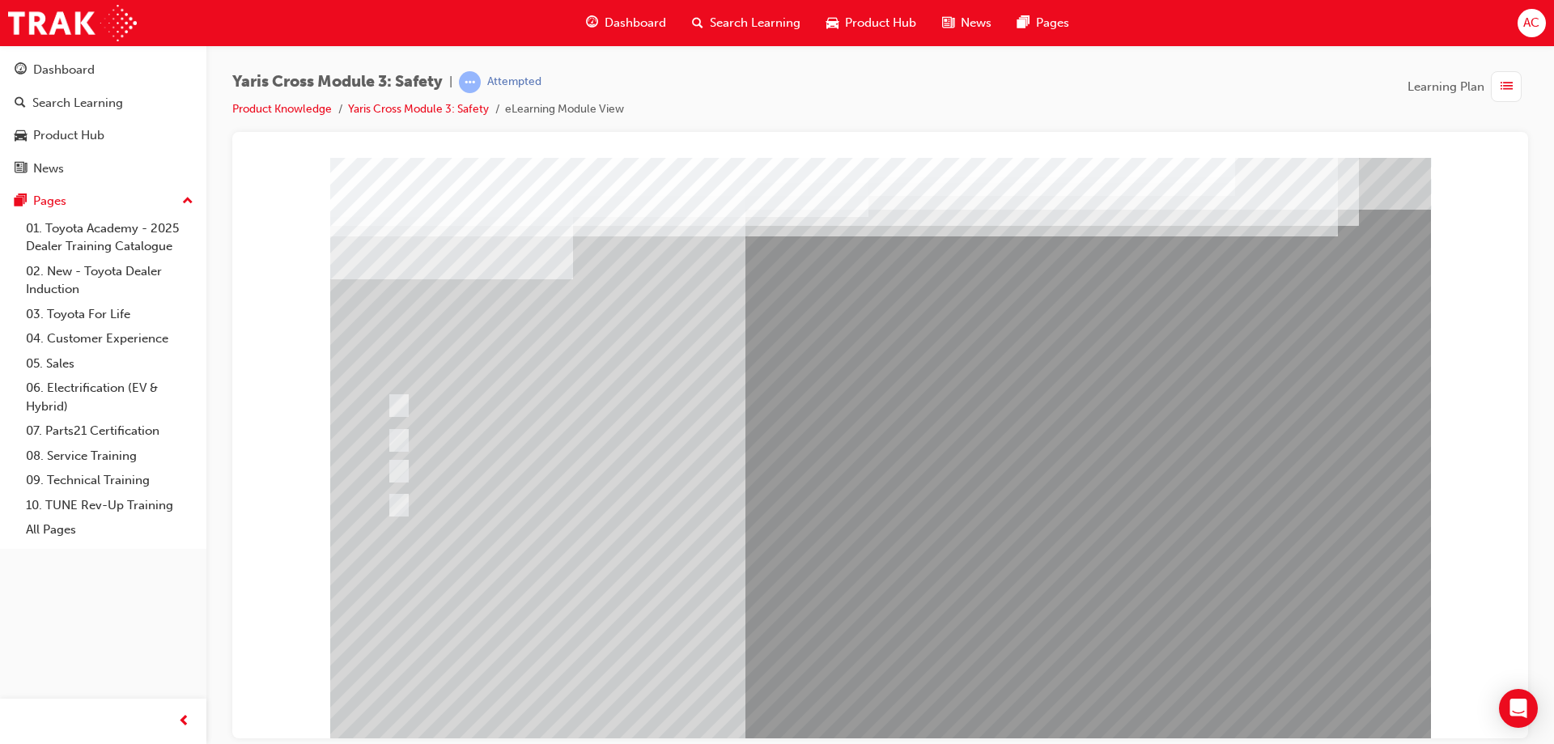
click at [858, 614] on div at bounding box center [880, 448] width 1101 height 583
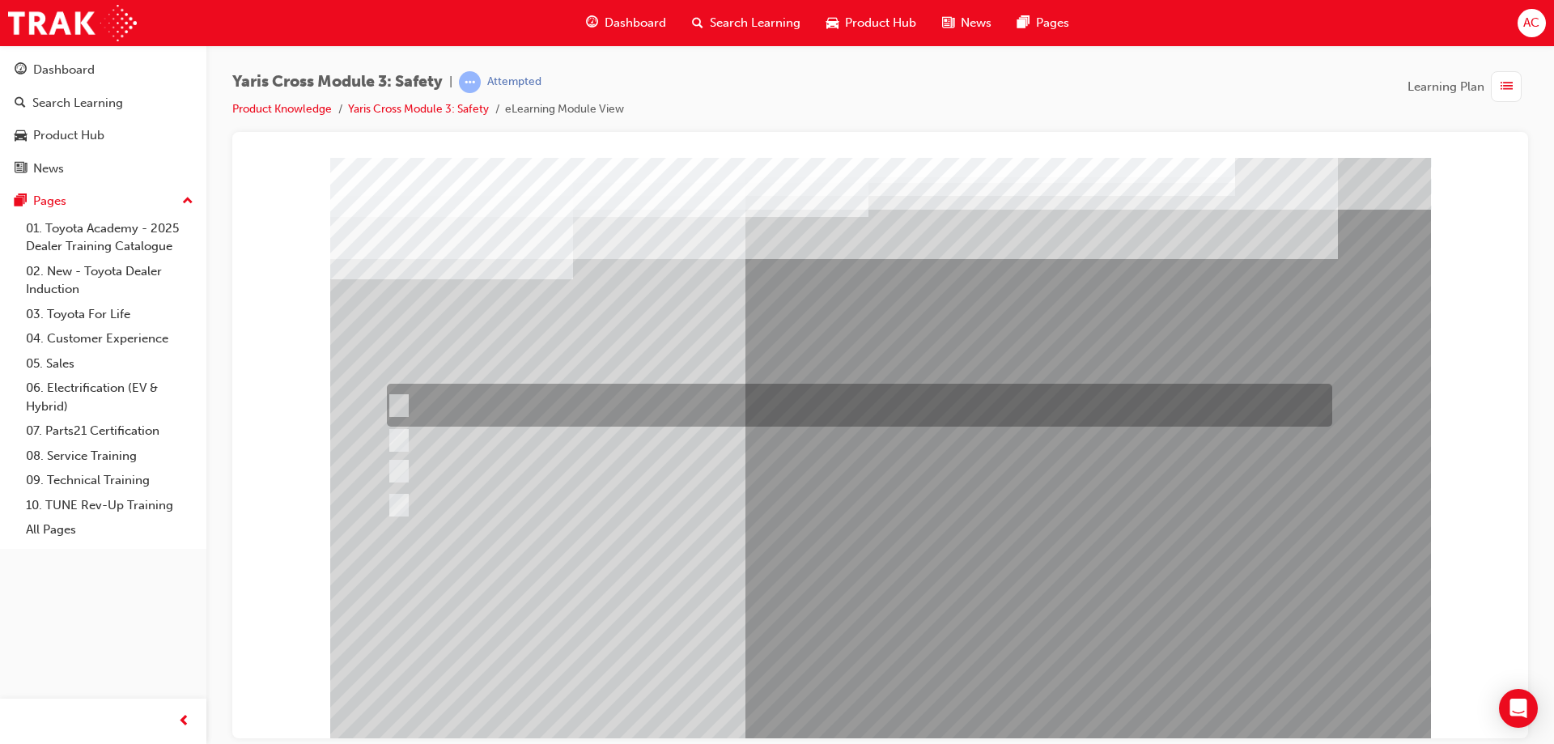
click at [480, 415] on div at bounding box center [855, 405] width 945 height 43
radio input "true"
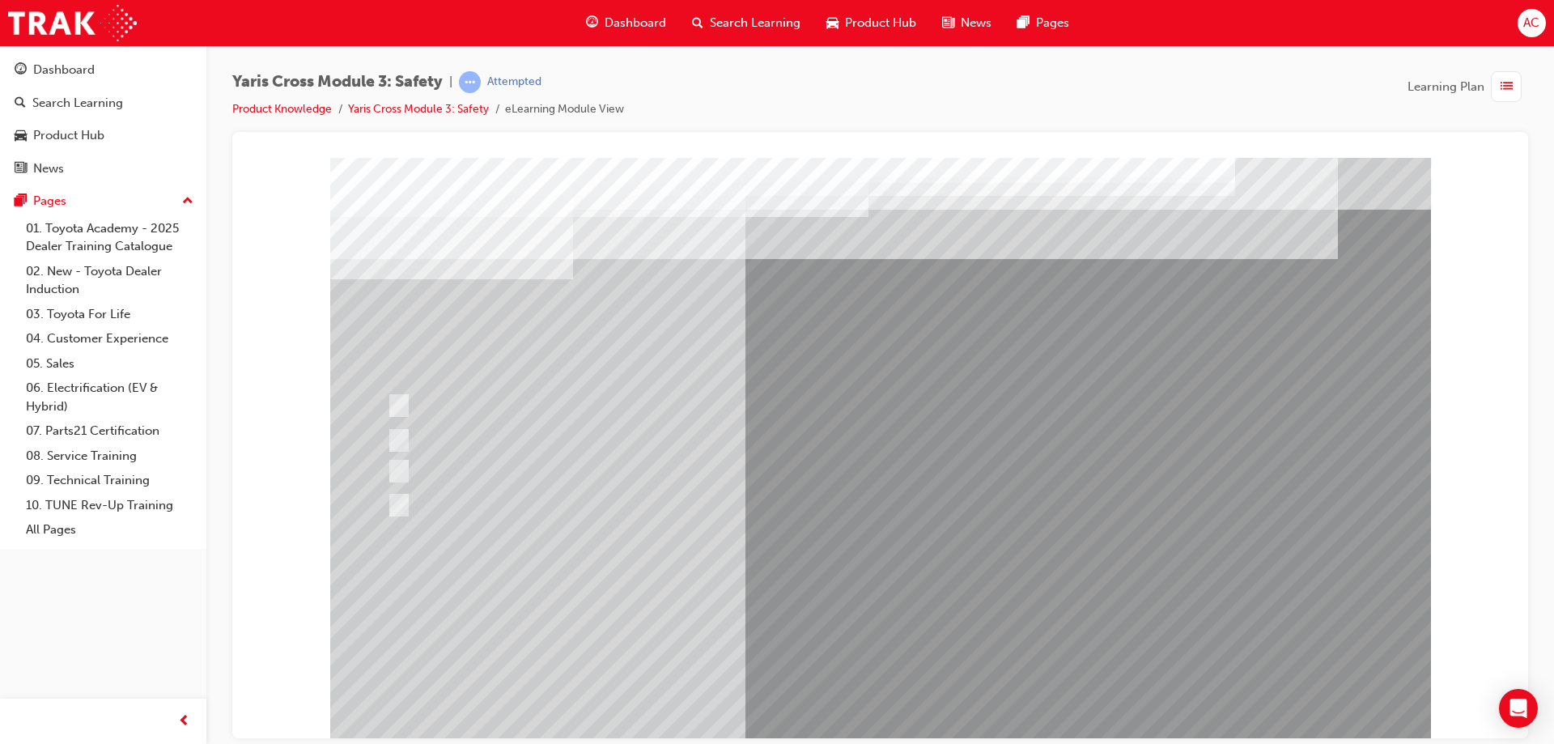
click at [889, 699] on div at bounding box center [880, 448] width 1101 height 583
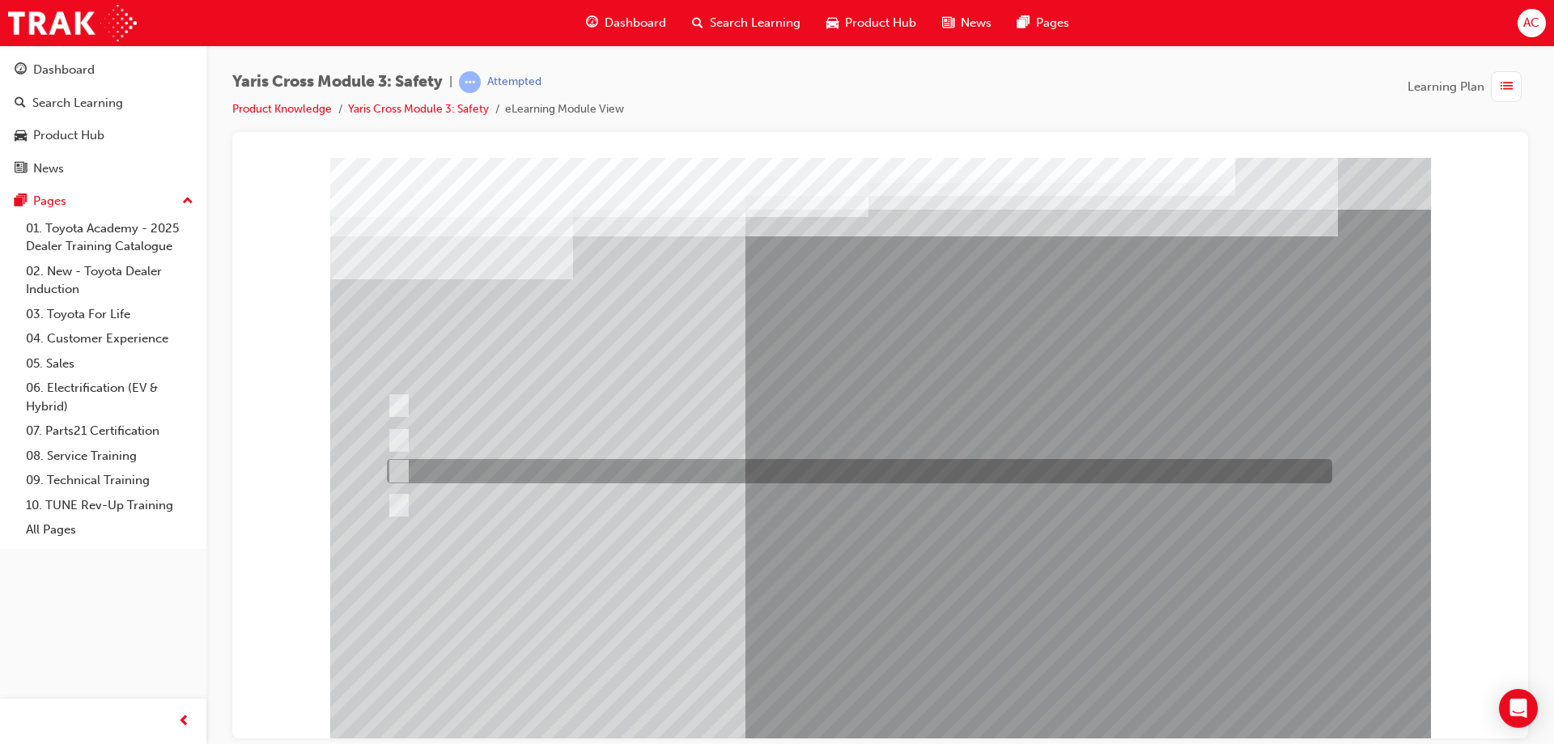
drag, startPoint x: 510, startPoint y: 468, endPoint x: 552, endPoint y: 503, distance: 54.6
click at [511, 468] on div at bounding box center [855, 471] width 945 height 24
radio input "true"
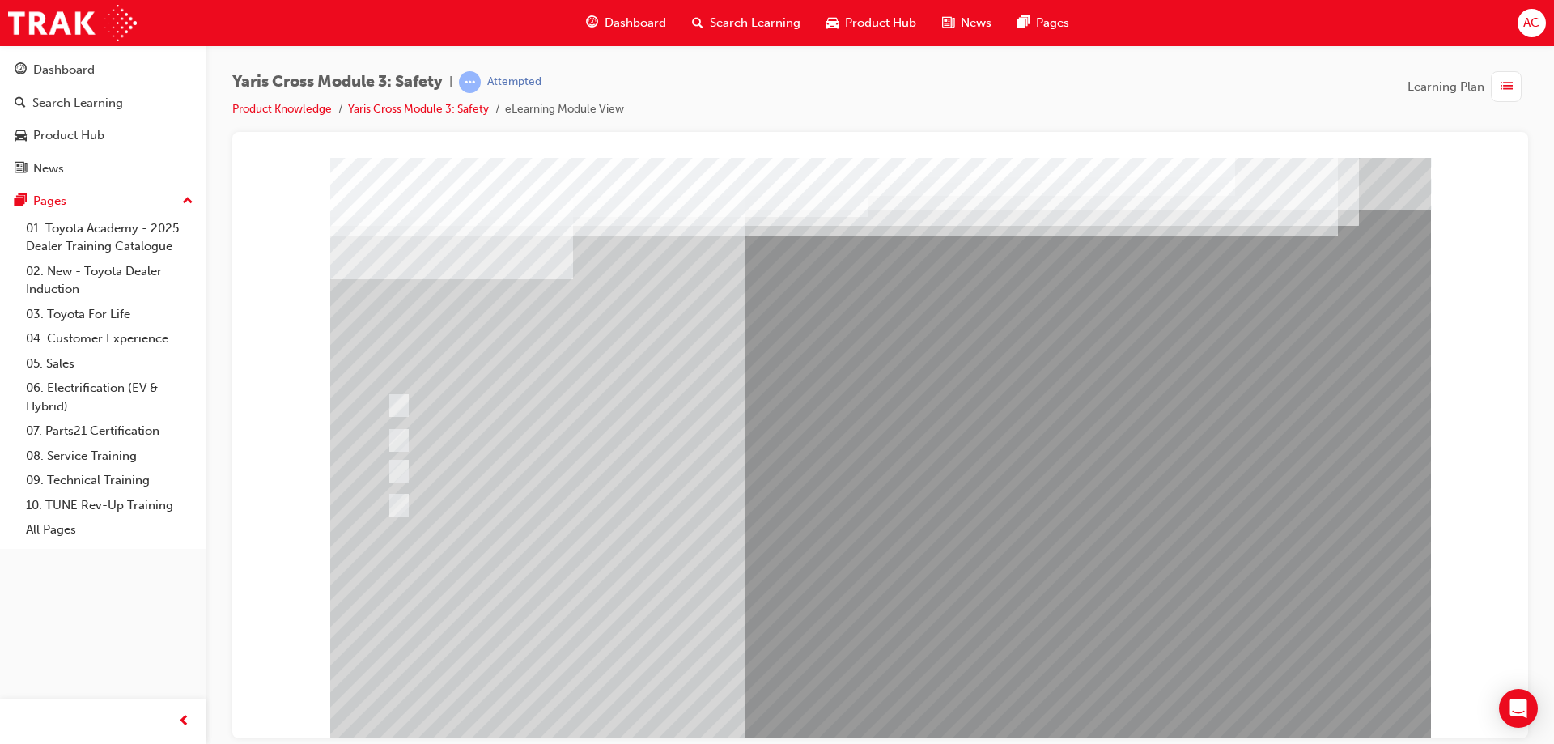
click at [834, 609] on div at bounding box center [880, 448] width 1101 height 583
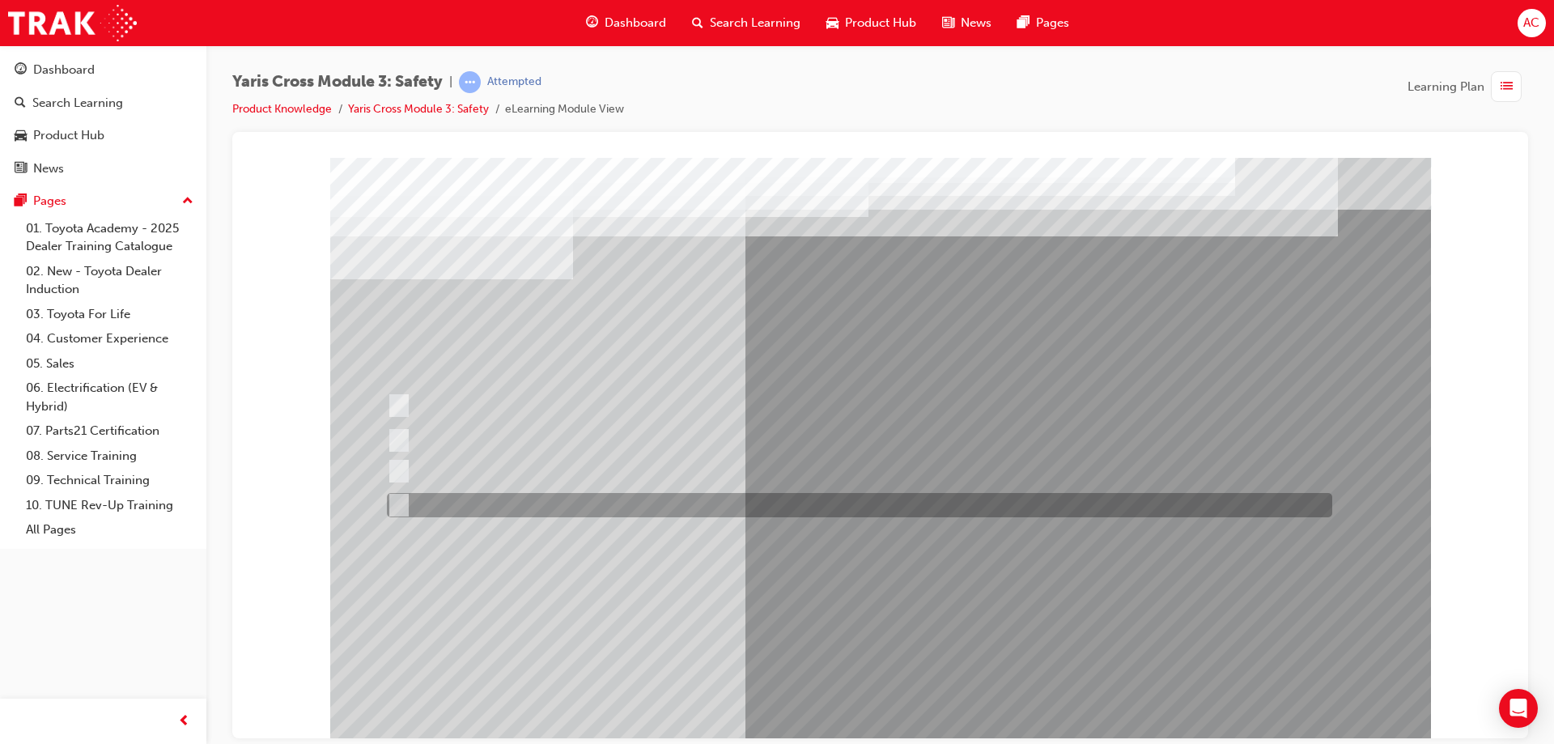
click at [535, 498] on div at bounding box center [855, 505] width 945 height 24
checkbox input "true"
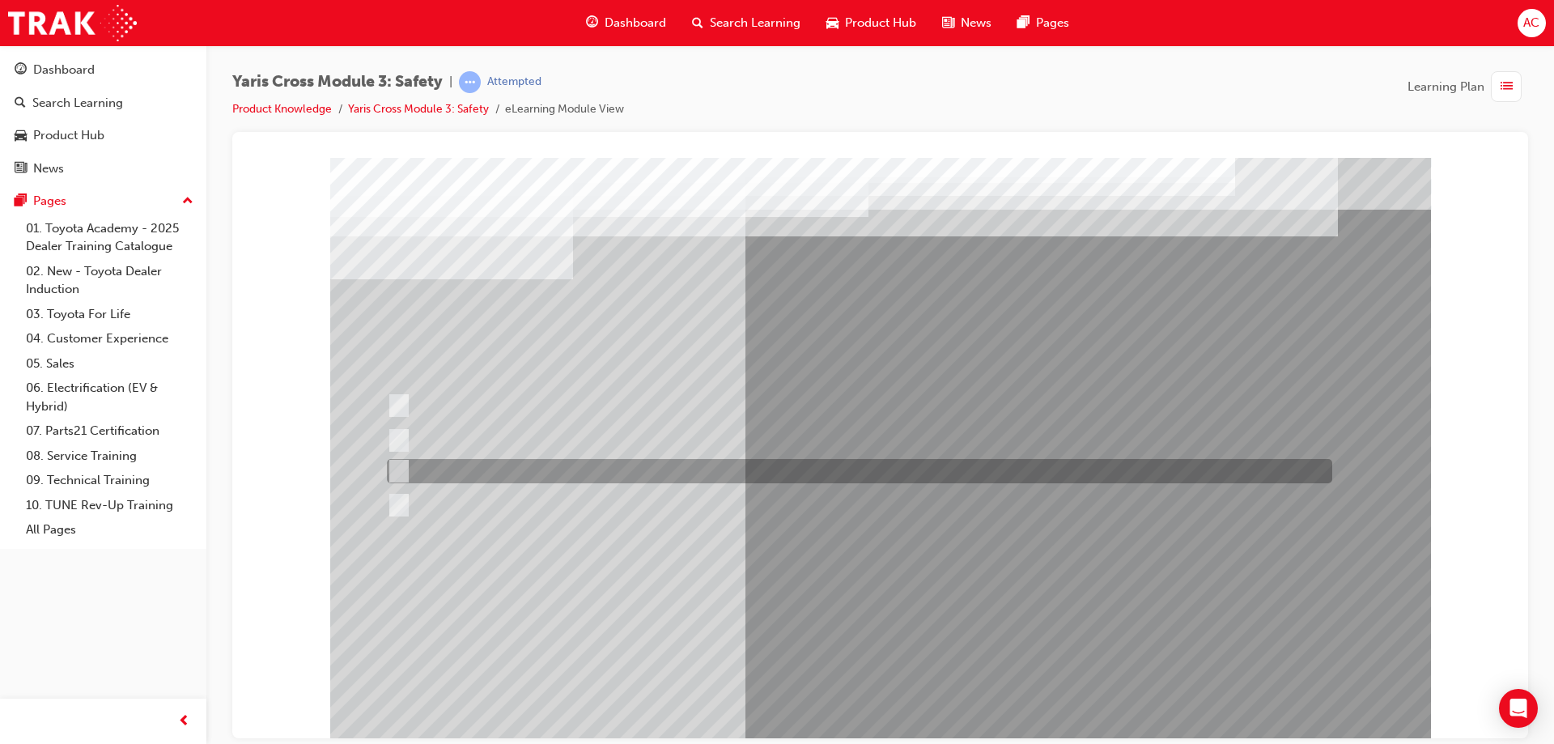
click at [544, 469] on div at bounding box center [855, 471] width 945 height 24
checkbox input "true"
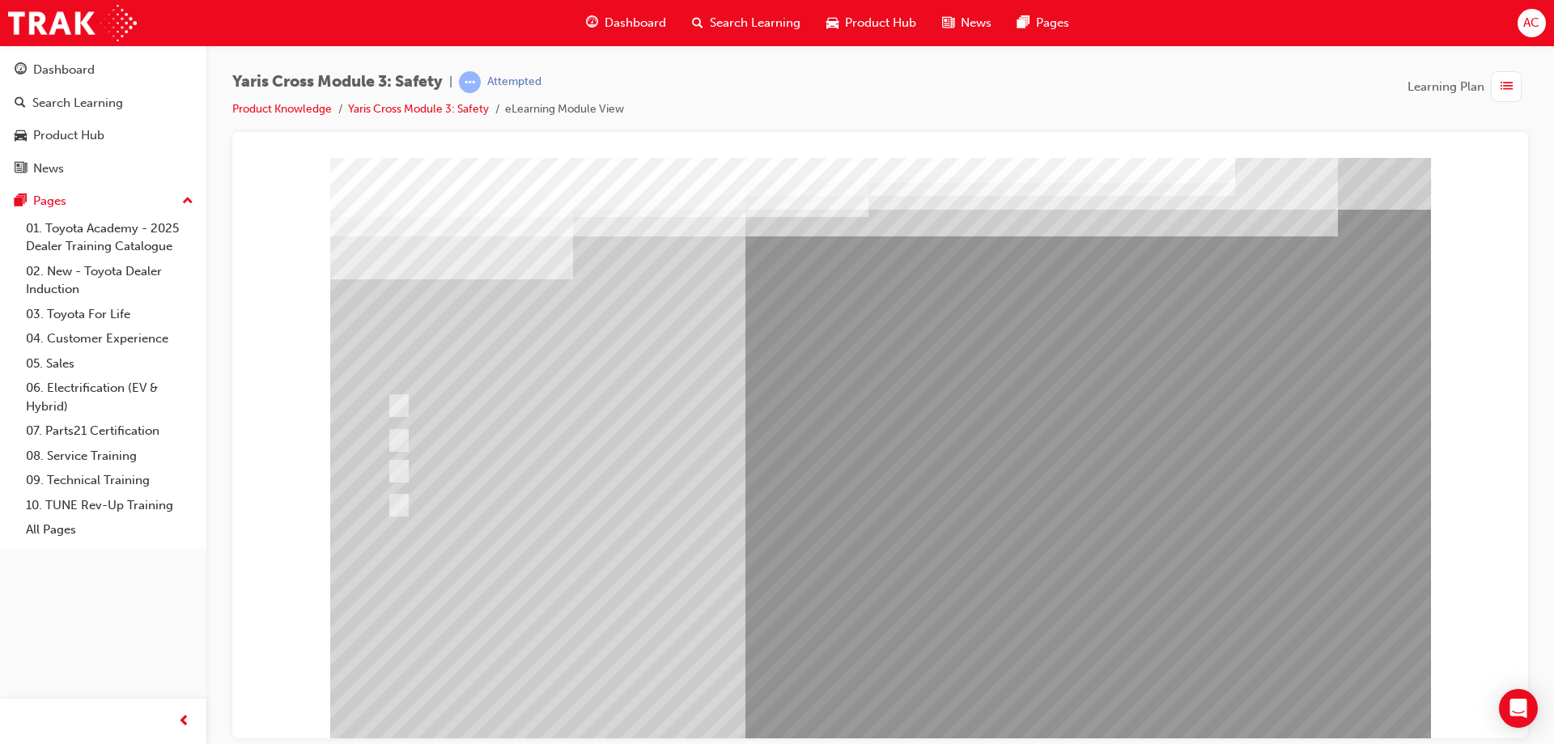
click at [845, 681] on div at bounding box center [880, 448] width 1101 height 583
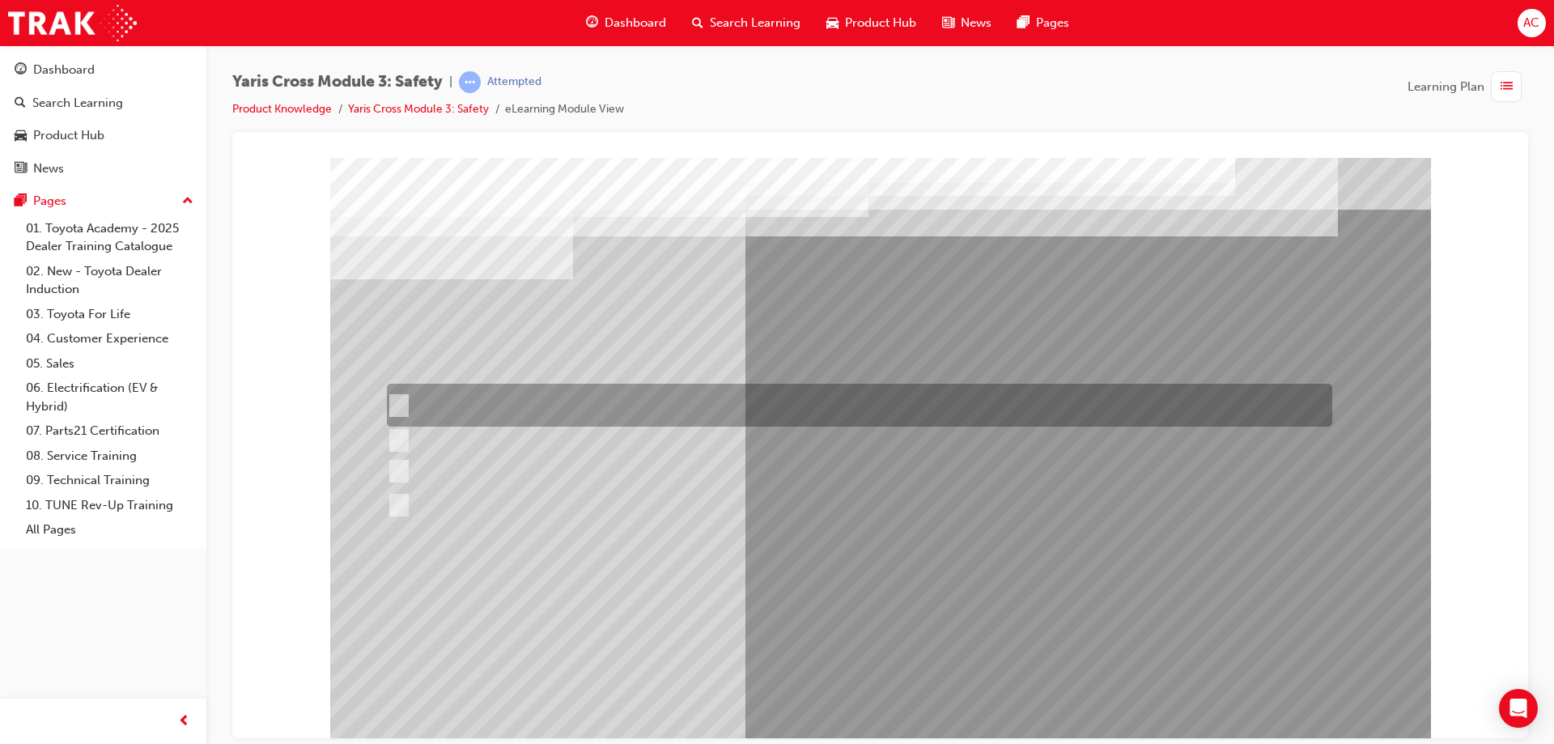
click at [570, 402] on div at bounding box center [855, 405] width 945 height 43
radio input "true"
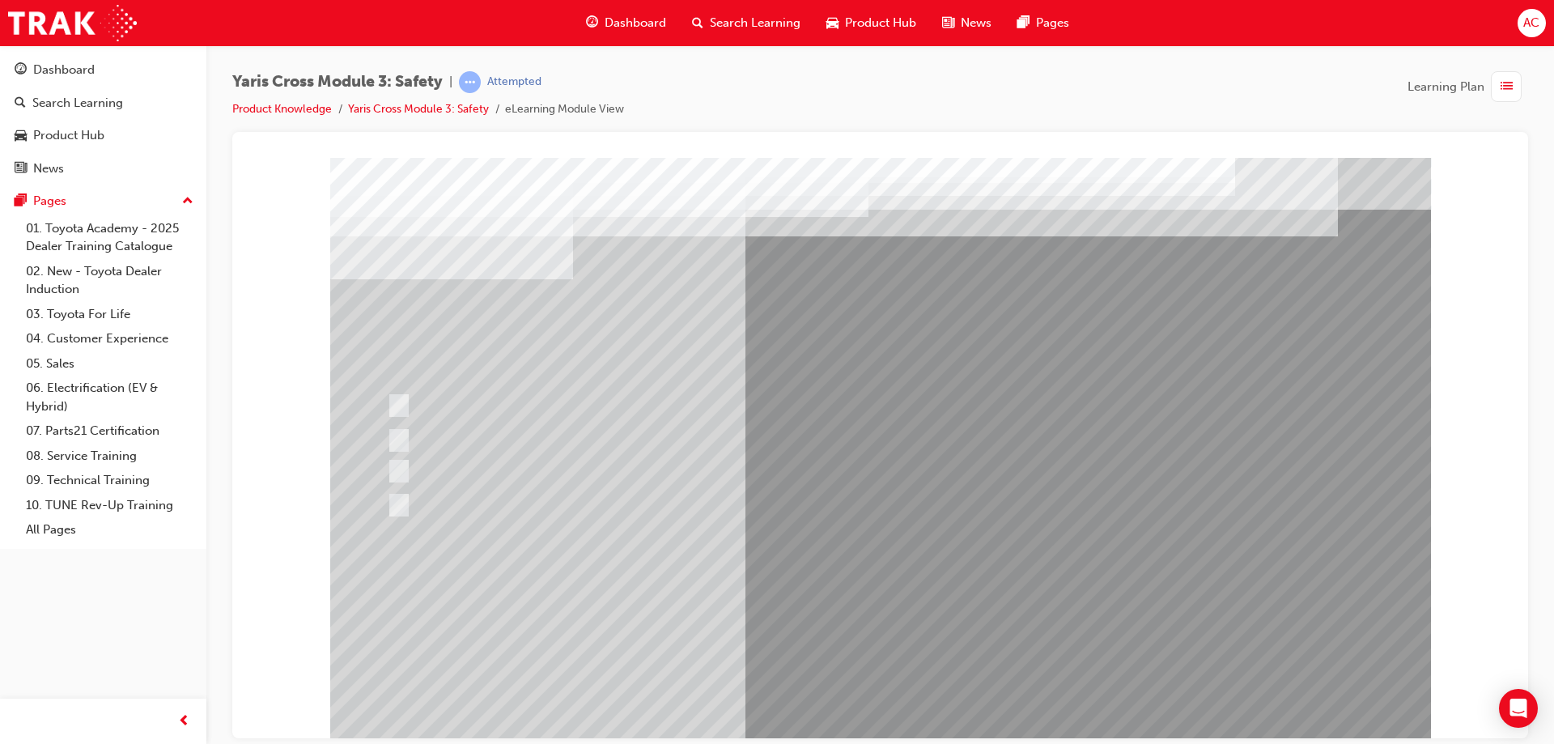
click at [856, 623] on div at bounding box center [880, 448] width 1101 height 583
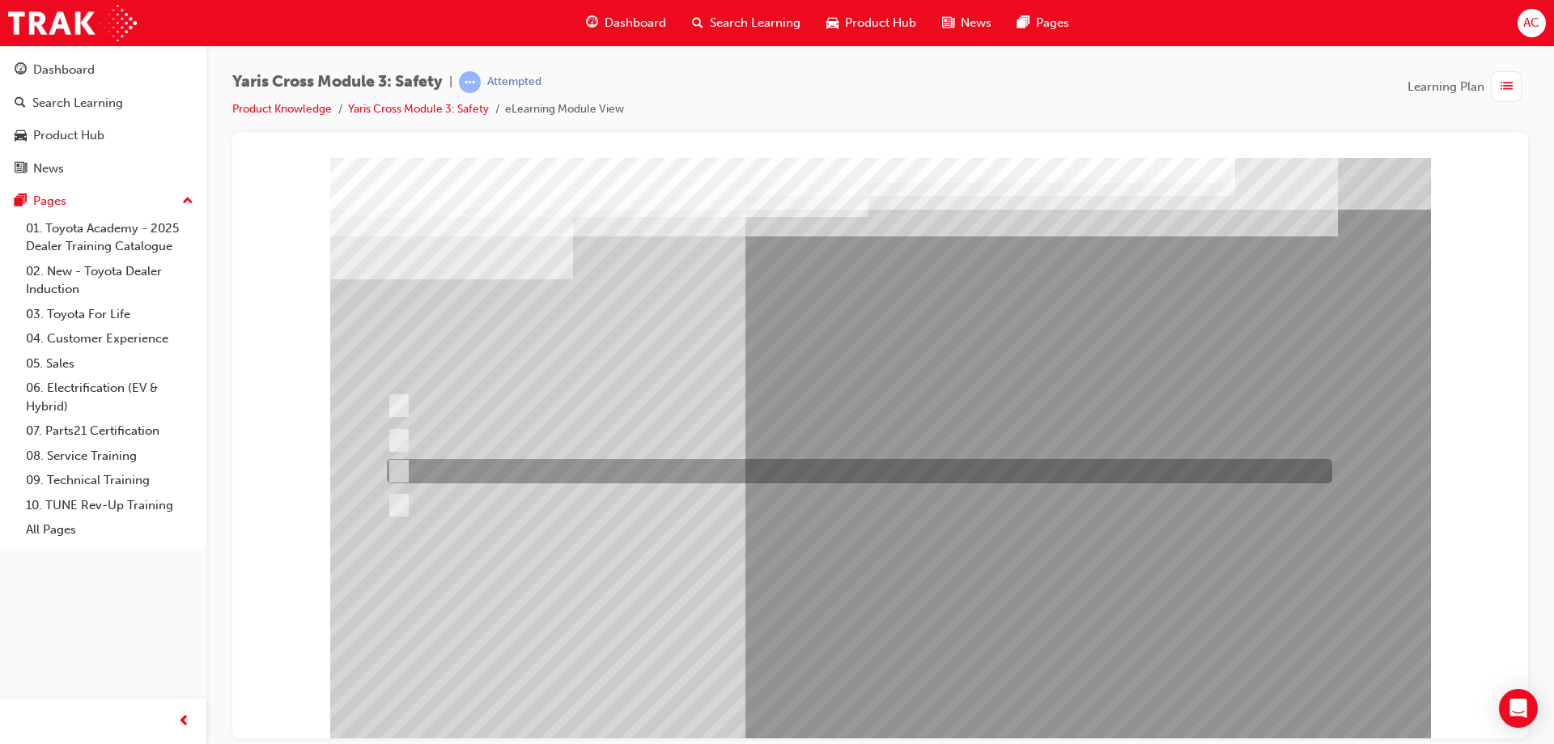
click at [537, 468] on div at bounding box center [855, 471] width 945 height 24
radio input "true"
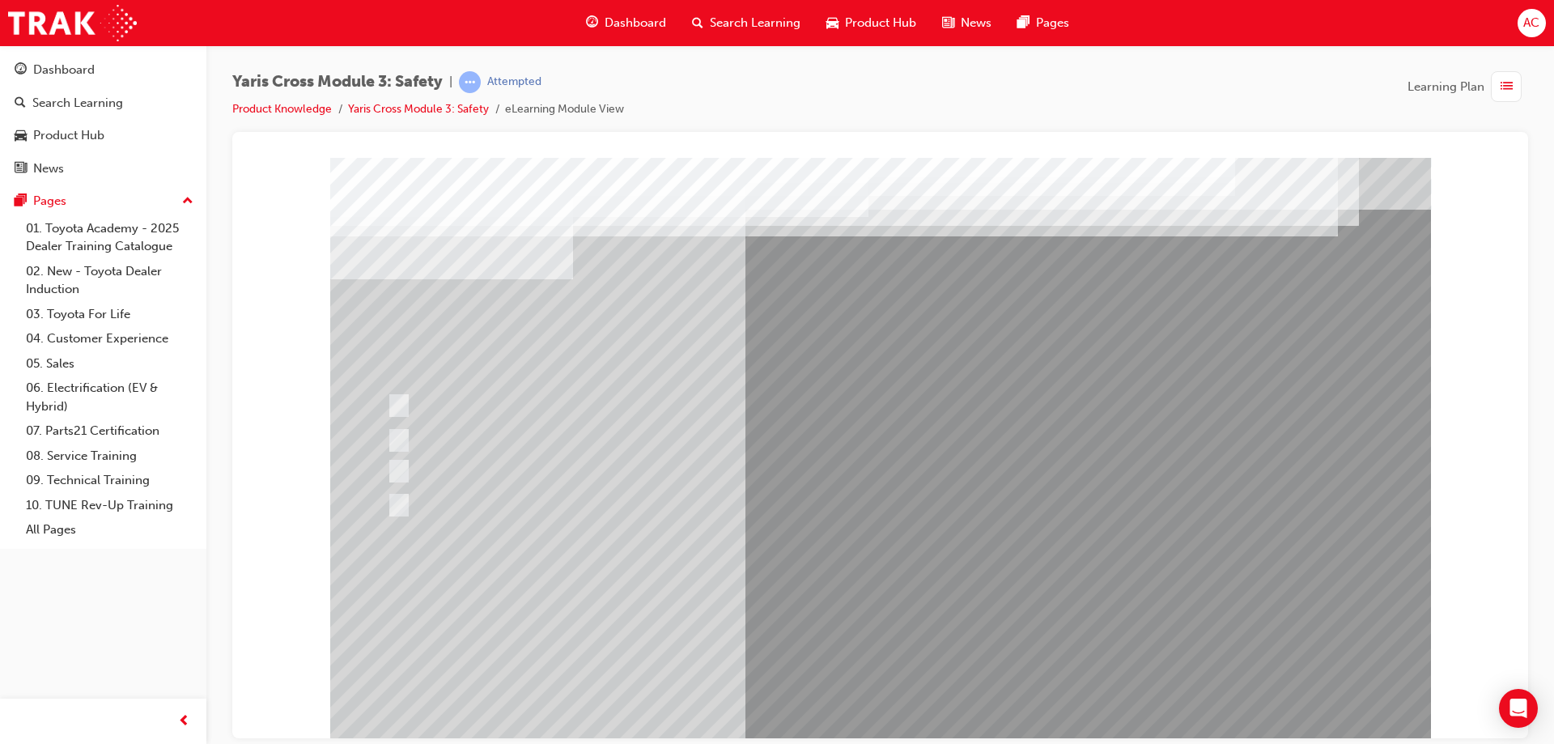
click at [864, 612] on div at bounding box center [880, 448] width 1101 height 583
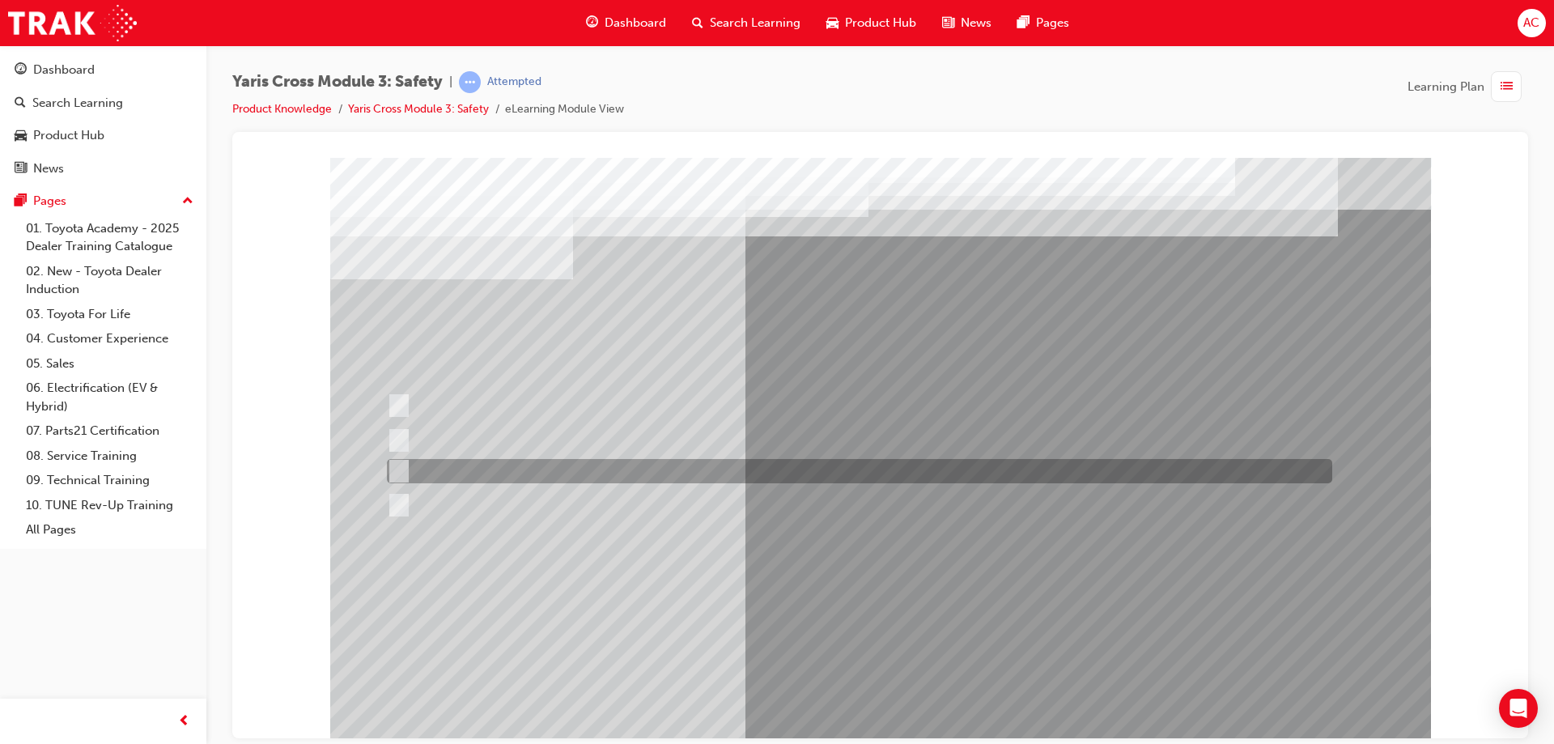
click at [485, 465] on div at bounding box center [855, 471] width 945 height 24
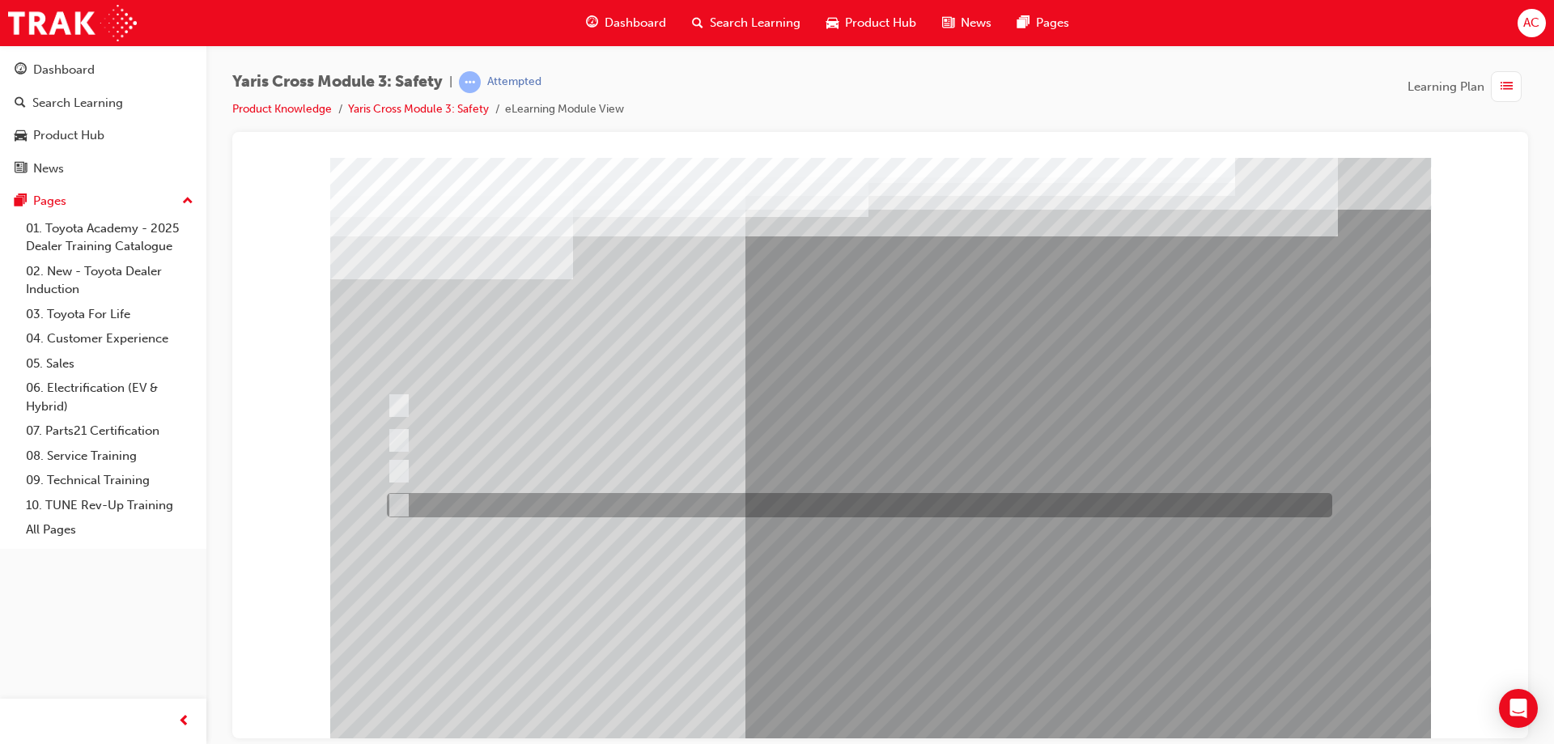
click at [561, 505] on div at bounding box center [855, 505] width 945 height 24
radio input "false"
radio input "true"
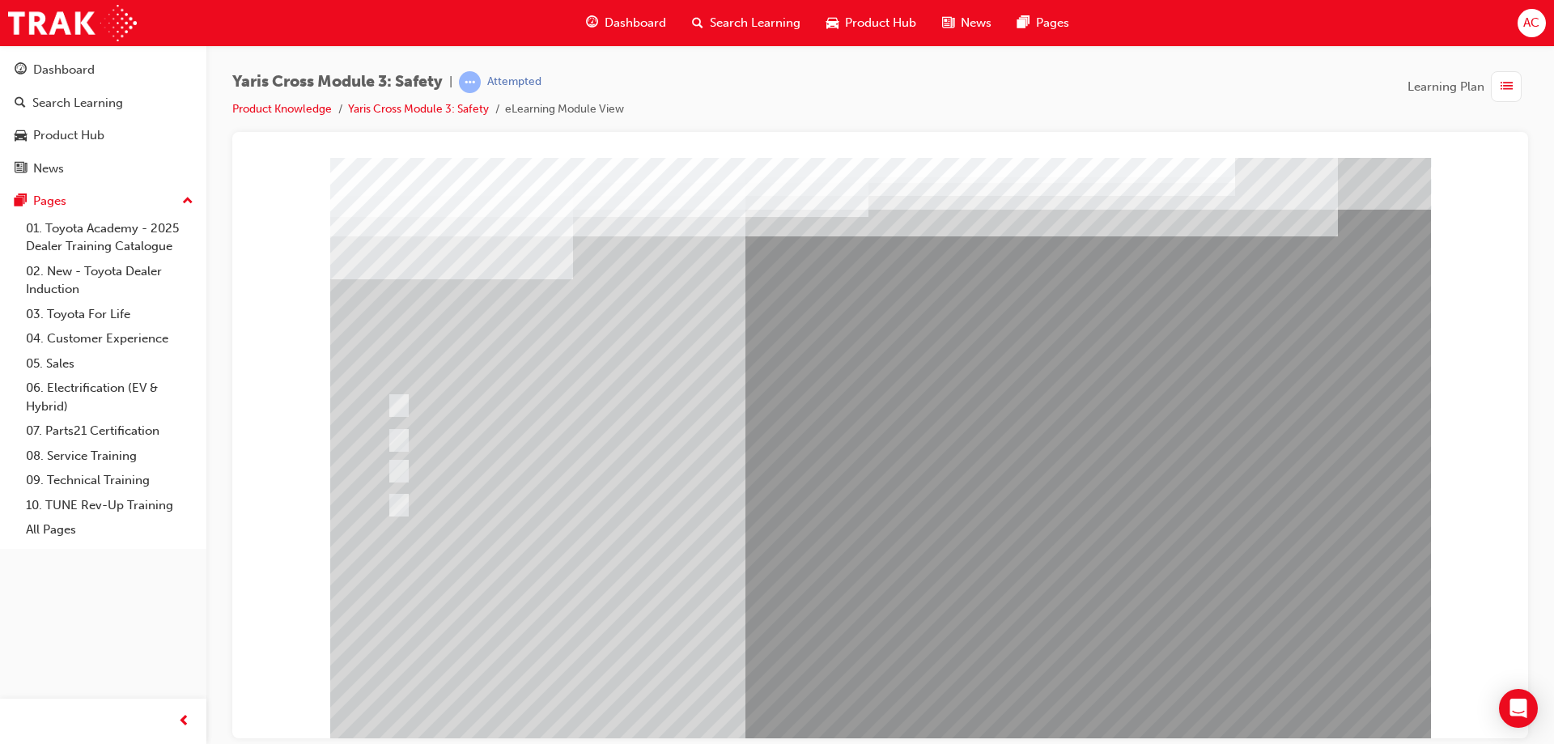
drag, startPoint x: 874, startPoint y: 683, endPoint x: 874, endPoint y: 697, distance: 13.8
click at [874, 697] on div at bounding box center [880, 448] width 1101 height 583
click at [867, 671] on div at bounding box center [880, 448] width 1101 height 583
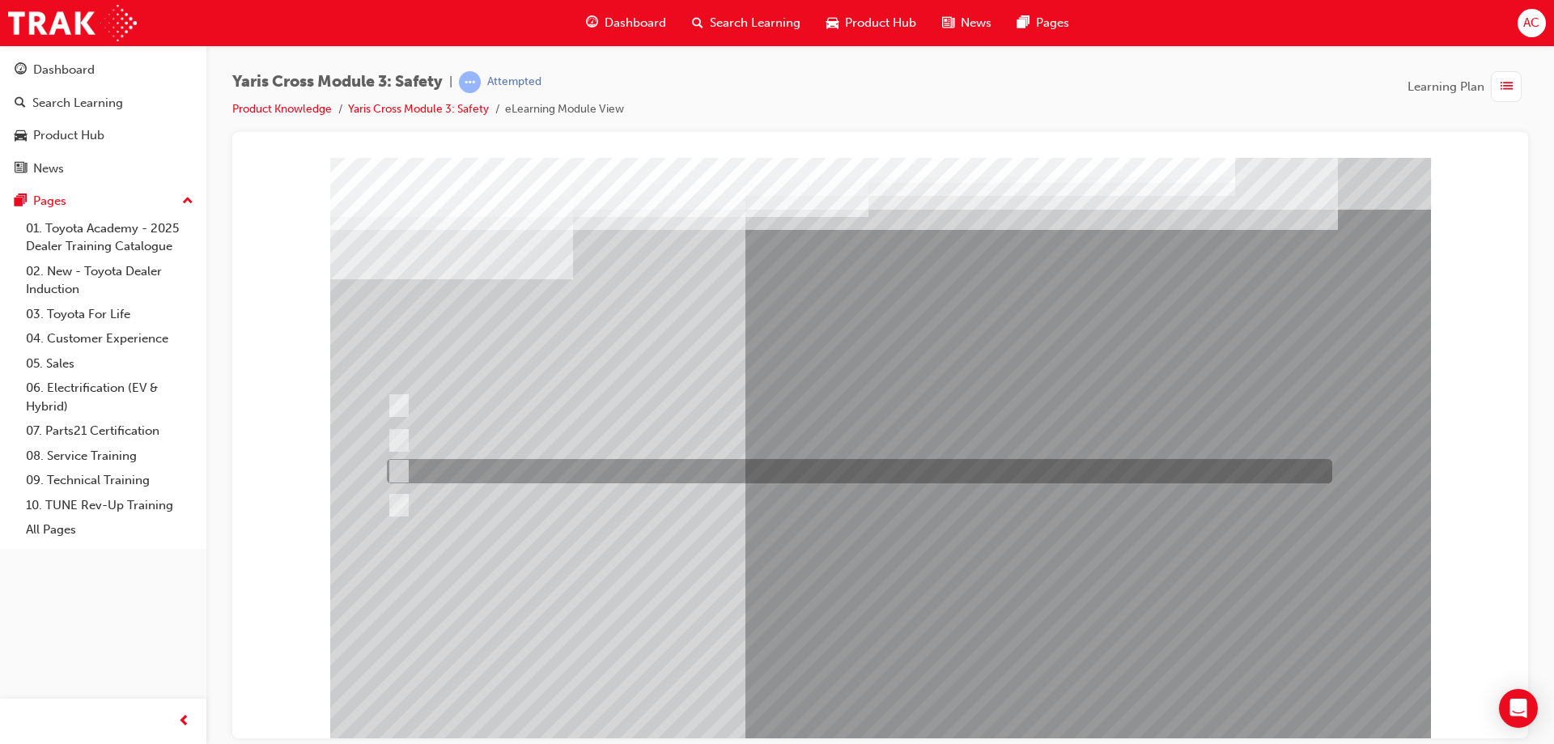
click at [484, 465] on div at bounding box center [855, 471] width 945 height 24
radio input "true"
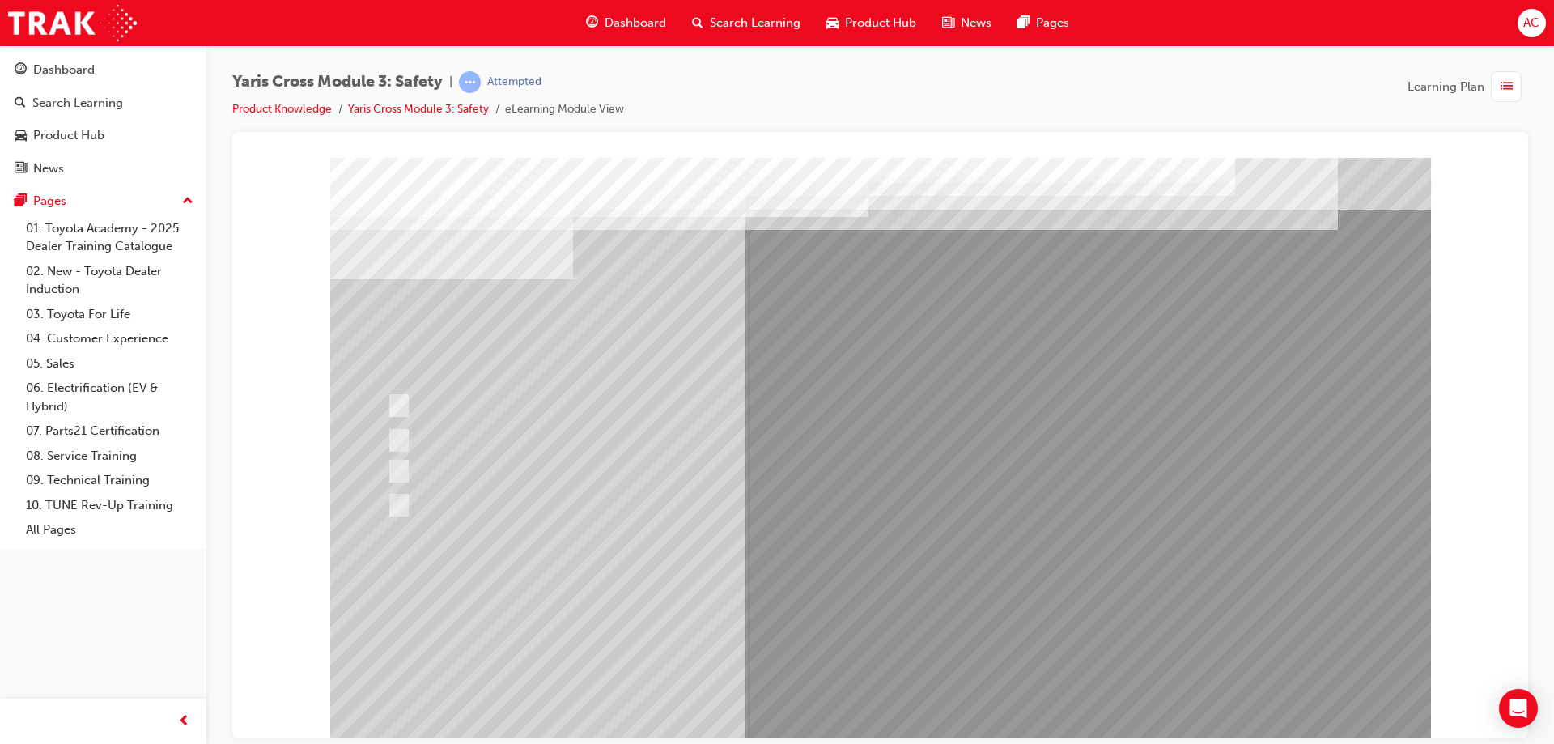
drag, startPoint x: 863, startPoint y: 663, endPoint x: 863, endPoint y: 683, distance: 20.2
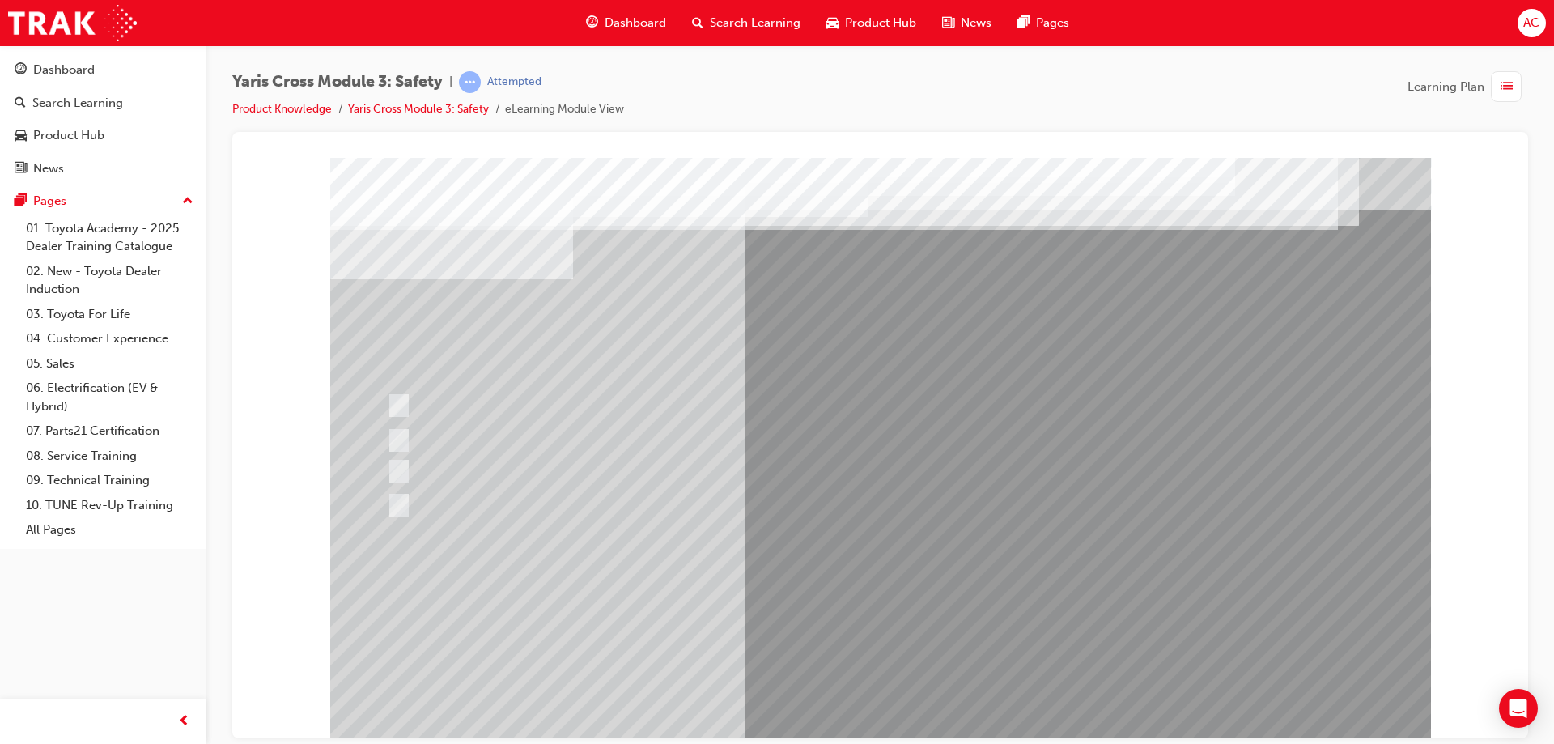
click at [861, 610] on div at bounding box center [880, 448] width 1101 height 583
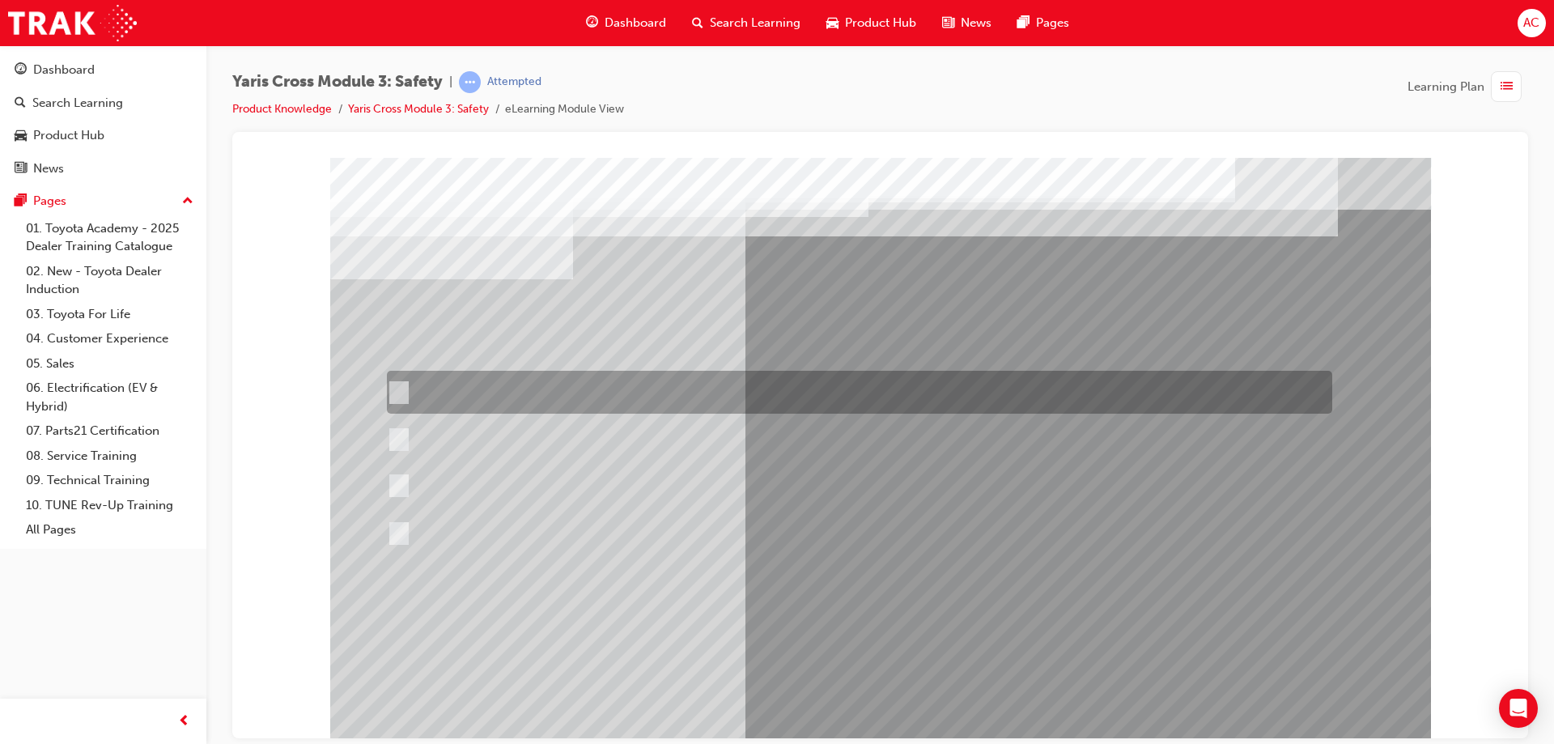
click at [570, 408] on div at bounding box center [855, 392] width 945 height 43
click at [575, 448] on div at bounding box center [855, 439] width 945 height 45
radio input "false"
radio input "true"
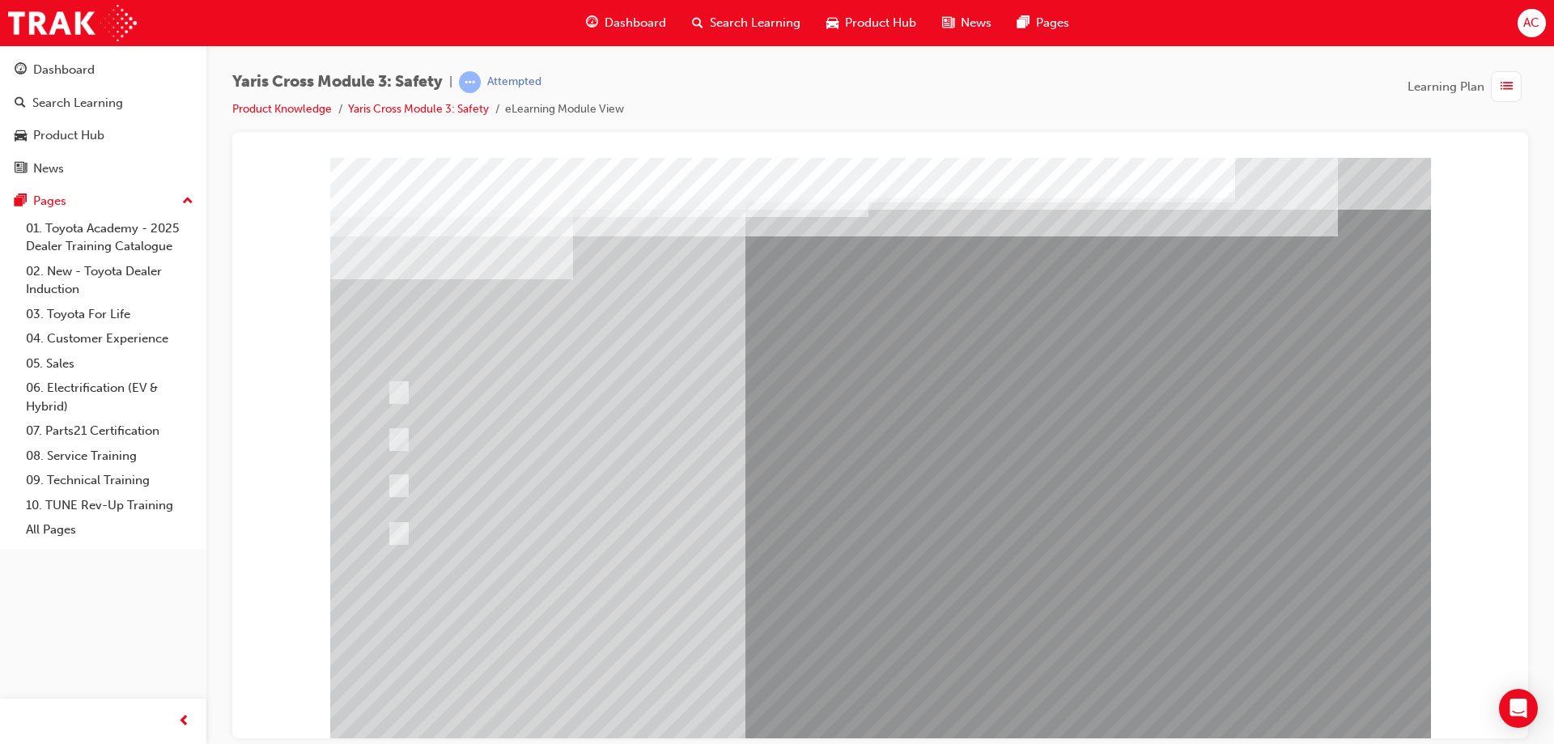
click at [850, 596] on div at bounding box center [880, 448] width 1101 height 583
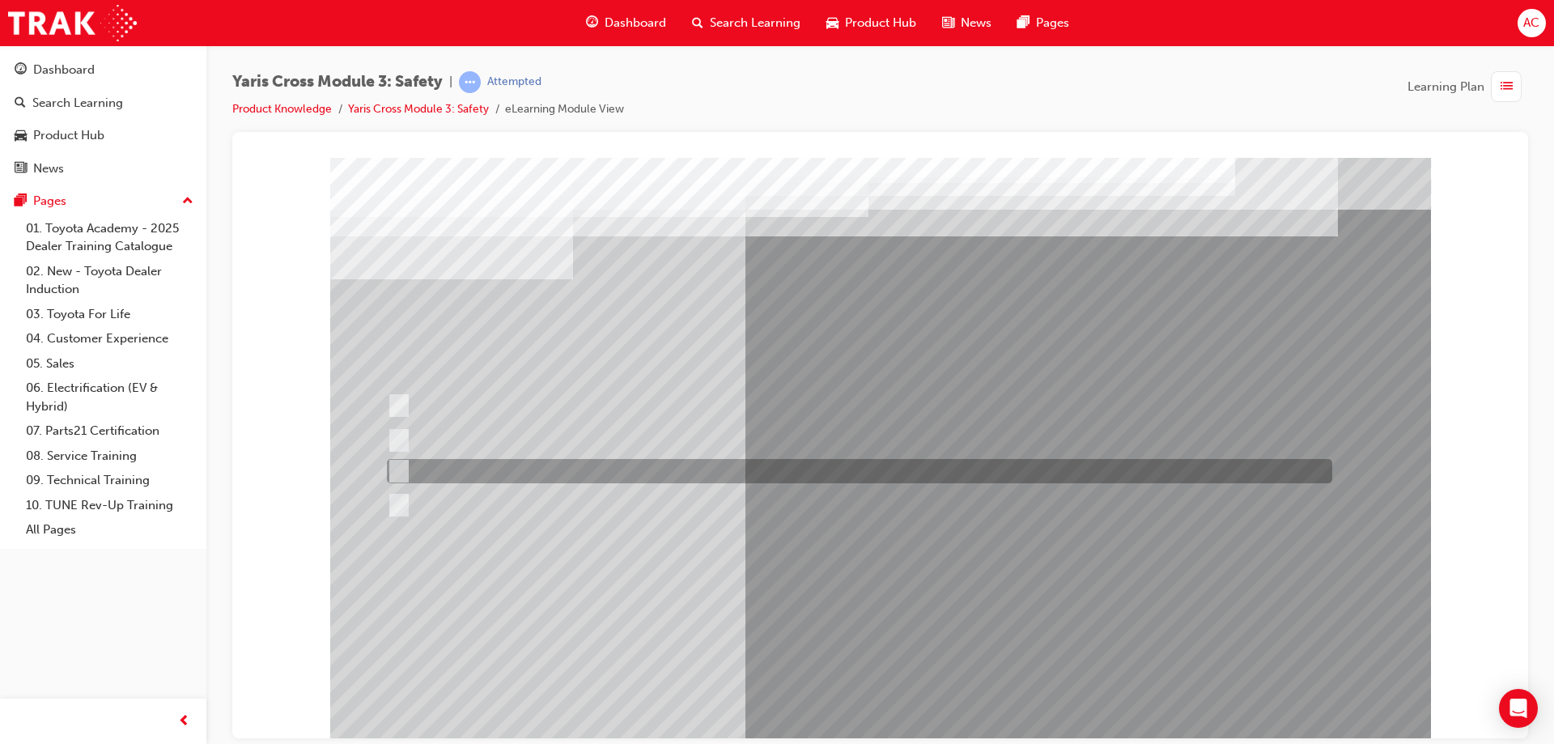
click at [753, 470] on div at bounding box center [855, 471] width 945 height 24
radio input "true"
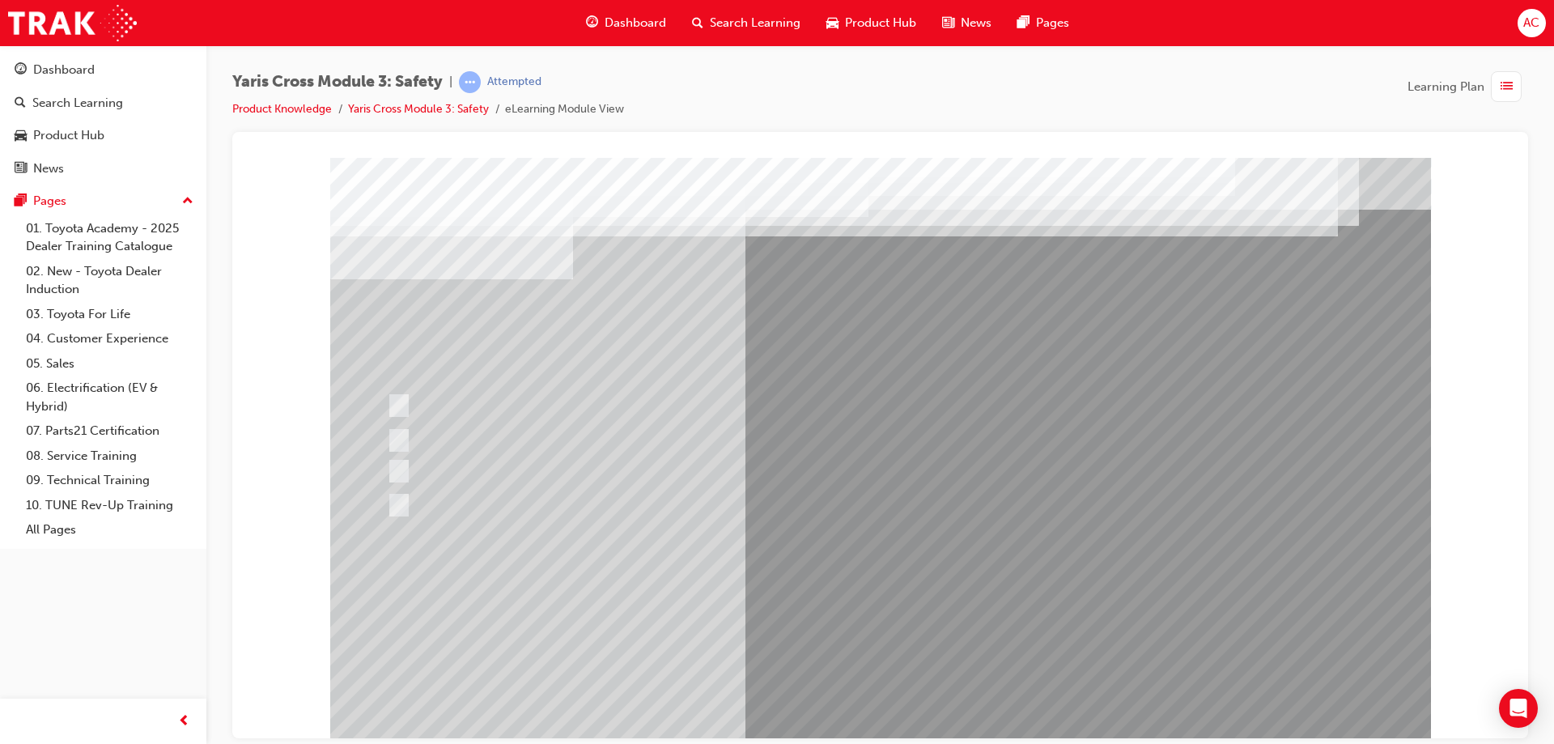
drag, startPoint x: 919, startPoint y: 597, endPoint x: 909, endPoint y: 613, distance: 18.6
click at [920, 597] on div at bounding box center [880, 448] width 1101 height 583
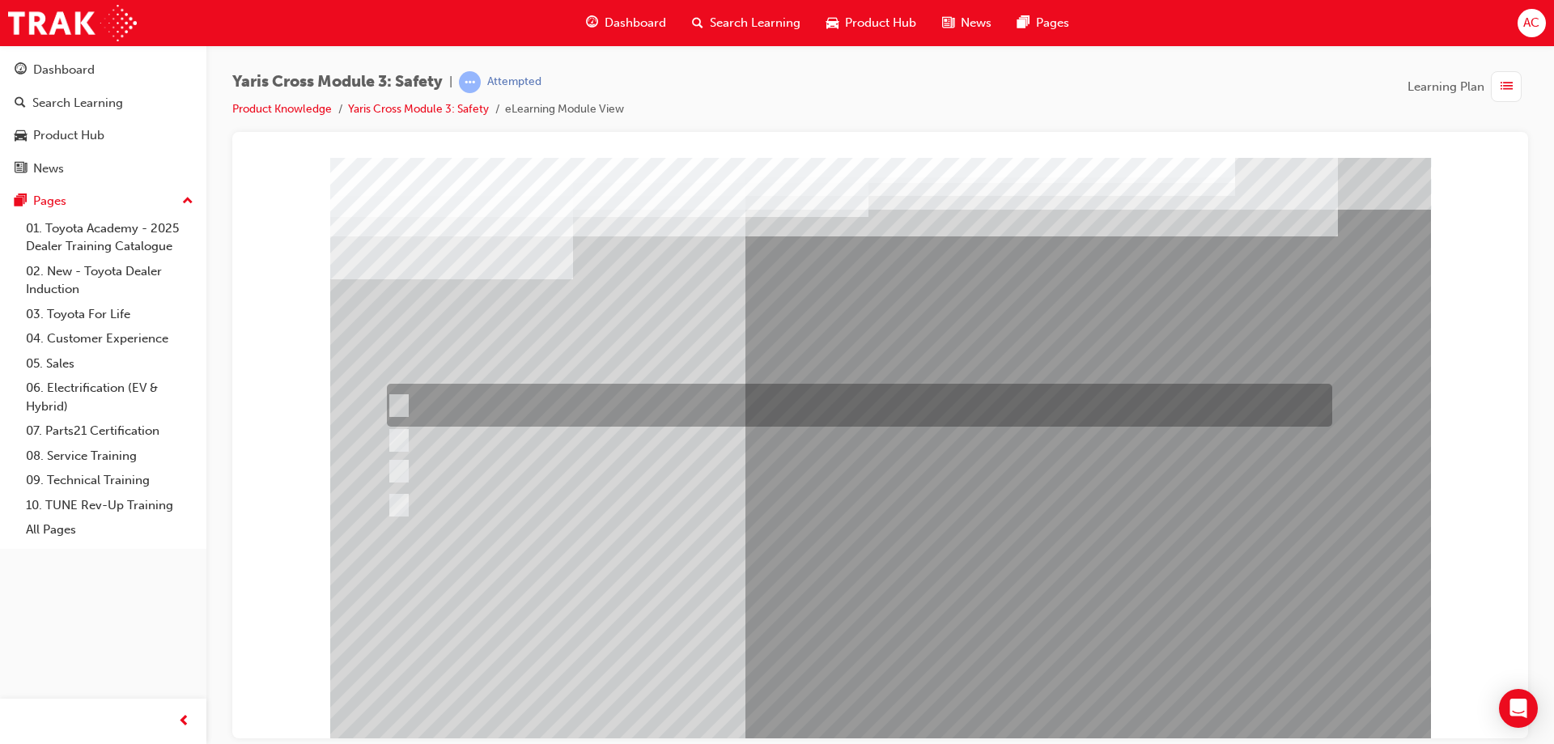
click at [611, 412] on div at bounding box center [855, 405] width 945 height 43
checkbox input "true"
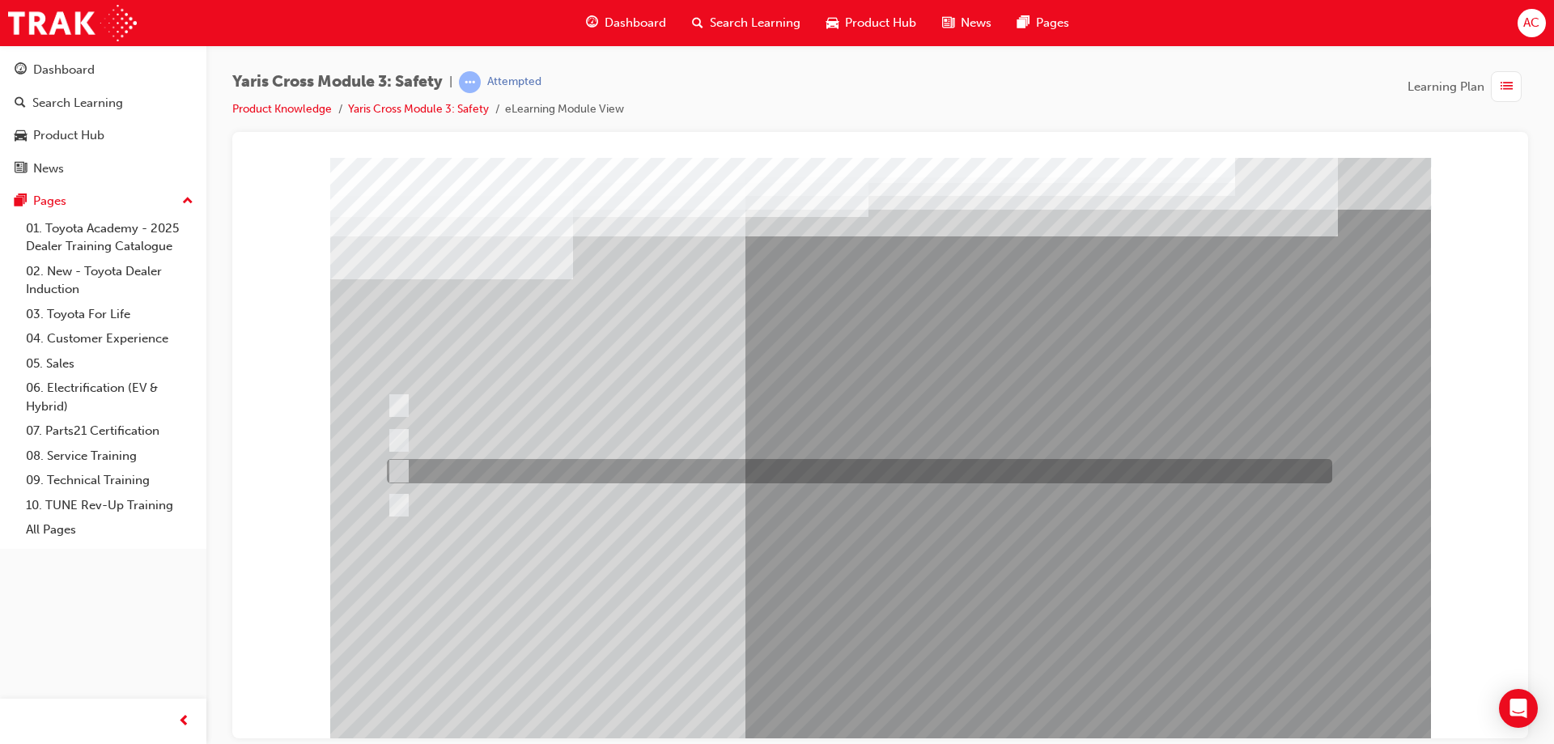
click at [592, 472] on div at bounding box center [855, 471] width 945 height 24
checkbox input "true"
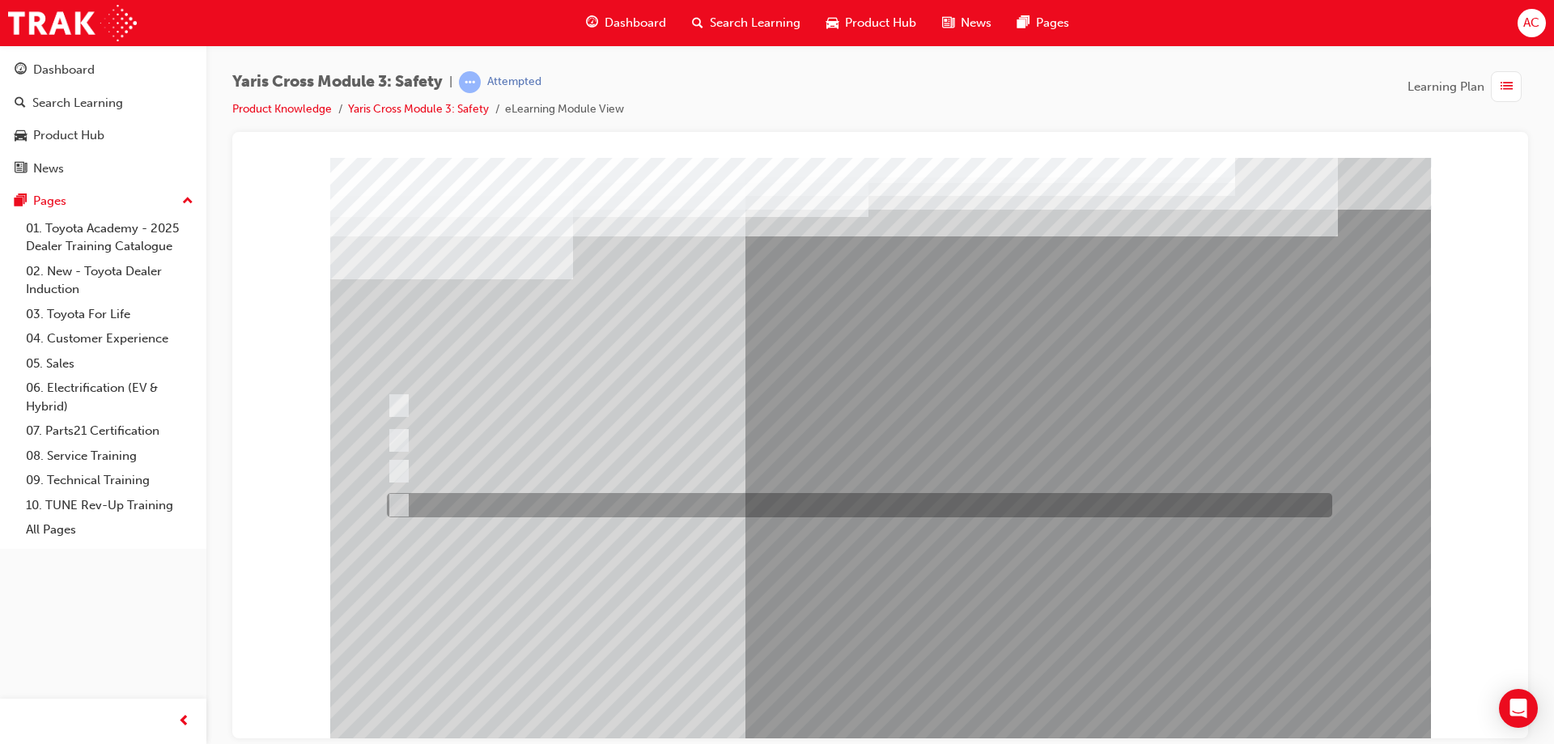
drag, startPoint x: 594, startPoint y: 510, endPoint x: 648, endPoint y: 550, distance: 67.7
click at [595, 510] on div at bounding box center [855, 505] width 945 height 24
checkbox input "true"
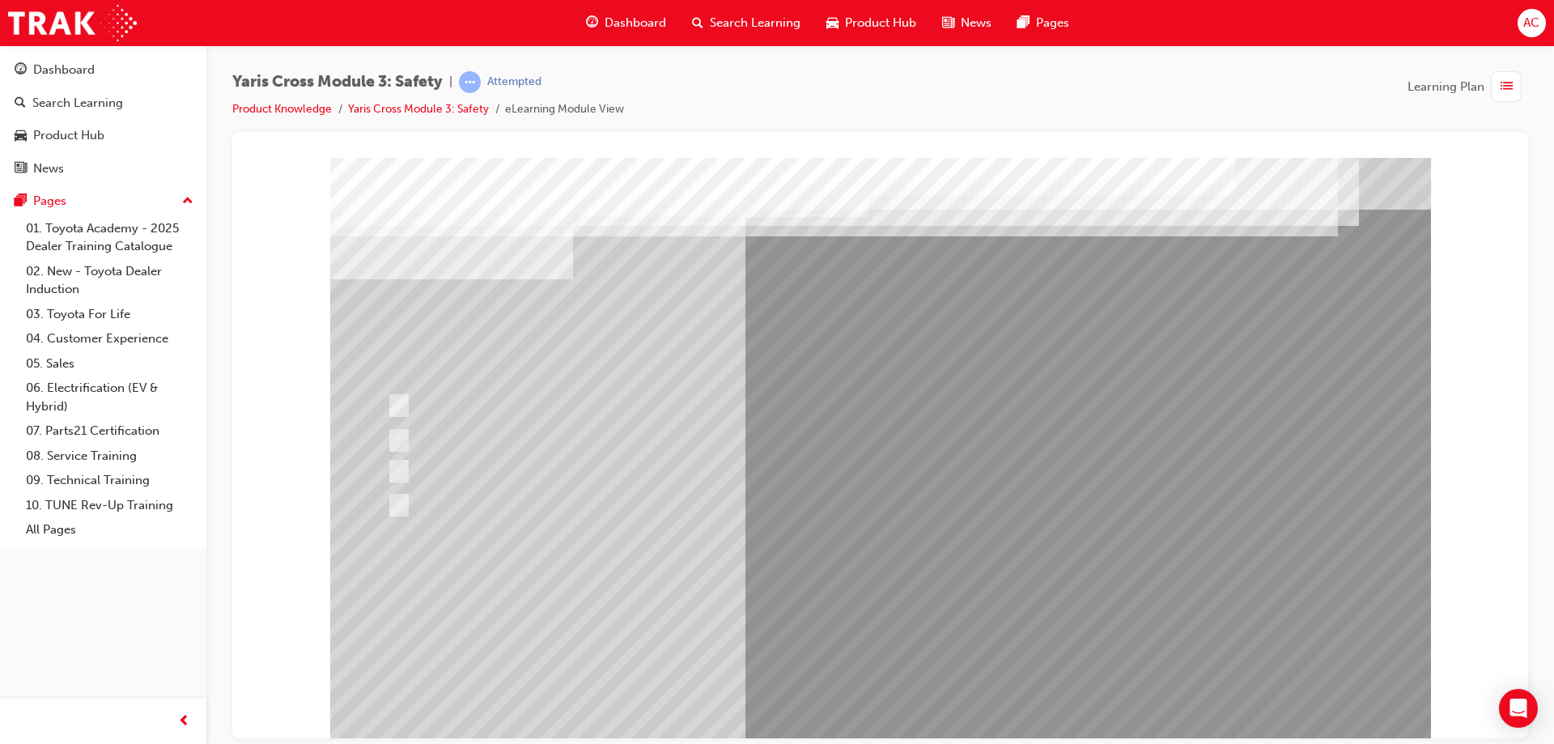
click at [902, 695] on div at bounding box center [880, 448] width 1101 height 583
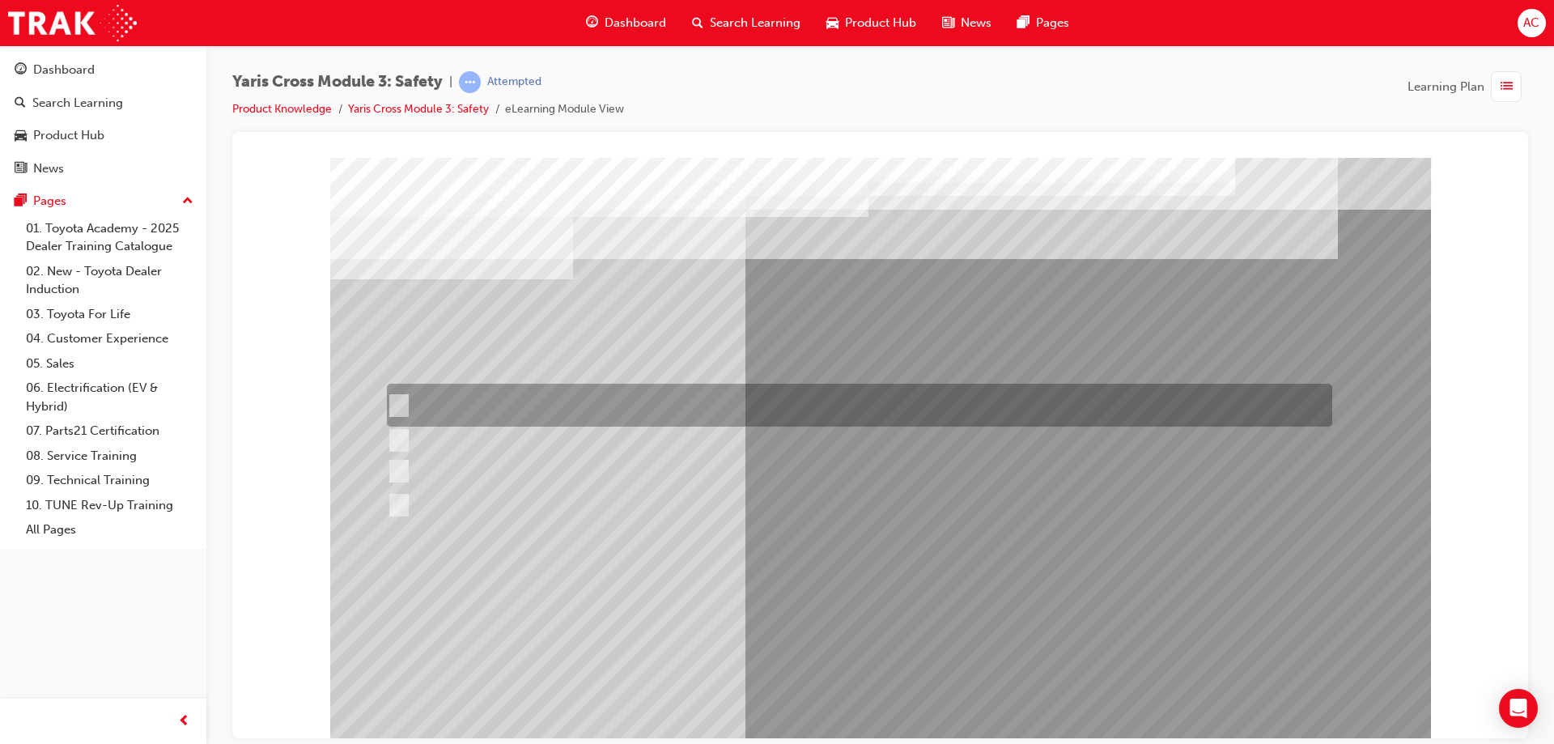
click at [500, 400] on div at bounding box center [855, 405] width 945 height 43
radio input "true"
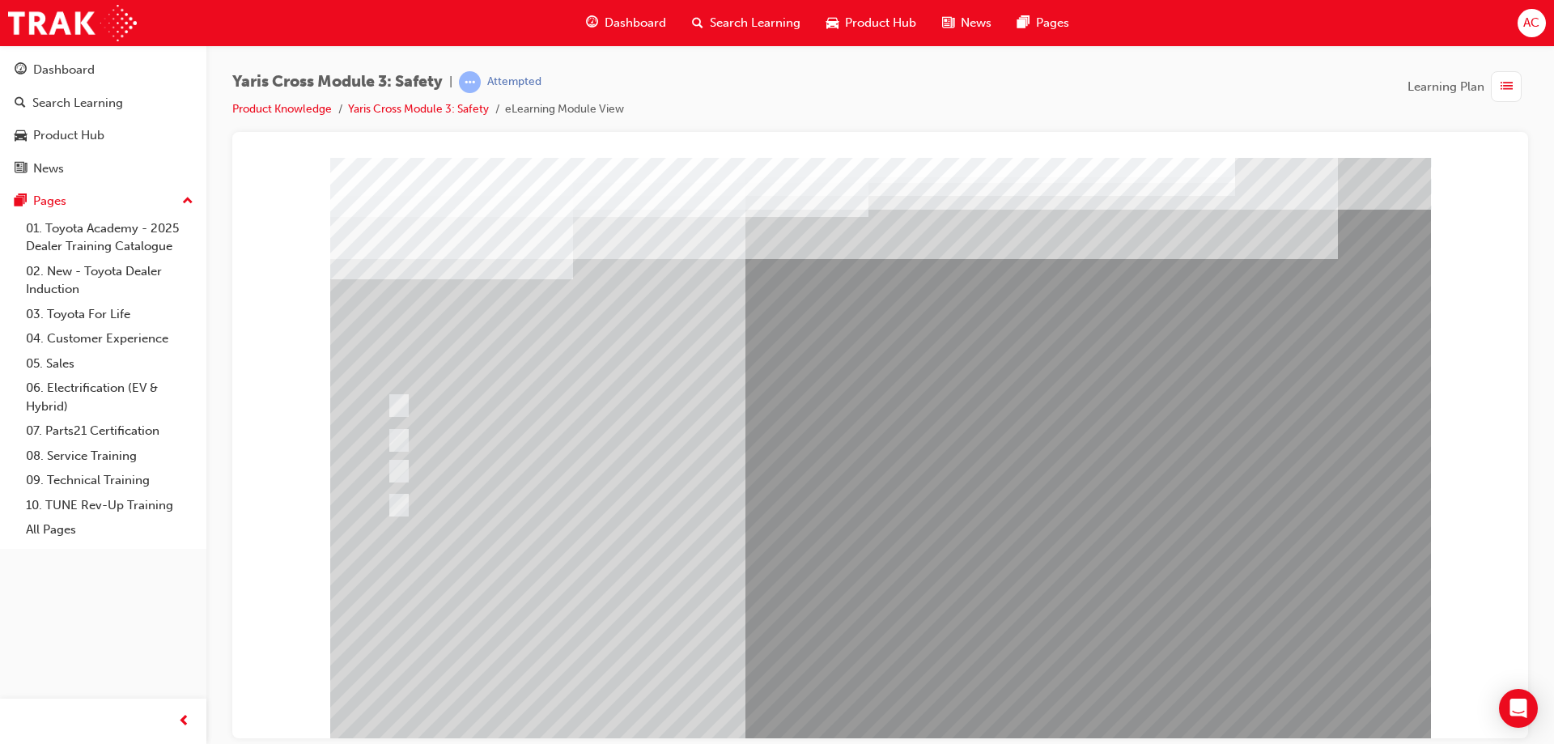
click at [863, 615] on div at bounding box center [880, 448] width 1101 height 583
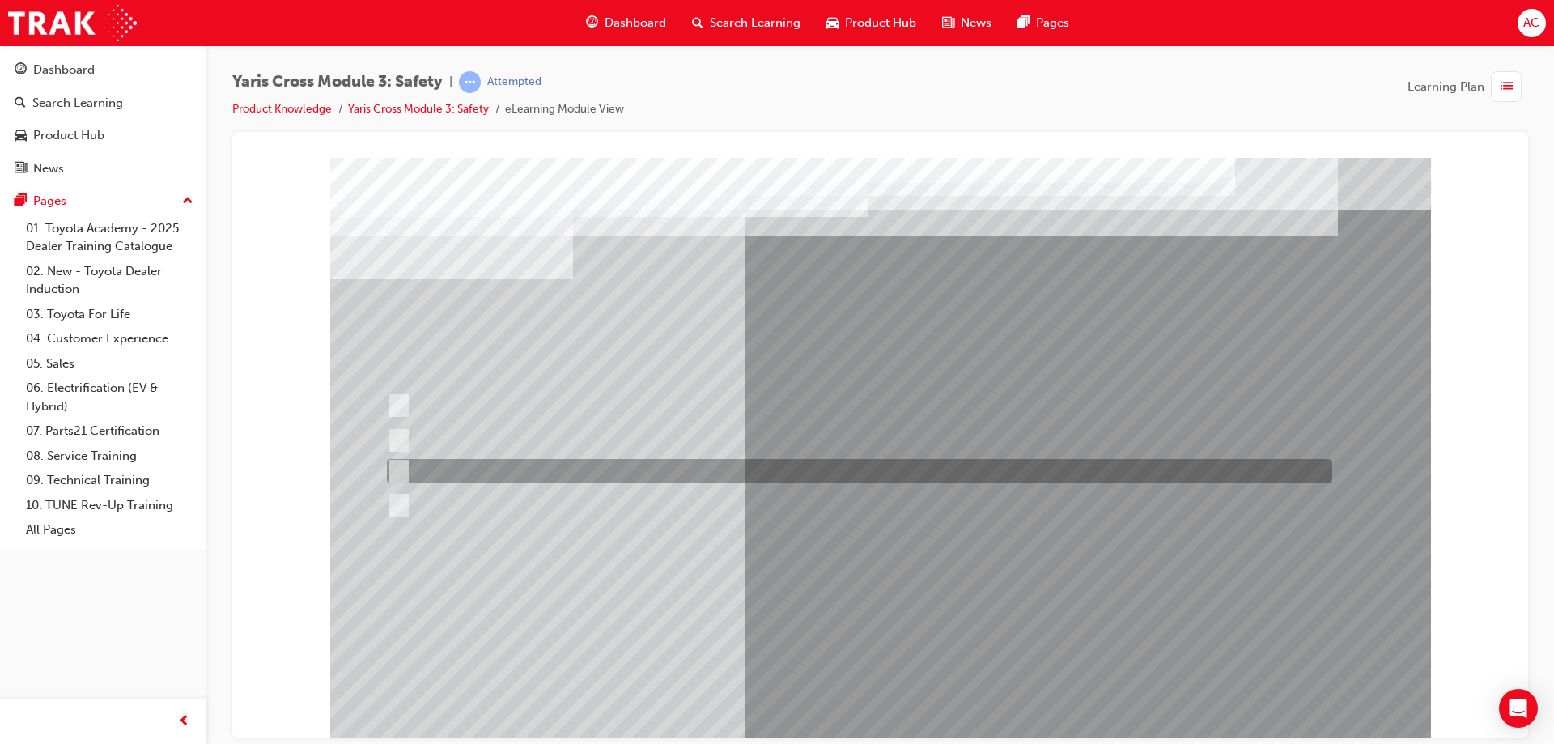
click at [545, 465] on div at bounding box center [855, 471] width 945 height 24
radio input "true"
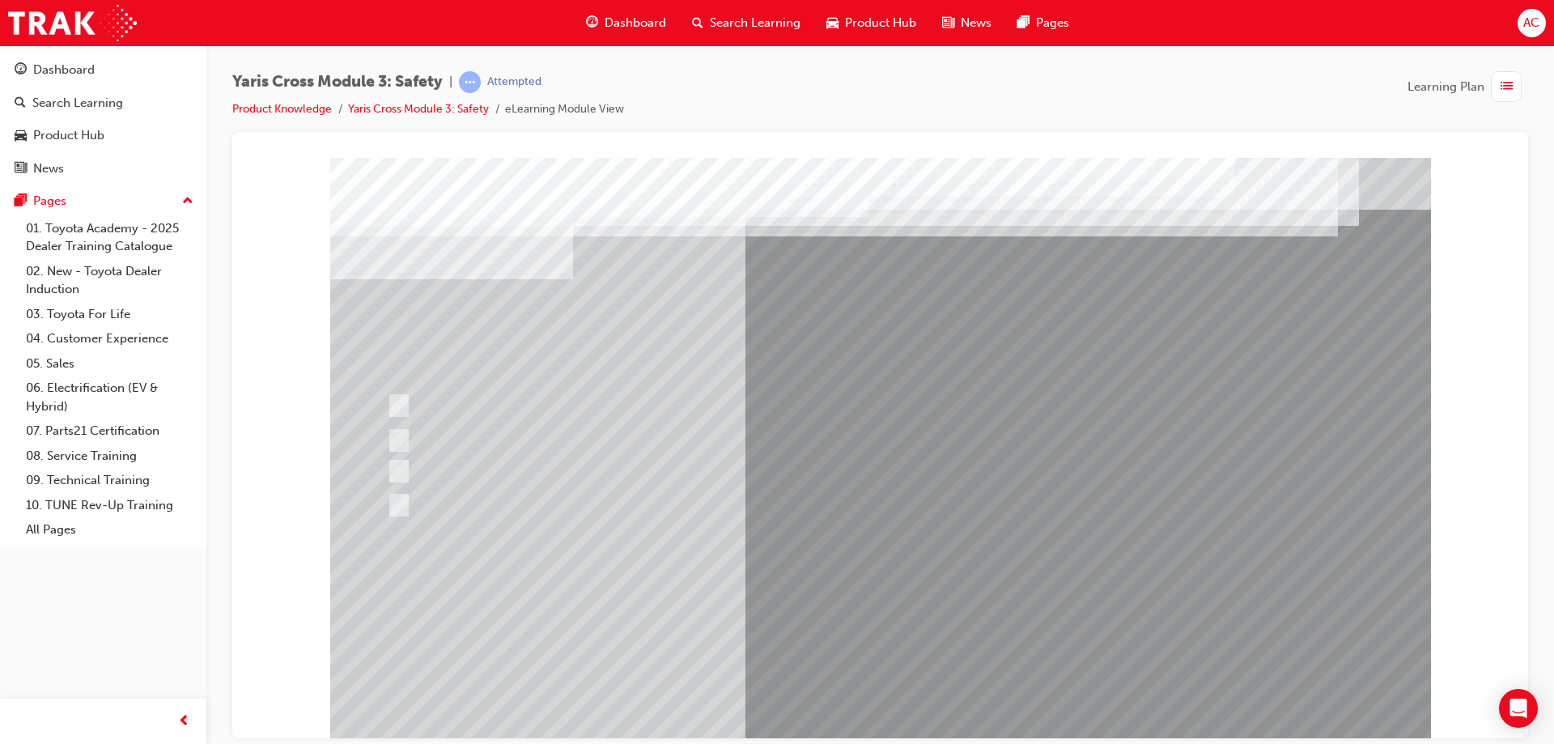
click at [894, 606] on div at bounding box center [880, 448] width 1101 height 583
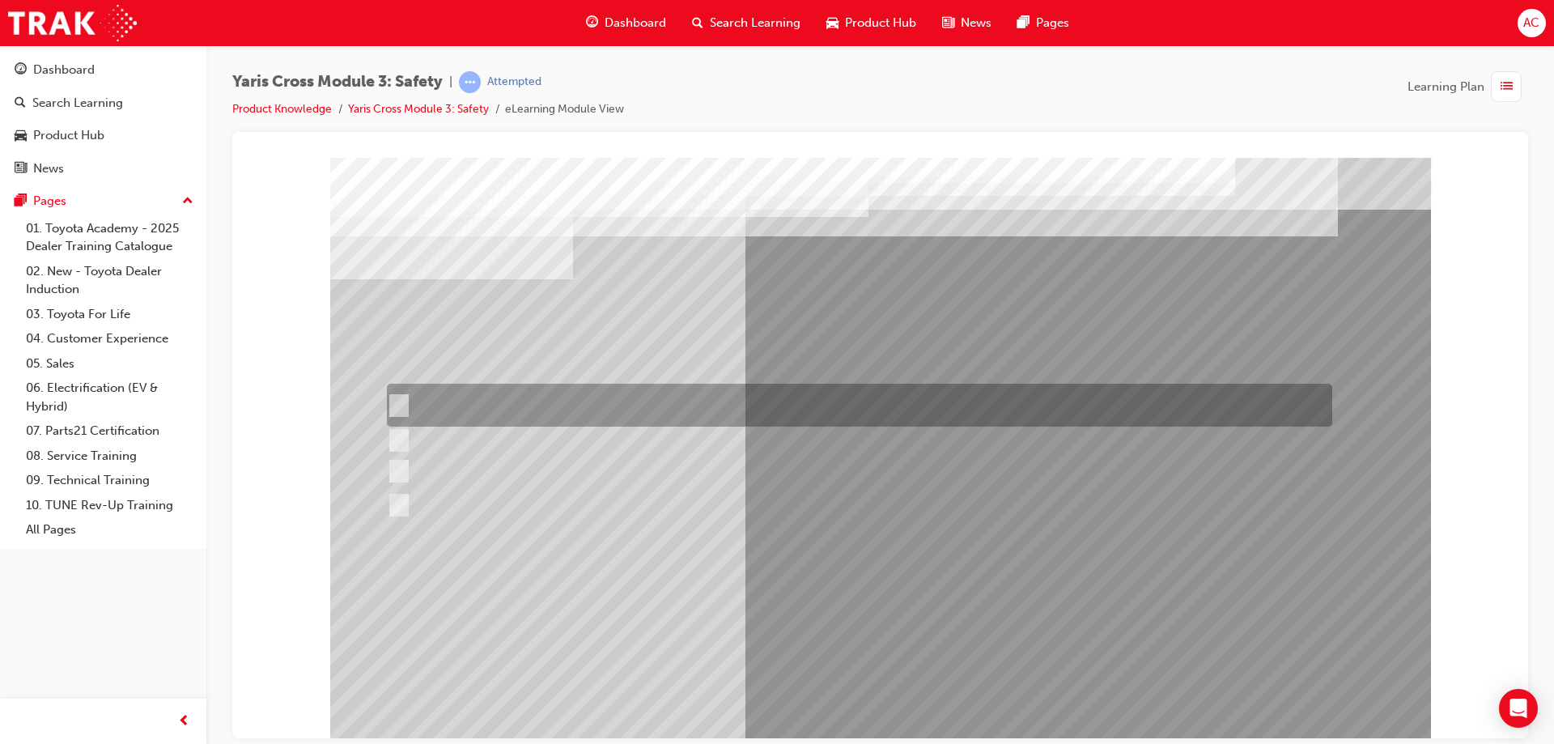
click at [563, 405] on div at bounding box center [855, 405] width 945 height 43
checkbox input "true"
click at [584, 482] on div at bounding box center [855, 471] width 945 height 24
checkbox input "true"
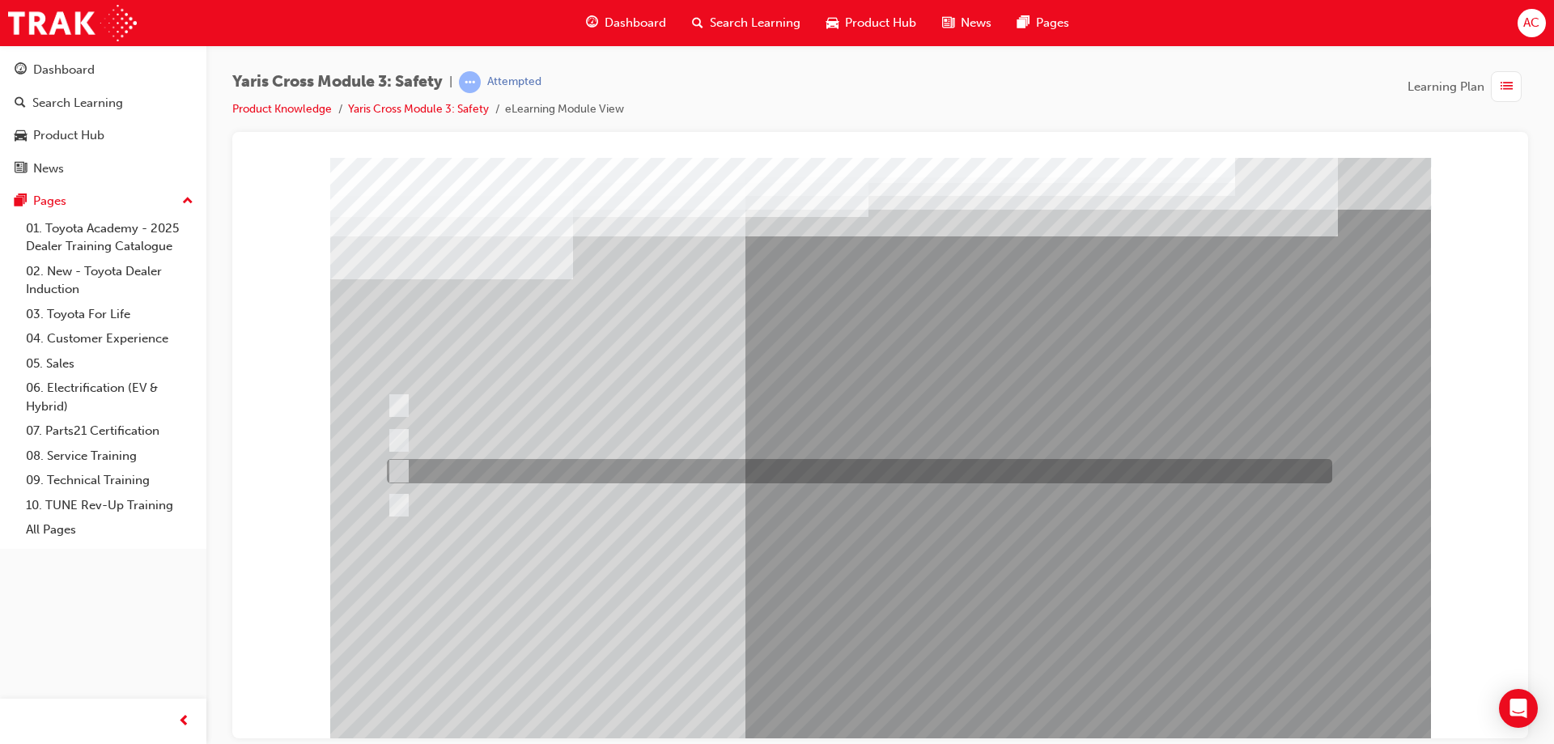
click at [588, 506] on div at bounding box center [855, 505] width 945 height 24
checkbox input "true"
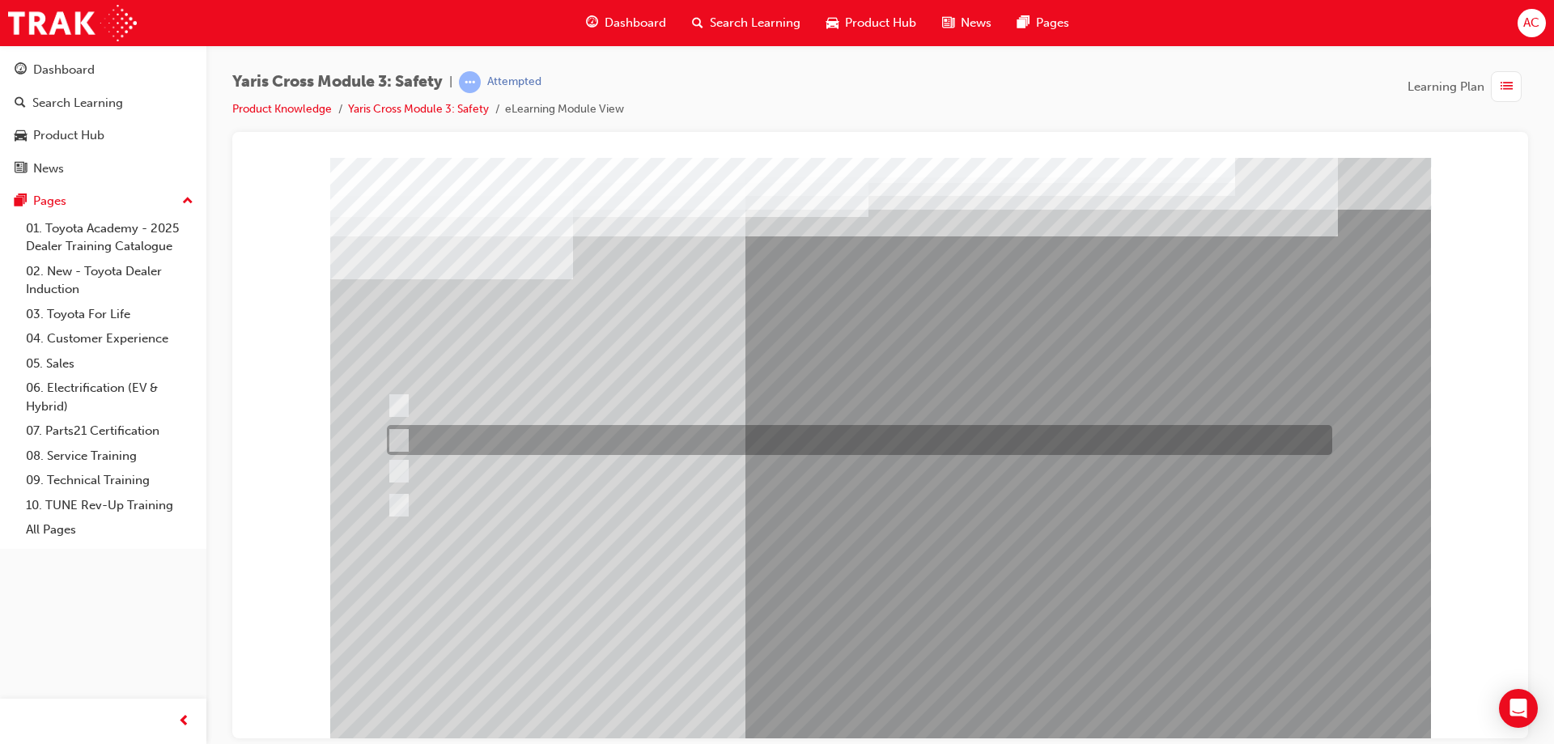
click at [609, 443] on div at bounding box center [855, 440] width 945 height 30
checkbox input "true"
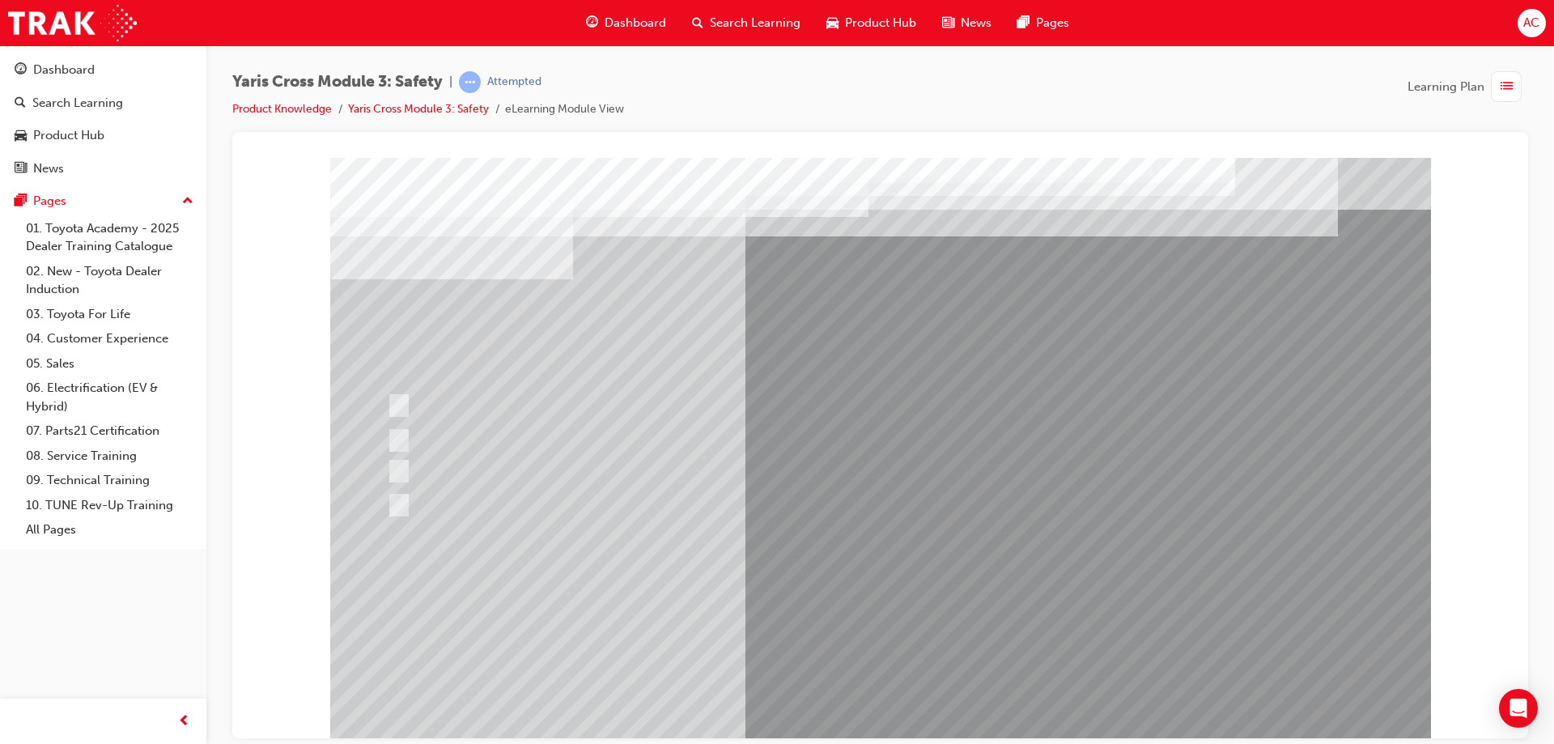
drag, startPoint x: 952, startPoint y: 705, endPoint x: 923, endPoint y: 696, distance: 30.5
click at [931, 699] on div at bounding box center [880, 448] width 1101 height 583
click at [871, 626] on div at bounding box center [880, 448] width 1101 height 583
click at [889, 684] on div at bounding box center [880, 448] width 1101 height 583
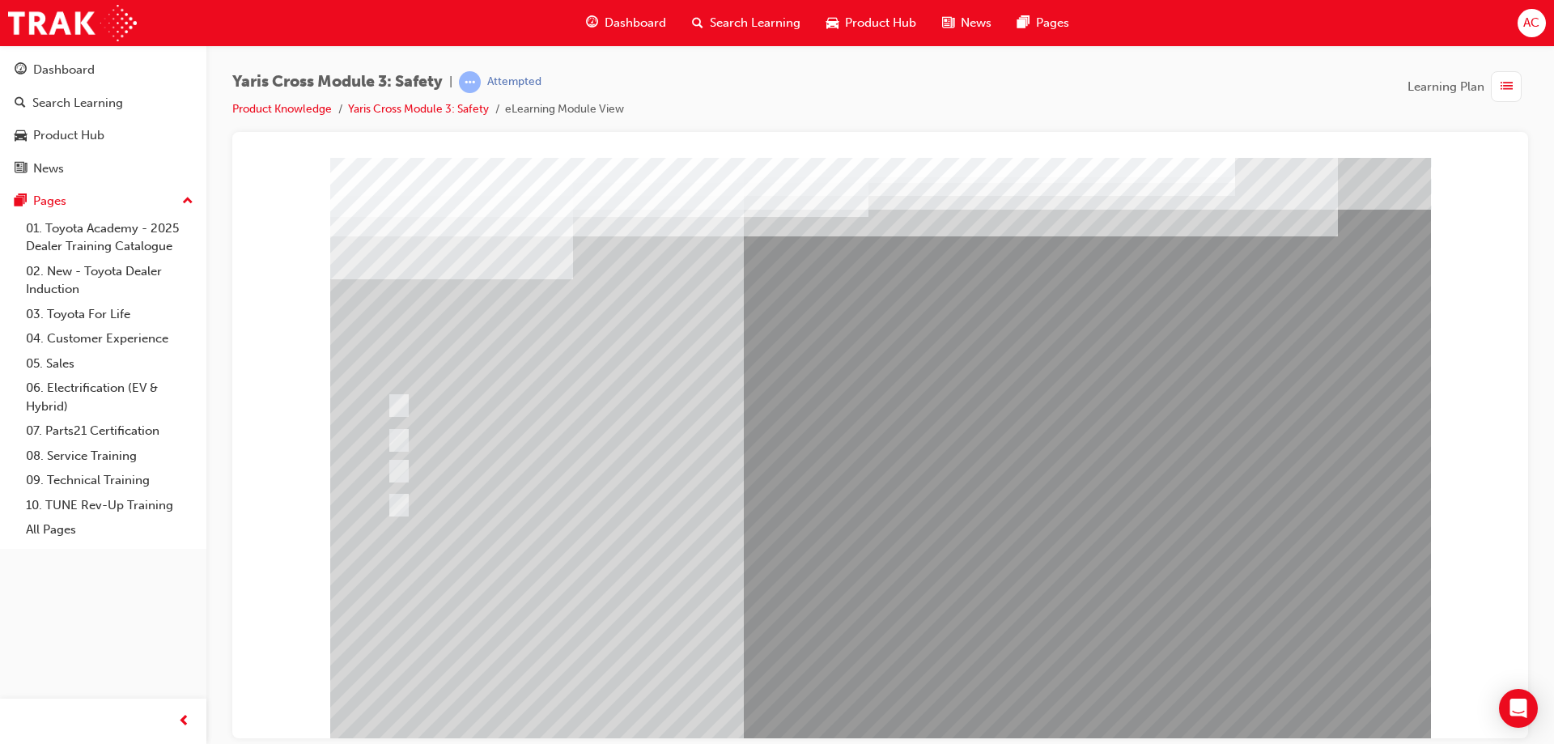
drag, startPoint x: 913, startPoint y: 640, endPoint x: 885, endPoint y: 600, distance: 48.3
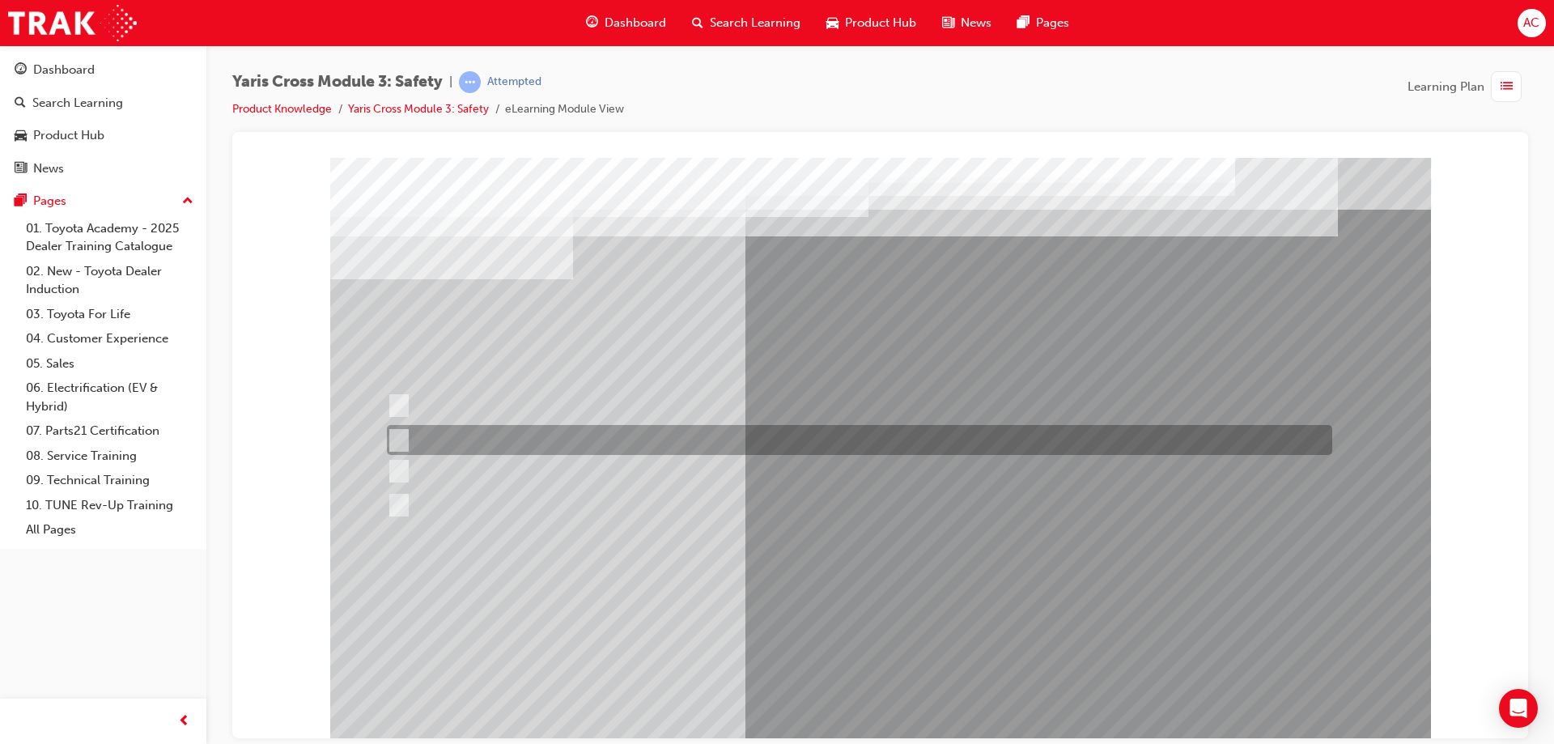
click at [637, 406] on div at bounding box center [855, 405] width 945 height 43
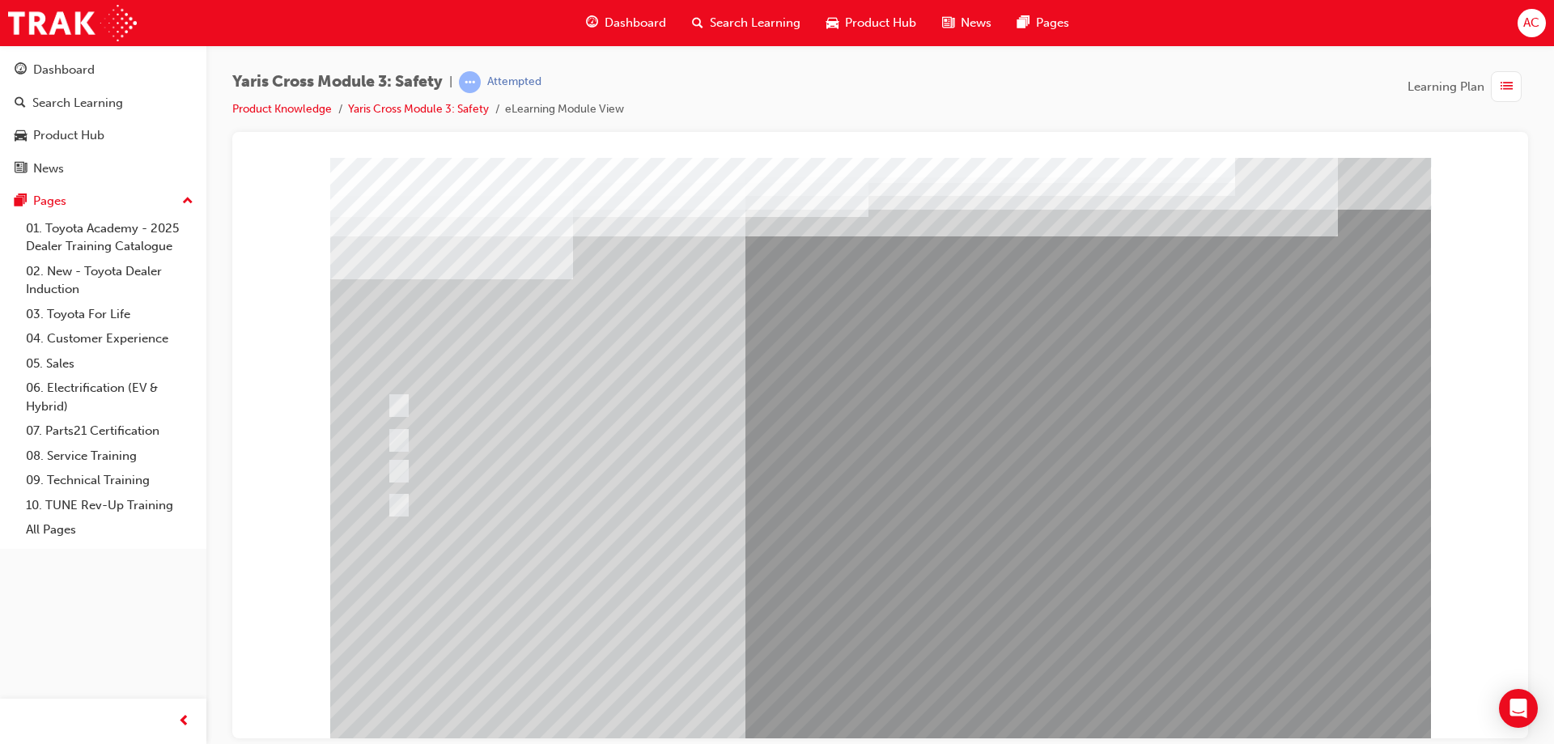
click at [647, 515] on div at bounding box center [855, 505] width 945 height 24
radio input "false"
radio input "true"
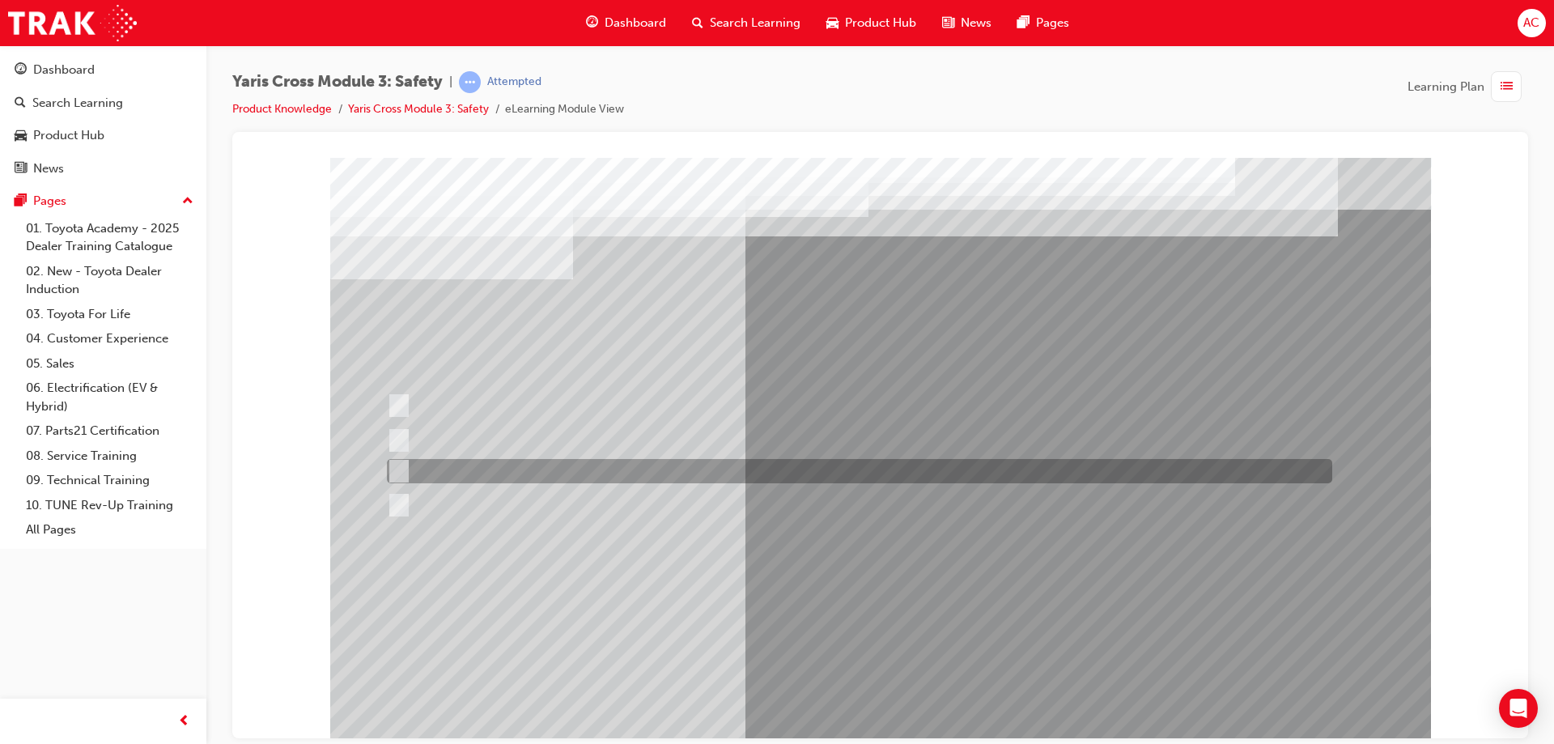
click at [681, 463] on div at bounding box center [855, 471] width 945 height 24
radio input "true"
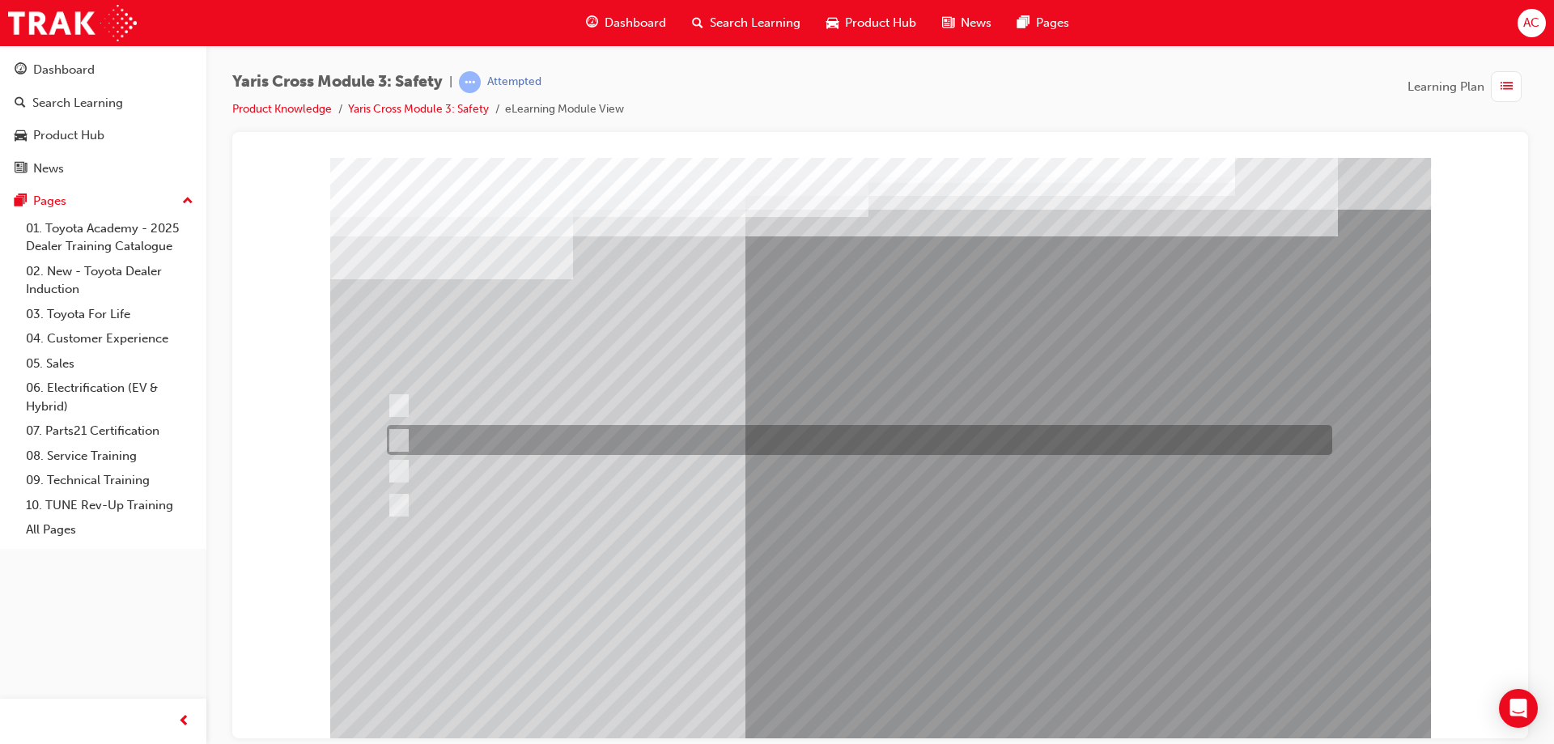
click at [699, 431] on div at bounding box center [855, 440] width 945 height 30
click at [690, 460] on div at bounding box center [855, 471] width 945 height 24
radio input "false"
radio input "true"
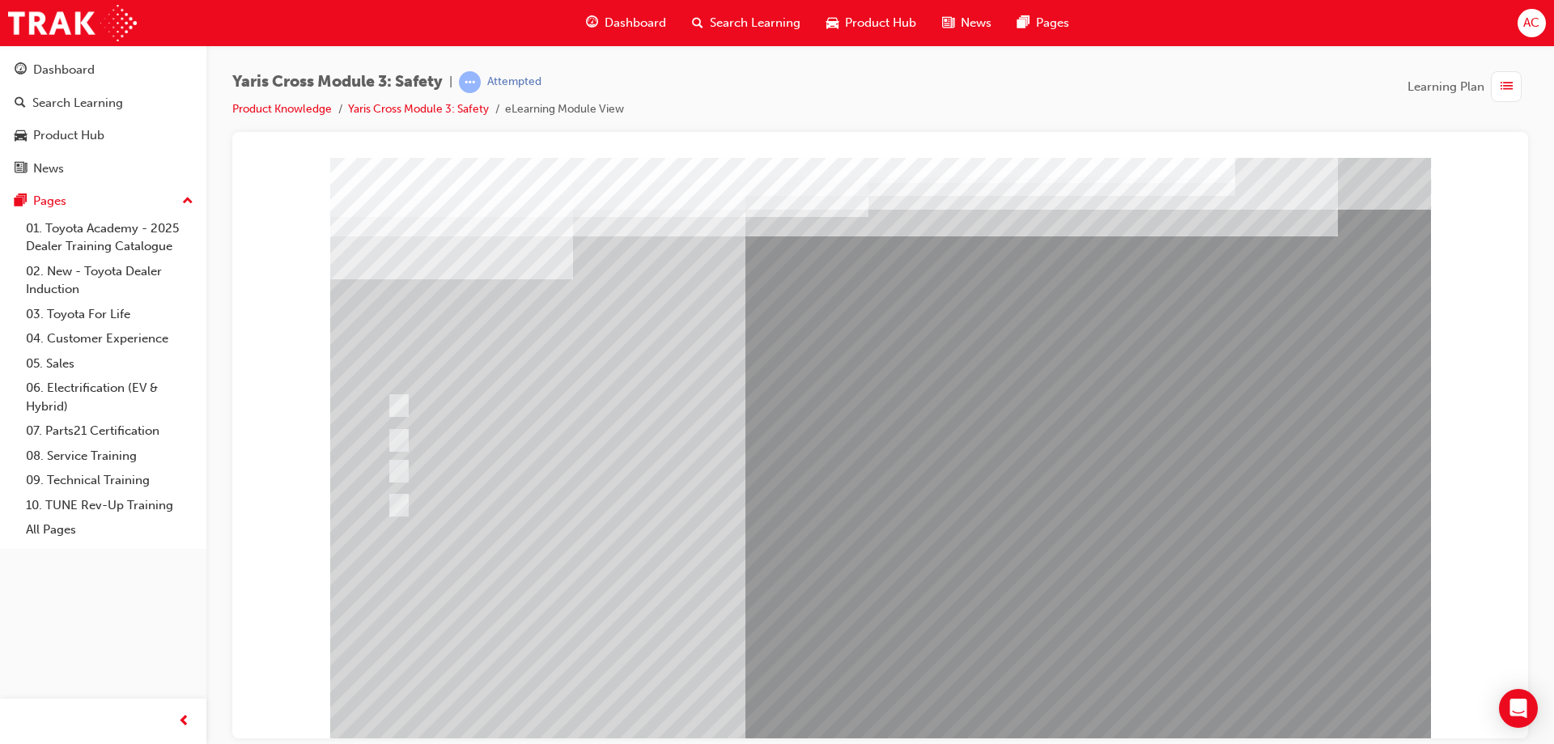
click at [832, 597] on div at bounding box center [880, 448] width 1101 height 583
drag, startPoint x: 868, startPoint y: 618, endPoint x: 867, endPoint y: 609, distance: 8.9
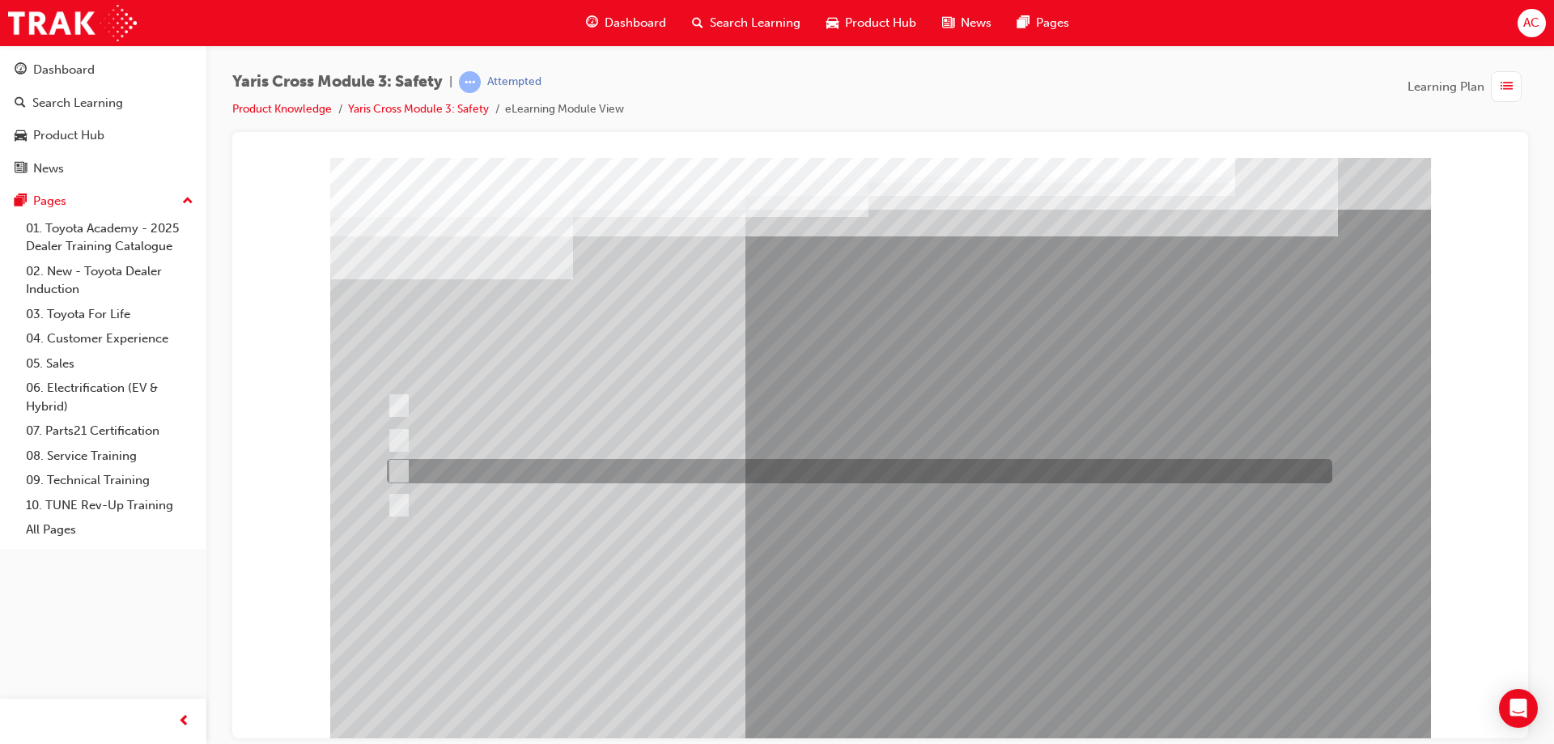
click at [510, 469] on div at bounding box center [855, 471] width 945 height 24
radio input "true"
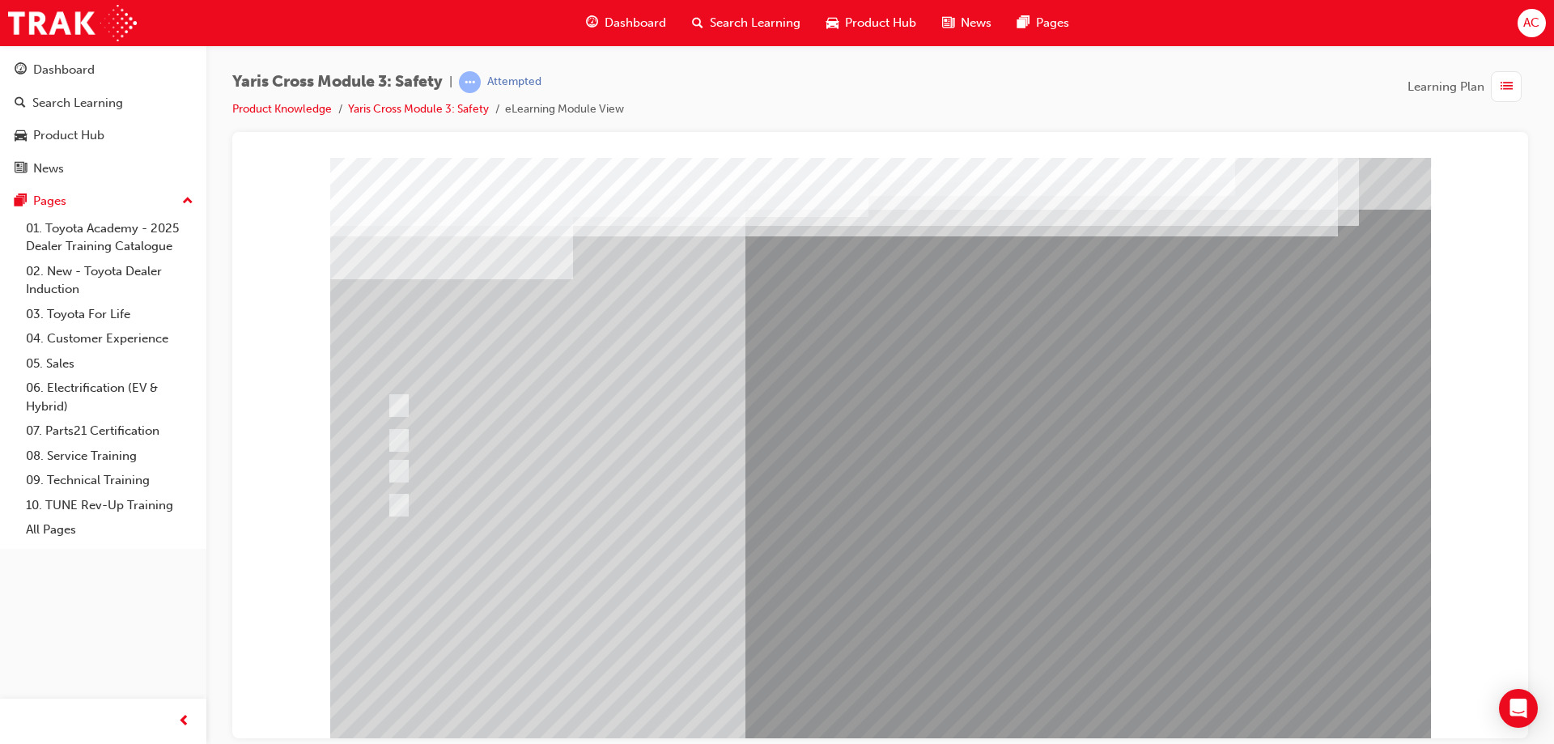
click at [874, 609] on div at bounding box center [880, 448] width 1101 height 583
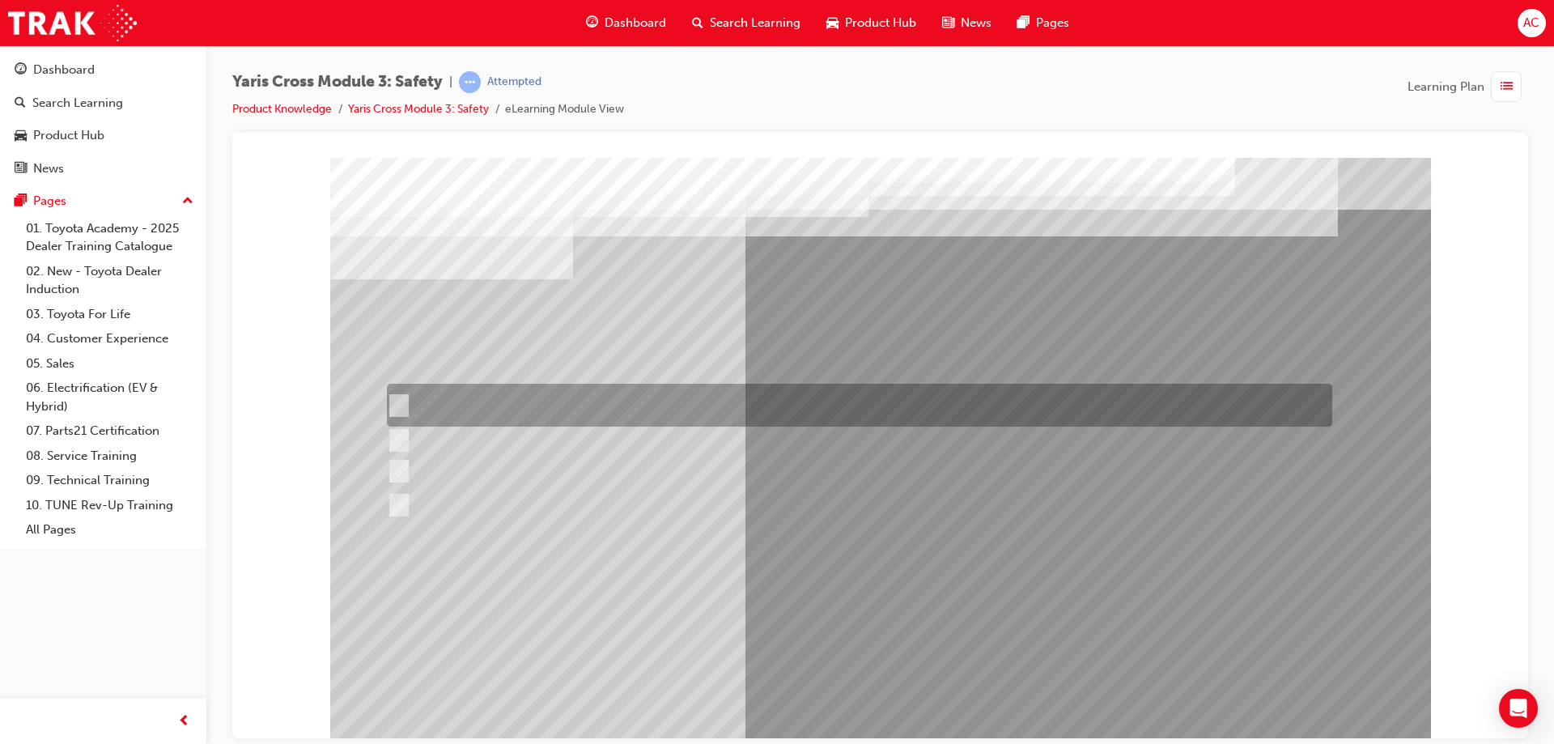
click at [846, 403] on div at bounding box center [855, 405] width 945 height 43
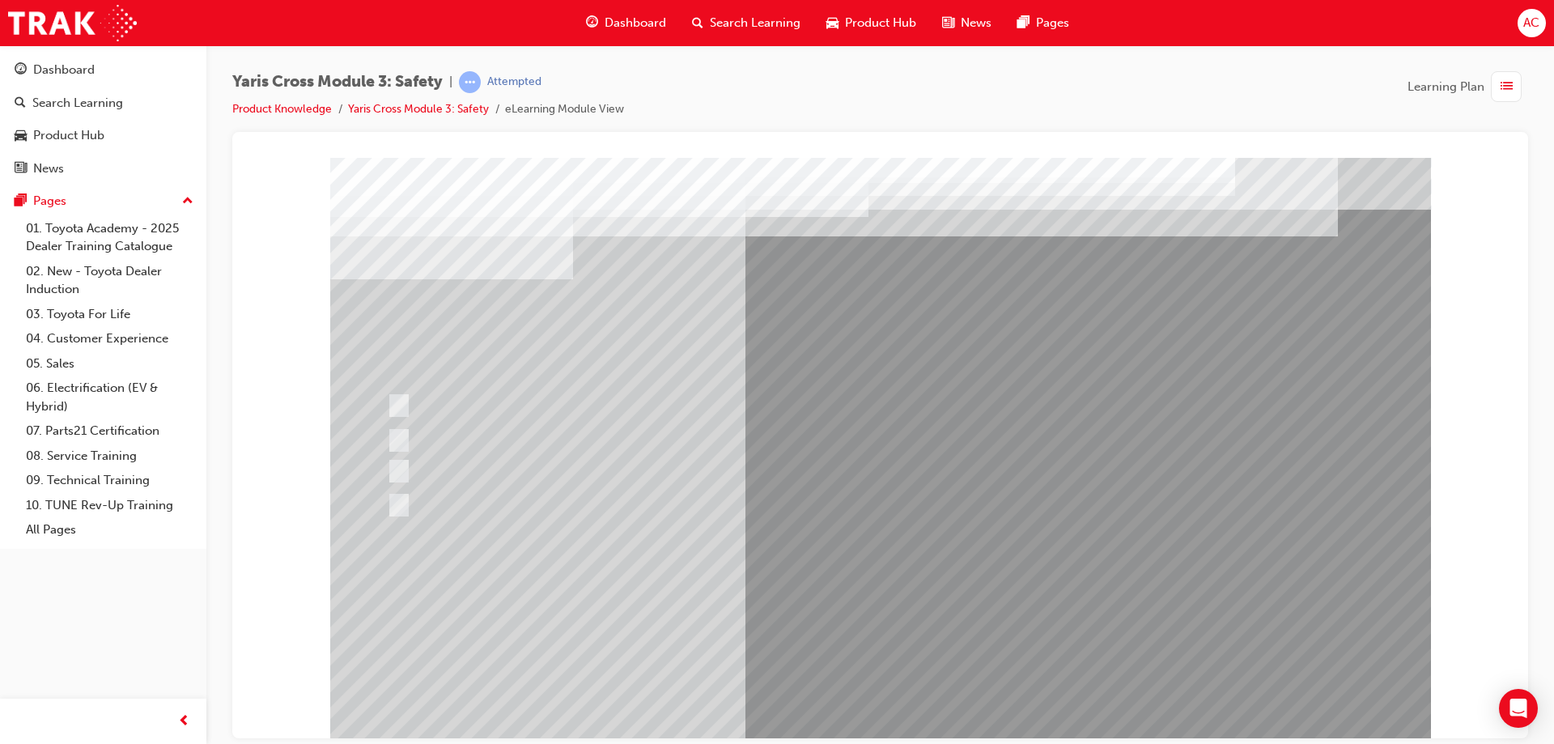
click at [700, 483] on div at bounding box center [859, 472] width 945 height 24
radio input "false"
radio input "true"
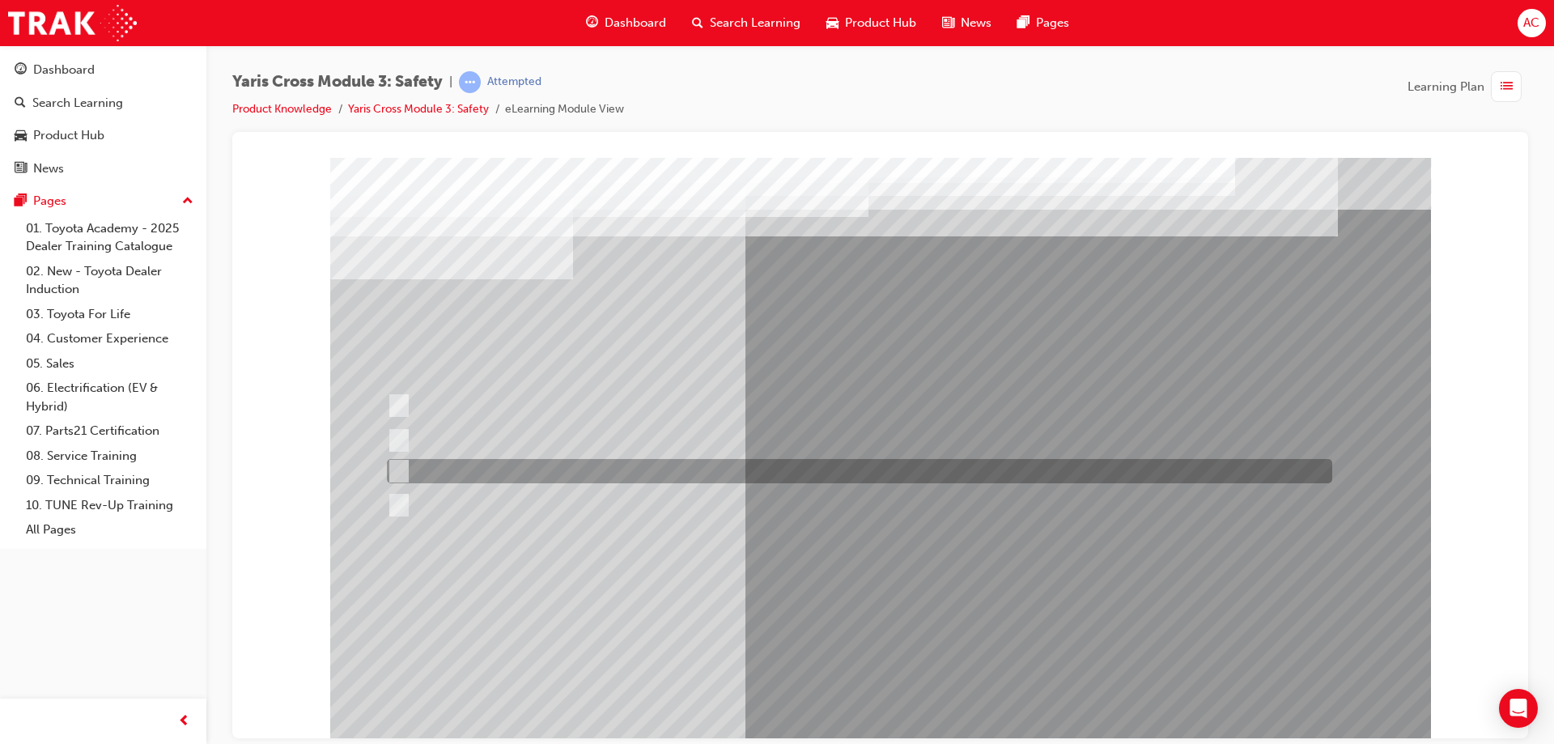
click at [715, 465] on div at bounding box center [855, 471] width 945 height 24
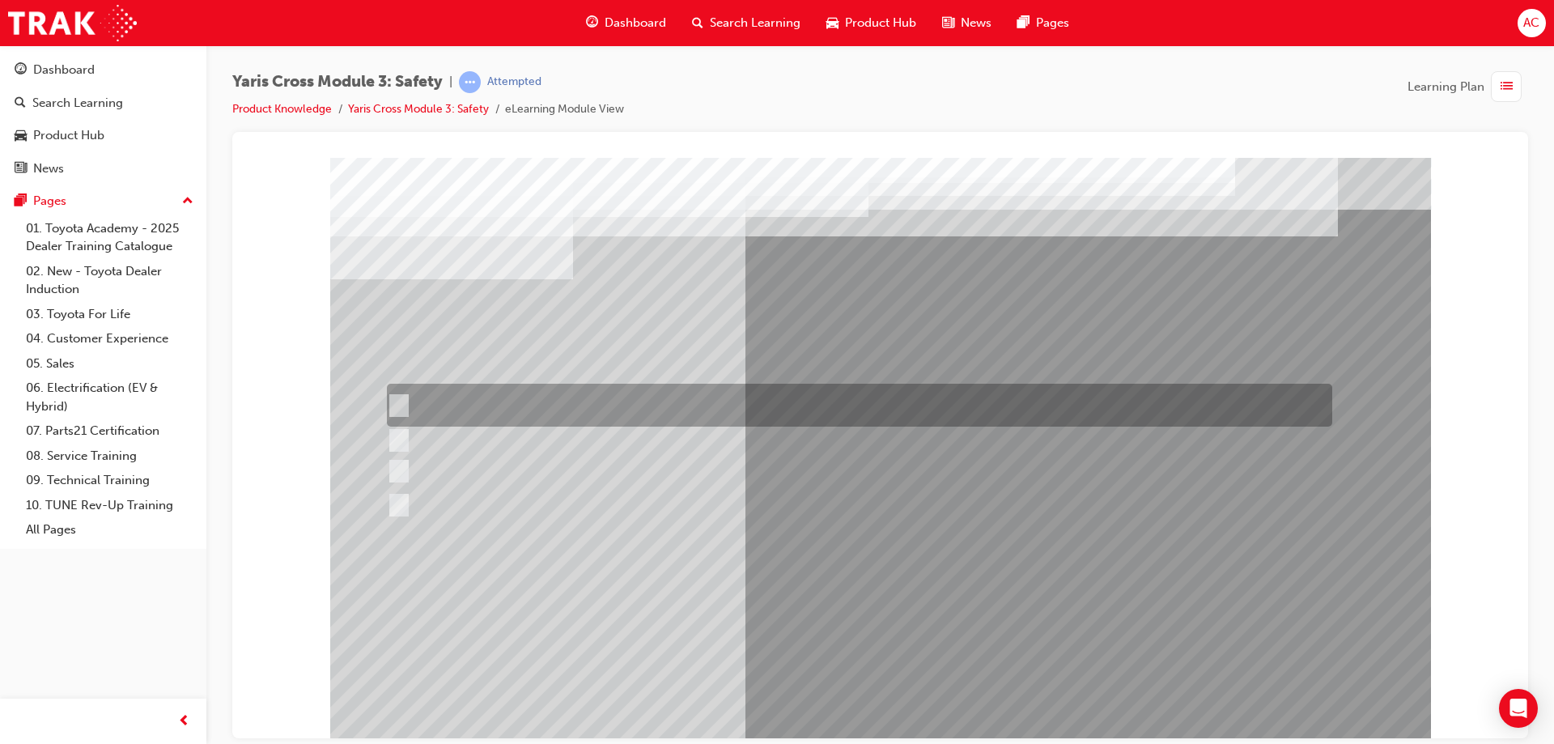
click at [727, 397] on div at bounding box center [855, 405] width 945 height 43
radio input "true"
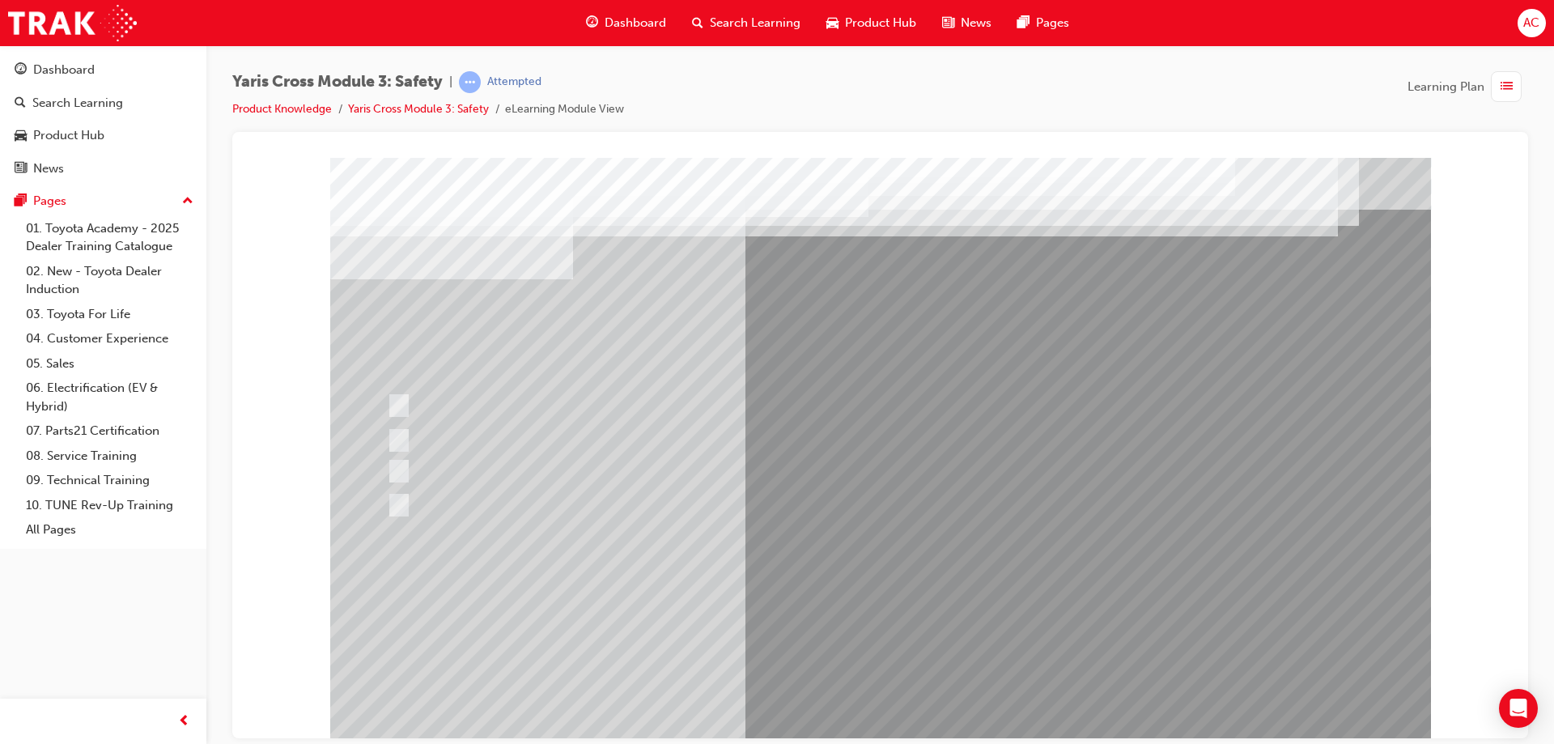
click at [872, 727] on div at bounding box center [880, 448] width 1101 height 583
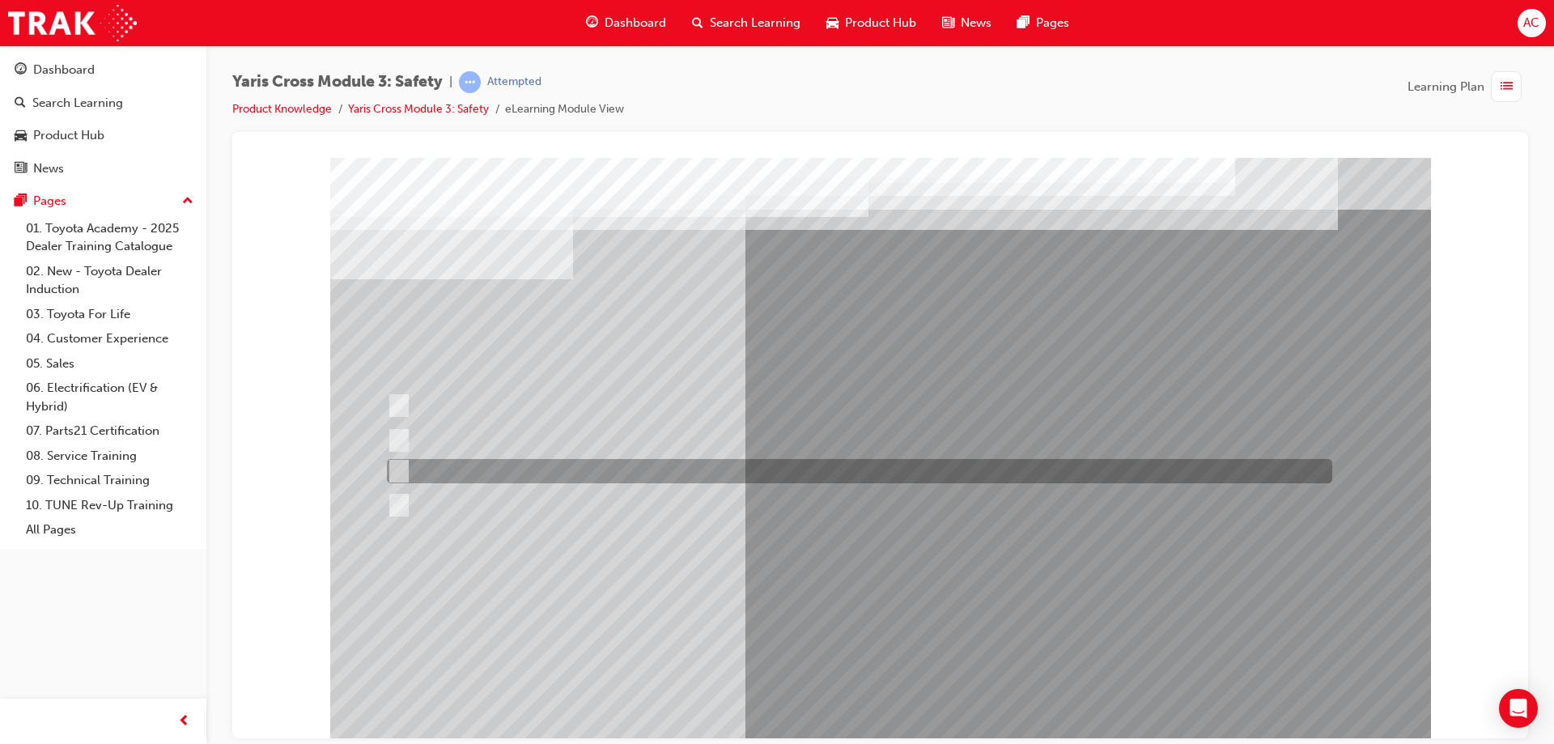
click at [494, 477] on div at bounding box center [855, 471] width 945 height 24
radio input "true"
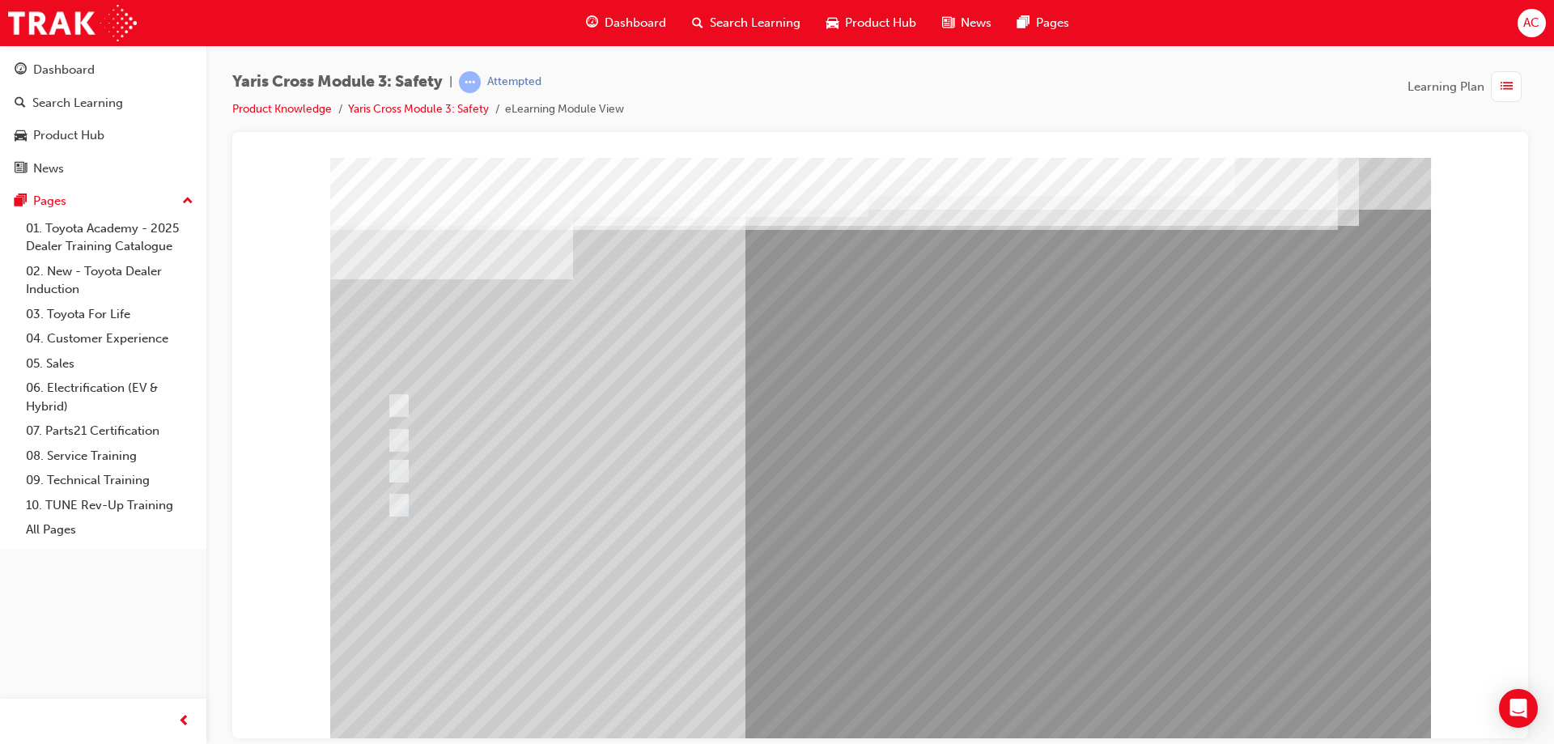
click at [852, 587] on div at bounding box center [880, 448] width 1101 height 583
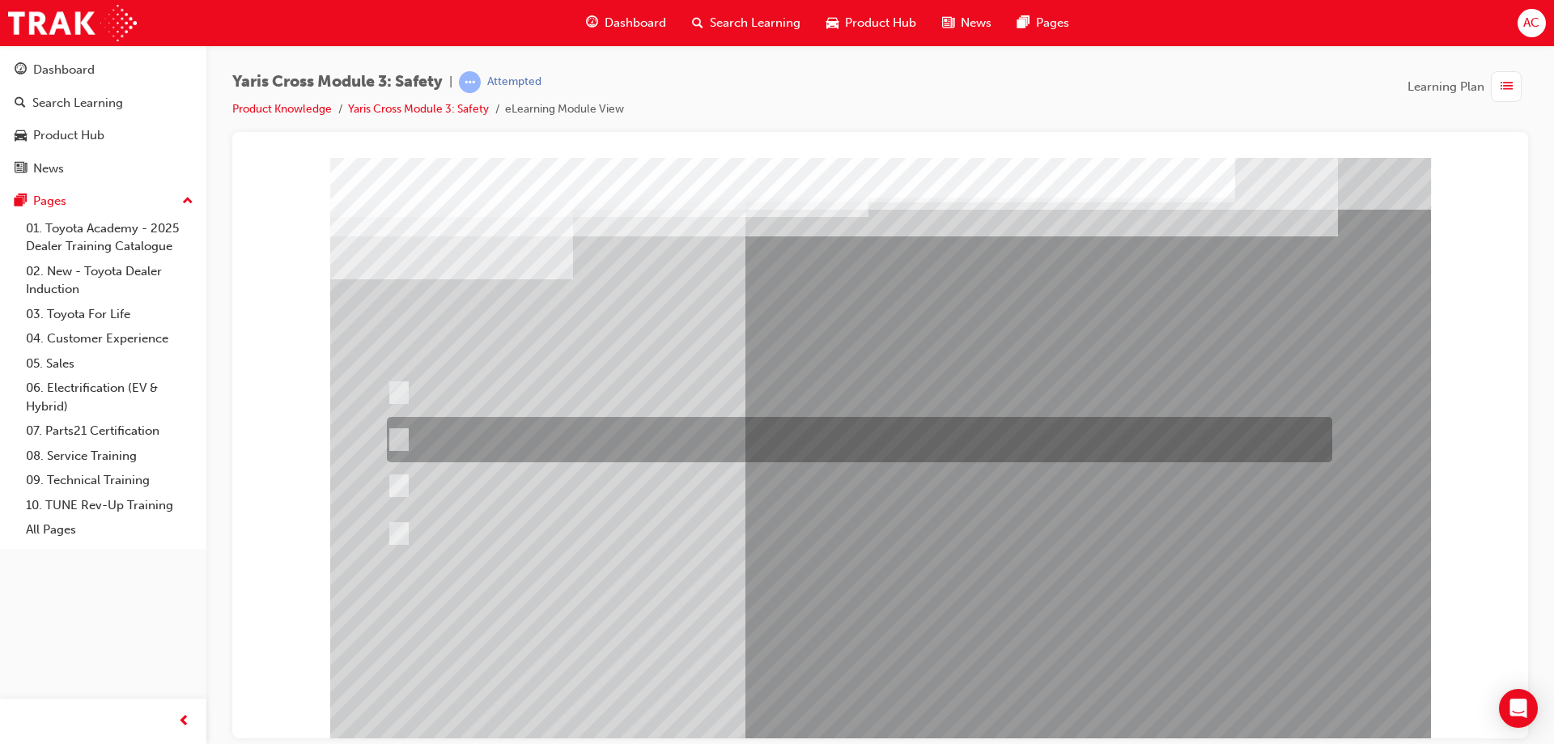
click at [646, 442] on div at bounding box center [855, 439] width 945 height 45
radio input "true"
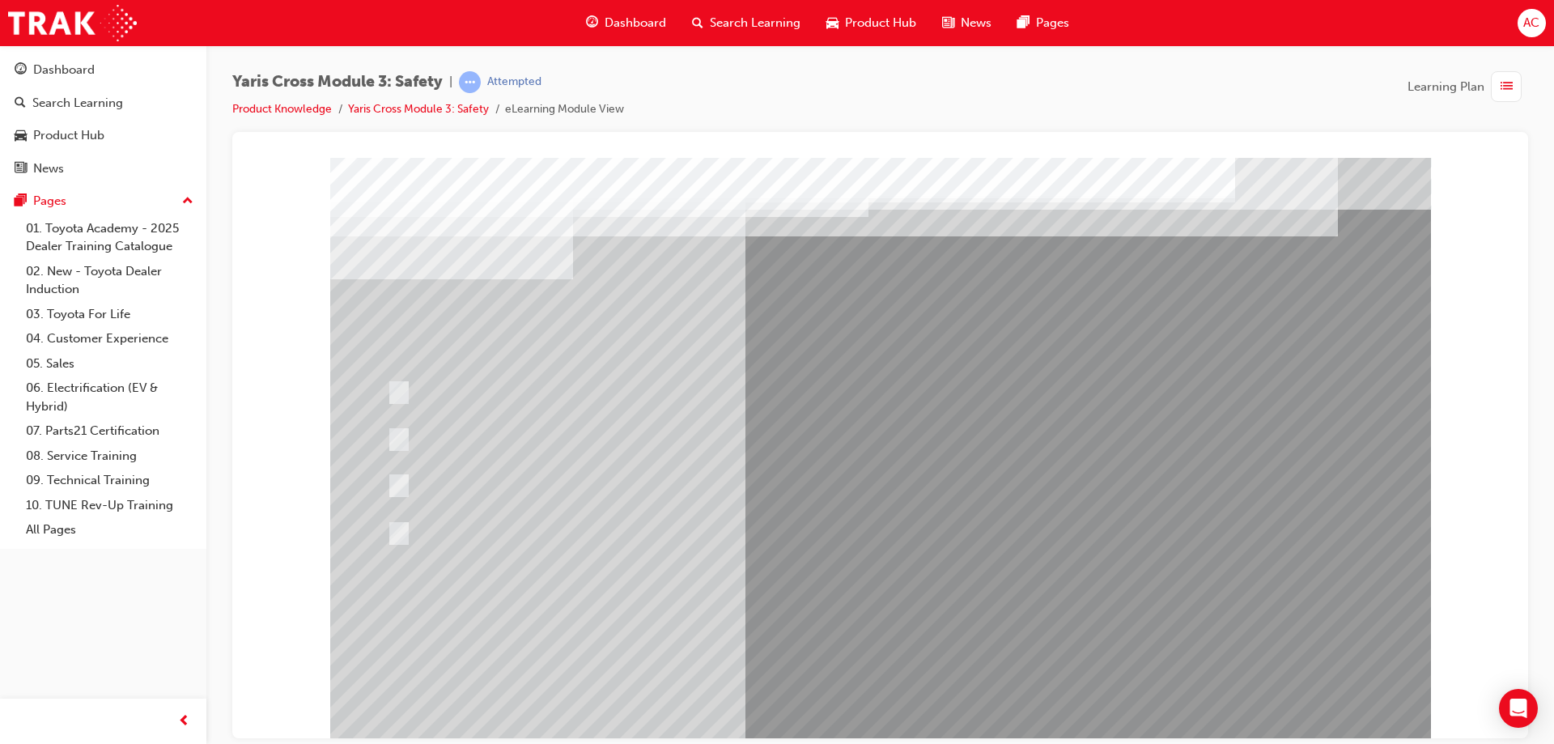
click at [876, 611] on div at bounding box center [880, 448] width 1101 height 583
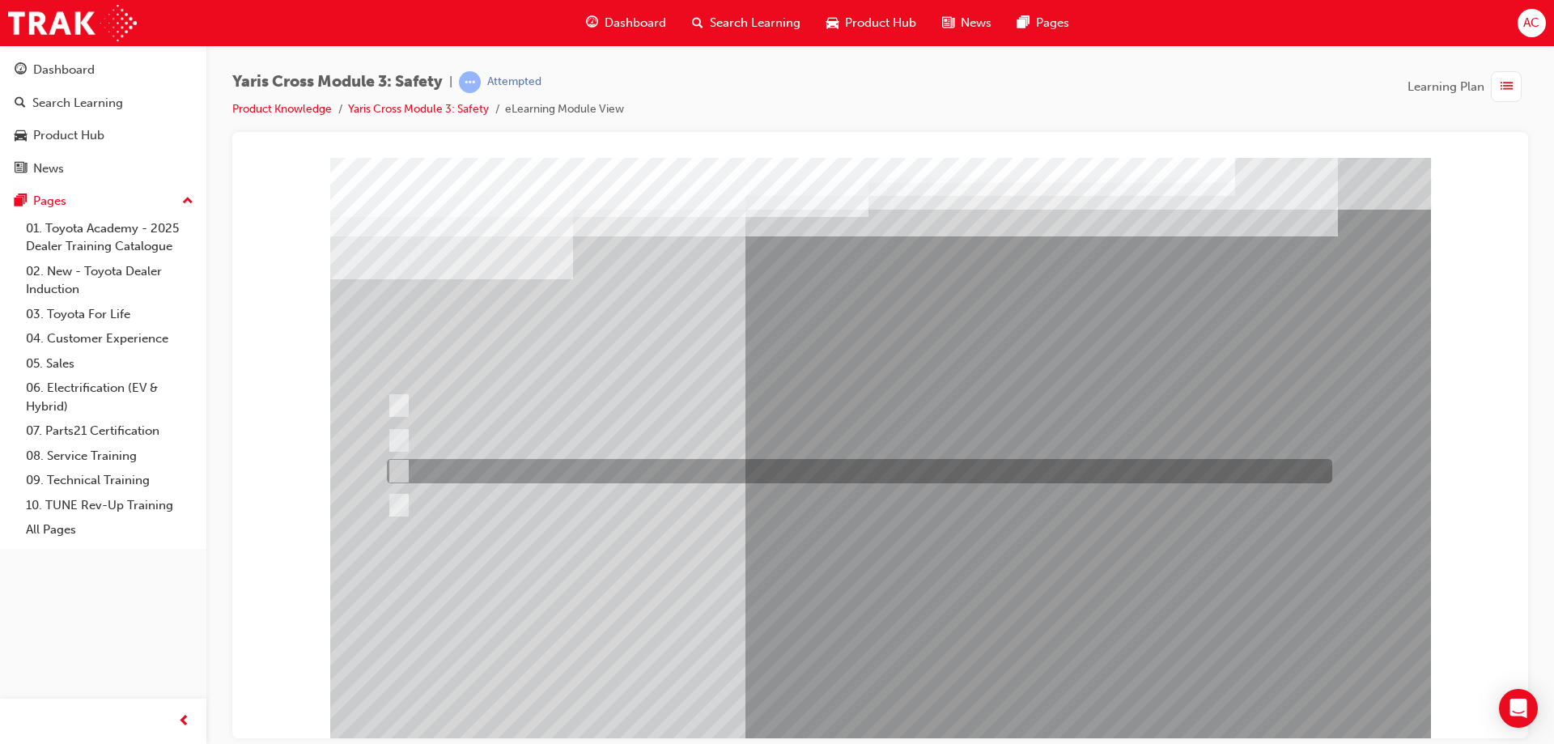
click at [625, 464] on div at bounding box center [855, 471] width 945 height 24
radio input "true"
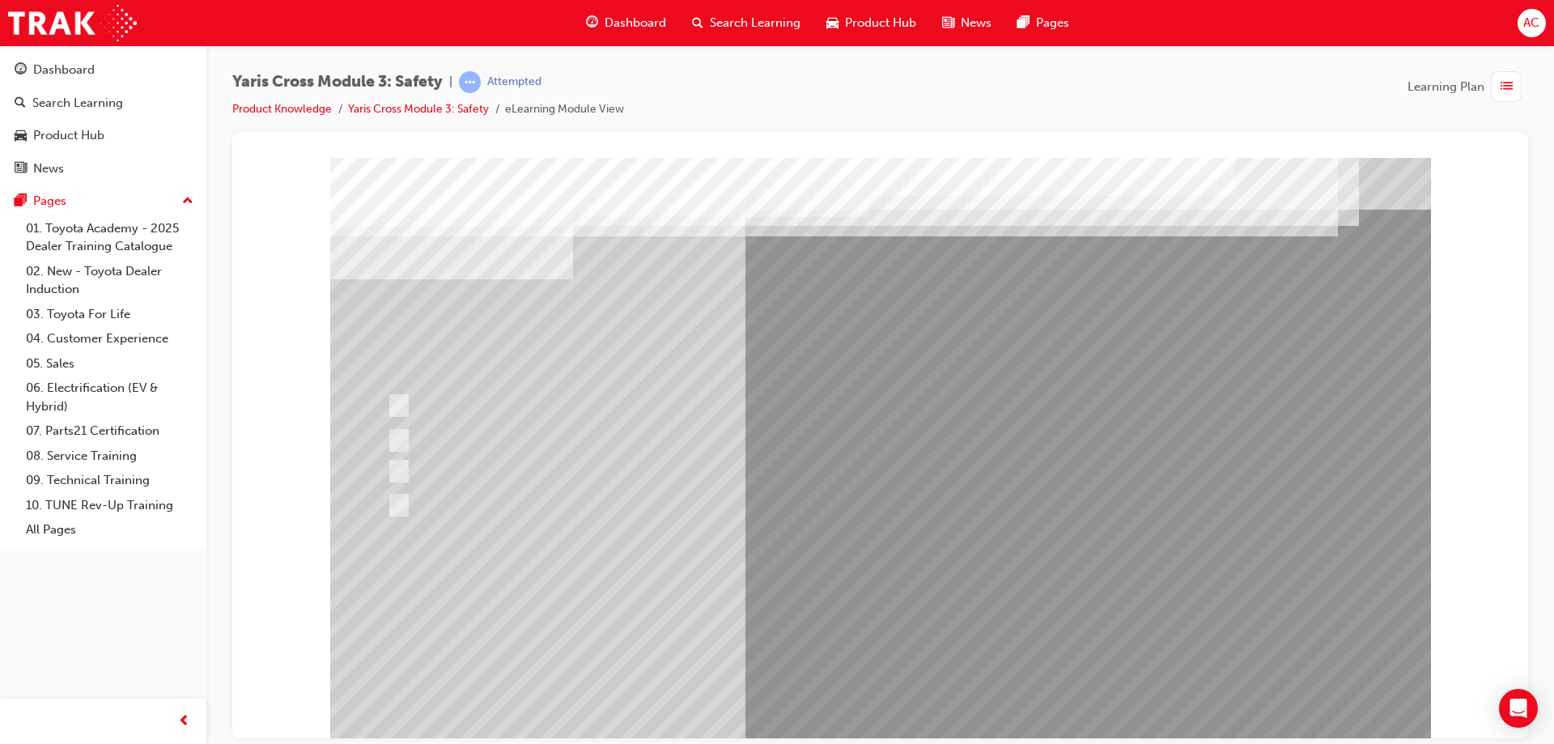
click at [882, 616] on div at bounding box center [880, 448] width 1101 height 583
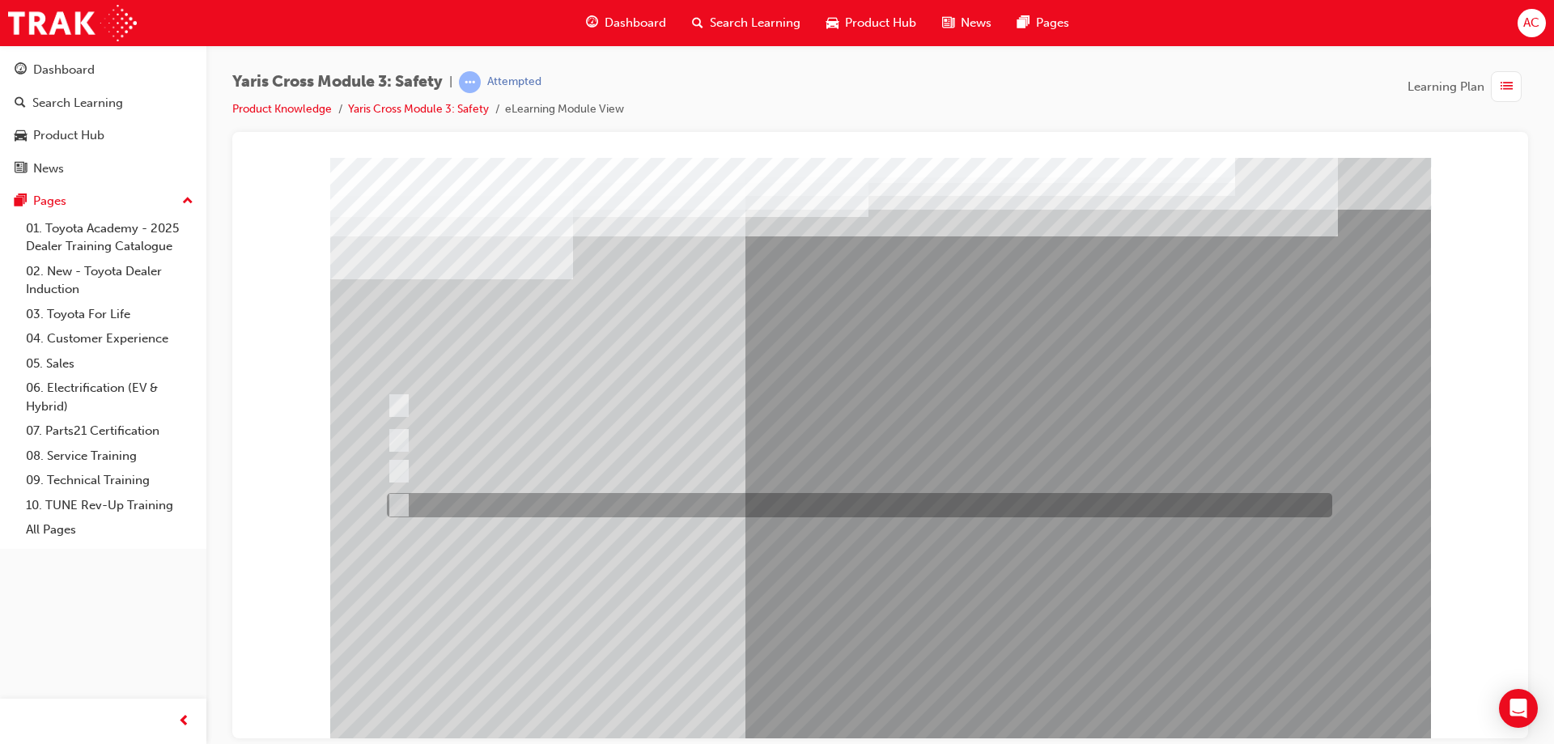
drag, startPoint x: 482, startPoint y: 507, endPoint x: 511, endPoint y: 483, distance: 38.0
click at [488, 503] on div at bounding box center [855, 505] width 945 height 24
checkbox input "true"
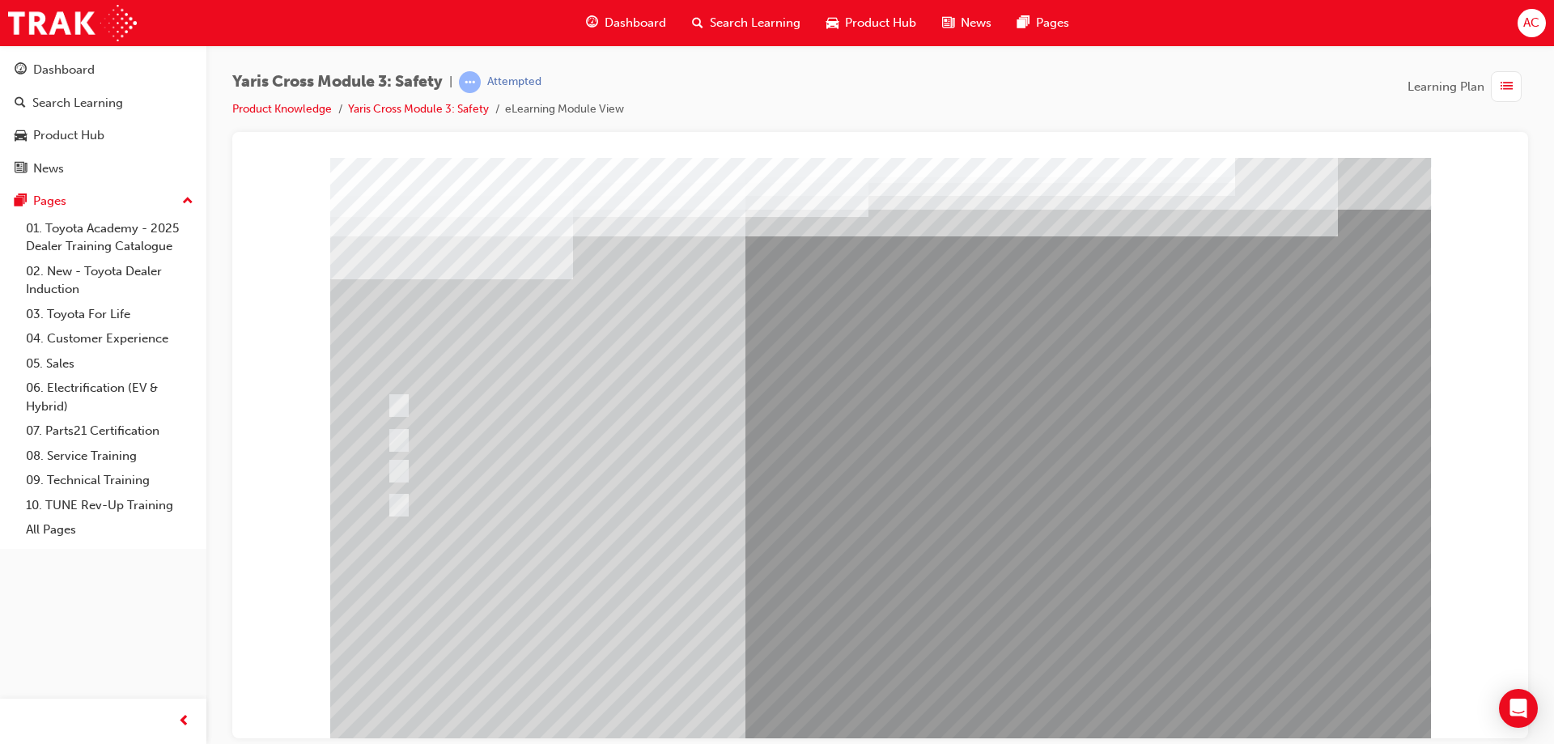
click at [522, 473] on div at bounding box center [855, 471] width 945 height 24
checkbox input "true"
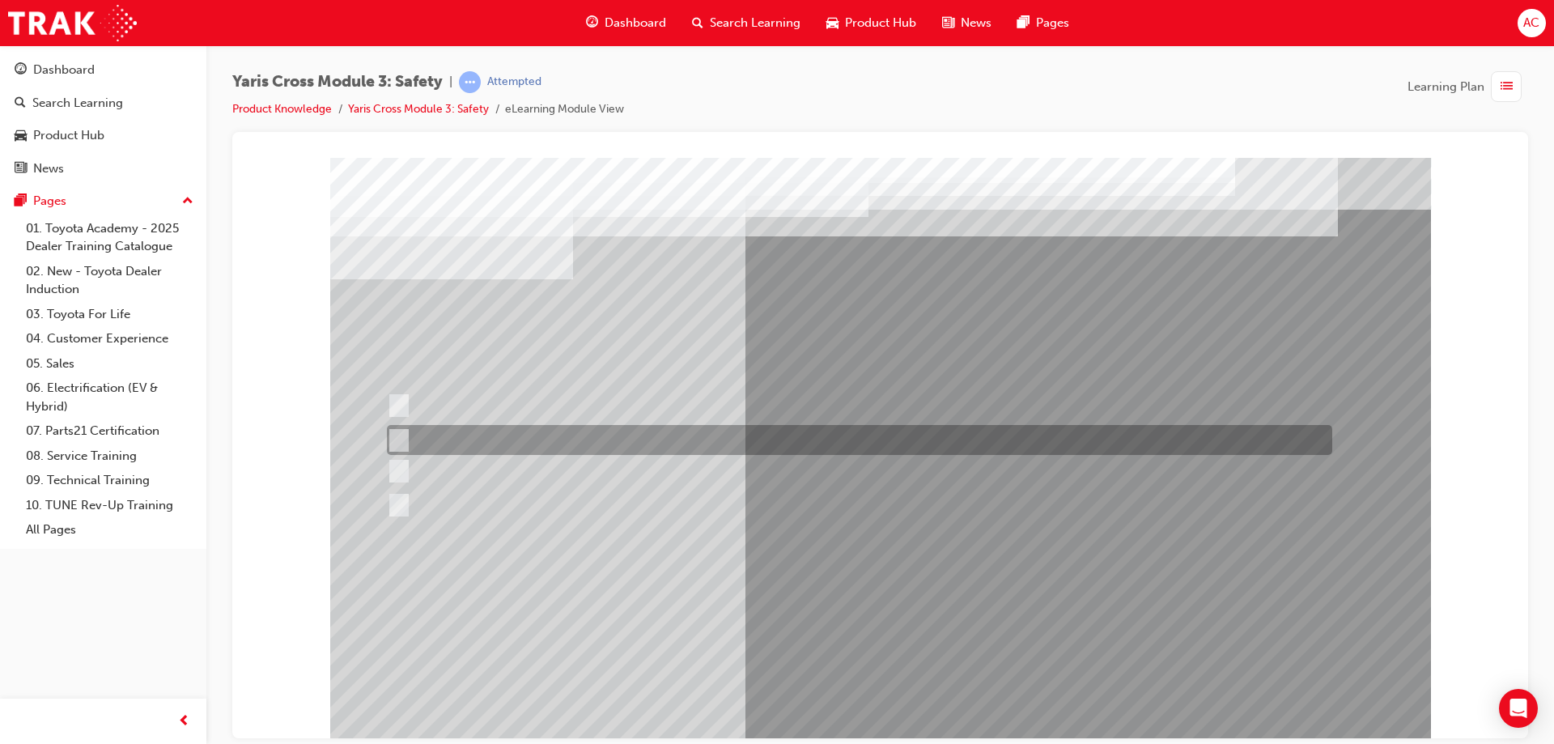
click at [549, 388] on div at bounding box center [855, 405] width 945 height 43
checkbox input "true"
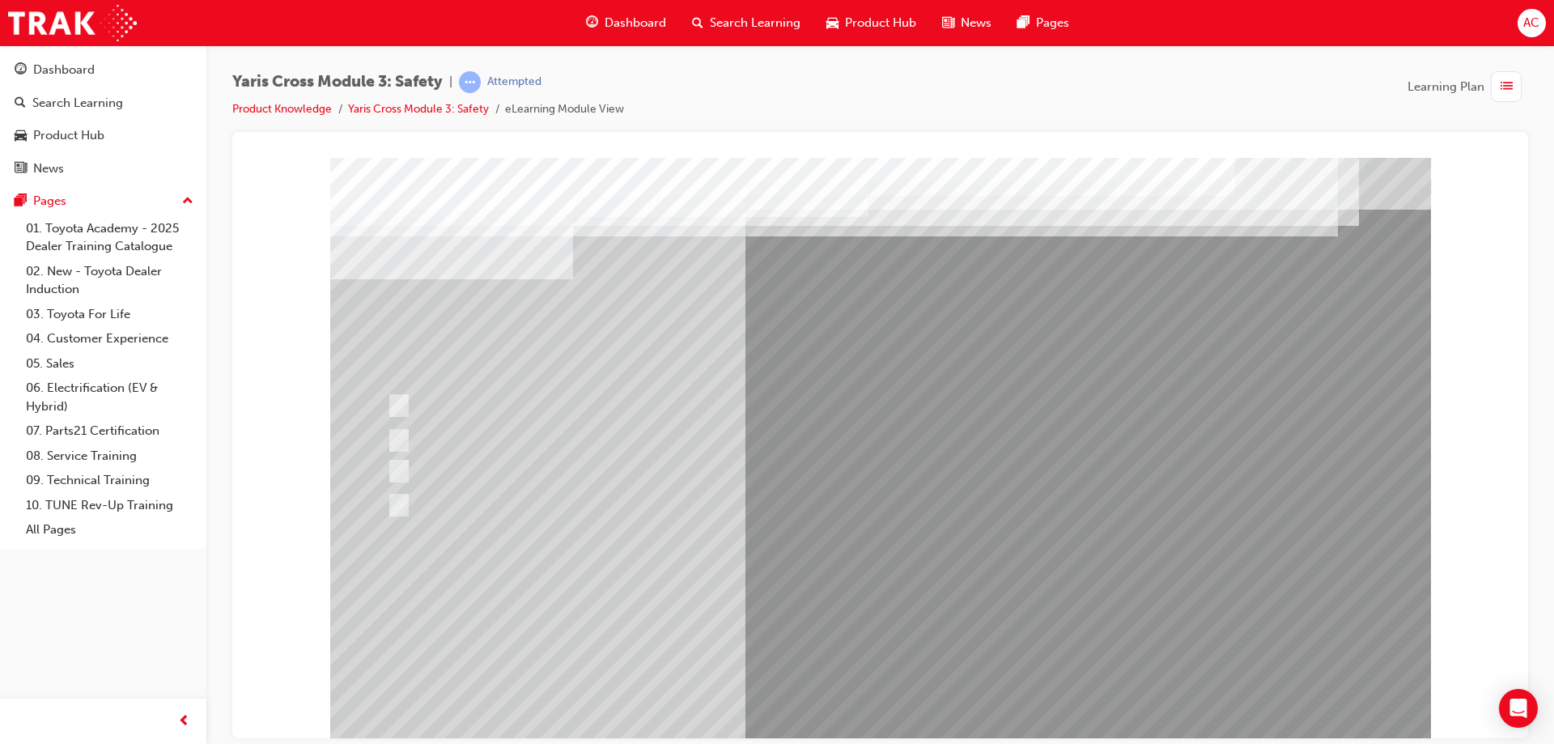
click at [868, 617] on div at bounding box center [880, 448] width 1101 height 583
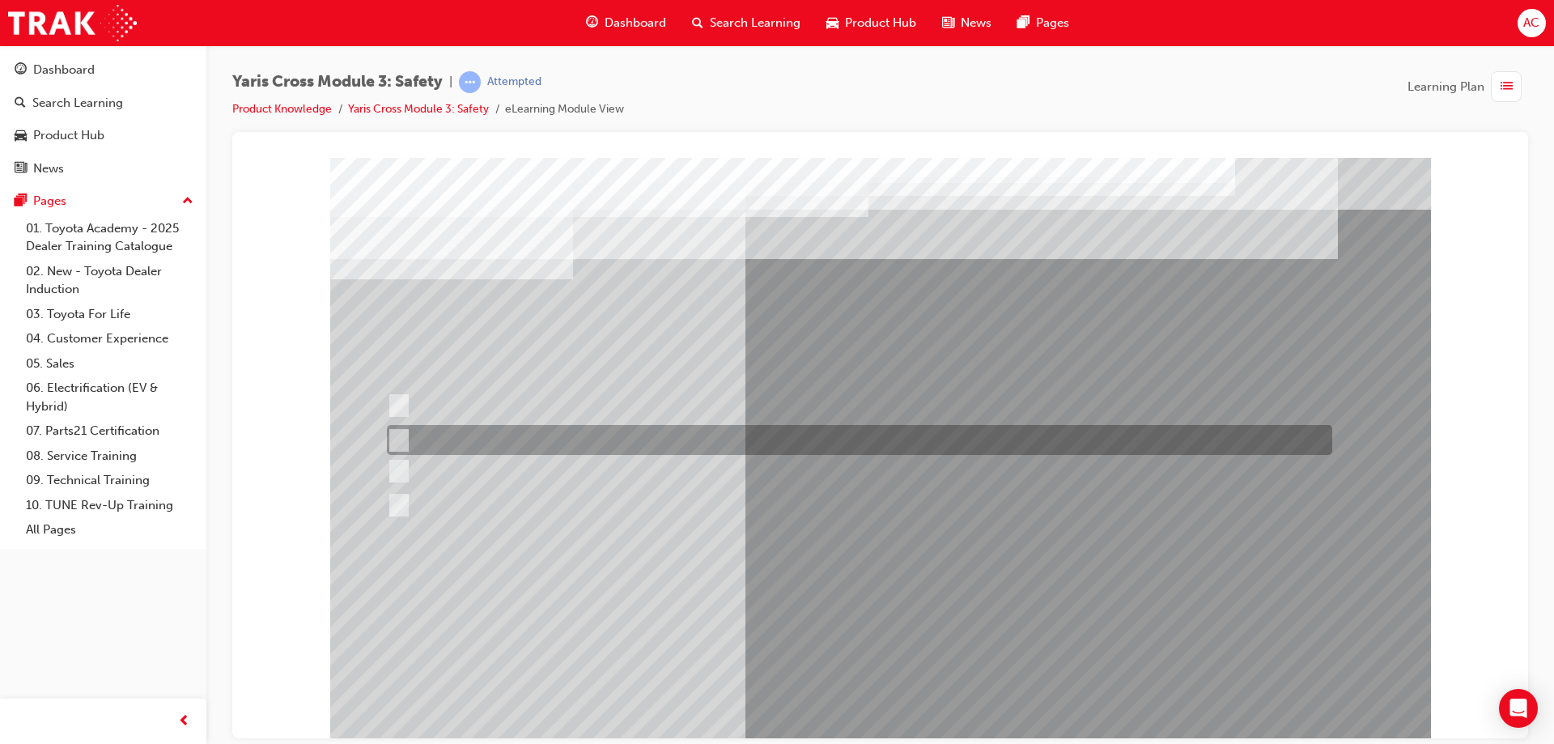
click at [502, 440] on div at bounding box center [855, 440] width 945 height 30
radio input "true"
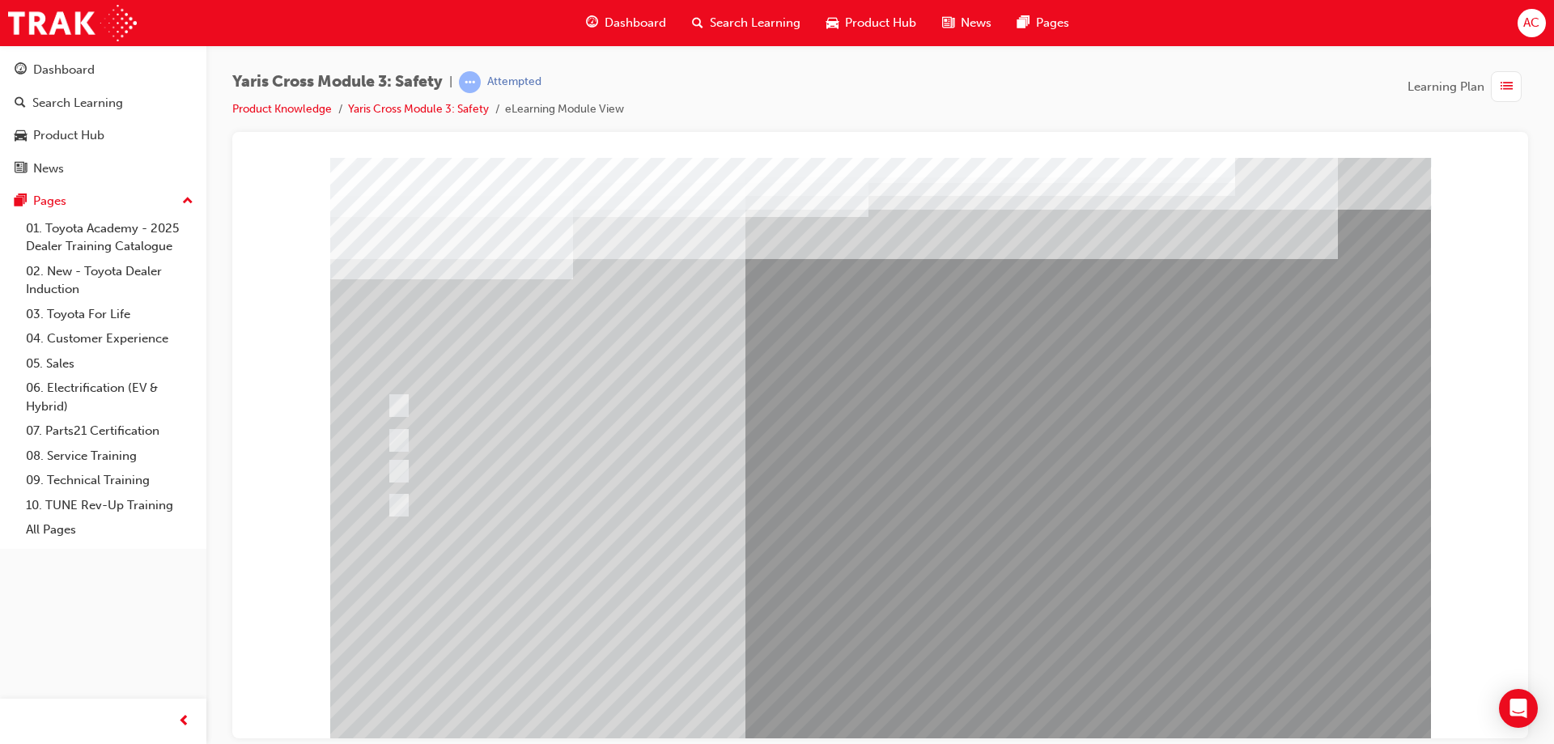
click at [882, 615] on div at bounding box center [880, 448] width 1101 height 583
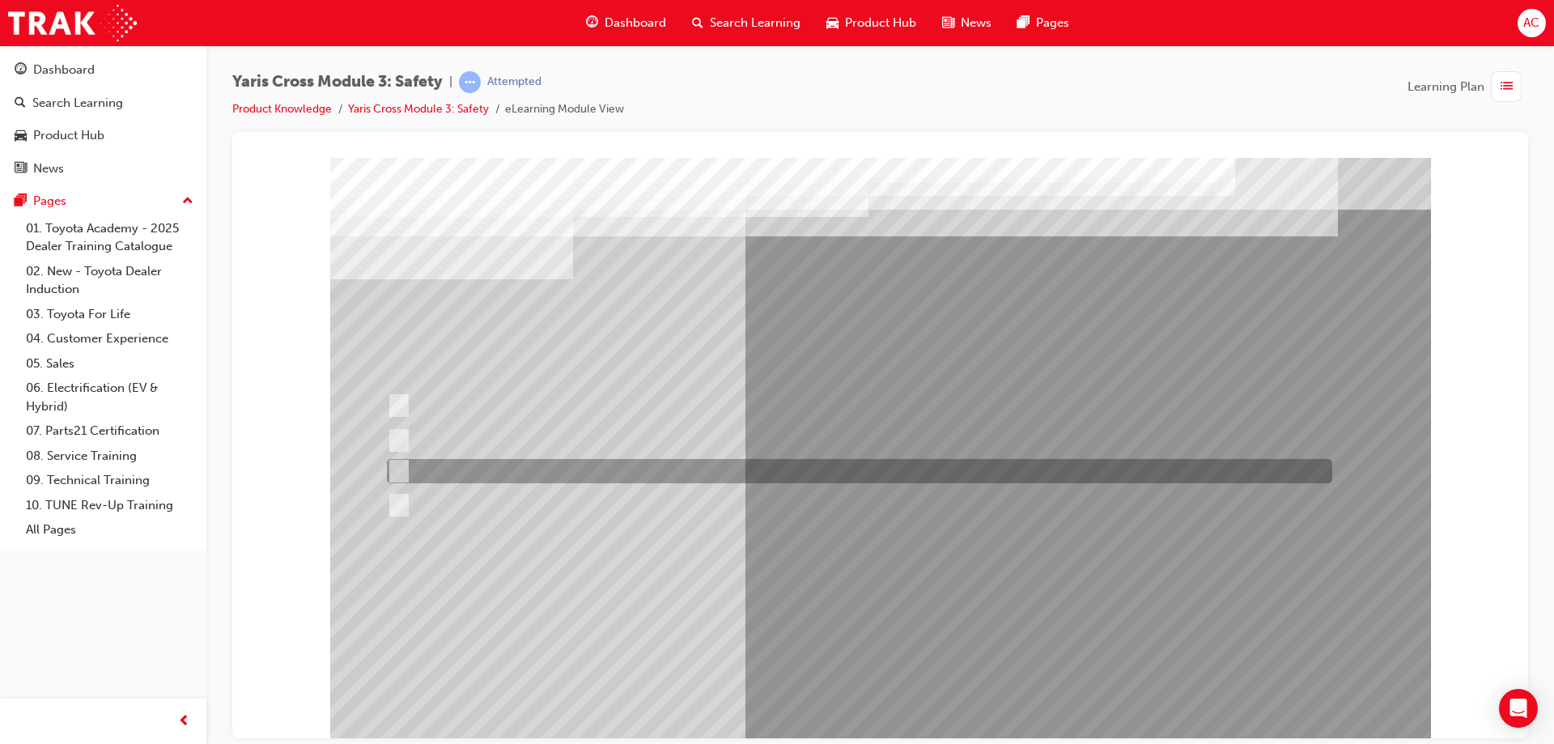
click at [529, 470] on div at bounding box center [855, 471] width 945 height 24
radio input "true"
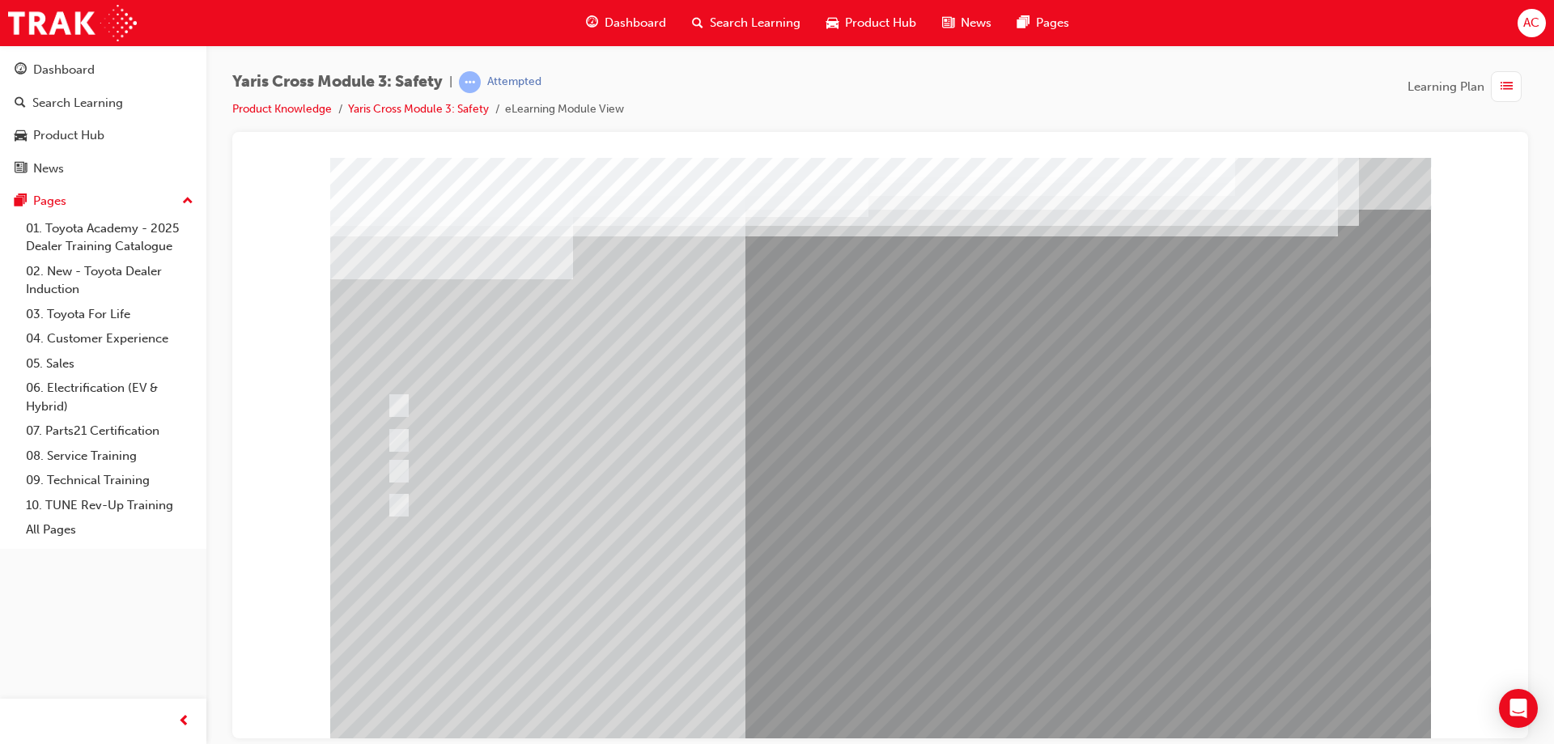
click at [890, 687] on div at bounding box center [880, 448] width 1101 height 583
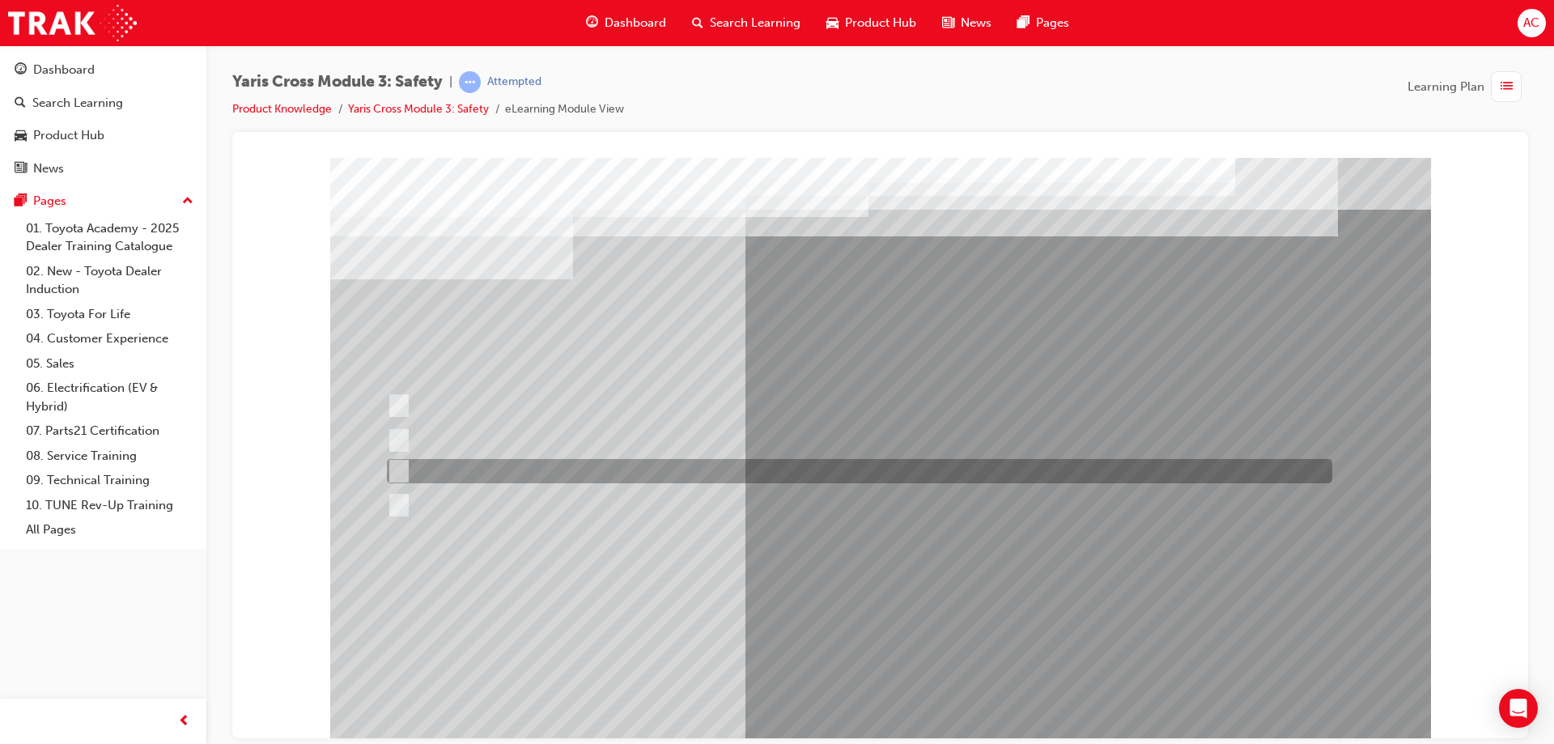
click at [685, 482] on div at bounding box center [855, 471] width 945 height 24
checkbox input "true"
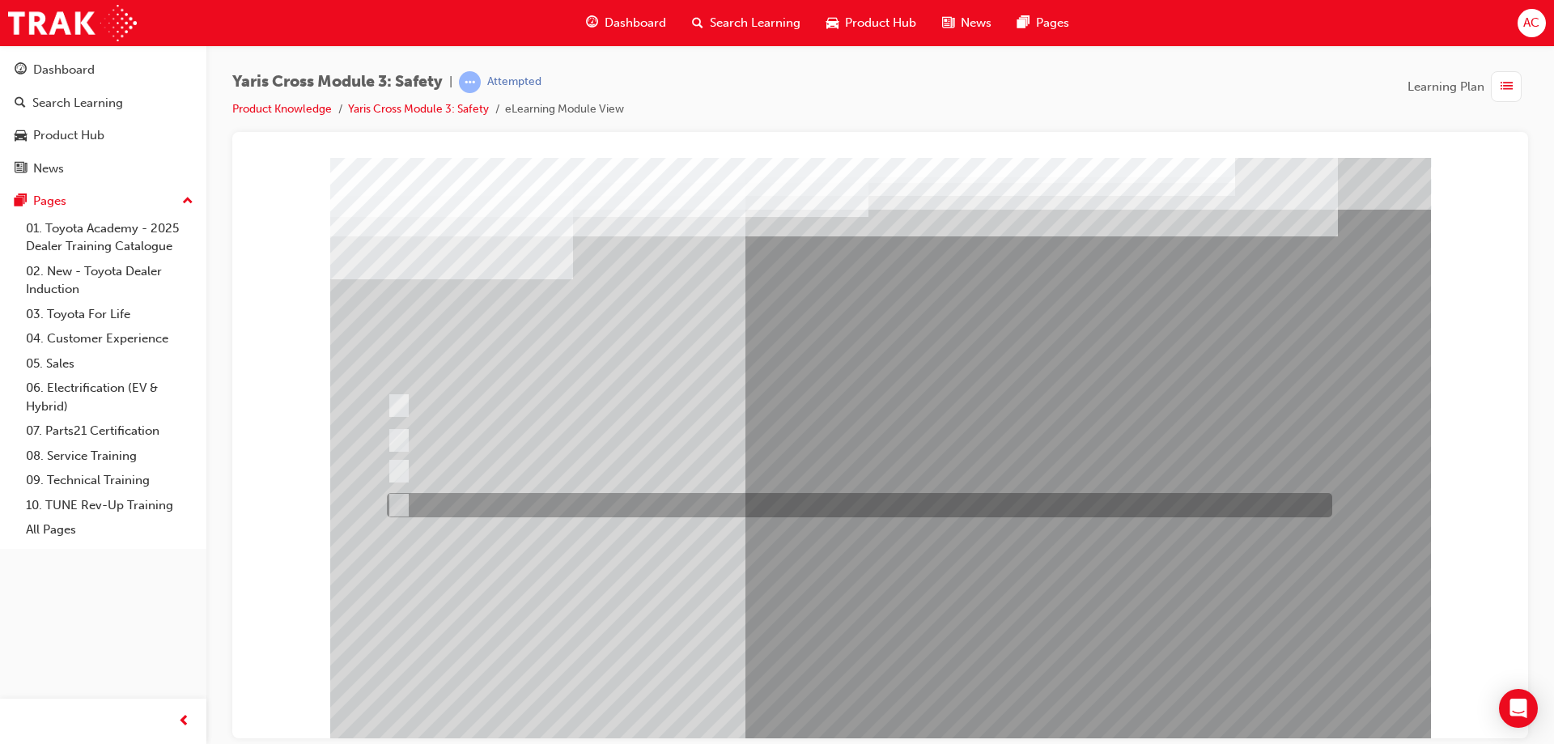
drag, startPoint x: 660, startPoint y: 505, endPoint x: 692, endPoint y: 456, distance: 57.9
click at [660, 504] on div at bounding box center [855, 505] width 945 height 24
checkbox input "true"
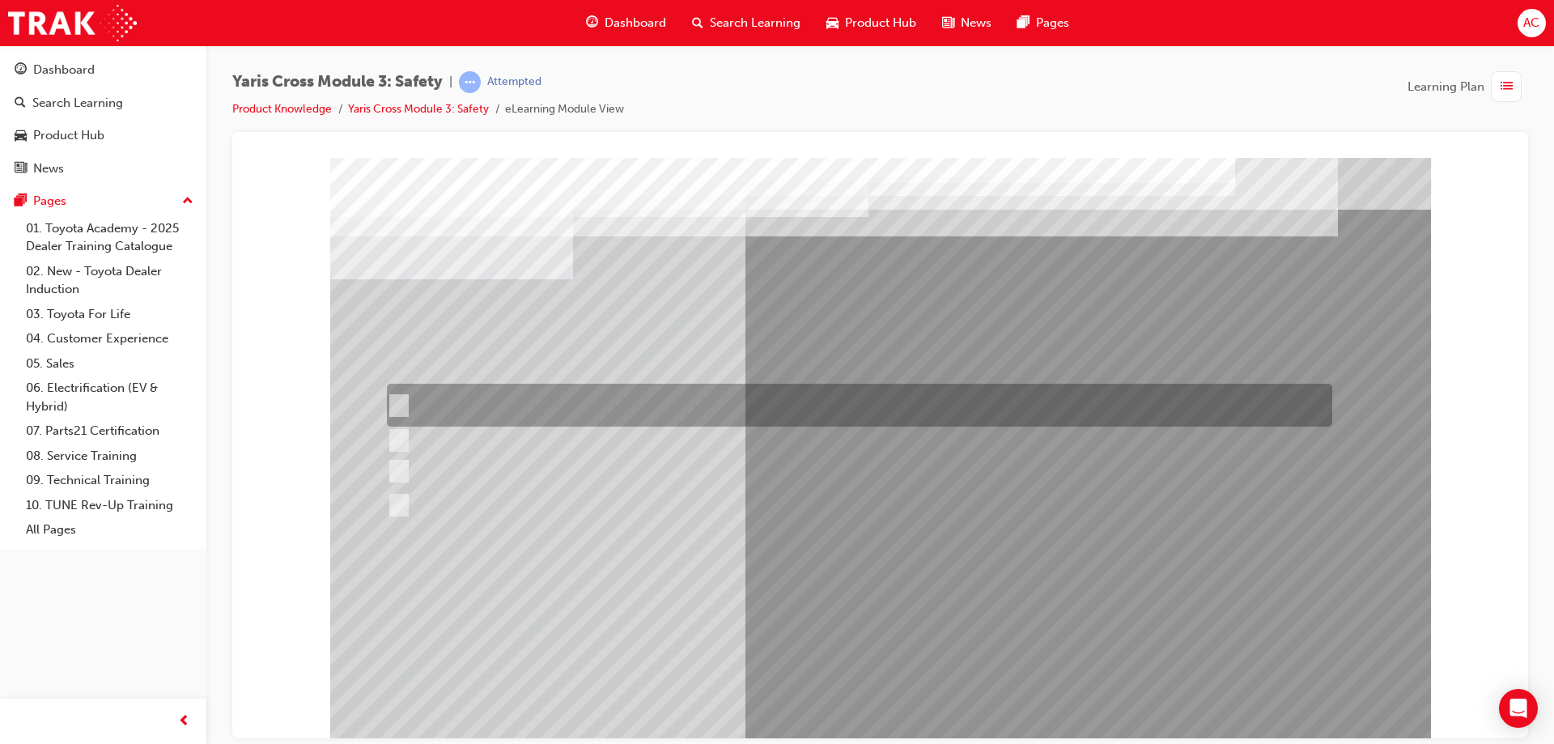
click at [720, 392] on div at bounding box center [855, 405] width 945 height 43
checkbox input "true"
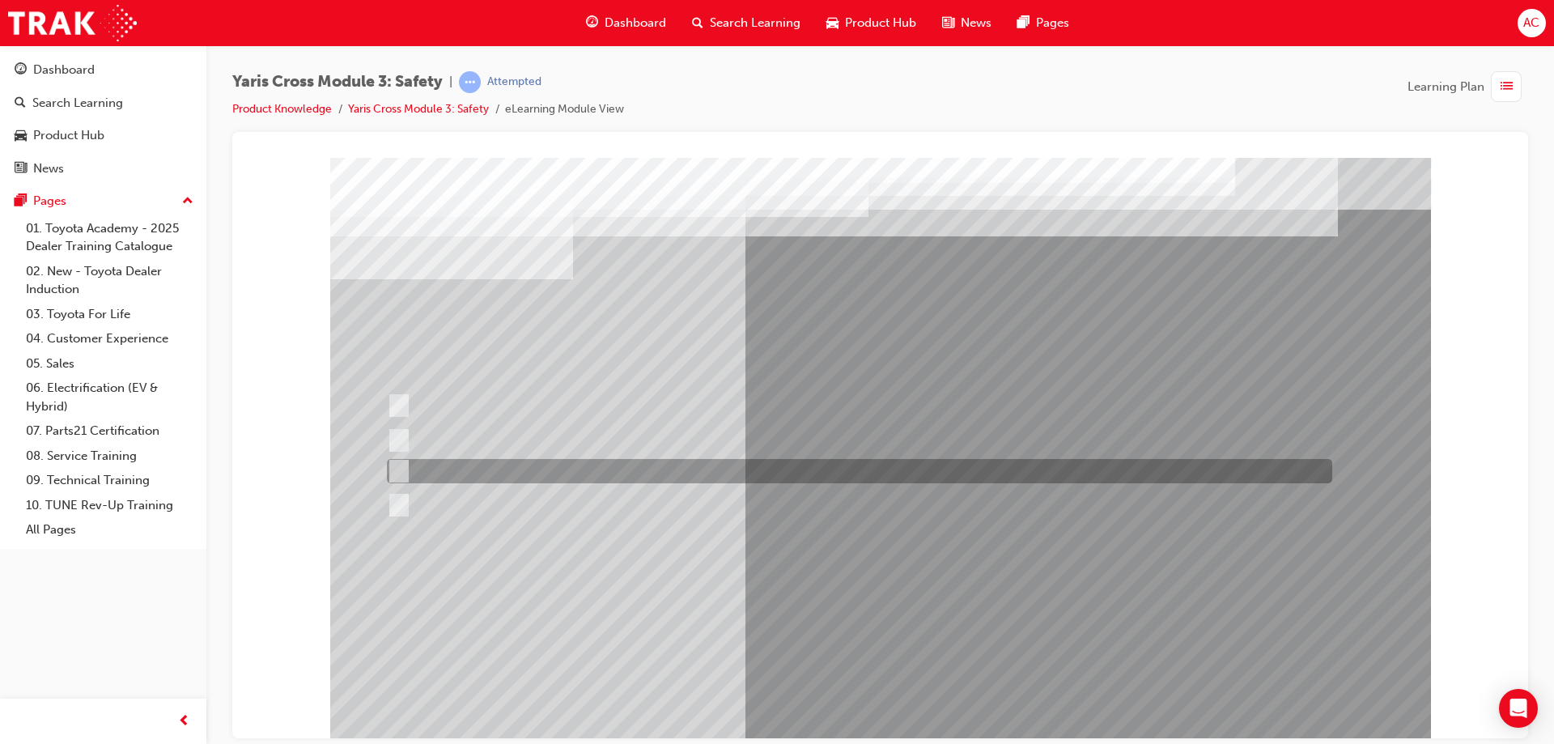
click at [682, 463] on div at bounding box center [855, 471] width 945 height 24
checkbox input "false"
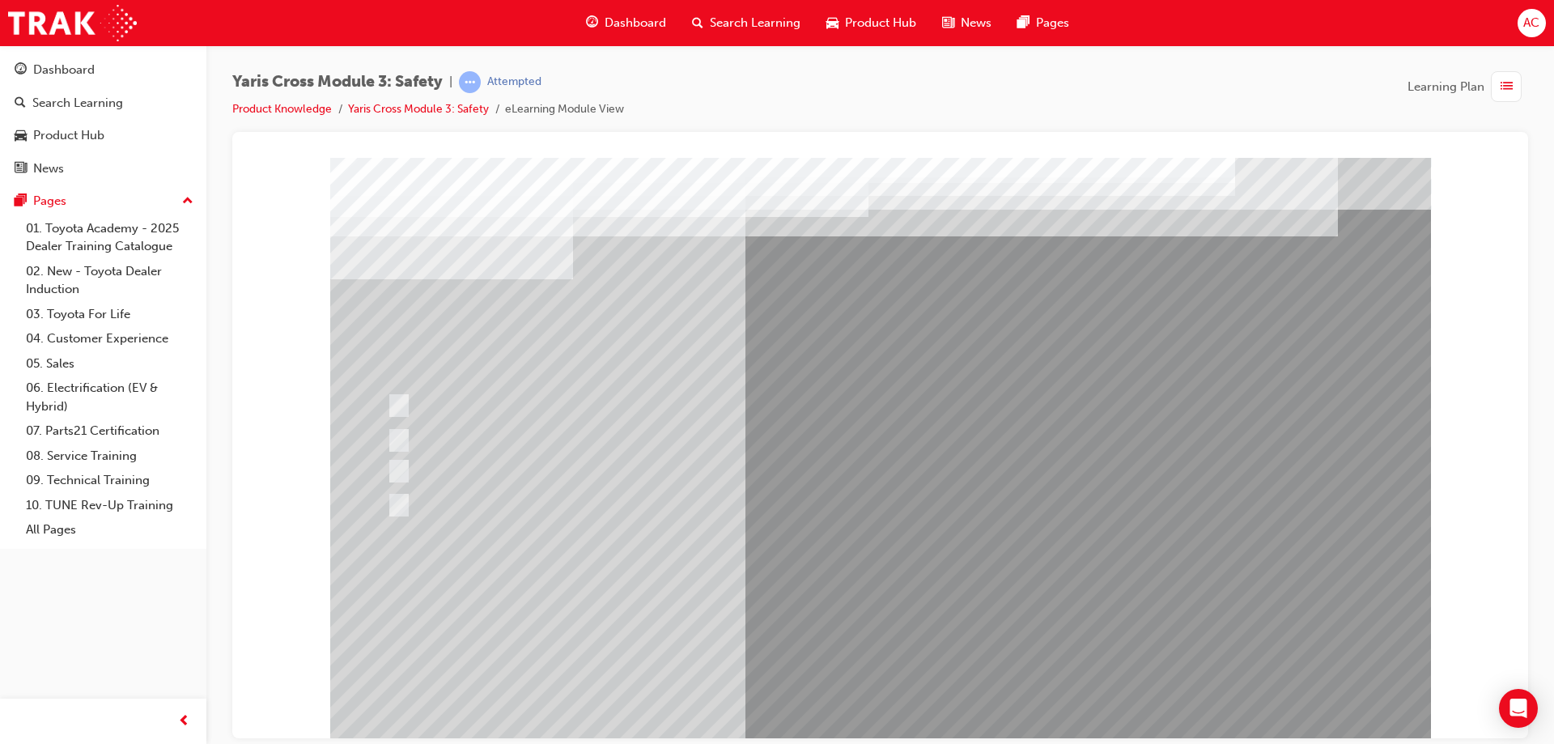
click at [877, 616] on div at bounding box center [880, 448] width 1101 height 583
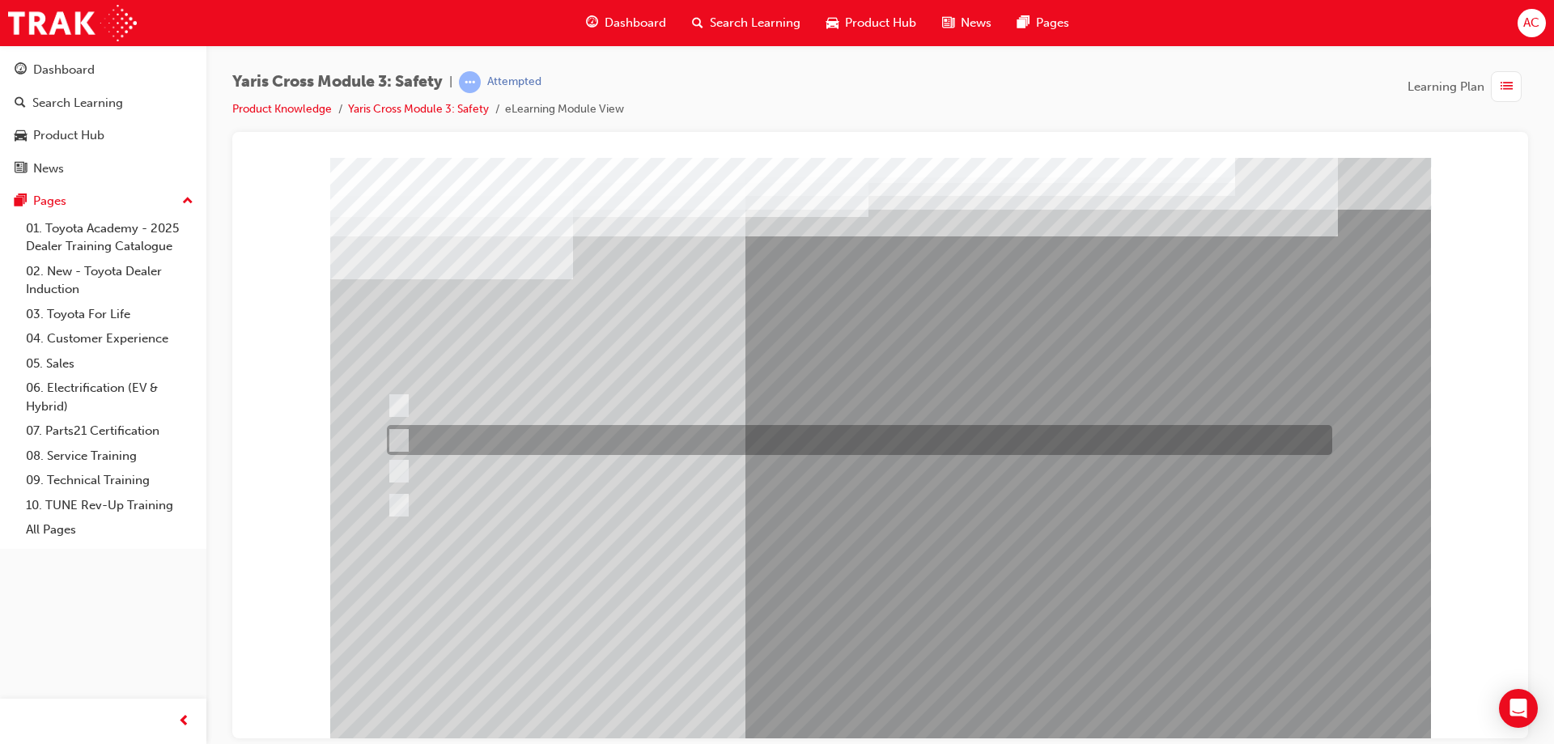
click at [520, 436] on div at bounding box center [855, 440] width 945 height 30
click at [507, 462] on div at bounding box center [855, 471] width 945 height 24
radio input "false"
radio input "true"
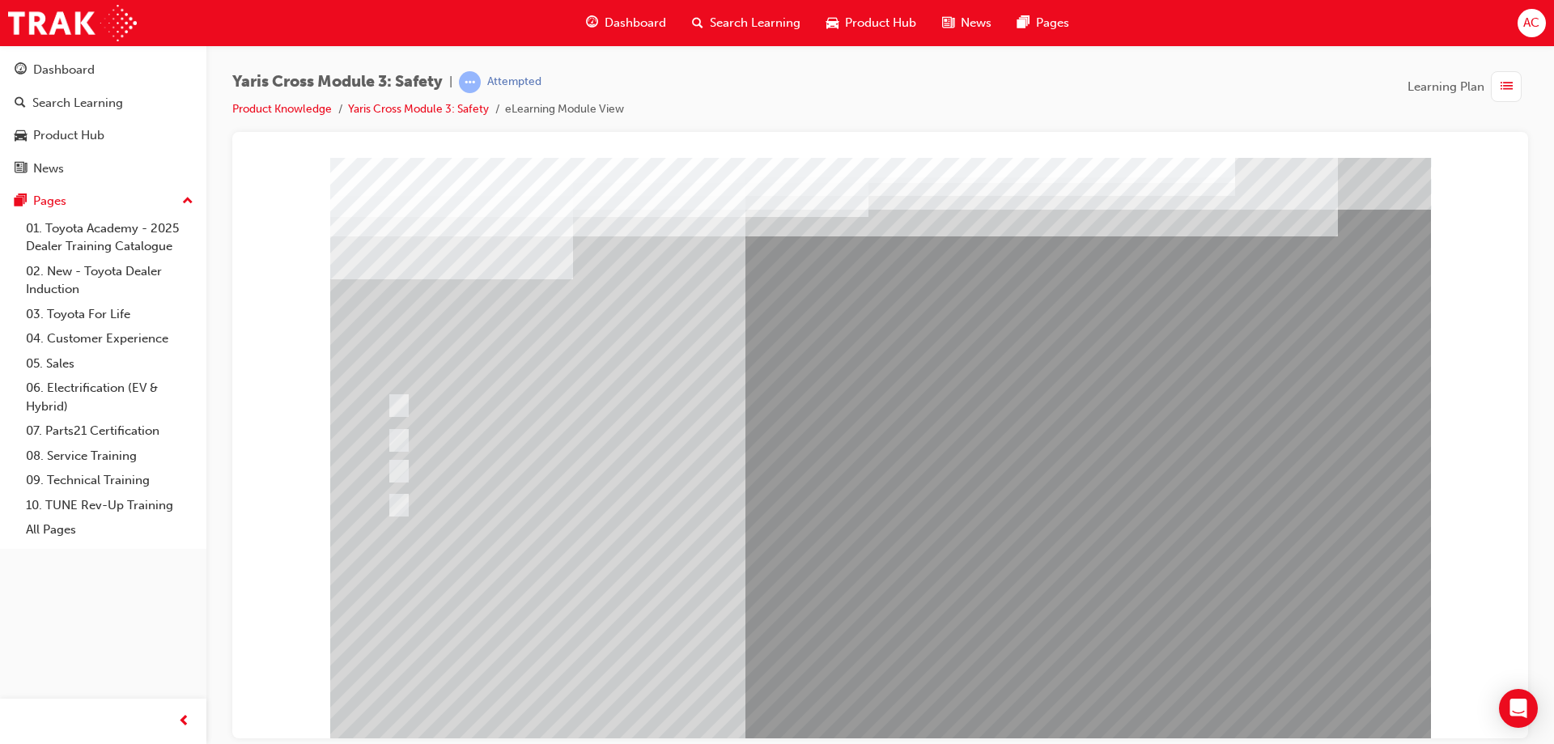
drag, startPoint x: 1122, startPoint y: 295, endPoint x: 458, endPoint y: 308, distance: 664.5
click at [879, 687] on div at bounding box center [880, 448] width 1101 height 583
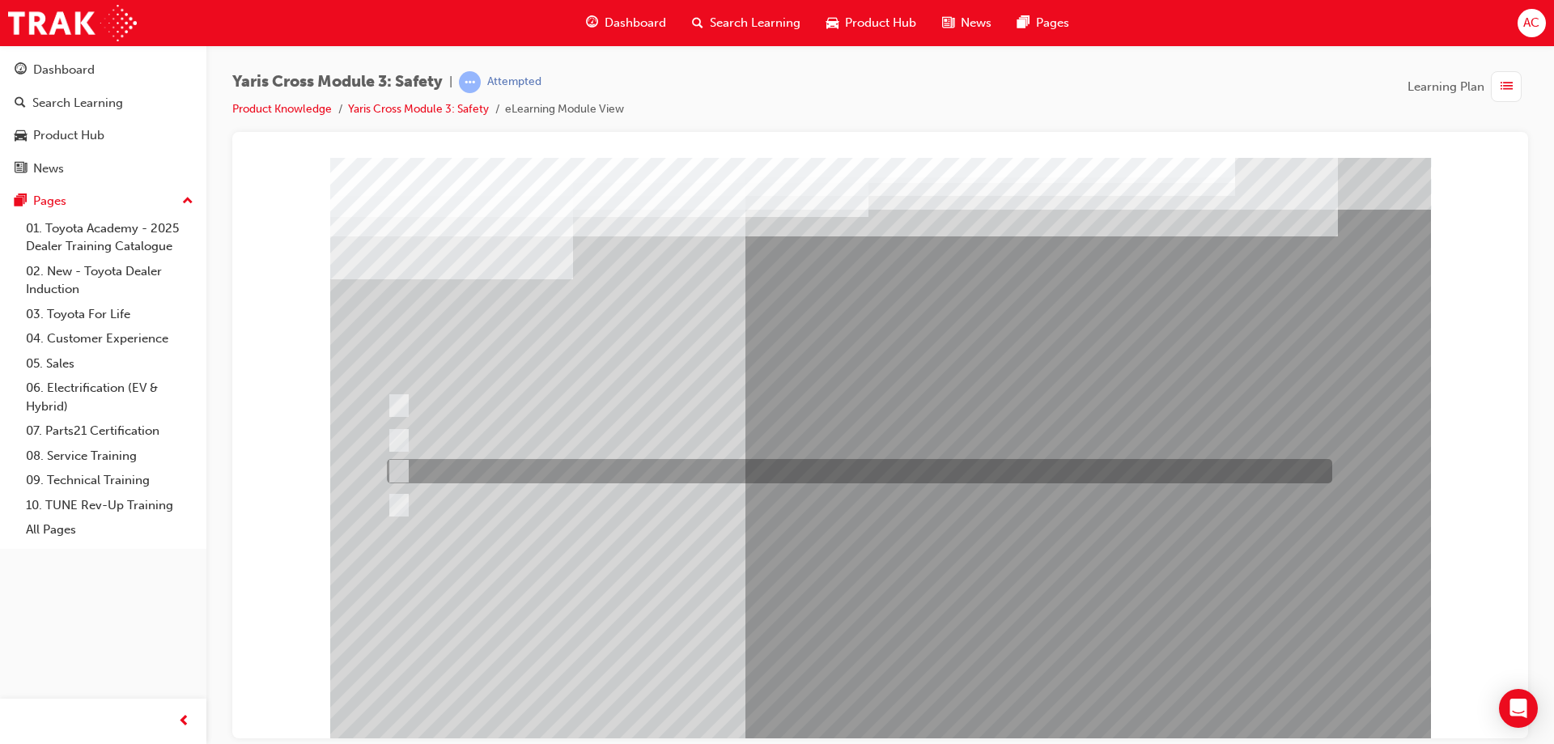
click at [480, 480] on div at bounding box center [855, 471] width 945 height 24
radio input "true"
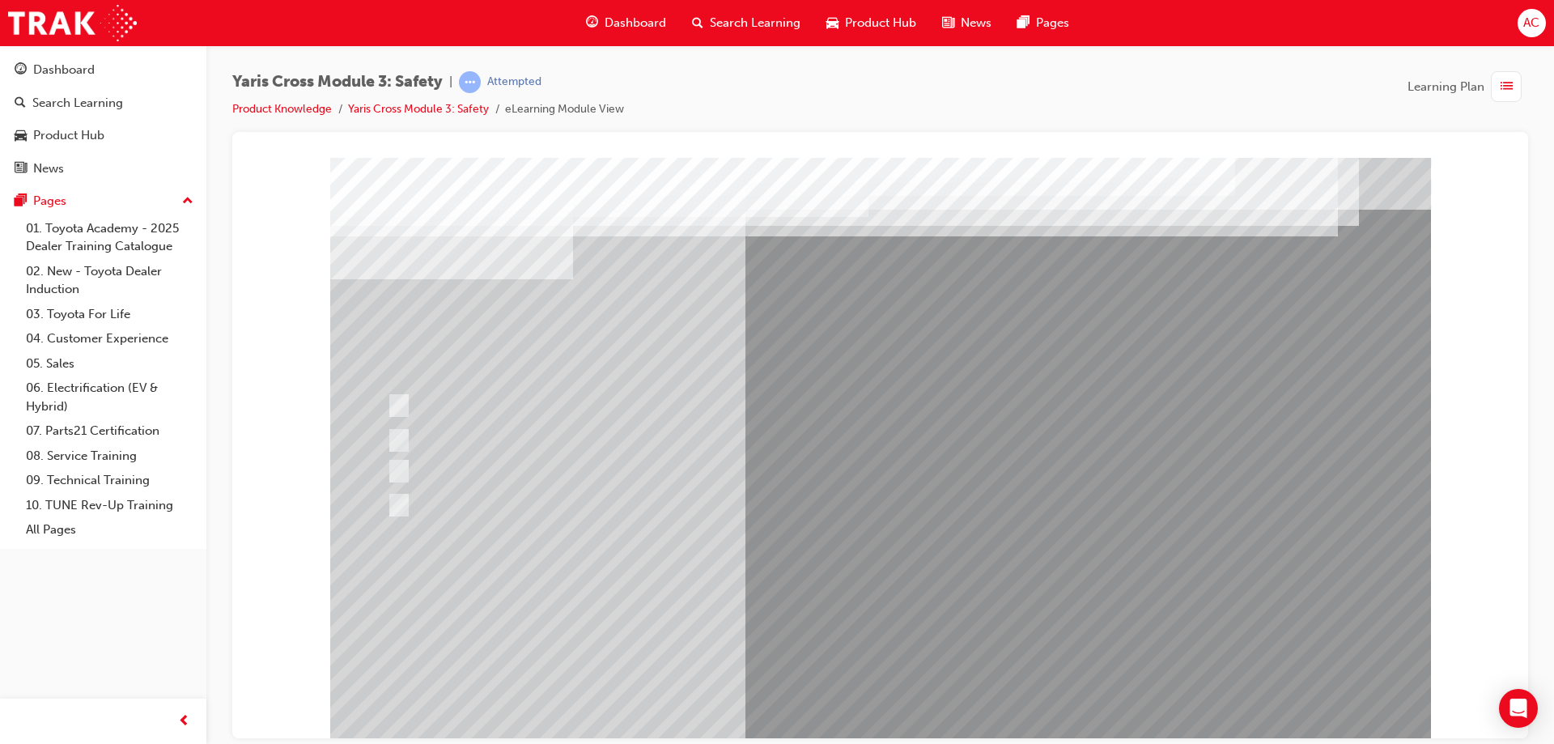
click at [853, 601] on div at bounding box center [880, 448] width 1101 height 583
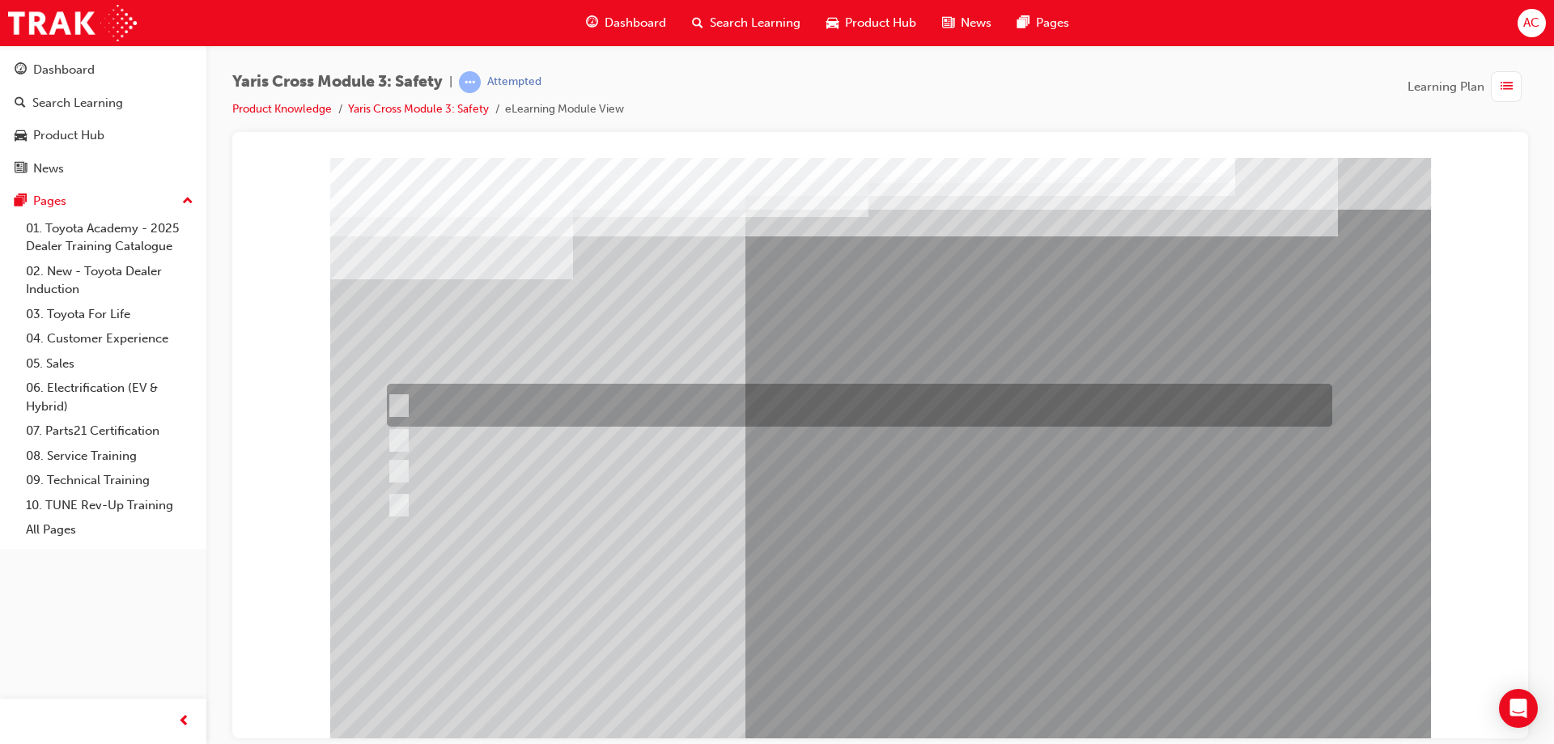
click at [677, 421] on div at bounding box center [855, 405] width 945 height 43
radio input "true"
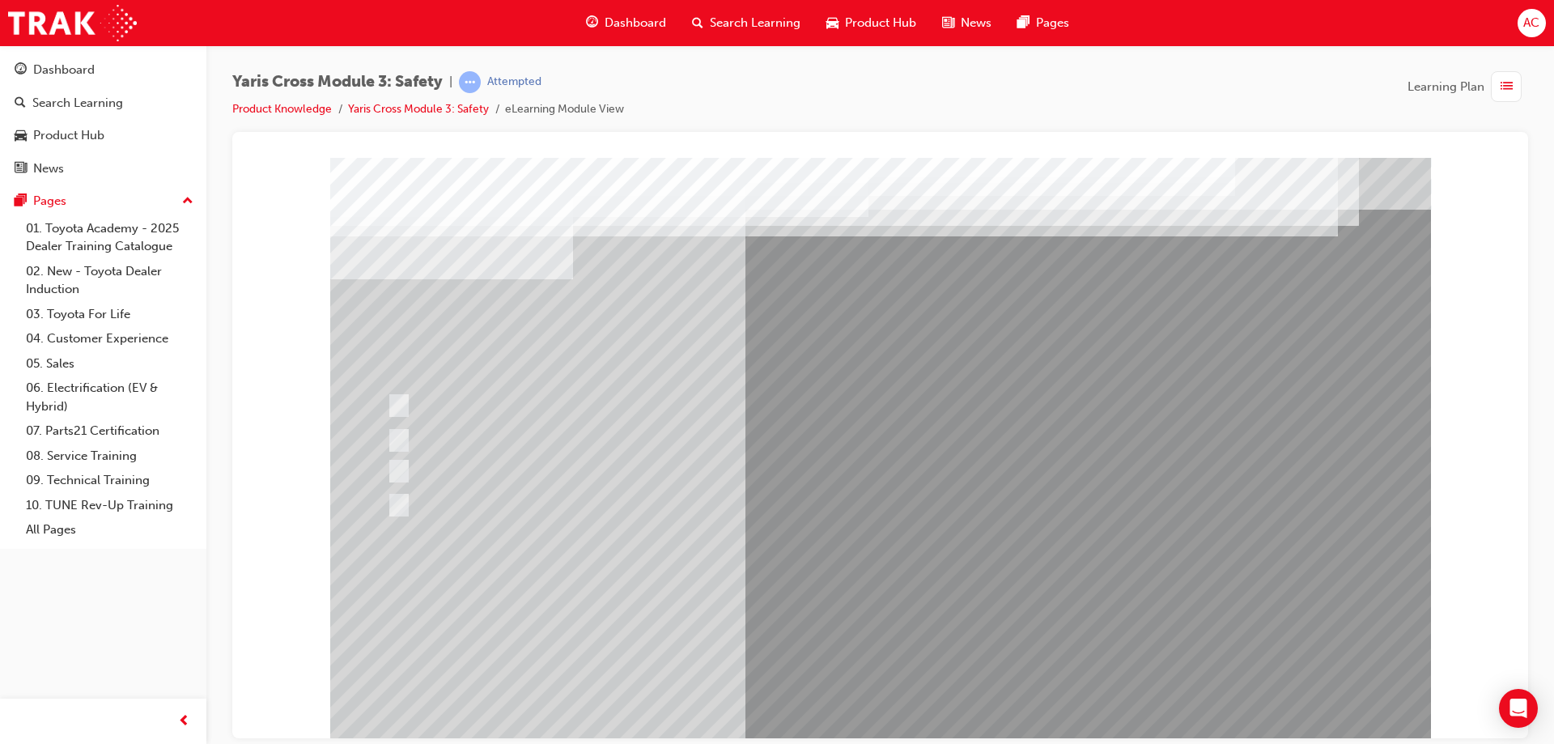
click at [888, 603] on div at bounding box center [880, 448] width 1101 height 583
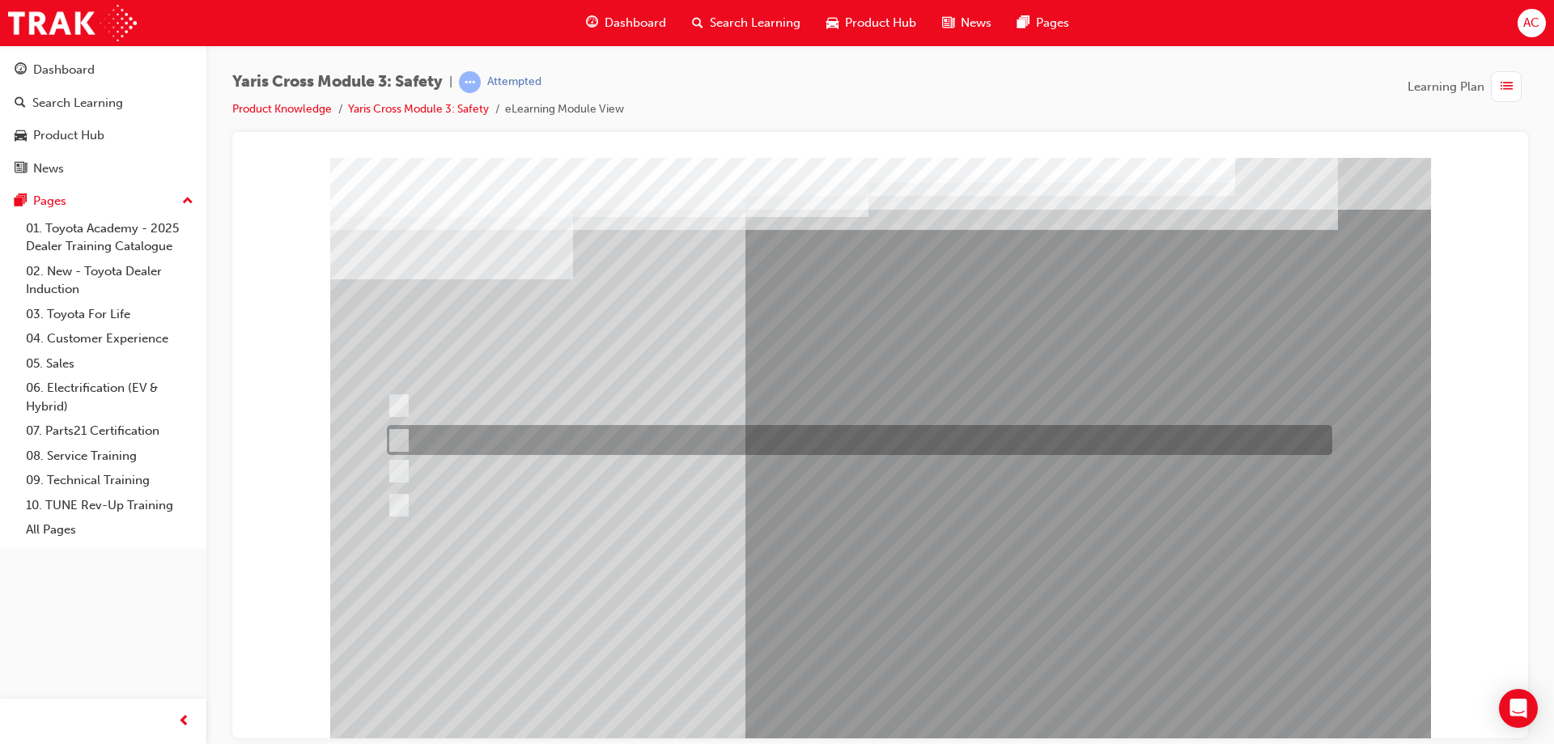
drag, startPoint x: 506, startPoint y: 465, endPoint x: 515, endPoint y: 466, distance: 9.0
click at [511, 466] on div at bounding box center [855, 471] width 945 height 24
radio input "true"
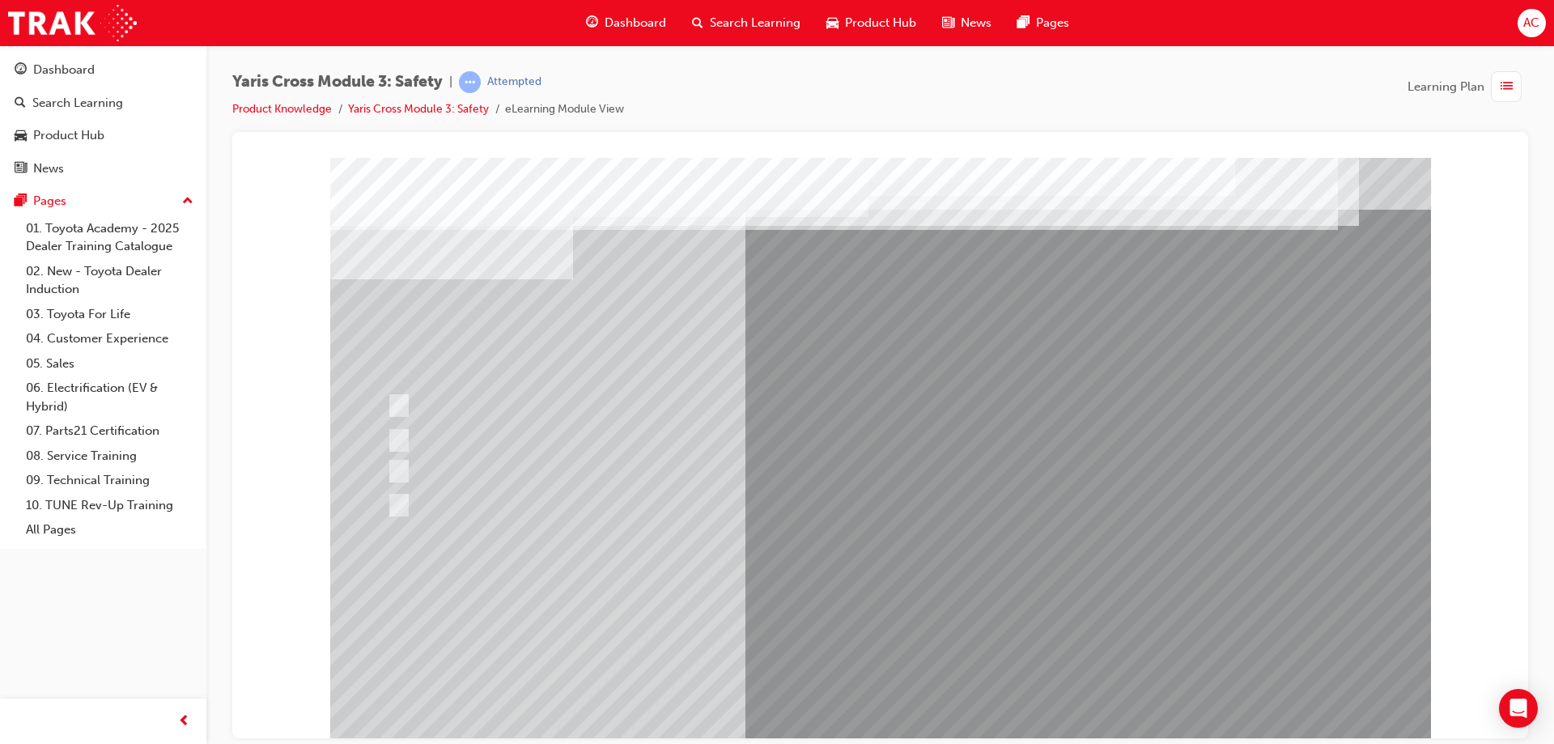
click at [863, 618] on div at bounding box center [880, 448] width 1101 height 583
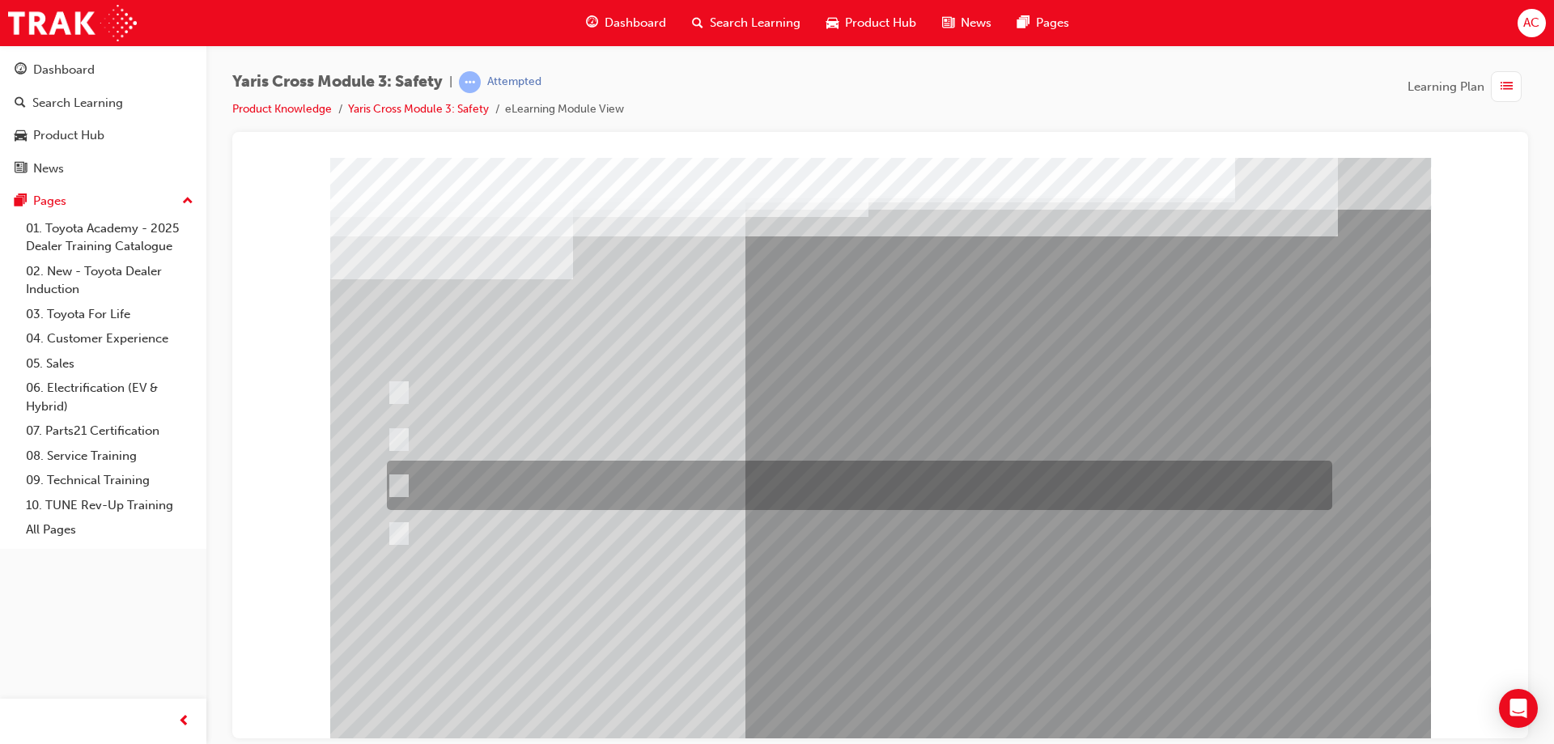
click at [651, 453] on div at bounding box center [855, 439] width 945 height 45
radio input "true"
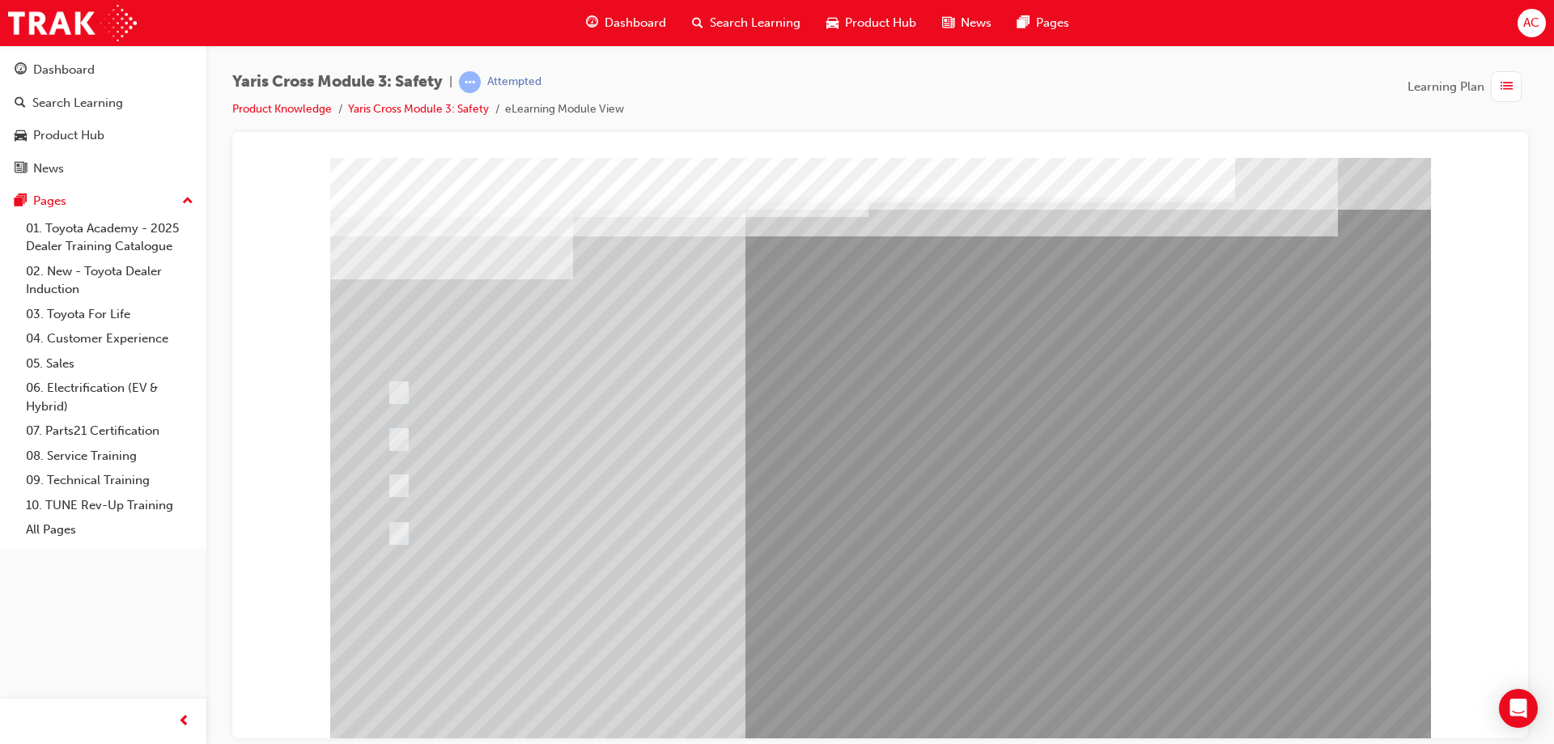
click at [855, 605] on div at bounding box center [880, 448] width 1101 height 583
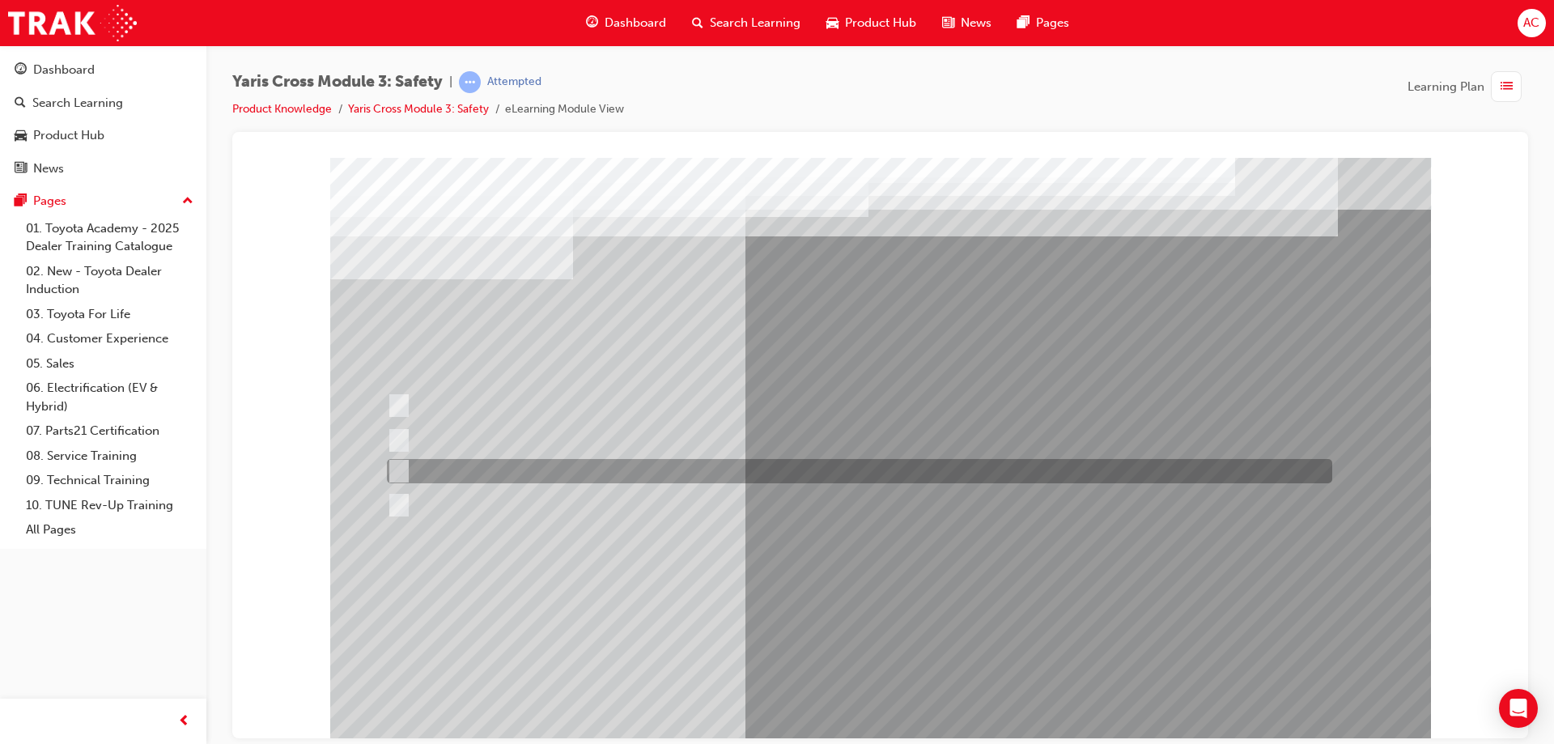
click at [651, 470] on div at bounding box center [855, 471] width 945 height 24
radio input "true"
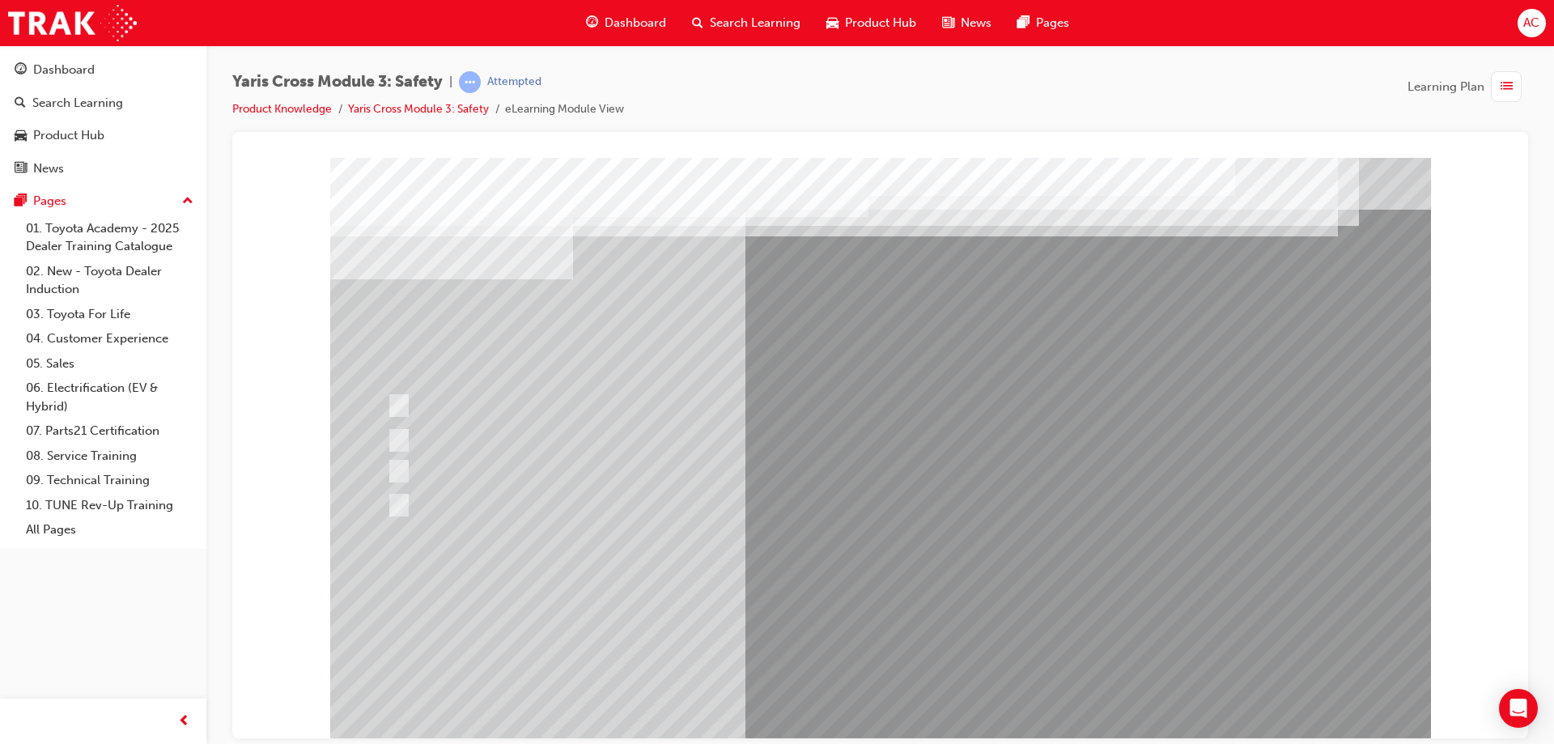
click at [896, 619] on div at bounding box center [880, 448] width 1101 height 583
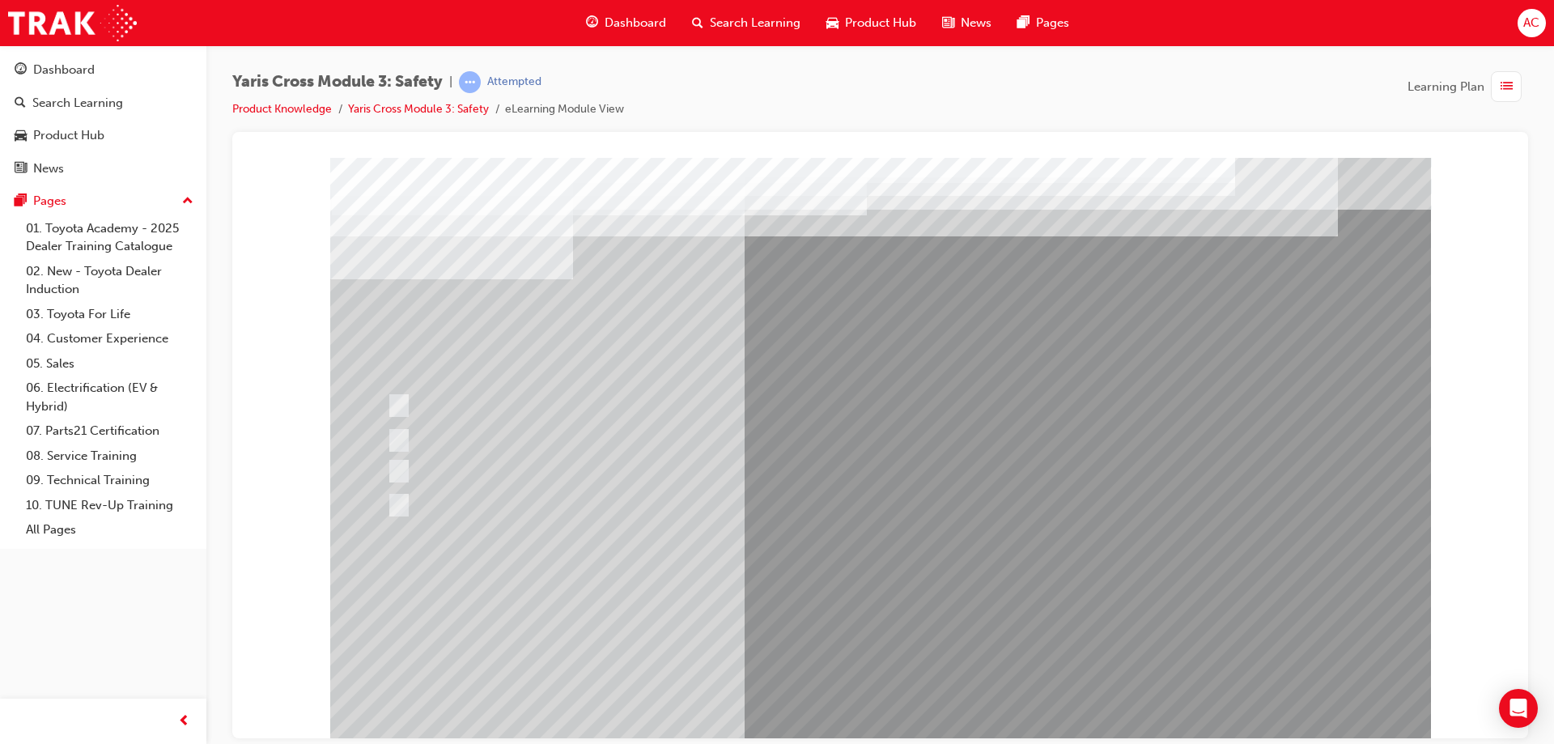
click at [572, 498] on div at bounding box center [855, 505] width 945 height 24
checkbox input "true"
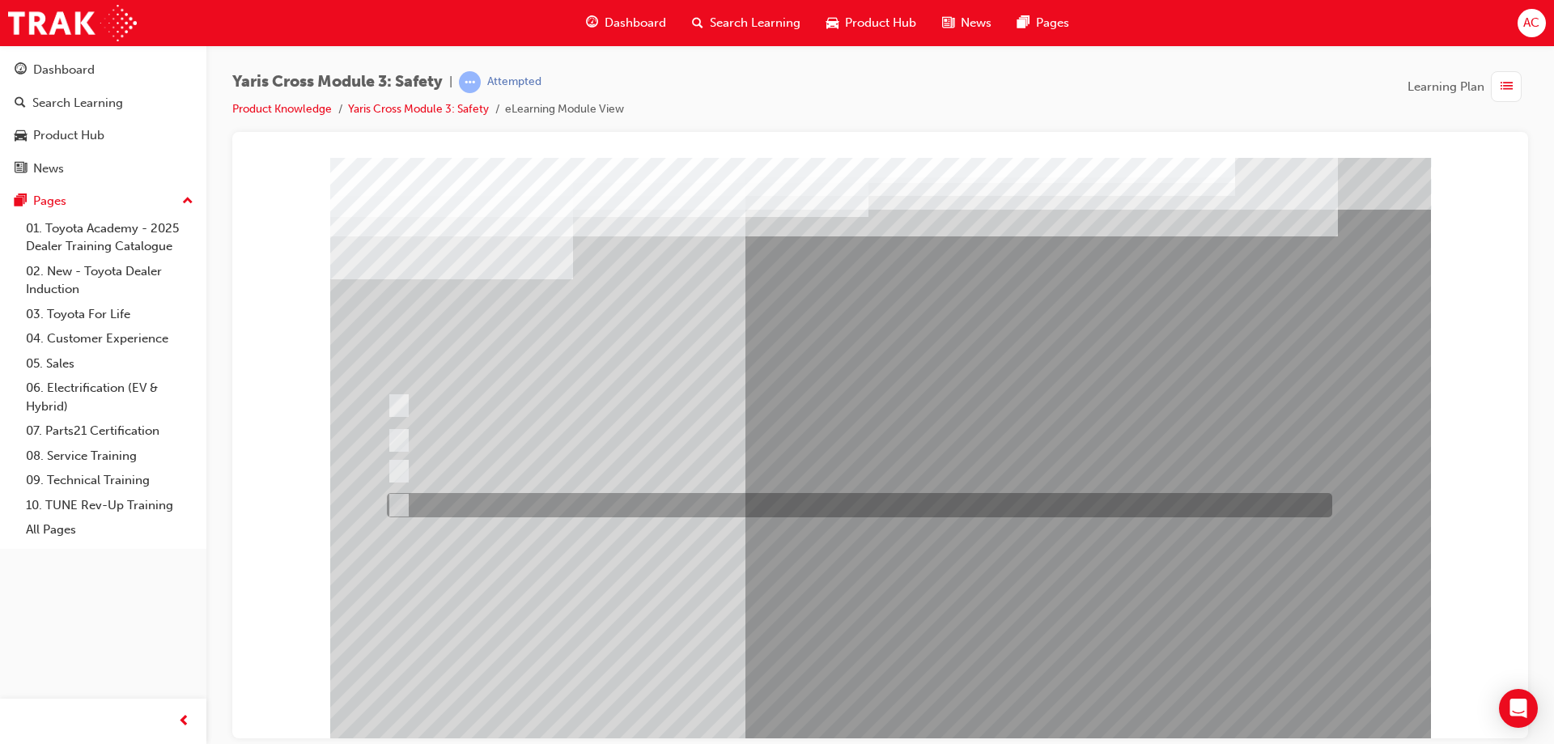
click at [589, 471] on div at bounding box center [855, 471] width 945 height 24
checkbox input "true"
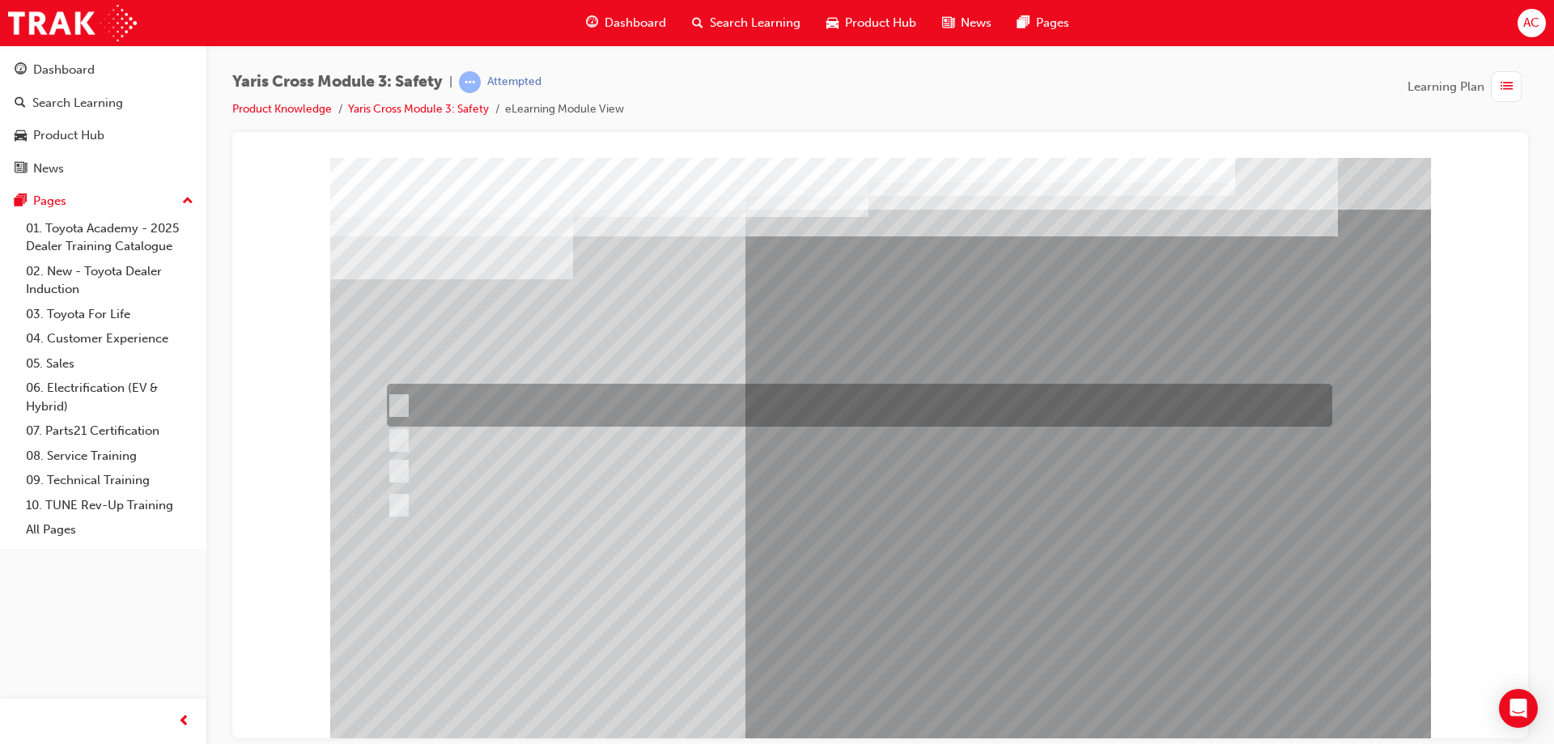
click at [592, 392] on div at bounding box center [855, 405] width 945 height 43
checkbox input "true"
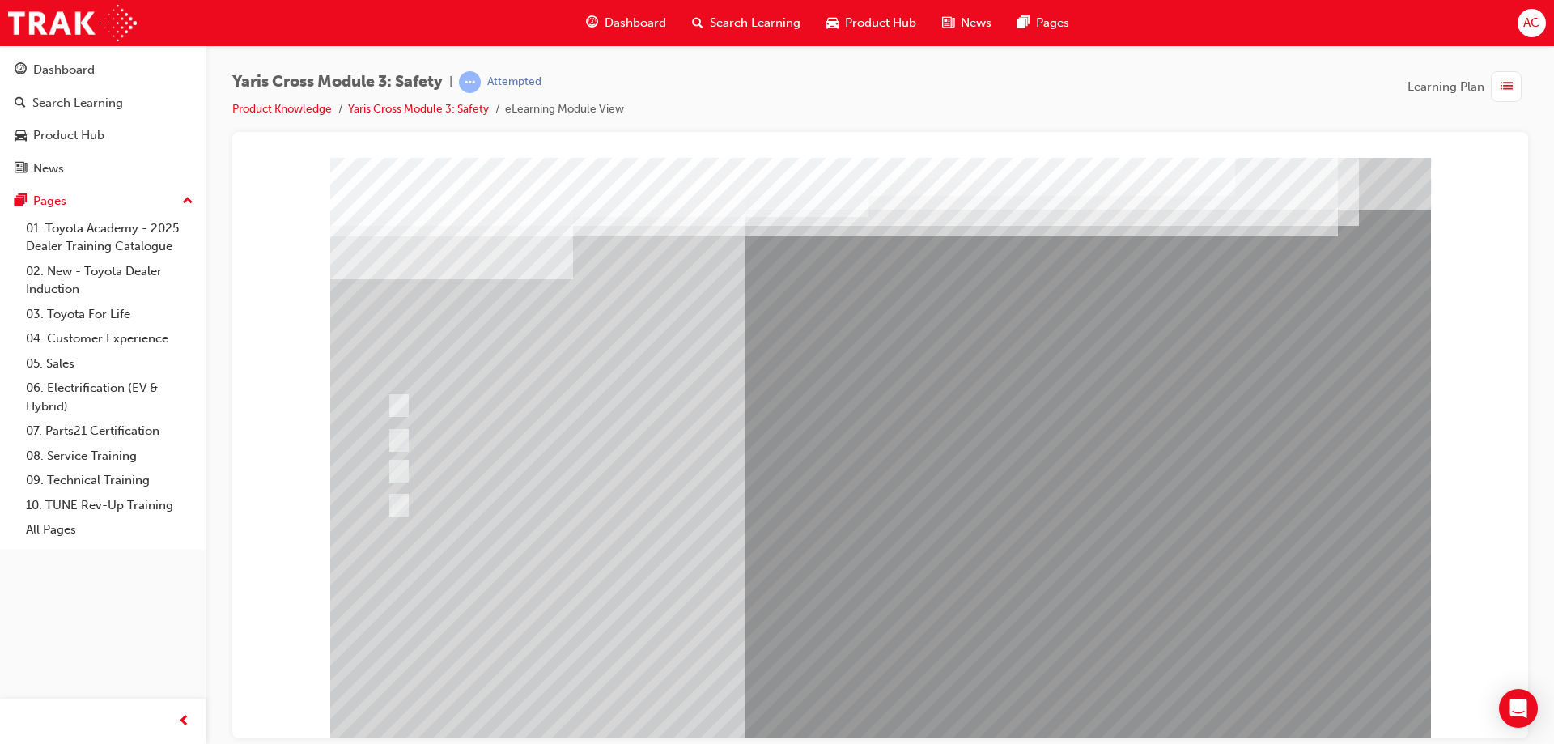
click at [865, 613] on div at bounding box center [880, 448] width 1101 height 583
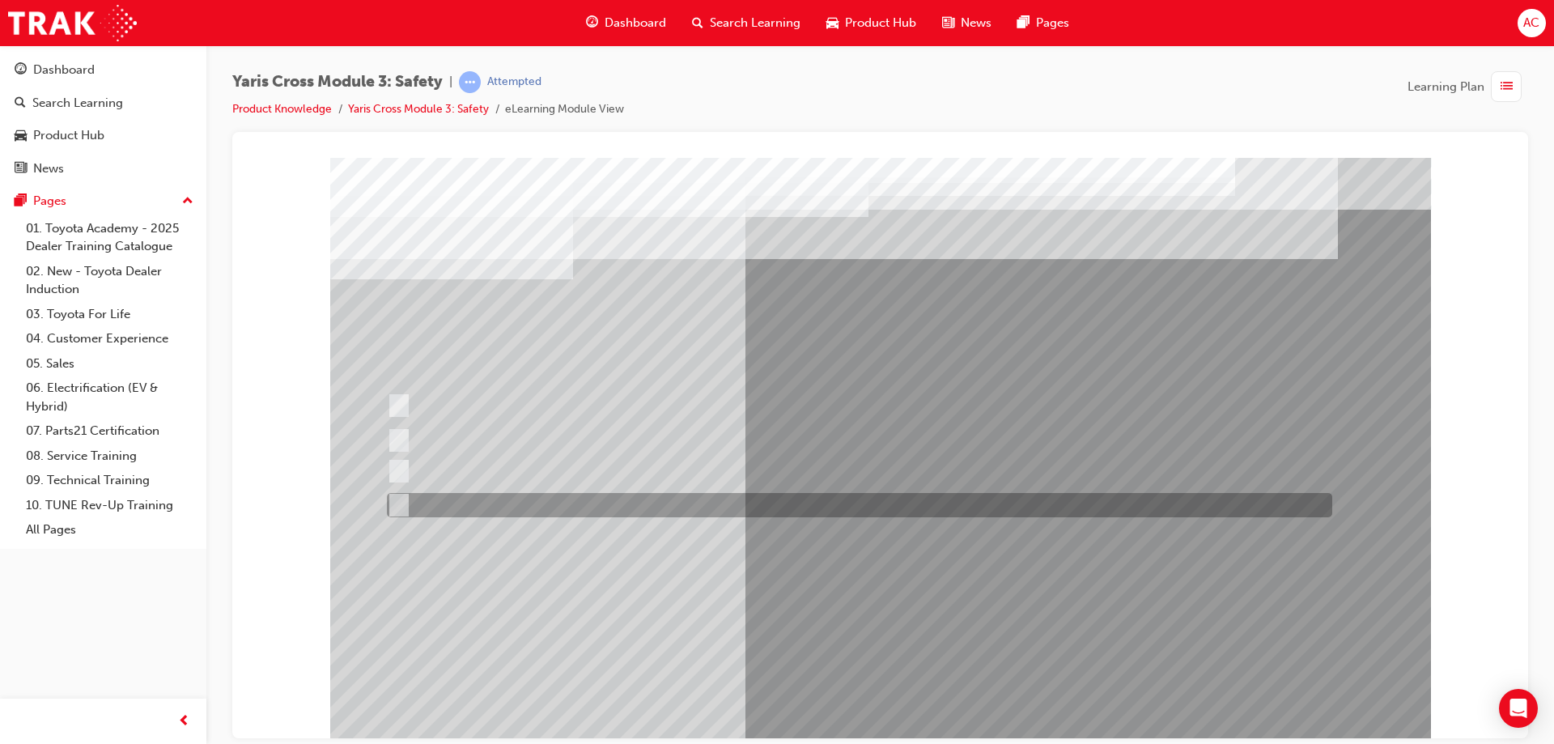
click at [491, 507] on div at bounding box center [855, 505] width 945 height 24
radio input "true"
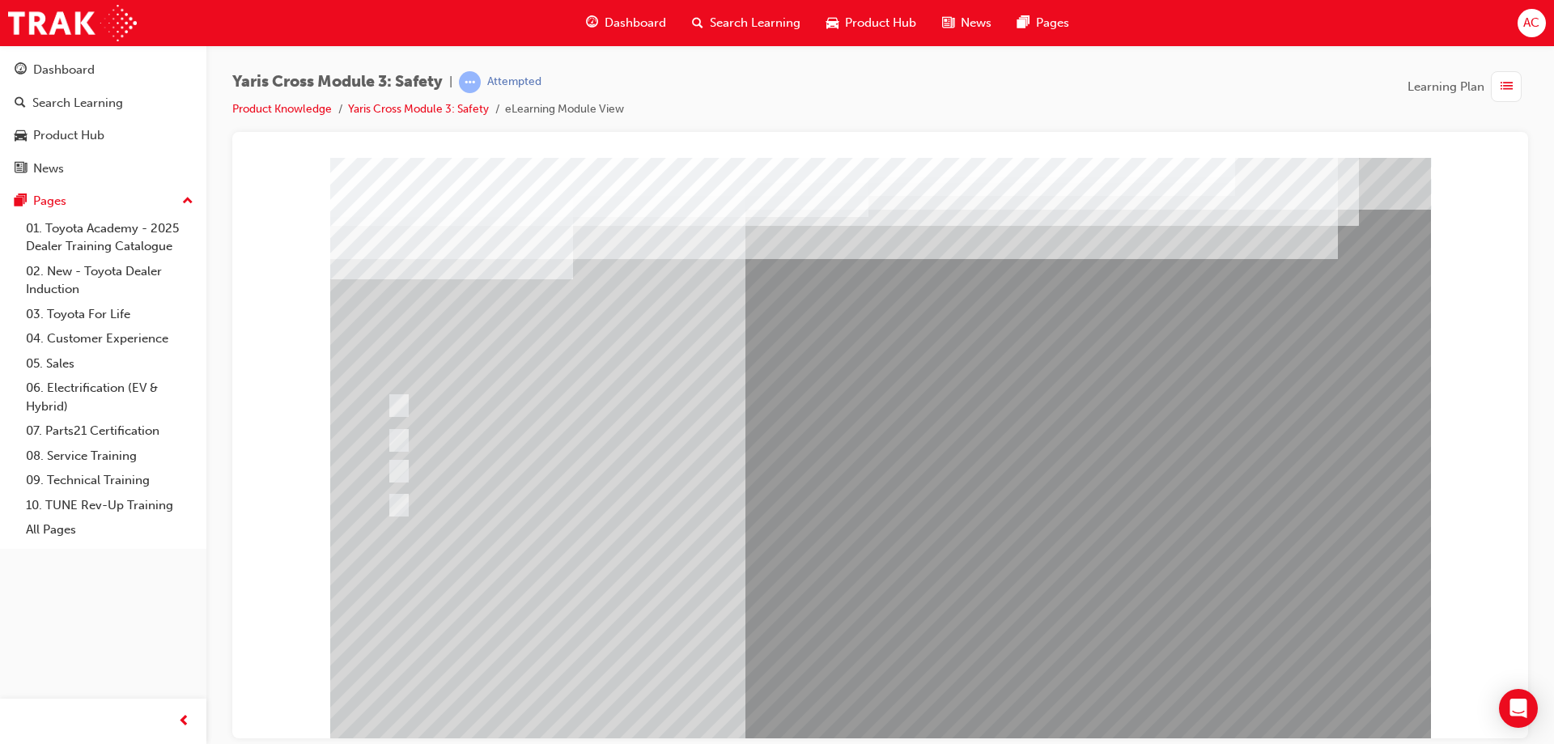
click at [882, 602] on div at bounding box center [880, 448] width 1101 height 583
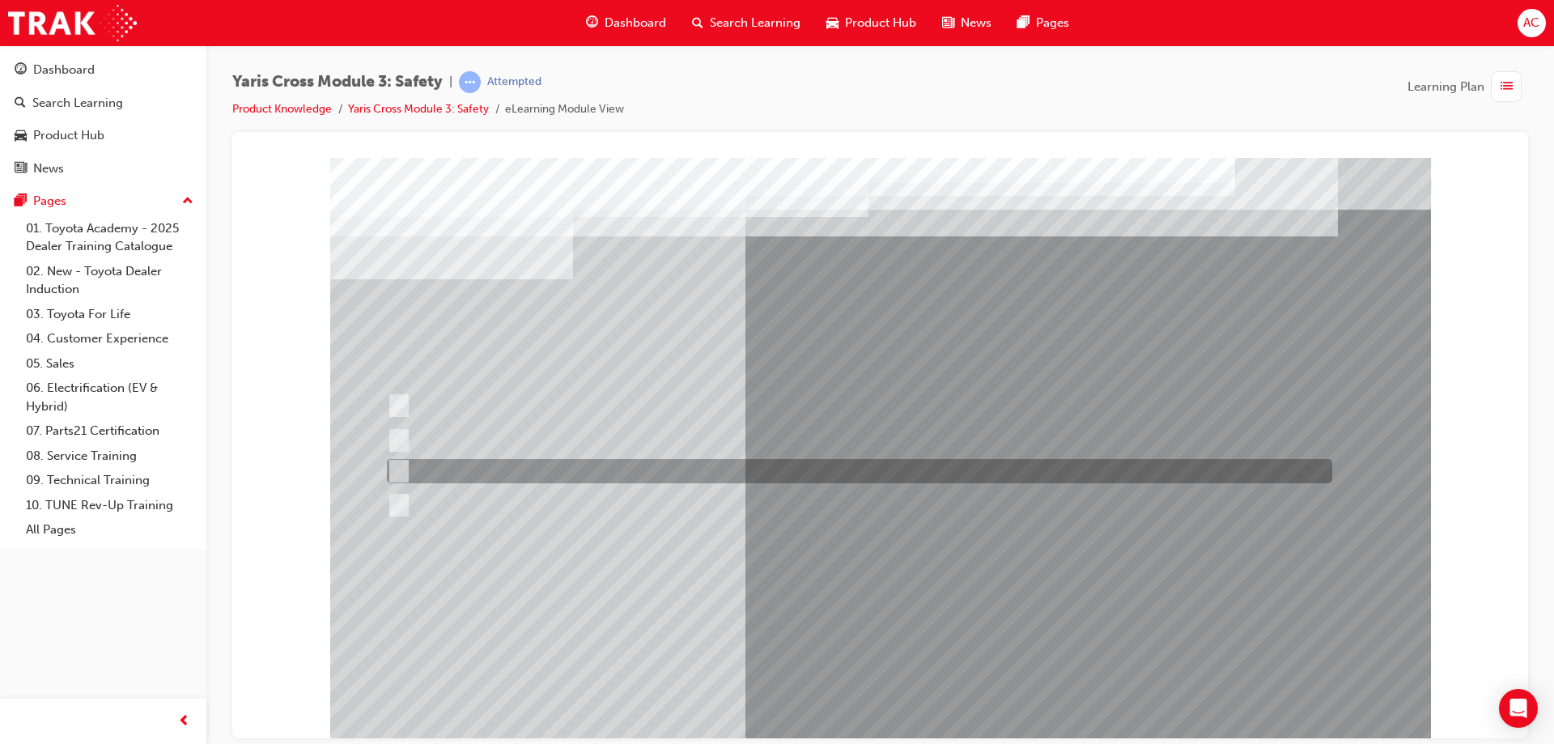
click at [552, 470] on div at bounding box center [855, 471] width 945 height 24
radio input "true"
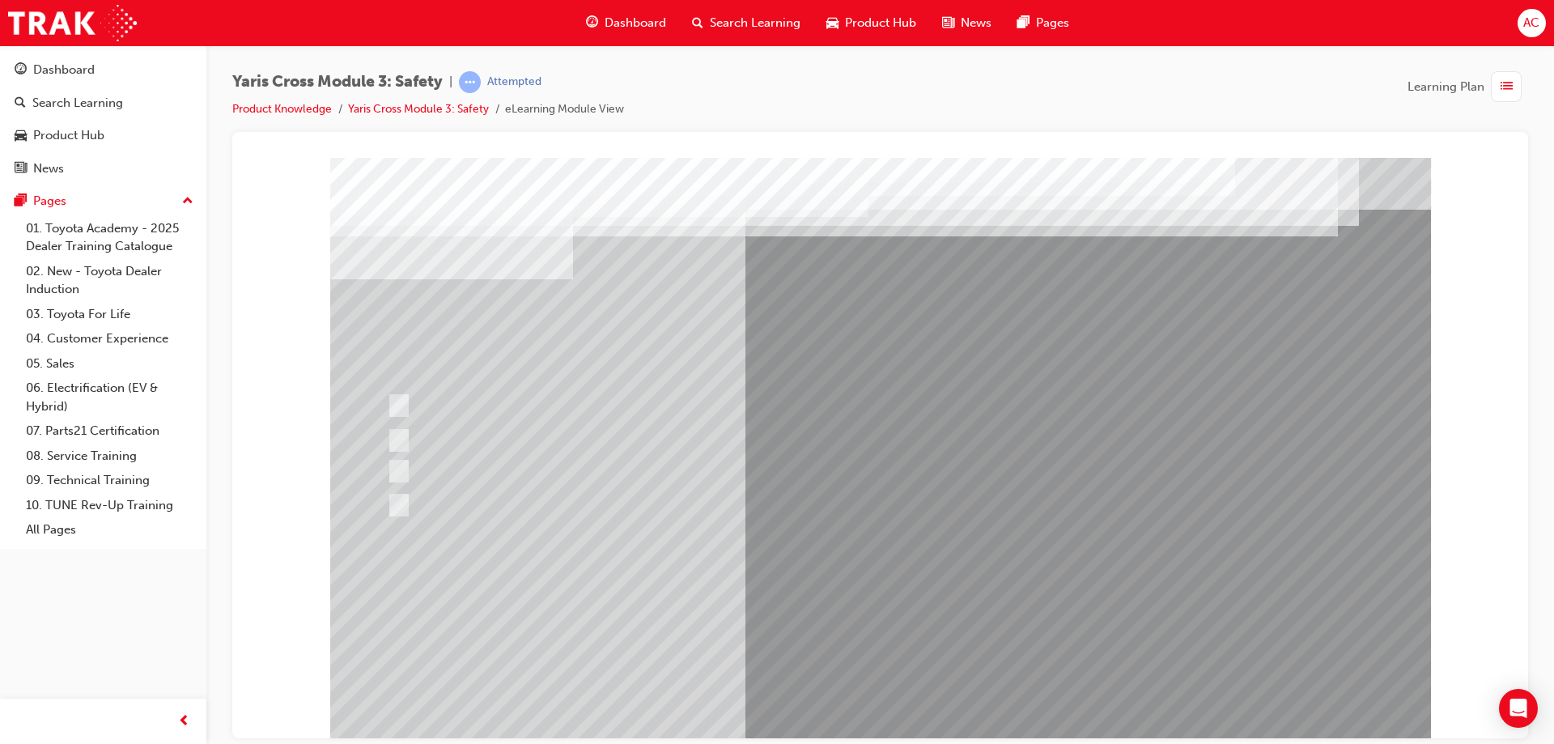
click at [873, 609] on div at bounding box center [880, 448] width 1101 height 583
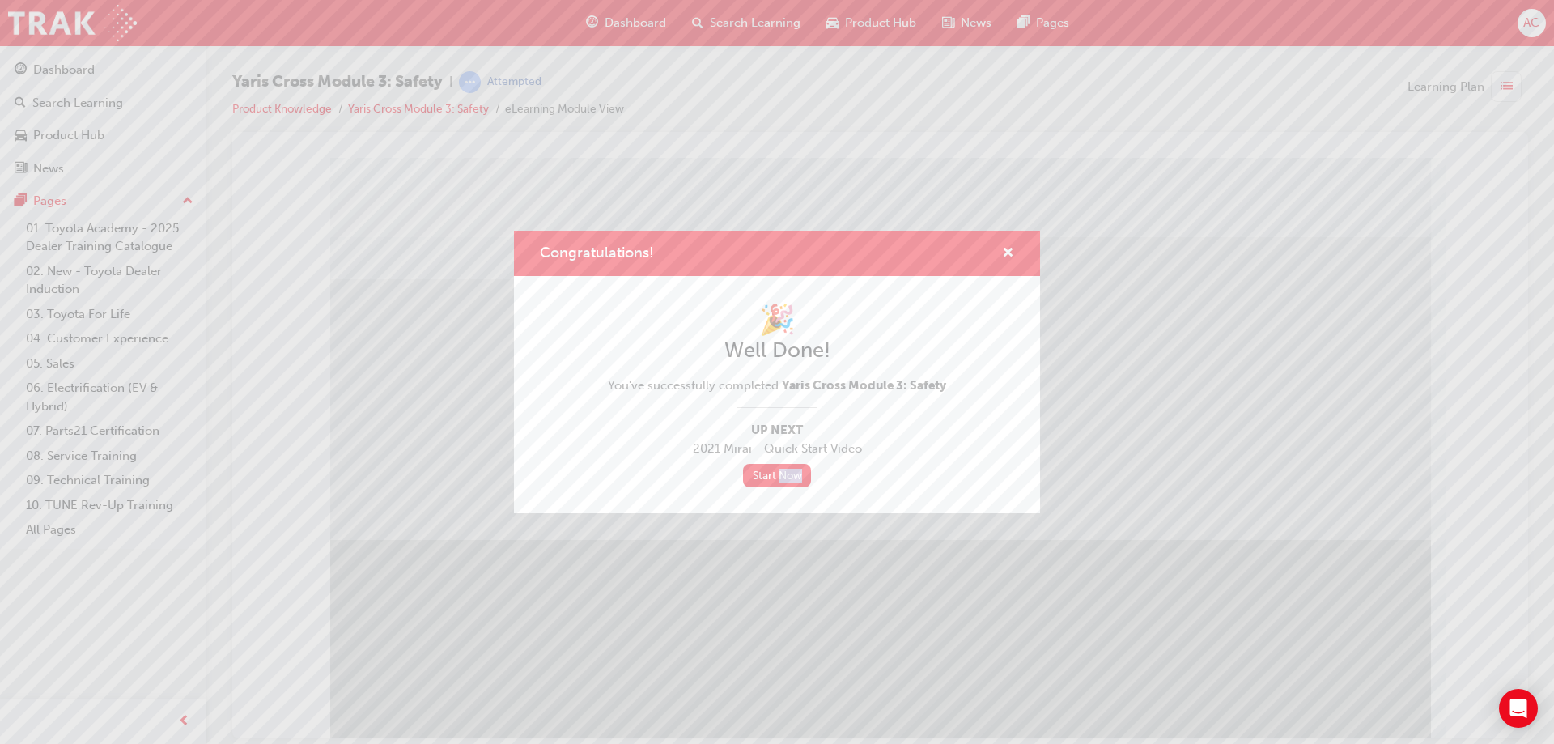
drag, startPoint x: 1082, startPoint y: 542, endPoint x: 1326, endPoint y: 704, distance: 292.5
click at [1326, 704] on div "Congratulations! 🎉 Well Done! You've successfully completed Yaris Cross Module …" at bounding box center [777, 372] width 1554 height 744
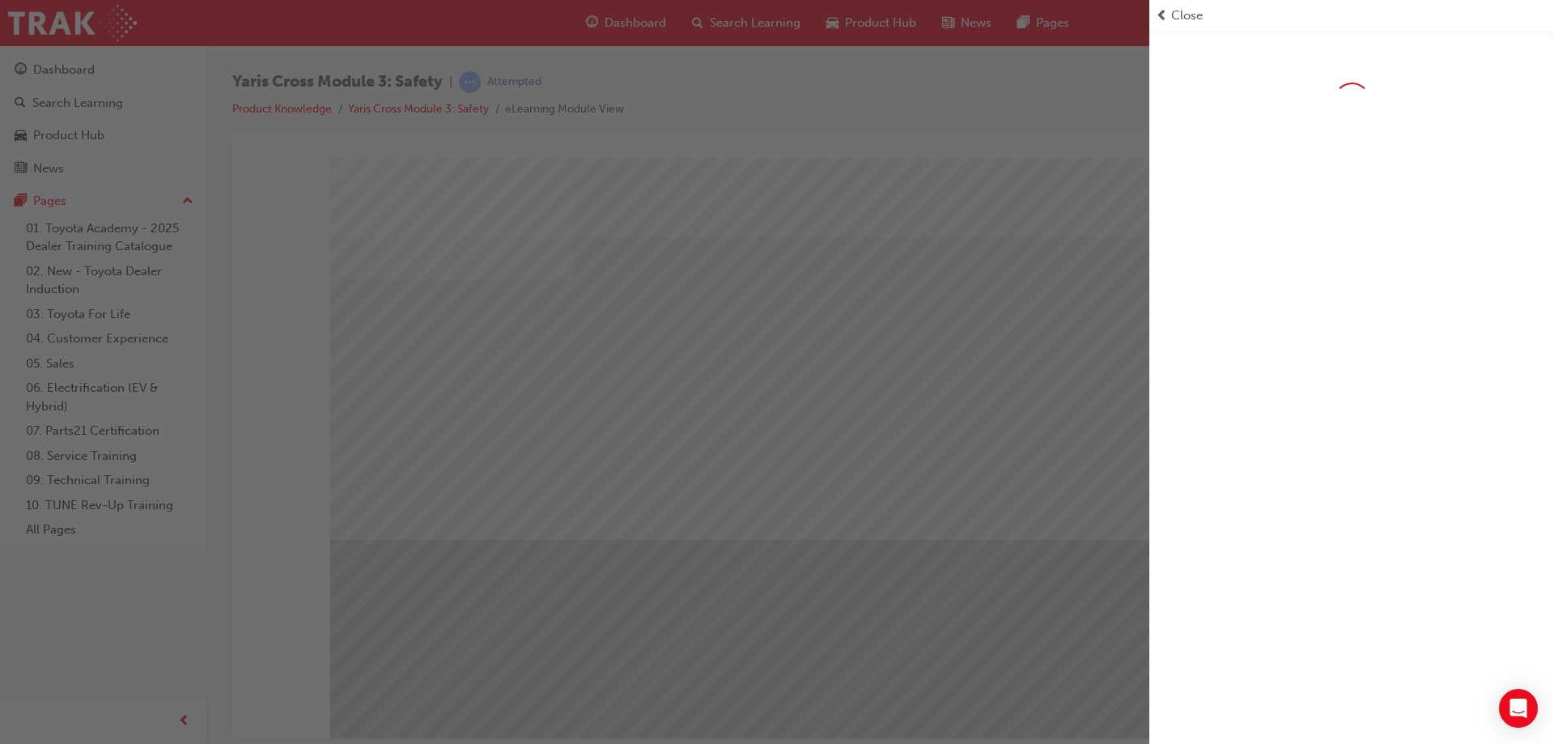
click at [838, 325] on div "button" at bounding box center [574, 372] width 1149 height 744
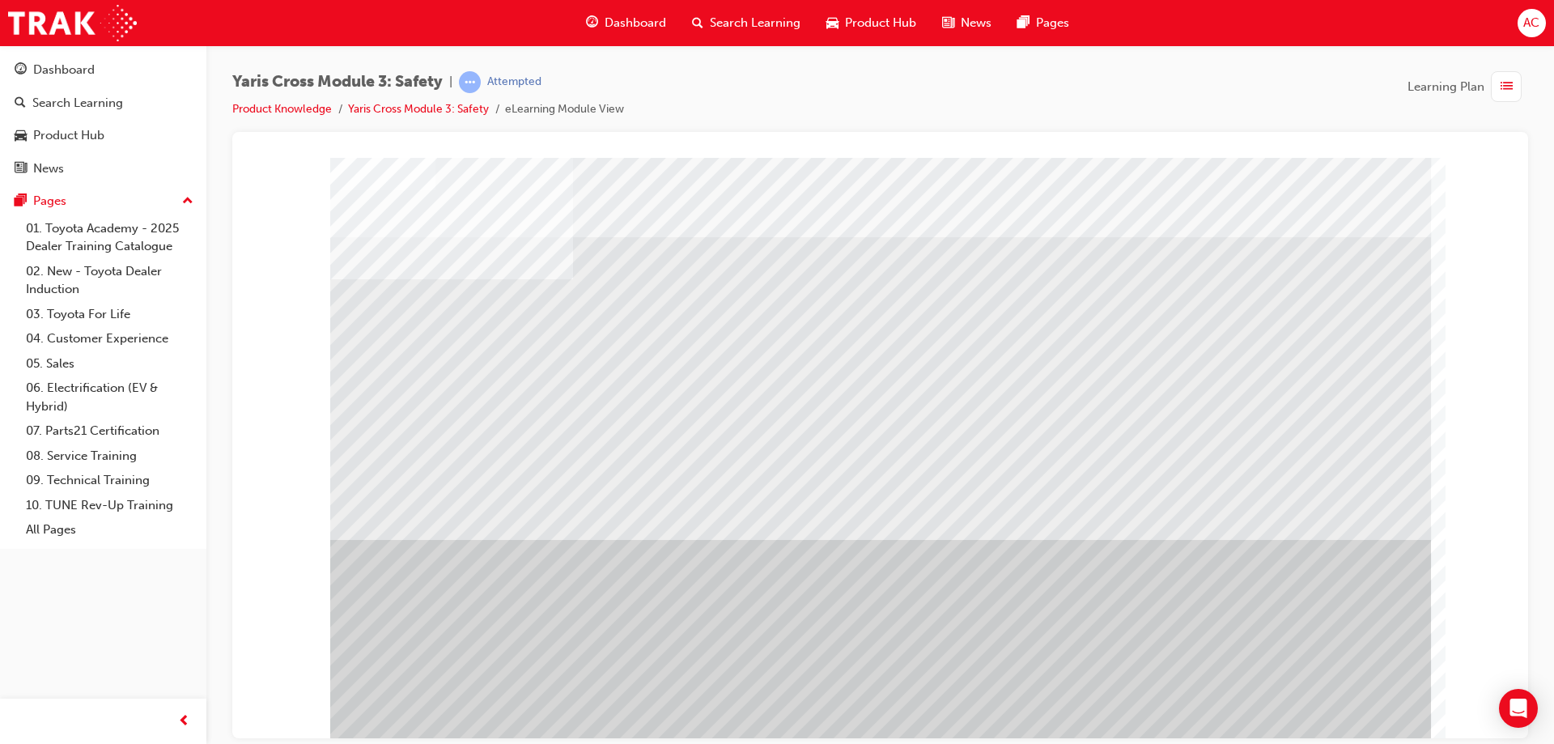
click at [647, 14] on span "Dashboard" at bounding box center [636, 23] width 62 height 19
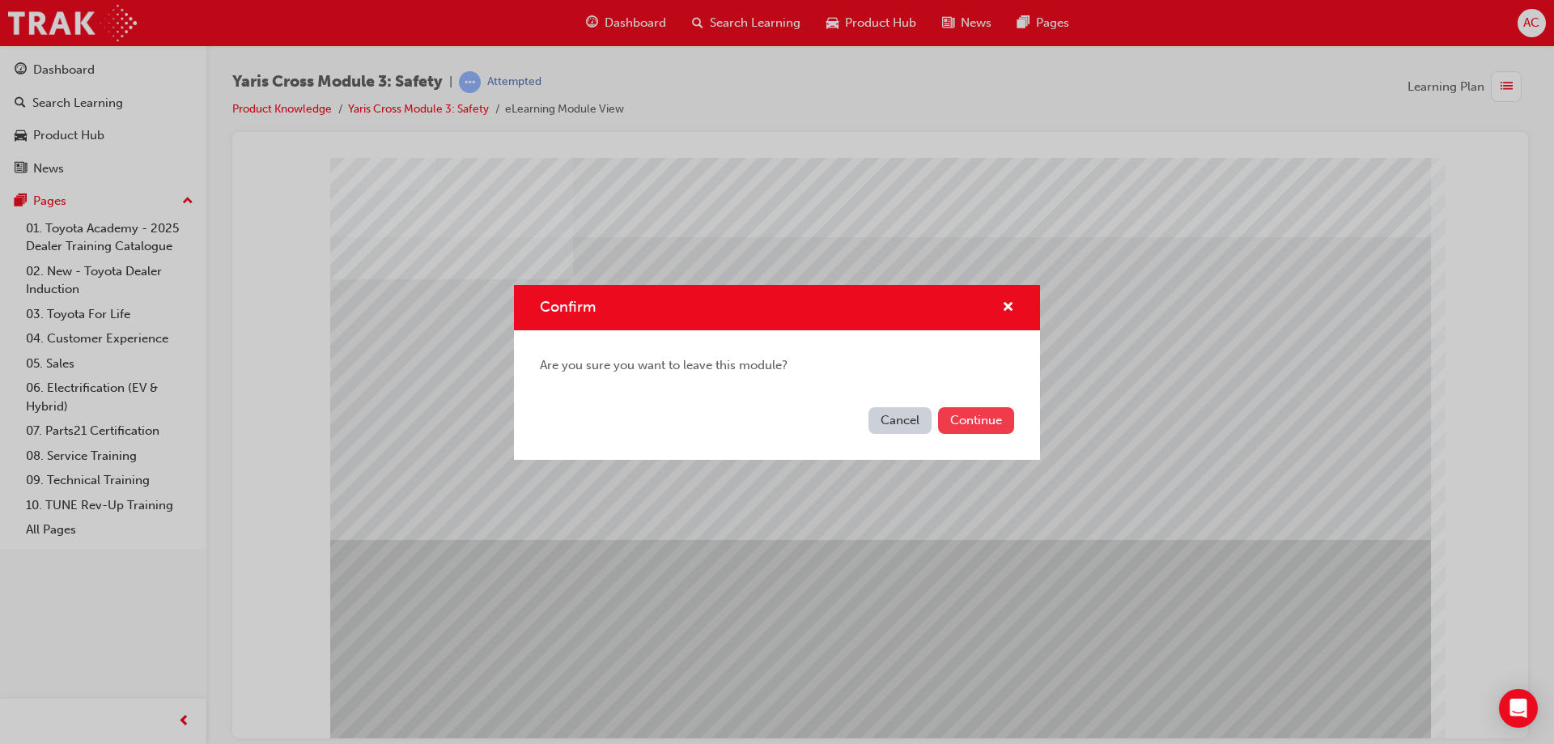
click at [968, 412] on button "Continue" at bounding box center [976, 420] width 76 height 27
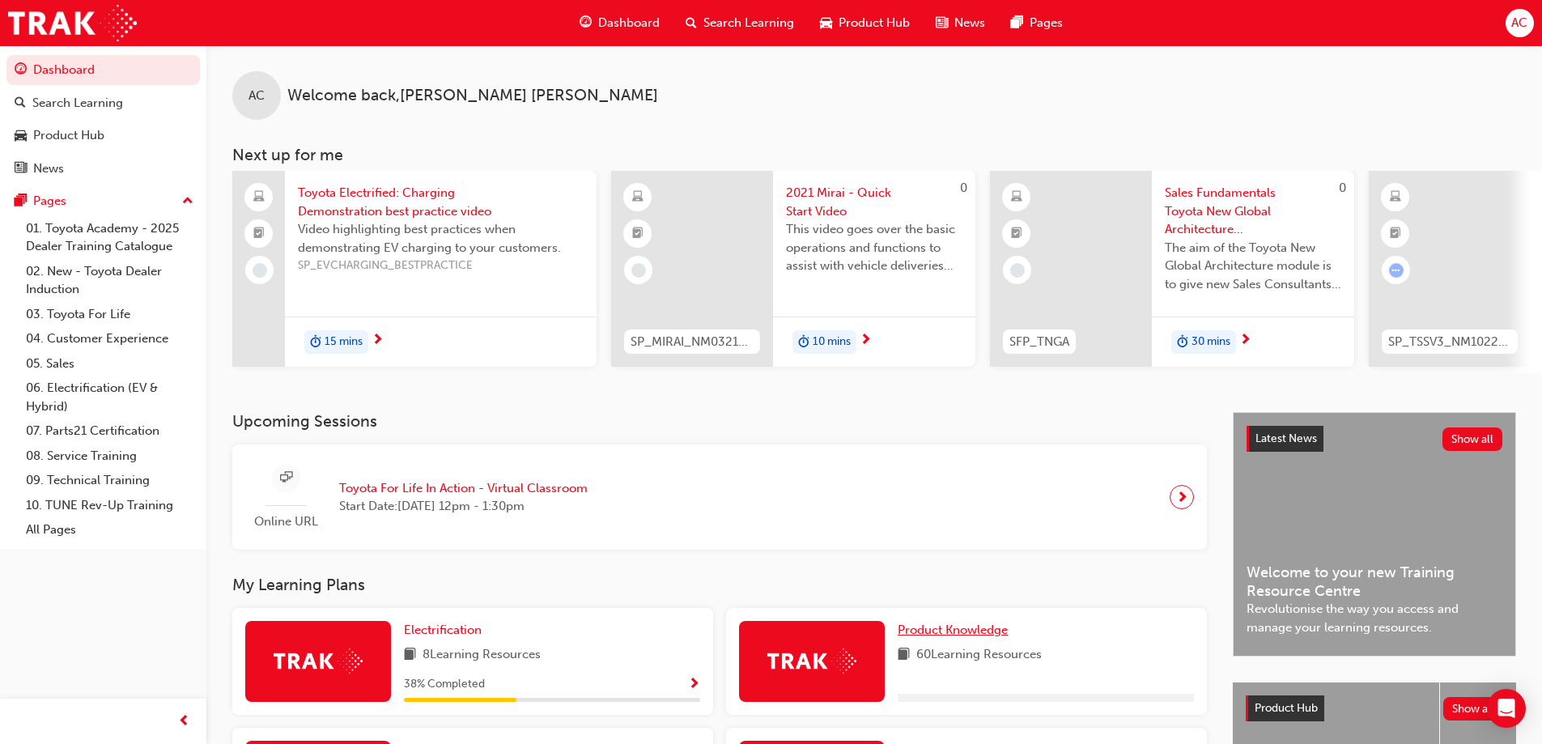
click at [956, 634] on span "Product Knowledge" at bounding box center [952, 629] width 110 height 15
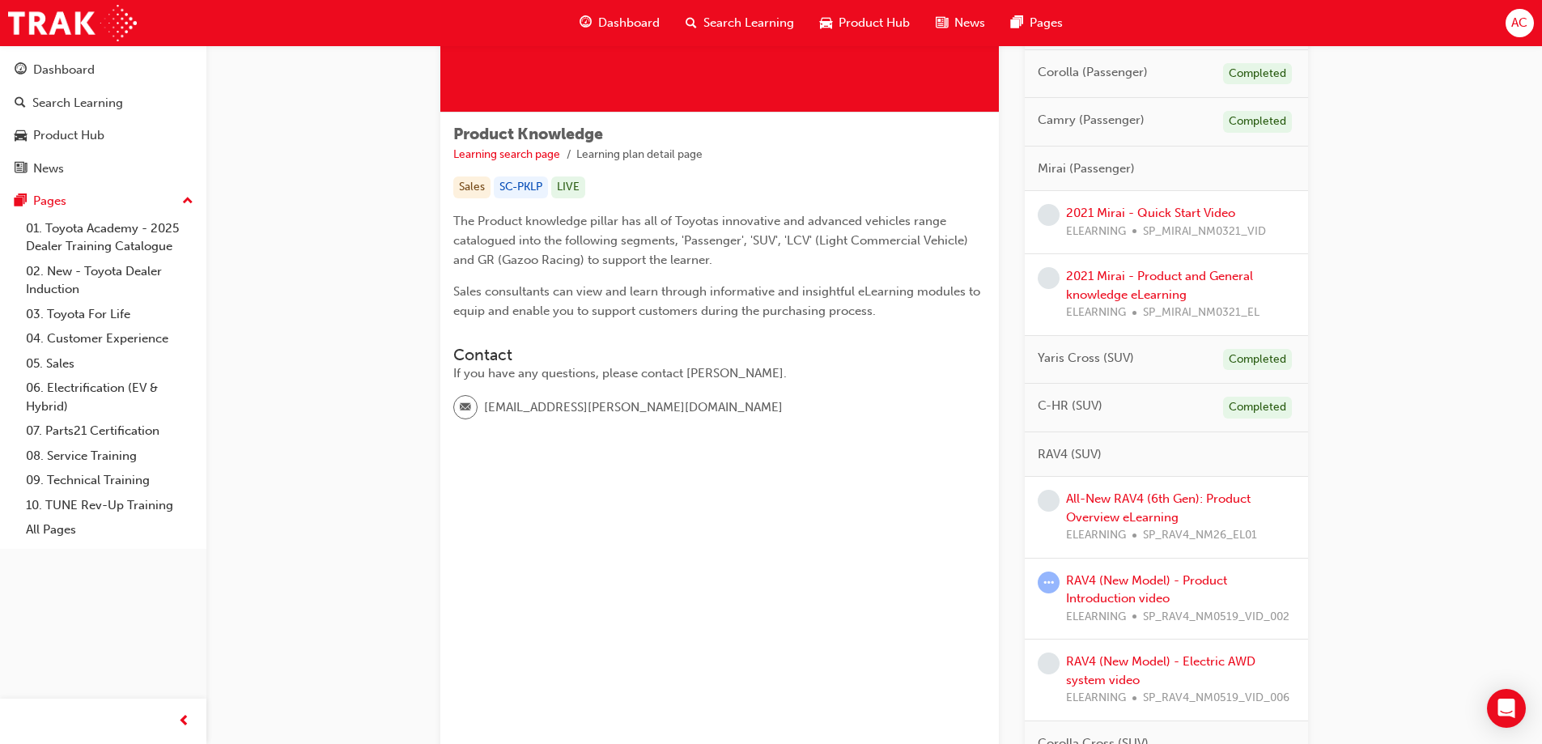
scroll to position [243, 0]
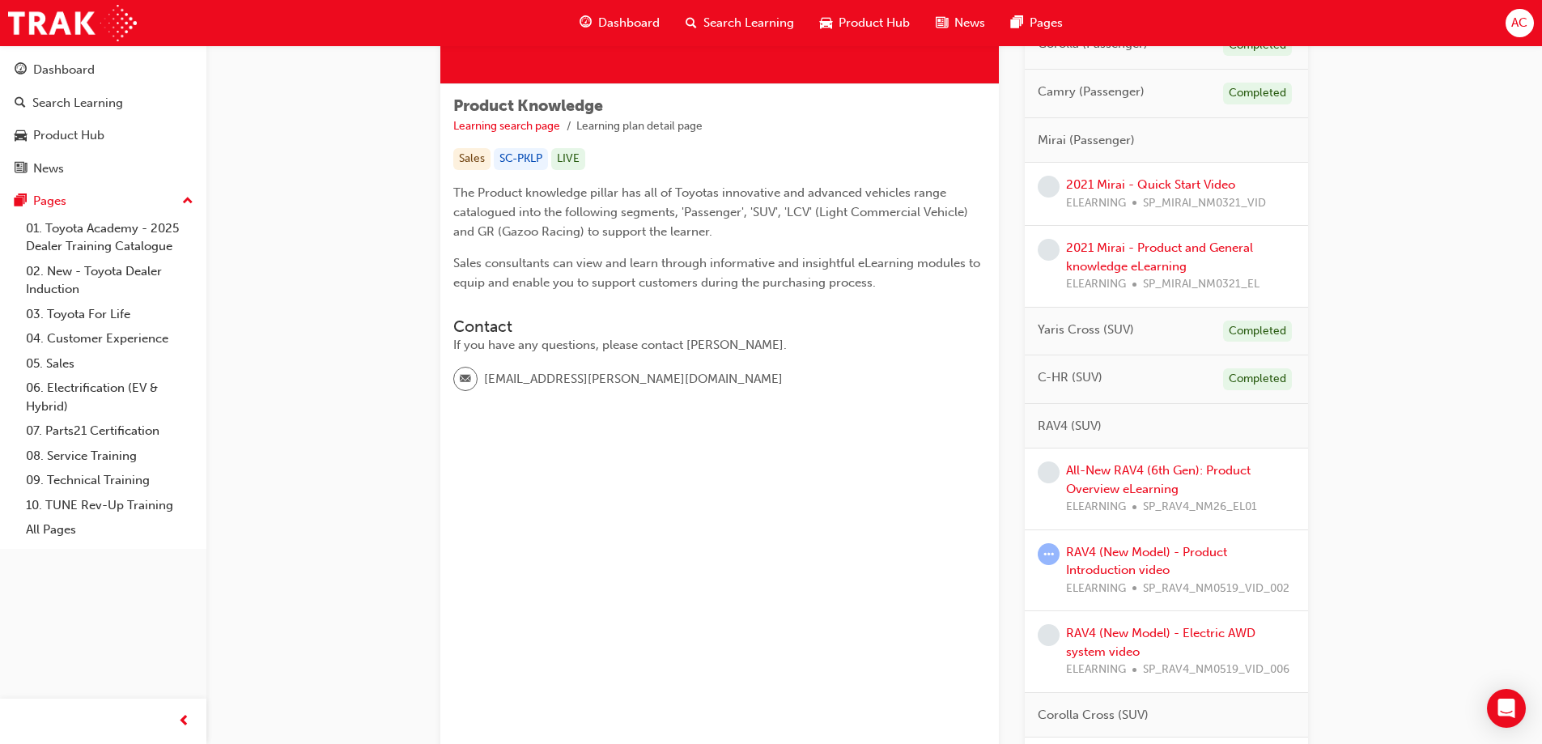
click at [1068, 532] on div "RAV4 (New Model) - Product Introduction video ELEARNING SP_RAV4_NM0519_VID_002" at bounding box center [1166, 571] width 283 height 82
click at [1110, 566] on link "RAV4 (New Model) - Product Introduction video" at bounding box center [1146, 561] width 161 height 33
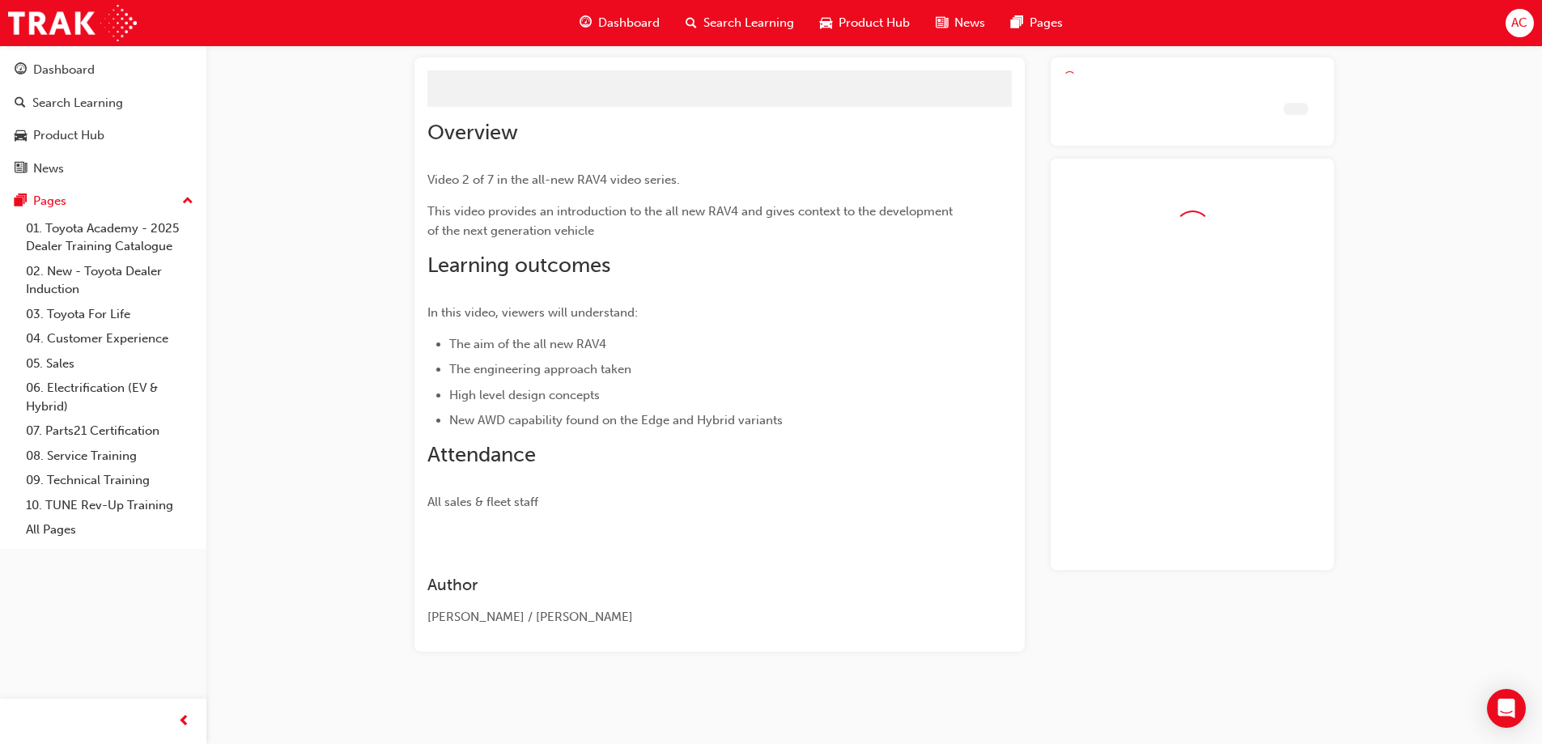
scroll to position [52, 0]
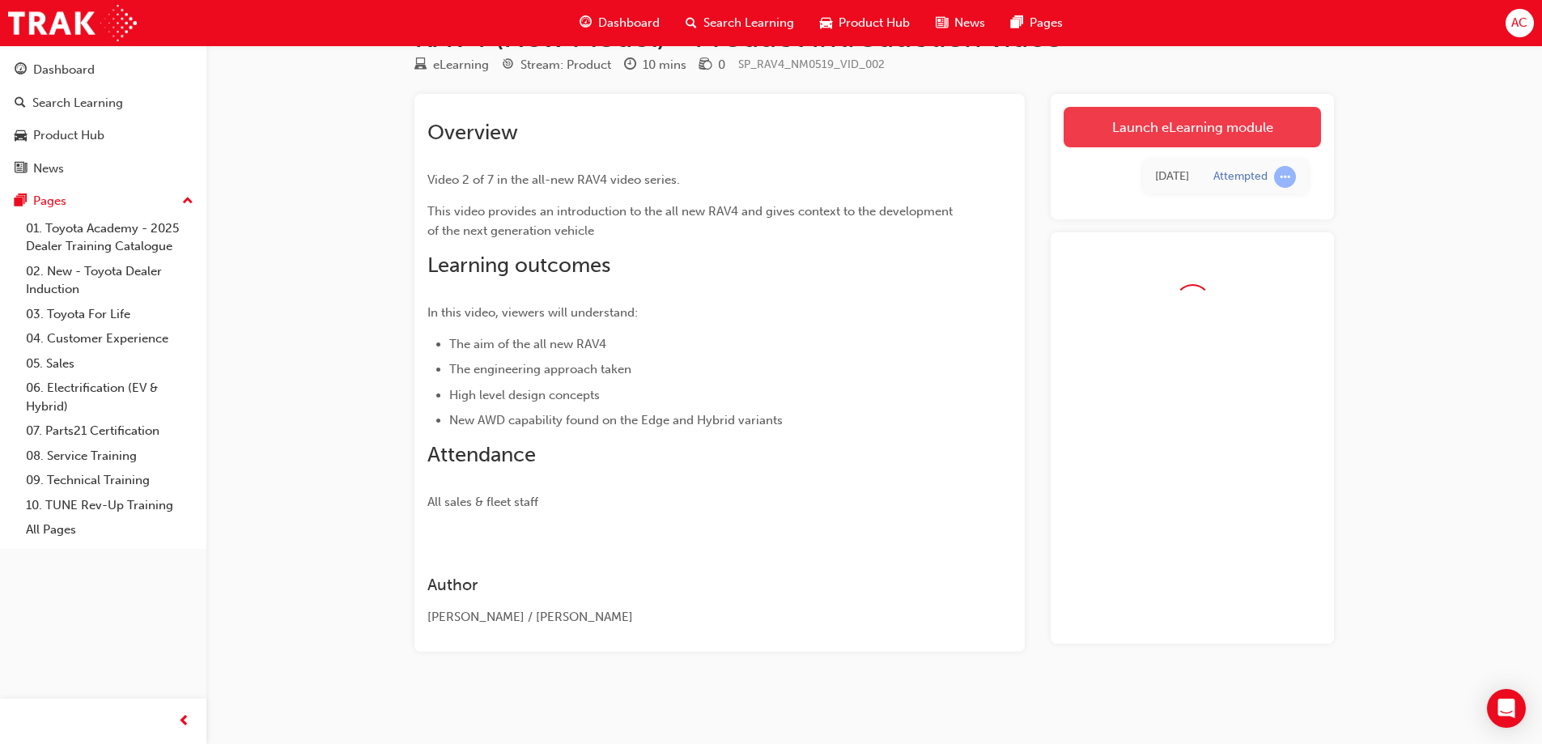
click at [1266, 113] on link "Launch eLearning module" at bounding box center [1191, 127] width 257 height 40
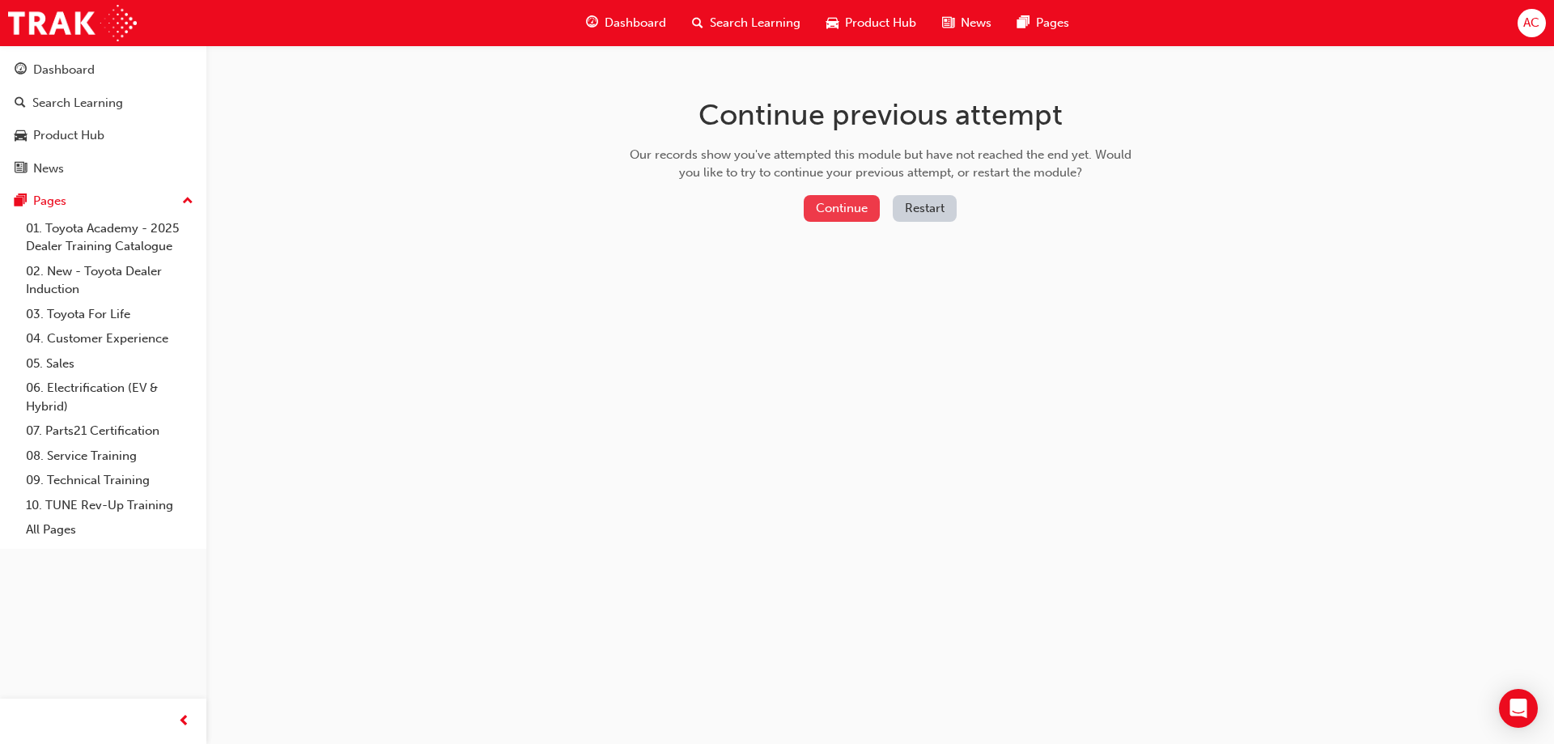
click at [844, 206] on button "Continue" at bounding box center [842, 208] width 76 height 27
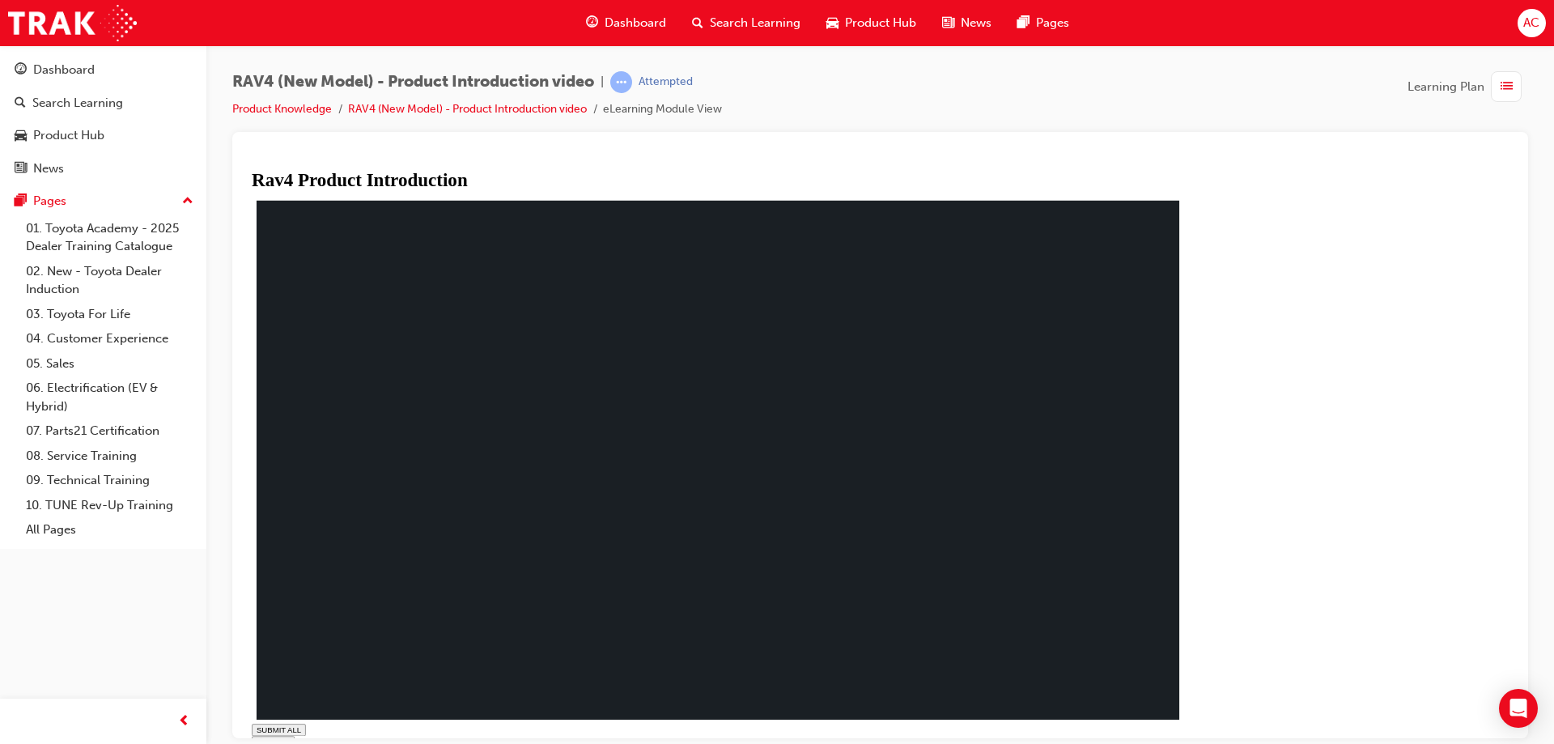
click at [1182, 709] on div "SUBMIT ALL volume pause replay PREV NEXT SUBMIT FINISH" at bounding box center [724, 505] width 944 height 618
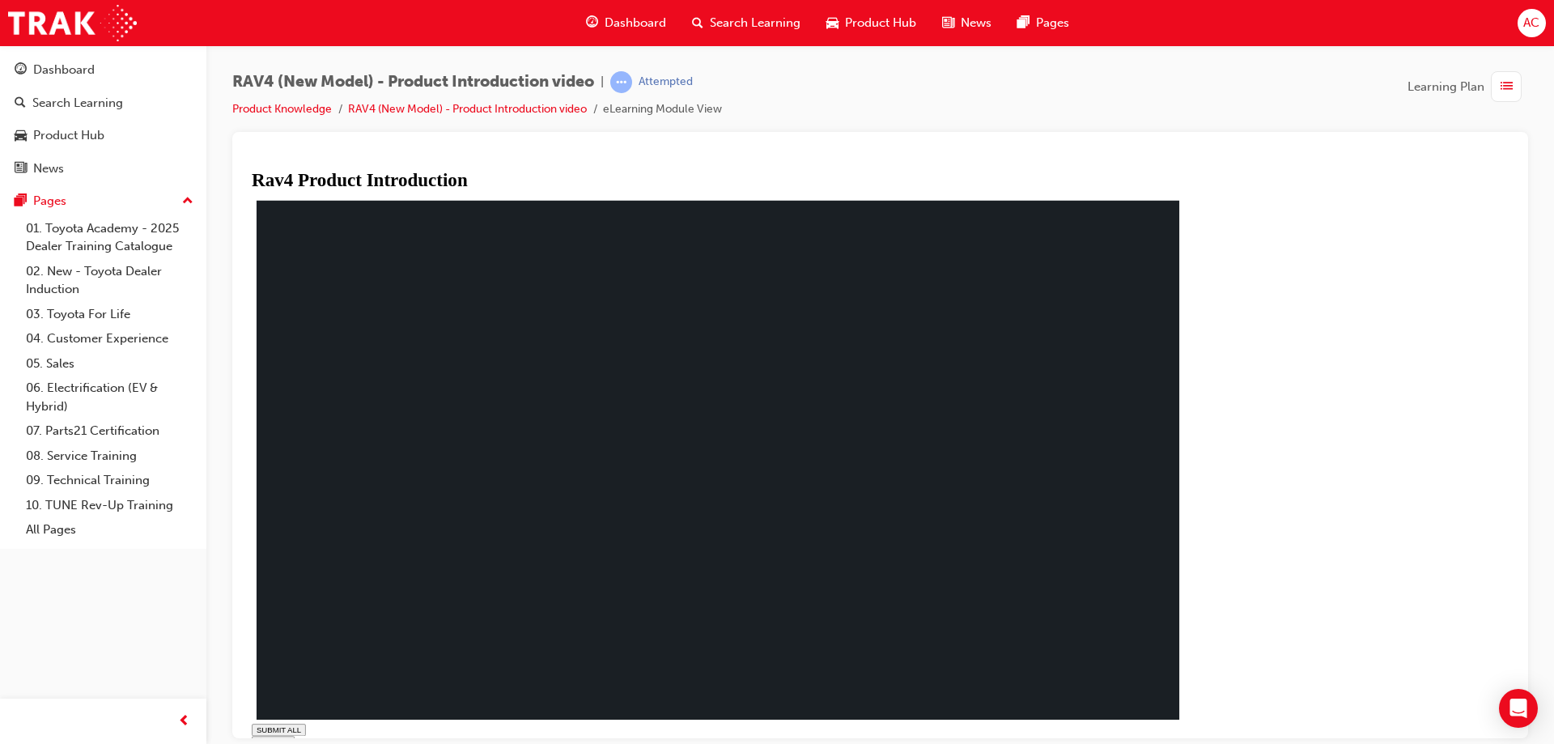
type input "0.001"
click at [1195, 723] on div "SUBMIT ALL volume PREV NEXT SUBMIT FINISH" at bounding box center [724, 748] width 944 height 51
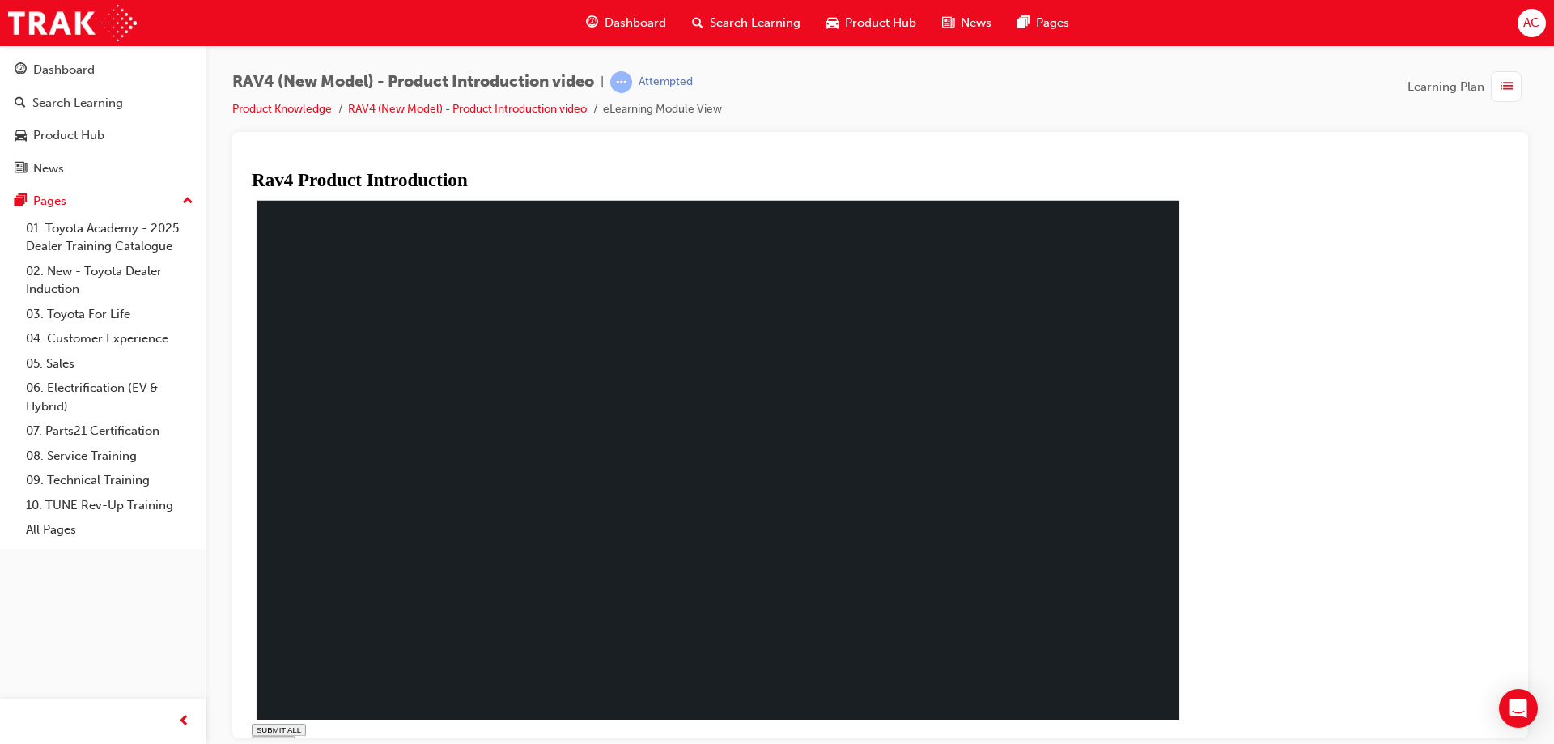
drag, startPoint x: 757, startPoint y: 469, endPoint x: 770, endPoint y: 452, distance: 20.7
drag, startPoint x: 825, startPoint y: 347, endPoint x: 813, endPoint y: 354, distance: 14.2
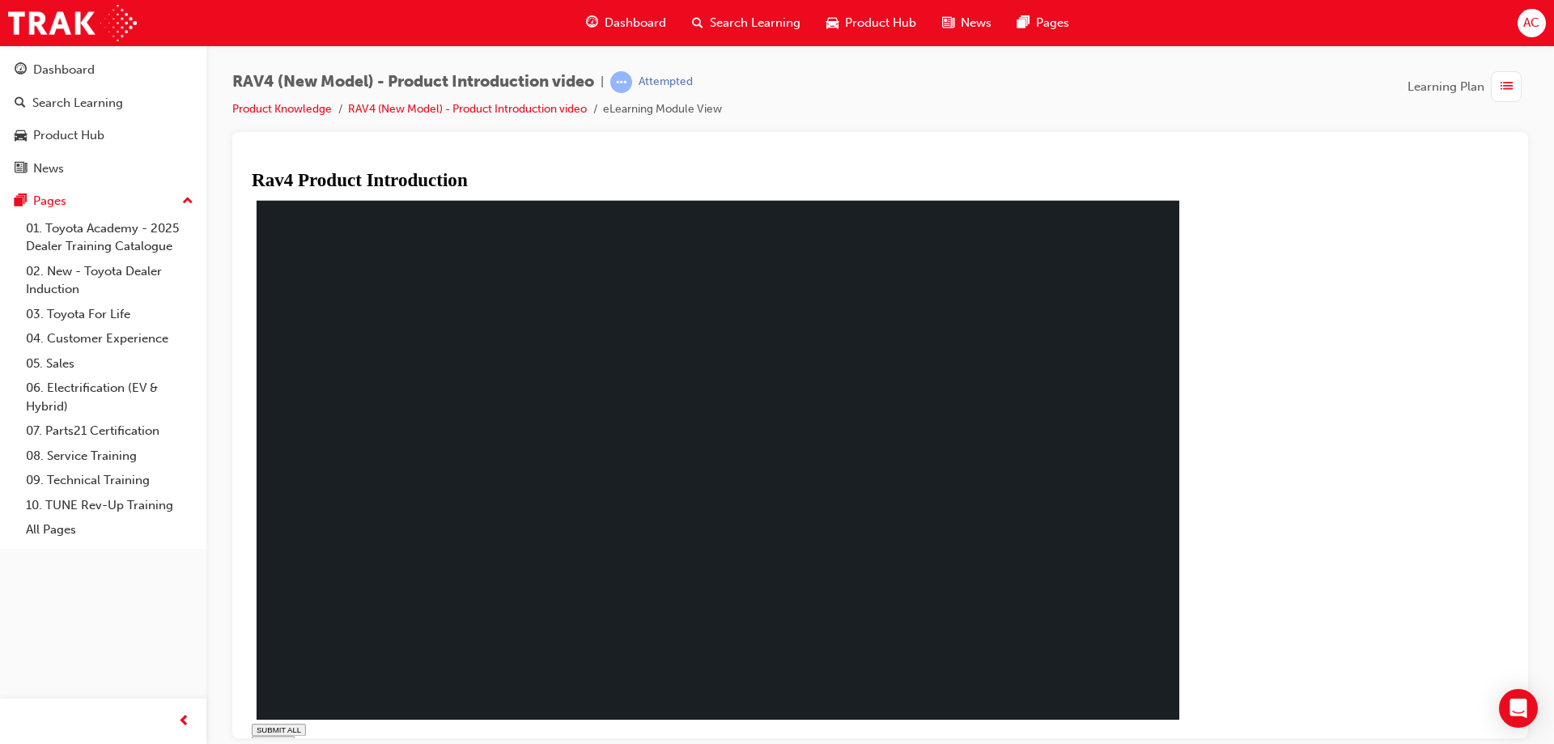
drag, startPoint x: 499, startPoint y: 269, endPoint x: 582, endPoint y: 274, distance: 82.7
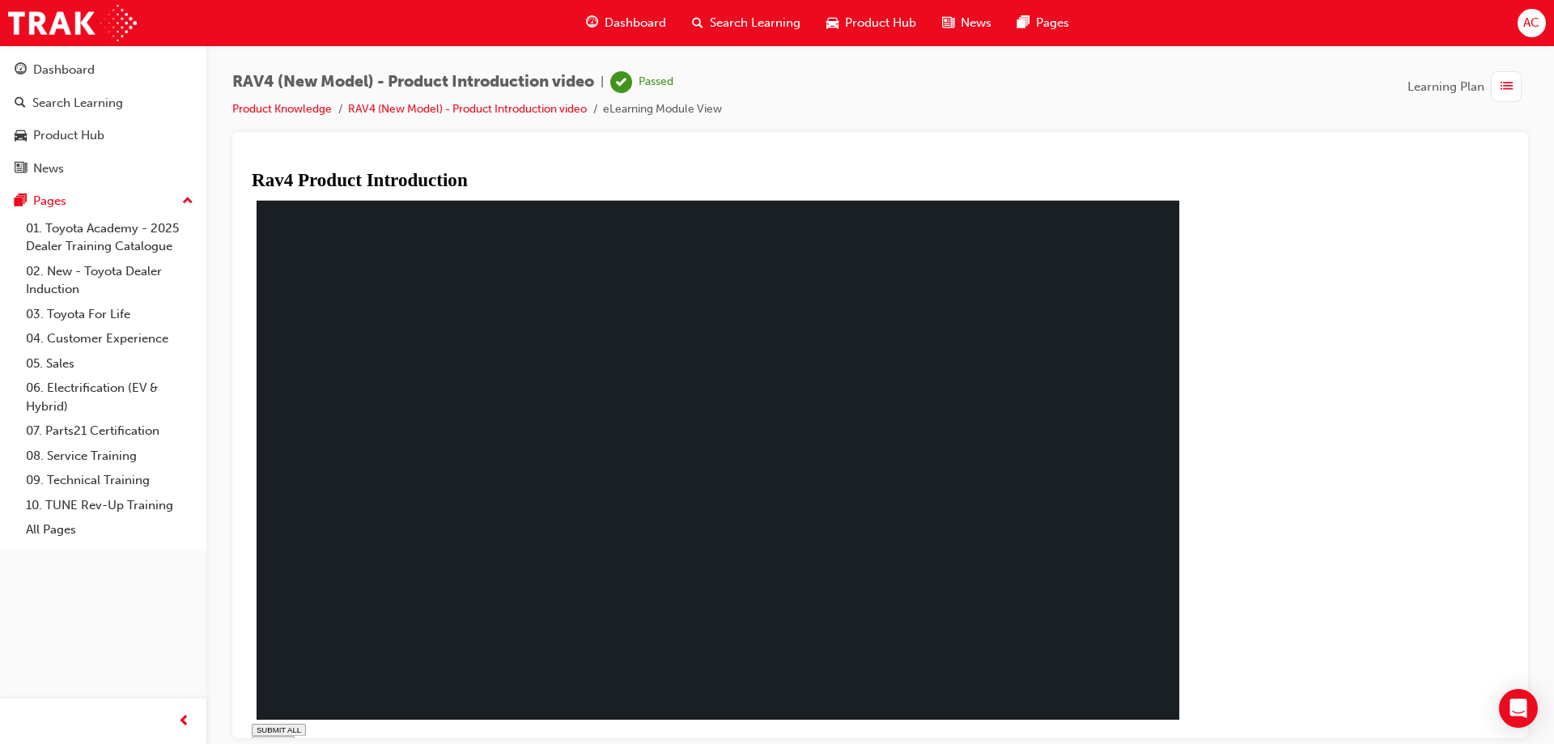
click at [619, 25] on span "Dashboard" at bounding box center [636, 23] width 62 height 19
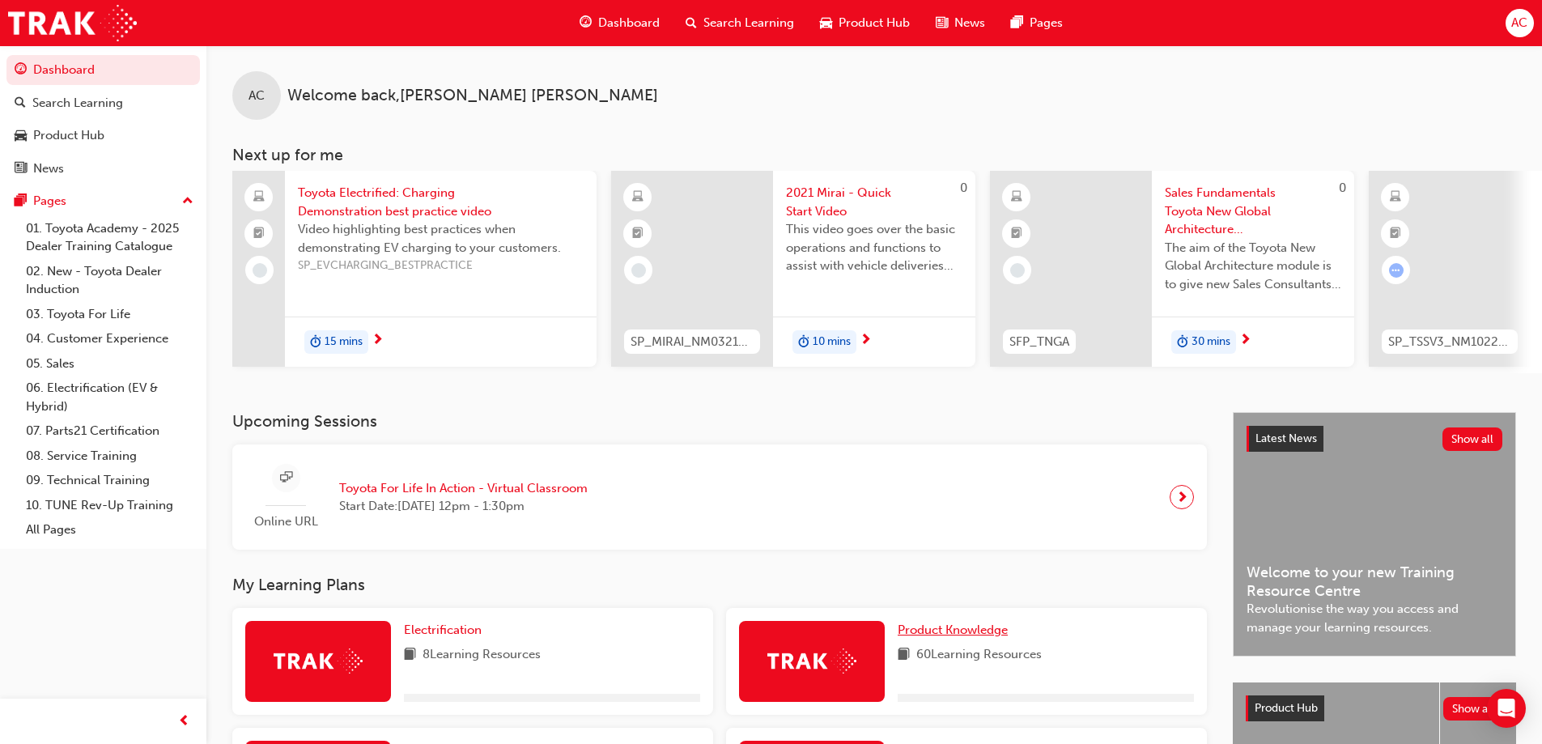
click at [923, 637] on span "Product Knowledge" at bounding box center [952, 629] width 110 height 15
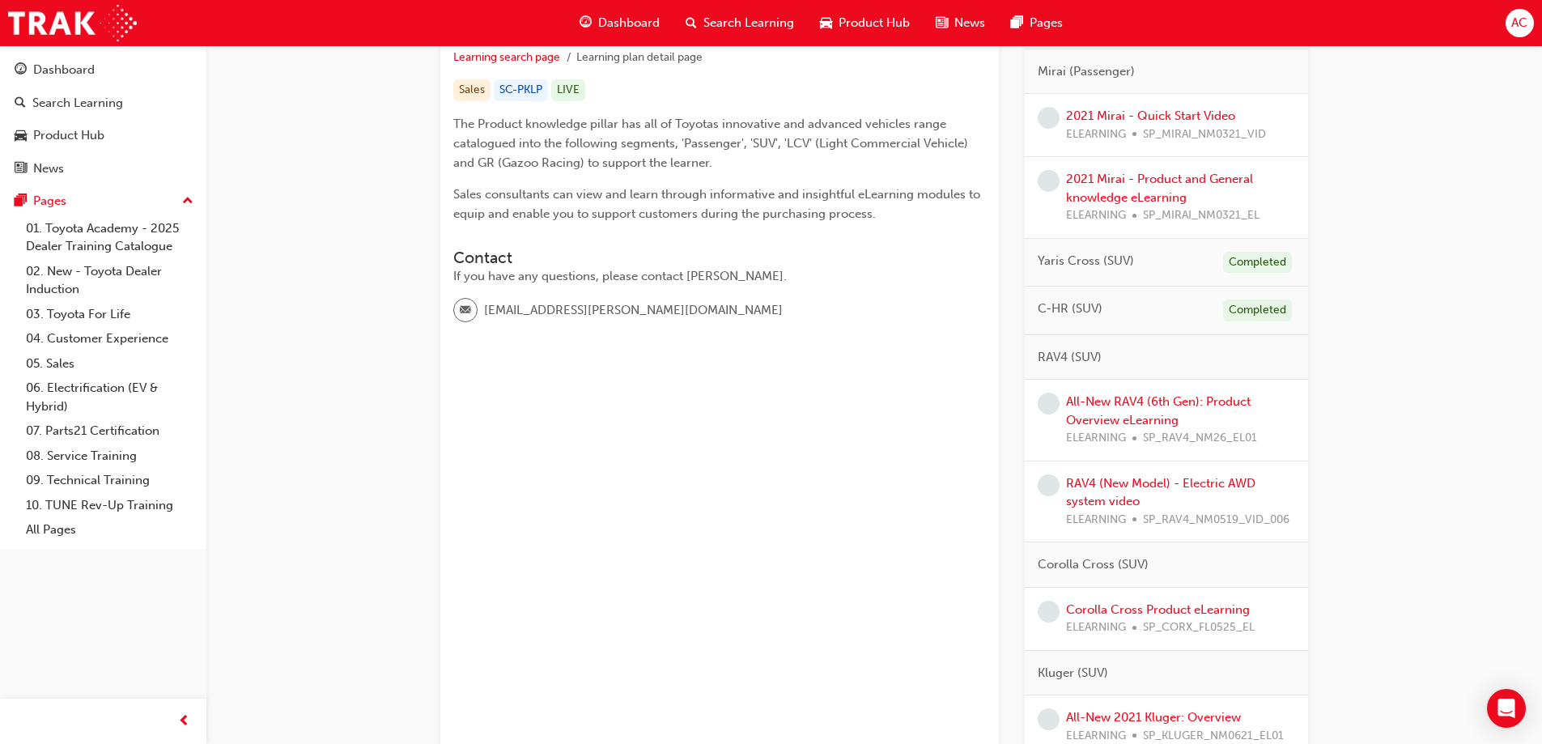
scroll to position [324, 0]
